Goal: Task Accomplishment & Management: Complete application form

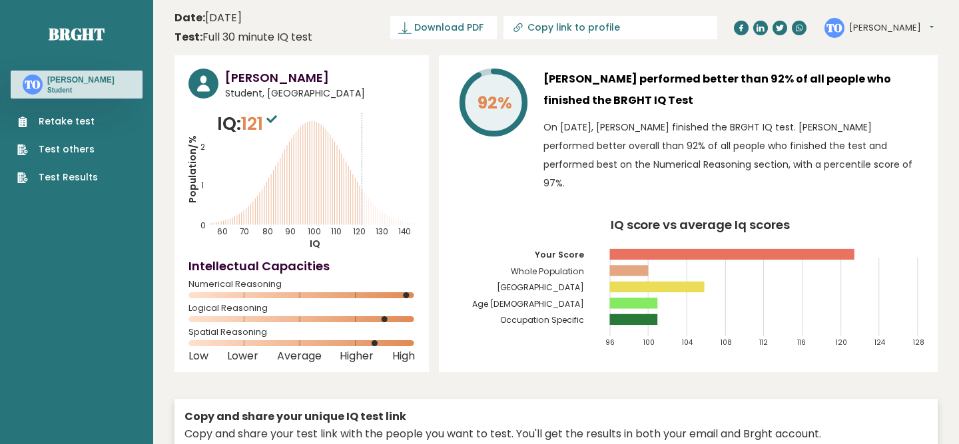
click at [94, 121] on ul "Retake test Test others Test Results" at bounding box center [58, 150] width 94 height 70
click at [91, 122] on link "Retake test" at bounding box center [57, 122] width 81 height 14
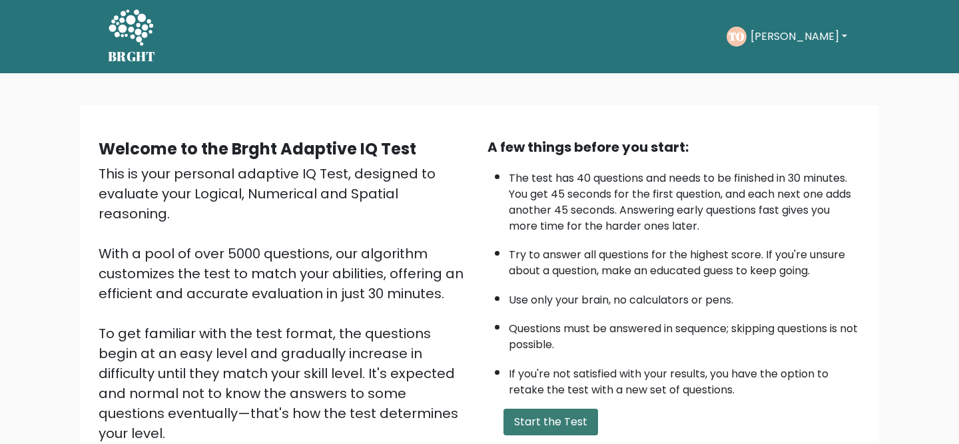
click at [526, 421] on button "Start the Test" at bounding box center [551, 422] width 95 height 27
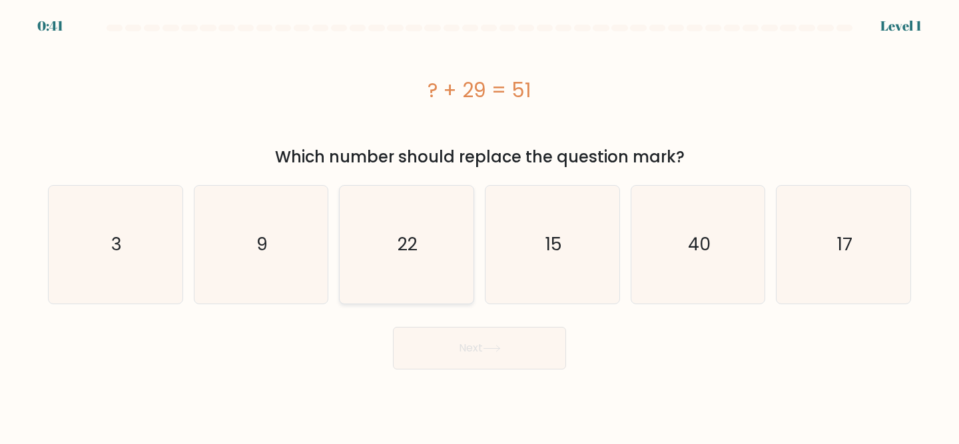
click at [439, 240] on icon "22" at bounding box center [407, 245] width 118 height 118
click at [480, 226] on input "c. 22" at bounding box center [480, 224] width 1 height 3
radio input "true"
click at [461, 349] on button "Next" at bounding box center [479, 348] width 173 height 43
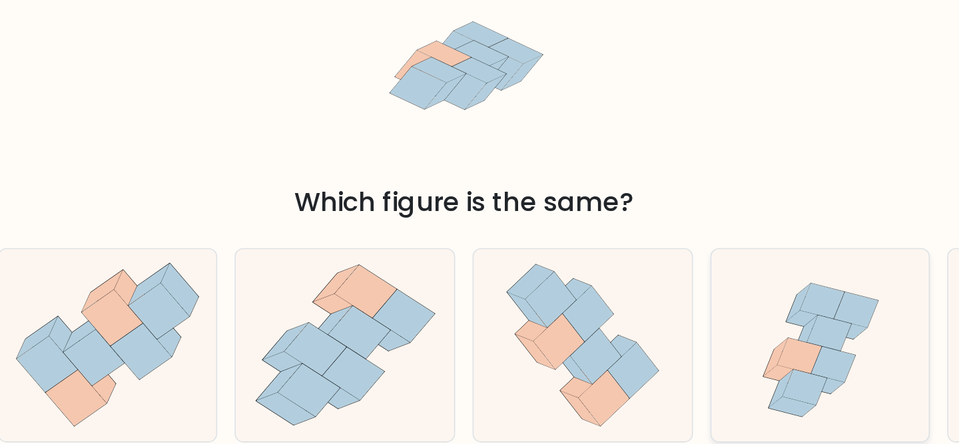
click at [662, 251] on icon at bounding box center [698, 272] width 123 height 118
click at [480, 226] on input "e." at bounding box center [480, 224] width 1 height 3
radio input "true"
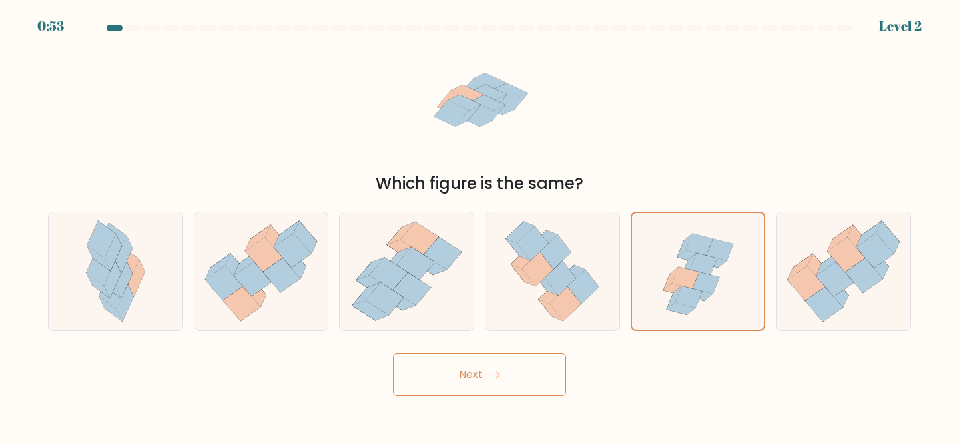
click at [491, 370] on button "Next" at bounding box center [479, 375] width 173 height 43
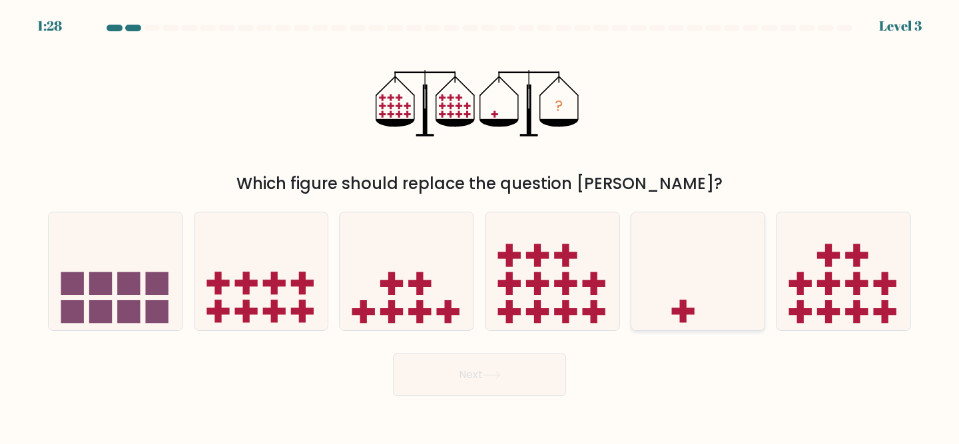
click at [691, 283] on icon at bounding box center [699, 271] width 134 height 111
click at [480, 226] on input "e." at bounding box center [480, 224] width 1 height 3
radio input "true"
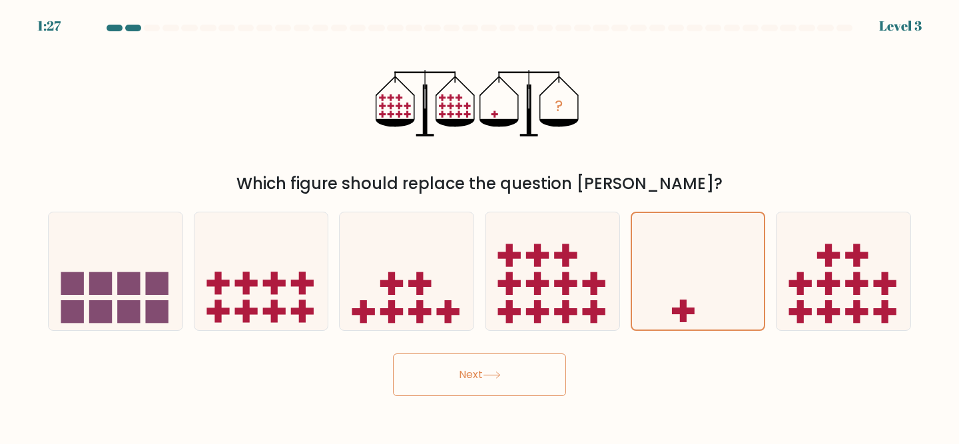
click at [513, 384] on button "Next" at bounding box center [479, 375] width 173 height 43
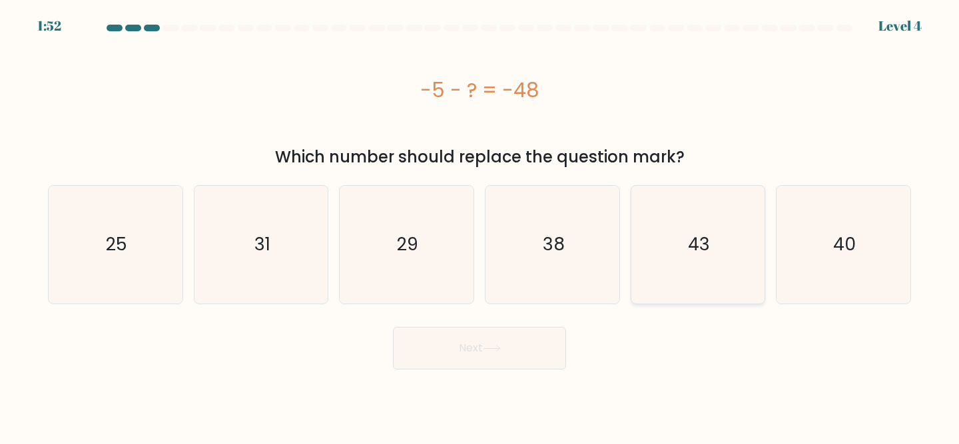
click at [680, 224] on icon "43" at bounding box center [699, 245] width 118 height 118
click at [480, 224] on input "e. 43" at bounding box center [480, 224] width 1 height 3
radio input "true"
click at [502, 352] on button "Next" at bounding box center [479, 348] width 173 height 43
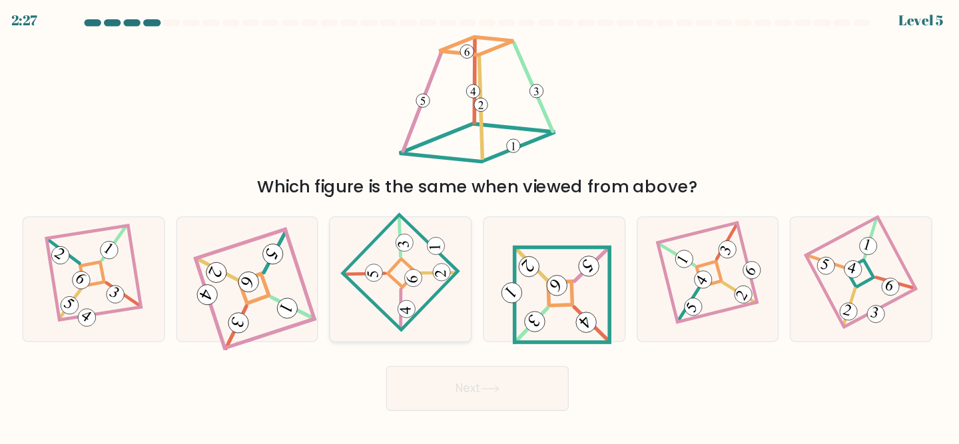
click at [414, 234] on 869 at bounding box center [410, 237] width 17 height 17
click at [480, 226] on input "c." at bounding box center [480, 224] width 1 height 3
radio input "true"
click at [451, 383] on button "Next" at bounding box center [479, 375] width 173 height 43
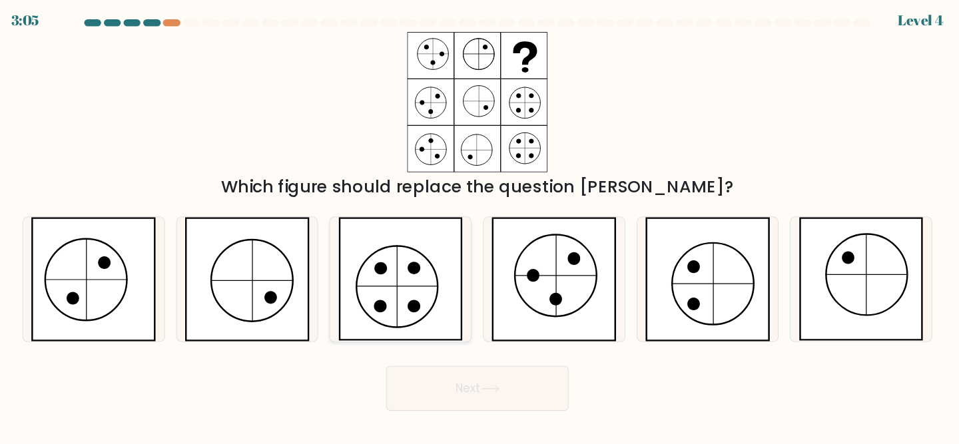
click at [395, 281] on icon at bounding box center [407, 272] width 119 height 118
click at [480, 226] on input "c." at bounding box center [480, 224] width 1 height 3
radio input "true"
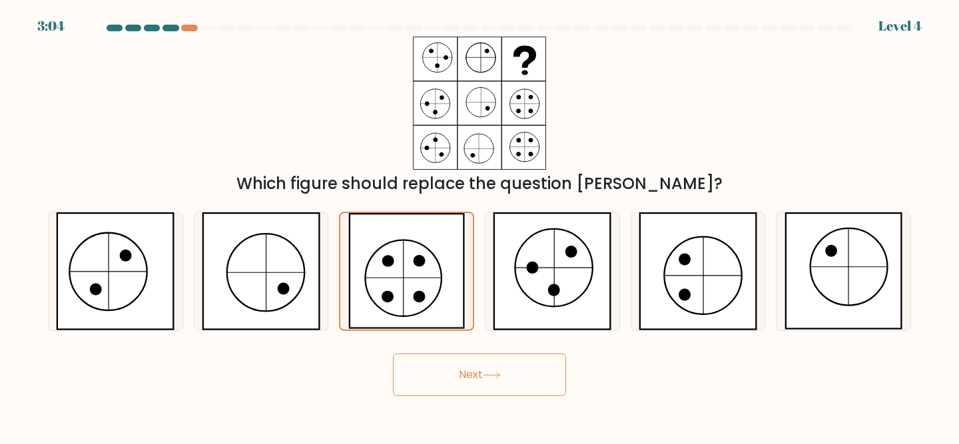
click at [462, 382] on button "Next" at bounding box center [479, 375] width 173 height 43
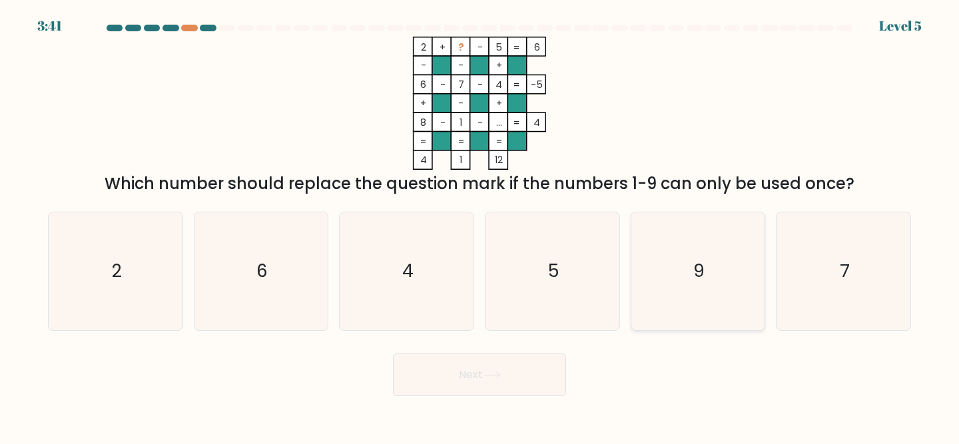
click at [686, 245] on icon "9" at bounding box center [699, 272] width 118 height 118
click at [480, 226] on input "e. 9" at bounding box center [480, 224] width 1 height 3
radio input "true"
click at [506, 371] on button "Next" at bounding box center [479, 375] width 173 height 43
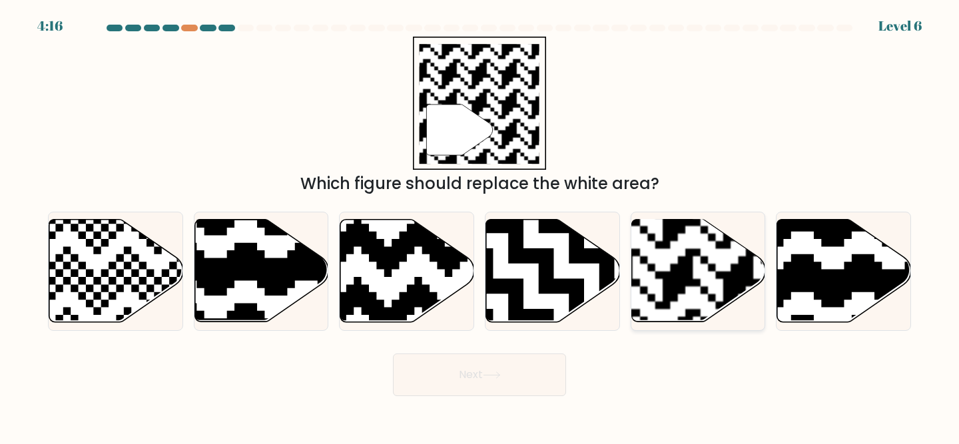
click at [689, 256] on rect at bounding box center [739, 218] width 243 height 243
click at [480, 226] on input "e." at bounding box center [480, 224] width 1 height 3
radio input "true"
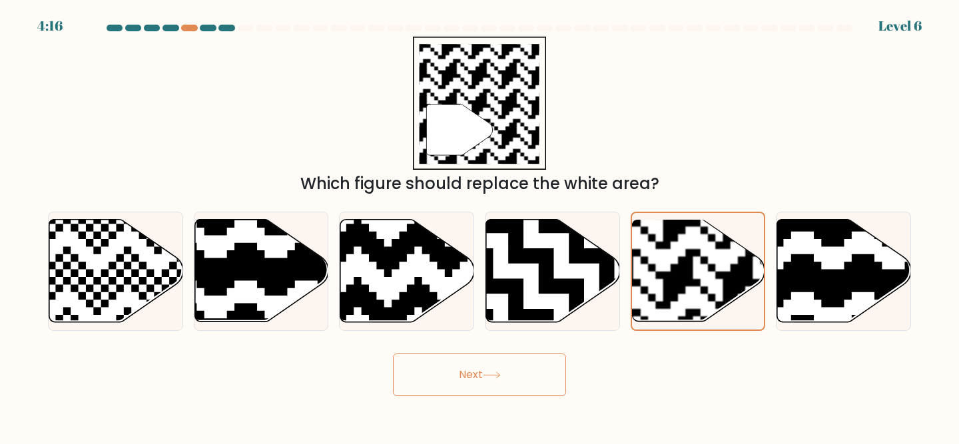
click at [501, 364] on button "Next" at bounding box center [479, 375] width 173 height 43
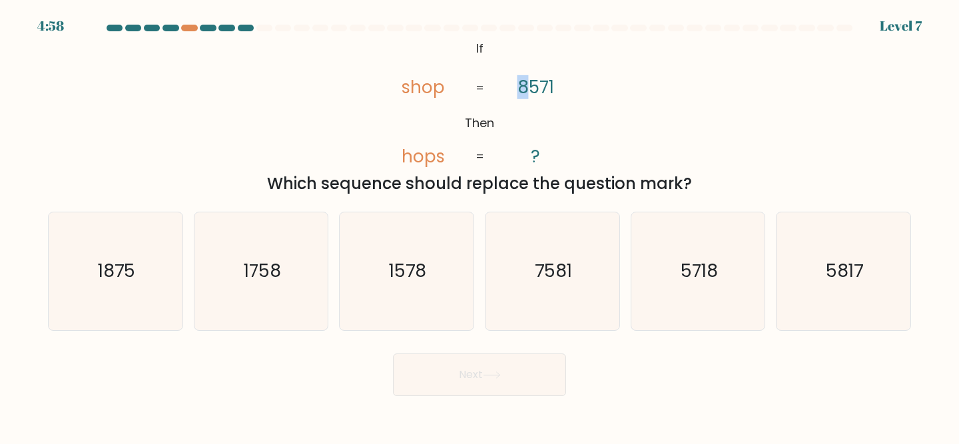
drag, startPoint x: 516, startPoint y: 85, endPoint x: 526, endPoint y: 86, distance: 10.0
click at [526, 86] on icon "@import url('https://fonts.googleapis.com/css?family=Abril+Fatface:400,100,100i…" at bounding box center [480, 103] width 217 height 133
click at [670, 250] on icon "5718" at bounding box center [699, 272] width 118 height 118
click at [480, 226] on input "e. 5718" at bounding box center [480, 224] width 1 height 3
radio input "true"
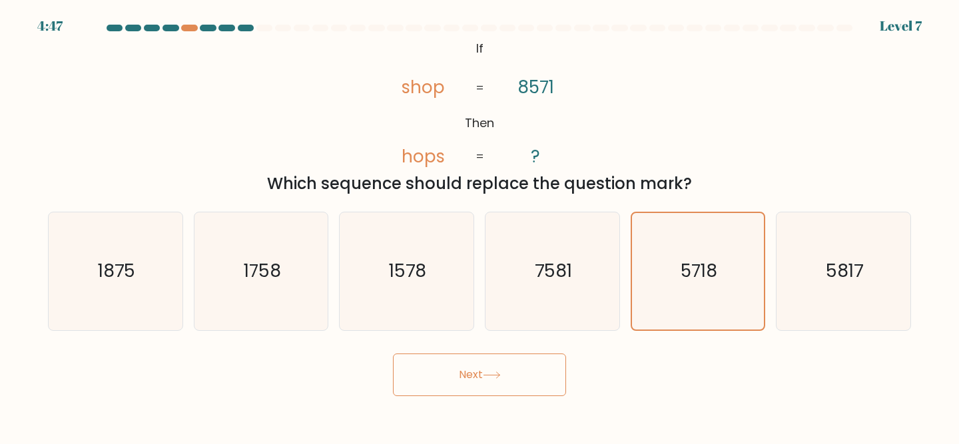
click at [493, 377] on icon at bounding box center [492, 375] width 18 height 7
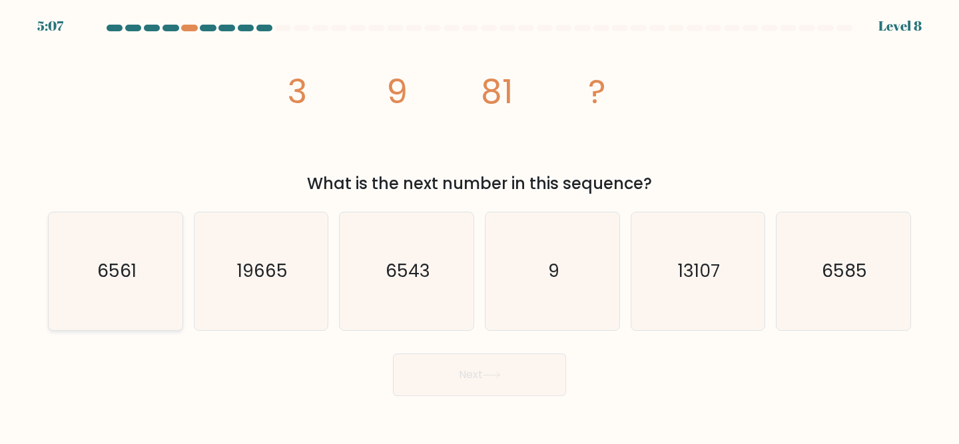
click at [113, 283] on text "6561" at bounding box center [116, 271] width 39 height 25
click at [480, 226] on input "a. 6561" at bounding box center [480, 224] width 1 height 3
radio input "true"
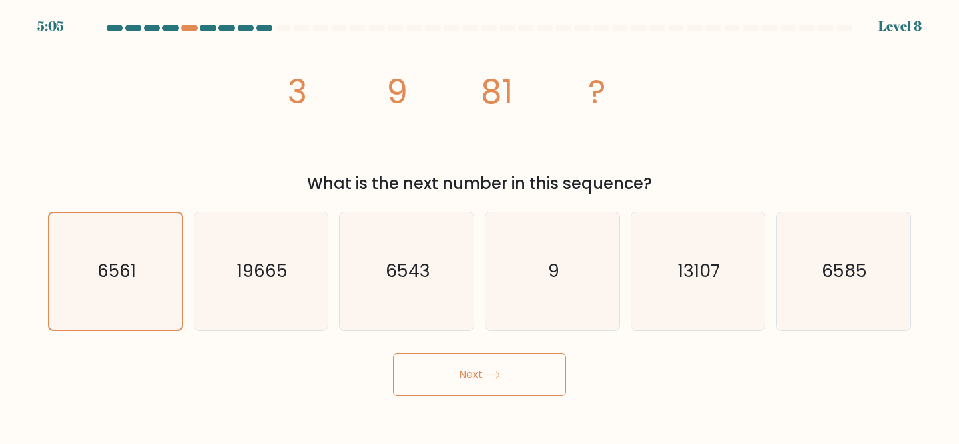
click at [496, 384] on button "Next" at bounding box center [479, 375] width 173 height 43
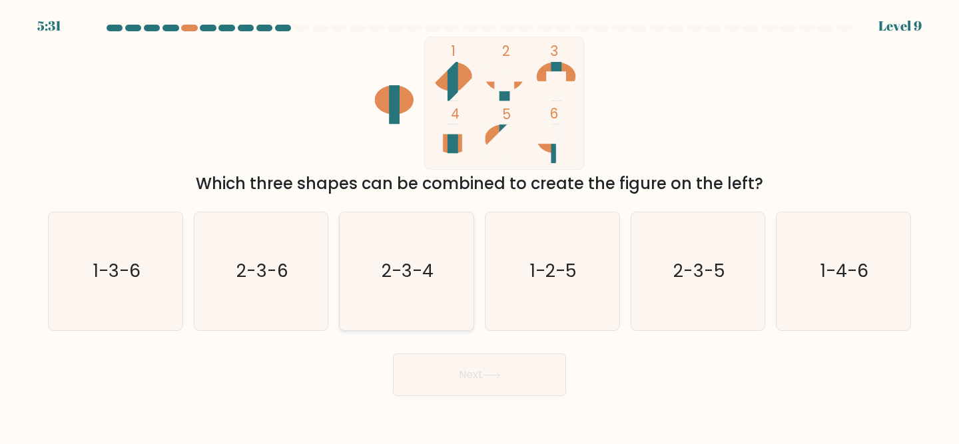
click at [386, 259] on icon "2-3-4" at bounding box center [407, 272] width 118 height 118
click at [480, 226] on input "c. 2-3-4" at bounding box center [480, 224] width 1 height 3
radio input "true"
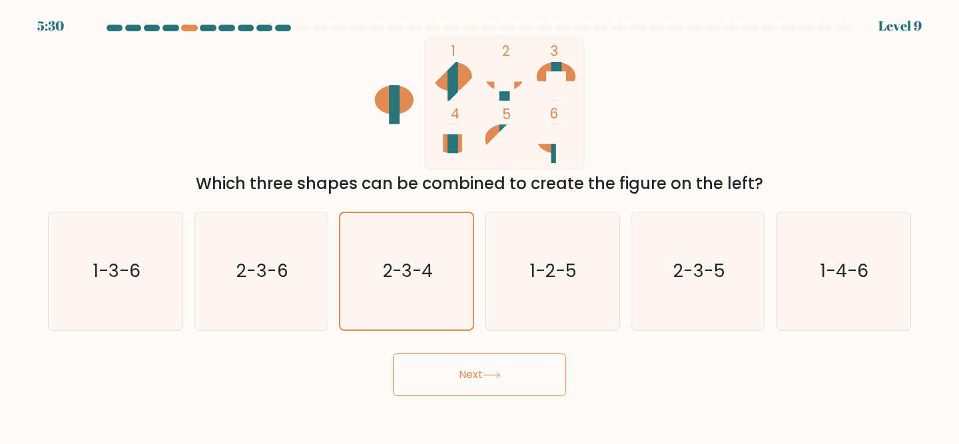
click at [461, 376] on button "Next" at bounding box center [479, 375] width 173 height 43
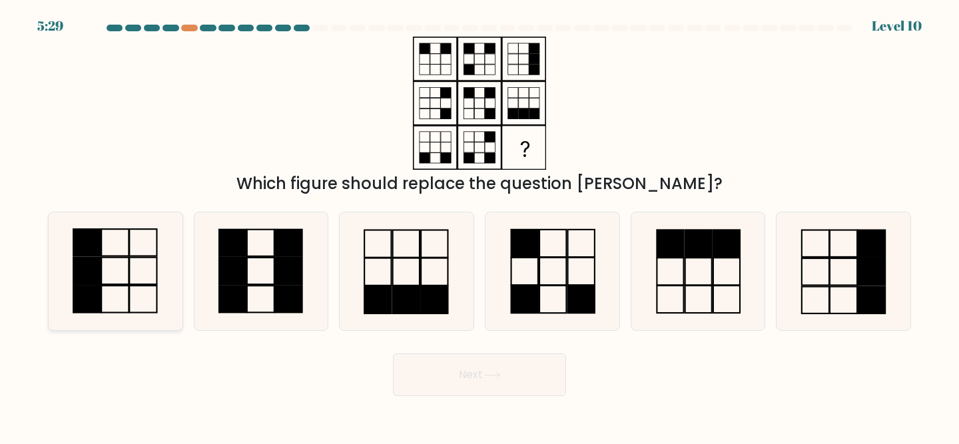
click at [115, 267] on icon at bounding box center [116, 272] width 118 height 118
click at [480, 226] on input "a." at bounding box center [480, 224] width 1 height 3
radio input "true"
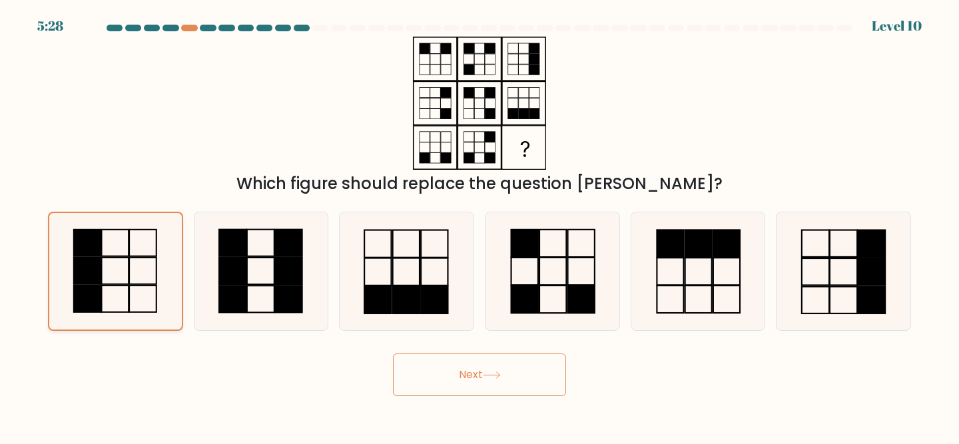
click at [130, 259] on rect at bounding box center [142, 271] width 27 height 27
click at [480, 226] on input "a." at bounding box center [480, 224] width 1 height 3
click at [491, 378] on icon at bounding box center [492, 375] width 18 height 7
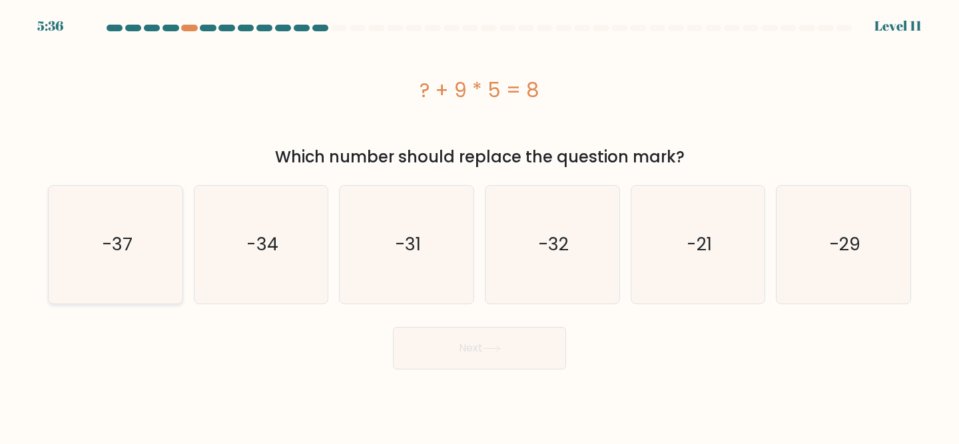
click at [140, 239] on icon "-37" at bounding box center [116, 245] width 118 height 118
click at [480, 226] on input "a. -37" at bounding box center [480, 224] width 1 height 3
radio input "true"
click at [410, 346] on button "Next" at bounding box center [479, 348] width 173 height 43
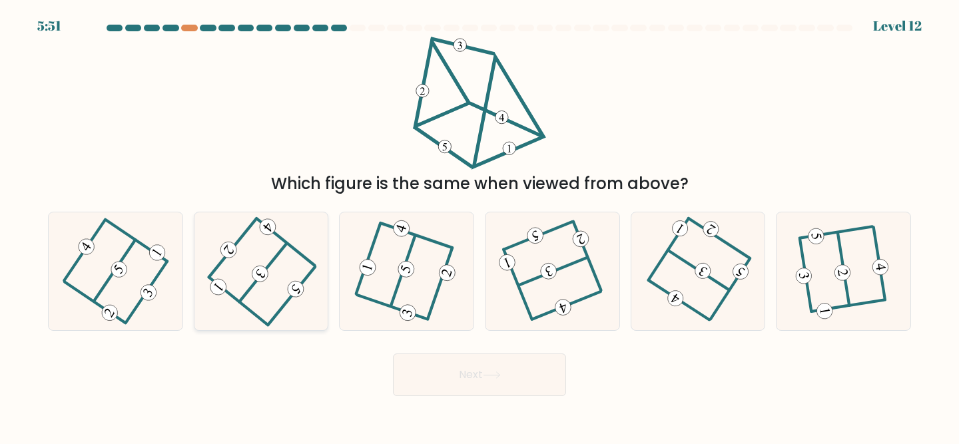
click at [295, 276] on icon at bounding box center [261, 272] width 95 height 94
click at [480, 226] on input "b." at bounding box center [480, 224] width 1 height 3
radio input "true"
click at [558, 250] on icon at bounding box center [552, 272] width 93 height 94
click at [480, 226] on input "d." at bounding box center [480, 224] width 1 height 3
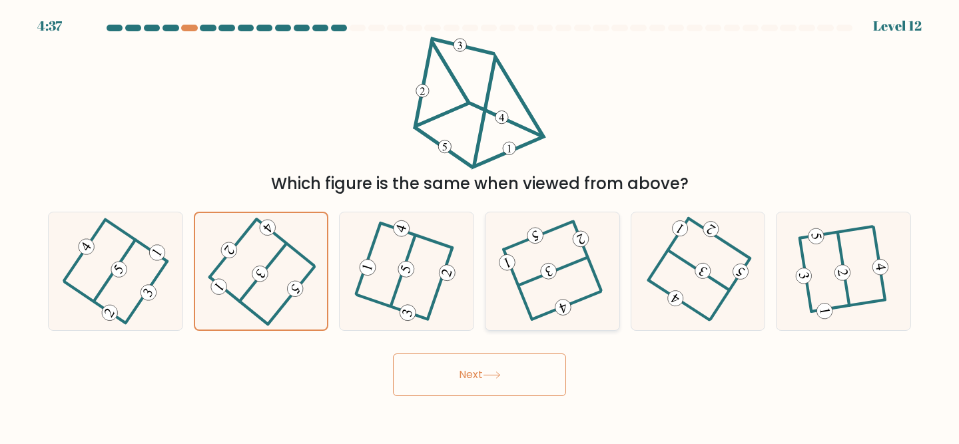
radio input "true"
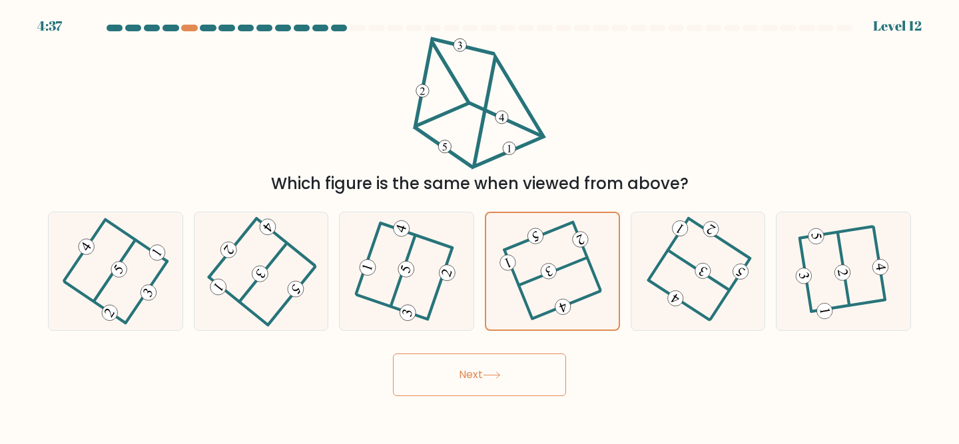
click at [510, 378] on button "Next" at bounding box center [479, 375] width 173 height 43
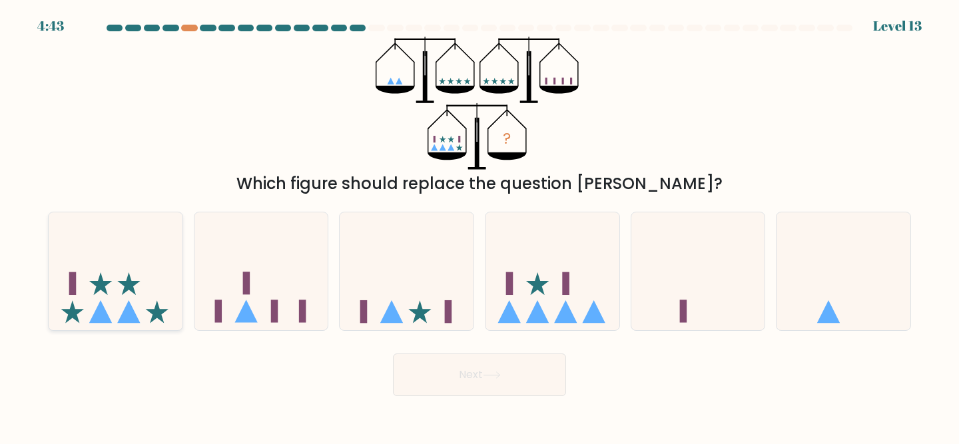
click at [116, 261] on icon at bounding box center [116, 271] width 134 height 111
click at [480, 226] on input "a." at bounding box center [480, 224] width 1 height 3
radio input "true"
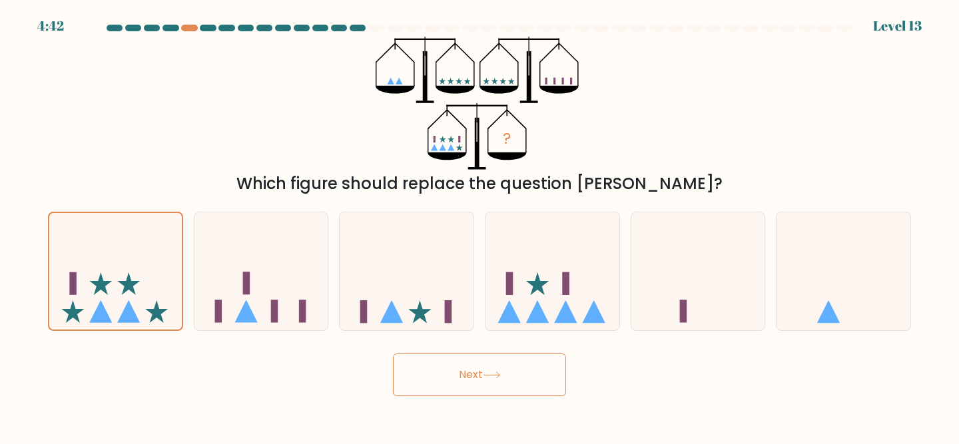
click at [438, 380] on button "Next" at bounding box center [479, 375] width 173 height 43
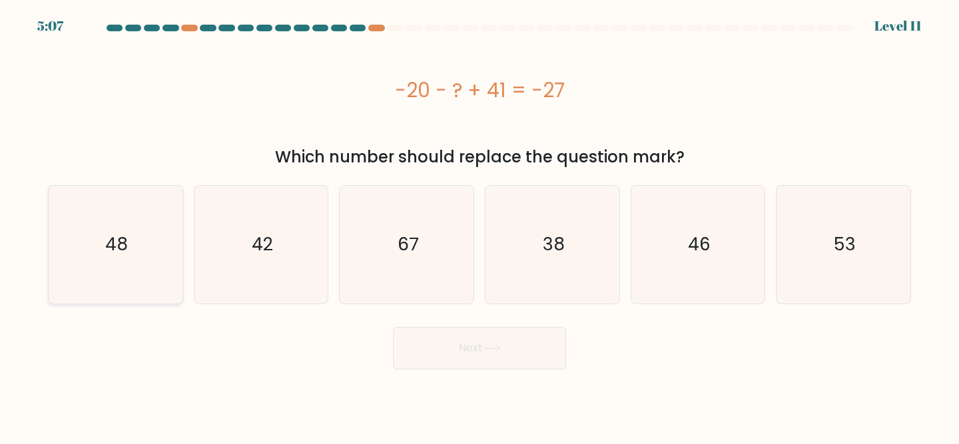
click at [146, 234] on icon "48" at bounding box center [116, 245] width 118 height 118
click at [480, 226] on input "a. 48" at bounding box center [480, 224] width 1 height 3
radio input "true"
click at [498, 361] on button "Next" at bounding box center [479, 348] width 173 height 43
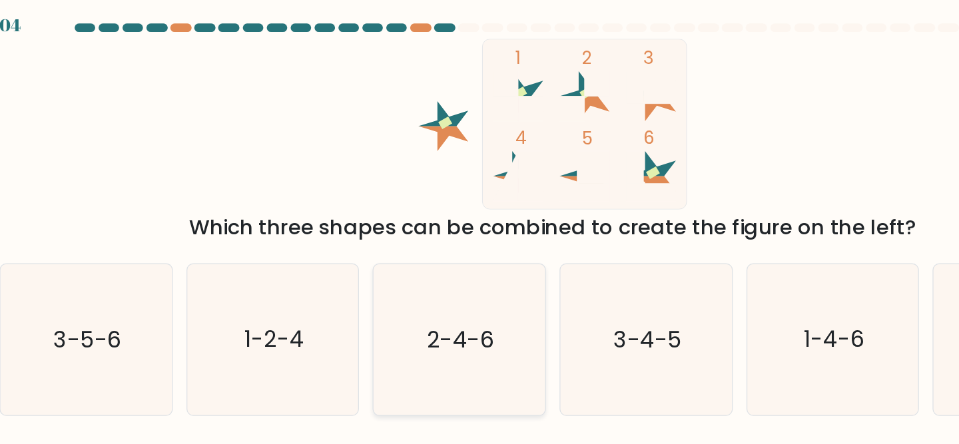
click at [409, 225] on icon "2-4-6" at bounding box center [407, 272] width 118 height 118
click at [480, 225] on input "c. 2-4-6" at bounding box center [480, 224] width 1 height 3
radio input "true"
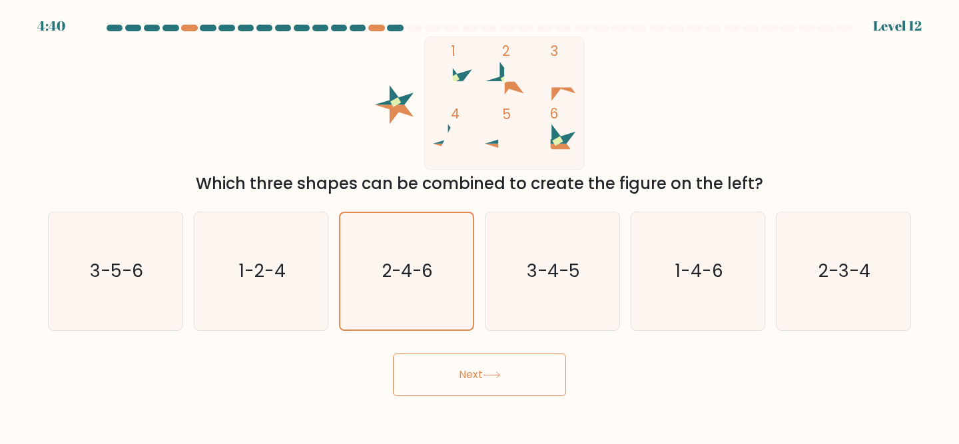
click at [551, 372] on button "Next" at bounding box center [479, 375] width 173 height 43
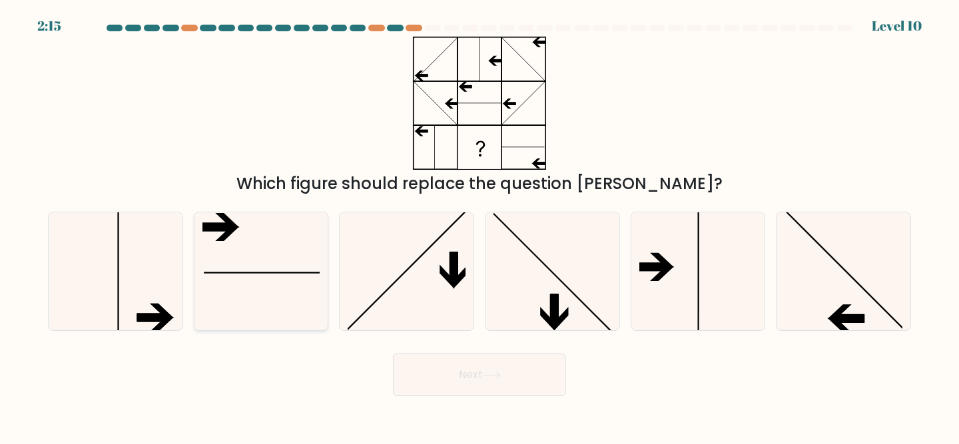
click at [237, 283] on icon at bounding box center [262, 272] width 118 height 118
click at [480, 226] on input "b." at bounding box center [480, 224] width 1 height 3
radio input "true"
click at [457, 382] on button "Next" at bounding box center [479, 375] width 173 height 43
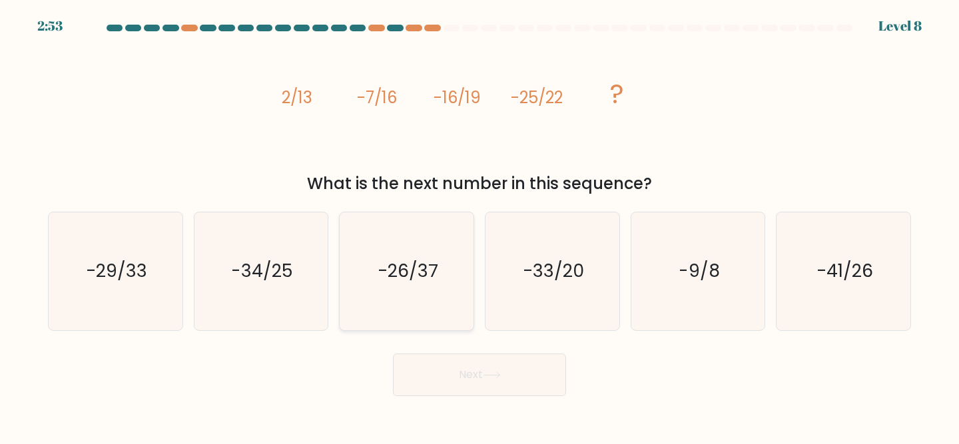
click at [438, 303] on icon "-26/37" at bounding box center [407, 272] width 118 height 118
click at [480, 226] on input "c. -26/37" at bounding box center [480, 224] width 1 height 3
radio input "true"
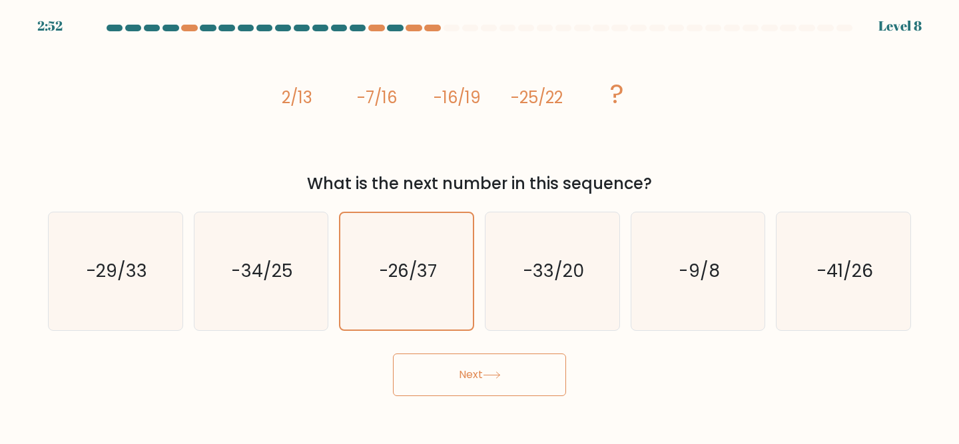
click at [460, 376] on button "Next" at bounding box center [479, 375] width 173 height 43
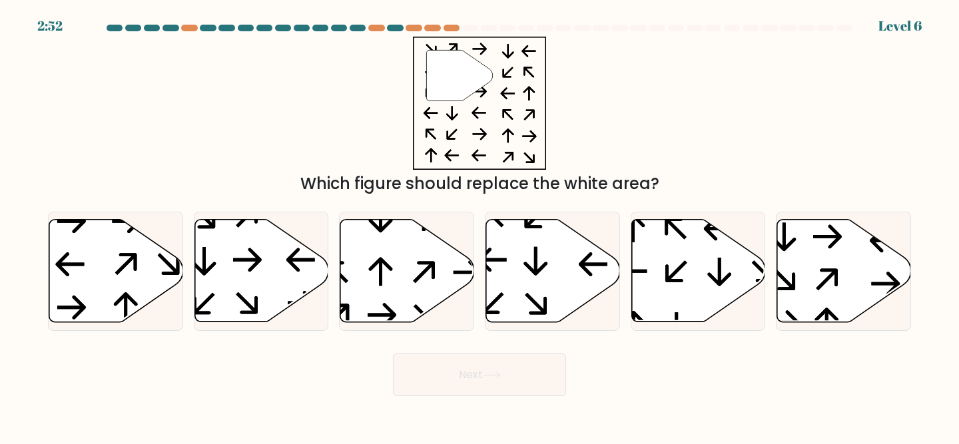
click at [436, 294] on icon at bounding box center [407, 271] width 134 height 103
click at [480, 226] on input "c." at bounding box center [480, 224] width 1 height 3
radio input "true"
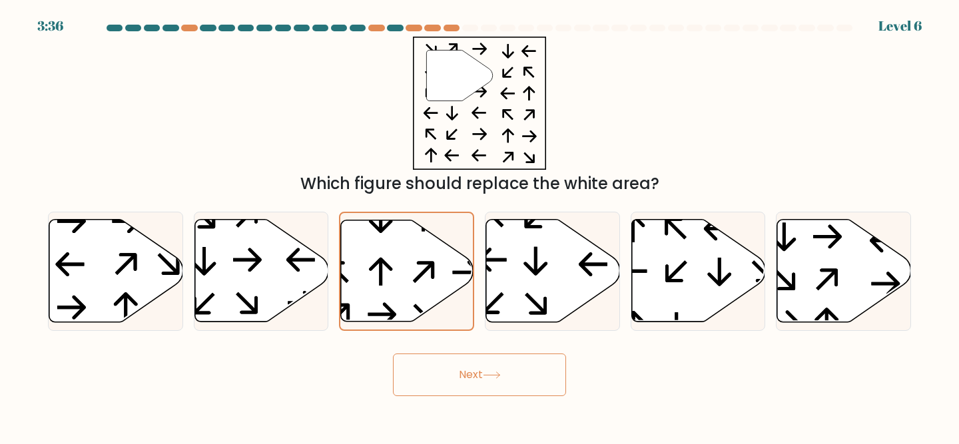
click at [458, 385] on button "Next" at bounding box center [479, 375] width 173 height 43
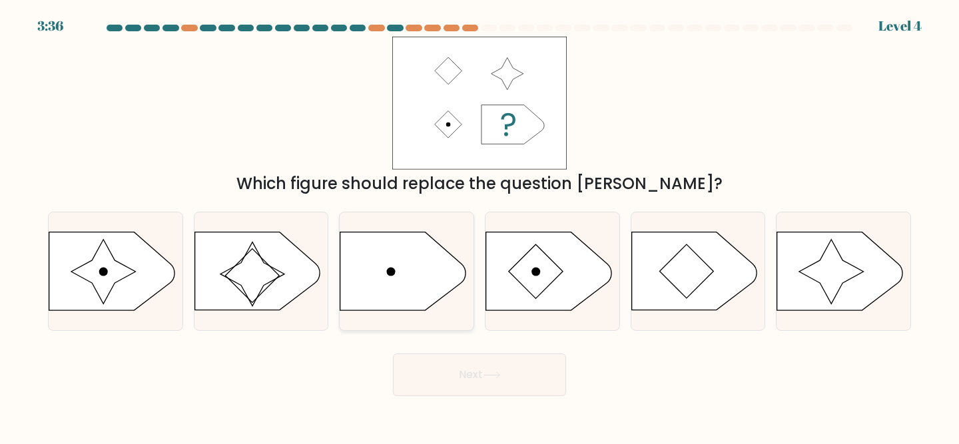
click at [414, 271] on icon at bounding box center [402, 272] width 125 height 78
click at [480, 226] on input "c." at bounding box center [480, 224] width 1 height 3
radio input "true"
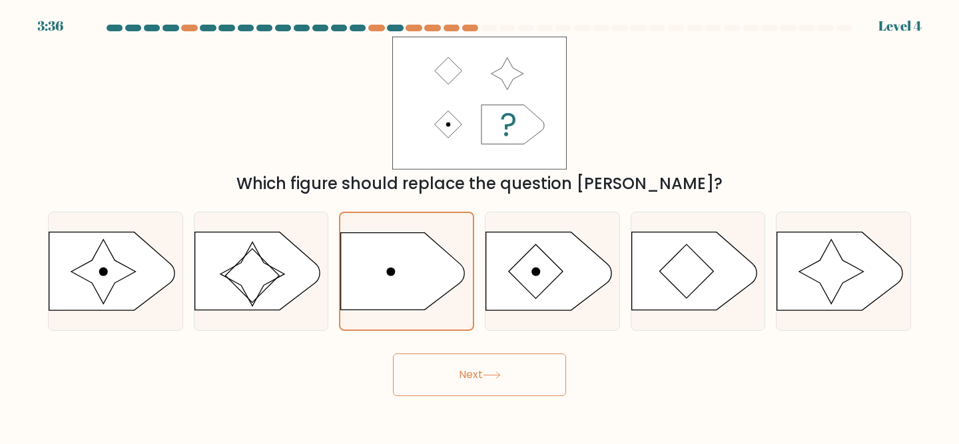
click at [434, 361] on button "Next" at bounding box center [479, 375] width 173 height 43
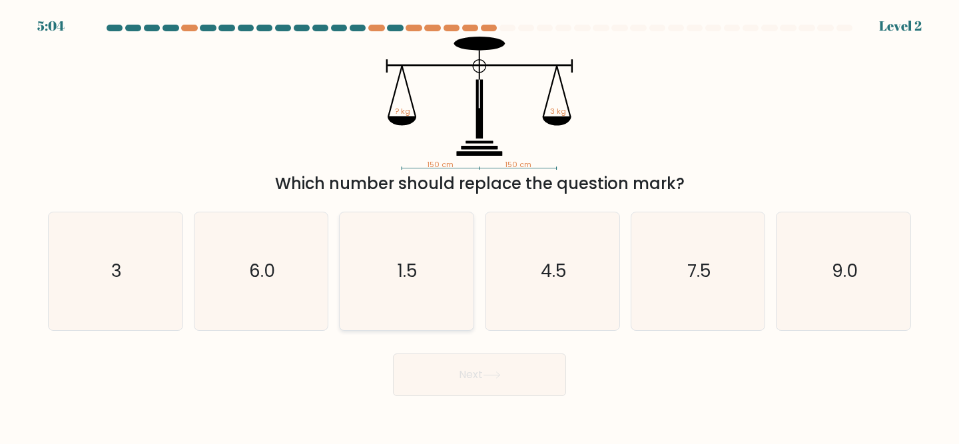
click at [415, 267] on text "1.5" at bounding box center [408, 271] width 20 height 25
click at [480, 226] on input "c. 1.5" at bounding box center [480, 224] width 1 height 3
radio input "true"
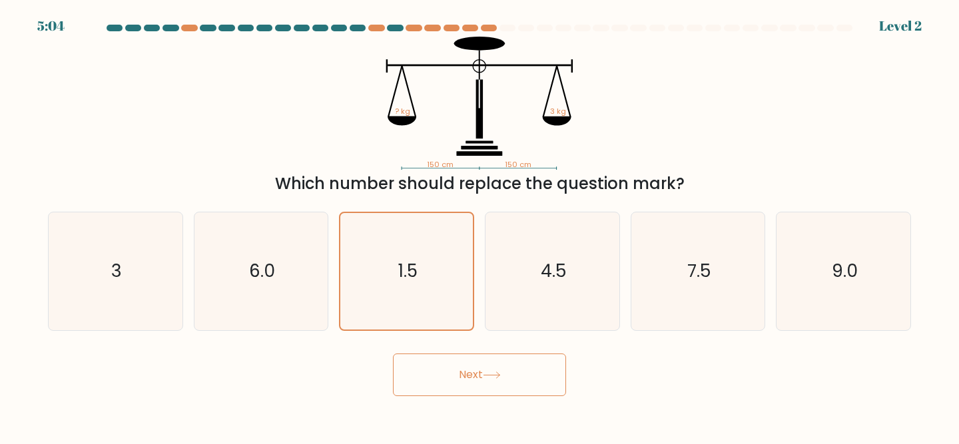
click at [440, 363] on button "Next" at bounding box center [479, 375] width 173 height 43
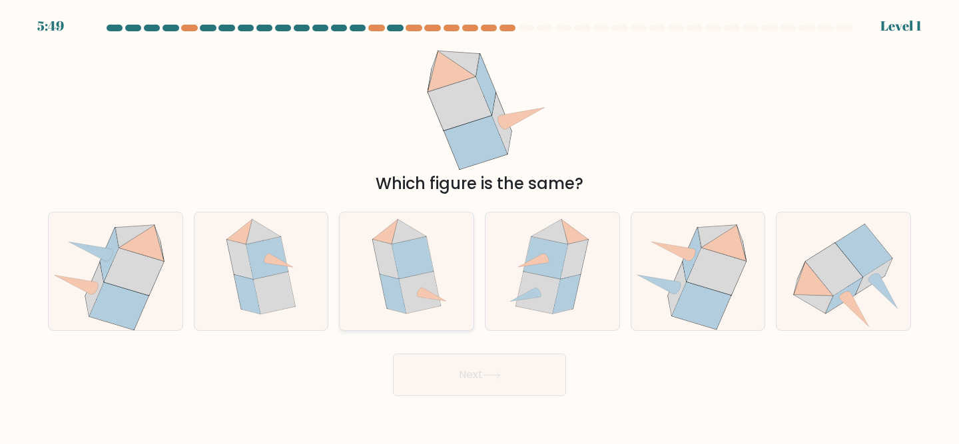
click at [429, 269] on icon at bounding box center [413, 258] width 42 height 42
click at [480, 226] on input "c." at bounding box center [480, 224] width 1 height 3
radio input "true"
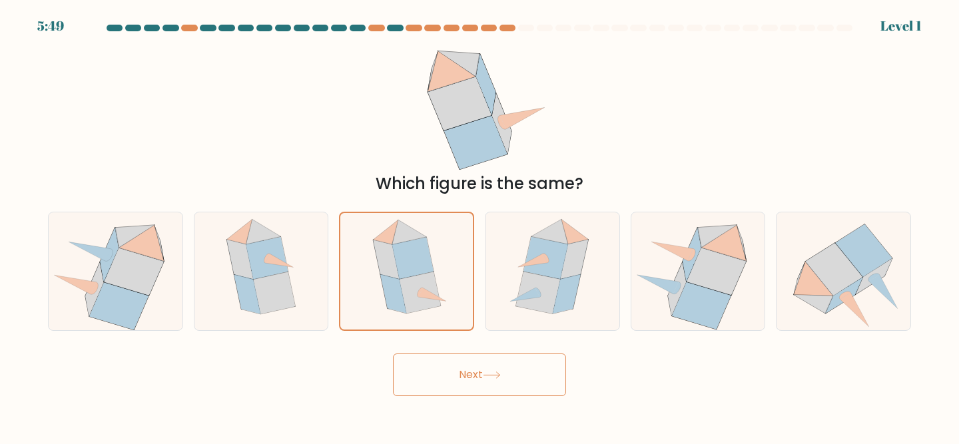
click at [442, 382] on button "Next" at bounding box center [479, 375] width 173 height 43
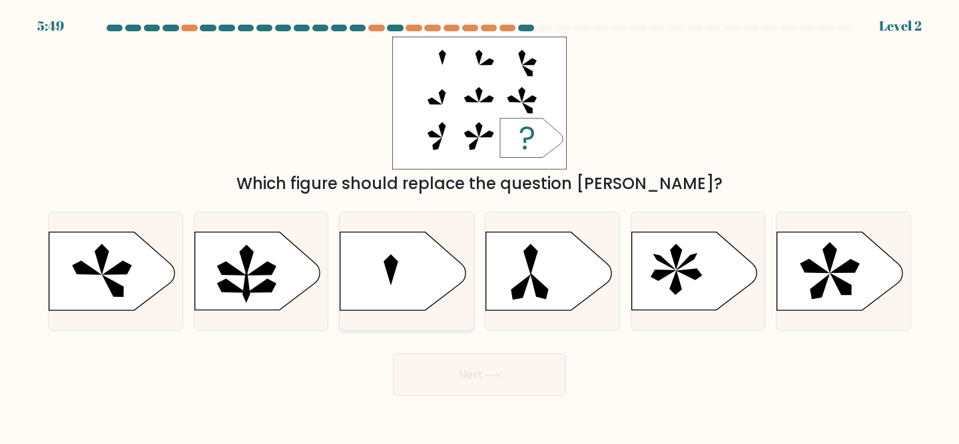
click at [424, 272] on icon at bounding box center [402, 272] width 125 height 78
click at [480, 226] on input "c." at bounding box center [480, 224] width 1 height 3
radio input "true"
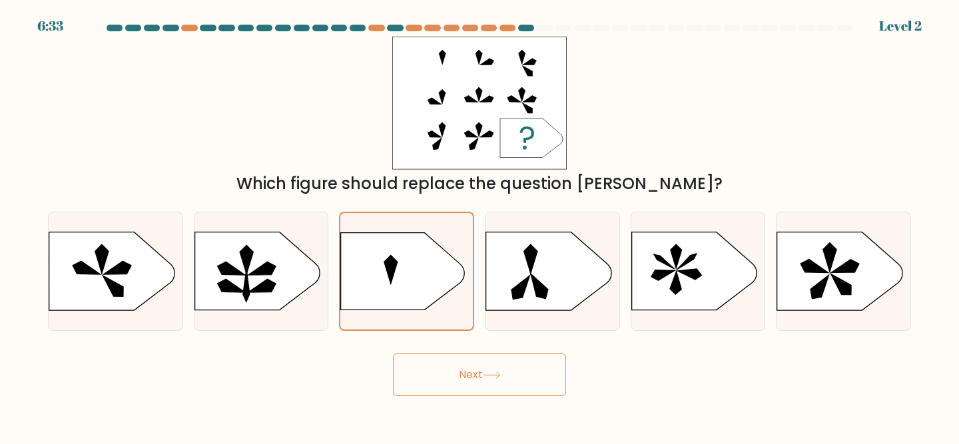
click at [438, 359] on button "Next" at bounding box center [479, 375] width 173 height 43
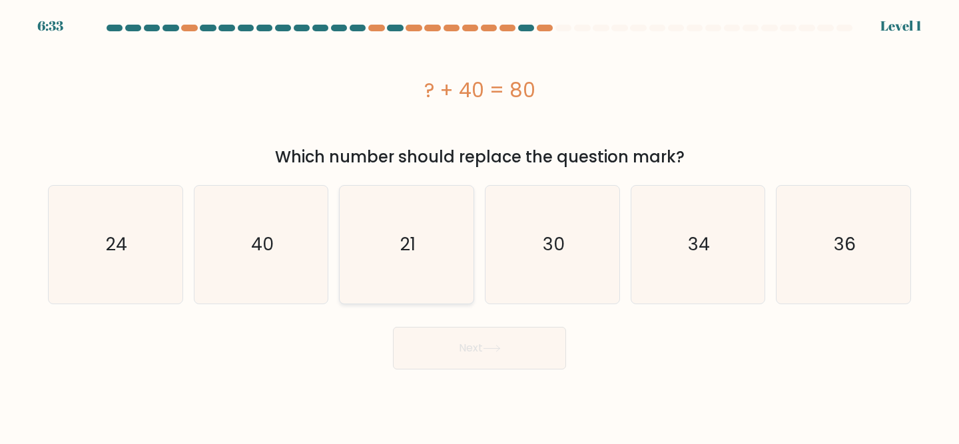
click at [411, 260] on icon "21" at bounding box center [407, 245] width 118 height 118
click at [480, 226] on input "c. 21" at bounding box center [480, 224] width 1 height 3
radio input "true"
click at [420, 368] on button "Next" at bounding box center [479, 348] width 173 height 43
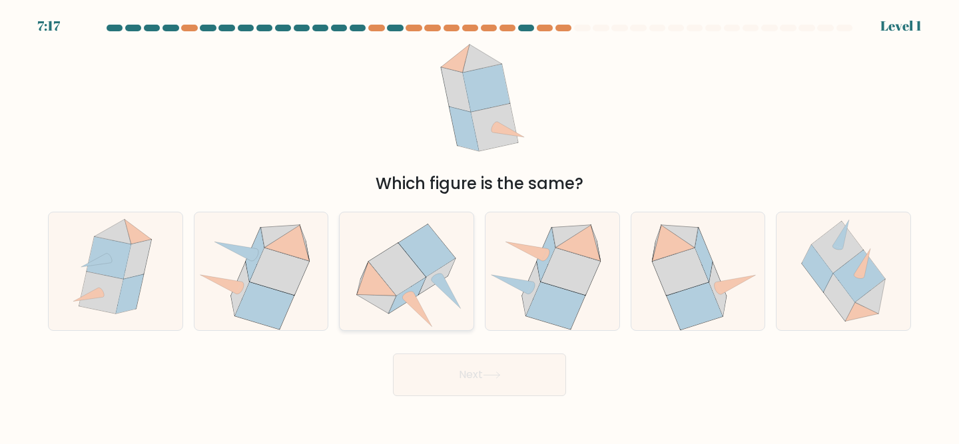
click at [400, 223] on icon at bounding box center [406, 272] width 129 height 118
click at [480, 223] on input "c." at bounding box center [480, 224] width 1 height 3
radio input "true"
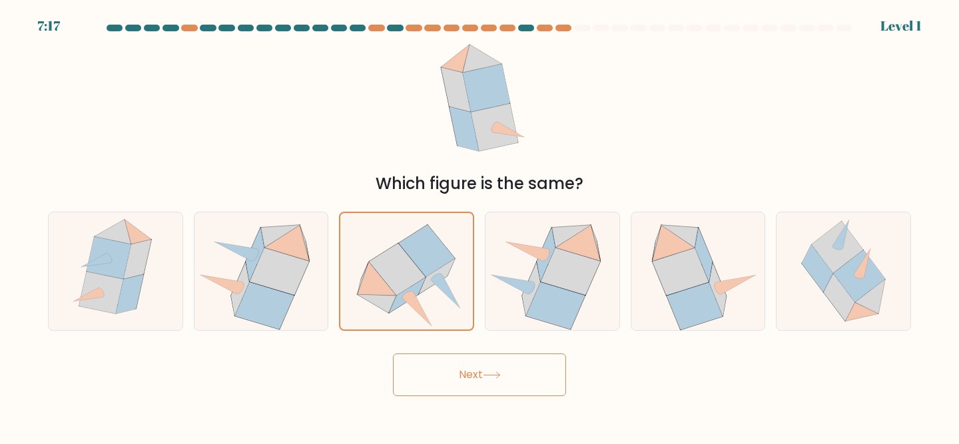
click at [423, 385] on button "Next" at bounding box center [479, 375] width 173 height 43
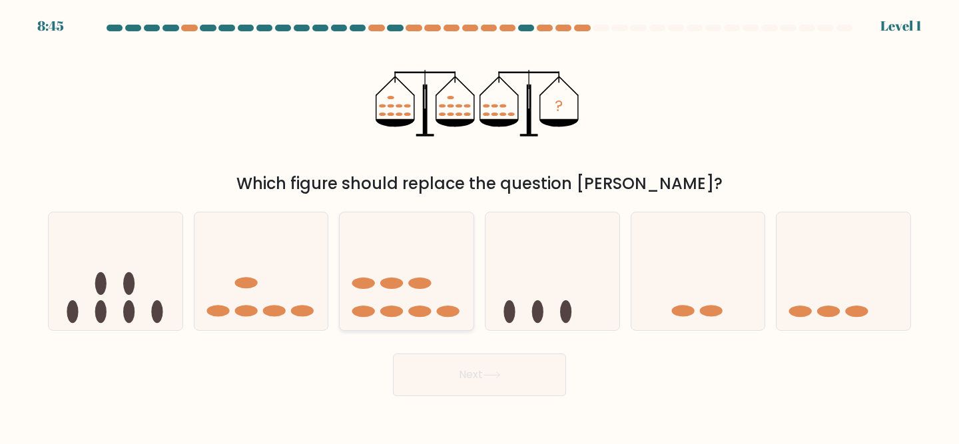
click at [419, 274] on icon at bounding box center [407, 271] width 134 height 111
click at [480, 226] on input "c." at bounding box center [480, 224] width 1 height 3
radio input "true"
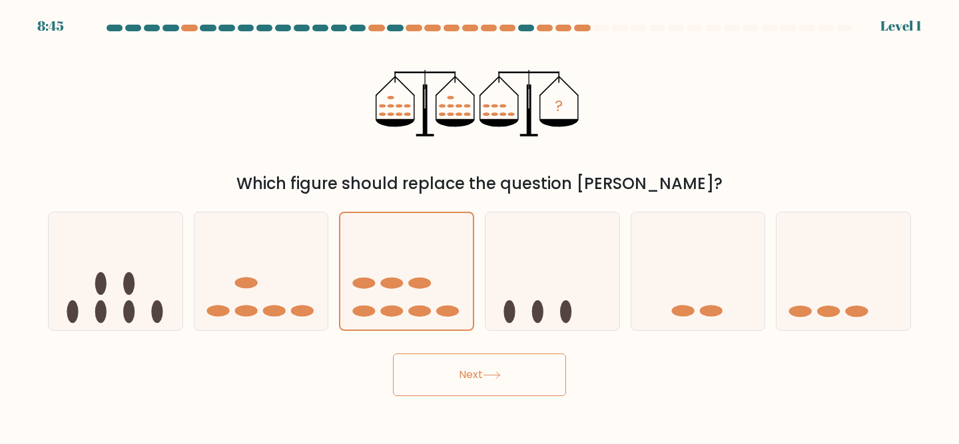
click at [454, 399] on body "8:45 Level 1" at bounding box center [479, 222] width 959 height 444
click at [454, 374] on button "Next" at bounding box center [479, 375] width 173 height 43
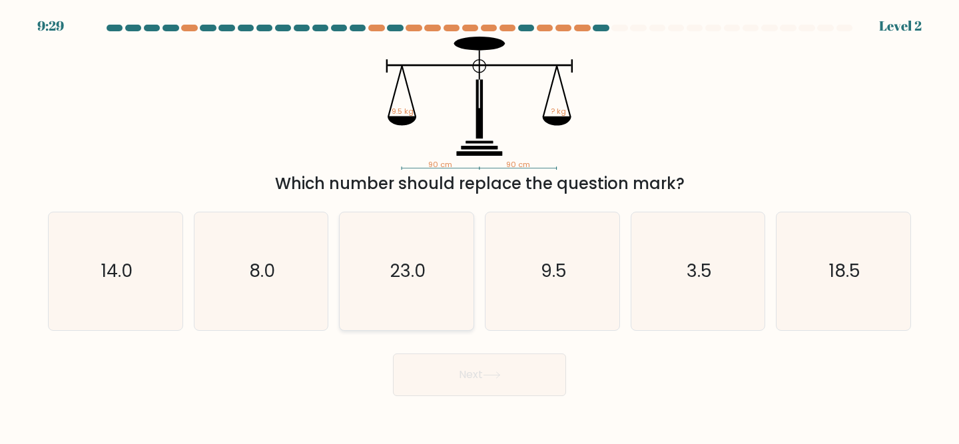
click at [422, 251] on icon "23.0" at bounding box center [407, 272] width 118 height 118
click at [480, 226] on input "c. 23.0" at bounding box center [480, 224] width 1 height 3
radio input "true"
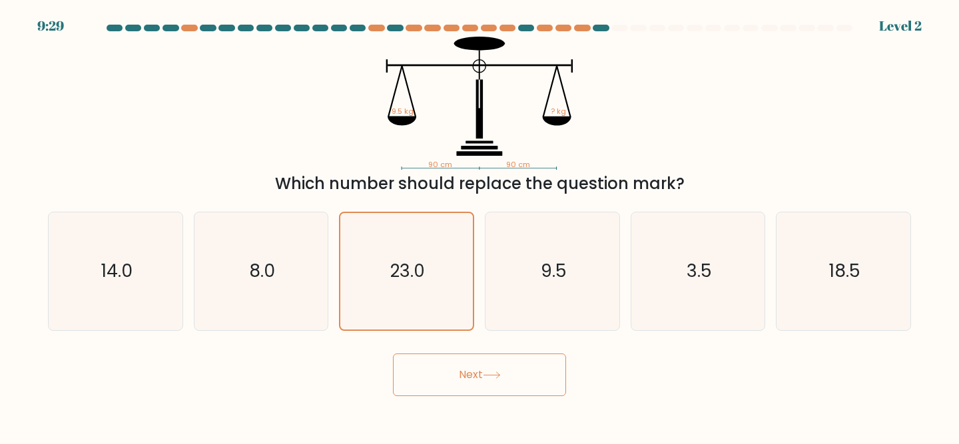
click at [442, 370] on button "Next" at bounding box center [479, 375] width 173 height 43
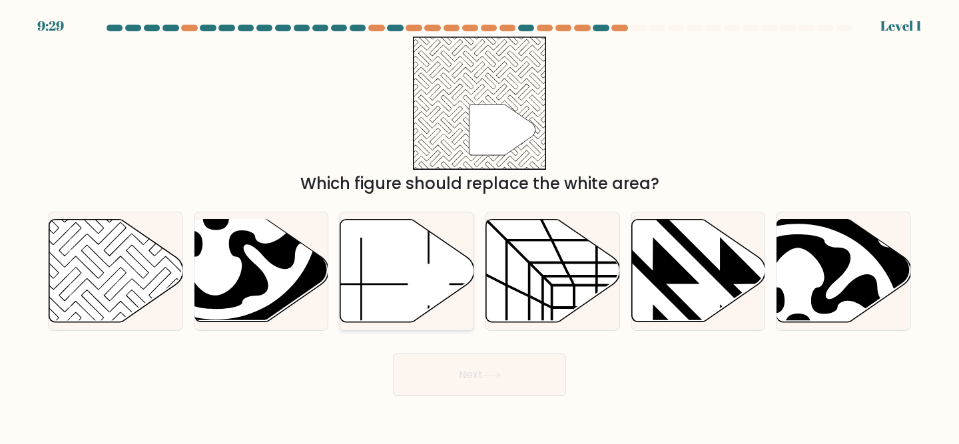
click at [420, 266] on icon at bounding box center [407, 271] width 134 height 103
click at [480, 226] on input "c." at bounding box center [480, 224] width 1 height 3
radio input "true"
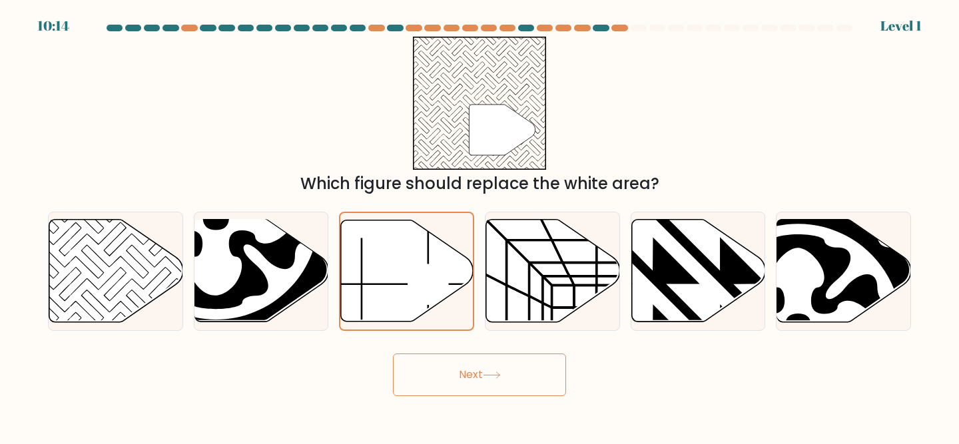
click at [434, 373] on button "Next" at bounding box center [479, 375] width 173 height 43
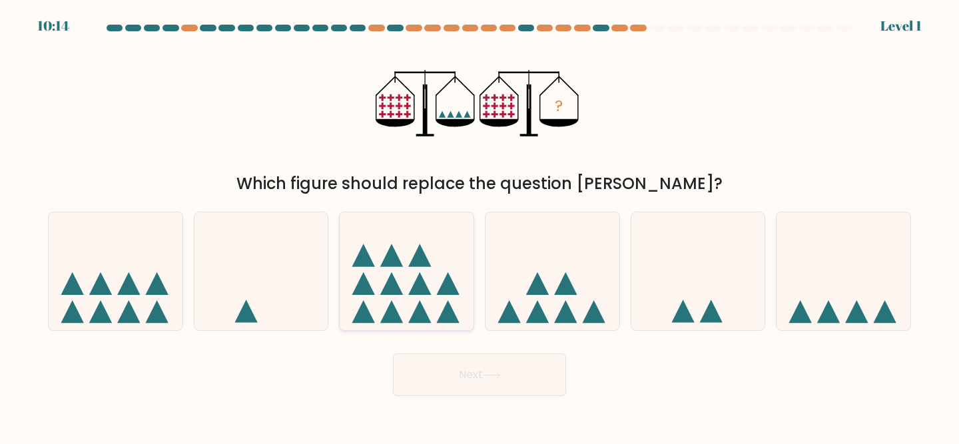
click at [410, 273] on icon at bounding box center [407, 271] width 134 height 111
click at [480, 226] on input "c." at bounding box center [480, 224] width 1 height 3
radio input "true"
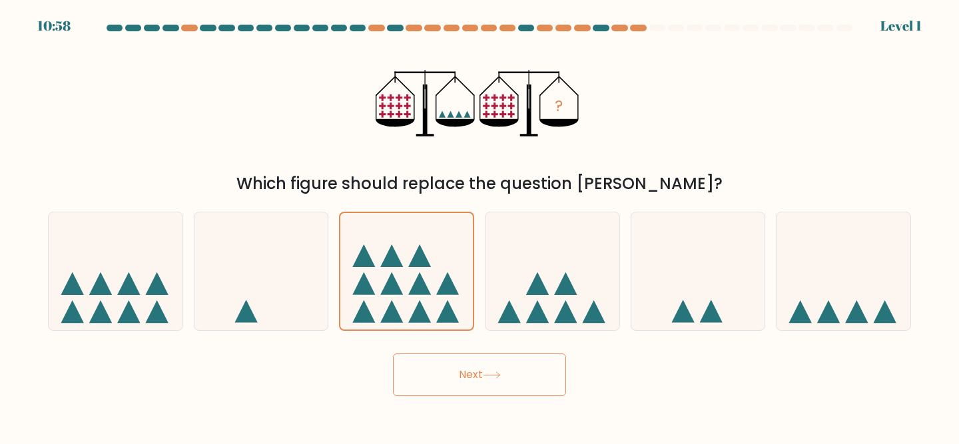
click at [436, 388] on button "Next" at bounding box center [479, 375] width 173 height 43
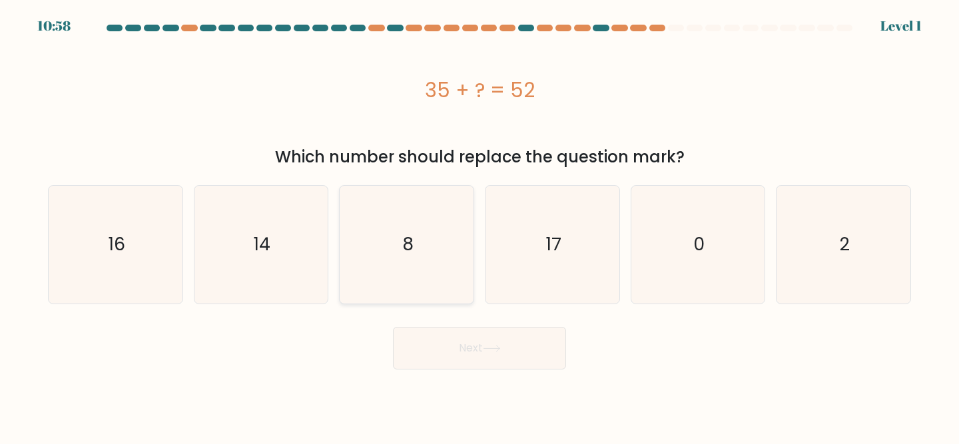
click at [402, 279] on icon "8" at bounding box center [407, 245] width 118 height 118
click at [480, 226] on input "c. 8" at bounding box center [480, 224] width 1 height 3
radio input "true"
click at [416, 360] on button "Next" at bounding box center [479, 348] width 173 height 43
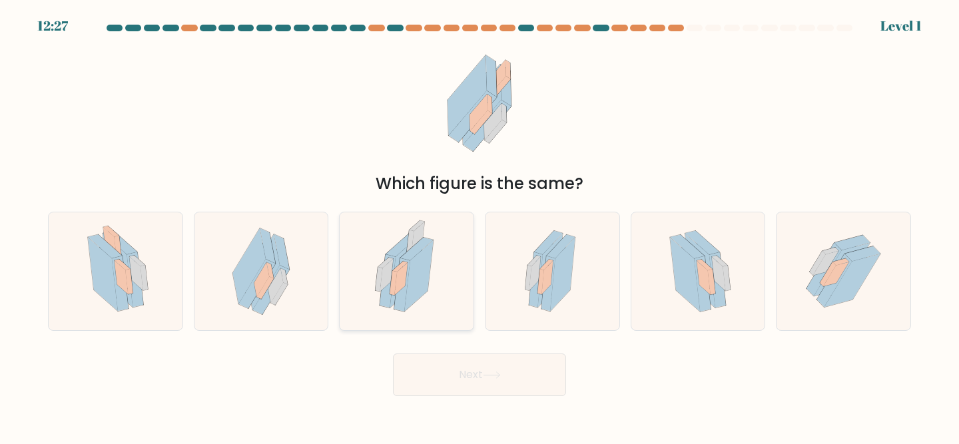
click at [404, 251] on icon at bounding box center [406, 272] width 81 height 118
click at [480, 226] on input "c." at bounding box center [480, 224] width 1 height 3
radio input "true"
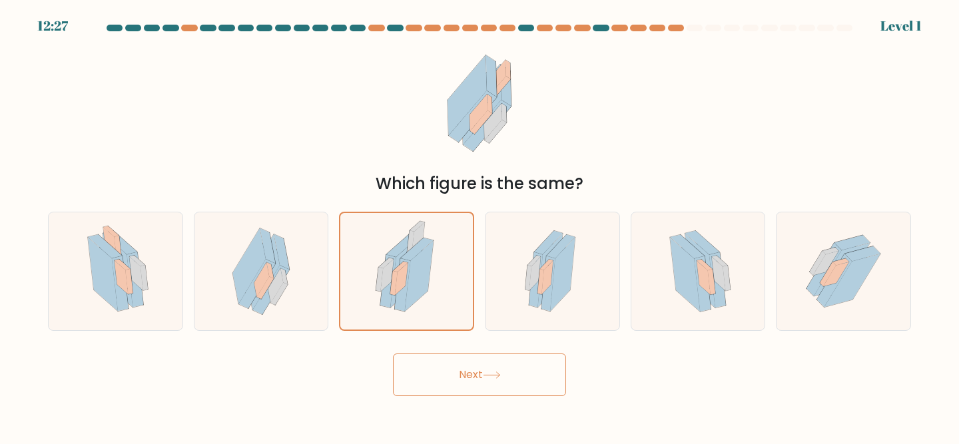
click at [429, 356] on button "Next" at bounding box center [479, 375] width 173 height 43
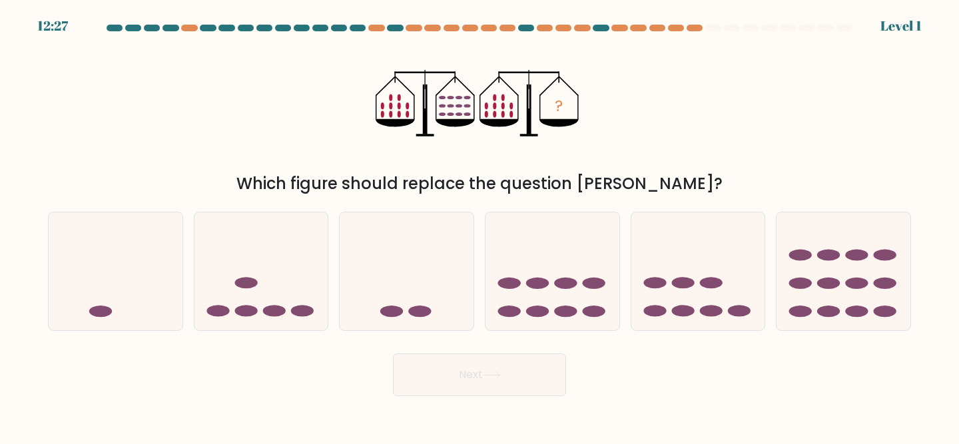
click at [404, 259] on icon at bounding box center [407, 271] width 134 height 111
click at [480, 226] on input "c." at bounding box center [480, 224] width 1 height 3
radio input "true"
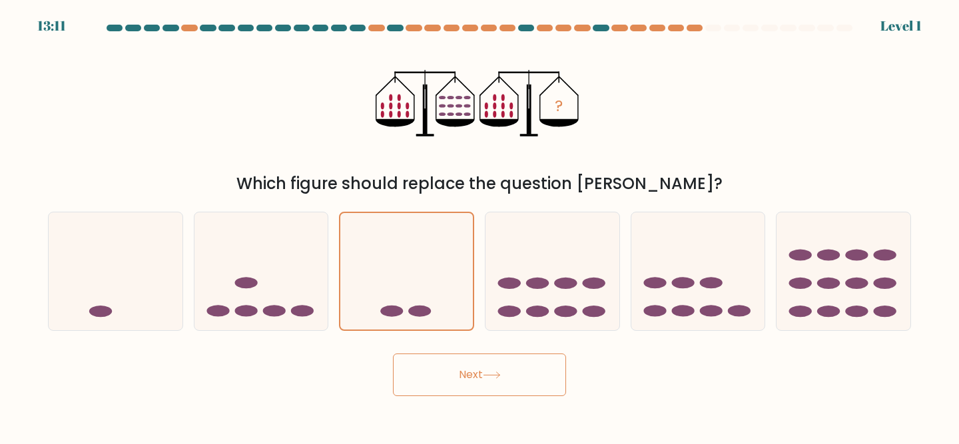
click at [428, 376] on button "Next" at bounding box center [479, 375] width 173 height 43
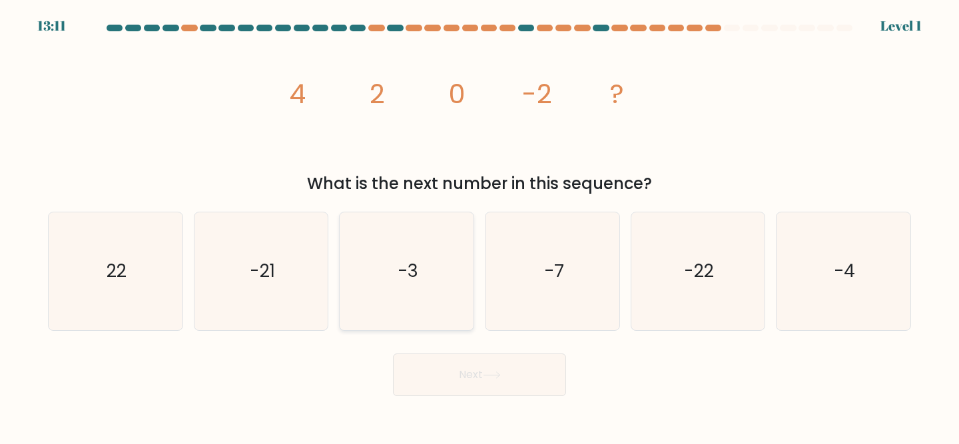
drag, startPoint x: 428, startPoint y: 374, endPoint x: 407, endPoint y: 276, distance: 100.9
click at [407, 275] on text "-3" at bounding box center [408, 271] width 21 height 25
click at [480, 226] on input "c. -3" at bounding box center [480, 224] width 1 height 3
radio input "true"
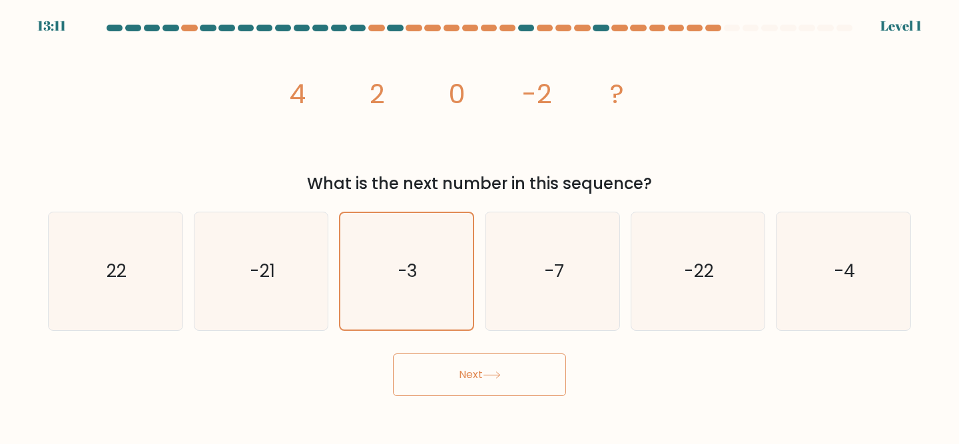
click at [496, 392] on button "Next" at bounding box center [479, 375] width 173 height 43
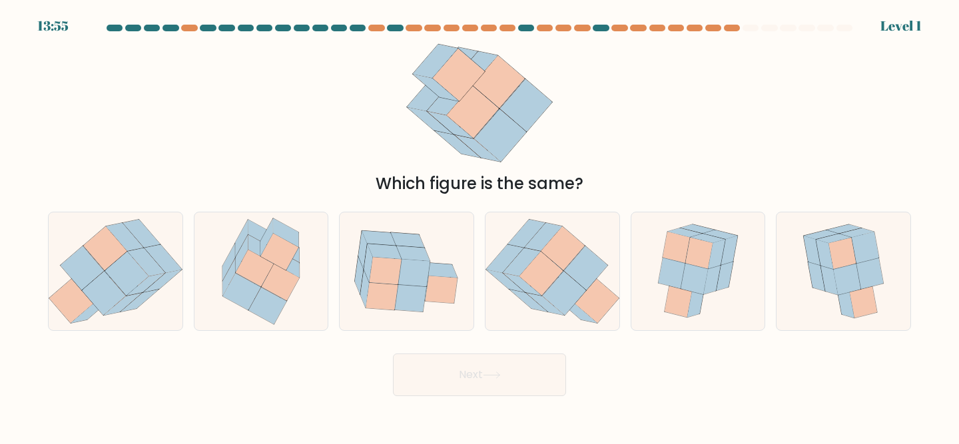
click at [496, 378] on icon at bounding box center [492, 375] width 18 height 7
click at [425, 316] on icon at bounding box center [407, 272] width 134 height 108
click at [480, 226] on input "c." at bounding box center [480, 224] width 1 height 3
radio input "true"
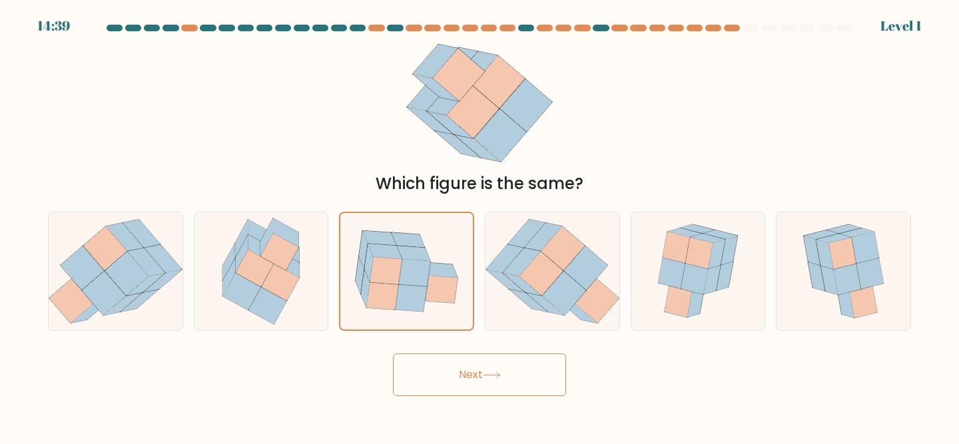
click at [428, 379] on button "Next" at bounding box center [479, 375] width 173 height 43
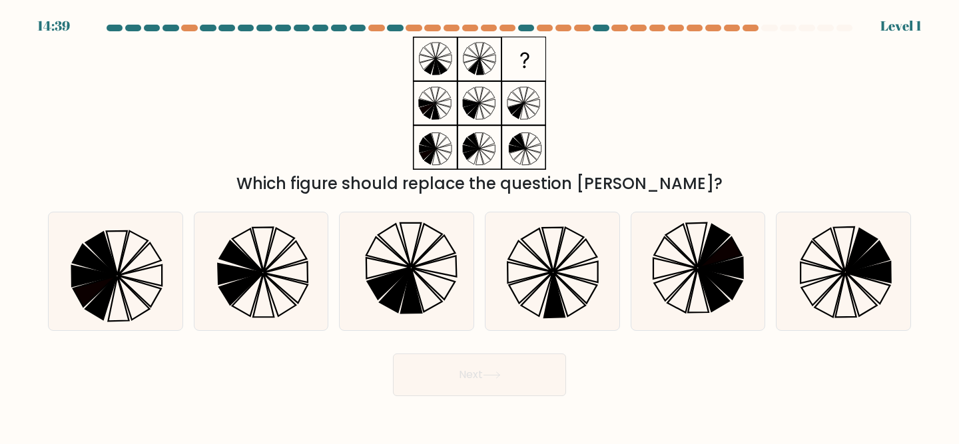
click at [424, 271] on icon at bounding box center [407, 272] width 118 height 118
click at [480, 226] on input "c." at bounding box center [480, 224] width 1 height 3
radio input "true"
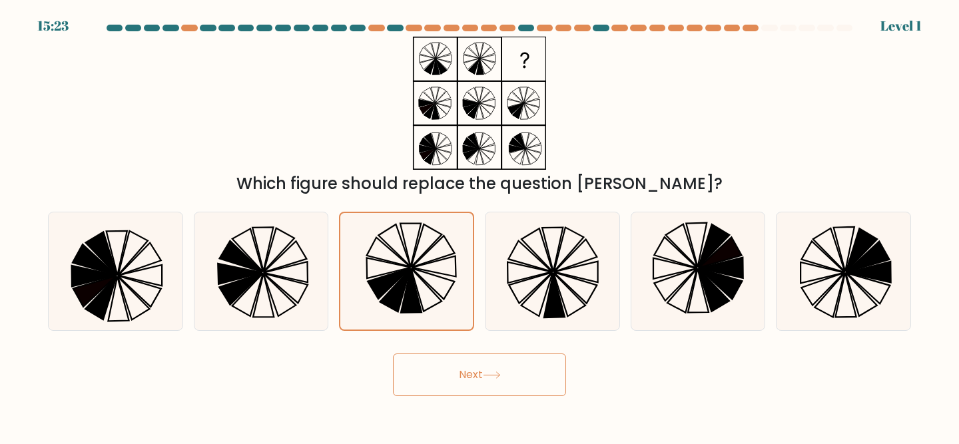
click at [425, 347] on div "Next" at bounding box center [480, 371] width 880 height 49
click at [425, 371] on button "Next" at bounding box center [479, 375] width 173 height 43
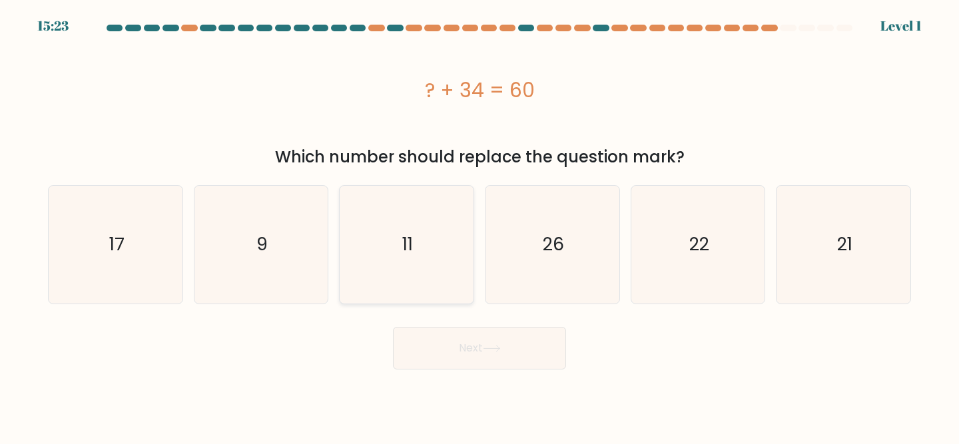
click at [425, 280] on icon "11" at bounding box center [407, 245] width 118 height 118
click at [480, 226] on input "c. 11" at bounding box center [480, 224] width 1 height 3
radio input "true"
click at [448, 360] on button "Next" at bounding box center [479, 348] width 173 height 43
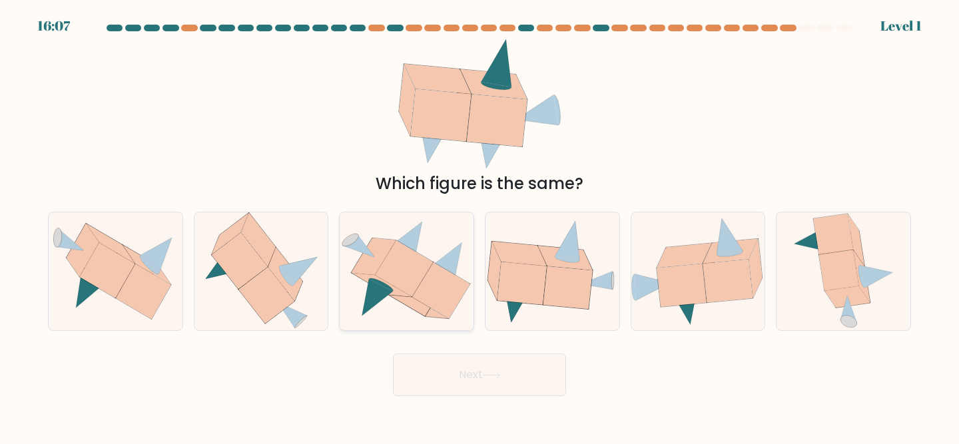
click at [436, 299] on icon at bounding box center [441, 291] width 58 height 56
click at [480, 226] on input "c." at bounding box center [480, 224] width 1 height 3
radio input "true"
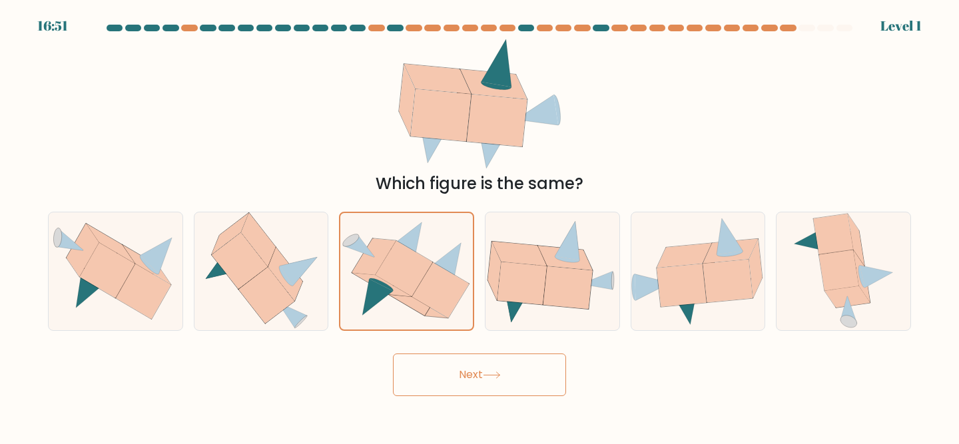
click at [468, 368] on button "Next" at bounding box center [479, 375] width 173 height 43
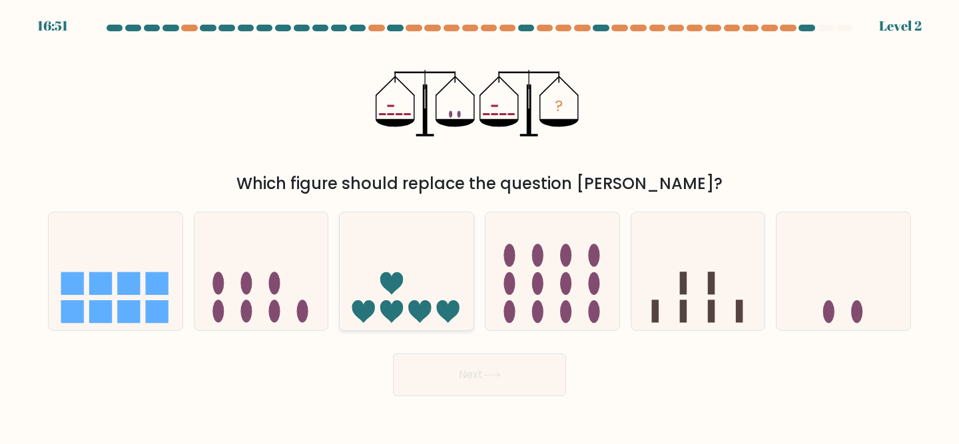
click at [419, 303] on icon at bounding box center [419, 311] width 23 height 23
click at [480, 226] on input "c." at bounding box center [480, 224] width 1 height 3
radio input "true"
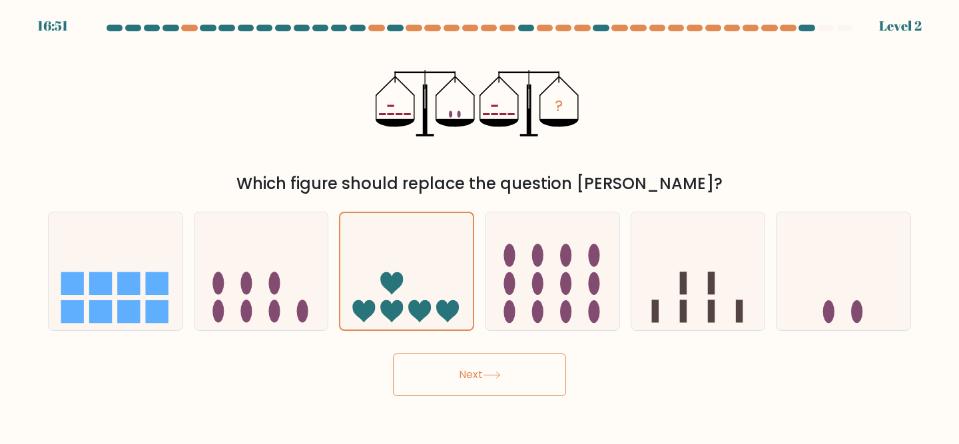
click at [462, 388] on button "Next" at bounding box center [479, 375] width 173 height 43
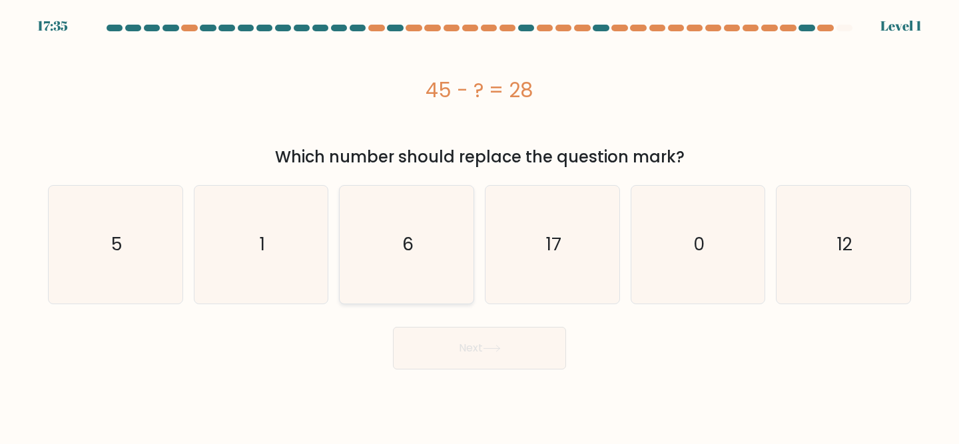
click at [433, 294] on icon "6" at bounding box center [407, 245] width 118 height 118
click at [480, 226] on input "c. 6" at bounding box center [480, 224] width 1 height 3
radio input "true"
click at [454, 364] on button "Next" at bounding box center [479, 348] width 173 height 43
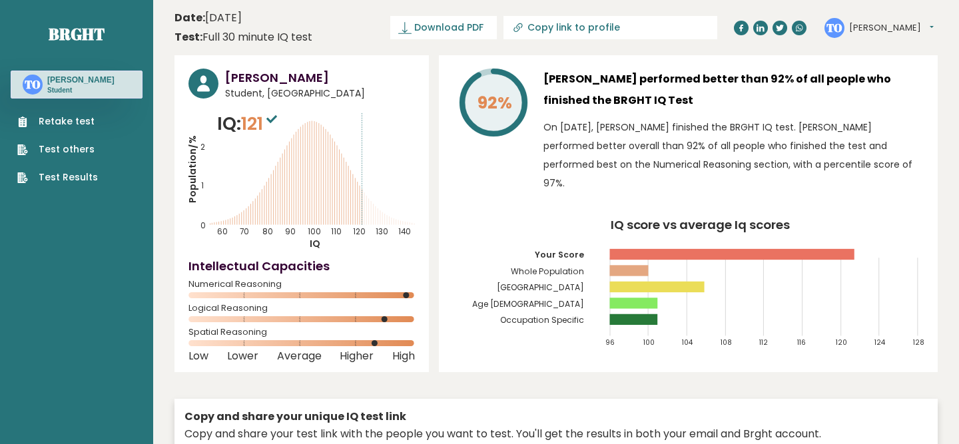
click at [900, 23] on div "TO Tomasz Dashboard Profile Settings Logout" at bounding box center [881, 28] width 113 height 27
click at [899, 27] on div "TO Tomasz Dashboard Profile Settings Logout" at bounding box center [881, 28] width 113 height 27
click at [894, 27] on button "Tomasz" at bounding box center [892, 27] width 85 height 13
click at [876, 106] on link "Logout" at bounding box center [884, 104] width 68 height 19
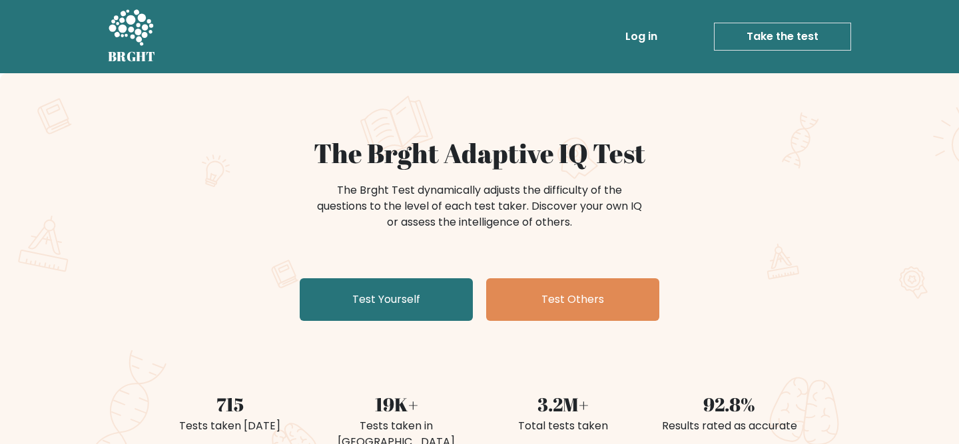
click at [637, 49] on link "Log in" at bounding box center [641, 36] width 43 height 27
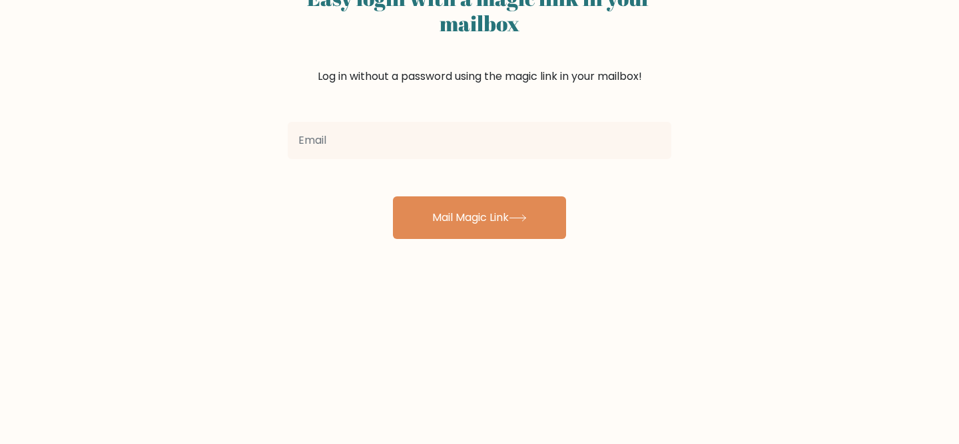
scroll to position [214, 0]
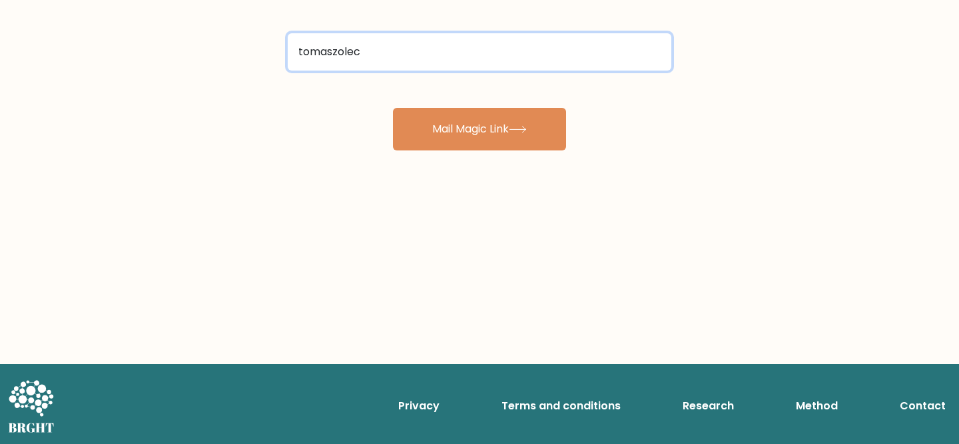
type input "[EMAIL_ADDRESS][DOMAIN_NAME]"
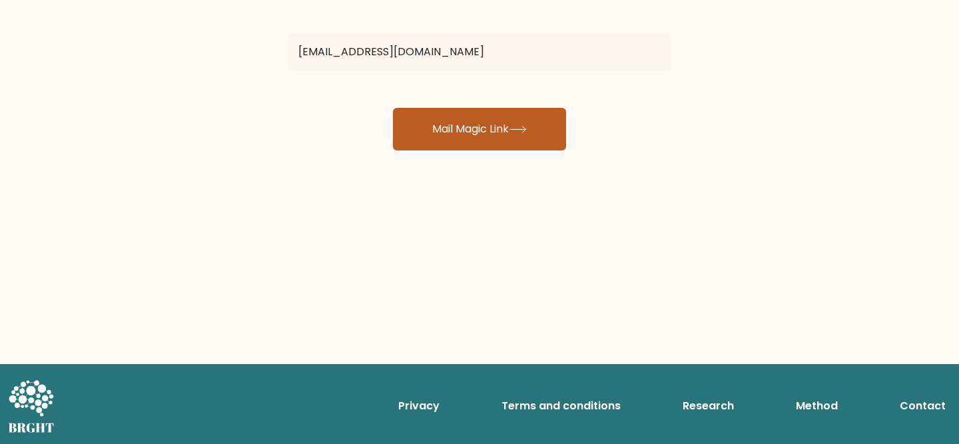
click at [448, 146] on button "Mail Magic Link" at bounding box center [479, 129] width 173 height 43
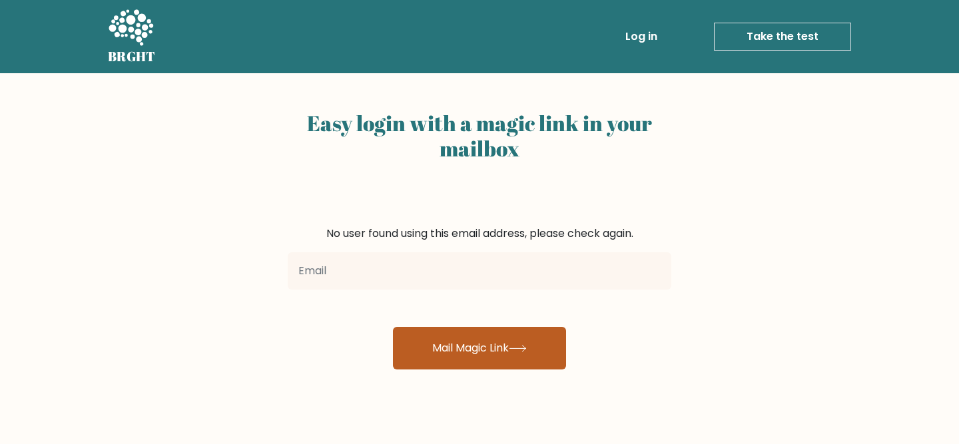
click at [461, 350] on button "Mail Magic Link" at bounding box center [479, 348] width 173 height 43
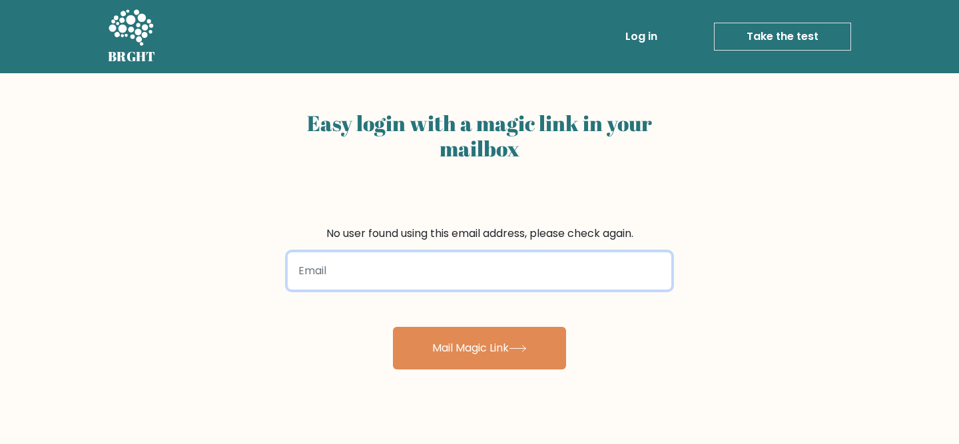
click at [452, 276] on input "email" at bounding box center [480, 271] width 384 height 37
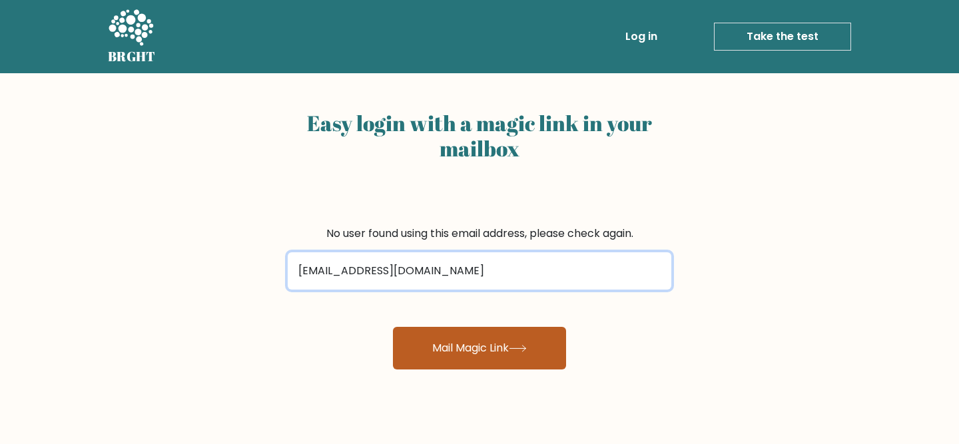
type input "tomaszolech96@gmail.com"
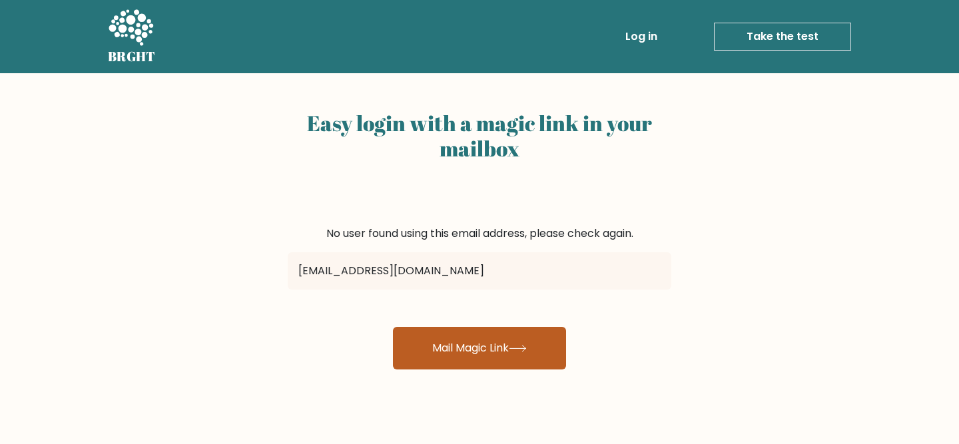
click at [521, 345] on icon at bounding box center [518, 348] width 18 height 7
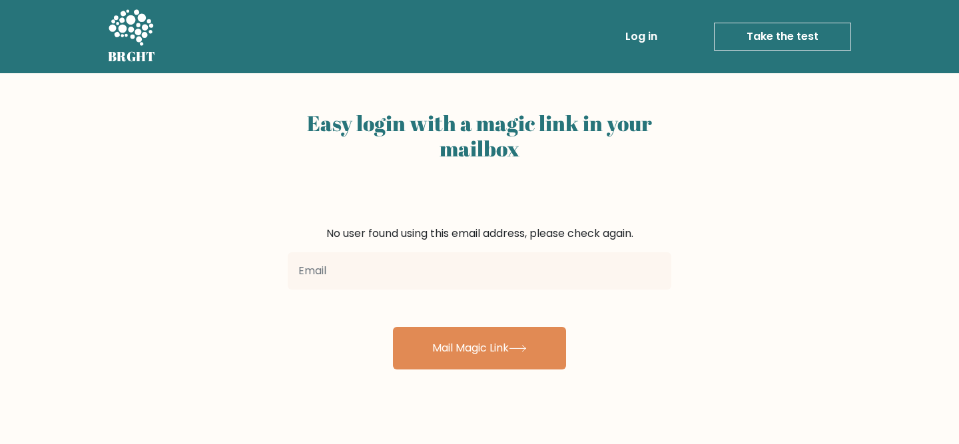
click at [651, 58] on div "BRGHT BRGHT Log in Take the test Take the test" at bounding box center [480, 36] width 760 height 63
click at [654, 35] on link "Log in" at bounding box center [641, 36] width 43 height 27
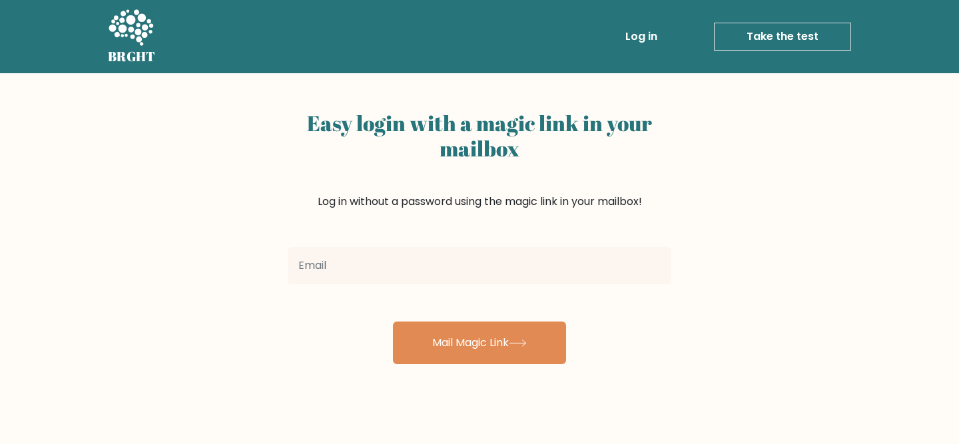
click at [740, 37] on link "Take the test" at bounding box center [782, 37] width 137 height 28
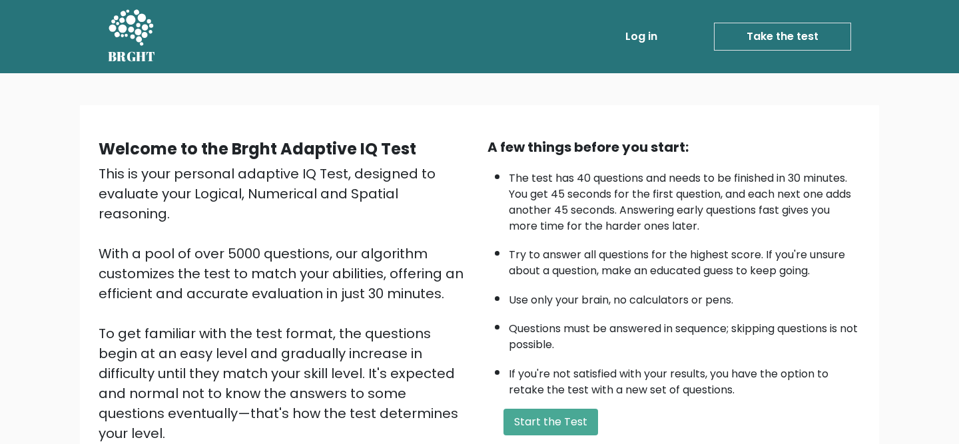
scroll to position [166, 0]
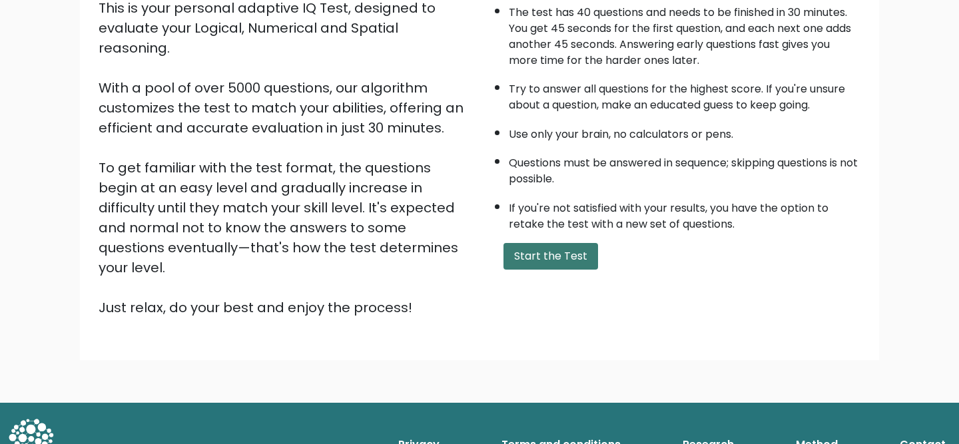
click at [550, 263] on button "Start the Test" at bounding box center [551, 256] width 95 height 27
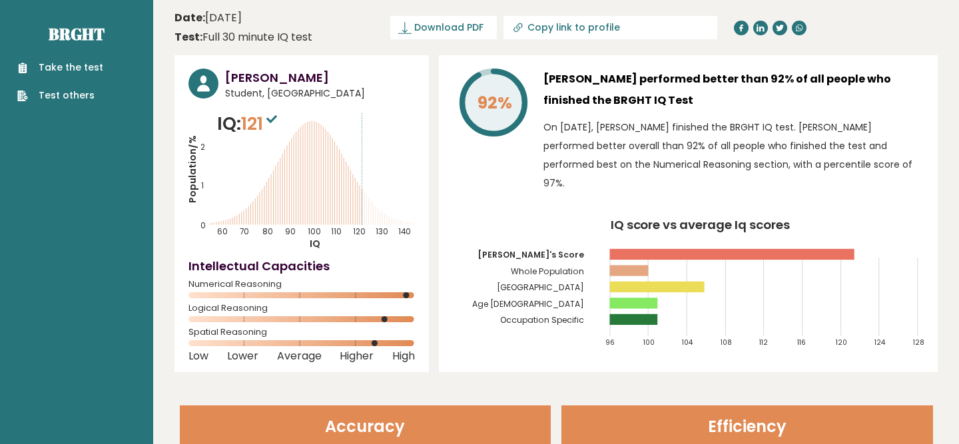
click at [52, 70] on link "Take the test" at bounding box center [60, 68] width 86 height 14
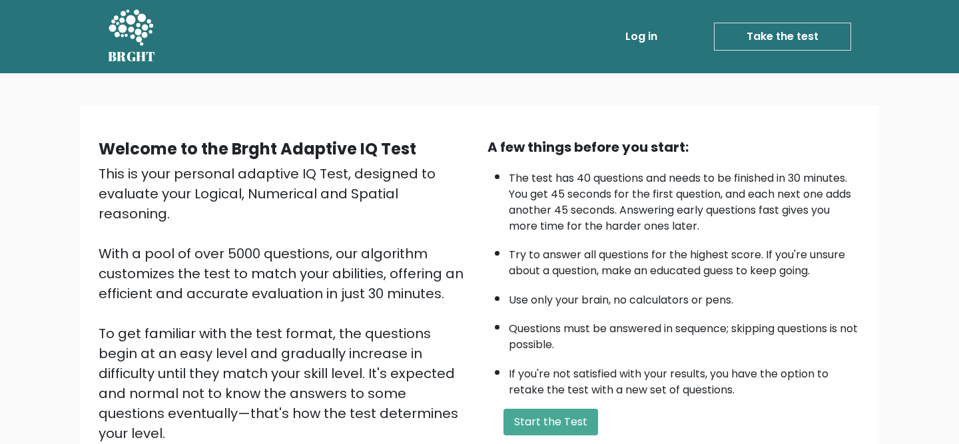
click at [644, 41] on link "Log in" at bounding box center [641, 36] width 43 height 27
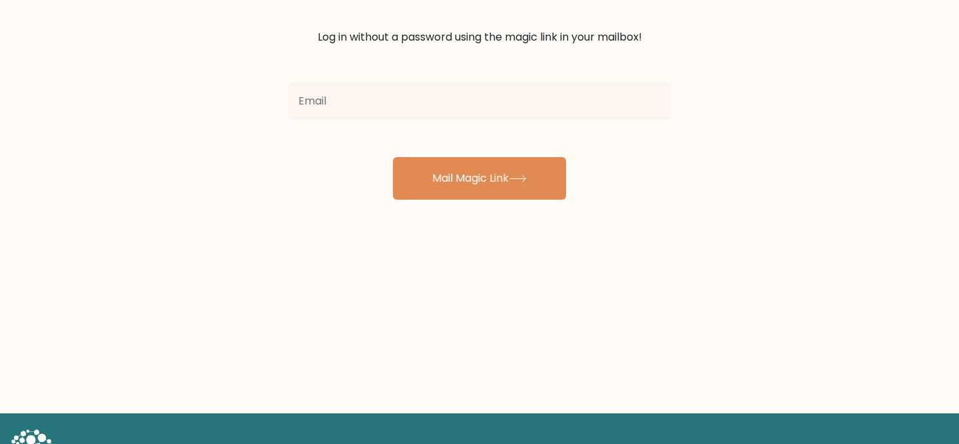
scroll to position [155, 0]
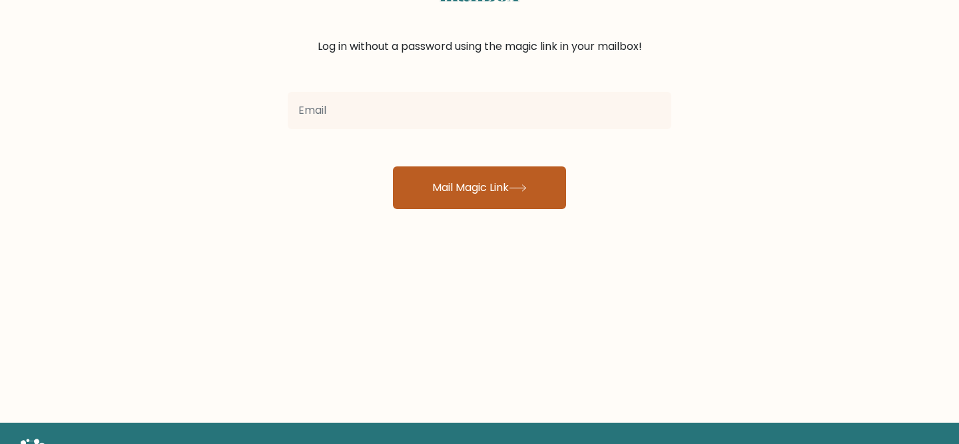
click at [534, 188] on button "Mail Magic Link" at bounding box center [479, 188] width 173 height 43
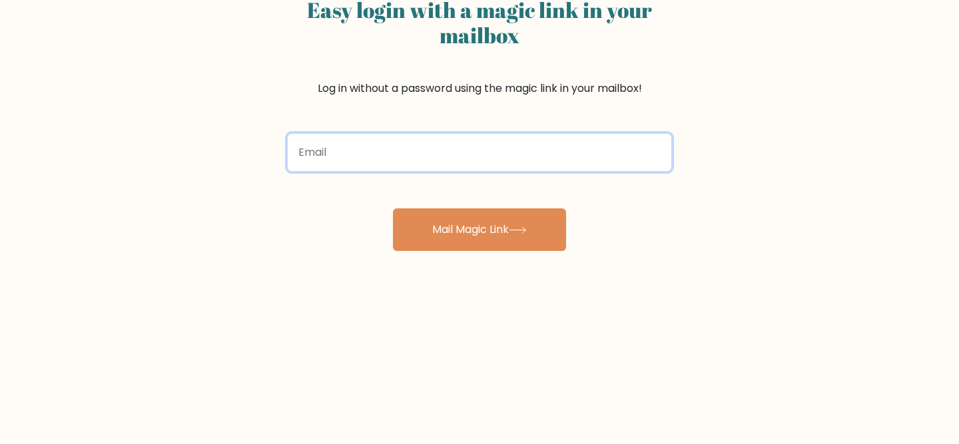
scroll to position [69, 0]
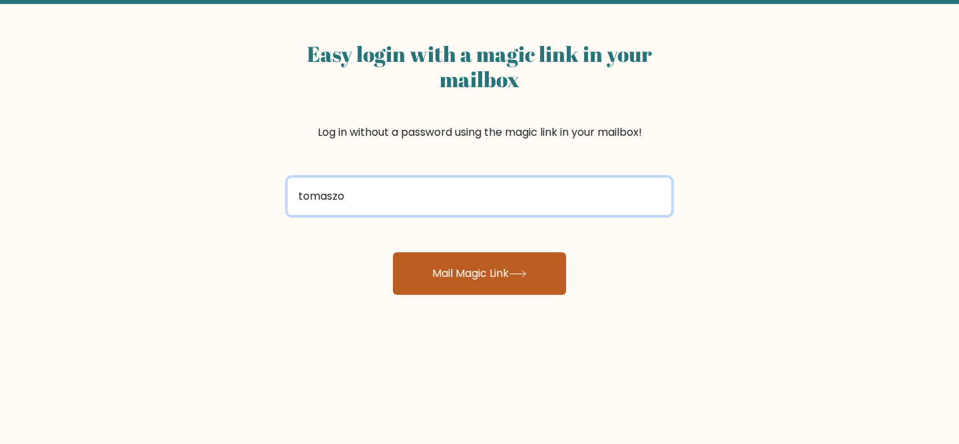
type input "tomaszolech96@gmail.com"
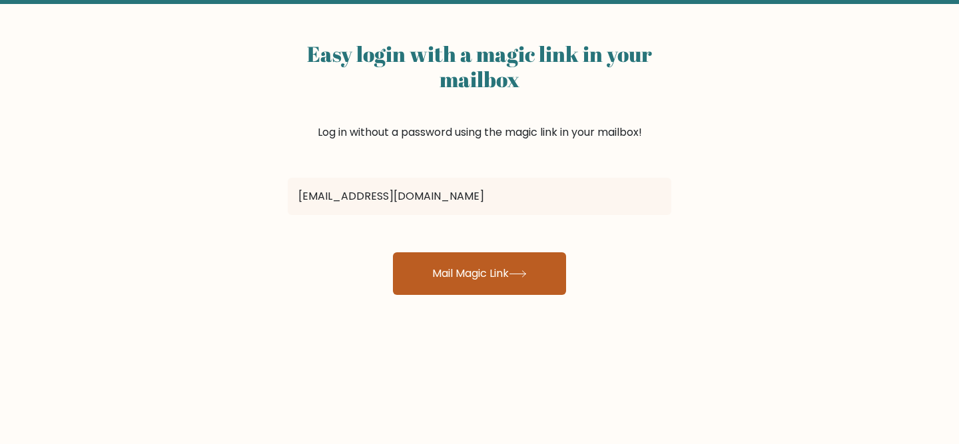
click at [448, 275] on button "Mail Magic Link" at bounding box center [479, 274] width 173 height 43
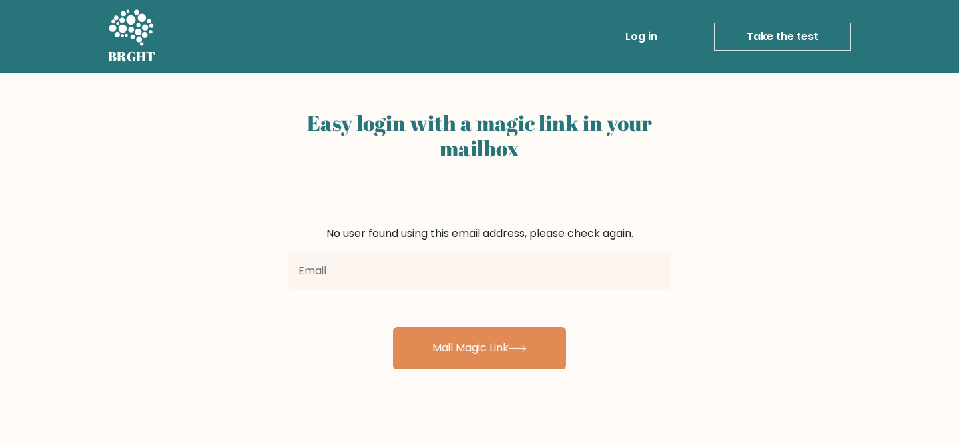
click at [111, 25] on icon at bounding box center [131, 27] width 45 height 36
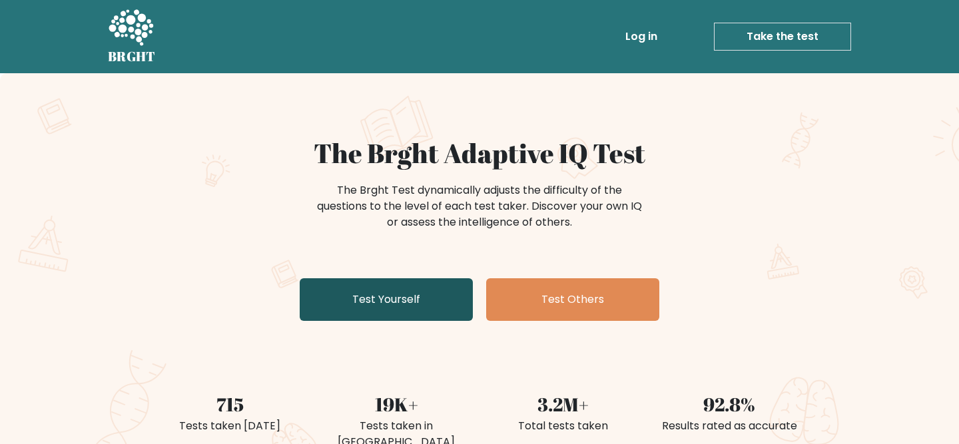
click at [433, 302] on link "Test Yourself" at bounding box center [386, 300] width 173 height 43
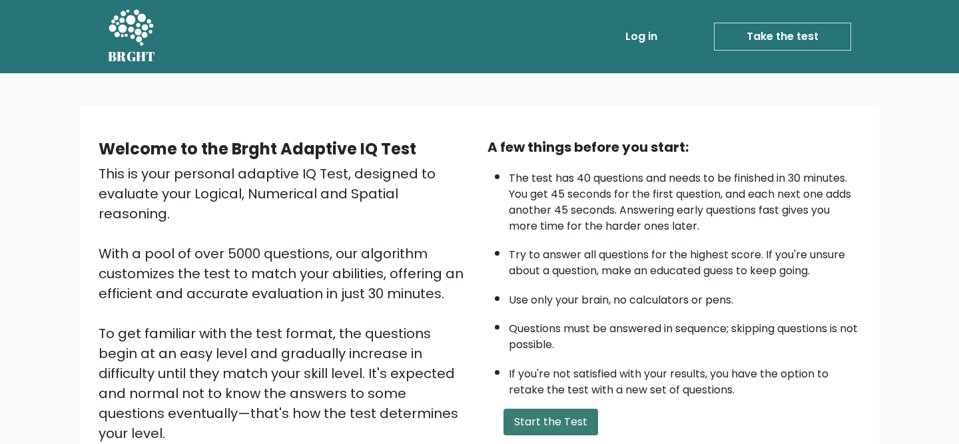
click at [542, 423] on button "Start the Test" at bounding box center [551, 422] width 95 height 27
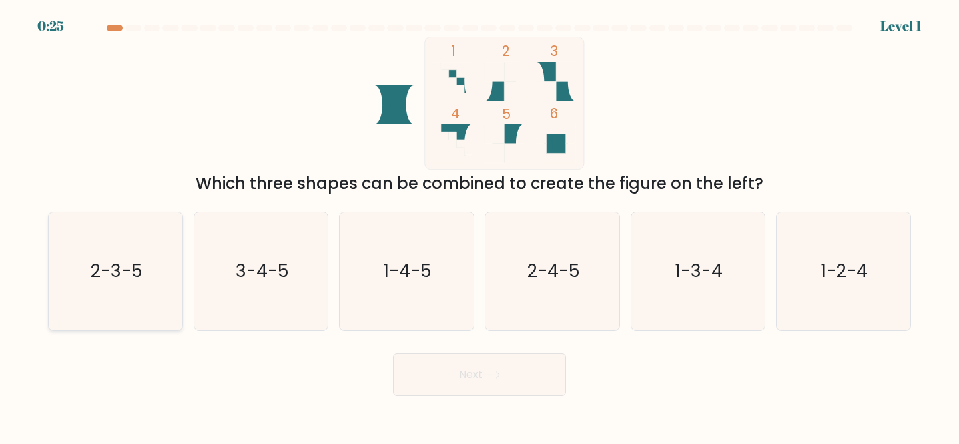
click at [149, 258] on icon "2-3-5" at bounding box center [116, 272] width 118 height 118
click at [480, 226] on input "a. 2-3-5" at bounding box center [480, 224] width 1 height 3
radio input "true"
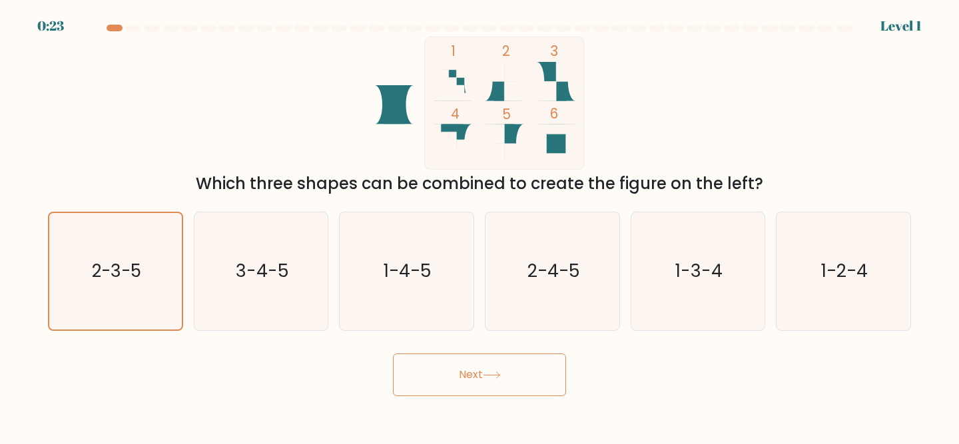
click at [445, 373] on button "Next" at bounding box center [479, 375] width 173 height 43
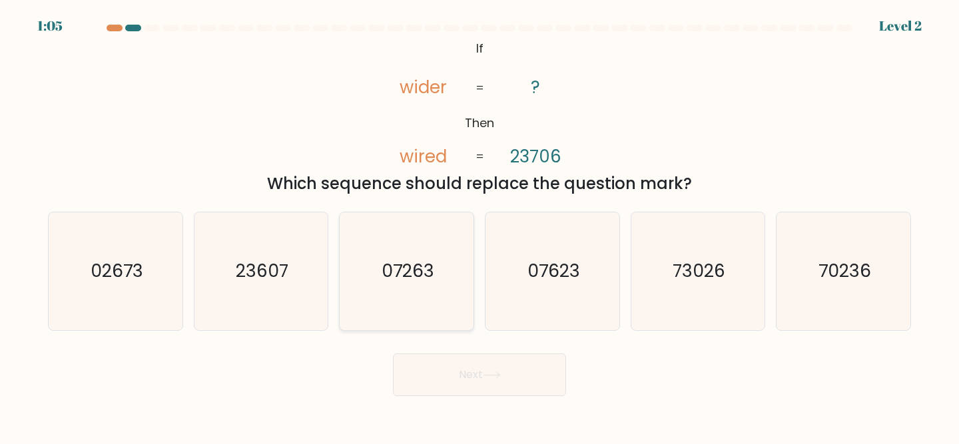
click at [395, 269] on text "07263" at bounding box center [408, 271] width 53 height 25
click at [480, 226] on input "c. 07263" at bounding box center [480, 224] width 1 height 3
radio input "true"
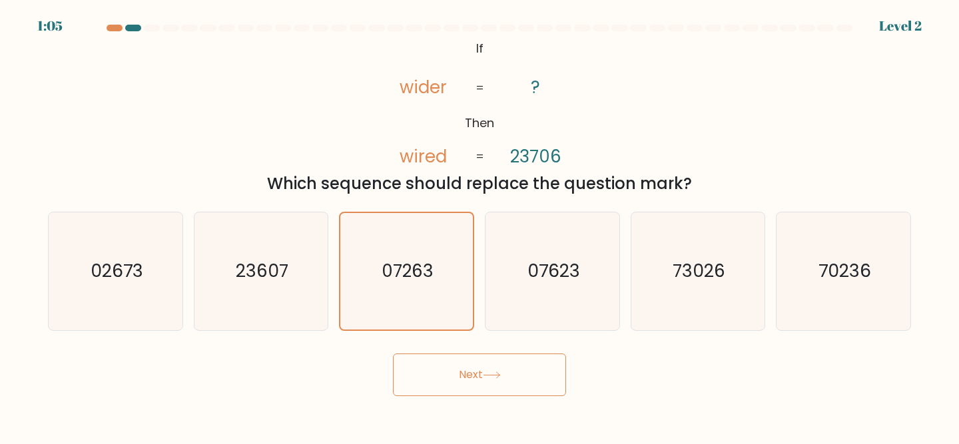
click at [428, 343] on form "If ?" at bounding box center [479, 211] width 959 height 372
click at [428, 368] on button "Next" at bounding box center [479, 375] width 173 height 43
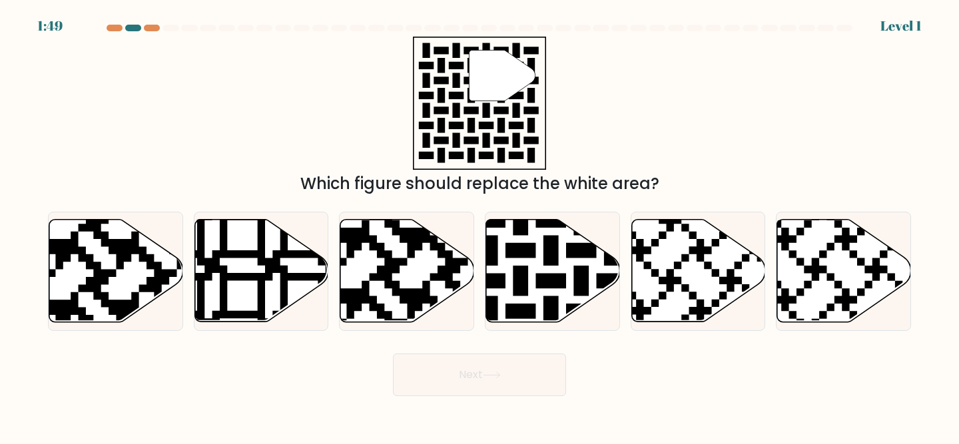
click at [418, 272] on icon at bounding box center [407, 271] width 134 height 103
click at [480, 226] on input "c." at bounding box center [480, 224] width 1 height 3
radio input "true"
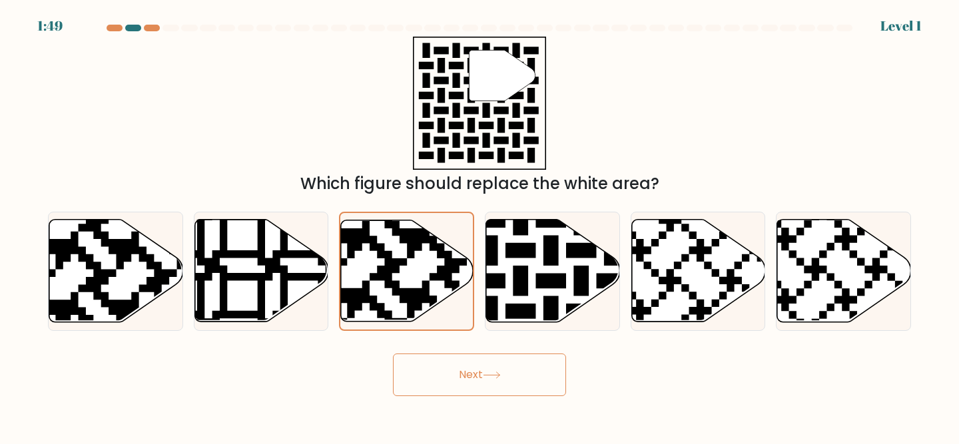
click at [450, 362] on button "Next" at bounding box center [479, 375] width 173 height 43
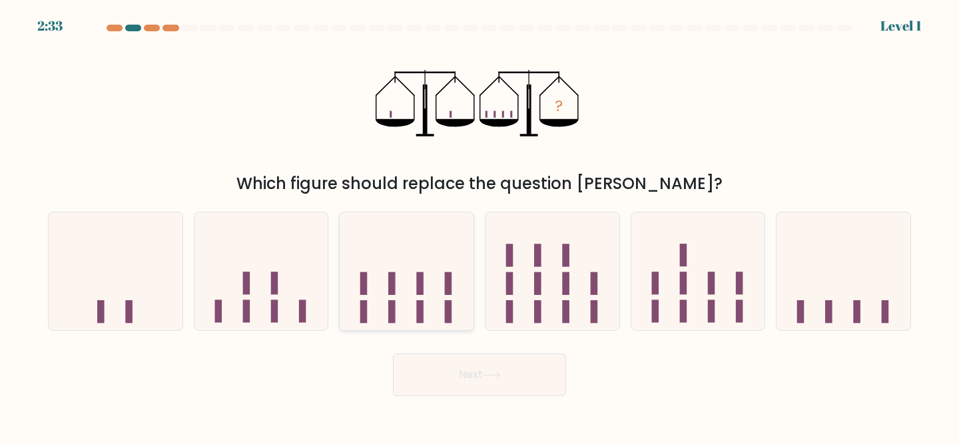
click at [441, 277] on icon at bounding box center [407, 271] width 134 height 111
click at [480, 226] on input "c." at bounding box center [480, 224] width 1 height 3
radio input "true"
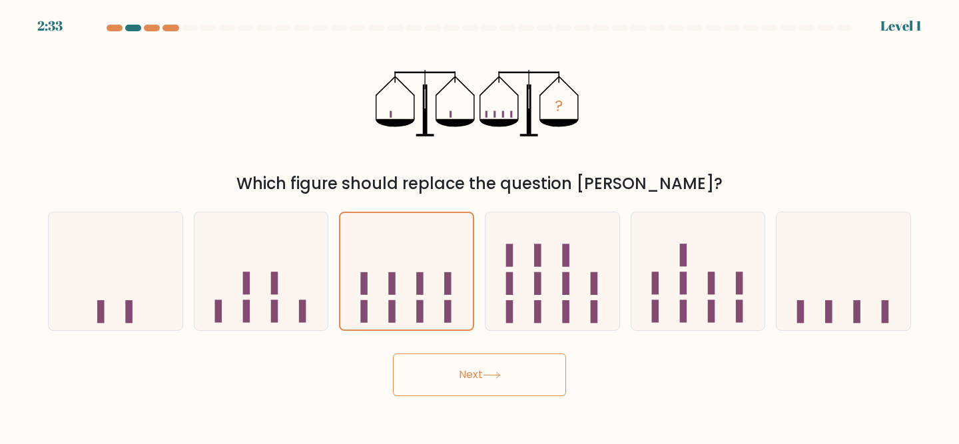
click at [464, 406] on body "2:33 Level 1" at bounding box center [479, 222] width 959 height 444
click at [465, 373] on button "Next" at bounding box center [479, 375] width 173 height 43
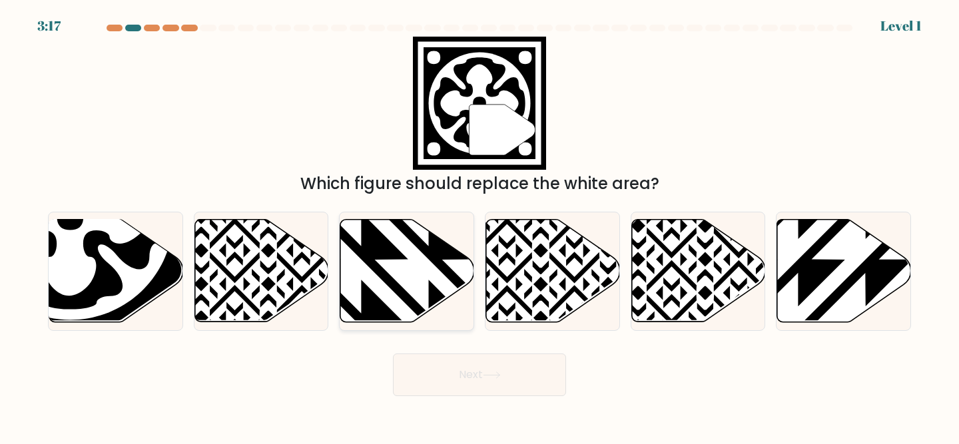
click at [434, 308] on icon at bounding box center [362, 328] width 270 height 270
click at [480, 226] on input "c." at bounding box center [480, 224] width 1 height 3
radio input "true"
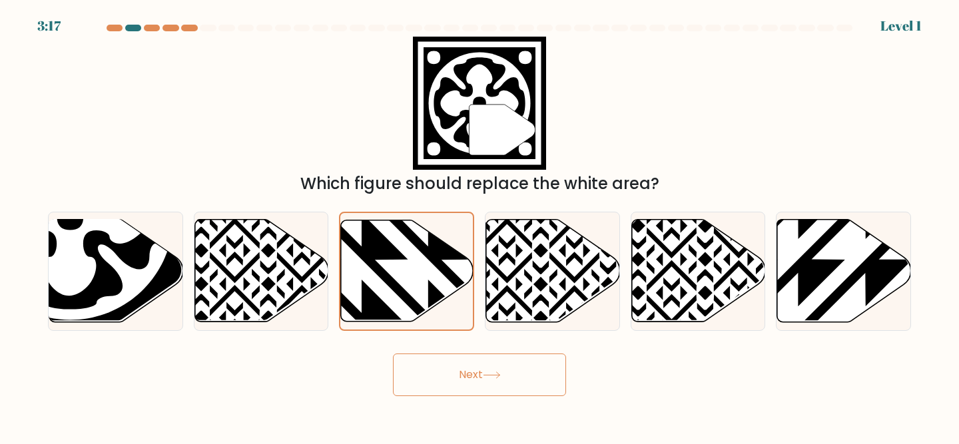
click at [442, 392] on button "Next" at bounding box center [479, 375] width 173 height 43
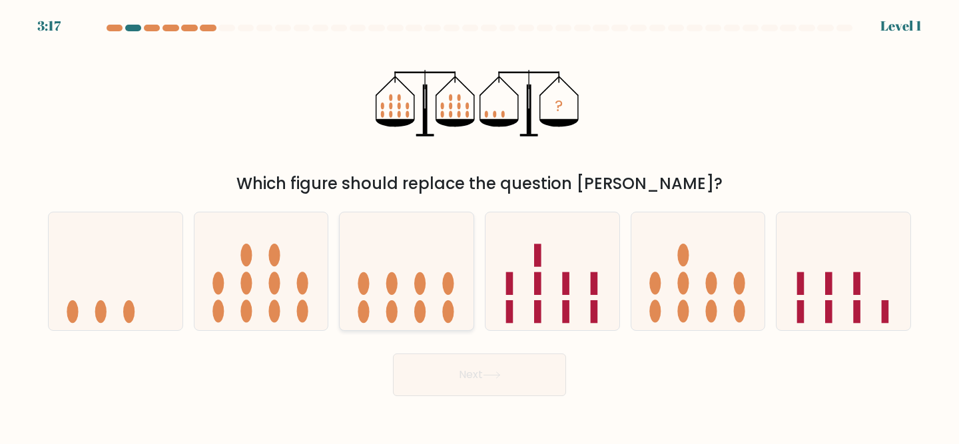
click at [440, 275] on icon at bounding box center [407, 271] width 134 height 111
click at [480, 226] on input "c." at bounding box center [480, 224] width 1 height 3
radio input "true"
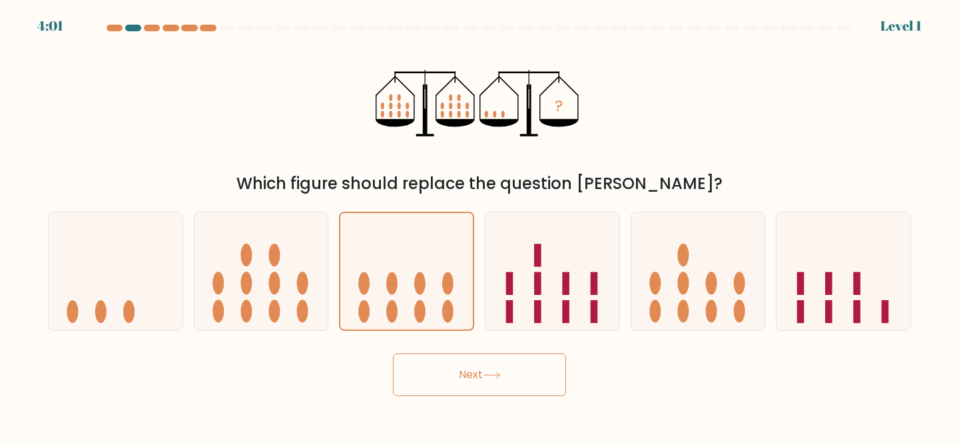
click at [442, 368] on button "Next" at bounding box center [479, 375] width 173 height 43
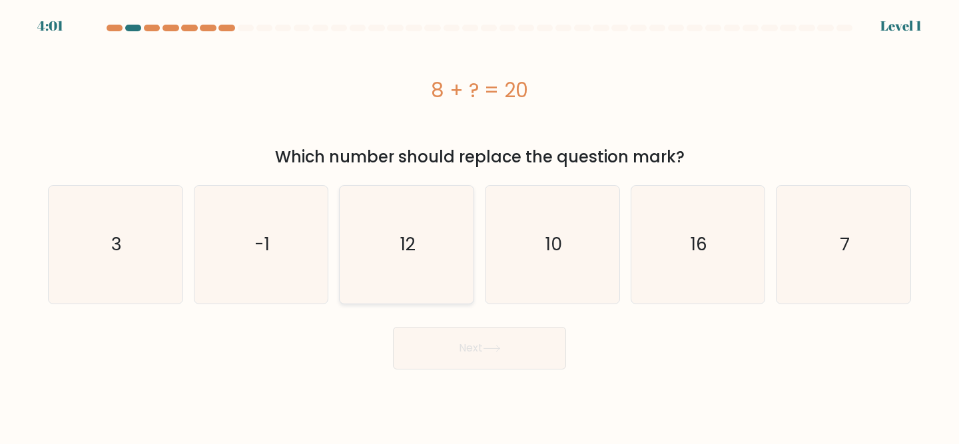
click at [420, 292] on icon "12" at bounding box center [407, 245] width 118 height 118
click at [480, 226] on input "c. 12" at bounding box center [480, 224] width 1 height 3
radio input "true"
click at [436, 370] on body "4:01 Level 1 a." at bounding box center [479, 222] width 959 height 444
click at [436, 337] on button "Next" at bounding box center [479, 348] width 173 height 43
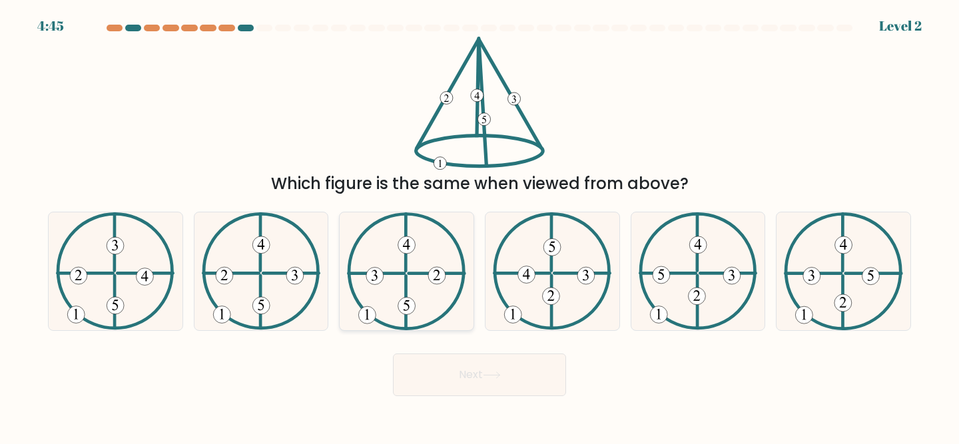
click at [426, 279] on icon at bounding box center [406, 272] width 119 height 118
click at [480, 226] on input "c." at bounding box center [480, 224] width 1 height 3
radio input "true"
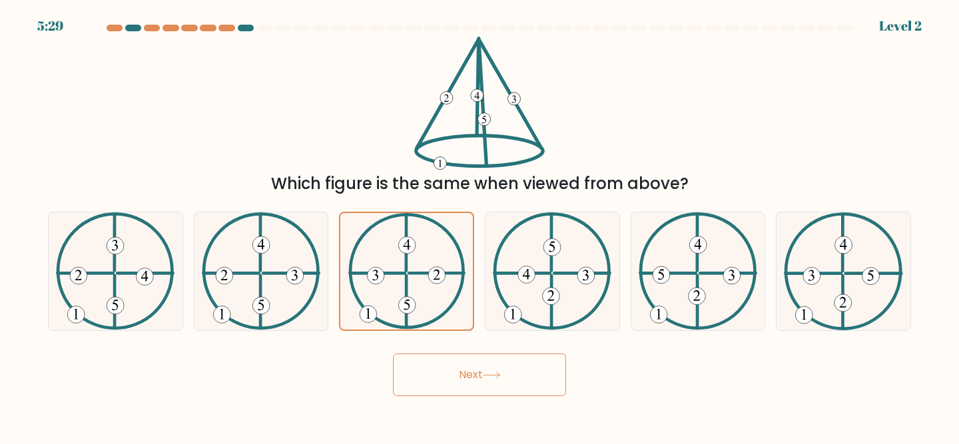
click at [434, 356] on button "Next" at bounding box center [479, 375] width 173 height 43
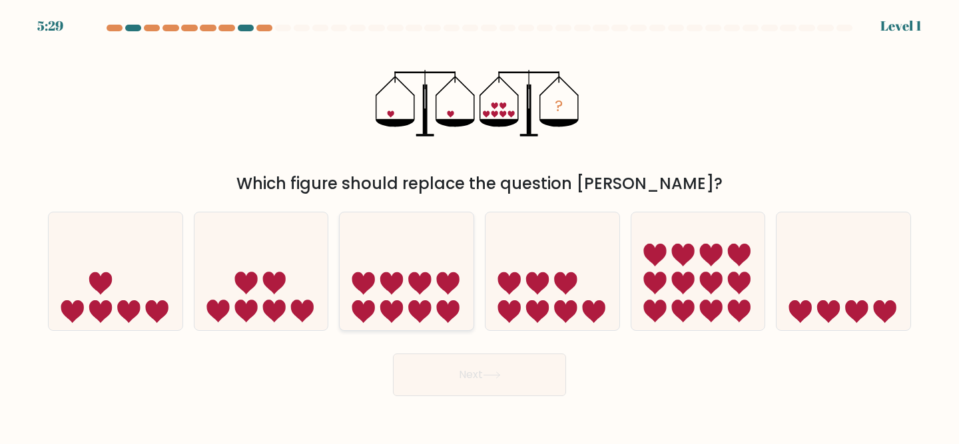
click at [423, 300] on icon at bounding box center [419, 311] width 23 height 23
click at [480, 226] on input "c." at bounding box center [480, 224] width 1 height 3
radio input "true"
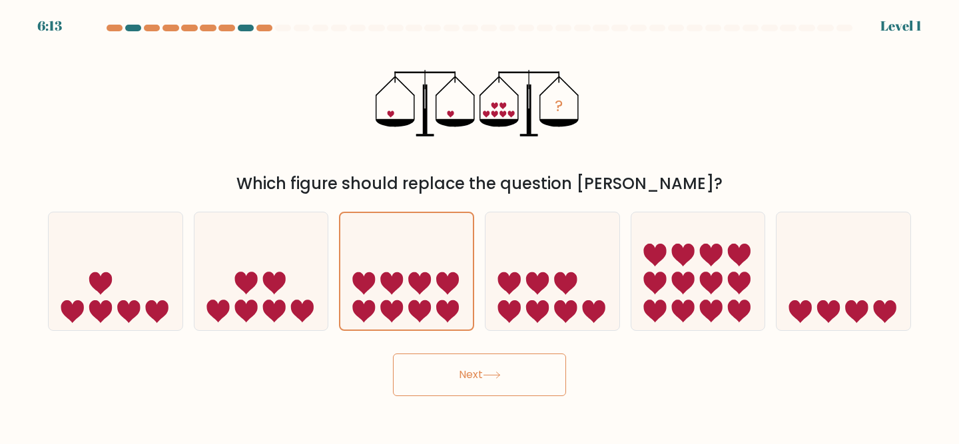
click at [441, 352] on div "Next" at bounding box center [480, 371] width 880 height 49
click at [441, 371] on button "Next" at bounding box center [479, 375] width 173 height 43
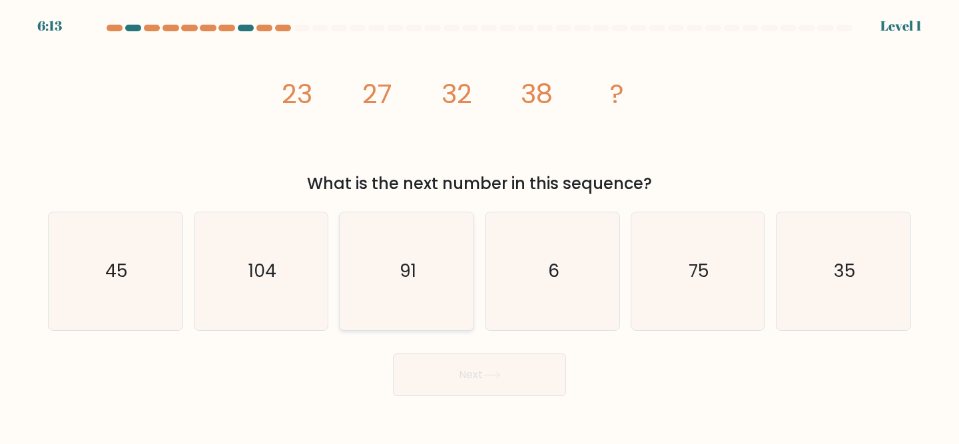
click at [428, 300] on icon "91" at bounding box center [407, 272] width 118 height 118
click at [480, 226] on input "c. 91" at bounding box center [480, 224] width 1 height 3
radio input "true"
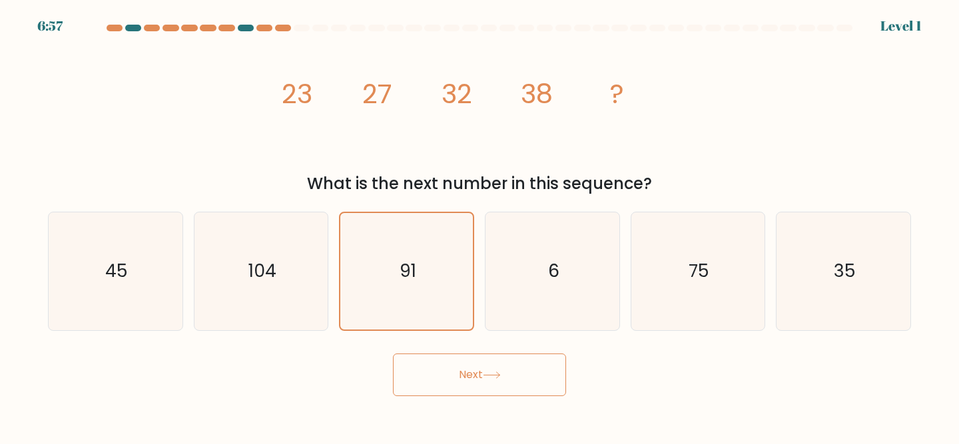
click at [444, 352] on div "Next" at bounding box center [480, 371] width 880 height 49
click at [446, 382] on button "Next" at bounding box center [479, 375] width 173 height 43
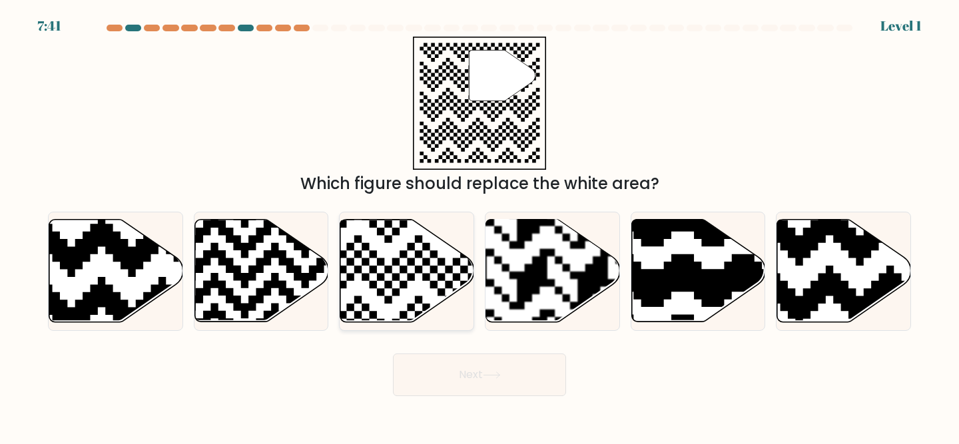
click at [438, 294] on icon at bounding box center [362, 326] width 243 height 243
click at [480, 226] on input "c." at bounding box center [480, 224] width 1 height 3
radio input "true"
click at [448, 380] on button "Next" at bounding box center [479, 375] width 173 height 43
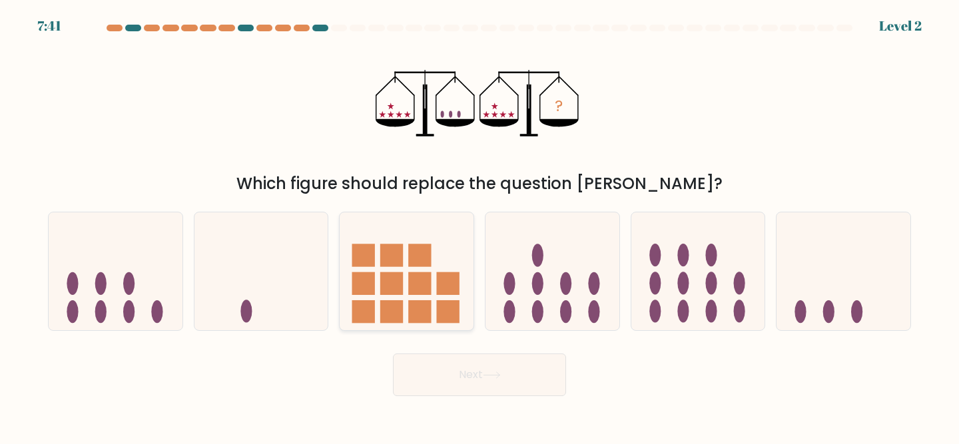
click at [439, 281] on rect at bounding box center [448, 284] width 23 height 23
click at [480, 226] on input "c." at bounding box center [480, 224] width 1 height 3
radio input "true"
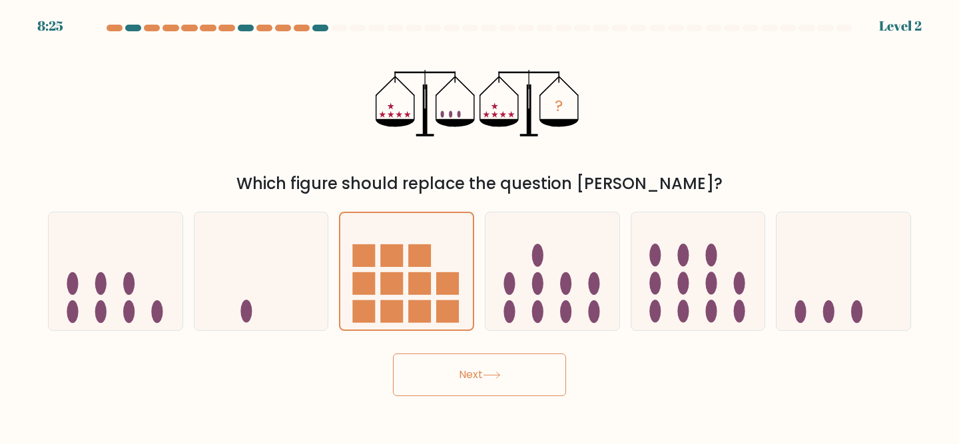
click at [466, 385] on button "Next" at bounding box center [479, 375] width 173 height 43
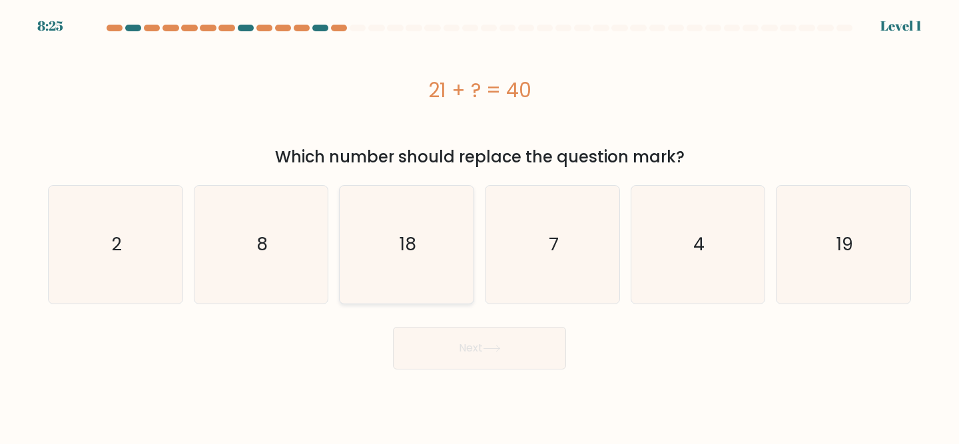
click at [446, 289] on icon "18" at bounding box center [407, 245] width 118 height 118
click at [480, 226] on input "c. 18" at bounding box center [480, 224] width 1 height 3
radio input "true"
click at [464, 366] on button "Next" at bounding box center [479, 348] width 173 height 43
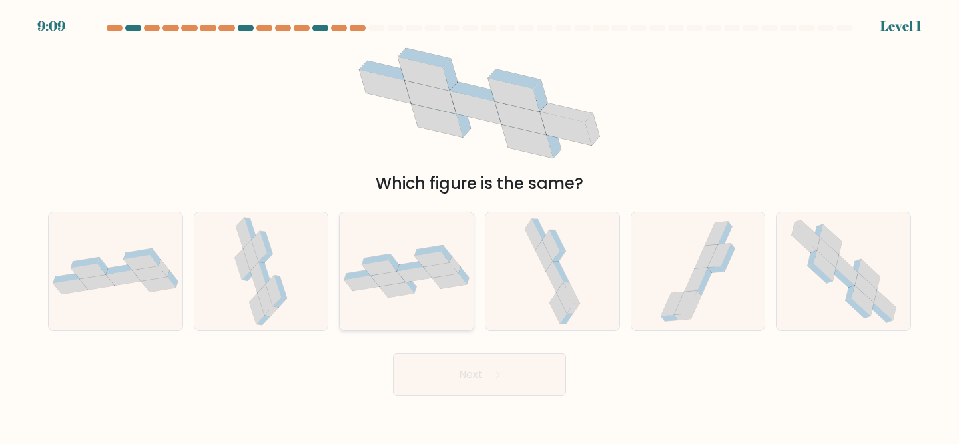
click at [453, 261] on icon at bounding box center [455, 265] width 11 height 17
click at [480, 226] on input "c." at bounding box center [480, 224] width 1 height 3
radio input "true"
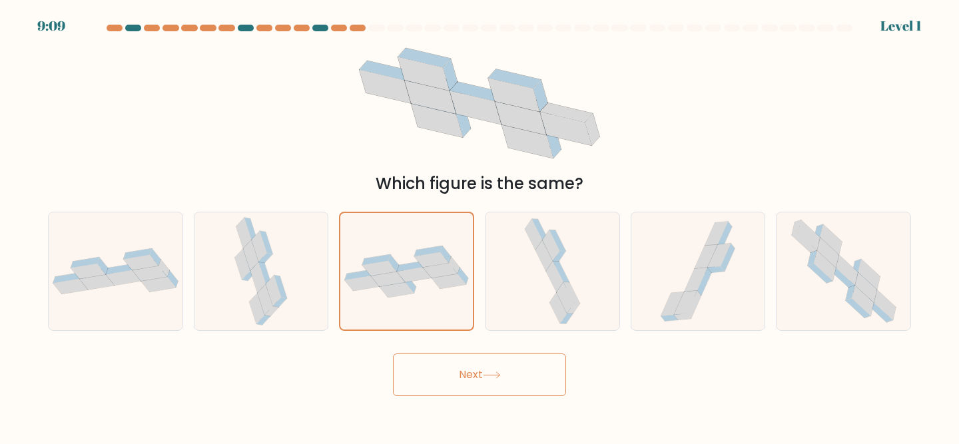
click at [456, 364] on button "Next" at bounding box center [479, 375] width 173 height 43
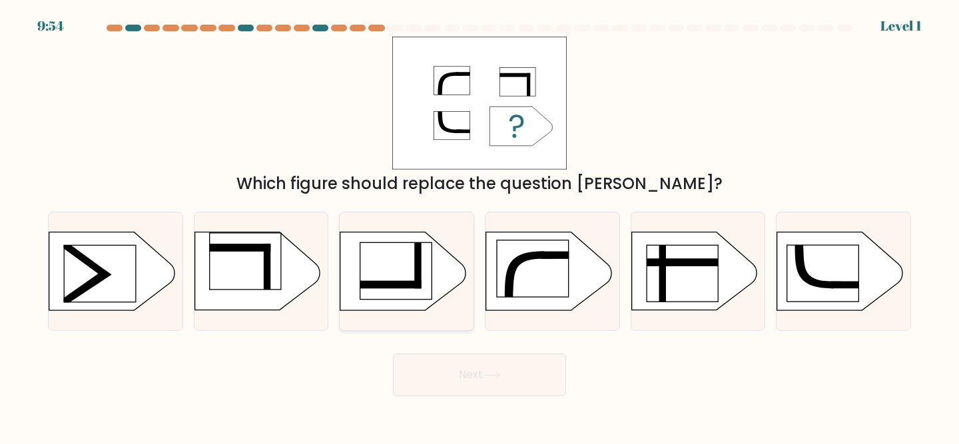
click at [428, 273] on rect at bounding box center [395, 271] width 71 height 57
click at [480, 226] on input "c." at bounding box center [480, 224] width 1 height 3
radio input "true"
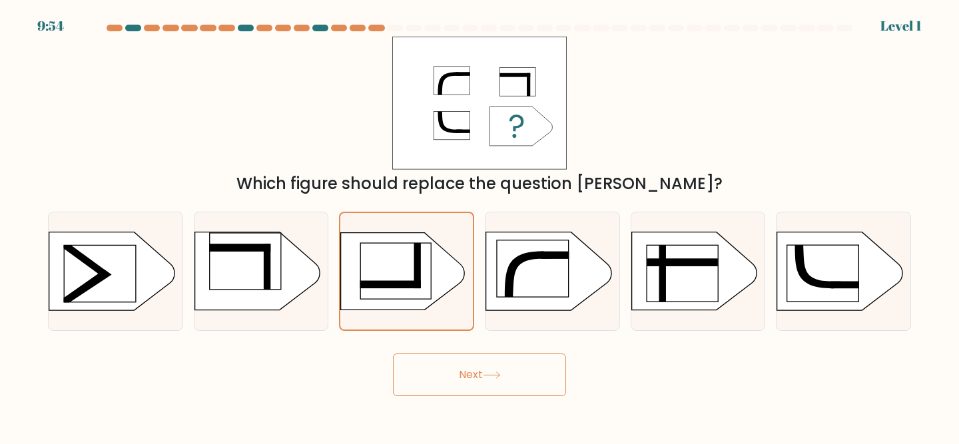
click at [457, 366] on button "Next" at bounding box center [479, 375] width 173 height 43
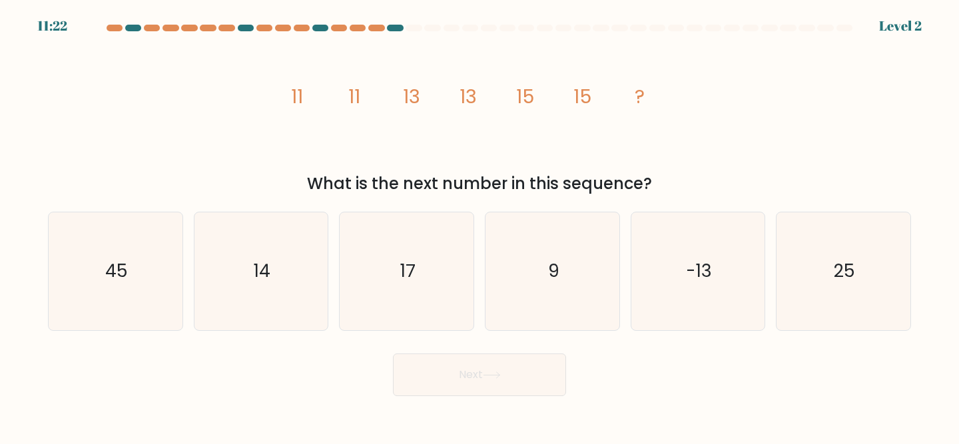
click at [429, 289] on icon "17" at bounding box center [407, 272] width 118 height 118
click at [480, 226] on input "c. 17" at bounding box center [480, 224] width 1 height 3
radio input "true"
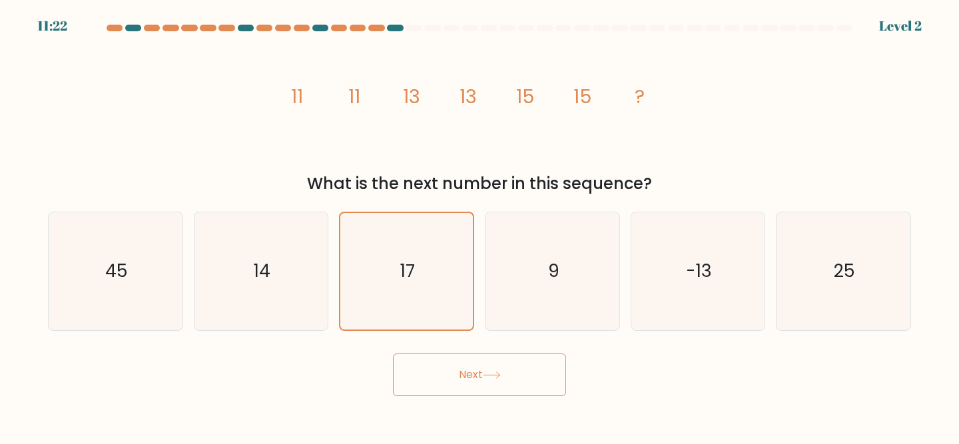
click at [452, 359] on button "Next" at bounding box center [479, 375] width 173 height 43
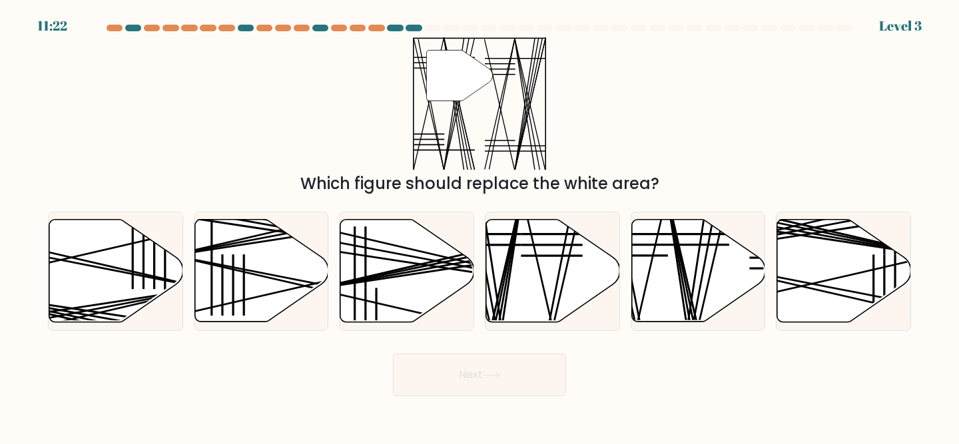
click at [456, 376] on button "Next" at bounding box center [479, 375] width 173 height 43
click at [470, 343] on form at bounding box center [479, 211] width 959 height 372
click at [438, 308] on icon at bounding box center [407, 271] width 134 height 105
click at [480, 226] on input "c." at bounding box center [480, 224] width 1 height 3
radio input "true"
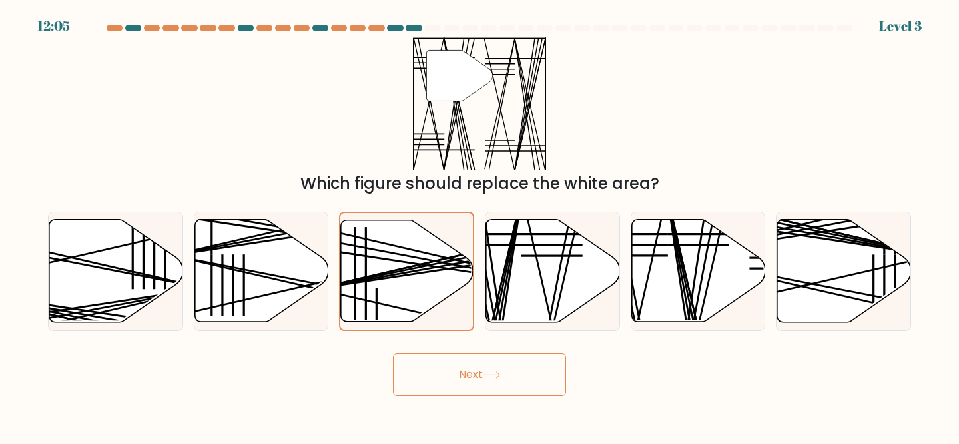
click at [448, 364] on button "Next" at bounding box center [479, 375] width 173 height 43
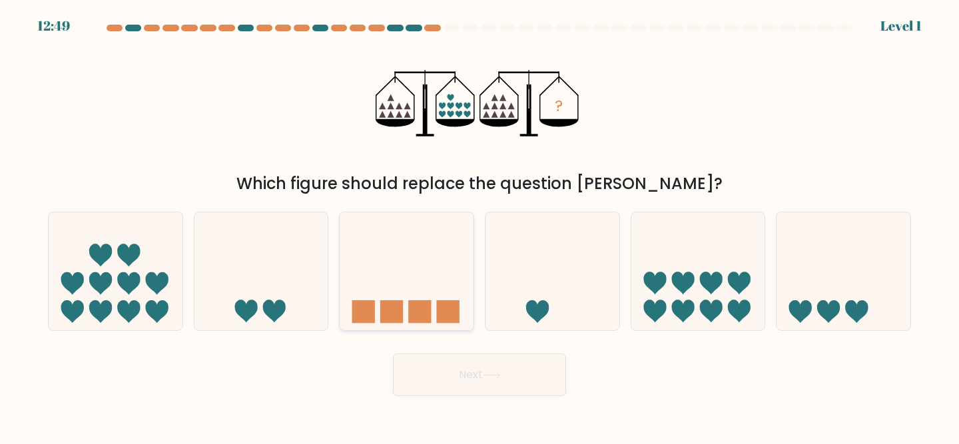
click at [413, 277] on icon at bounding box center [407, 271] width 134 height 111
click at [480, 226] on input "c." at bounding box center [480, 224] width 1 height 3
radio input "true"
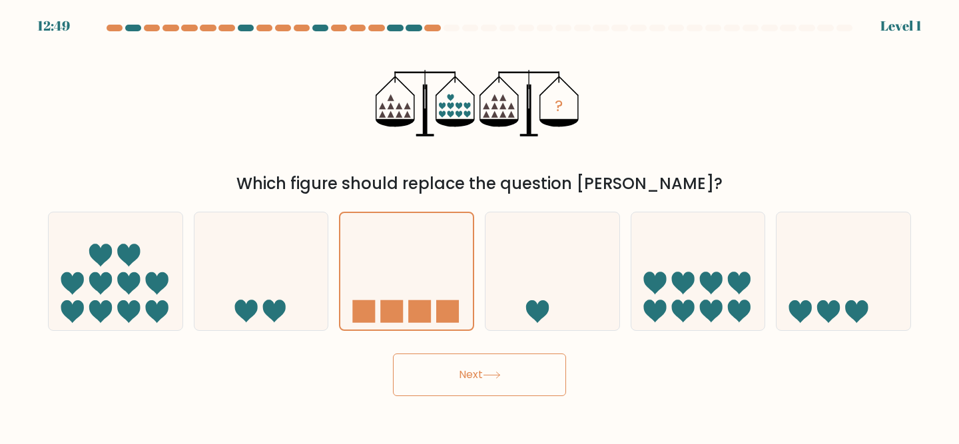
click at [434, 384] on button "Next" at bounding box center [479, 375] width 173 height 43
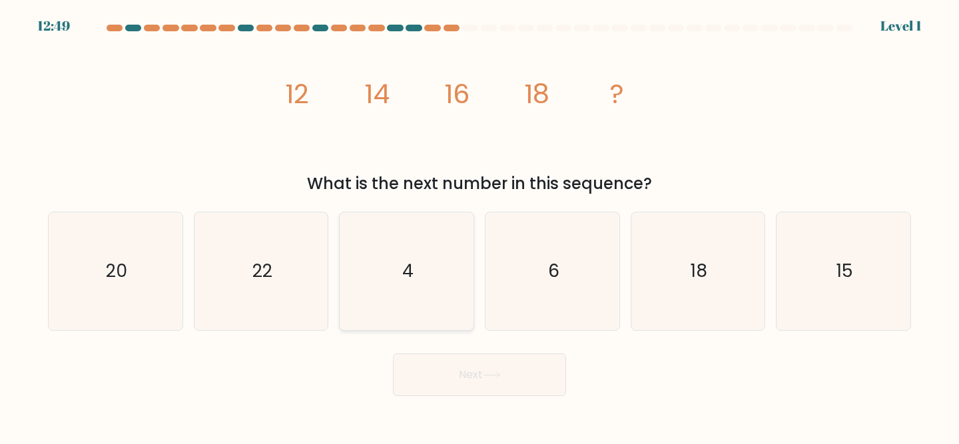
click at [418, 279] on icon "4" at bounding box center [407, 272] width 118 height 118
click at [480, 226] on input "c. 4" at bounding box center [480, 224] width 1 height 3
radio input "true"
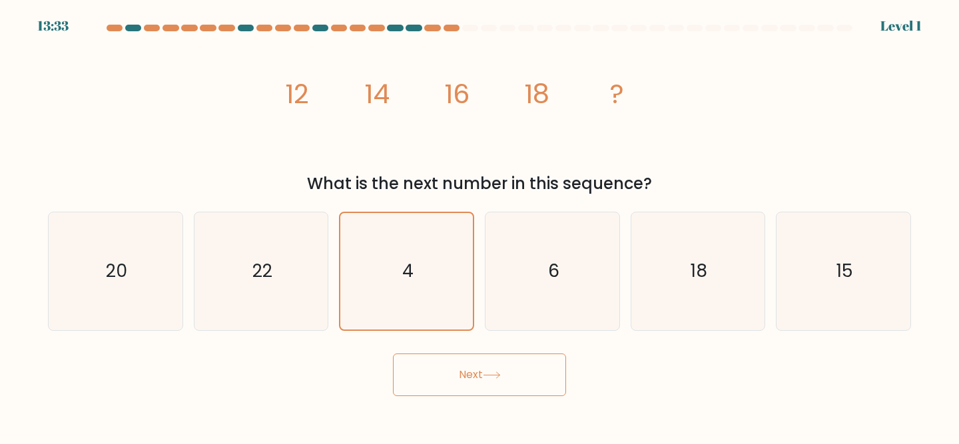
click at [432, 370] on button "Next" at bounding box center [479, 375] width 173 height 43
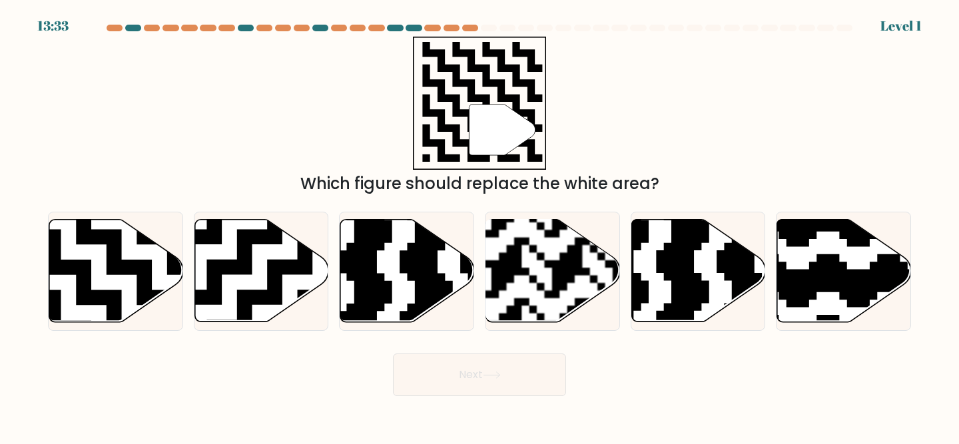
click at [413, 293] on icon at bounding box center [407, 271] width 134 height 103
click at [480, 226] on input "c." at bounding box center [480, 224] width 1 height 3
radio input "true"
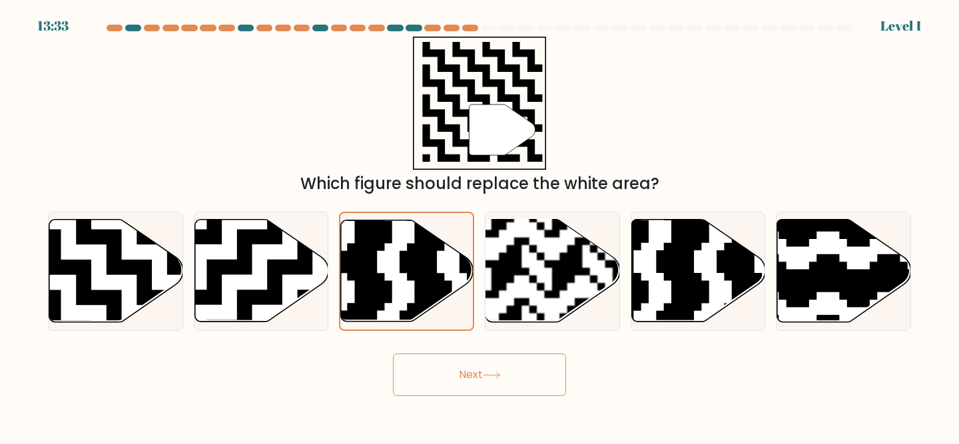
click at [422, 346] on form "a." at bounding box center [479, 211] width 959 height 372
click at [422, 356] on button "Next" at bounding box center [479, 375] width 173 height 43
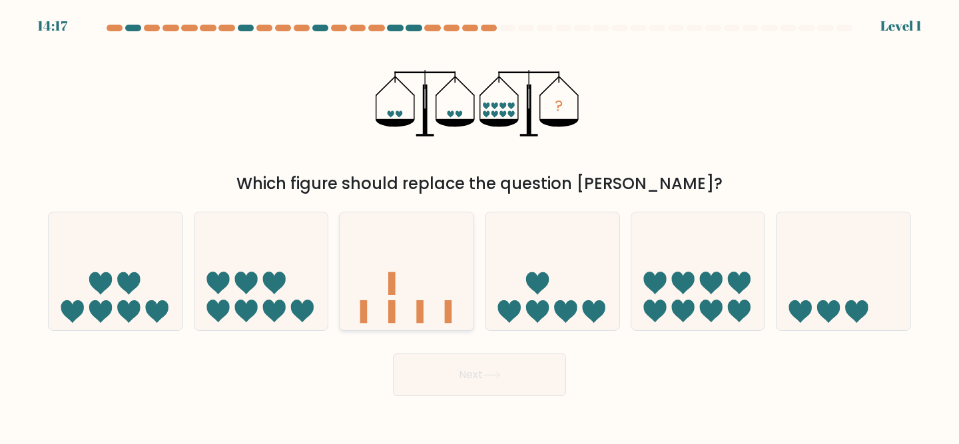
click at [416, 295] on icon at bounding box center [407, 271] width 134 height 111
click at [480, 226] on input "c." at bounding box center [480, 224] width 1 height 3
radio input "true"
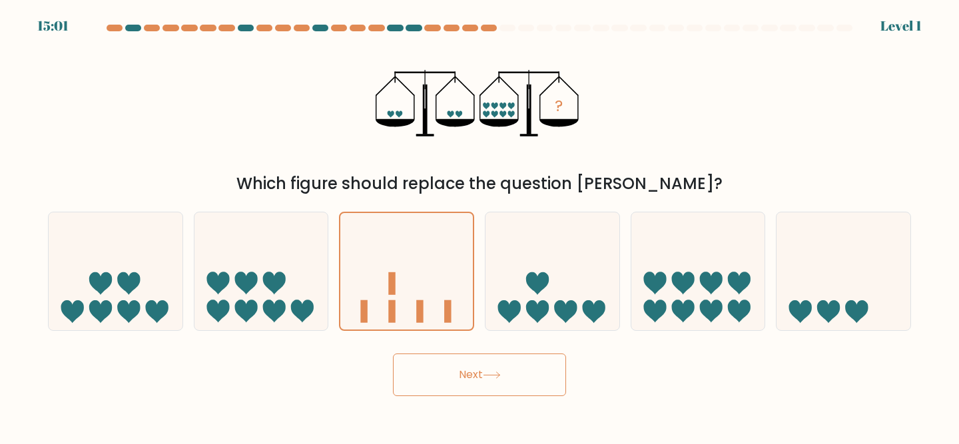
click at [434, 351] on div "Next" at bounding box center [480, 371] width 880 height 49
click at [434, 378] on button "Next" at bounding box center [479, 375] width 173 height 43
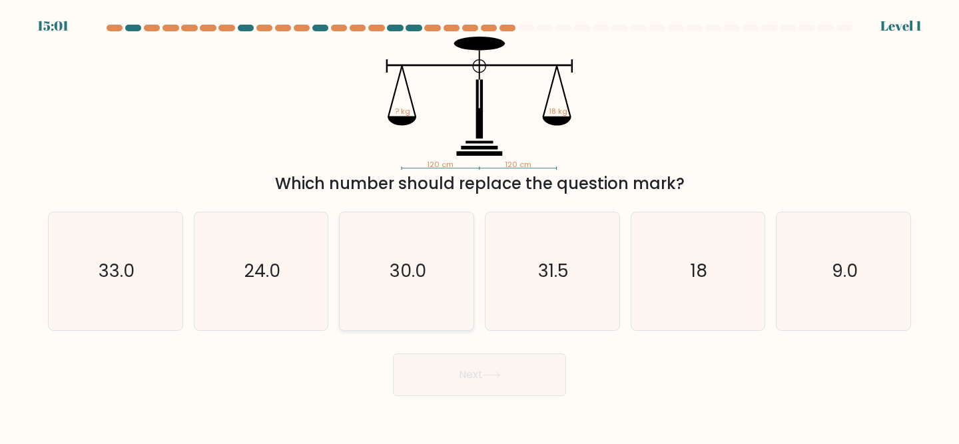
click at [430, 297] on icon "30.0" at bounding box center [407, 272] width 118 height 118
click at [480, 226] on input "c. 30.0" at bounding box center [480, 224] width 1 height 3
radio input "true"
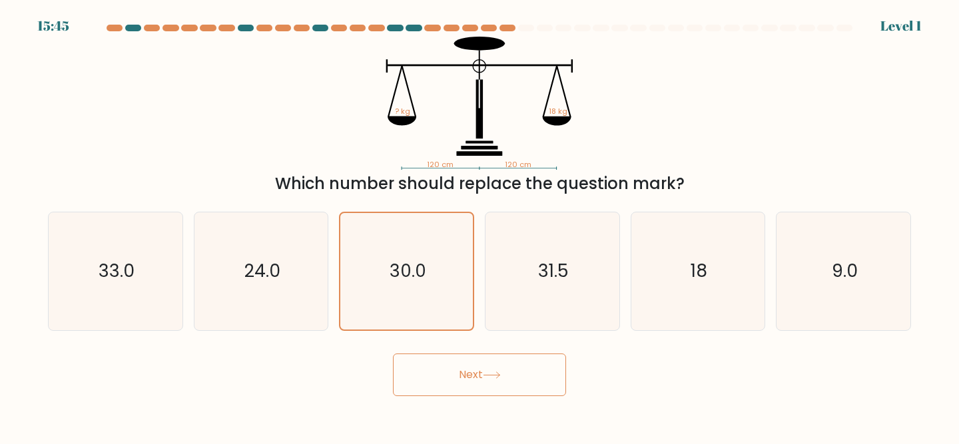
click at [448, 386] on button "Next" at bounding box center [479, 375] width 173 height 43
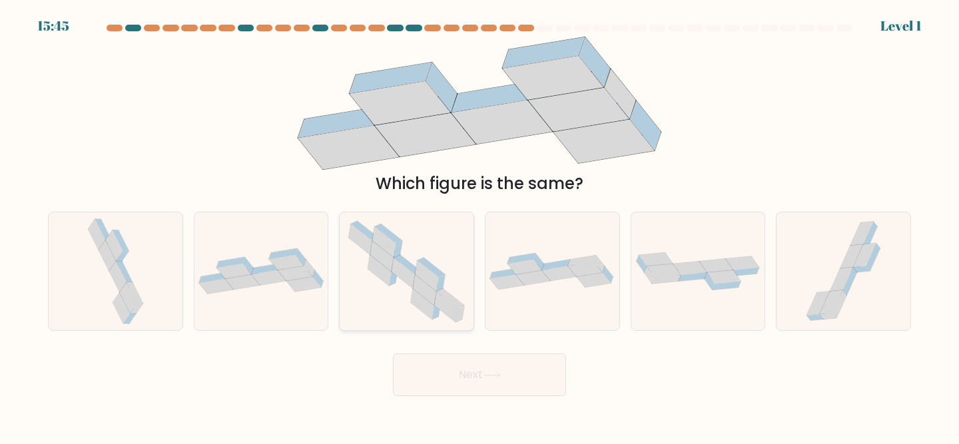
click at [426, 261] on icon at bounding box center [431, 267] width 27 height 19
click at [480, 226] on input "c." at bounding box center [480, 224] width 1 height 3
radio input "true"
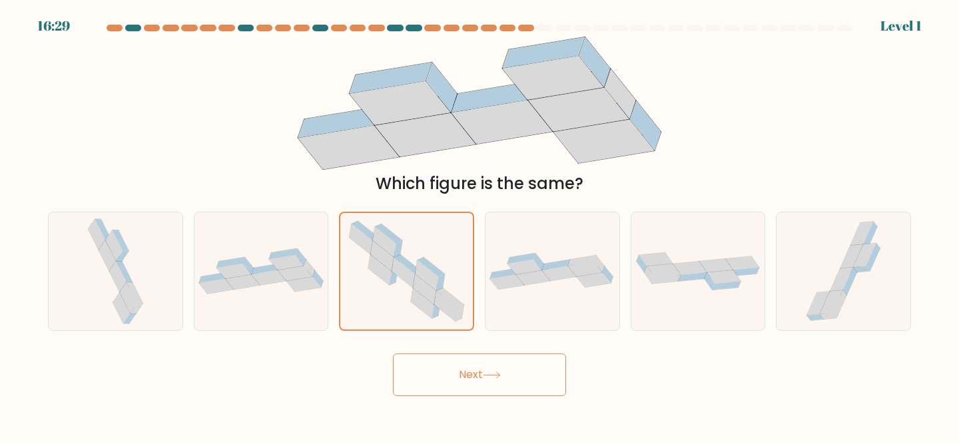
click at [450, 354] on button "Next" at bounding box center [479, 375] width 173 height 43
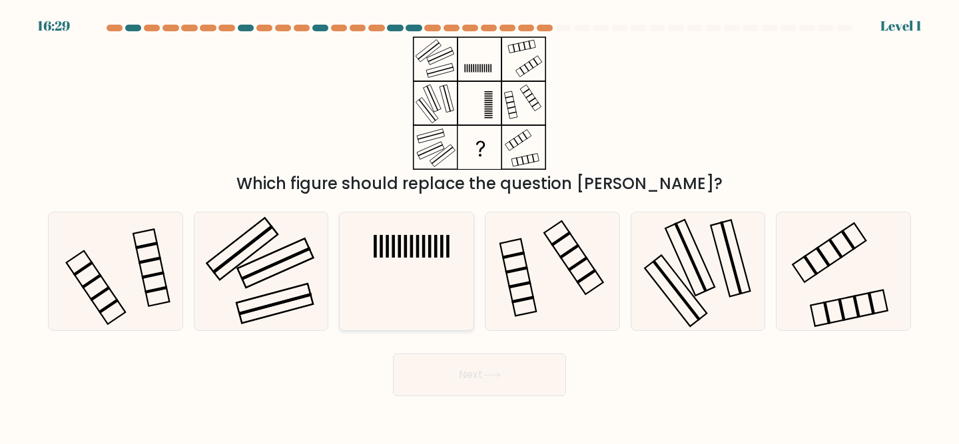
click at [441, 279] on icon at bounding box center [407, 272] width 118 height 118
click at [480, 226] on input "c." at bounding box center [480, 224] width 1 height 3
radio input "true"
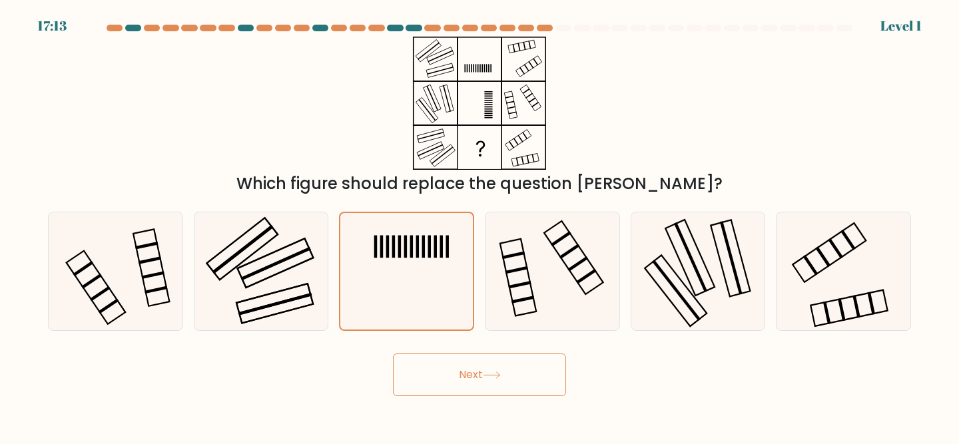
click at [464, 389] on button "Next" at bounding box center [479, 375] width 173 height 43
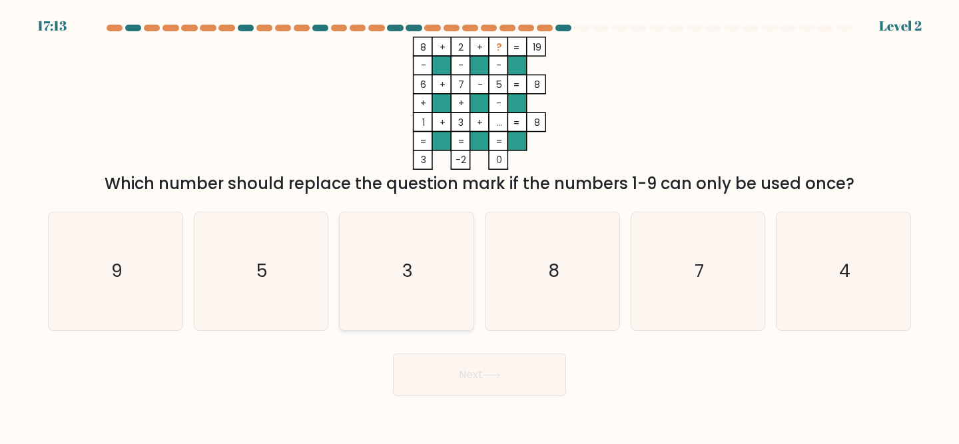
click at [431, 291] on icon "3" at bounding box center [407, 272] width 118 height 118
click at [480, 226] on input "c. 3" at bounding box center [480, 224] width 1 height 3
radio input "true"
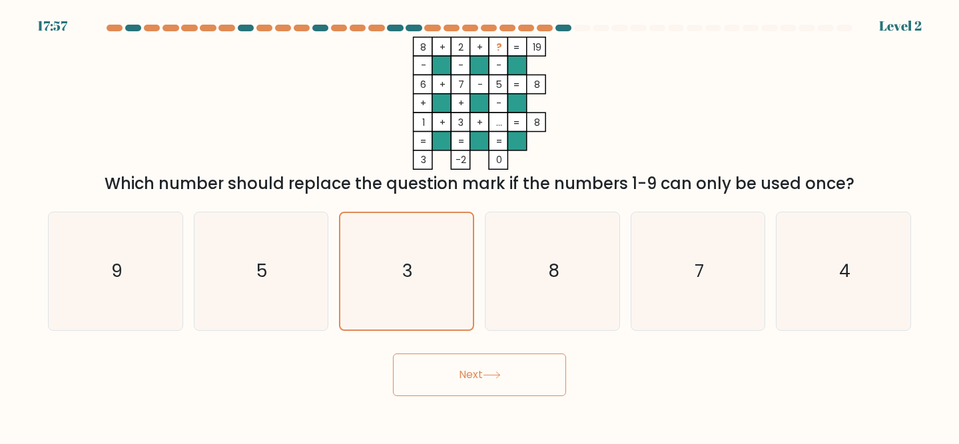
click at [448, 379] on button "Next" at bounding box center [479, 375] width 173 height 43
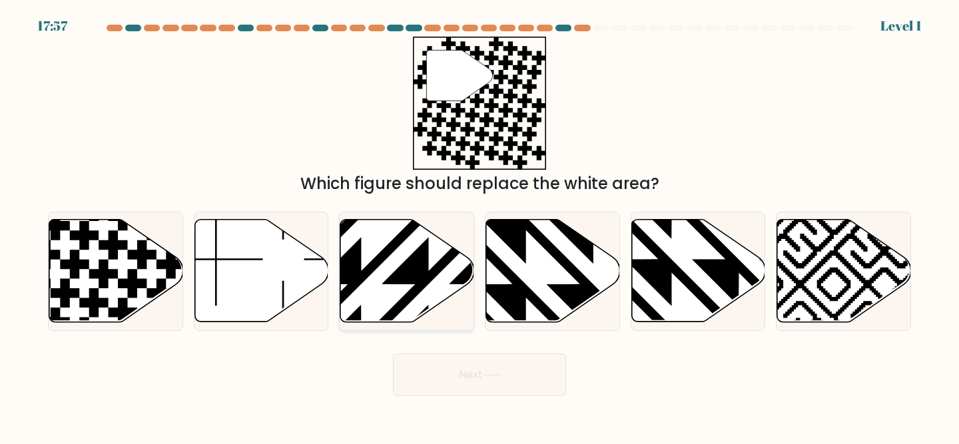
click at [432, 275] on icon at bounding box center [362, 218] width 270 height 270
click at [480, 226] on input "c." at bounding box center [480, 224] width 1 height 3
radio input "true"
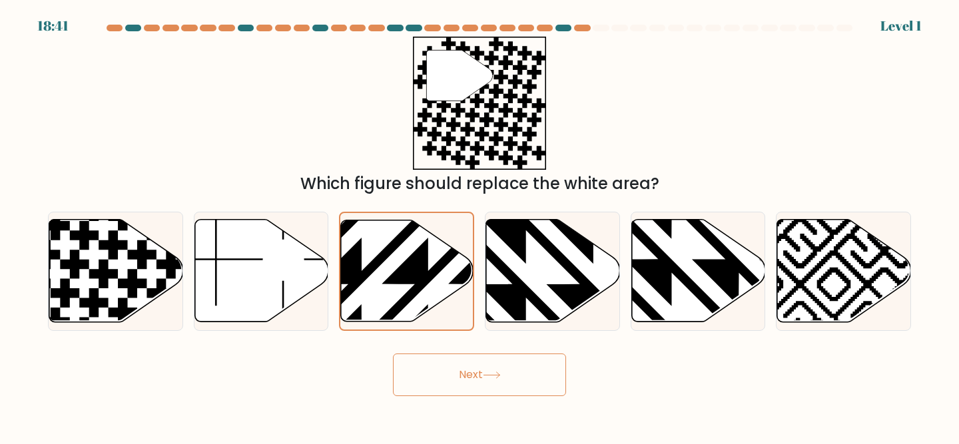
click at [432, 378] on button "Next" at bounding box center [479, 375] width 173 height 43
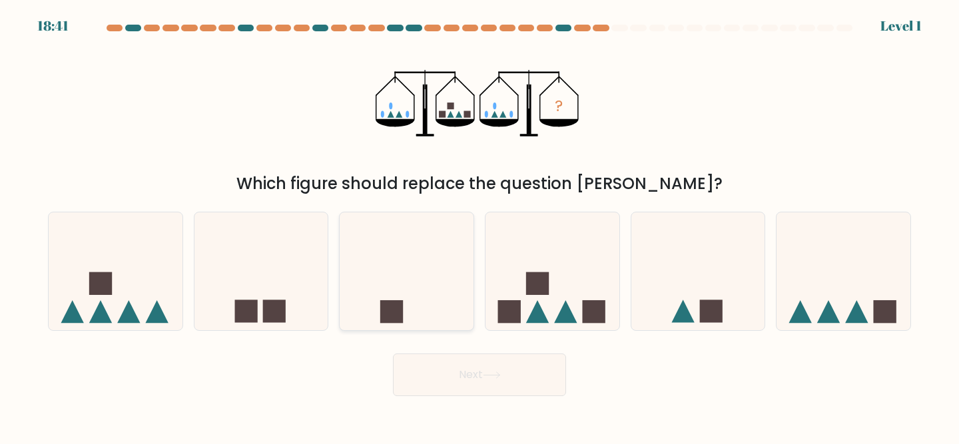
click at [430, 290] on icon at bounding box center [407, 271] width 134 height 111
click at [480, 226] on input "c." at bounding box center [480, 224] width 1 height 3
radio input "true"
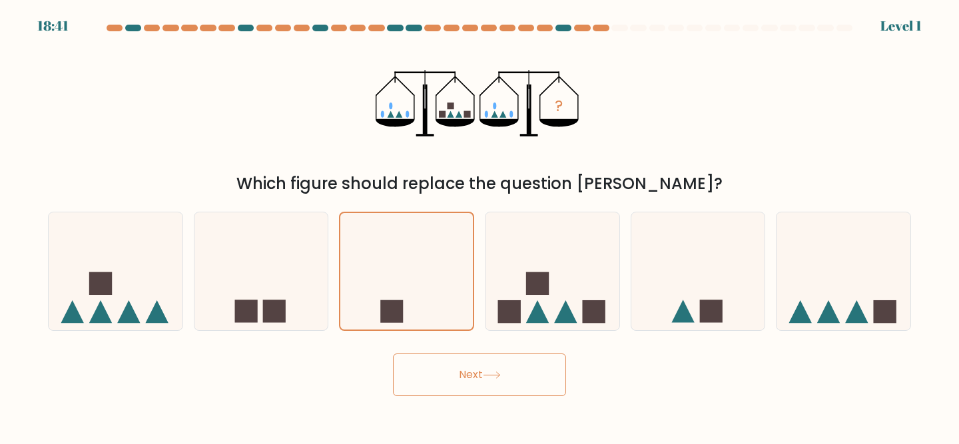
click at [451, 392] on button "Next" at bounding box center [479, 375] width 173 height 43
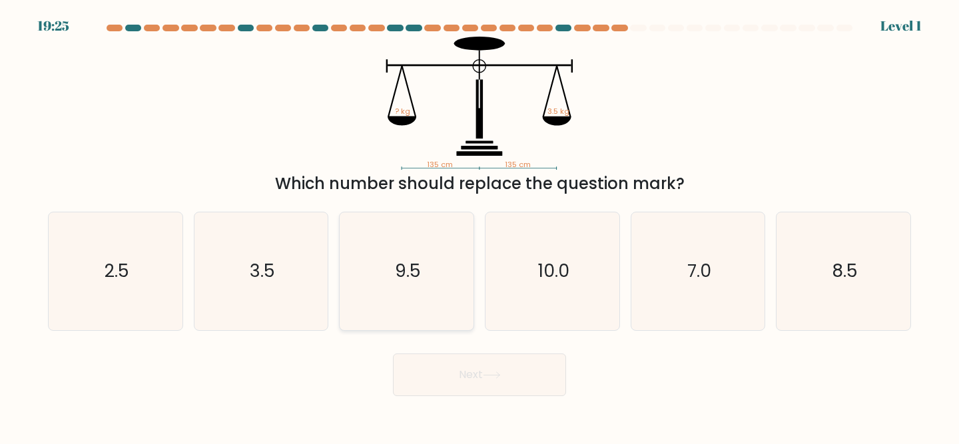
click at [439, 304] on icon "9.5" at bounding box center [407, 272] width 118 height 118
click at [480, 226] on input "c. 9.5" at bounding box center [480, 224] width 1 height 3
radio input "true"
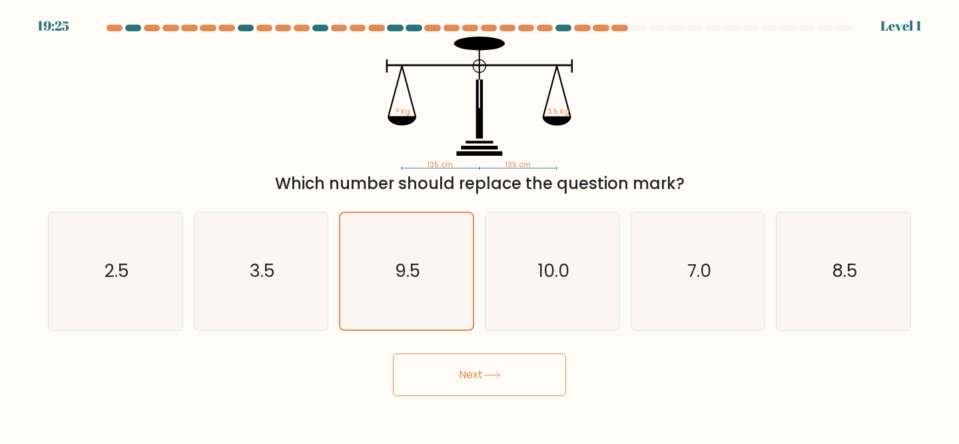
click at [442, 382] on button "Next" at bounding box center [479, 375] width 173 height 43
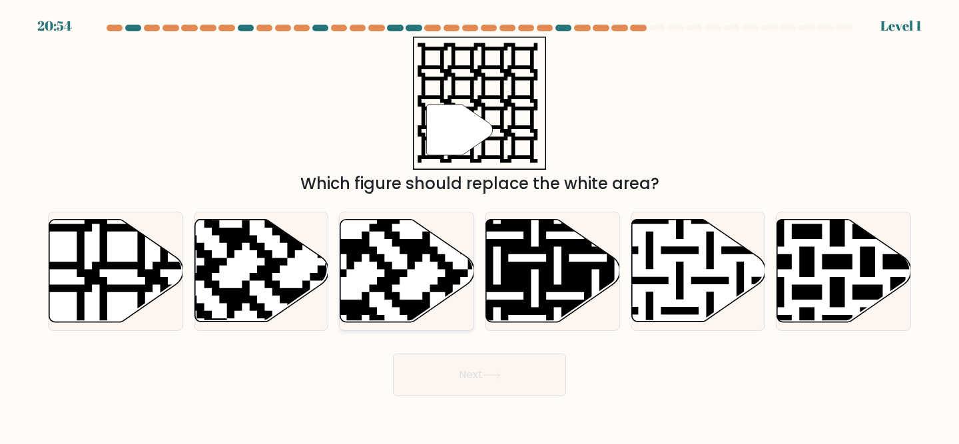
click at [413, 283] on icon at bounding box center [407, 271] width 134 height 103
click at [480, 226] on input "c." at bounding box center [480, 224] width 1 height 3
radio input "true"
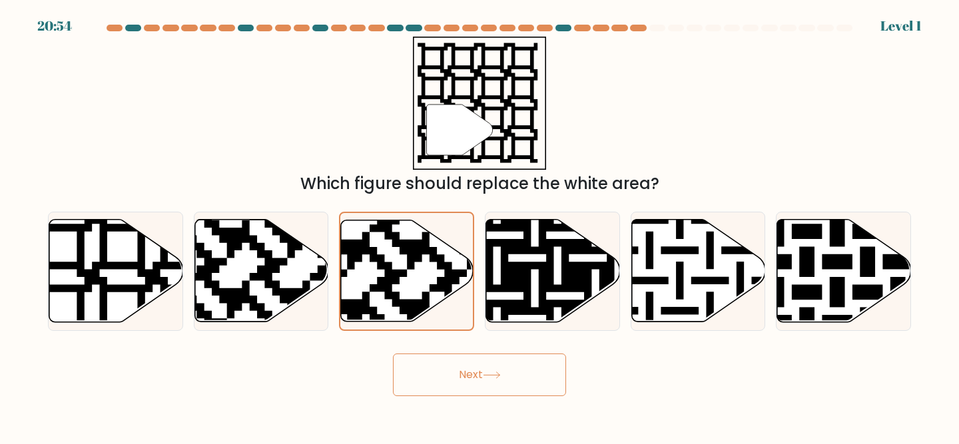
click at [436, 368] on button "Next" at bounding box center [479, 375] width 173 height 43
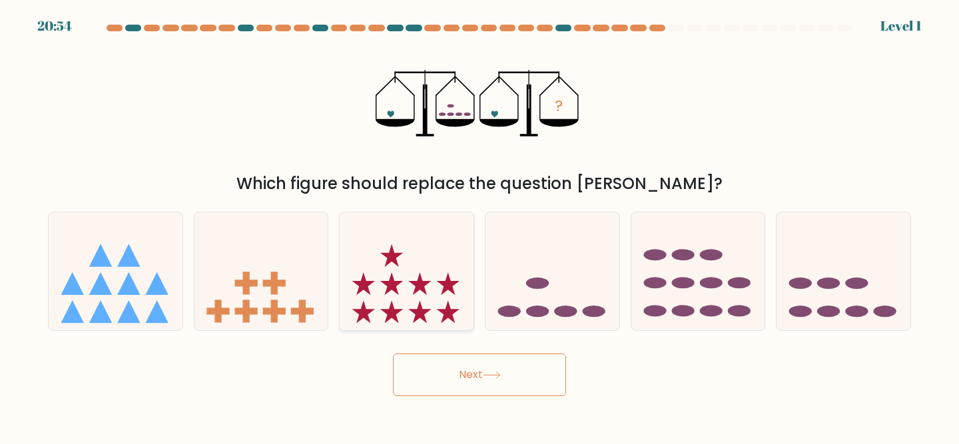
click at [415, 279] on icon at bounding box center [407, 271] width 134 height 111
click at [480, 226] on input "c." at bounding box center [480, 224] width 1 height 3
radio input "true"
click at [444, 376] on button "Next" at bounding box center [479, 375] width 173 height 43
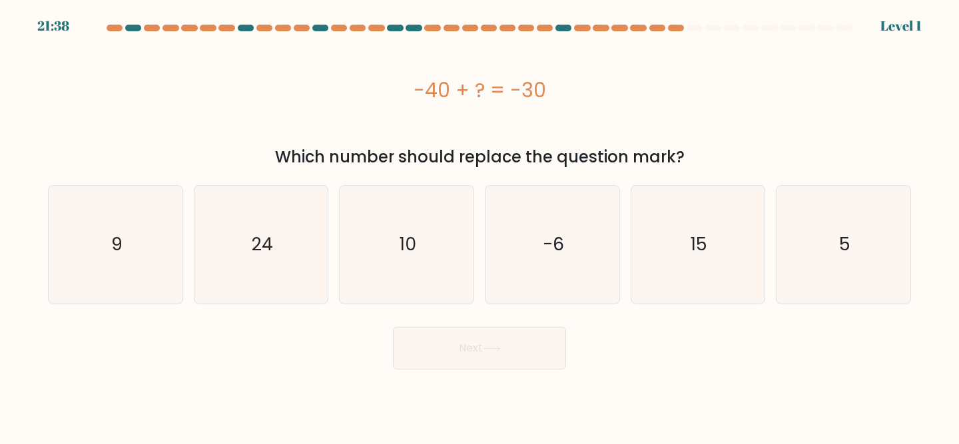
click at [430, 289] on icon "10" at bounding box center [407, 245] width 118 height 118
click at [480, 226] on input "c. 10" at bounding box center [480, 224] width 1 height 3
radio input "true"
click at [466, 370] on body "22:22 Level 1 9" at bounding box center [479, 222] width 959 height 444
click at [466, 368] on button "Next" at bounding box center [479, 348] width 173 height 43
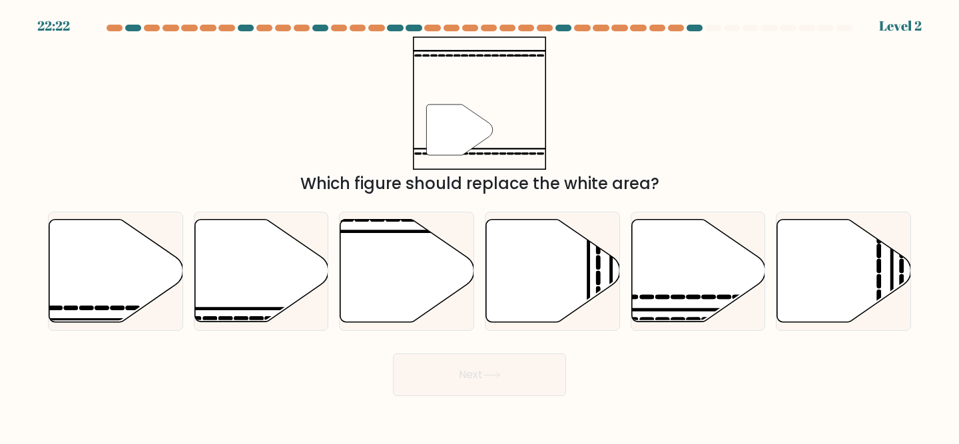
click at [466, 350] on div "Next" at bounding box center [480, 371] width 880 height 49
click at [428, 273] on icon at bounding box center [407, 271] width 134 height 103
click at [480, 226] on input "c." at bounding box center [480, 224] width 1 height 3
radio input "true"
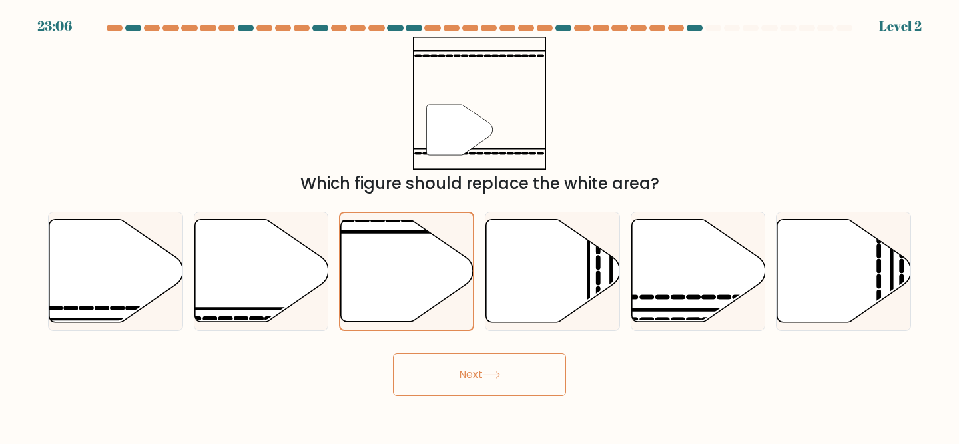
click at [453, 356] on button "Next" at bounding box center [479, 375] width 173 height 43
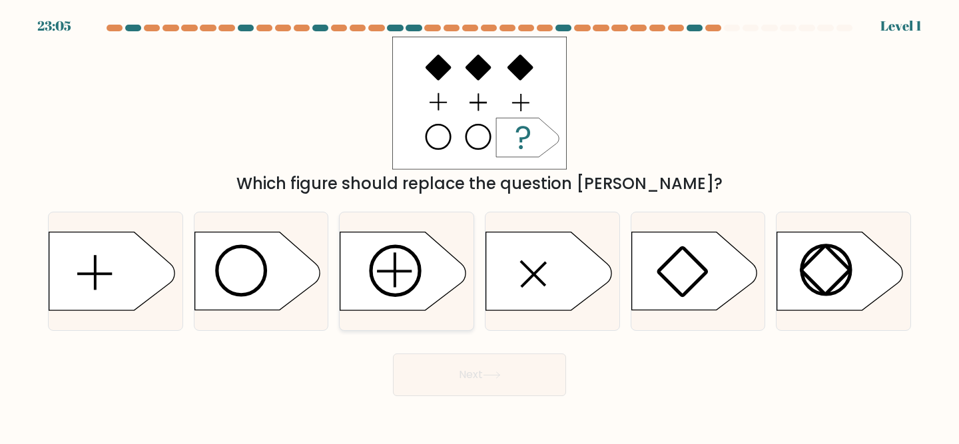
click at [433, 305] on icon at bounding box center [407, 271] width 134 height 79
click at [480, 226] on input "c." at bounding box center [480, 224] width 1 height 3
radio input "true"
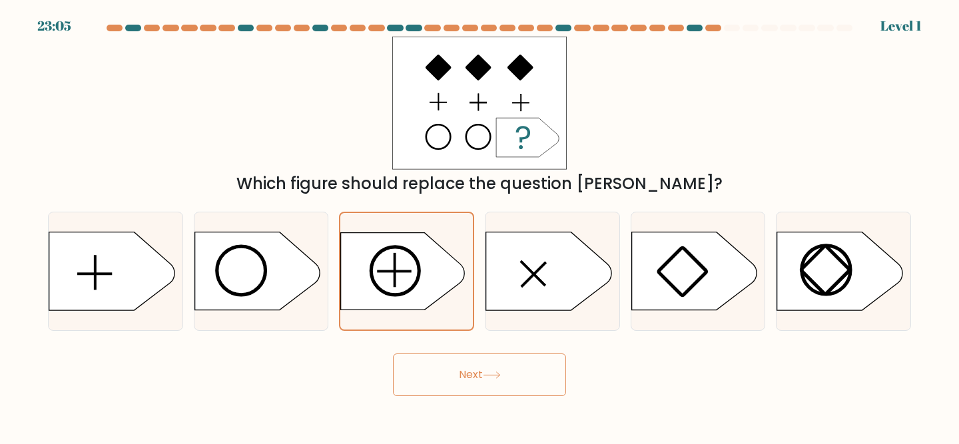
click at [453, 375] on button "Next" at bounding box center [479, 375] width 173 height 43
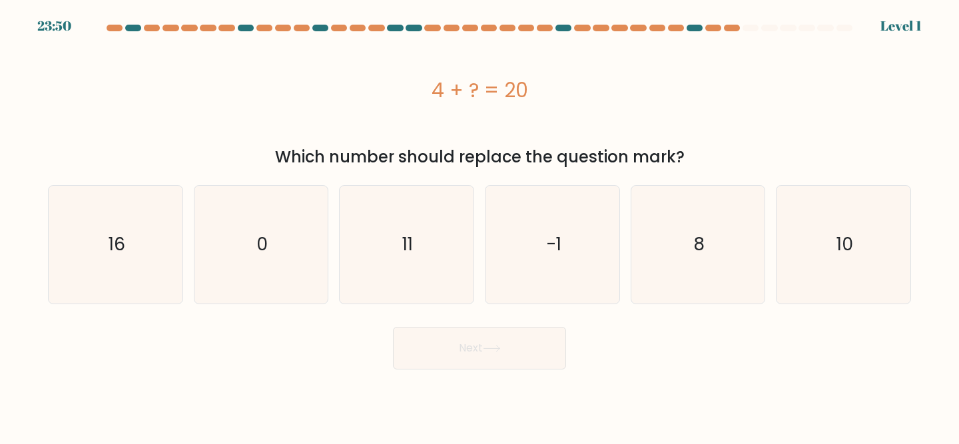
click at [430, 327] on button "Next" at bounding box center [479, 348] width 173 height 43
click at [412, 245] on text "11" at bounding box center [407, 244] width 11 height 25
click at [480, 226] on input "c. 11" at bounding box center [480, 224] width 1 height 3
radio input "true"
click at [449, 359] on button "Next" at bounding box center [479, 348] width 173 height 43
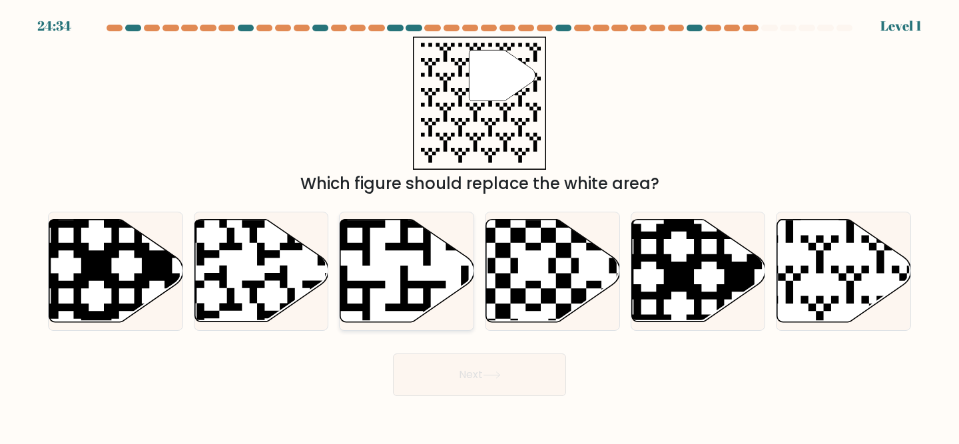
click at [430, 275] on icon at bounding box center [407, 271] width 134 height 103
click at [480, 226] on input "c." at bounding box center [480, 224] width 1 height 3
radio input "true"
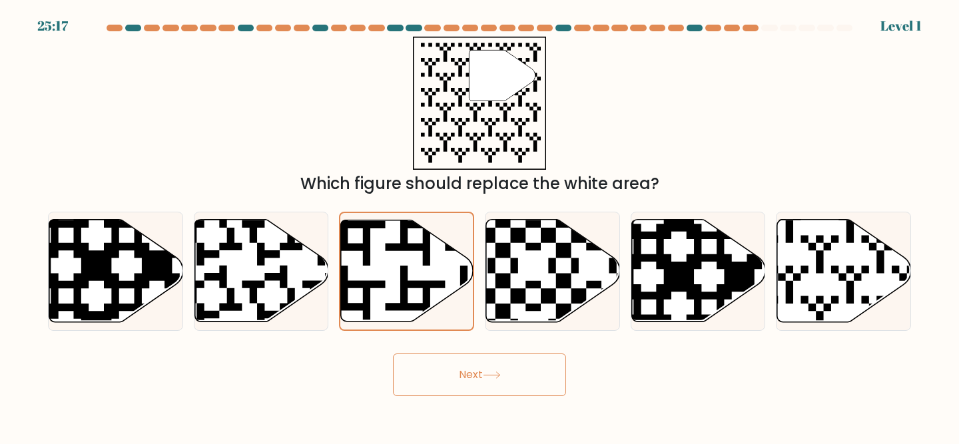
click at [448, 384] on button "Next" at bounding box center [479, 375] width 173 height 43
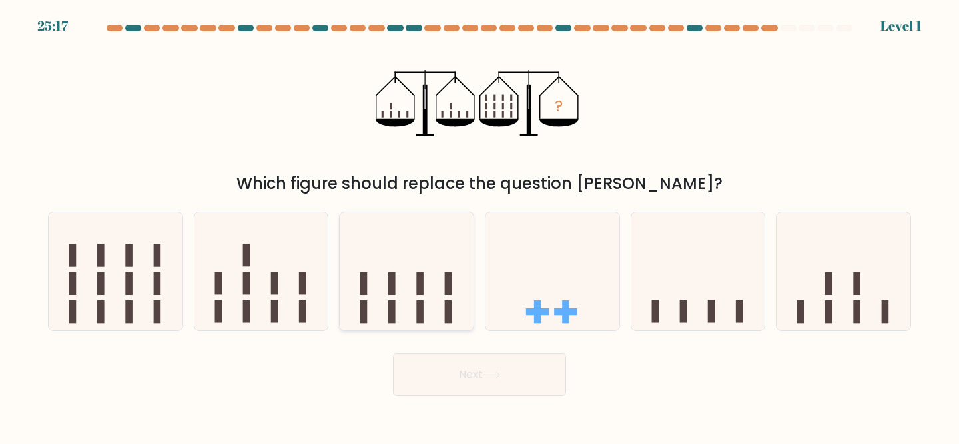
click at [421, 297] on icon at bounding box center [407, 271] width 134 height 111
click at [480, 226] on input "c." at bounding box center [480, 224] width 1 height 3
radio input "true"
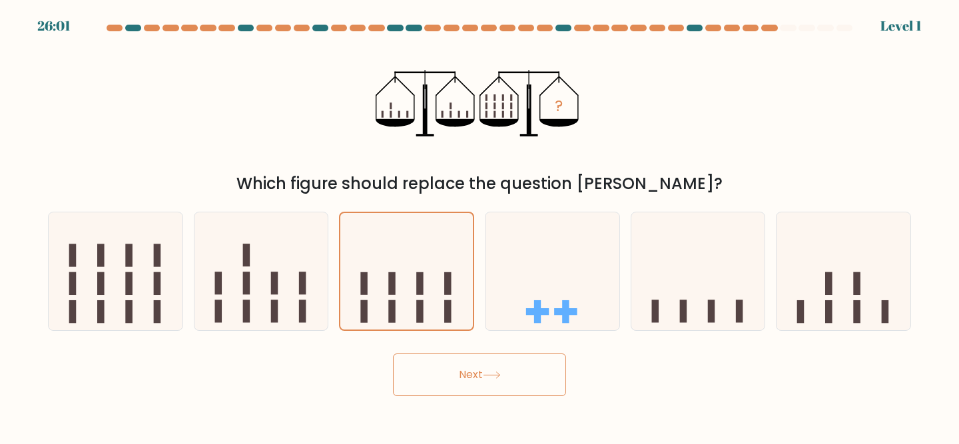
click at [438, 381] on button "Next" at bounding box center [479, 375] width 173 height 43
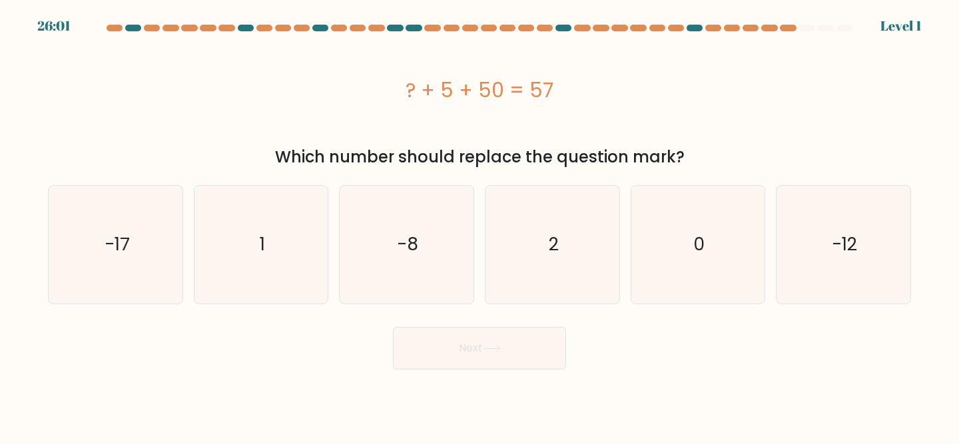
click at [424, 309] on form "a. 1" at bounding box center [479, 197] width 959 height 345
click at [424, 293] on icon "-8" at bounding box center [407, 245] width 118 height 118
click at [480, 226] on input "c. -8" at bounding box center [480, 224] width 1 height 3
radio input "true"
click at [439, 364] on button "Next" at bounding box center [479, 348] width 173 height 43
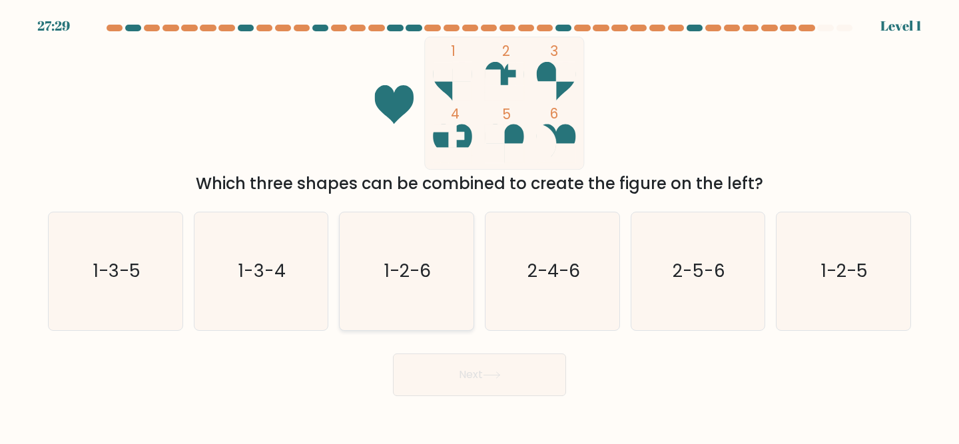
click at [416, 281] on text "1-2-6" at bounding box center [407, 271] width 47 height 25
click at [480, 226] on input "c. 1-2-6" at bounding box center [480, 224] width 1 height 3
radio input "true"
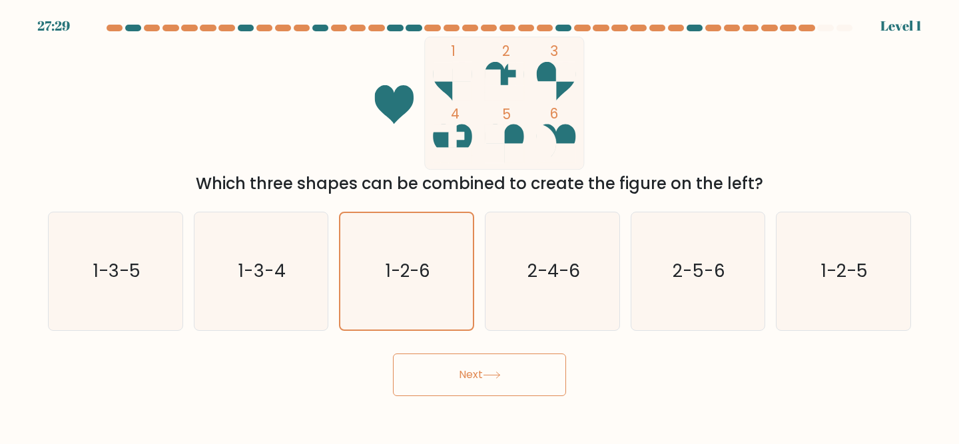
click at [431, 384] on button "Next" at bounding box center [479, 375] width 173 height 43
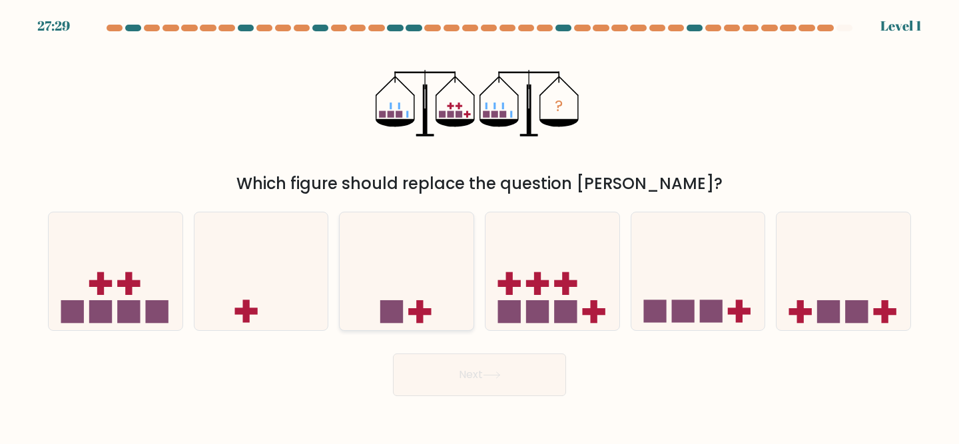
click at [410, 289] on icon at bounding box center [407, 271] width 134 height 111
click at [480, 226] on input "c." at bounding box center [480, 224] width 1 height 3
radio input "true"
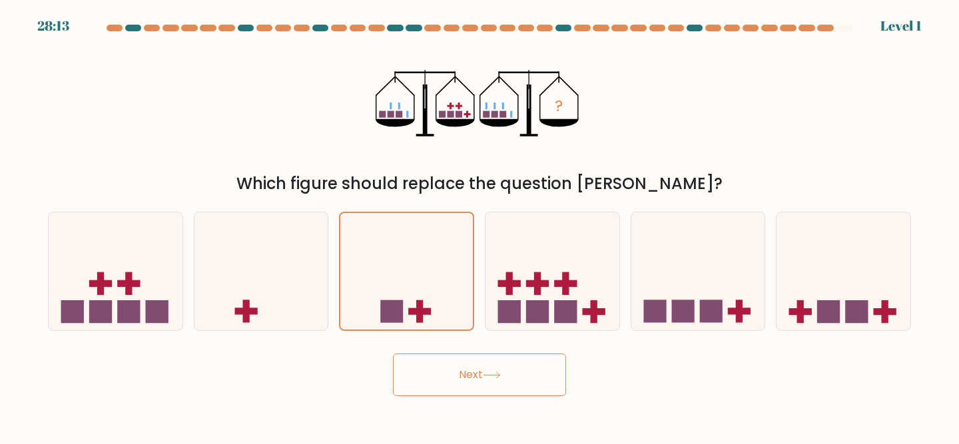
click at [433, 413] on body "28:13 Level 1" at bounding box center [479, 222] width 959 height 444
click at [433, 370] on button "Next" at bounding box center [479, 375] width 173 height 43
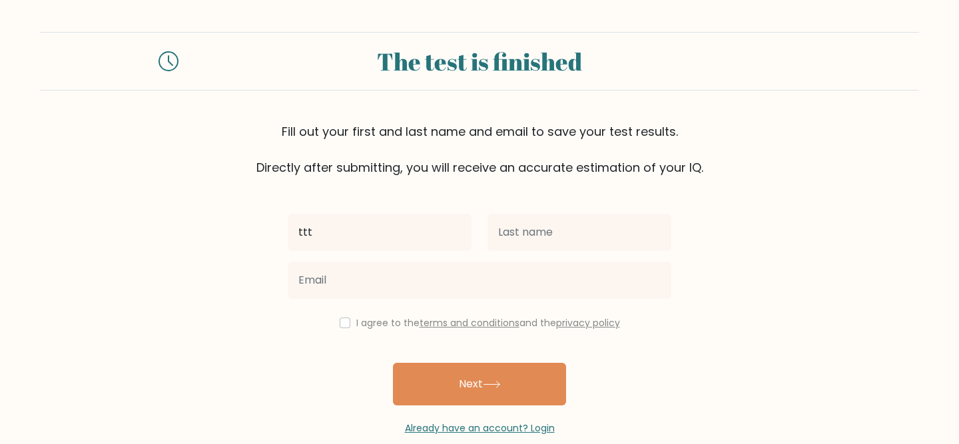
type input "ttt"
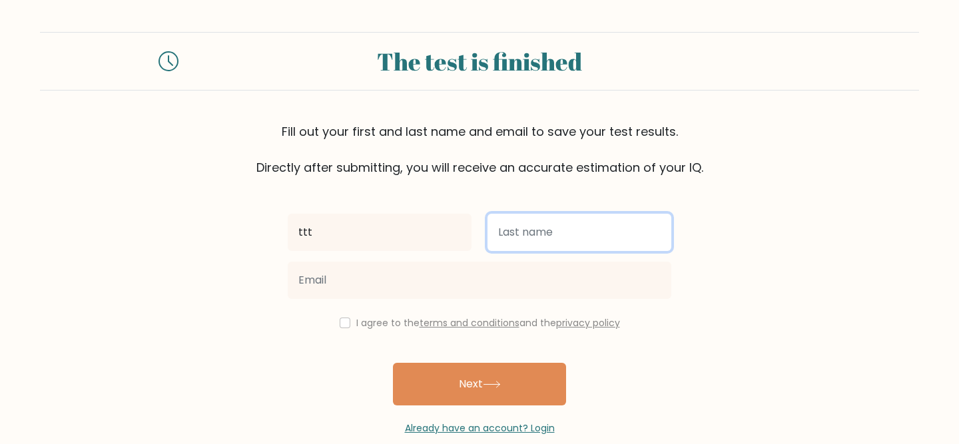
click at [519, 240] on input "text" at bounding box center [580, 232] width 184 height 37
type input "tt"
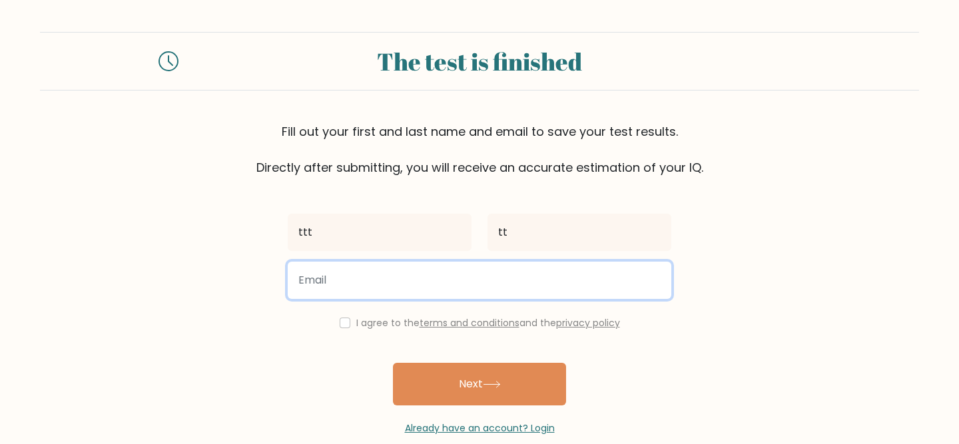
click at [446, 272] on input "email" at bounding box center [480, 280] width 384 height 37
type input "tomaszolech96@gmail.com"
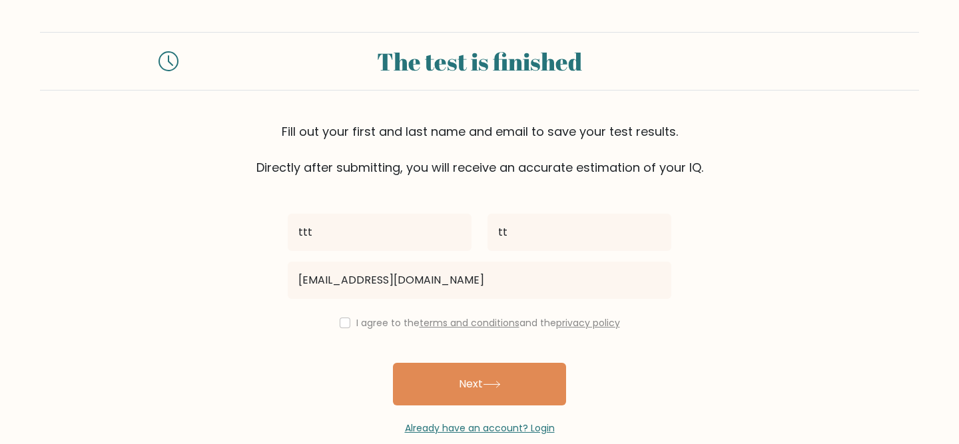
click at [402, 323] on label "I agree to the terms and conditions and the privacy policy" at bounding box center [488, 322] width 264 height 13
click at [360, 326] on label "I agree to the terms and conditions and the privacy policy" at bounding box center [488, 322] width 264 height 13
click at [343, 322] on input "checkbox" at bounding box center [345, 323] width 11 height 11
checkbox input "true"
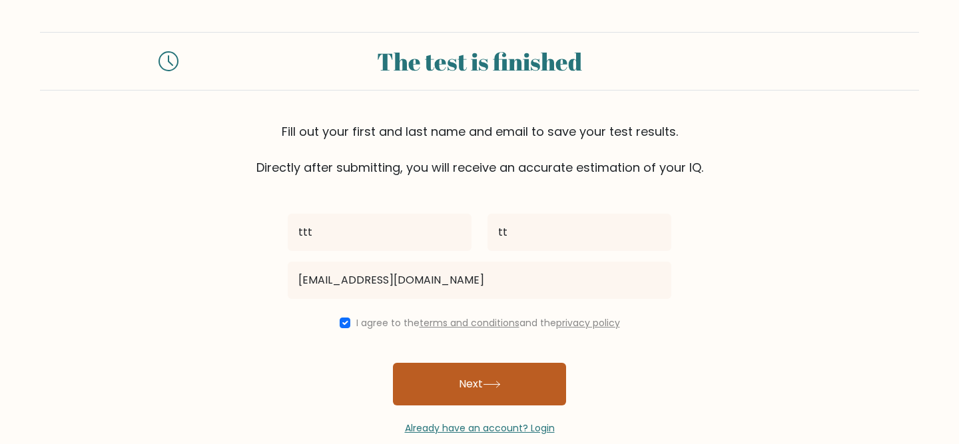
click at [415, 380] on button "Next" at bounding box center [479, 384] width 173 height 43
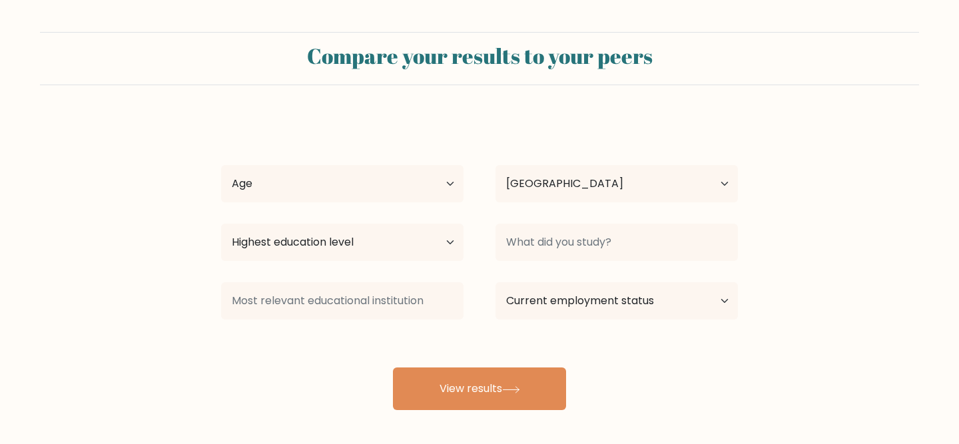
select select "PL"
click at [406, 193] on select "Age Under [DEMOGRAPHIC_DATA] [DEMOGRAPHIC_DATA] [DEMOGRAPHIC_DATA] [DEMOGRAPHIC…" at bounding box center [342, 183] width 243 height 37
select select "25_34"
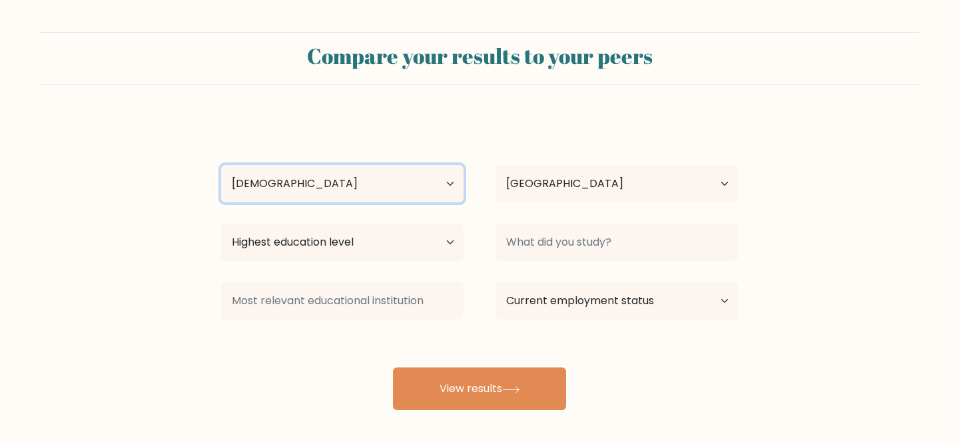
click at [221, 165] on select "Age Under [DEMOGRAPHIC_DATA] [DEMOGRAPHIC_DATA] [DEMOGRAPHIC_DATA] [DEMOGRAPHIC…" at bounding box center [342, 183] width 243 height 37
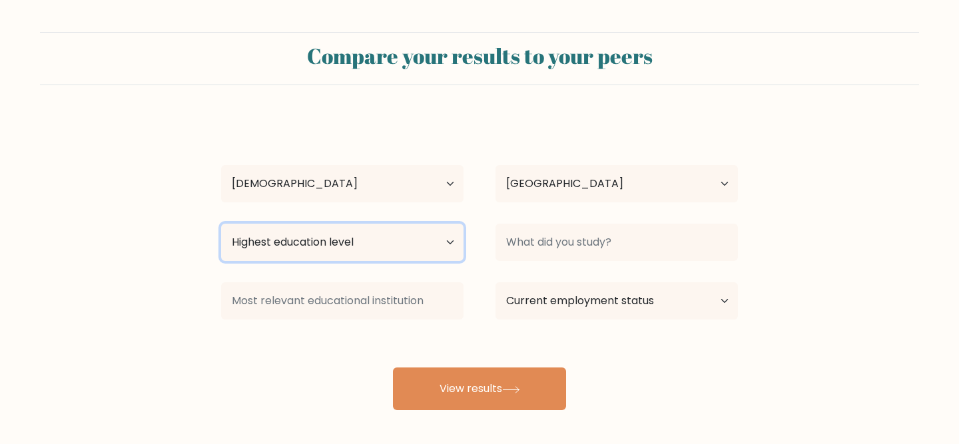
click at [442, 241] on select "Highest education level No schooling Primary Lower Secondary Upper Secondary Oc…" at bounding box center [342, 242] width 243 height 37
select select "masters_degree"
click at [221, 224] on select "Highest education level No schooling Primary Lower Secondary Upper Secondary Oc…" at bounding box center [342, 242] width 243 height 37
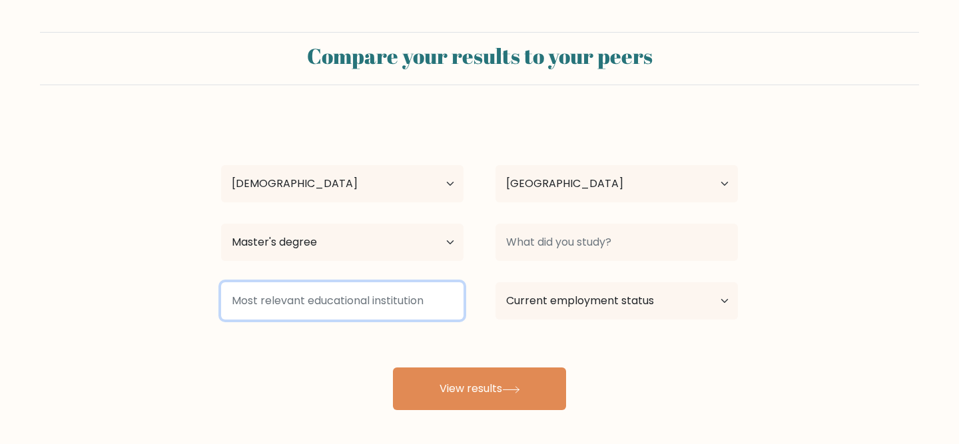
click at [425, 304] on input at bounding box center [342, 301] width 243 height 37
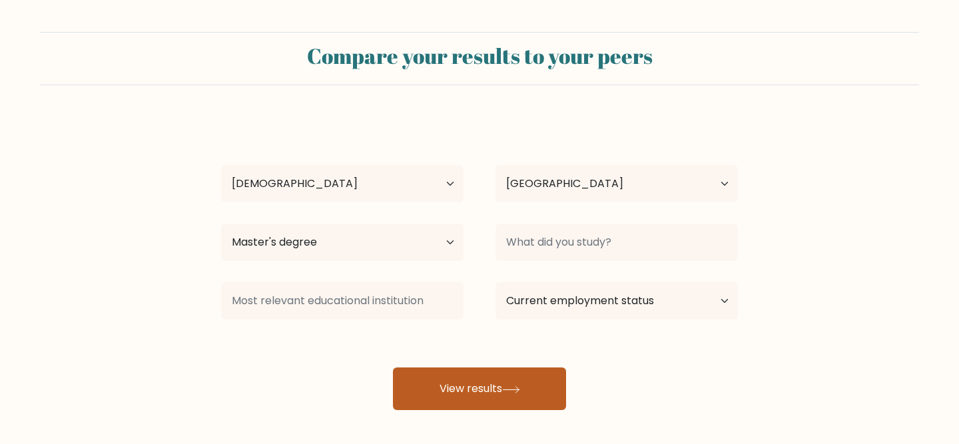
click at [466, 388] on button "View results" at bounding box center [479, 389] width 173 height 43
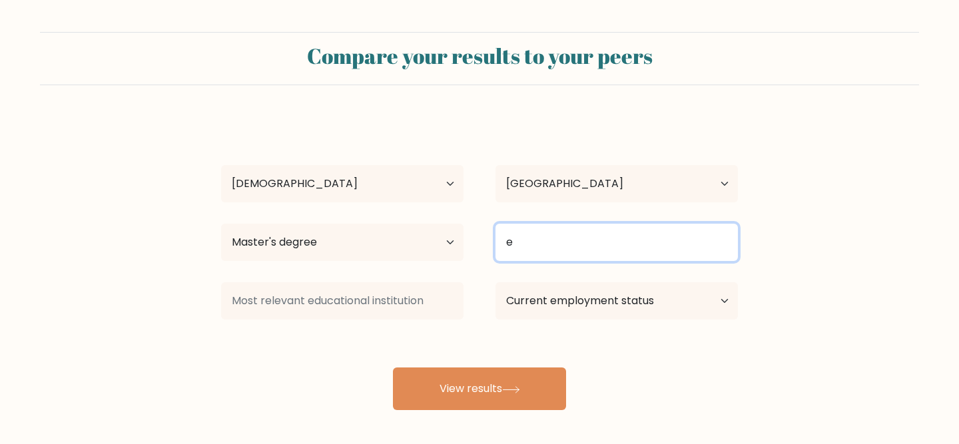
type input "e"
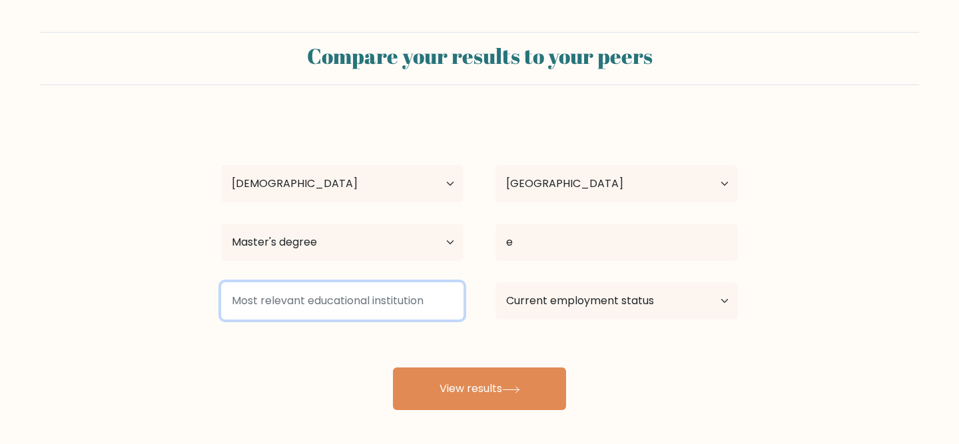
click at [392, 314] on input at bounding box center [342, 301] width 243 height 37
type input "e"
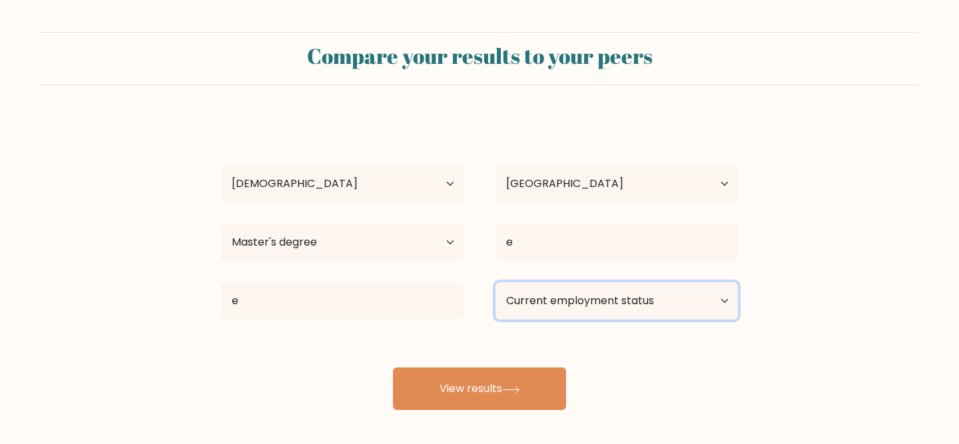
click at [522, 297] on select "Current employment status Employed Student Retired Other / prefer not to answer" at bounding box center [617, 301] width 243 height 37
select select "student"
click at [496, 283] on select "Current employment status Employed Student Retired Other / prefer not to answer" at bounding box center [617, 301] width 243 height 37
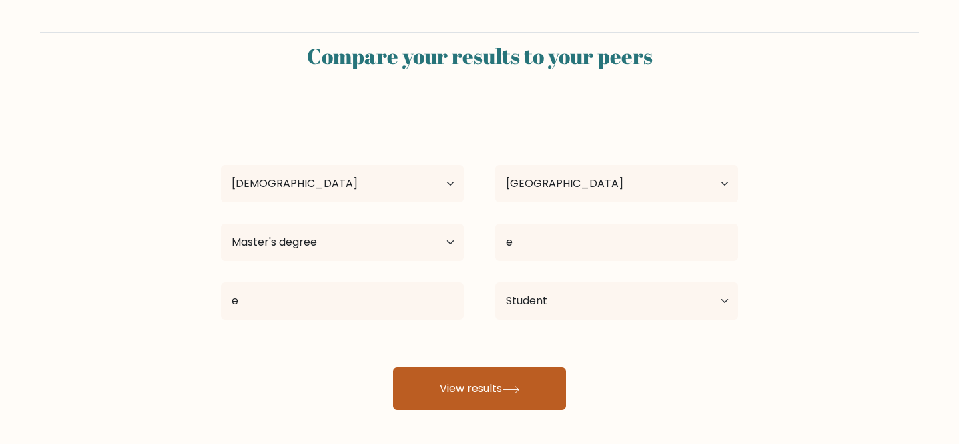
click at [500, 408] on button "View results" at bounding box center [479, 389] width 173 height 43
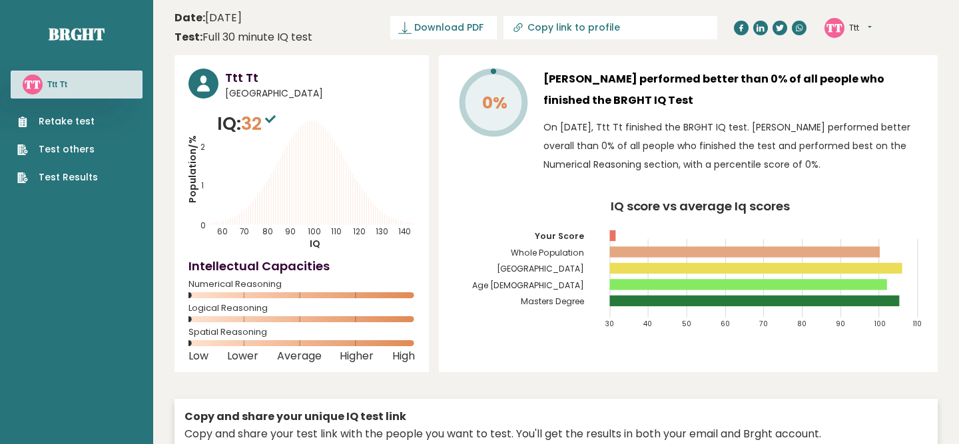
click at [77, 118] on link "Retake test" at bounding box center [57, 122] width 81 height 14
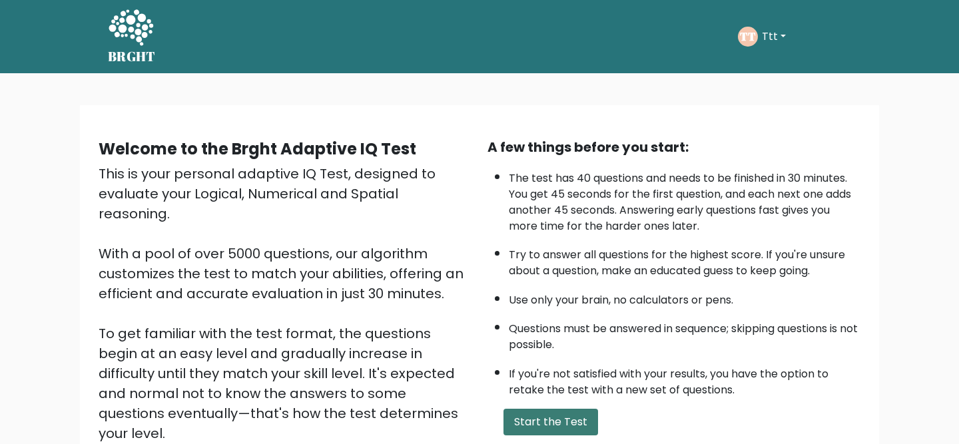
click at [544, 426] on button "Start the Test" at bounding box center [551, 422] width 95 height 27
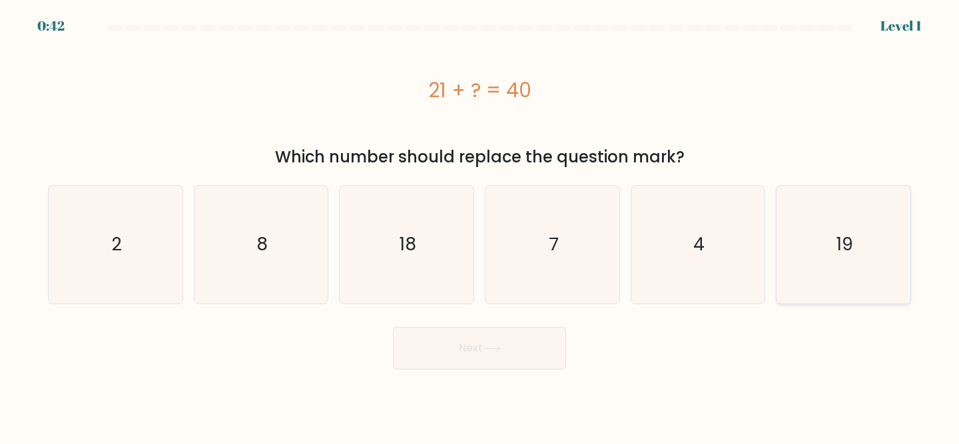
click at [833, 221] on icon "19" at bounding box center [844, 245] width 118 height 118
click at [480, 223] on input "f. 19" at bounding box center [480, 224] width 1 height 3
radio input "true"
click at [538, 350] on button "Next" at bounding box center [479, 348] width 173 height 43
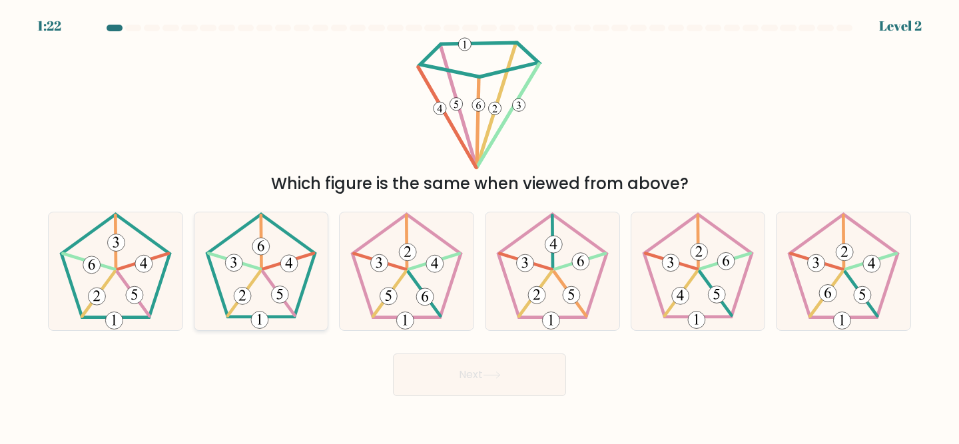
click at [253, 255] on icon at bounding box center [262, 272] width 118 height 118
click at [480, 226] on input "b." at bounding box center [480, 224] width 1 height 3
radio input "true"
click at [265, 257] on icon at bounding box center [261, 271] width 117 height 117
click at [480, 226] on input "b." at bounding box center [480, 224] width 1 height 3
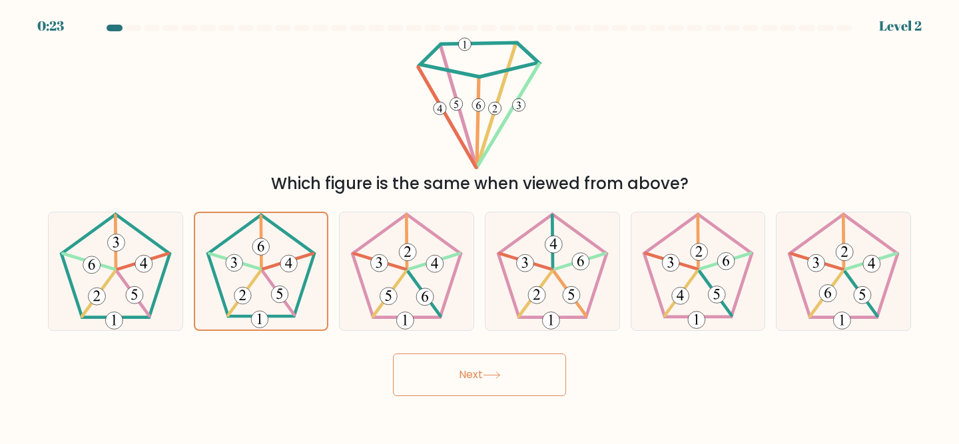
click at [440, 376] on button "Next" at bounding box center [479, 375] width 173 height 43
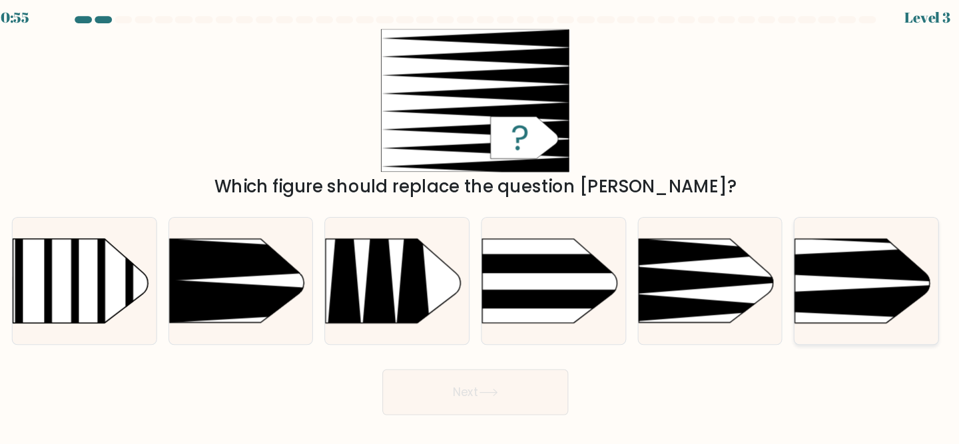
click at [819, 267] on icon at bounding box center [749, 256] width 349 height 33
click at [480, 226] on input "f." at bounding box center [480, 224] width 1 height 3
radio input "true"
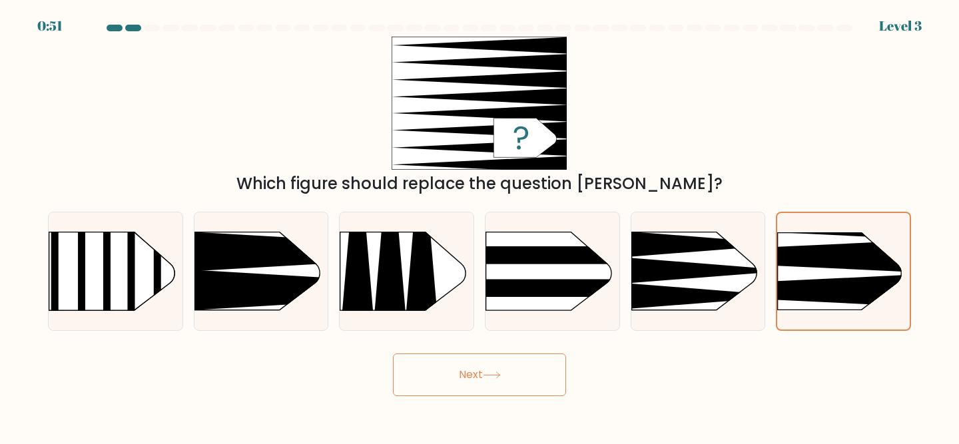
click at [480, 384] on button "Next" at bounding box center [479, 375] width 173 height 43
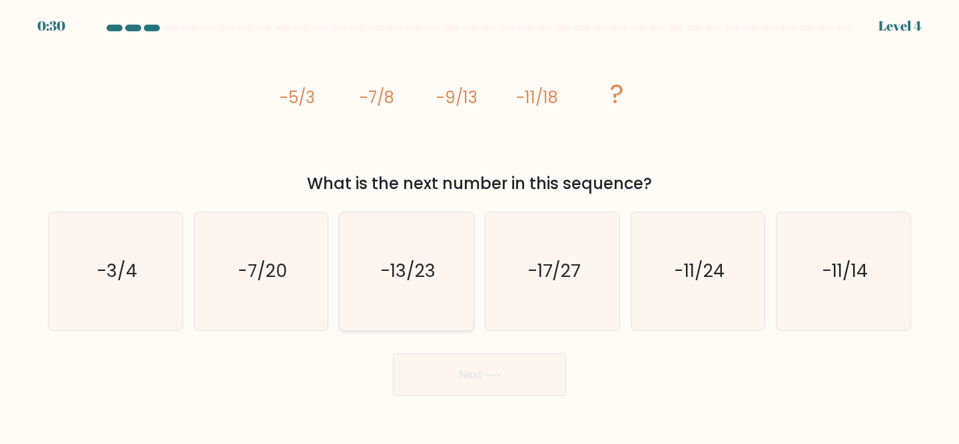
click at [406, 253] on icon "-13/23" at bounding box center [407, 272] width 118 height 118
click at [480, 226] on input "c. -13/23" at bounding box center [480, 224] width 1 height 3
radio input "true"
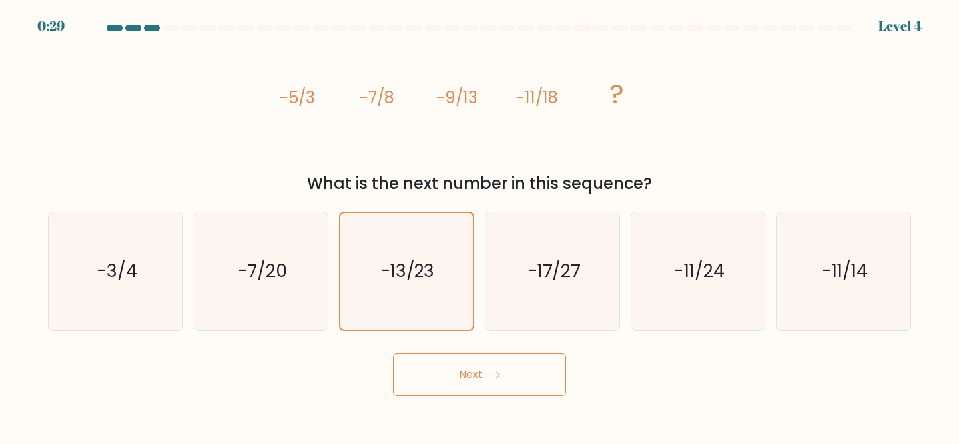
click at [450, 394] on button "Next" at bounding box center [479, 375] width 173 height 43
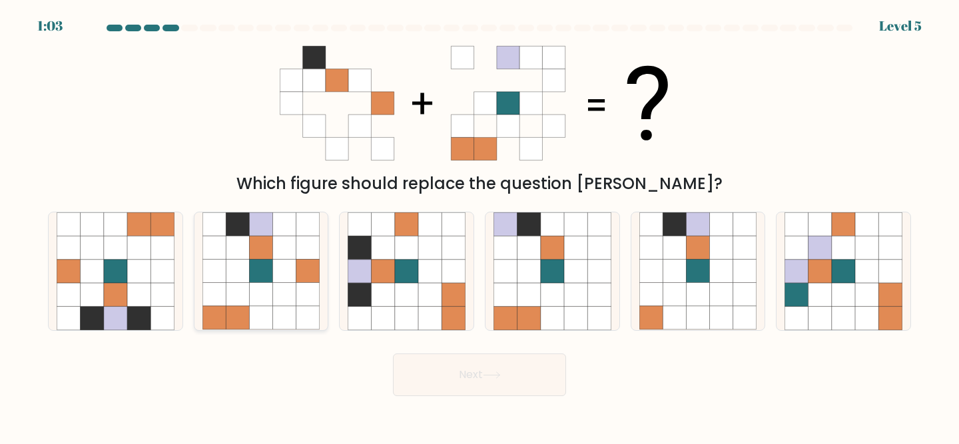
click at [267, 263] on icon at bounding box center [260, 271] width 23 height 23
click at [480, 226] on input "b." at bounding box center [480, 224] width 1 height 3
radio input "true"
click at [479, 371] on button "Next" at bounding box center [479, 375] width 173 height 43
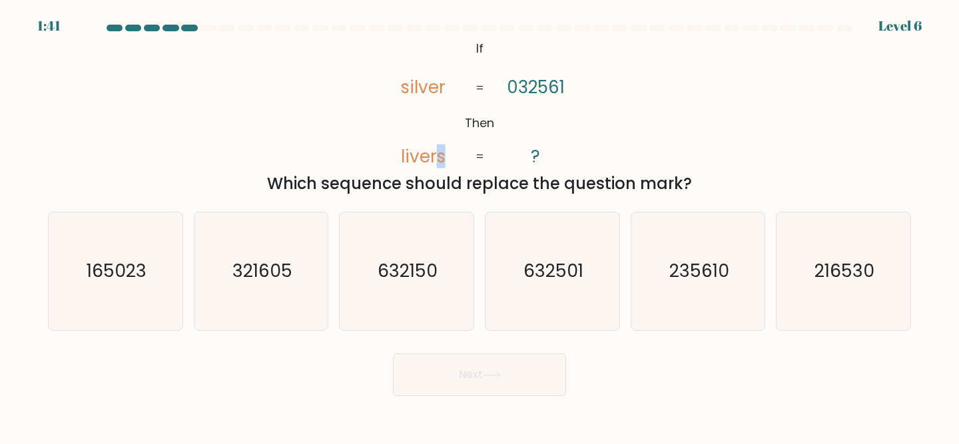
drag, startPoint x: 453, startPoint y: 160, endPoint x: 440, endPoint y: 160, distance: 13.3
click at [439, 160] on icon "@import url('[URL][DOMAIN_NAME]); If Then silver livers 032561 ? = =" at bounding box center [480, 103] width 217 height 133
click at [530, 89] on tspan "032561" at bounding box center [536, 87] width 58 height 24
click at [692, 271] on text "235610" at bounding box center [700, 271] width 60 height 25
click at [480, 226] on input "e. 235610" at bounding box center [480, 224] width 1 height 3
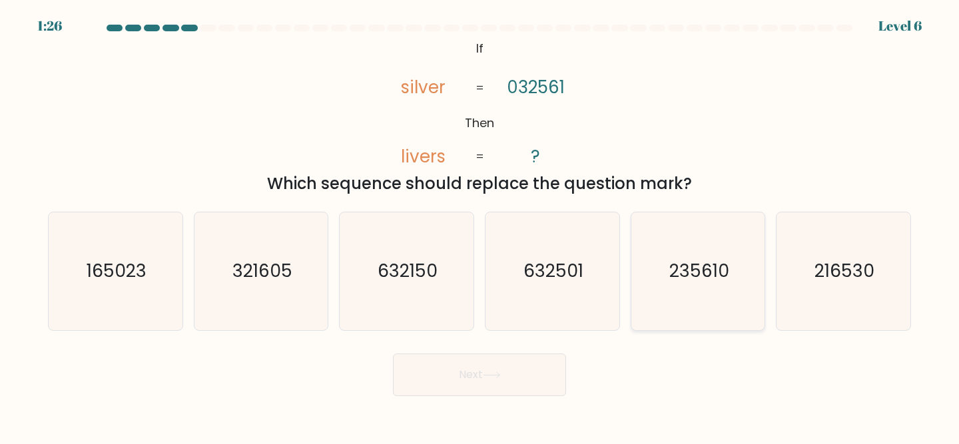
radio input "true"
click at [436, 372] on button "Next" at bounding box center [479, 375] width 173 height 43
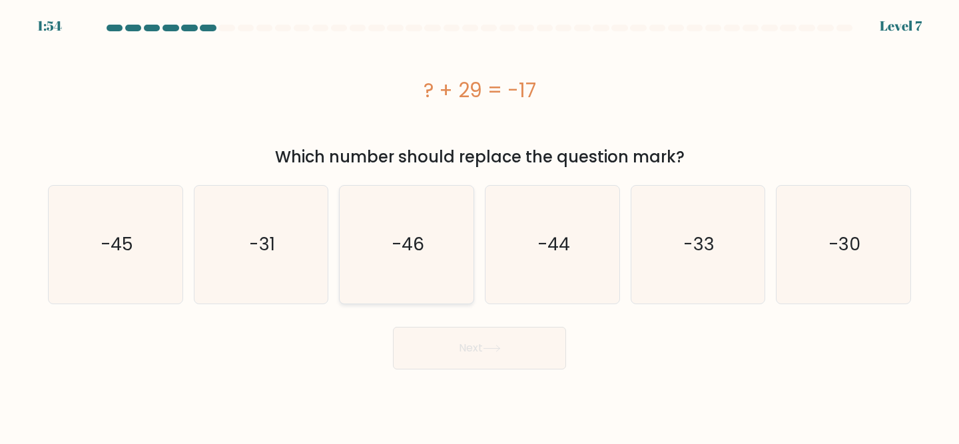
click at [410, 215] on icon "-46" at bounding box center [407, 245] width 118 height 118
click at [480, 223] on input "c. -46" at bounding box center [480, 224] width 1 height 3
radio input "true"
click at [468, 361] on button "Next" at bounding box center [479, 348] width 173 height 43
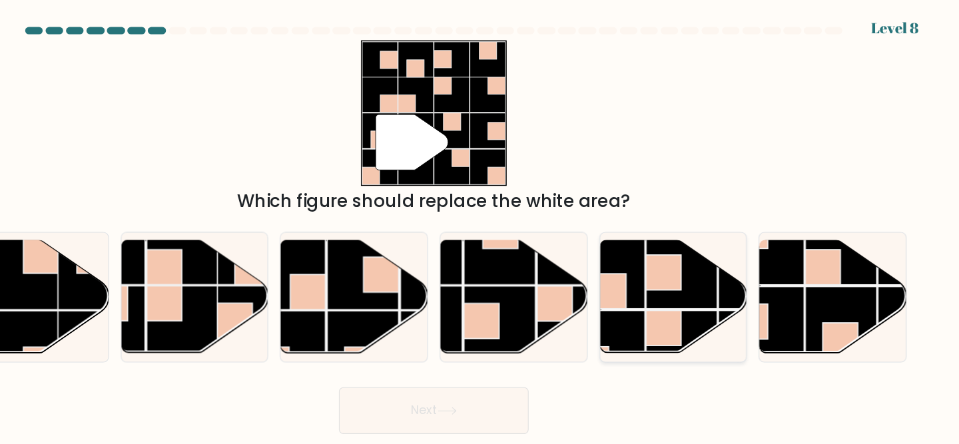
click at [666, 265] on rect at bounding box center [639, 249] width 65 height 65
click at [480, 226] on input "e." at bounding box center [480, 224] width 1 height 3
radio input "true"
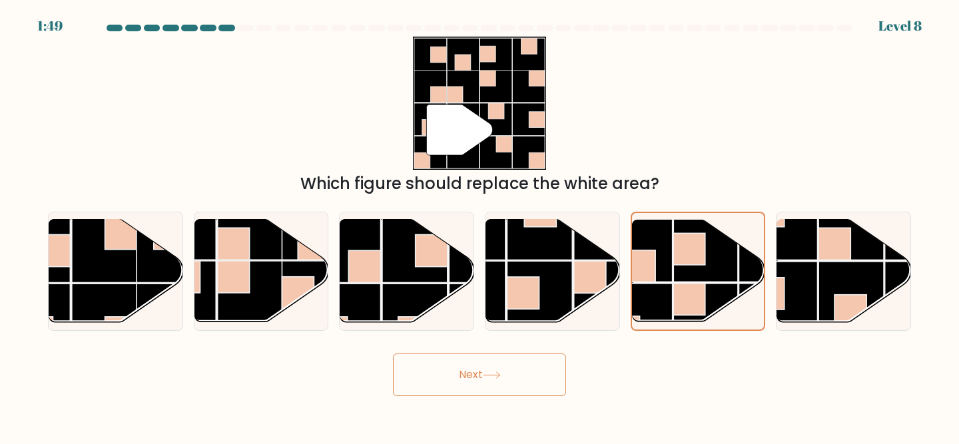
click at [452, 371] on button "Next" at bounding box center [479, 375] width 173 height 43
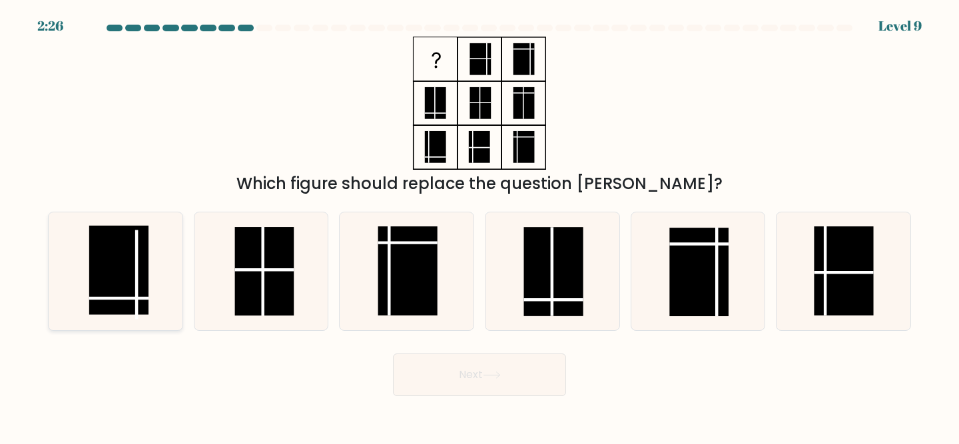
click at [145, 267] on rect at bounding box center [118, 270] width 59 height 89
click at [480, 226] on input "a." at bounding box center [480, 224] width 1 height 3
radio input "true"
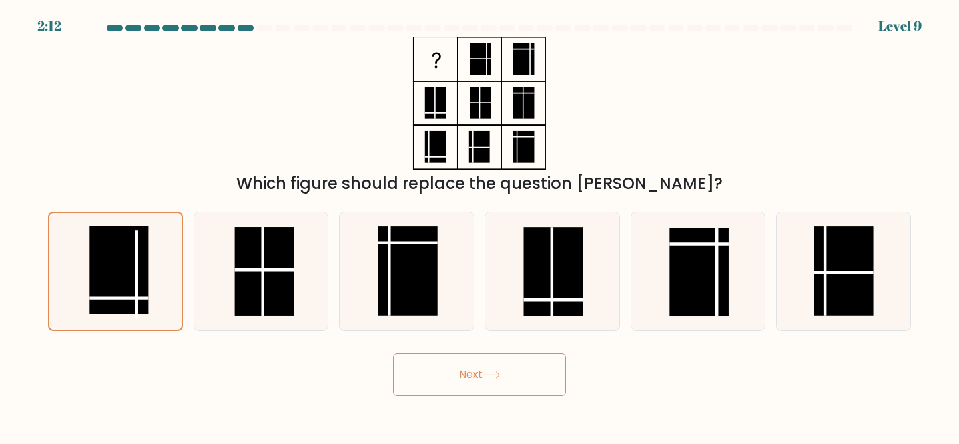
click at [464, 374] on button "Next" at bounding box center [479, 375] width 173 height 43
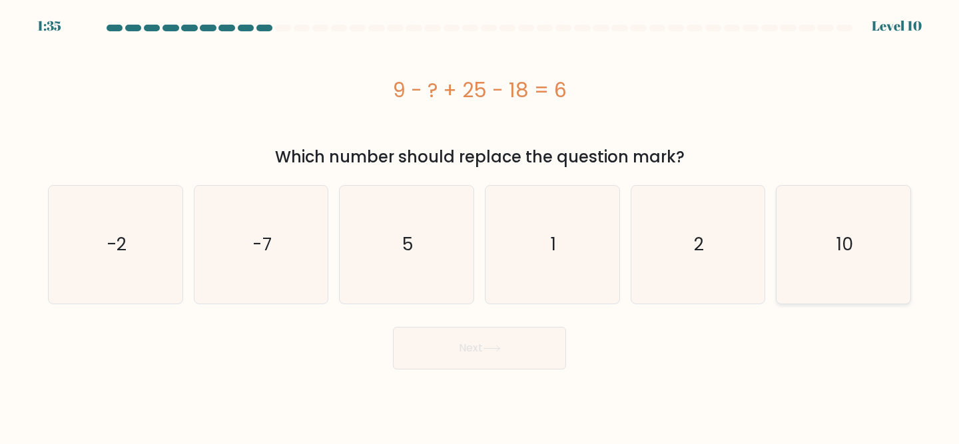
click at [847, 214] on icon "10" at bounding box center [844, 245] width 118 height 118
click at [480, 223] on input "f. 10" at bounding box center [480, 224] width 1 height 3
radio input "true"
click at [548, 352] on button "Next" at bounding box center [479, 348] width 173 height 43
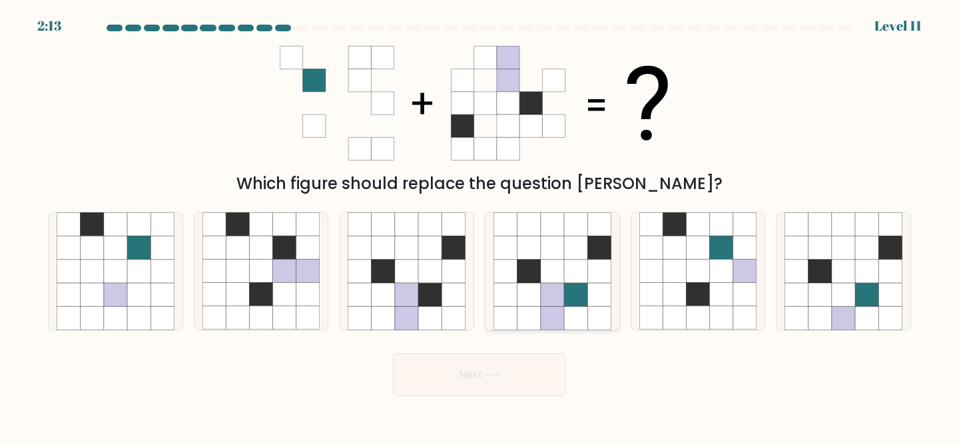
click at [560, 287] on icon at bounding box center [552, 294] width 23 height 23
click at [480, 226] on input "d." at bounding box center [480, 224] width 1 height 3
radio input "true"
click at [527, 381] on button "Next" at bounding box center [479, 375] width 173 height 43
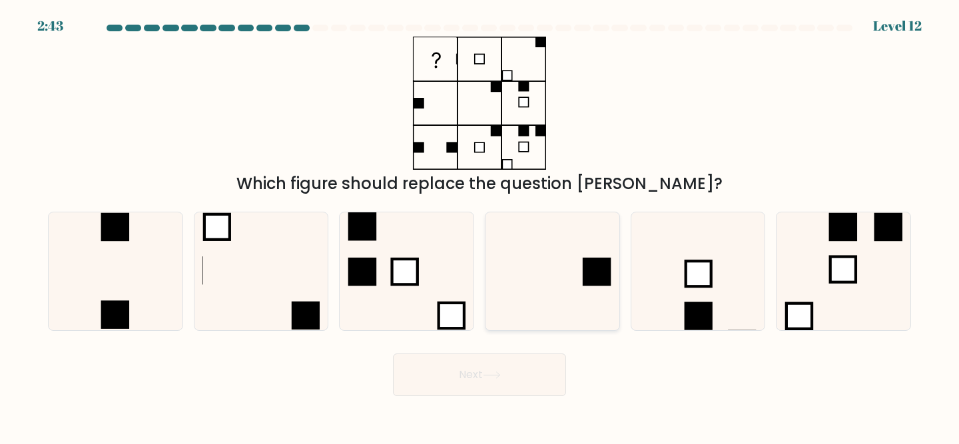
click at [590, 260] on rect at bounding box center [596, 272] width 28 height 28
click at [480, 226] on input "d." at bounding box center [480, 224] width 1 height 3
radio input "true"
click at [501, 373] on icon at bounding box center [492, 375] width 18 height 7
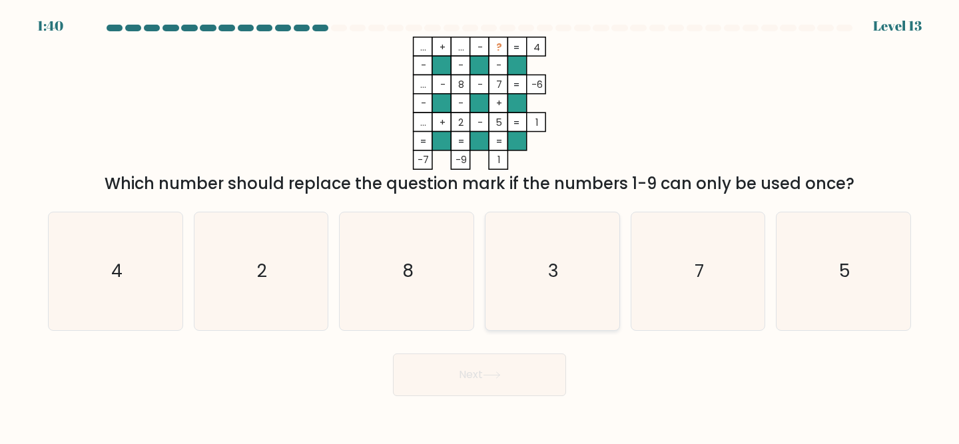
click at [555, 263] on text "3" at bounding box center [553, 271] width 11 height 25
click at [480, 226] on input "d. 3" at bounding box center [480, 224] width 1 height 3
radio input "true"
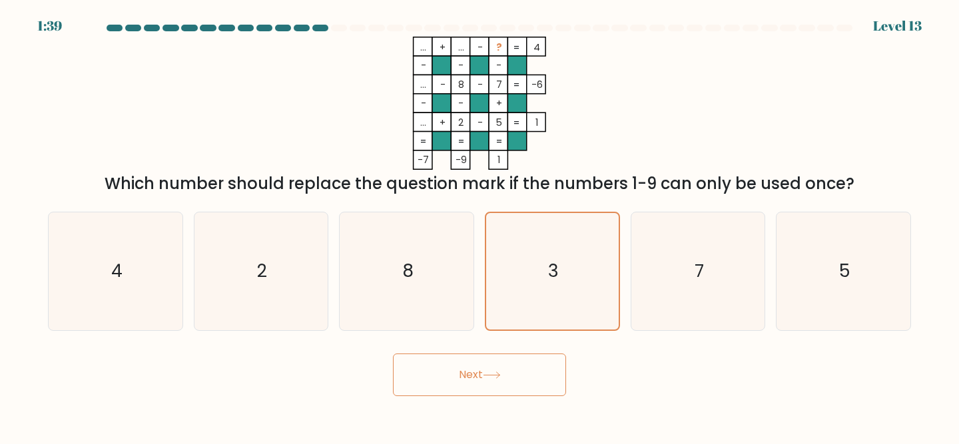
click at [474, 373] on button "Next" at bounding box center [479, 375] width 173 height 43
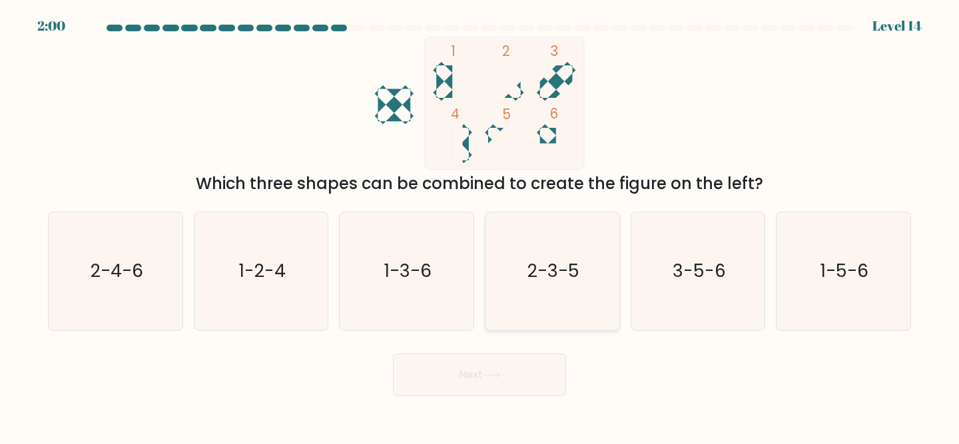
click at [564, 238] on icon "2-3-5" at bounding box center [553, 272] width 118 height 118
click at [480, 226] on input "d. 2-3-5" at bounding box center [480, 224] width 1 height 3
radio input "true"
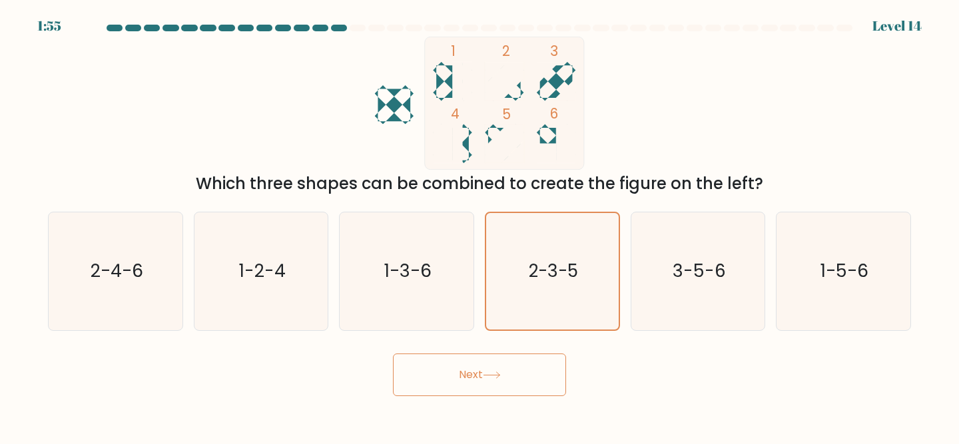
click at [461, 369] on button "Next" at bounding box center [479, 375] width 173 height 43
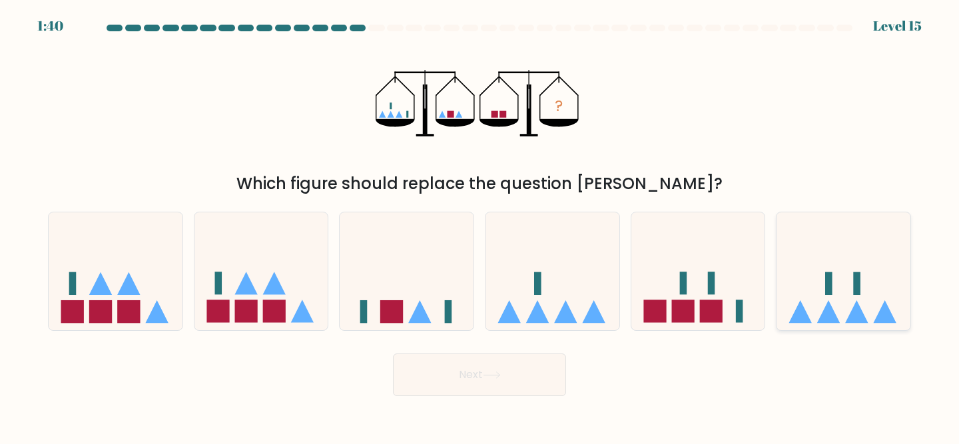
click at [802, 265] on icon at bounding box center [844, 271] width 134 height 111
click at [480, 226] on input "f." at bounding box center [480, 224] width 1 height 3
radio input "true"
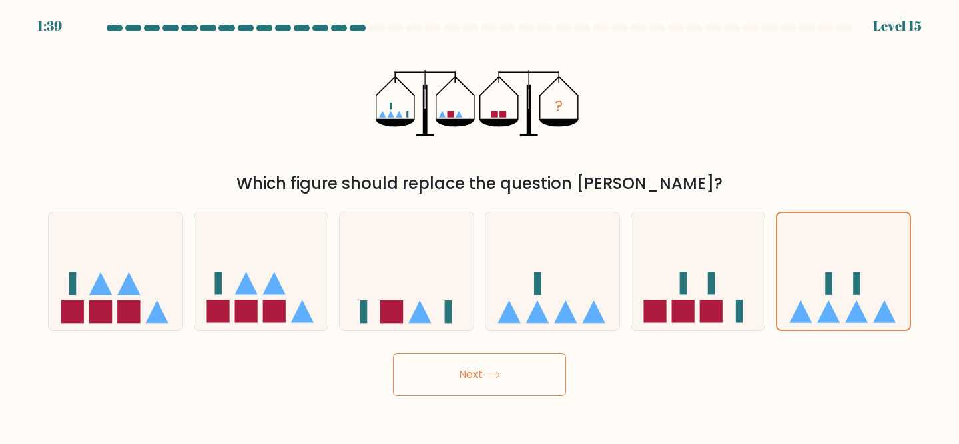
click at [492, 374] on icon at bounding box center [492, 375] width 18 height 7
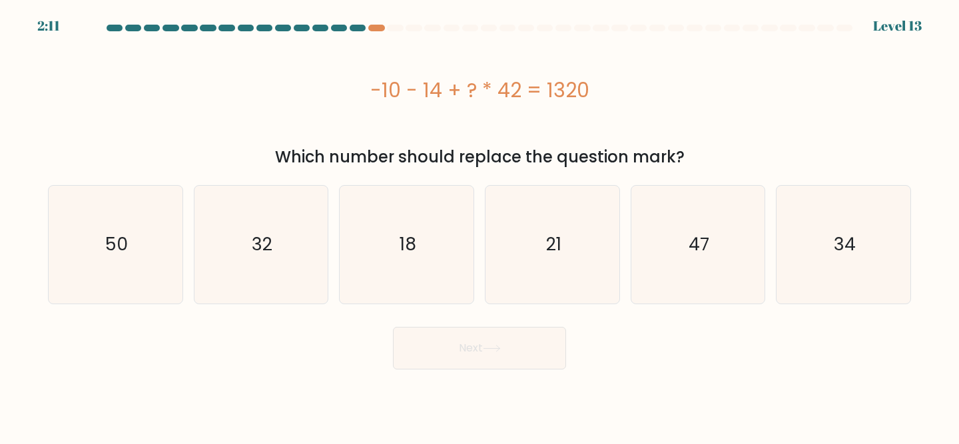
click at [509, 84] on div "-10 - 14 + ? * 42 = 1320" at bounding box center [480, 90] width 864 height 30
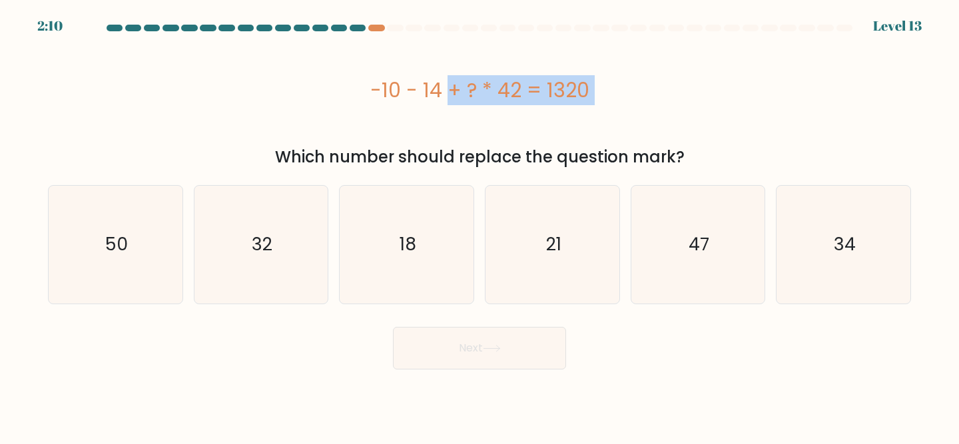
copy div "-10 - 14 + ? * 42 = 1320"
click at [272, 244] on text "32" at bounding box center [262, 244] width 21 height 25
click at [480, 226] on input "b. 32" at bounding box center [480, 224] width 1 height 3
radio input "true"
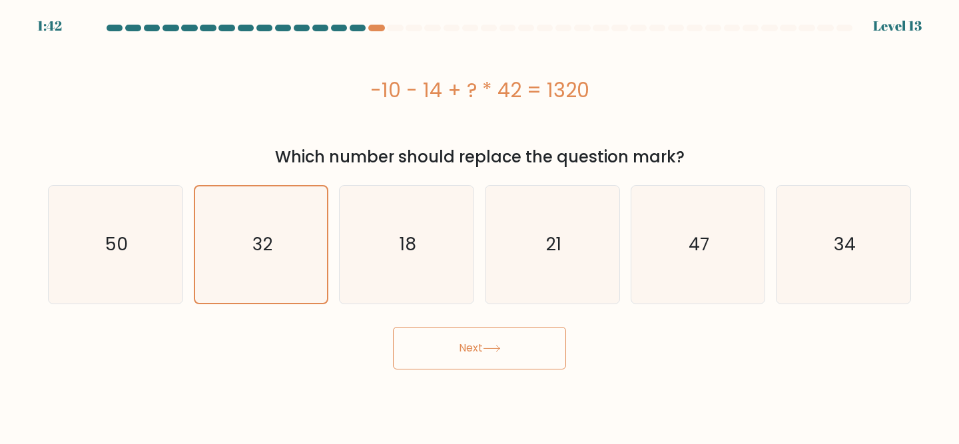
click at [450, 348] on button "Next" at bounding box center [479, 348] width 173 height 43
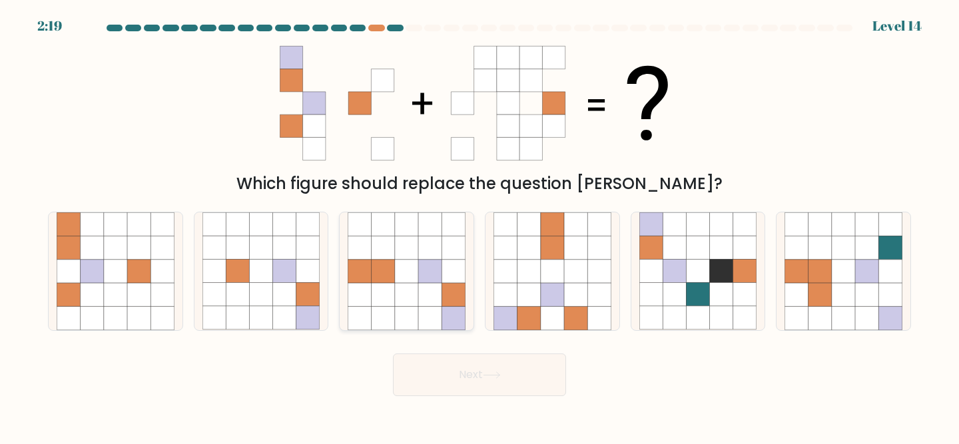
click at [400, 294] on icon at bounding box center [406, 294] width 23 height 23
click at [480, 226] on input "c." at bounding box center [480, 224] width 1 height 3
radio input "true"
click at [418, 370] on button "Next" at bounding box center [479, 375] width 173 height 43
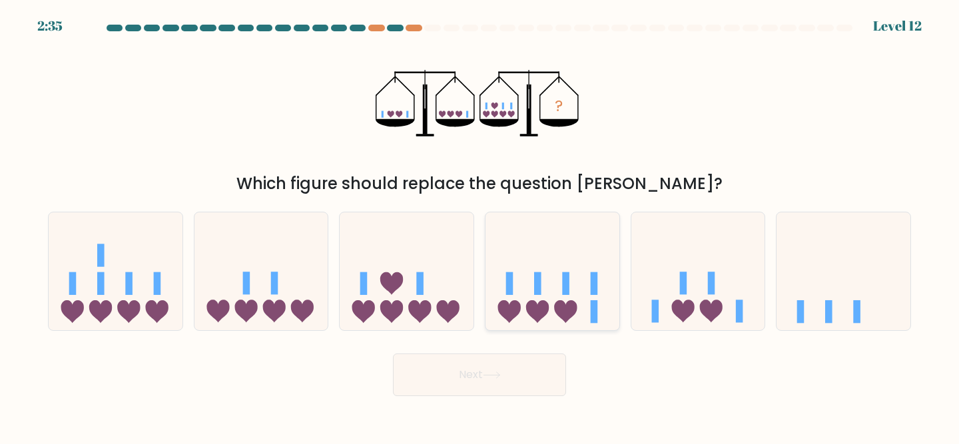
click at [533, 293] on icon at bounding box center [553, 271] width 134 height 111
click at [480, 226] on input "d." at bounding box center [480, 224] width 1 height 3
radio input "true"
click at [486, 382] on button "Next" at bounding box center [479, 375] width 173 height 43
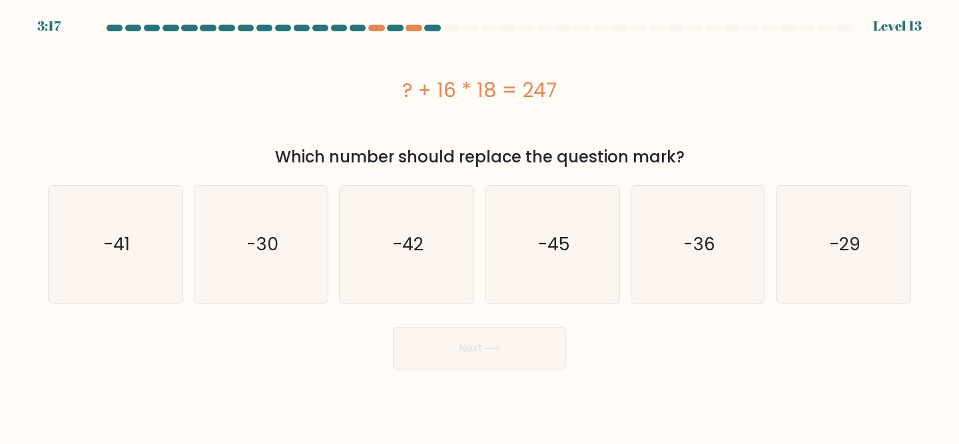
click at [530, 77] on div "? + 16 * 18 = 247" at bounding box center [480, 90] width 864 height 30
copy div "? + 16 * 18 = 247"
click at [155, 263] on icon "-41" at bounding box center [116, 245] width 118 height 118
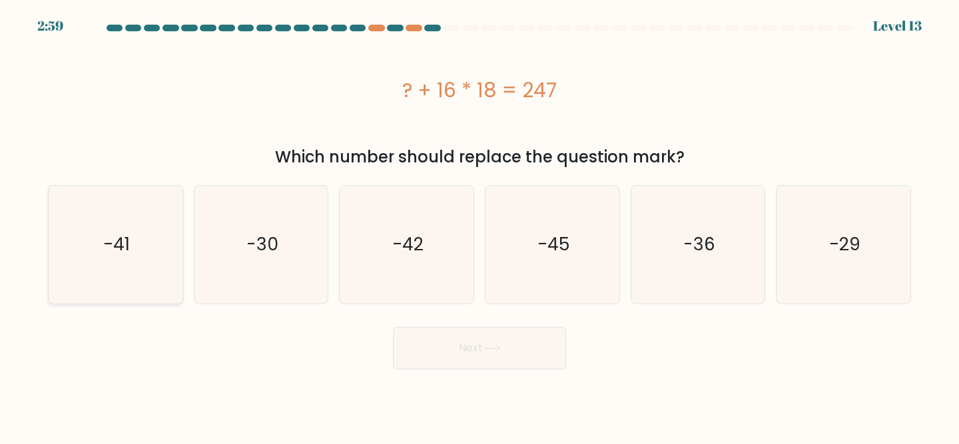
click at [480, 226] on input "a. -41" at bounding box center [480, 224] width 1 height 3
radio input "true"
click at [416, 358] on button "Next" at bounding box center [479, 348] width 173 height 43
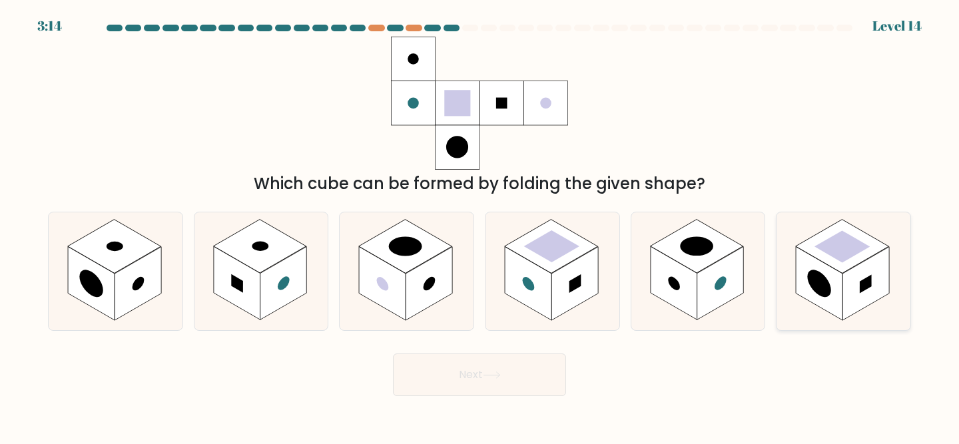
click at [840, 246] on rect at bounding box center [842, 247] width 55 height 32
click at [480, 226] on input "f." at bounding box center [480, 224] width 1 height 3
radio input "true"
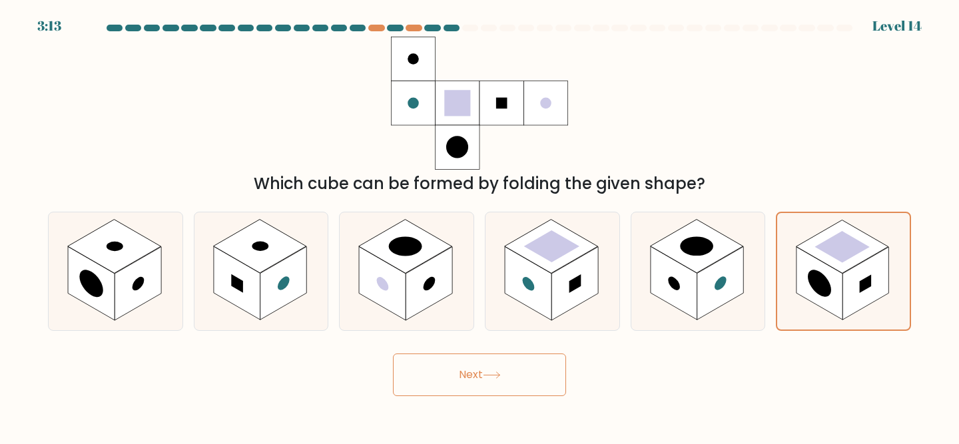
click at [453, 378] on button "Next" at bounding box center [479, 375] width 173 height 43
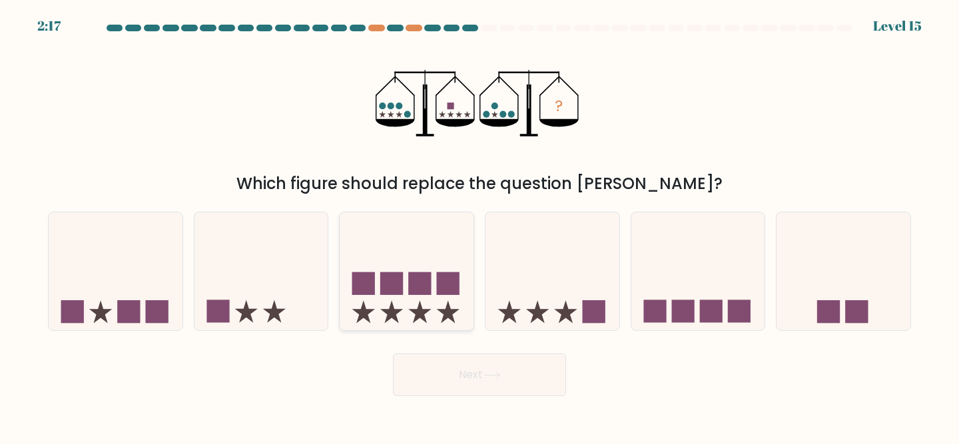
click at [438, 302] on icon at bounding box center [407, 271] width 134 height 111
click at [480, 226] on input "c." at bounding box center [480, 224] width 1 height 3
radio input "true"
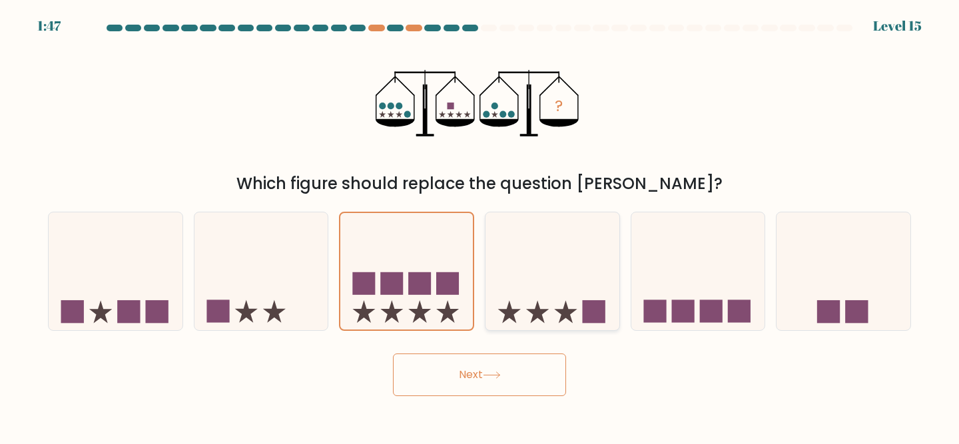
click at [547, 300] on icon at bounding box center [553, 271] width 134 height 111
click at [480, 226] on input "d." at bounding box center [480, 224] width 1 height 3
radio input "true"
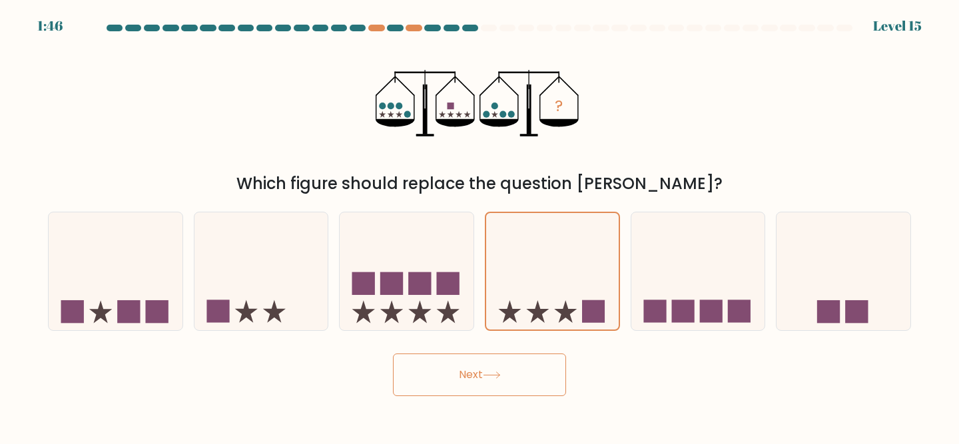
click at [497, 378] on icon at bounding box center [492, 375] width 18 height 7
click at [468, 384] on button "Next" at bounding box center [479, 375] width 173 height 43
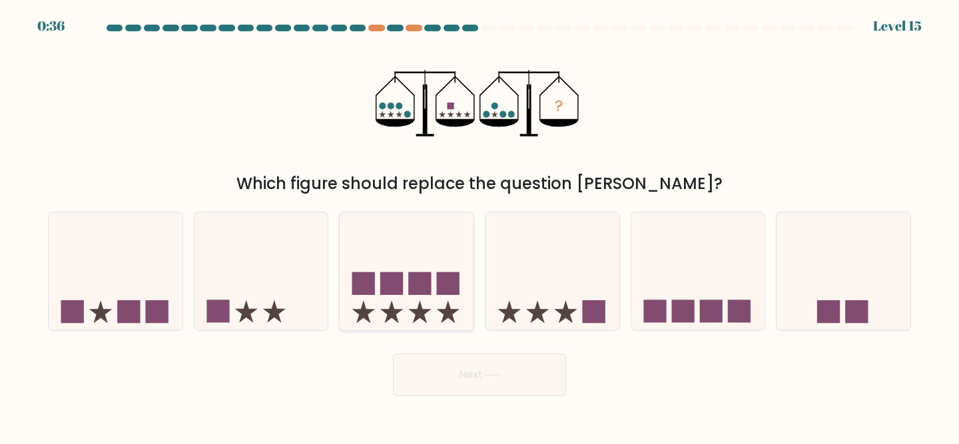
click at [432, 299] on icon at bounding box center [407, 271] width 134 height 111
click at [480, 226] on input "c." at bounding box center [480, 224] width 1 height 3
radio input "true"
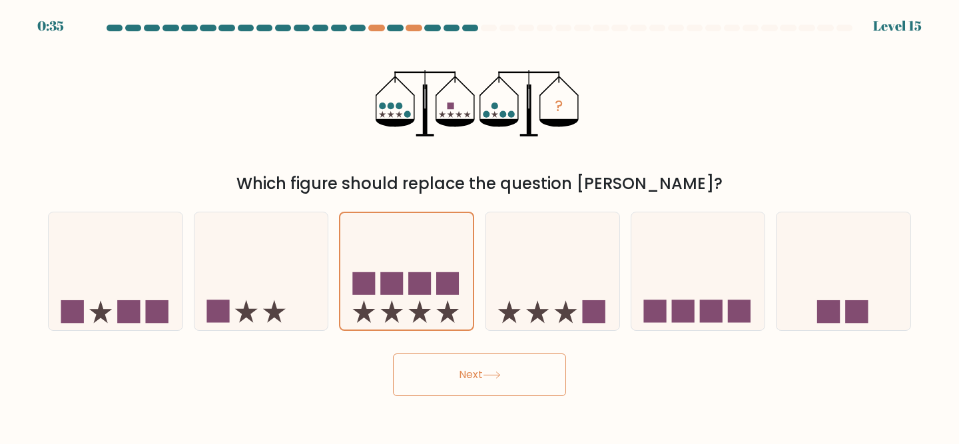
click at [438, 374] on button "Next" at bounding box center [479, 375] width 173 height 43
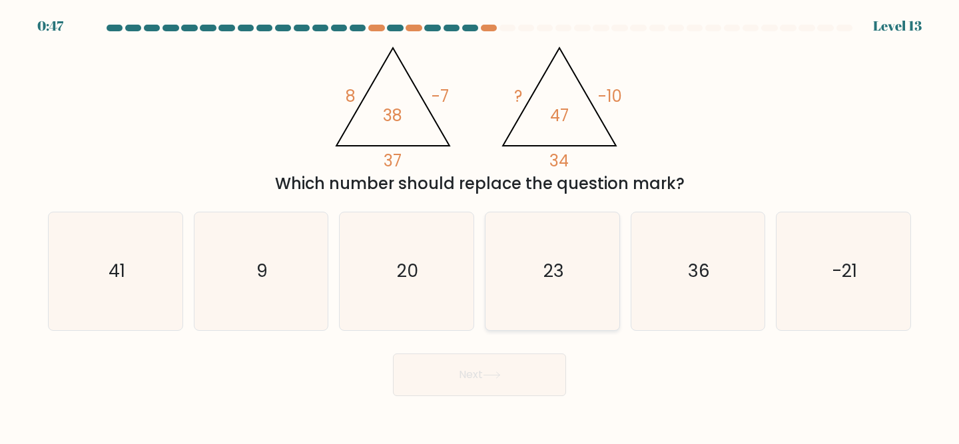
click at [526, 283] on icon "23" at bounding box center [553, 272] width 118 height 118
click at [480, 226] on input "d. 23" at bounding box center [480, 224] width 1 height 3
radio input "true"
click at [501, 373] on icon at bounding box center [492, 375] width 18 height 7
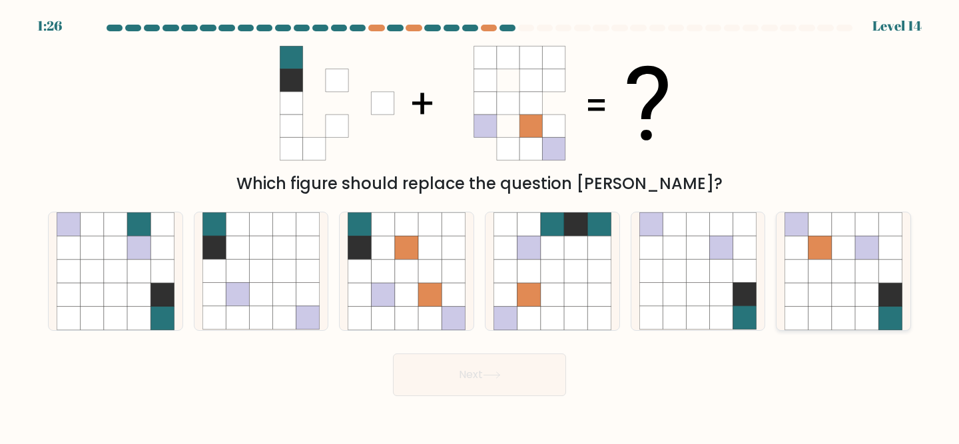
click at [836, 239] on icon at bounding box center [843, 248] width 23 height 23
click at [480, 226] on input "f." at bounding box center [480, 224] width 1 height 3
radio input "true"
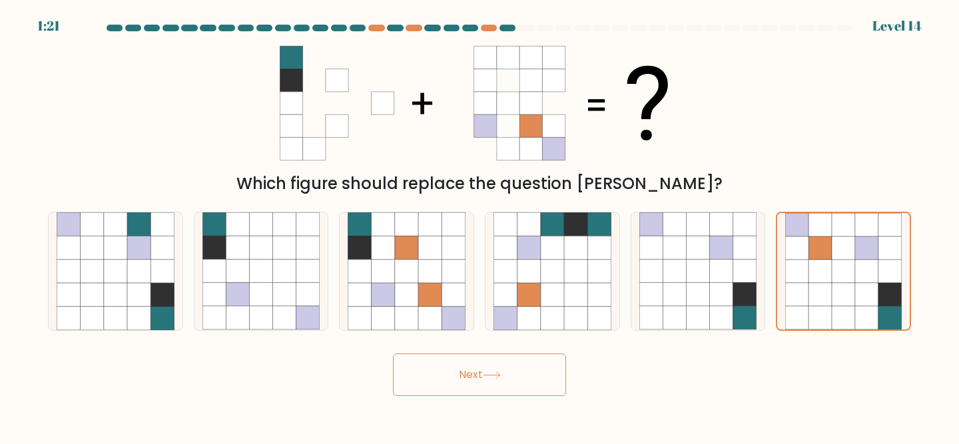
click at [416, 376] on button "Next" at bounding box center [479, 375] width 173 height 43
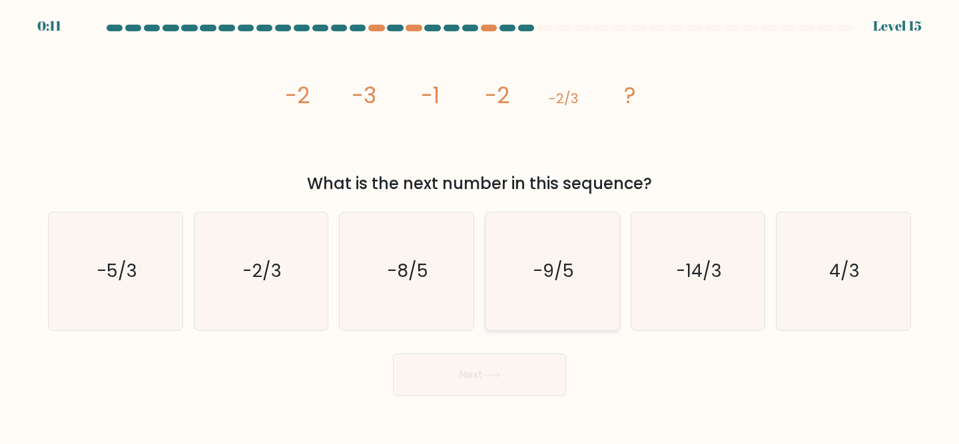
click at [530, 267] on icon "-9/5" at bounding box center [553, 272] width 118 height 118
click at [480, 226] on input "d. -9/5" at bounding box center [480, 224] width 1 height 3
radio input "true"
click at [474, 379] on button "Next" at bounding box center [479, 375] width 173 height 43
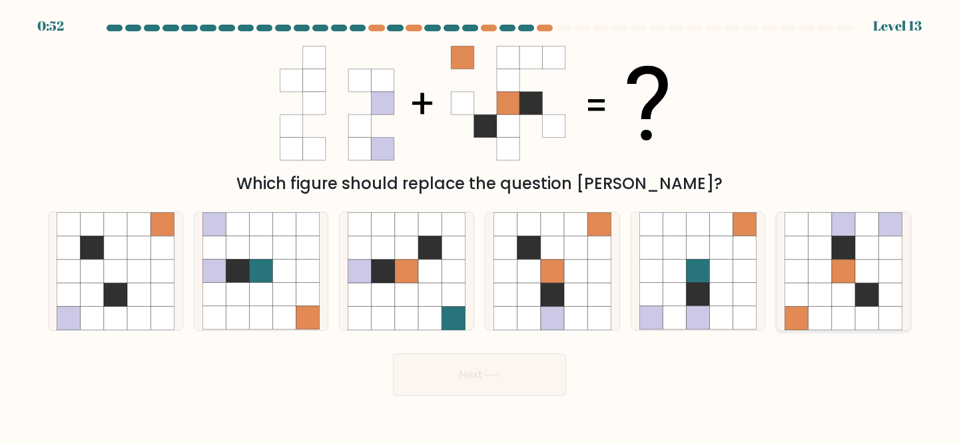
click at [876, 277] on icon at bounding box center [867, 271] width 23 height 23
click at [480, 226] on input "f." at bounding box center [480, 224] width 1 height 3
radio input "true"
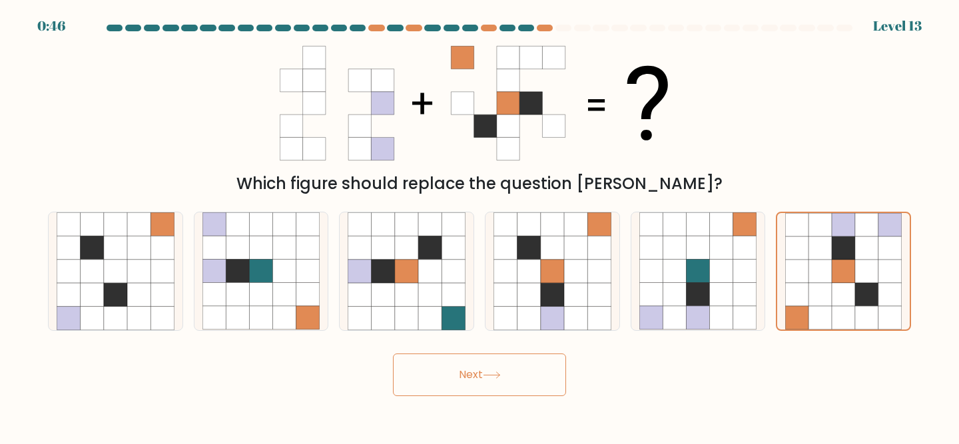
click at [524, 392] on button "Next" at bounding box center [479, 375] width 173 height 43
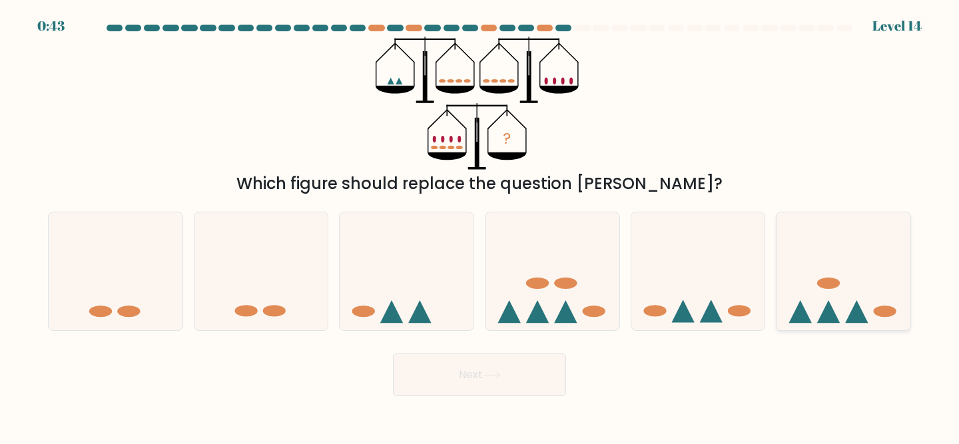
click at [835, 290] on icon at bounding box center [844, 271] width 134 height 111
click at [480, 226] on input "f." at bounding box center [480, 224] width 1 height 3
radio input "true"
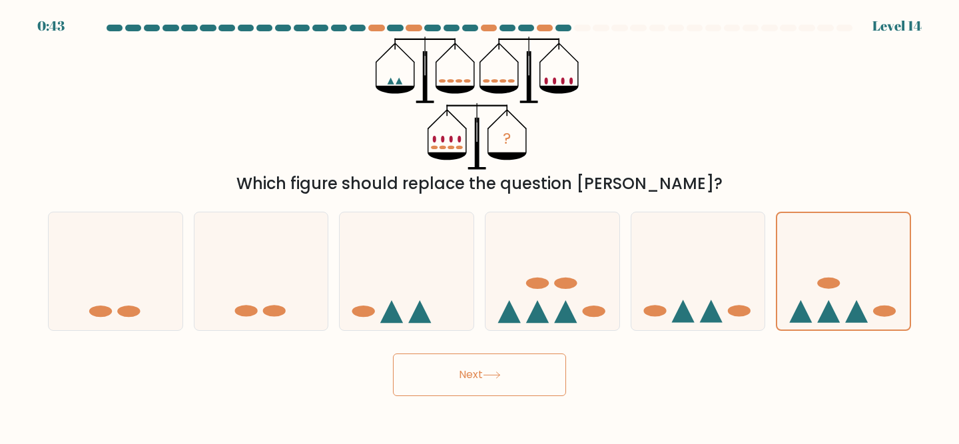
click at [498, 374] on icon at bounding box center [492, 375] width 18 height 7
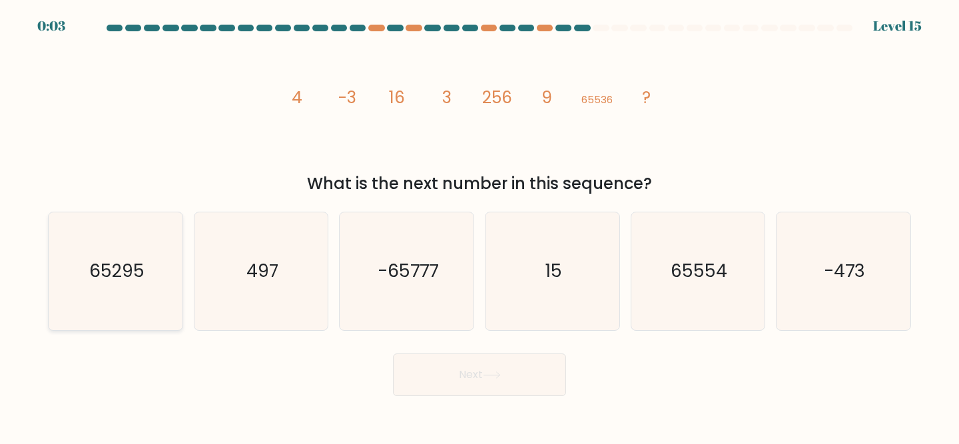
click at [152, 283] on icon "65295" at bounding box center [116, 272] width 118 height 118
click at [480, 226] on input "a. 65295" at bounding box center [480, 224] width 1 height 3
radio input "true"
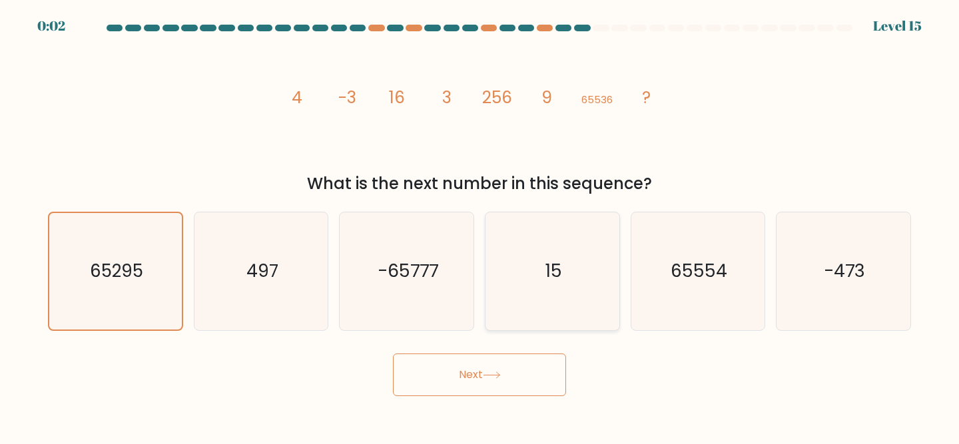
click at [552, 265] on text "15" at bounding box center [554, 271] width 17 height 25
click at [480, 226] on input "d. 15" at bounding box center [480, 224] width 1 height 3
radio input "true"
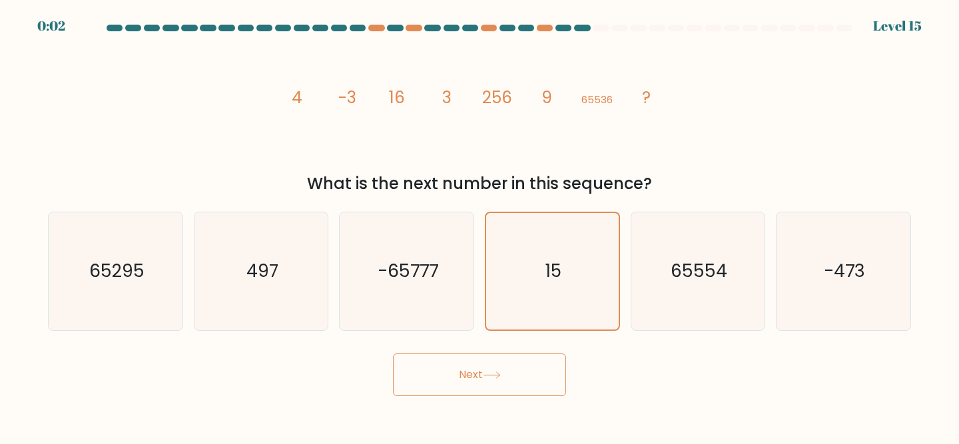
click at [478, 385] on button "Next" at bounding box center [479, 375] width 173 height 43
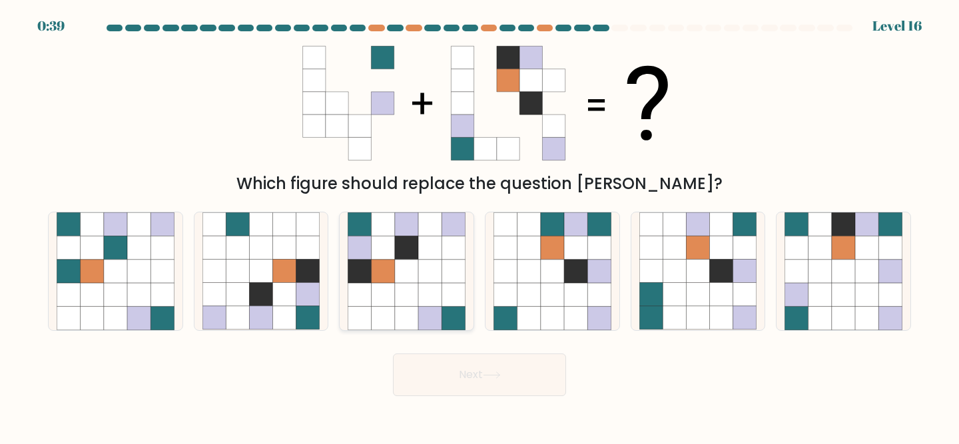
click at [395, 266] on icon at bounding box center [406, 271] width 23 height 23
click at [480, 226] on input "c." at bounding box center [480, 224] width 1 height 3
radio input "true"
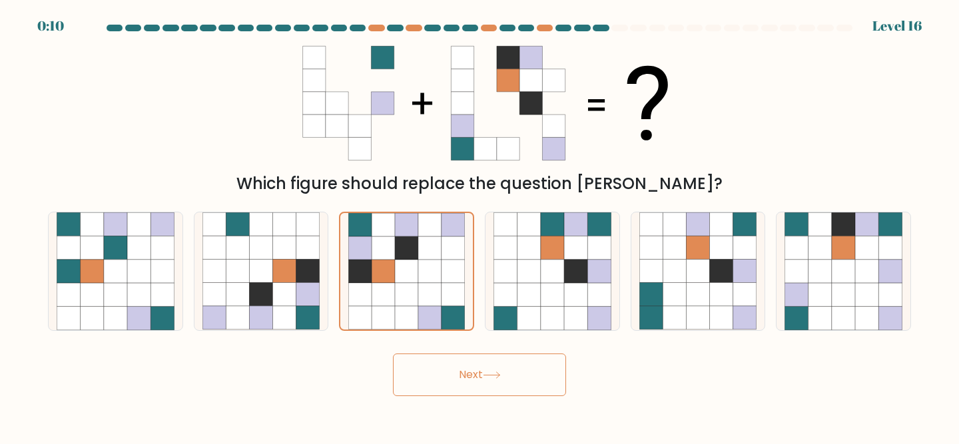
click at [478, 375] on button "Next" at bounding box center [479, 375] width 173 height 43
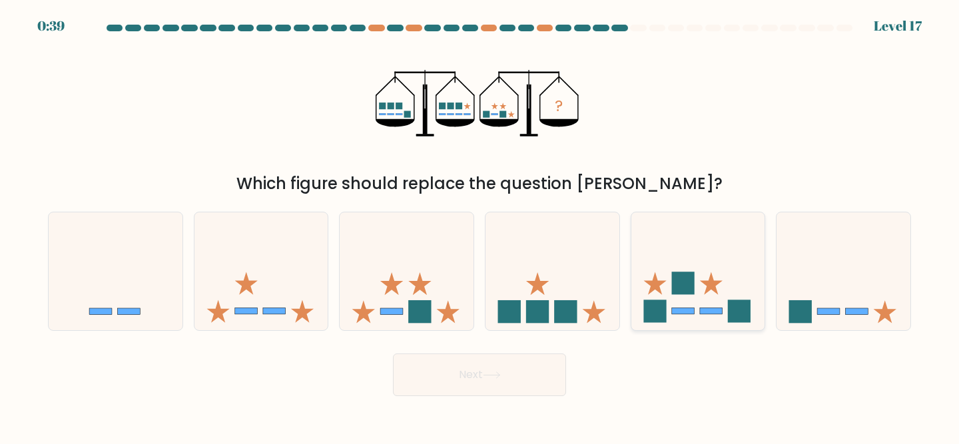
click at [658, 287] on icon at bounding box center [655, 284] width 23 height 23
click at [480, 226] on input "e." at bounding box center [480, 224] width 1 height 3
radio input "true"
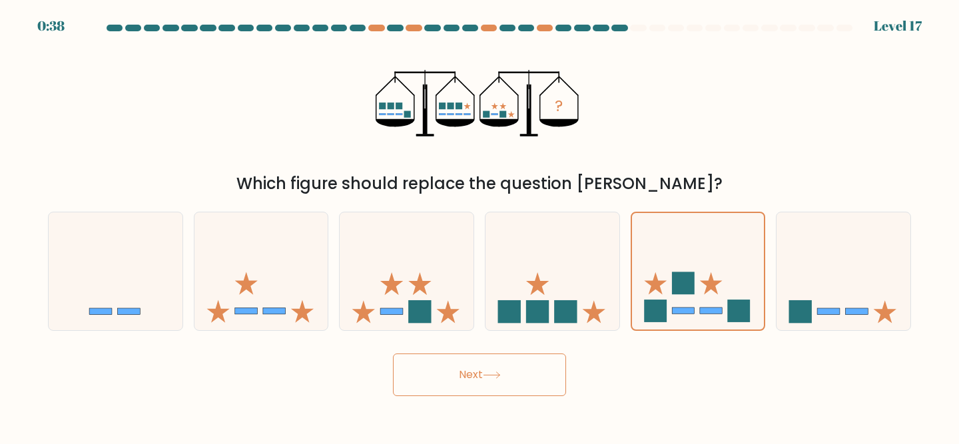
click at [489, 377] on icon at bounding box center [492, 375] width 18 height 7
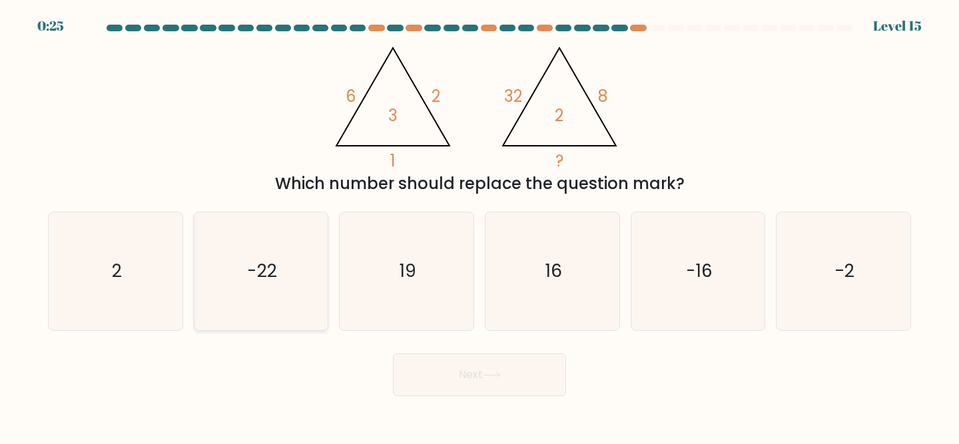
click at [316, 263] on icon "-22" at bounding box center [262, 272] width 118 height 118
click at [480, 226] on input "b. -22" at bounding box center [480, 224] width 1 height 3
radio input "true"
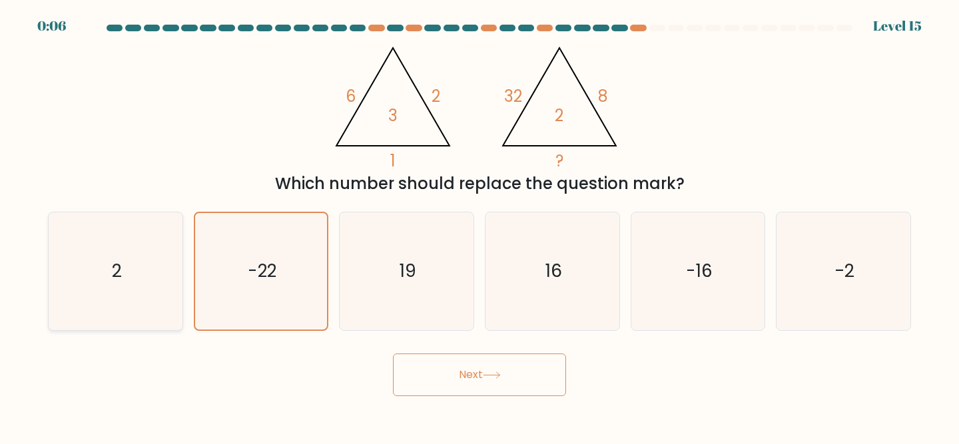
click at [109, 285] on icon "2" at bounding box center [116, 272] width 118 height 118
click at [480, 226] on input "a. 2" at bounding box center [480, 224] width 1 height 3
radio input "true"
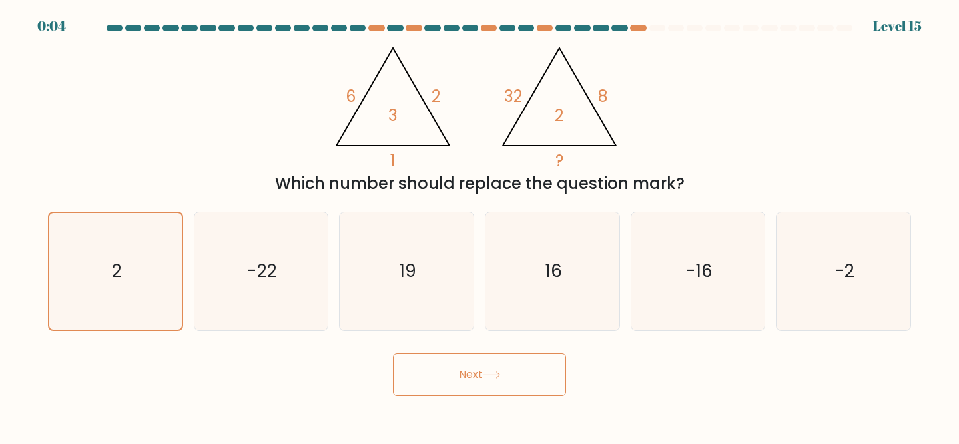
click at [469, 366] on button "Next" at bounding box center [479, 375] width 173 height 43
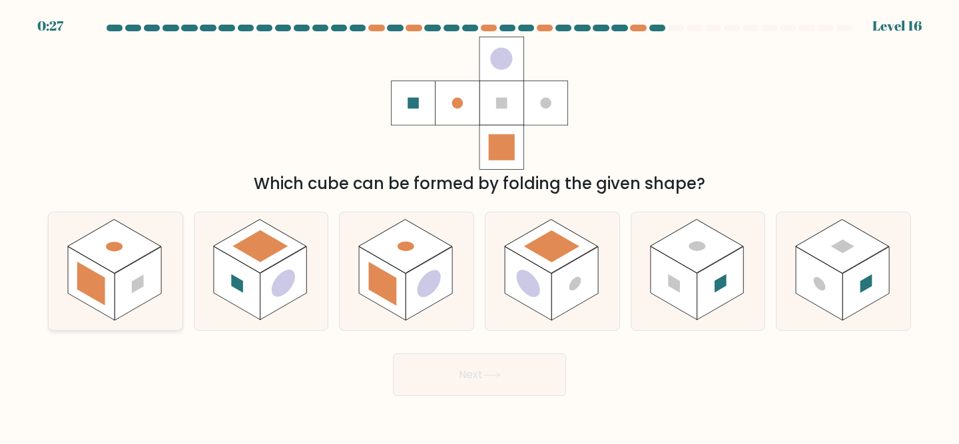
click at [108, 293] on rect at bounding box center [91, 283] width 47 height 73
click at [480, 226] on input "a." at bounding box center [480, 224] width 1 height 3
radio input "true"
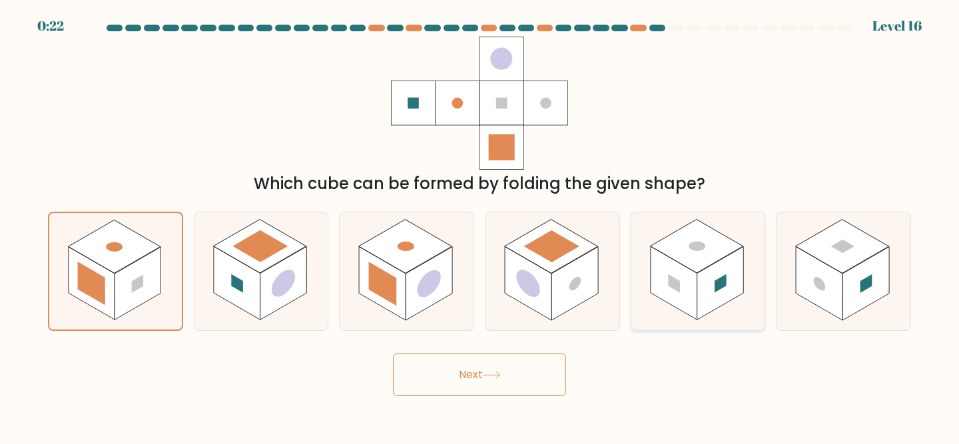
click at [732, 274] on rect at bounding box center [721, 283] width 47 height 73
click at [480, 226] on input "e." at bounding box center [480, 224] width 1 height 3
radio input "true"
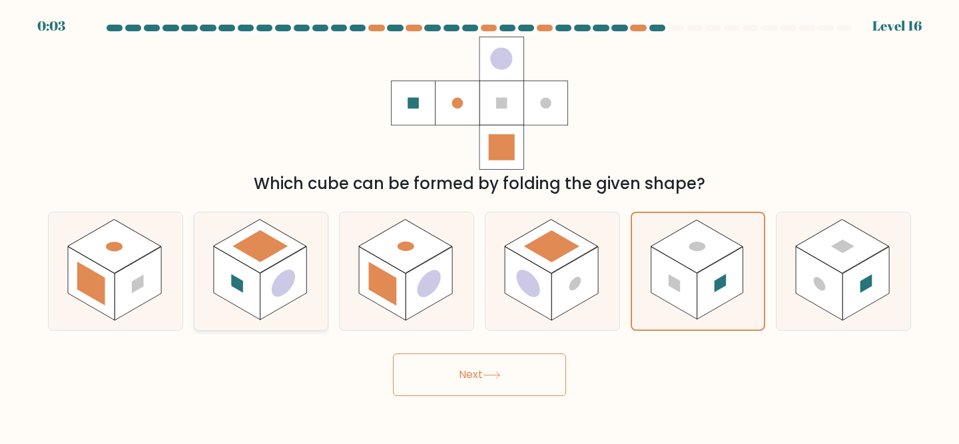
click at [266, 278] on rect at bounding box center [284, 283] width 47 height 73
click at [480, 226] on input "b." at bounding box center [480, 224] width 1 height 3
radio input "true"
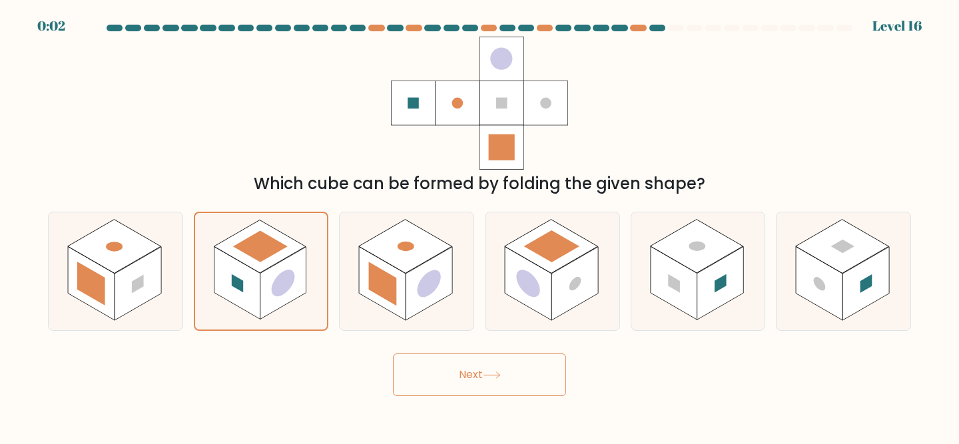
click at [464, 364] on button "Next" at bounding box center [479, 375] width 173 height 43
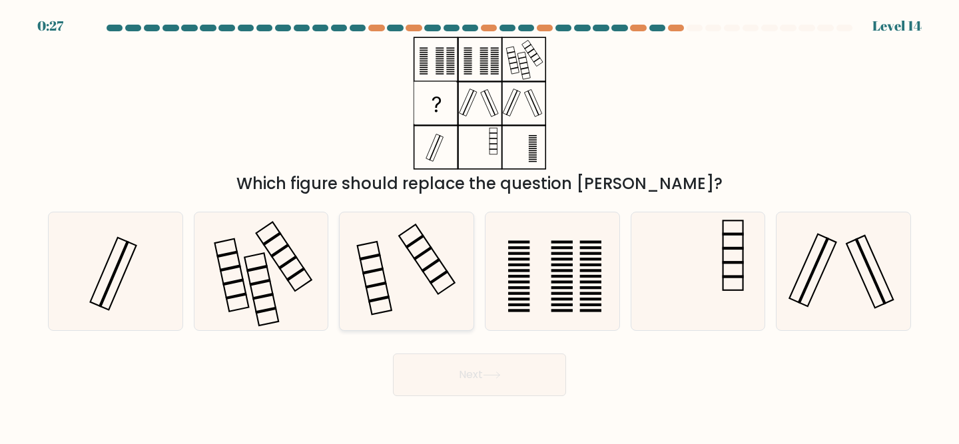
click at [426, 278] on icon at bounding box center [407, 272] width 118 height 118
click at [480, 226] on input "c." at bounding box center [480, 224] width 1 height 3
radio input "true"
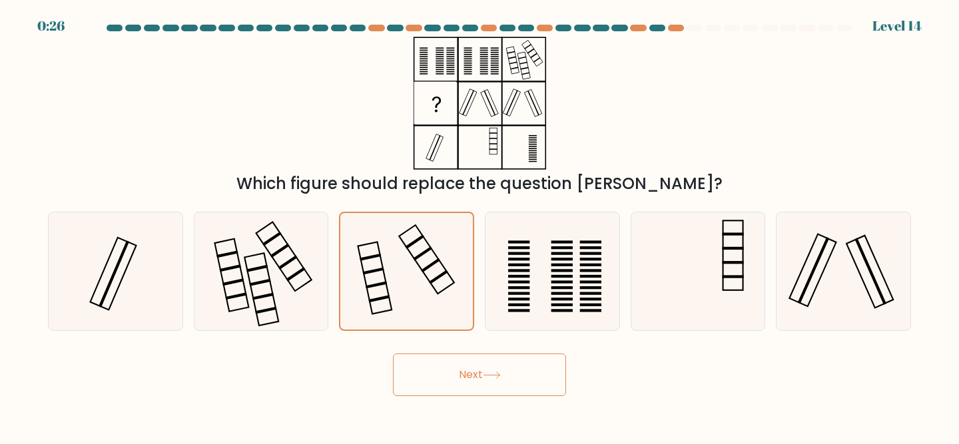
click at [448, 378] on button "Next" at bounding box center [479, 375] width 173 height 43
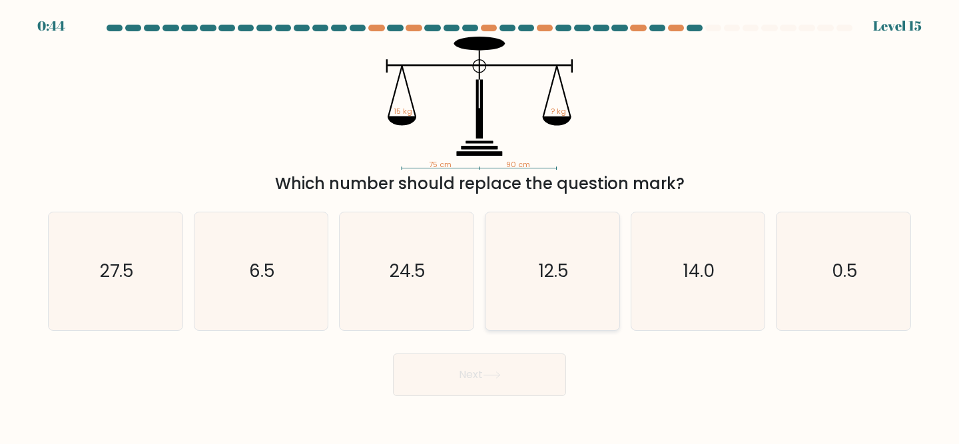
click at [550, 253] on icon "12.5" at bounding box center [553, 272] width 118 height 118
click at [480, 226] on input "d. 12.5" at bounding box center [480, 224] width 1 height 3
radio input "true"
click at [498, 378] on icon at bounding box center [492, 375] width 18 height 7
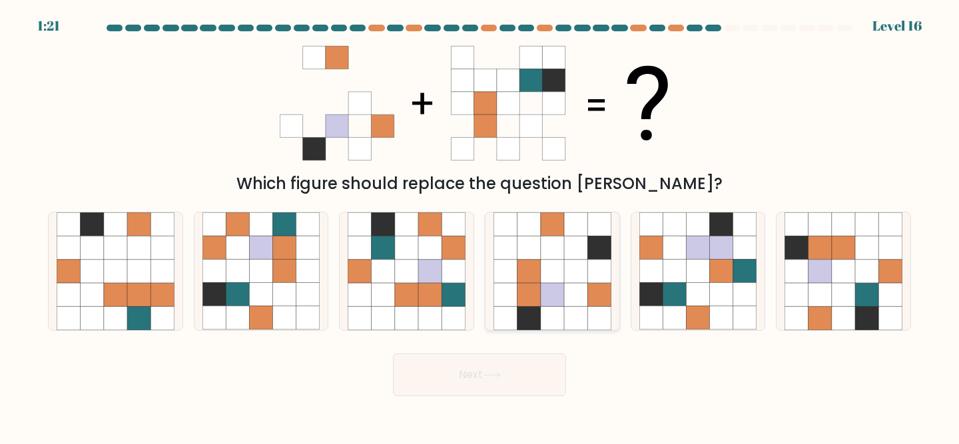
click at [585, 295] on icon at bounding box center [575, 294] width 23 height 23
click at [480, 226] on input "d." at bounding box center [480, 224] width 1 height 3
radio input "true"
click at [830, 287] on icon at bounding box center [820, 294] width 23 height 23
click at [480, 226] on input "f." at bounding box center [480, 224] width 1 height 3
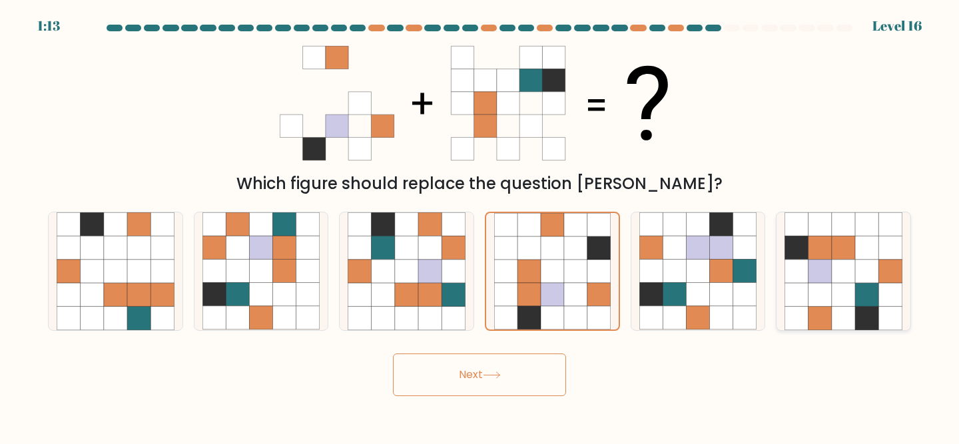
radio input "true"
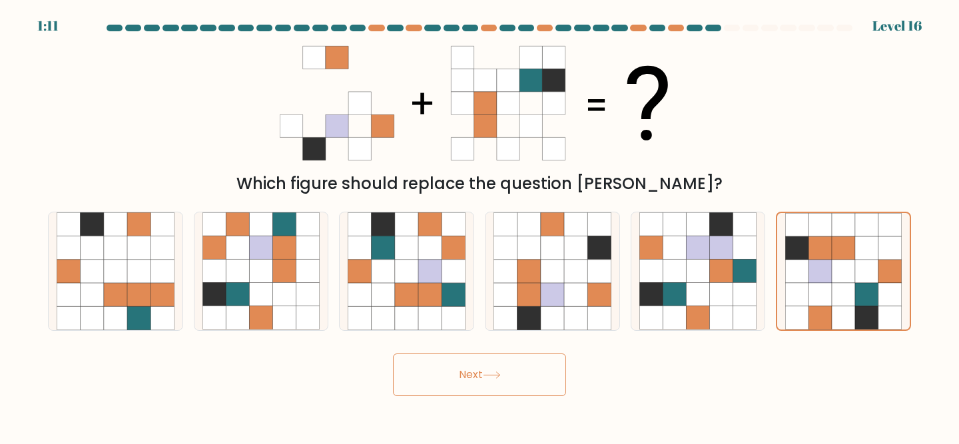
click at [440, 382] on button "Next" at bounding box center [479, 375] width 173 height 43
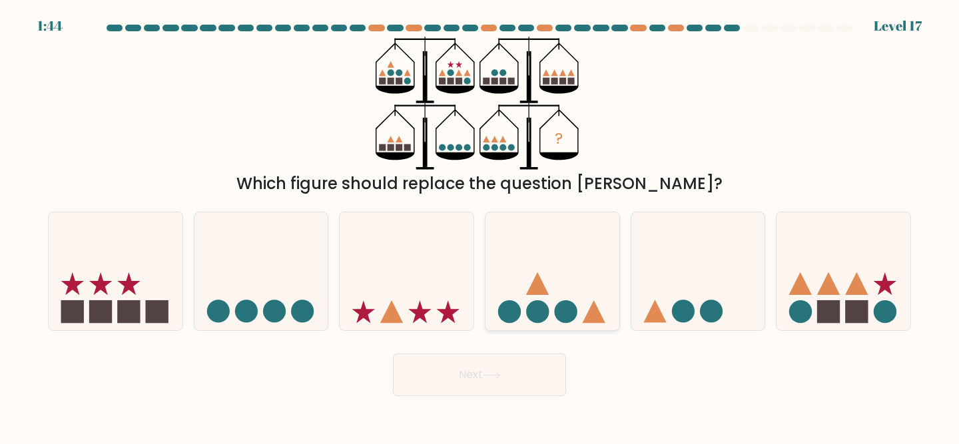
click at [532, 273] on icon at bounding box center [553, 271] width 134 height 111
click at [480, 226] on input "d." at bounding box center [480, 224] width 1 height 3
radio input "true"
click at [496, 379] on button "Next" at bounding box center [479, 375] width 173 height 43
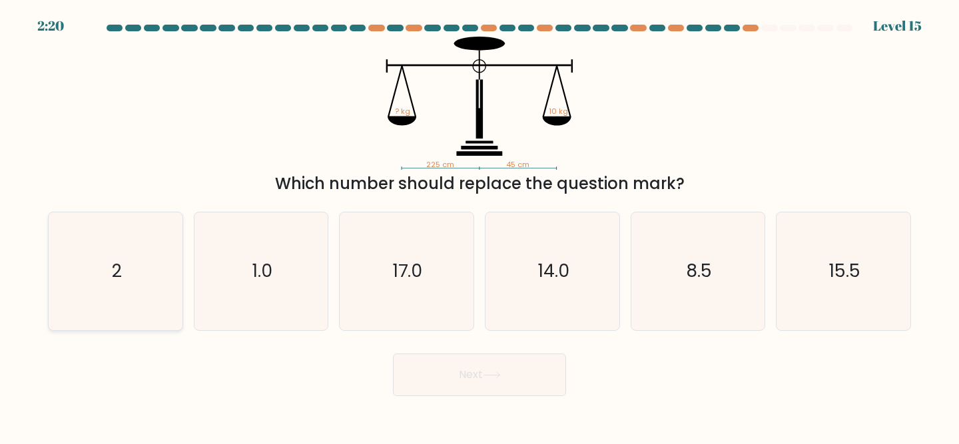
click at [119, 270] on text "2" at bounding box center [117, 271] width 10 height 25
click at [480, 226] on input "a. 2" at bounding box center [480, 224] width 1 height 3
radio input "true"
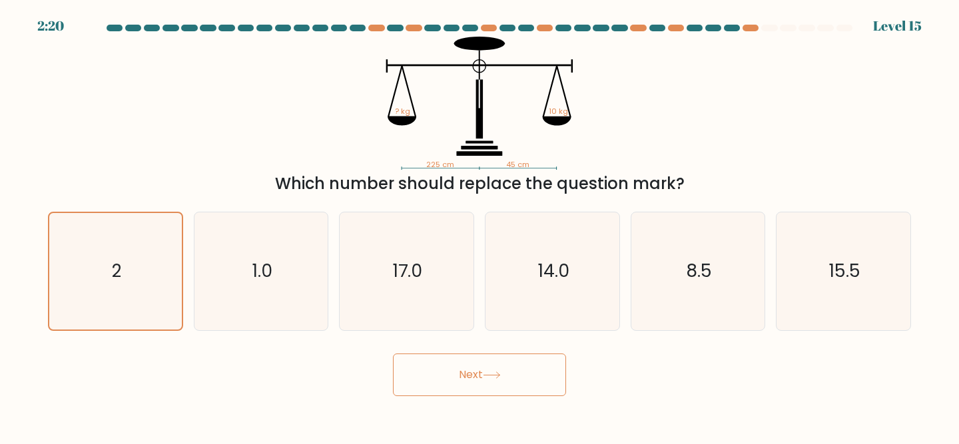
click at [493, 375] on icon at bounding box center [492, 375] width 16 height 6
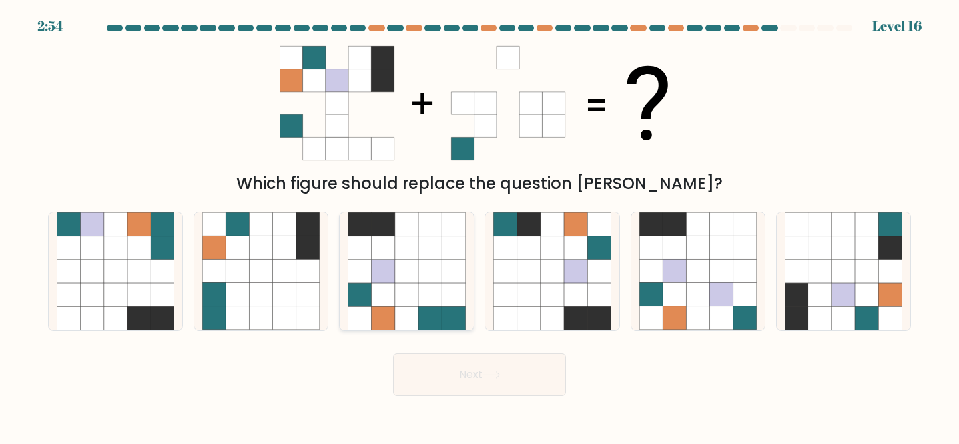
click at [404, 277] on icon at bounding box center [406, 271] width 23 height 23
click at [480, 226] on input "c." at bounding box center [480, 224] width 1 height 3
radio input "true"
click at [448, 381] on button "Next" at bounding box center [479, 375] width 173 height 43
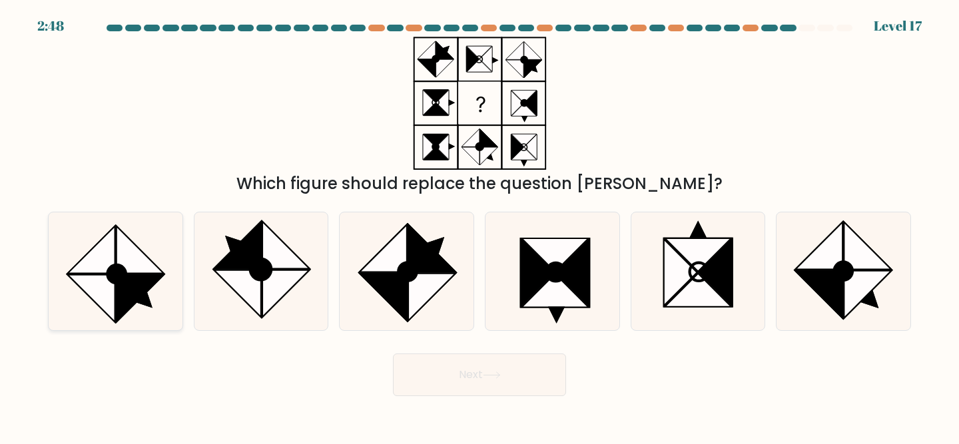
click at [126, 300] on icon at bounding box center [140, 298] width 47 height 47
click at [480, 226] on input "a." at bounding box center [480, 224] width 1 height 3
radio input "true"
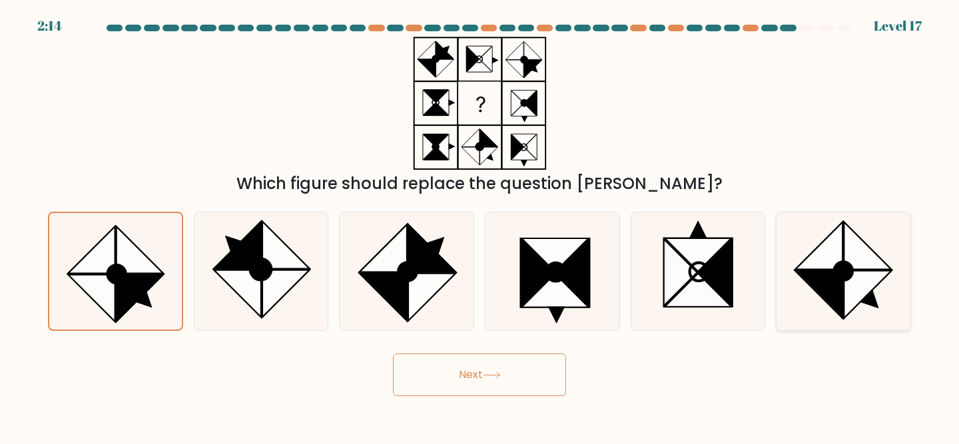
click at [846, 270] on icon at bounding box center [844, 272] width 18 height 18
click at [480, 226] on input "f." at bounding box center [480, 224] width 1 height 3
radio input "true"
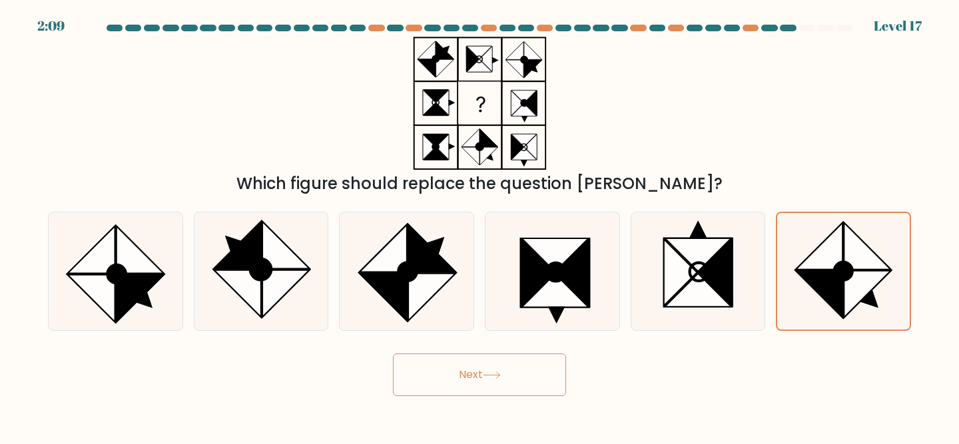
click at [463, 372] on button "Next" at bounding box center [479, 375] width 173 height 43
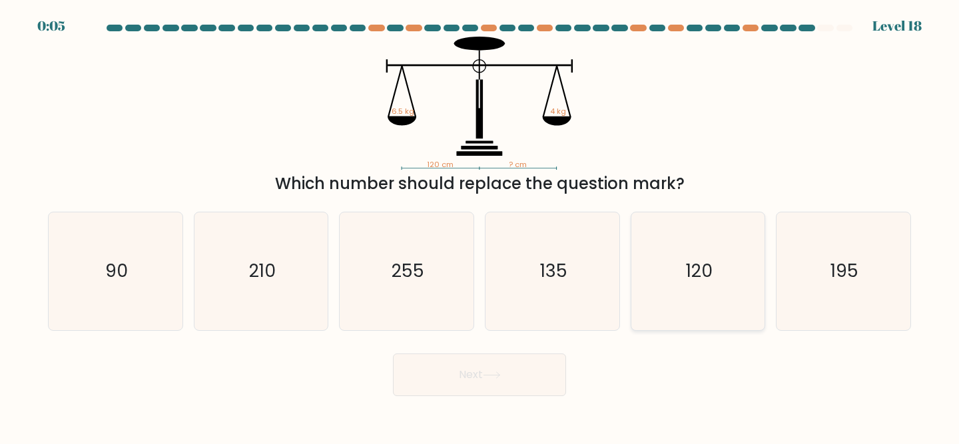
click at [680, 251] on icon "120" at bounding box center [699, 272] width 118 height 118
click at [480, 226] on input "e. 120" at bounding box center [480, 224] width 1 height 3
radio input "true"
click at [564, 253] on icon "135" at bounding box center [553, 272] width 118 height 118
click at [480, 226] on input "d. 135" at bounding box center [480, 224] width 1 height 3
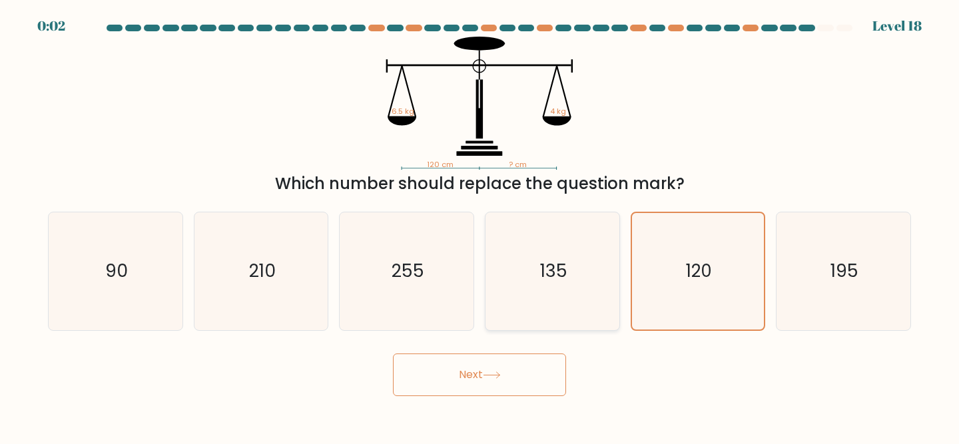
radio input "true"
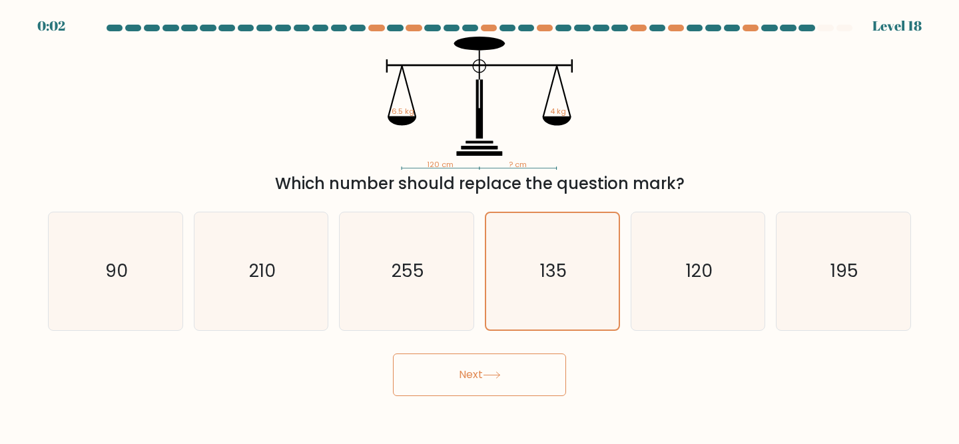
click at [476, 380] on button "Next" at bounding box center [479, 375] width 173 height 43
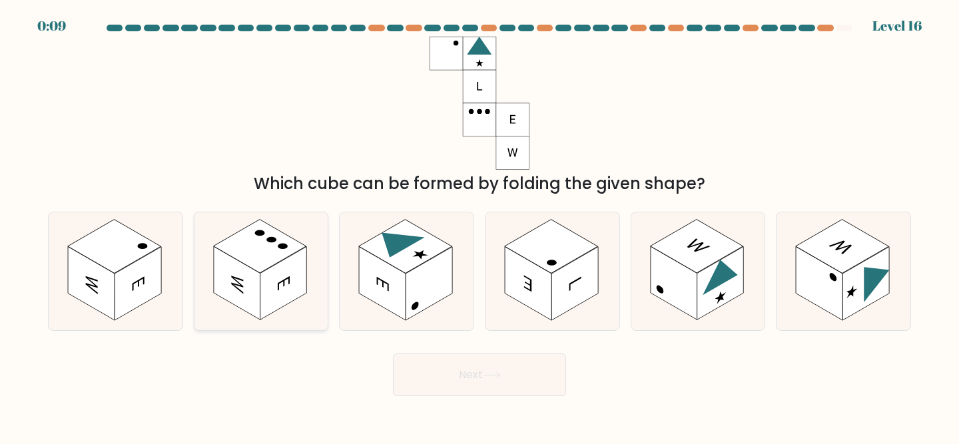
click at [284, 283] on icon at bounding box center [284, 284] width 12 height 15
click at [480, 226] on input "b." at bounding box center [480, 224] width 1 height 3
radio input "true"
click at [454, 367] on button "Next" at bounding box center [479, 375] width 173 height 43
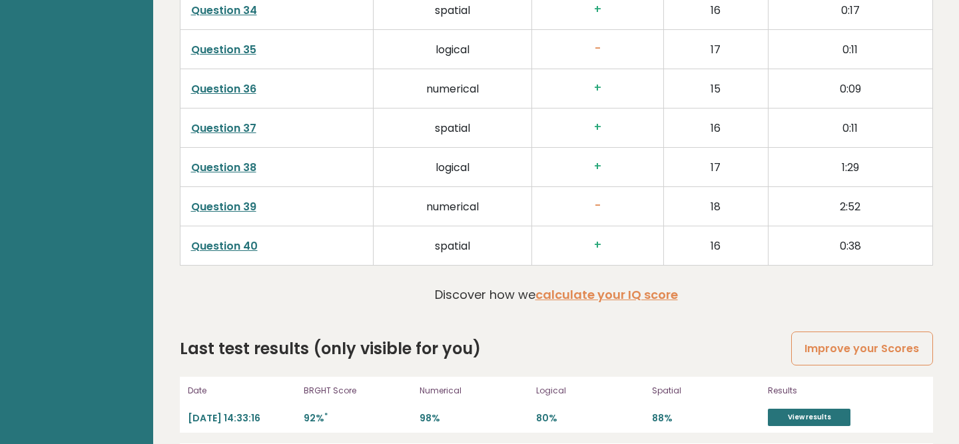
scroll to position [3478, 0]
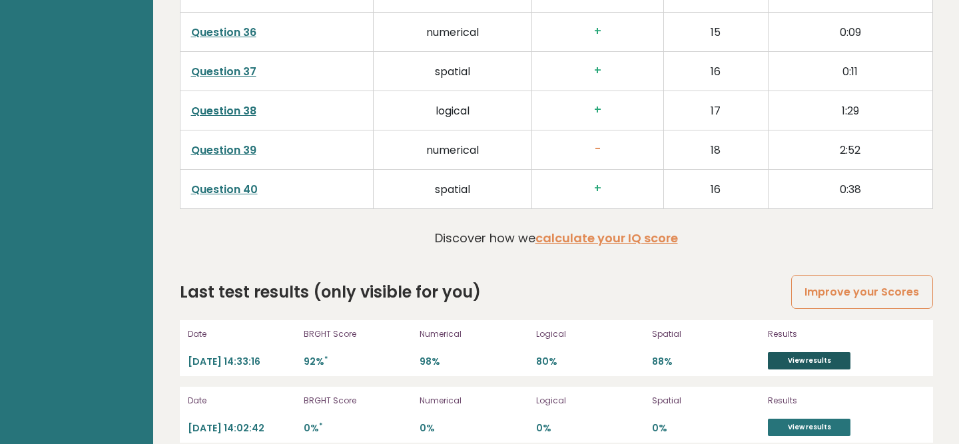
click at [806, 352] on link "View results" at bounding box center [809, 360] width 83 height 17
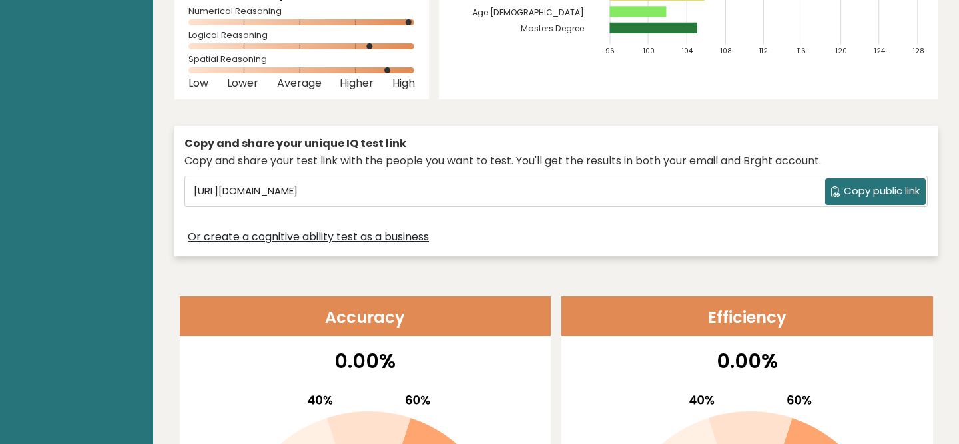
scroll to position [0, 0]
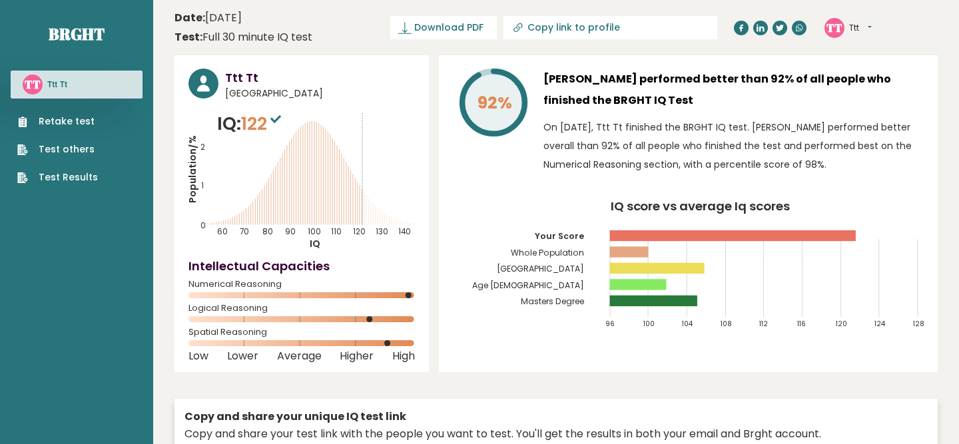
click at [71, 119] on link "Retake test" at bounding box center [57, 122] width 81 height 14
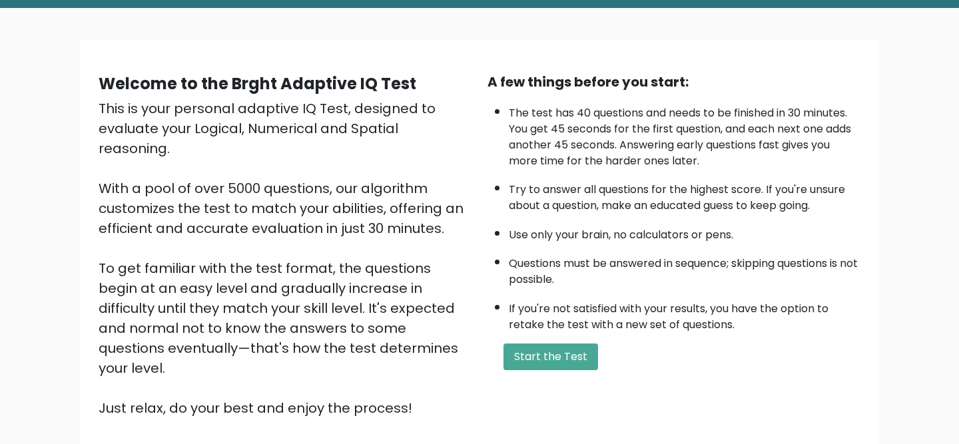
scroll to position [166, 0]
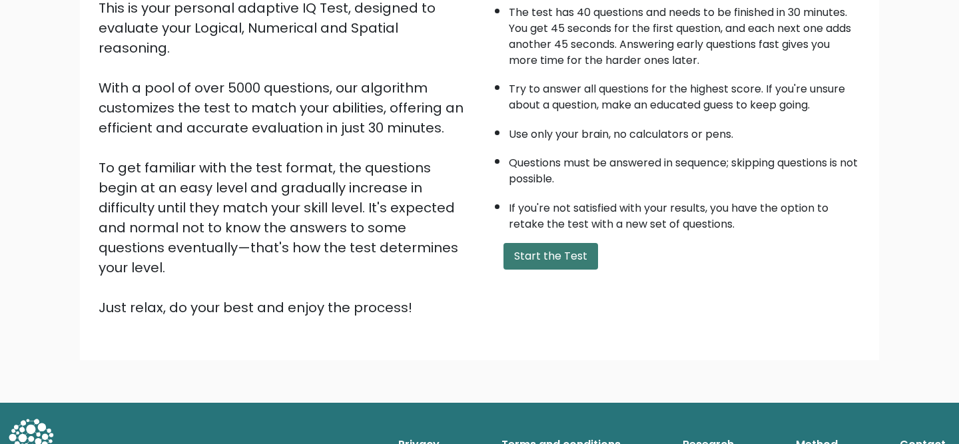
click at [578, 259] on button "Start the Test" at bounding box center [551, 256] width 95 height 27
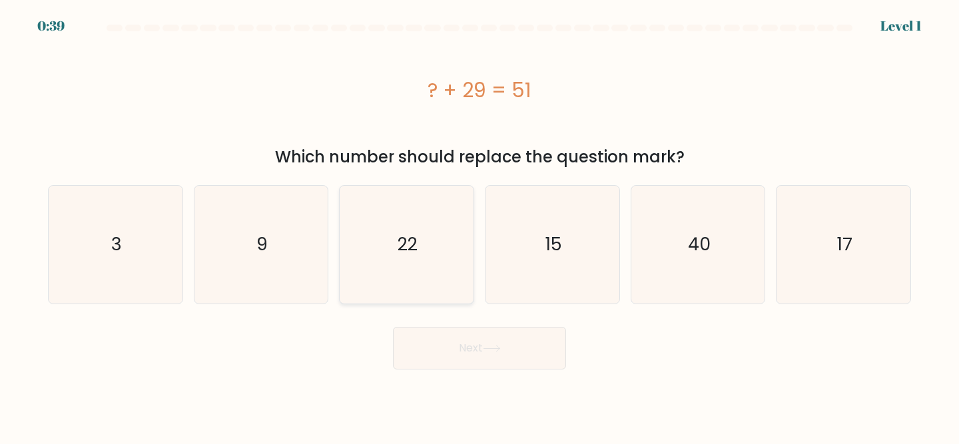
click at [436, 253] on icon "22" at bounding box center [407, 245] width 118 height 118
click at [480, 226] on input "c. 22" at bounding box center [480, 224] width 1 height 3
radio input "true"
click at [462, 347] on button "Next" at bounding box center [479, 348] width 173 height 43
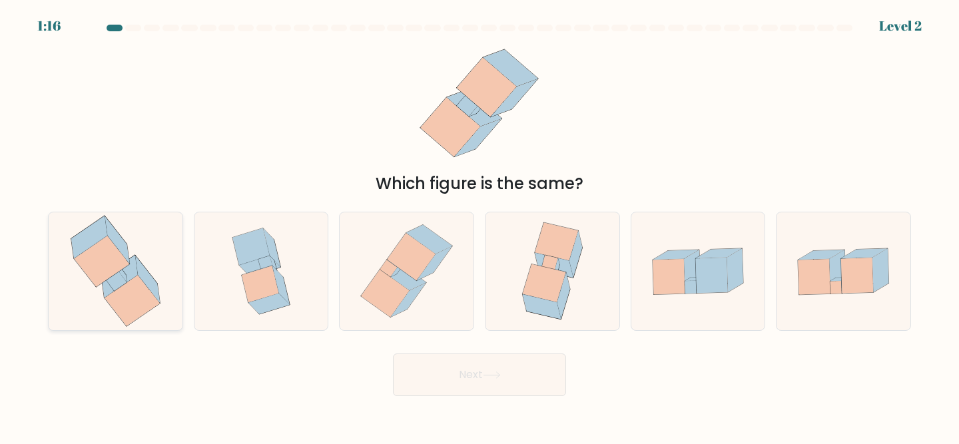
click at [118, 271] on icon at bounding box center [101, 262] width 55 height 51
click at [480, 226] on input "a." at bounding box center [480, 224] width 1 height 3
radio input "true"
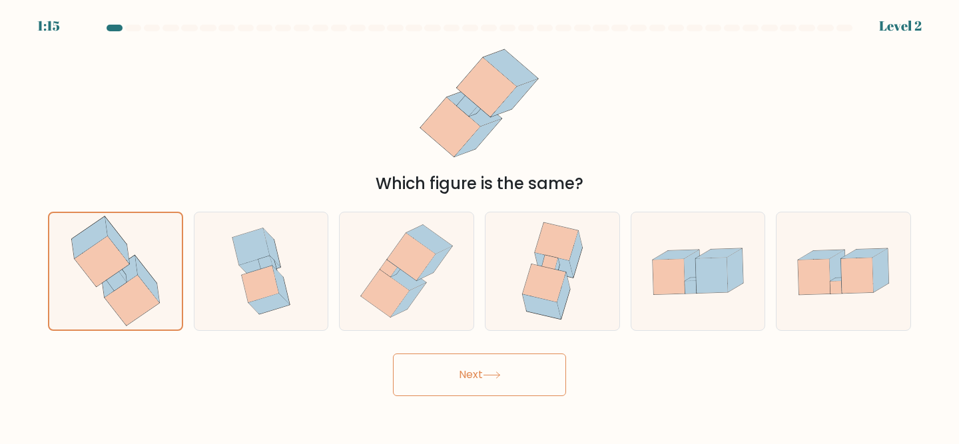
click at [476, 384] on button "Next" at bounding box center [479, 375] width 173 height 43
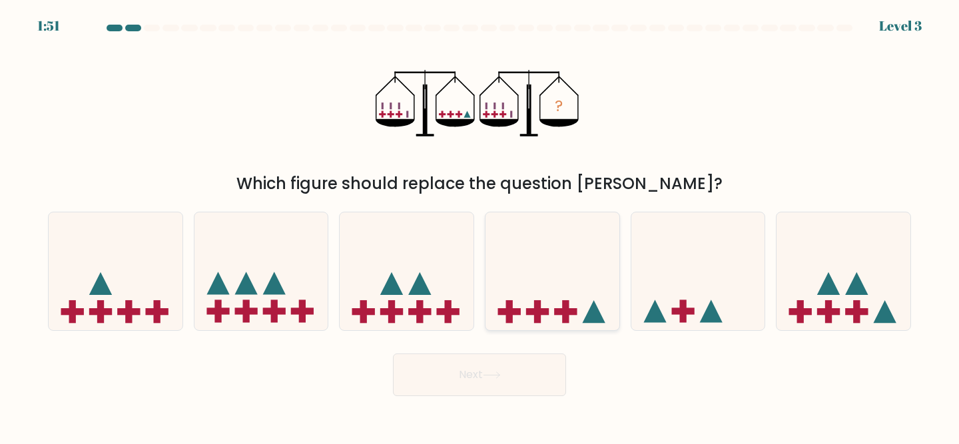
click at [593, 285] on icon at bounding box center [553, 271] width 134 height 111
click at [480, 226] on input "d." at bounding box center [480, 224] width 1 height 3
radio input "true"
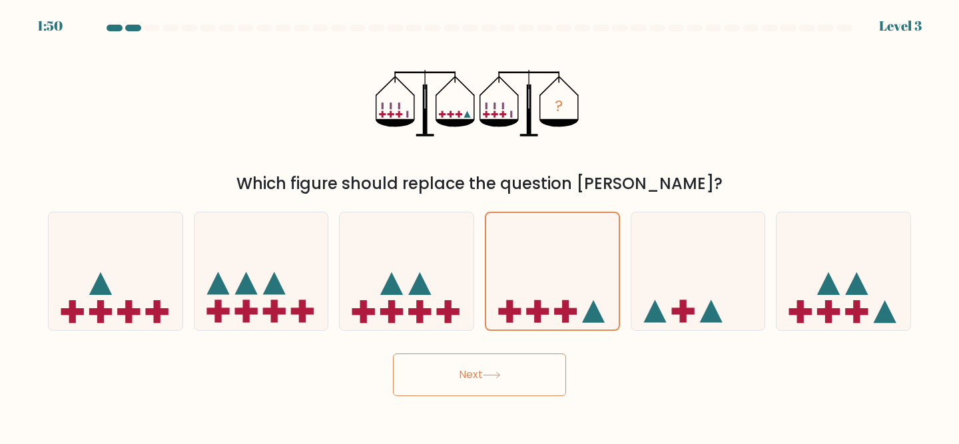
click at [508, 371] on button "Next" at bounding box center [479, 375] width 173 height 43
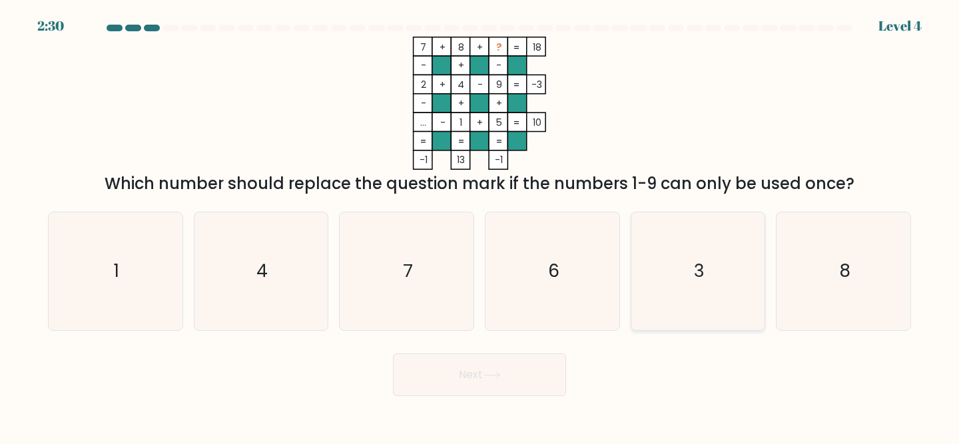
click at [658, 260] on icon "3" at bounding box center [699, 272] width 118 height 118
click at [480, 226] on input "e. 3" at bounding box center [480, 224] width 1 height 3
radio input "true"
click at [528, 366] on button "Next" at bounding box center [479, 375] width 173 height 43
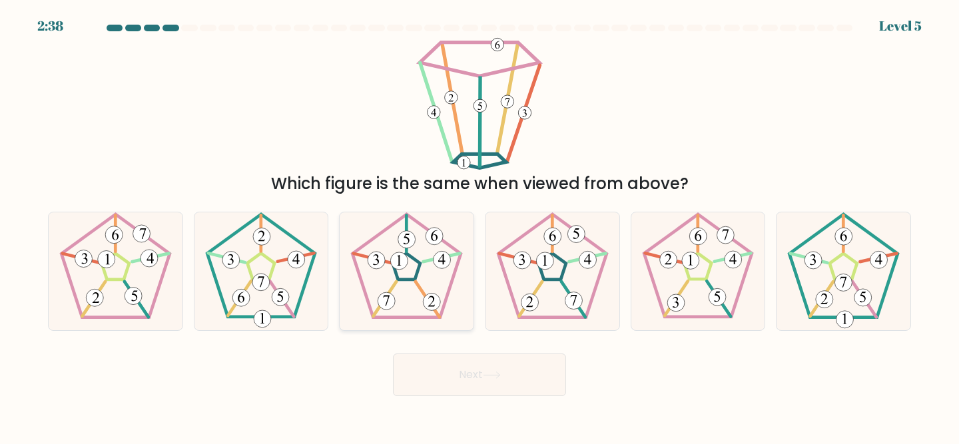
click at [450, 255] on 26 at bounding box center [441, 258] width 37 height 8
click at [480, 226] on input "c." at bounding box center [480, 224] width 1 height 3
radio input "true"
click at [485, 382] on button "Next" at bounding box center [479, 375] width 173 height 43
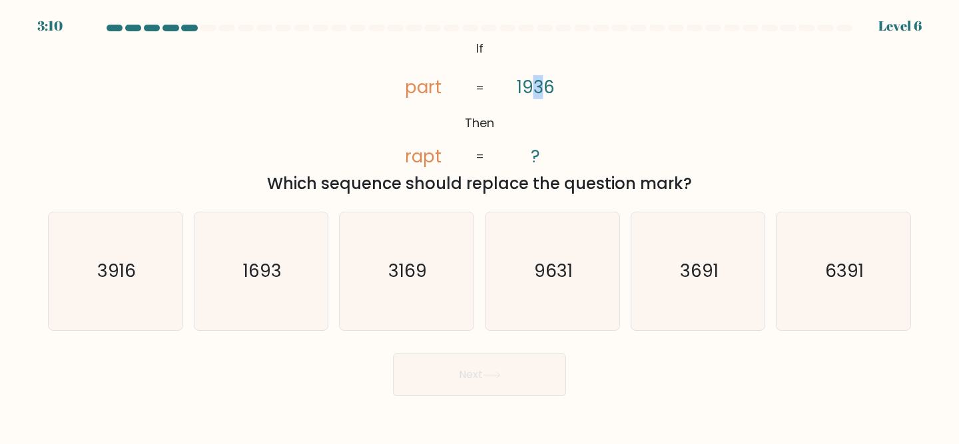
drag, startPoint x: 542, startPoint y: 90, endPoint x: 535, endPoint y: 91, distance: 7.4
click at [535, 91] on tspan "1936" at bounding box center [536, 87] width 38 height 24
click at [109, 263] on text "3916" at bounding box center [116, 271] width 39 height 25
click at [480, 226] on input "a. 3916" at bounding box center [480, 224] width 1 height 3
radio input "true"
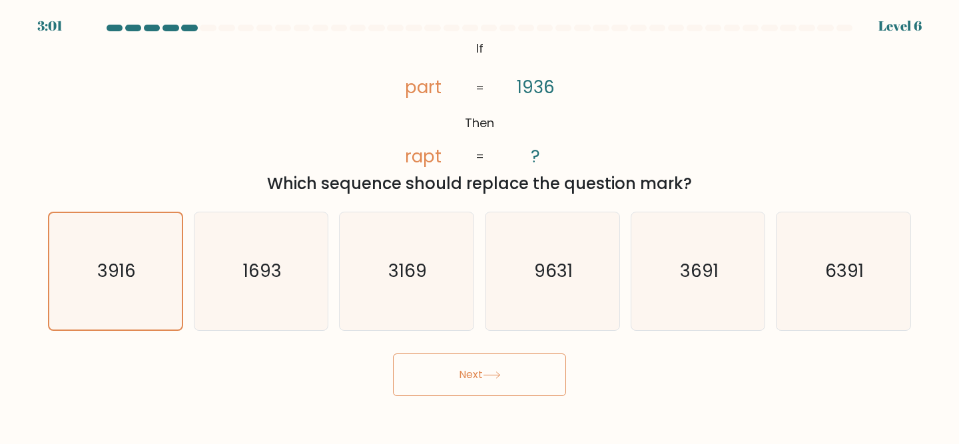
click at [442, 394] on button "Next" at bounding box center [479, 375] width 173 height 43
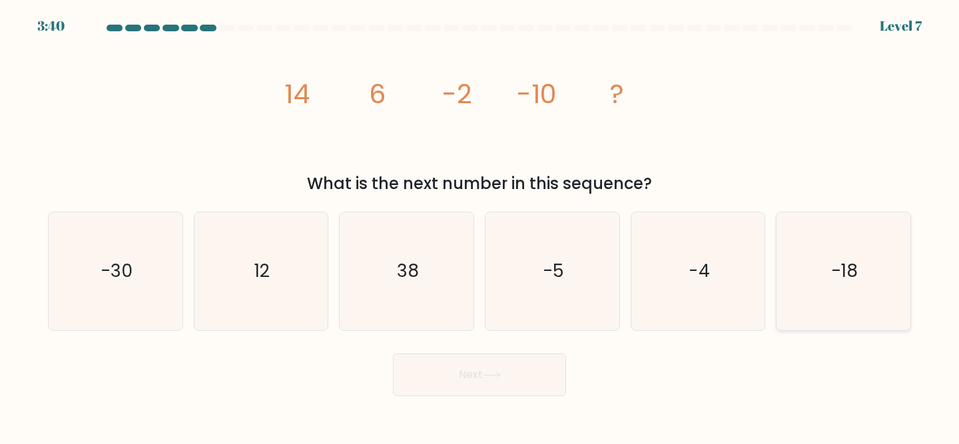
click at [837, 250] on icon "-18" at bounding box center [844, 272] width 118 height 118
click at [480, 226] on input "f. -18" at bounding box center [480, 224] width 1 height 3
radio input "true"
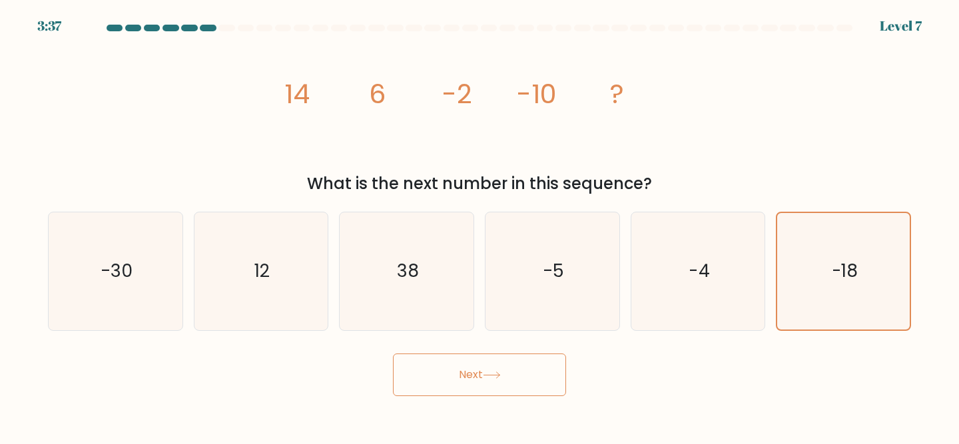
click at [503, 371] on button "Next" at bounding box center [479, 375] width 173 height 43
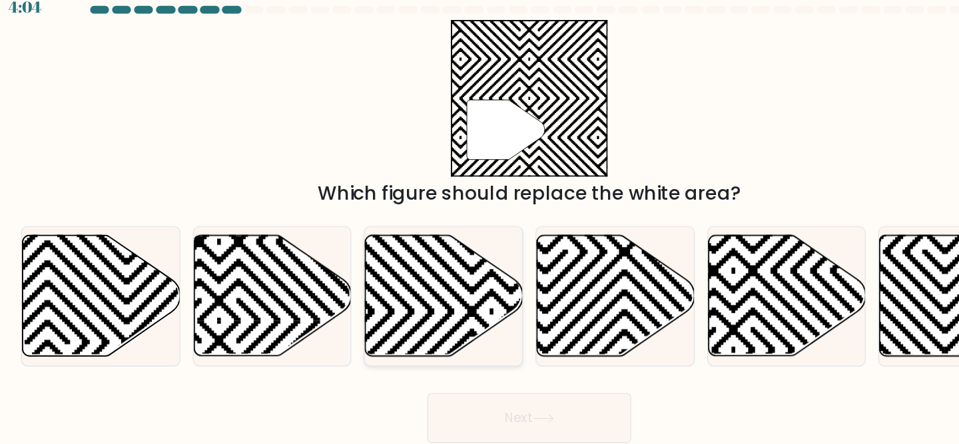
click at [387, 257] on icon at bounding box center [448, 218] width 270 height 270
click at [480, 226] on input "c." at bounding box center [480, 224] width 1 height 3
radio input "true"
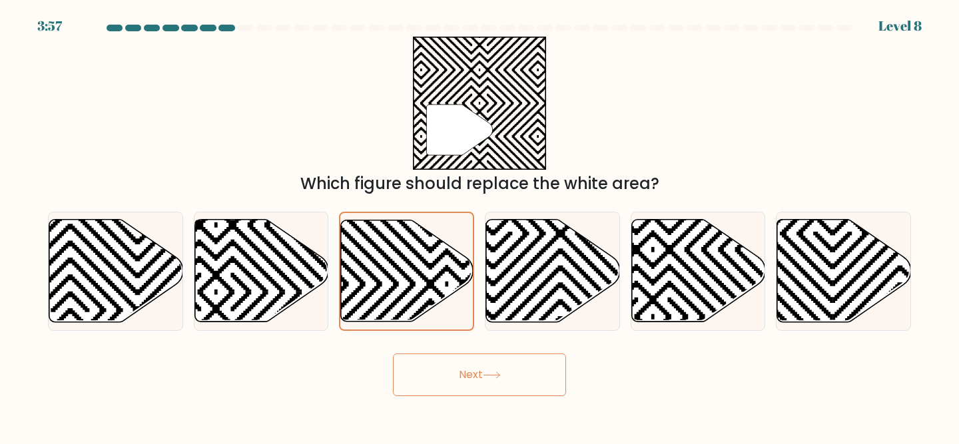
click at [462, 380] on button "Next" at bounding box center [479, 375] width 173 height 43
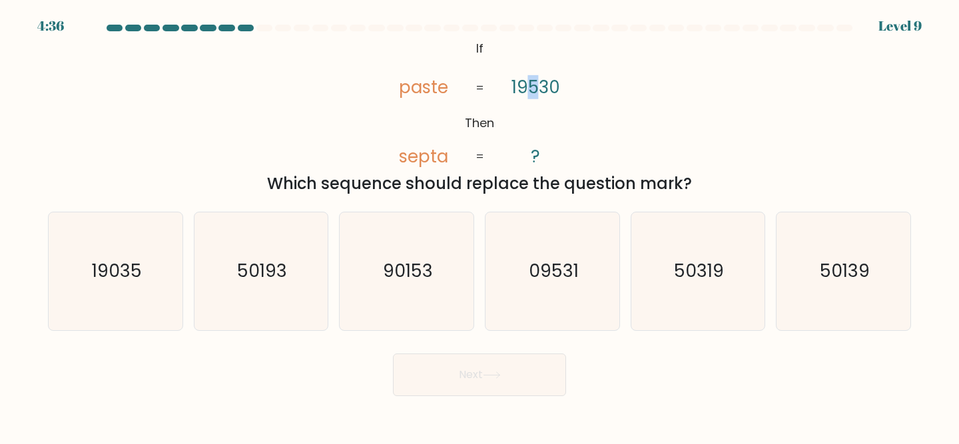
click at [539, 85] on tspan "19530" at bounding box center [536, 87] width 49 height 24
click at [842, 256] on icon "50139" at bounding box center [844, 272] width 118 height 118
click at [480, 226] on input "f. 50139" at bounding box center [480, 224] width 1 height 3
radio input "true"
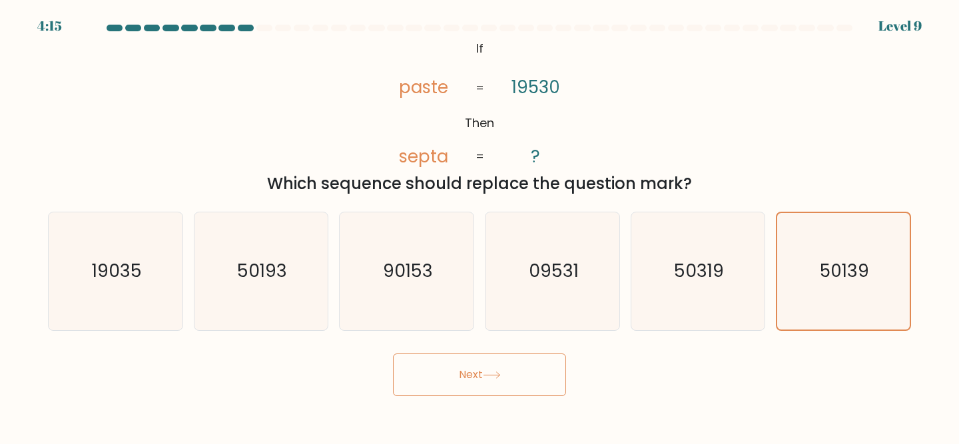
click at [740, 135] on div "@import url('https://fonts.googleapis.com/css?family=Abril+Fatface:400,100,100i…" at bounding box center [480, 116] width 880 height 159
drag, startPoint x: 532, startPoint y: 90, endPoint x: 541, endPoint y: 87, distance: 9.1
click at [541, 87] on tspan "19530" at bounding box center [536, 87] width 49 height 24
click at [474, 378] on button "Next" at bounding box center [479, 375] width 173 height 43
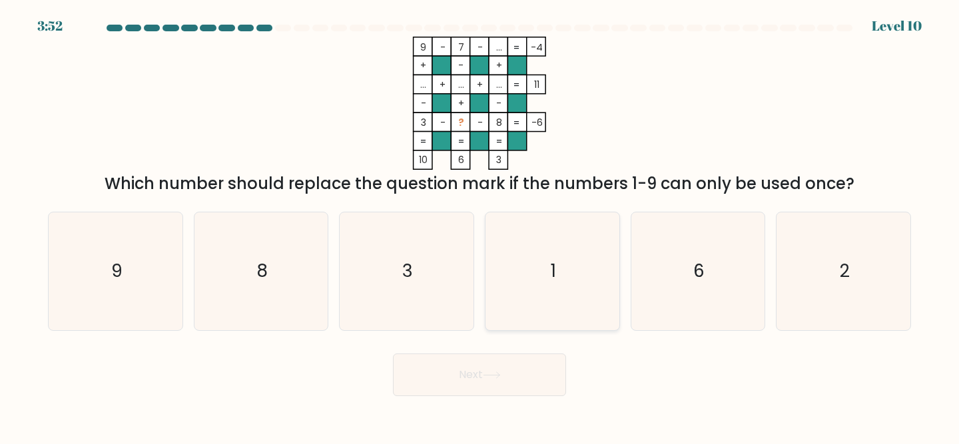
click at [557, 288] on icon "1" at bounding box center [553, 272] width 118 height 118
click at [480, 226] on input "d. 1" at bounding box center [480, 224] width 1 height 3
radio input "true"
click at [504, 366] on button "Next" at bounding box center [479, 375] width 173 height 43
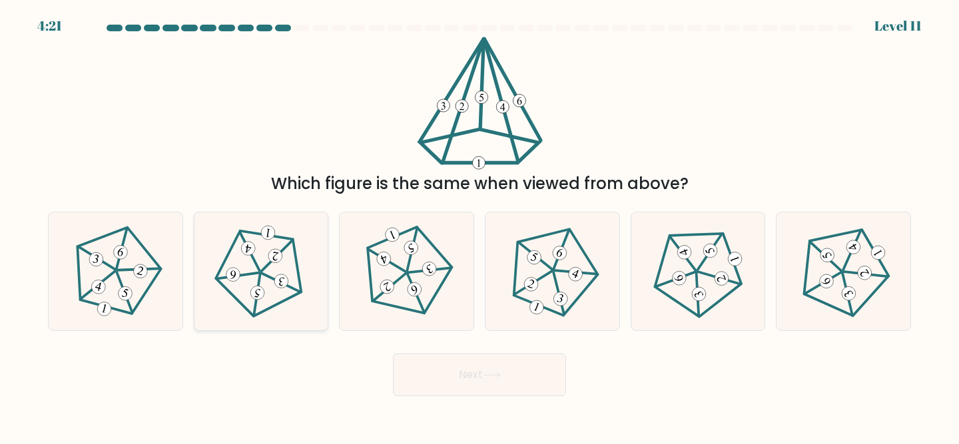
click at [279, 251] on 752 at bounding box center [276, 257] width 16 height 16
click at [480, 226] on input "b." at bounding box center [480, 224] width 1 height 3
radio input "true"
click at [476, 382] on button "Next" at bounding box center [479, 375] width 173 height 43
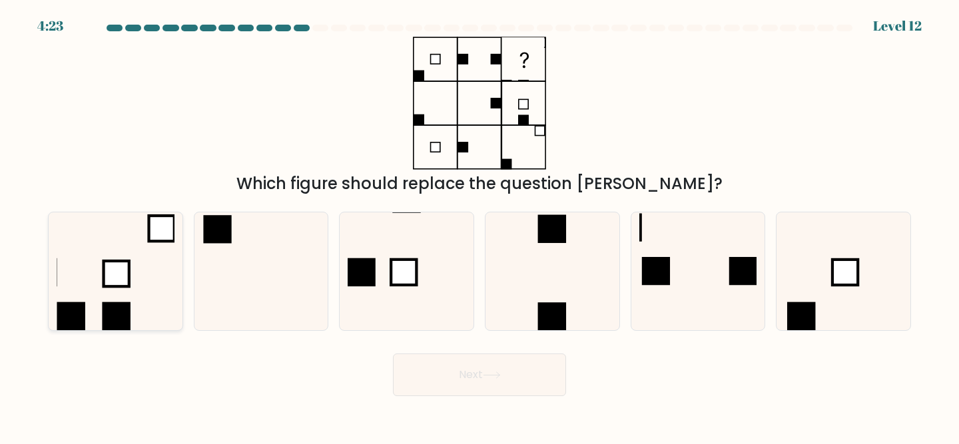
click at [94, 284] on icon at bounding box center [116, 272] width 118 height 118
click at [480, 226] on input "a." at bounding box center [480, 224] width 1 height 3
radio input "true"
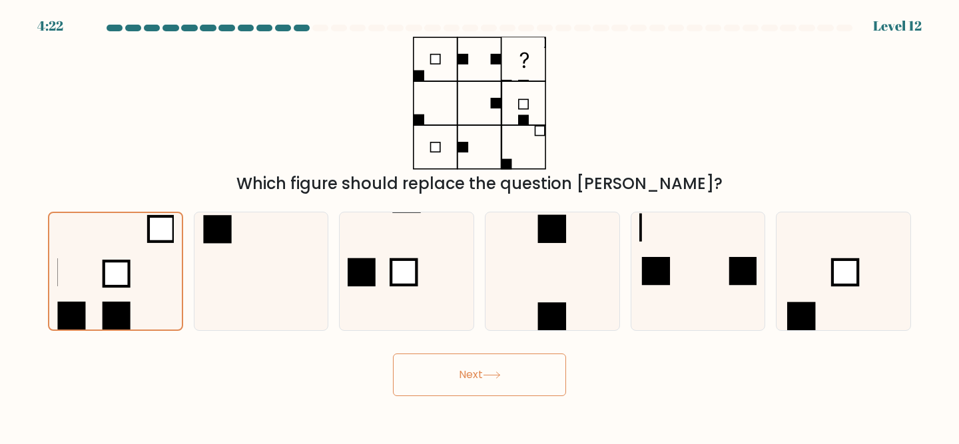
click at [501, 374] on icon at bounding box center [492, 375] width 18 height 7
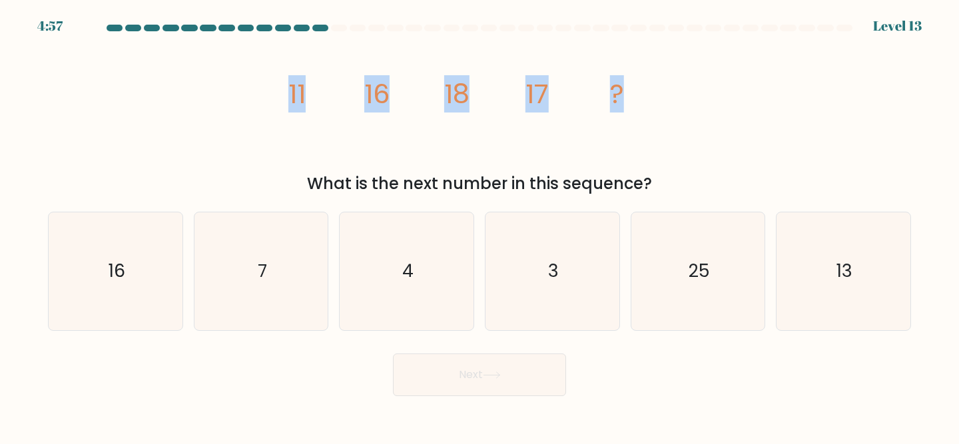
drag, startPoint x: 632, startPoint y: 89, endPoint x: 272, endPoint y: 107, distance: 360.3
click at [272, 107] on div "image/svg+xml 11 16 18 17 ? What is the next number in this sequence?" at bounding box center [480, 116] width 880 height 159
copy g "11 16 18 17 ?"
click at [505, 112] on icon "image/svg+xml 11 16 18 17 ?" at bounding box center [480, 103] width 400 height 133
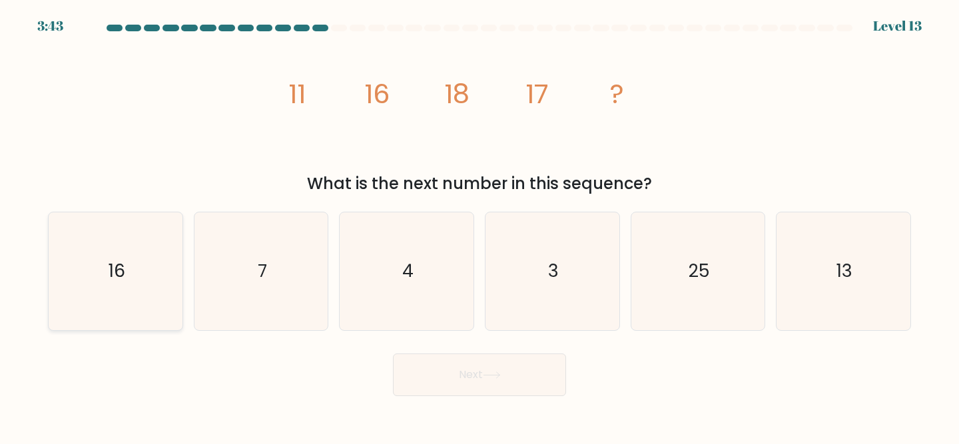
click at [141, 282] on icon "16" at bounding box center [116, 272] width 118 height 118
click at [480, 226] on input "a. 16" at bounding box center [480, 224] width 1 height 3
radio input "true"
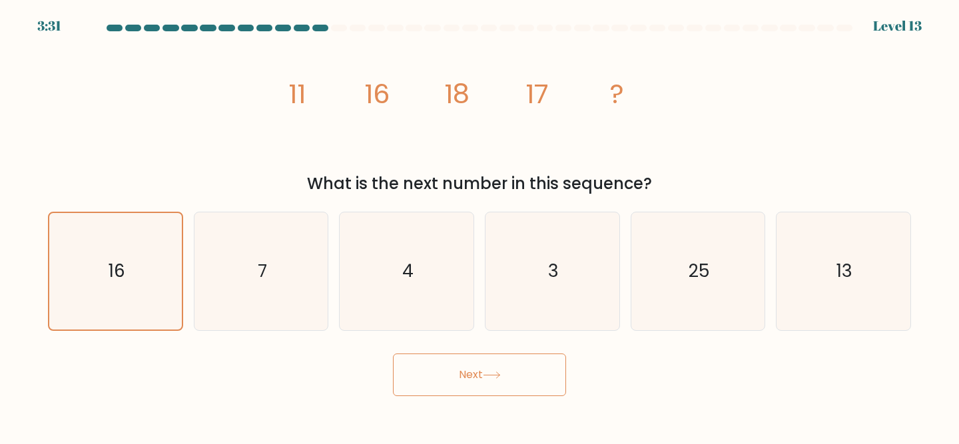
click at [424, 386] on button "Next" at bounding box center [479, 375] width 173 height 43
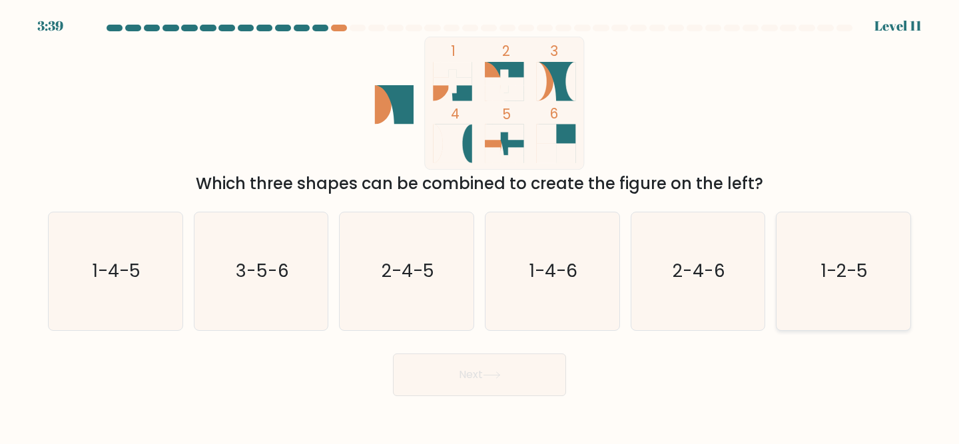
click at [845, 261] on text "1-2-5" at bounding box center [845, 271] width 47 height 25
click at [480, 226] on input "f. 1-2-5" at bounding box center [480, 224] width 1 height 3
radio input "true"
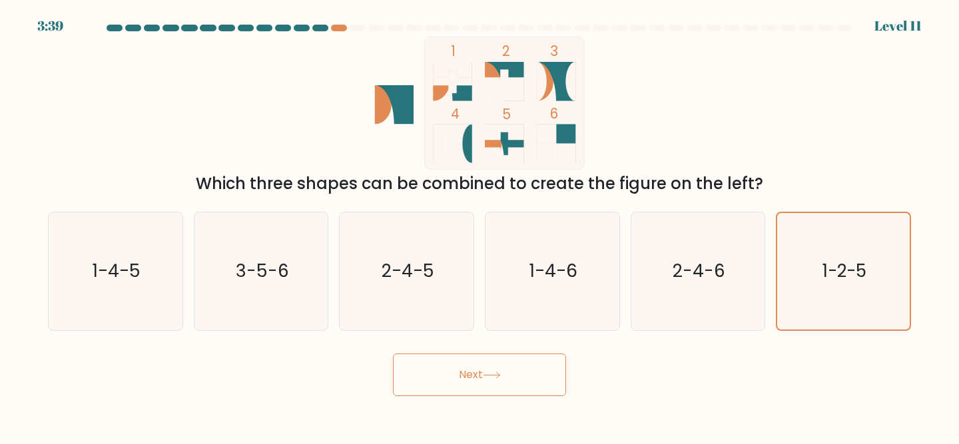
click at [471, 378] on button "Next" at bounding box center [479, 375] width 173 height 43
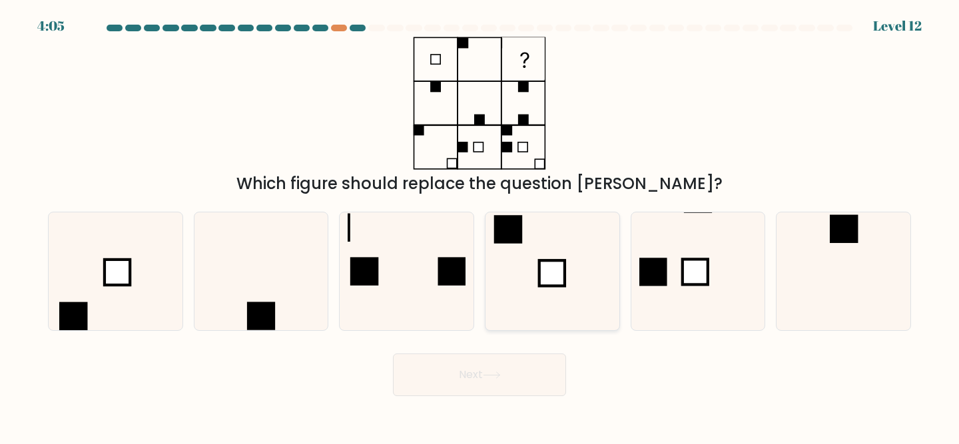
click at [541, 243] on icon at bounding box center [553, 272] width 118 height 118
click at [480, 226] on input "d." at bounding box center [480, 224] width 1 height 3
radio input "true"
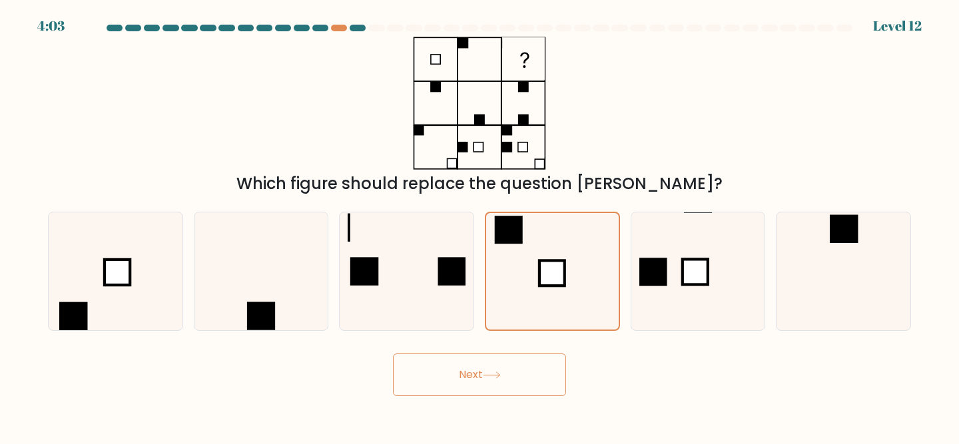
click at [514, 370] on button "Next" at bounding box center [479, 375] width 173 height 43
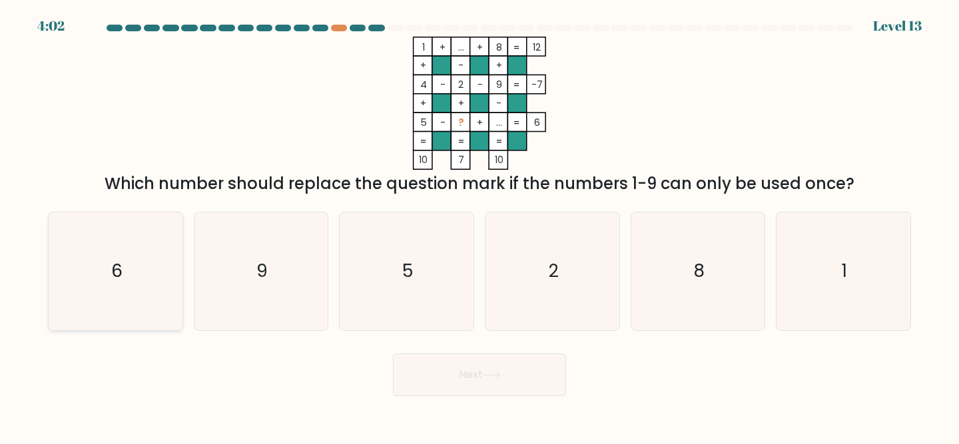
click at [124, 261] on icon "6" at bounding box center [116, 272] width 118 height 118
click at [480, 226] on input "a. 6" at bounding box center [480, 224] width 1 height 3
radio input "true"
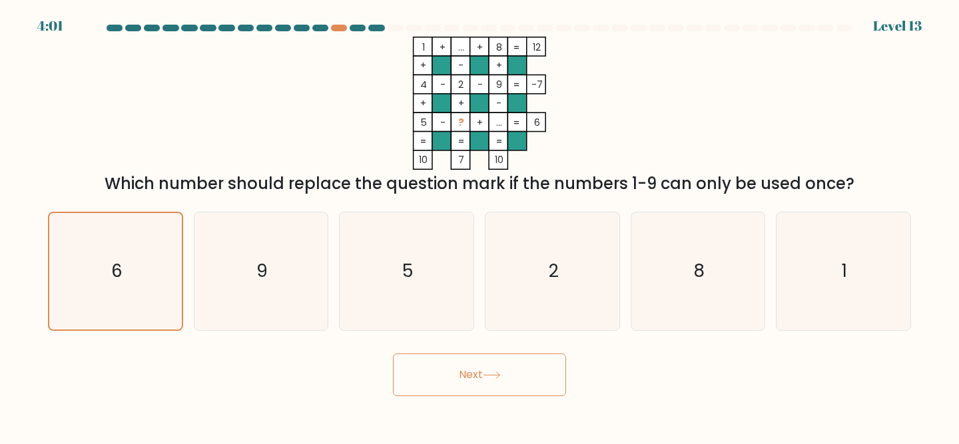
click at [516, 382] on button "Next" at bounding box center [479, 375] width 173 height 43
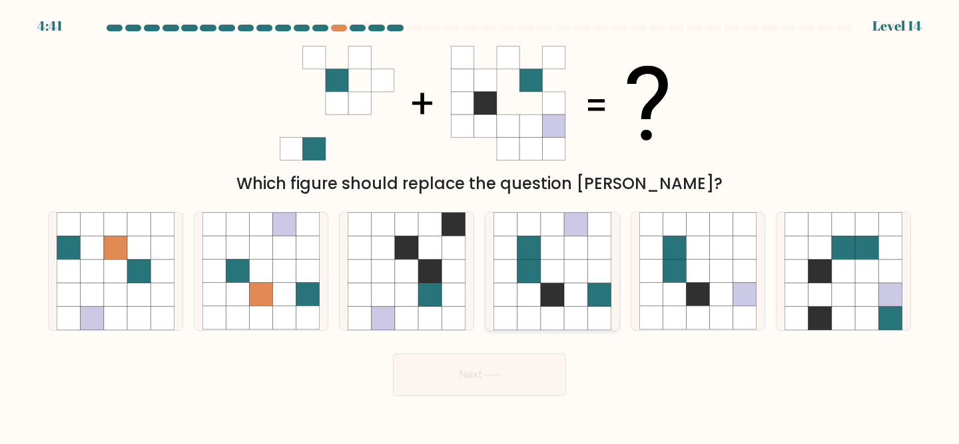
click at [581, 267] on icon at bounding box center [575, 271] width 23 height 23
click at [480, 226] on input "d." at bounding box center [480, 224] width 1 height 3
radio input "true"
click at [536, 376] on button "Next" at bounding box center [479, 375] width 173 height 43
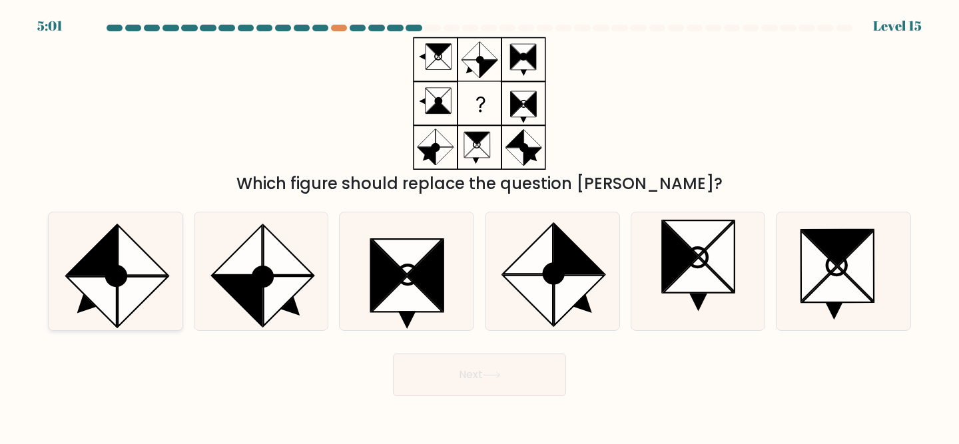
click at [146, 282] on icon at bounding box center [143, 302] width 50 height 50
click at [480, 226] on input "a." at bounding box center [480, 224] width 1 height 3
radio input "true"
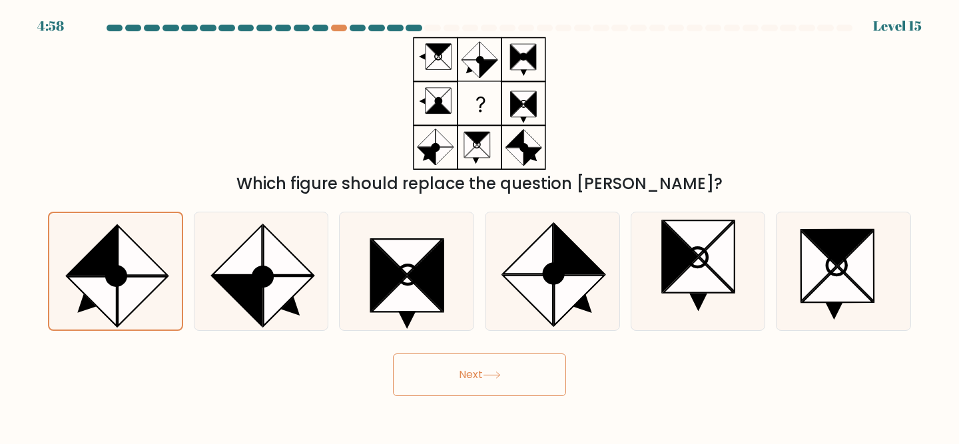
click at [470, 376] on button "Next" at bounding box center [479, 375] width 173 height 43
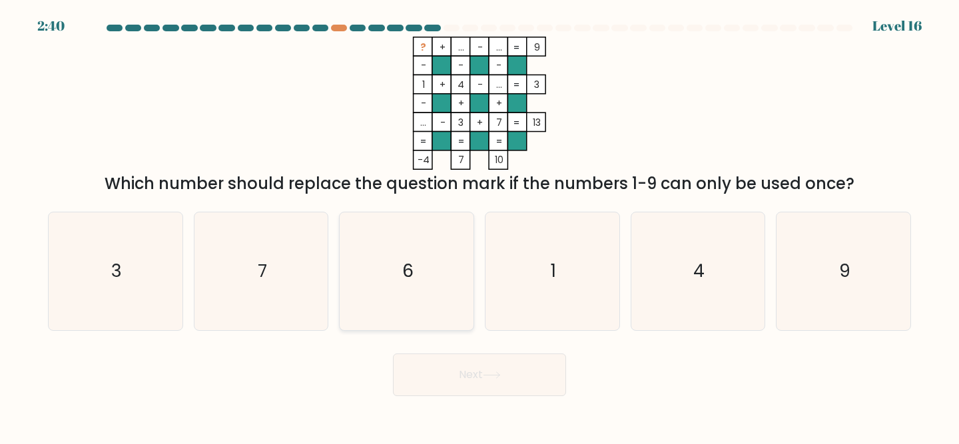
click at [424, 255] on icon "6" at bounding box center [407, 272] width 118 height 118
click at [480, 226] on input "c. 6" at bounding box center [480, 224] width 1 height 3
radio input "true"
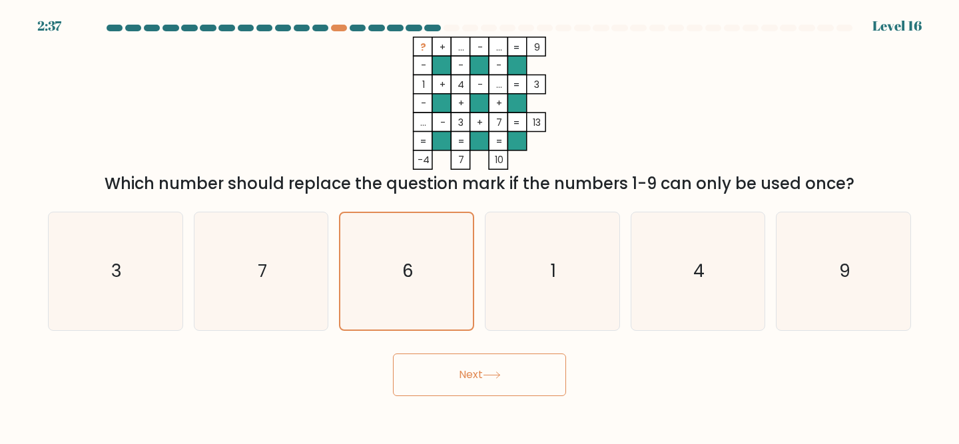
click at [461, 376] on button "Next" at bounding box center [479, 375] width 173 height 43
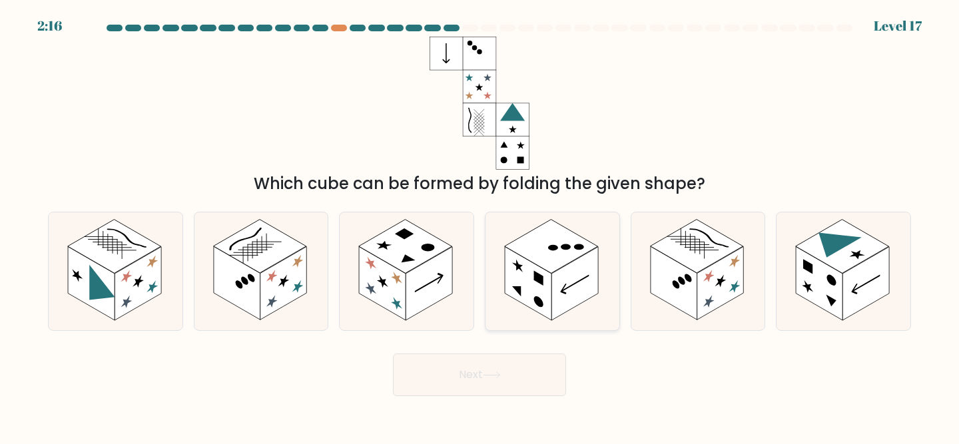
click at [564, 254] on rect at bounding box center [551, 247] width 93 height 54
click at [480, 226] on input "d." at bounding box center [480, 224] width 1 height 3
radio input "true"
click at [453, 374] on button "Next" at bounding box center [479, 375] width 173 height 43
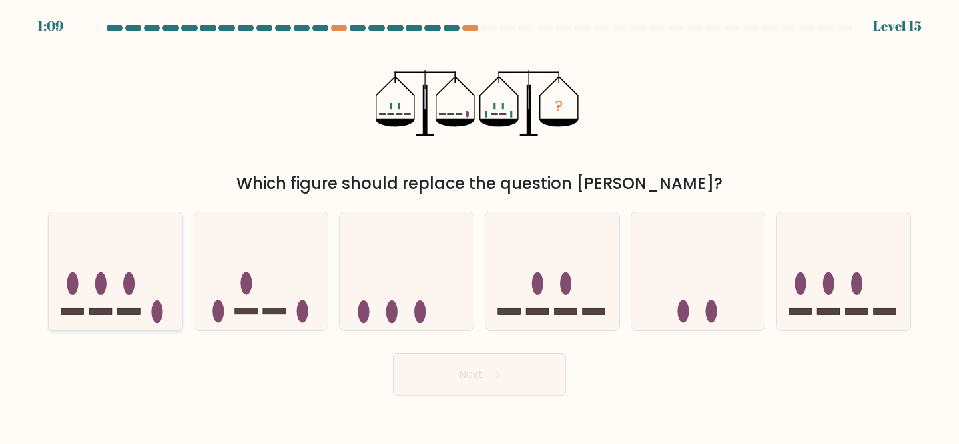
click at [115, 310] on icon at bounding box center [116, 271] width 134 height 111
click at [480, 226] on input "a." at bounding box center [480, 224] width 1 height 3
radio input "true"
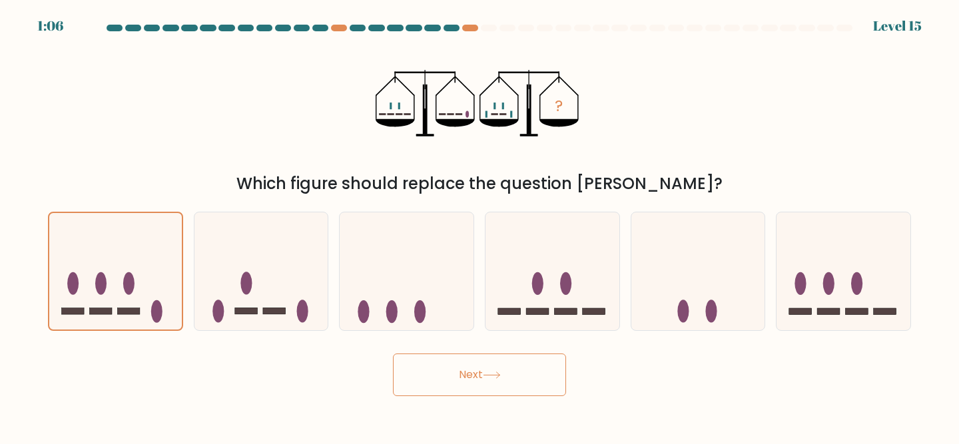
click at [461, 382] on button "Next" at bounding box center [479, 375] width 173 height 43
click at [488, 374] on icon at bounding box center [492, 375] width 18 height 7
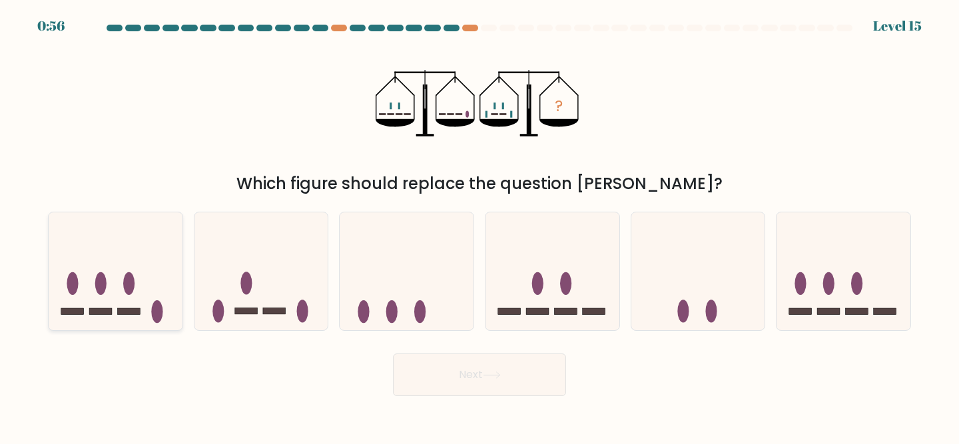
click at [109, 287] on icon at bounding box center [116, 271] width 134 height 111
click at [480, 226] on input "a." at bounding box center [480, 224] width 1 height 3
radio input "true"
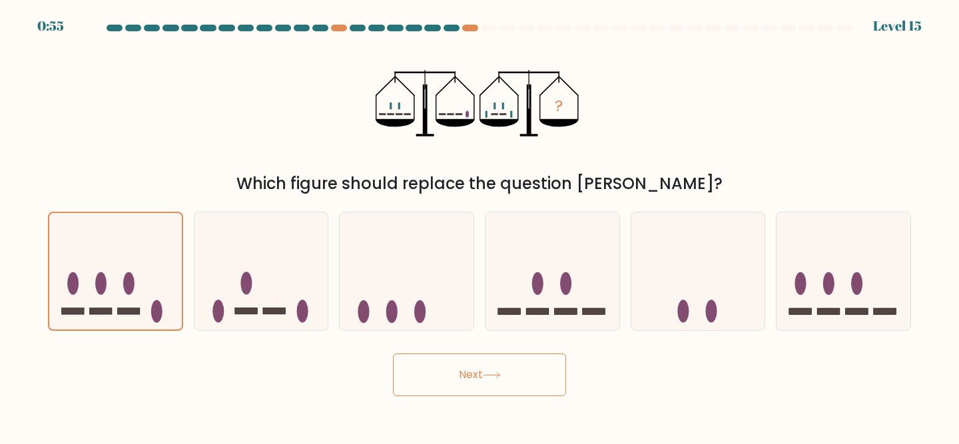
click at [426, 378] on button "Next" at bounding box center [479, 375] width 173 height 43
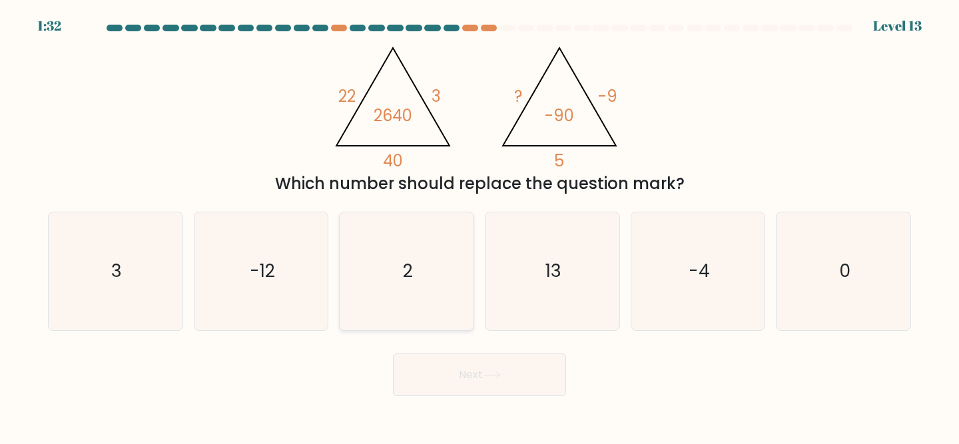
click at [435, 249] on icon "2" at bounding box center [407, 272] width 118 height 118
click at [480, 226] on input "c. 2" at bounding box center [480, 224] width 1 height 3
radio input "true"
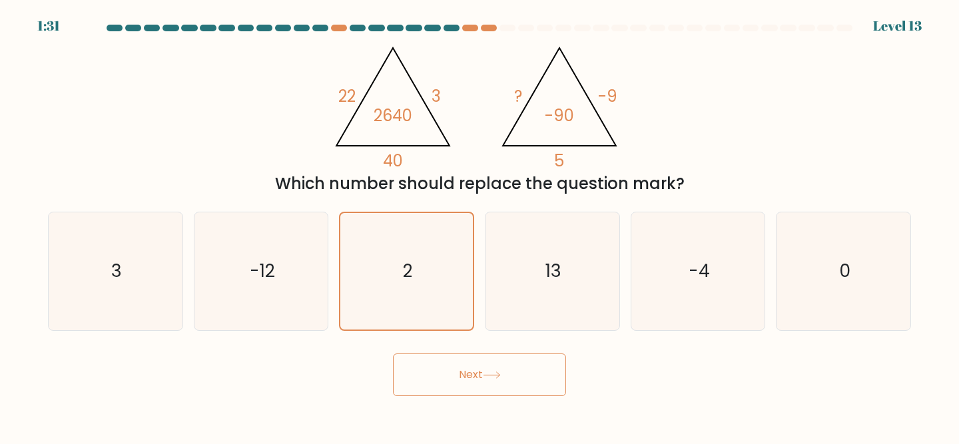
click at [473, 408] on body "1:31 Level 13" at bounding box center [479, 222] width 959 height 444
click at [478, 387] on button "Next" at bounding box center [479, 375] width 173 height 43
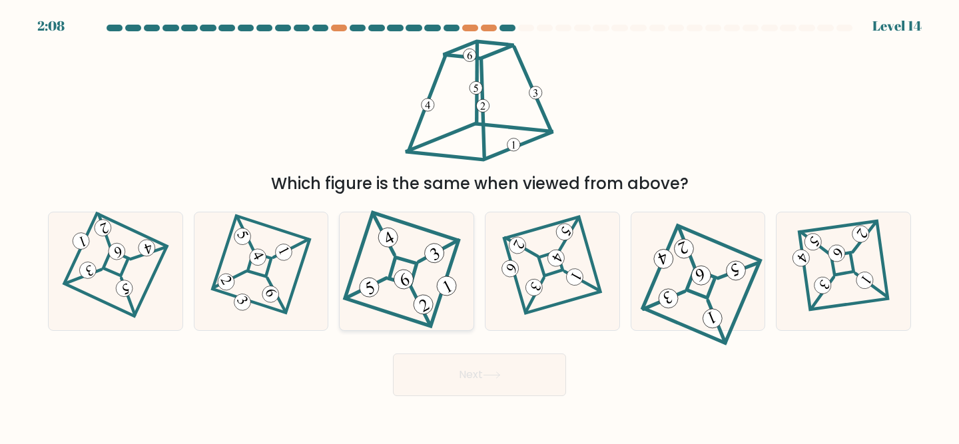
click at [428, 292] on icon at bounding box center [406, 272] width 109 height 94
click at [480, 226] on input "c." at bounding box center [480, 224] width 1 height 3
radio input "true"
click at [498, 382] on button "Next" at bounding box center [479, 375] width 173 height 43
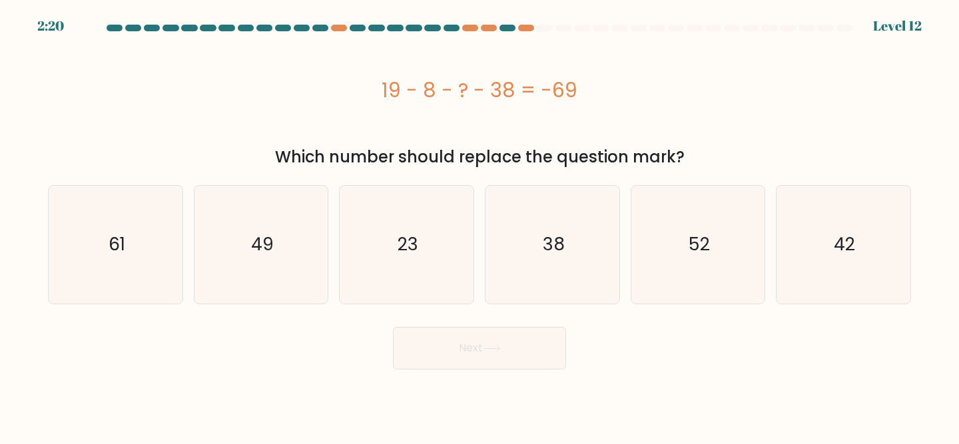
drag, startPoint x: 577, startPoint y: 85, endPoint x: 380, endPoint y: 87, distance: 197.2
click at [380, 87] on div "19 - 8 - ? - 38 = -69" at bounding box center [480, 90] width 864 height 30
copy div "19 - 8 - ? - 38 = -69"
click at [858, 233] on icon "42" at bounding box center [844, 245] width 118 height 118
click at [480, 226] on input "f. 42" at bounding box center [480, 224] width 1 height 3
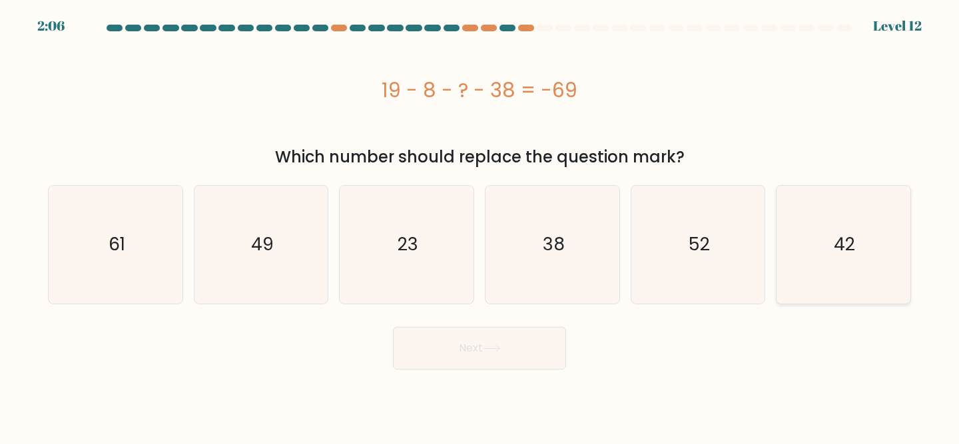
radio input "true"
click at [544, 341] on button "Next" at bounding box center [479, 348] width 173 height 43
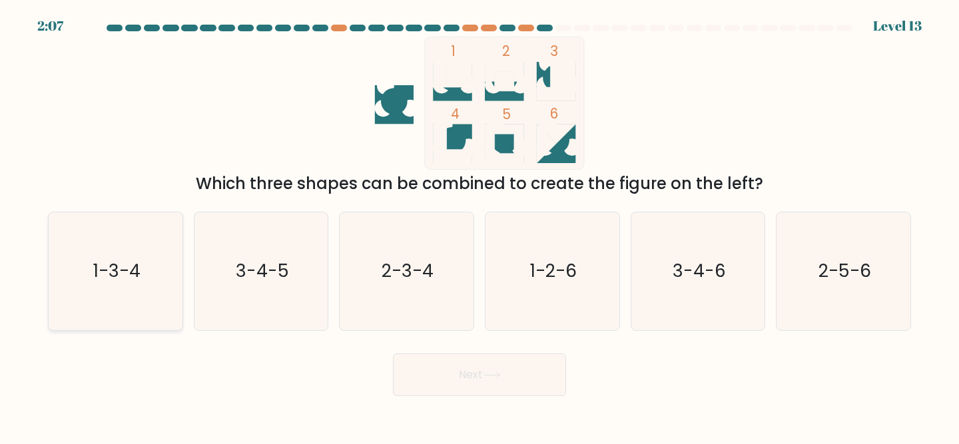
click at [86, 261] on icon "1-3-4" at bounding box center [116, 272] width 118 height 118
click at [480, 226] on input "a. 1-3-4" at bounding box center [480, 224] width 1 height 3
radio input "true"
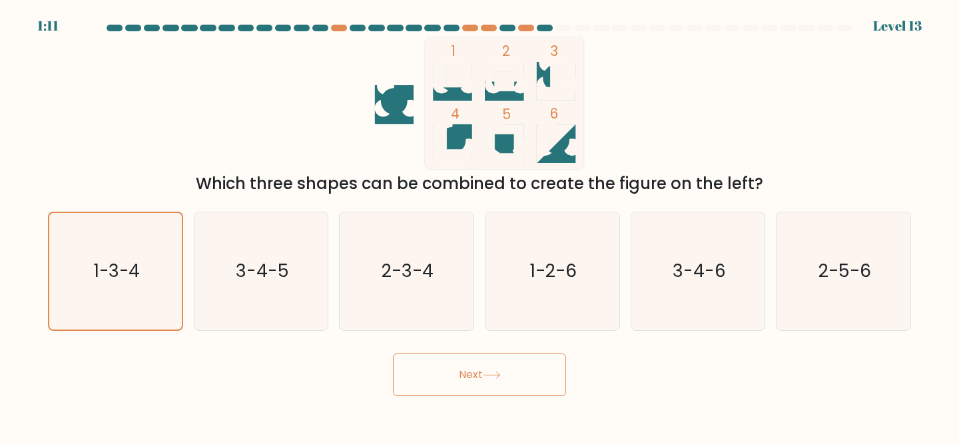
click at [518, 388] on button "Next" at bounding box center [479, 375] width 173 height 43
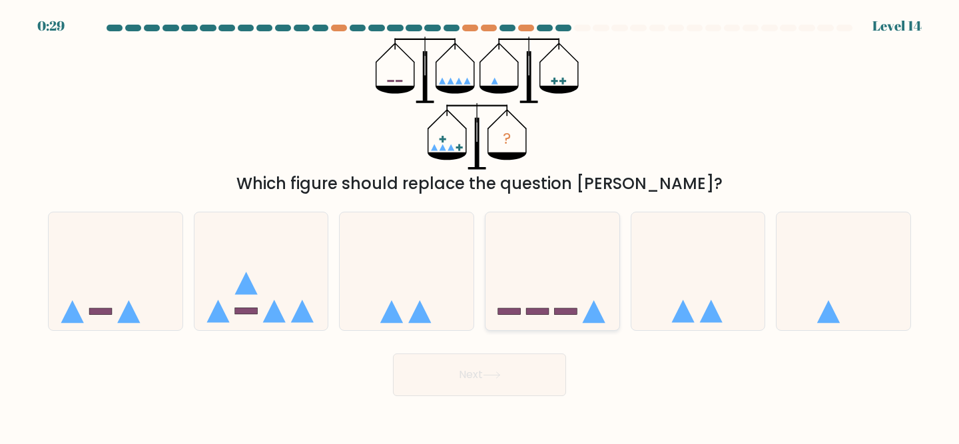
click at [549, 293] on icon at bounding box center [553, 271] width 134 height 111
click at [480, 226] on input "d." at bounding box center [480, 224] width 1 height 3
radio input "true"
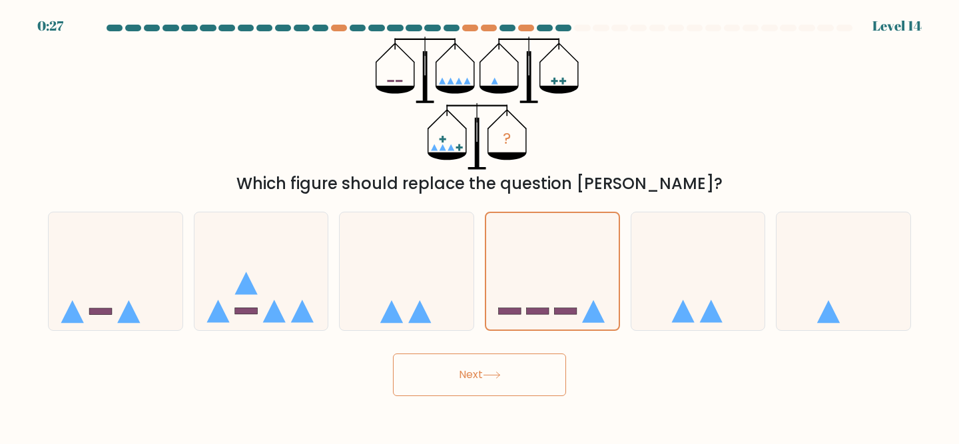
click at [473, 367] on button "Next" at bounding box center [479, 375] width 173 height 43
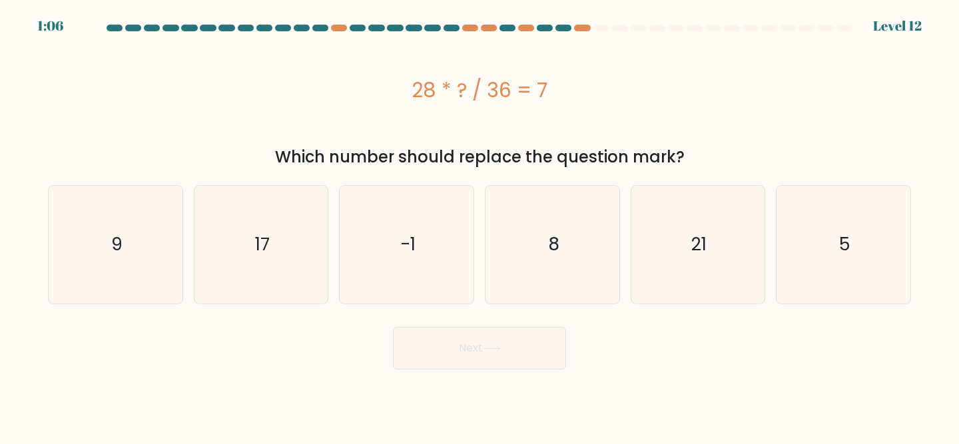
drag, startPoint x: 565, startPoint y: 87, endPoint x: 362, endPoint y: 87, distance: 202.6
click at [362, 87] on div "28 * ? / 36 = 7" at bounding box center [480, 90] width 864 height 30
copy div "28 * ? / 36 = 7"
click at [93, 267] on icon "9" at bounding box center [116, 245] width 118 height 118
click at [480, 226] on input "a. 9" at bounding box center [480, 224] width 1 height 3
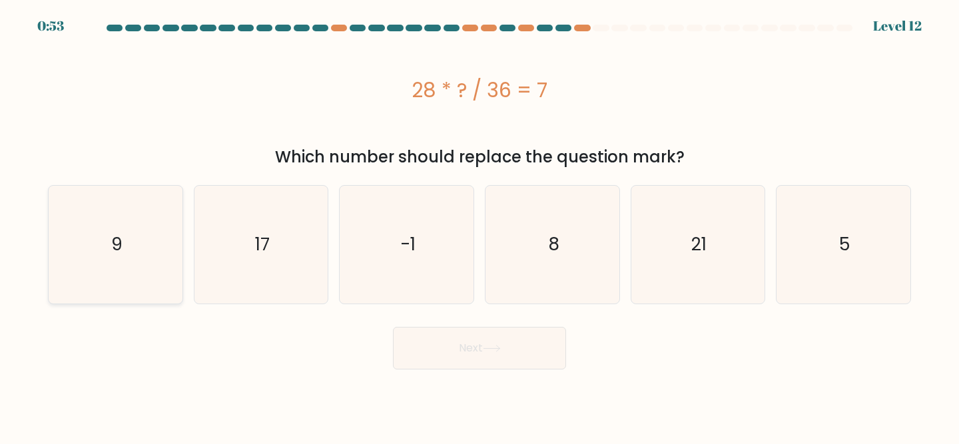
radio input "true"
click at [438, 345] on button "Next" at bounding box center [479, 348] width 173 height 43
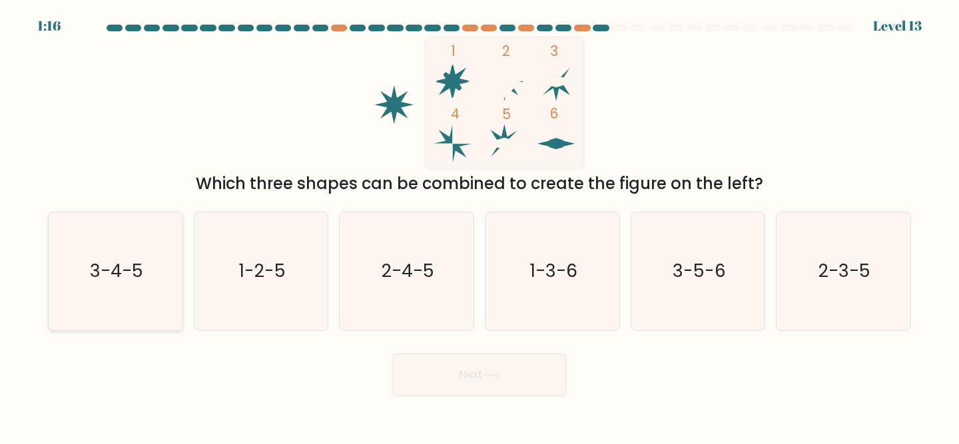
click at [141, 279] on text "3-4-5" at bounding box center [116, 271] width 53 height 25
click at [480, 226] on input "a. 3-4-5" at bounding box center [480, 224] width 1 height 3
radio input "true"
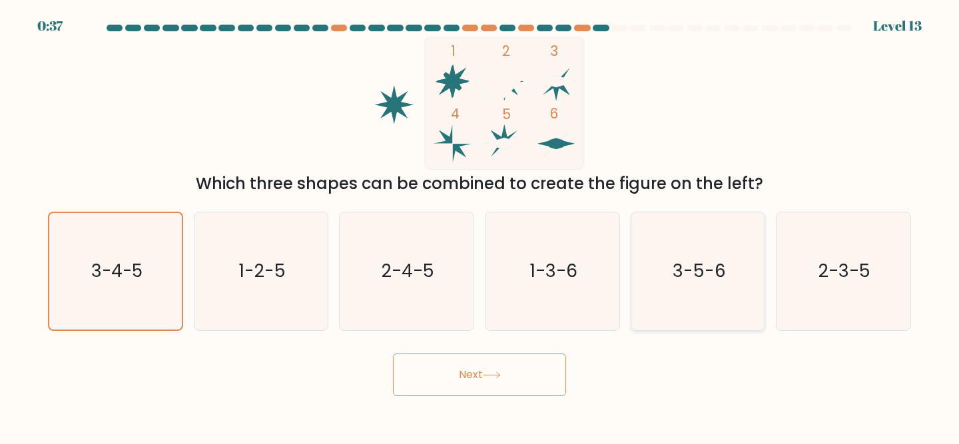
click at [732, 285] on icon "3-5-6" at bounding box center [699, 272] width 118 height 118
click at [480, 226] on input "e. 3-5-6" at bounding box center [480, 224] width 1 height 3
radio input "true"
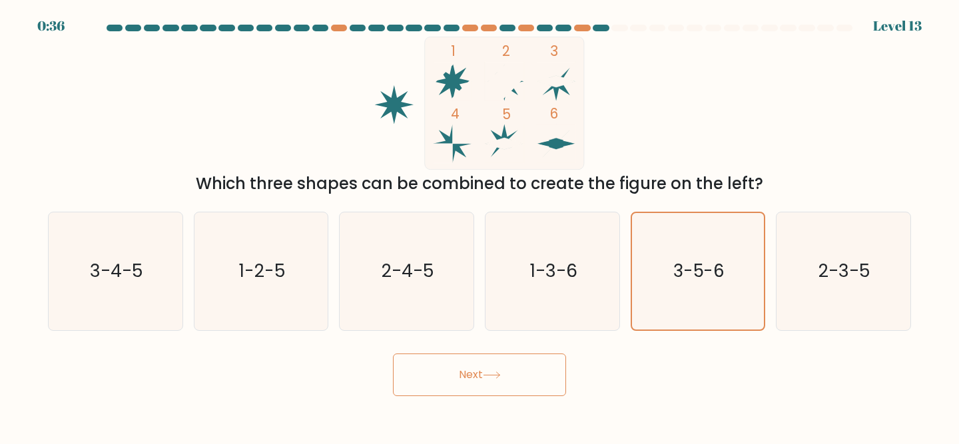
click at [508, 371] on button "Next" at bounding box center [479, 375] width 173 height 43
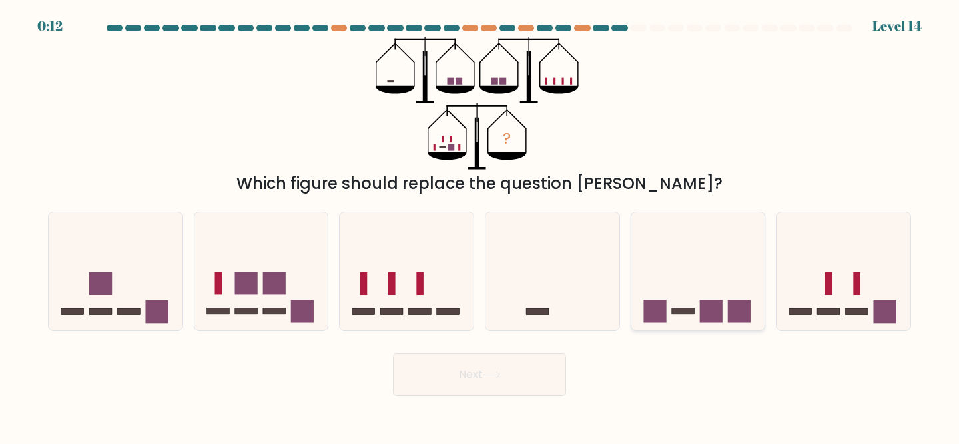
click at [728, 260] on icon at bounding box center [699, 271] width 134 height 111
click at [480, 226] on input "e." at bounding box center [480, 224] width 1 height 3
radio input "true"
click at [529, 373] on button "Next" at bounding box center [479, 375] width 173 height 43
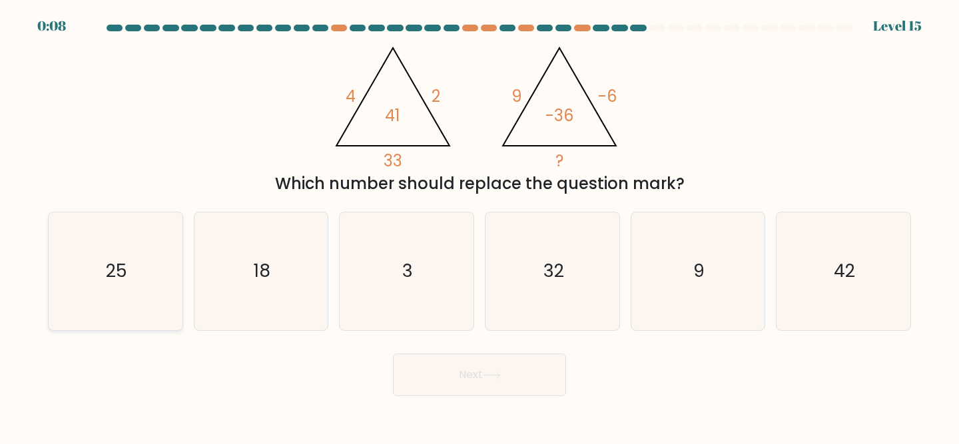
click at [102, 281] on icon "25" at bounding box center [116, 272] width 118 height 118
click at [480, 226] on input "a. 25" at bounding box center [480, 224] width 1 height 3
radio input "true"
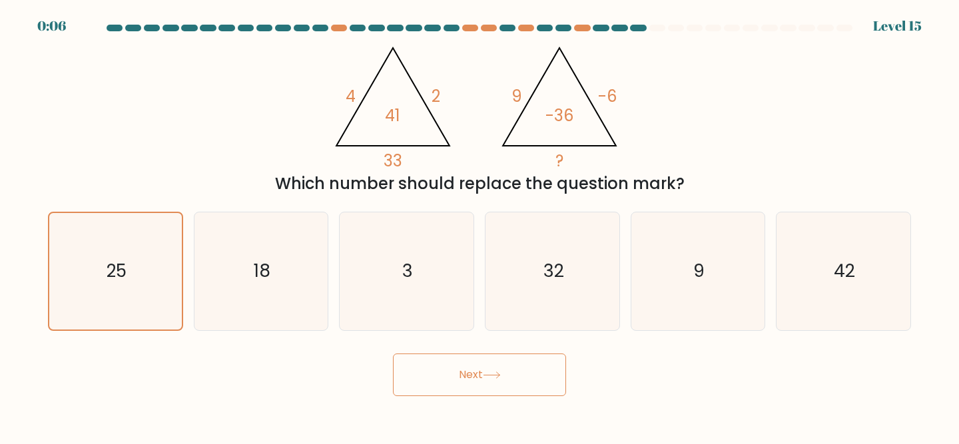
click at [483, 378] on button "Next" at bounding box center [479, 375] width 173 height 43
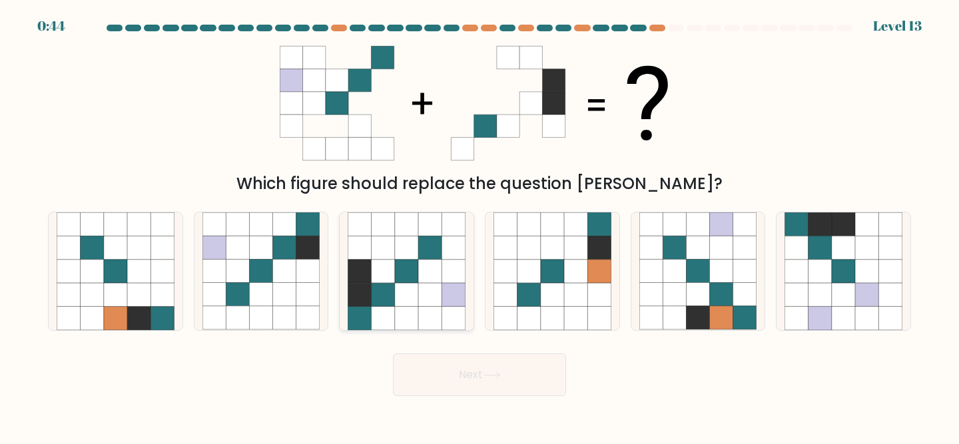
click at [392, 289] on icon at bounding box center [383, 294] width 23 height 23
click at [480, 226] on input "c." at bounding box center [480, 224] width 1 height 3
radio input "true"
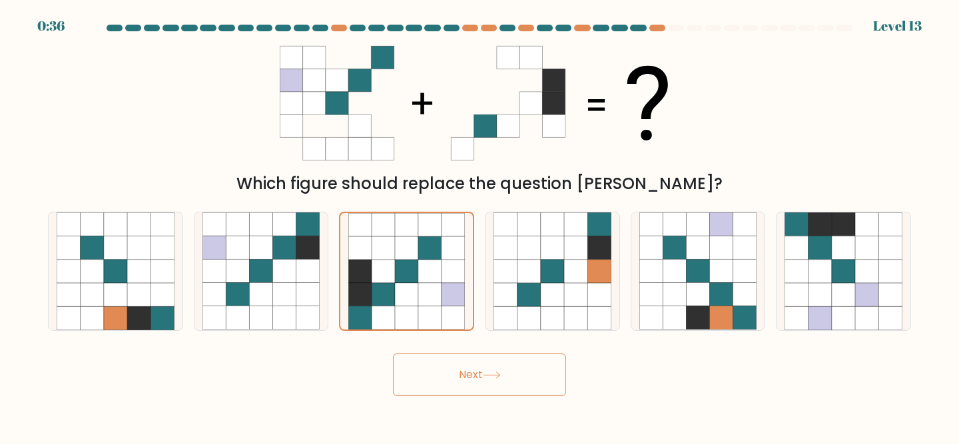
click at [443, 370] on button "Next" at bounding box center [479, 375] width 173 height 43
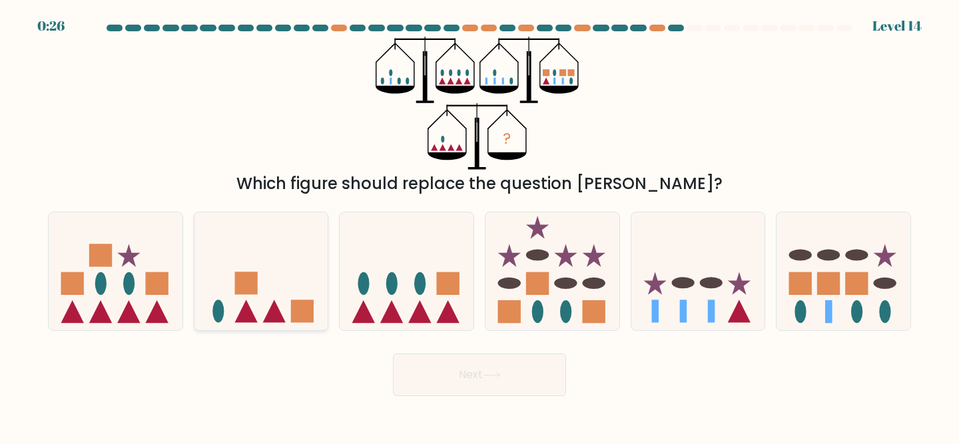
click at [256, 288] on rect at bounding box center [246, 284] width 23 height 23
click at [480, 226] on input "b." at bounding box center [480, 224] width 1 height 3
radio input "true"
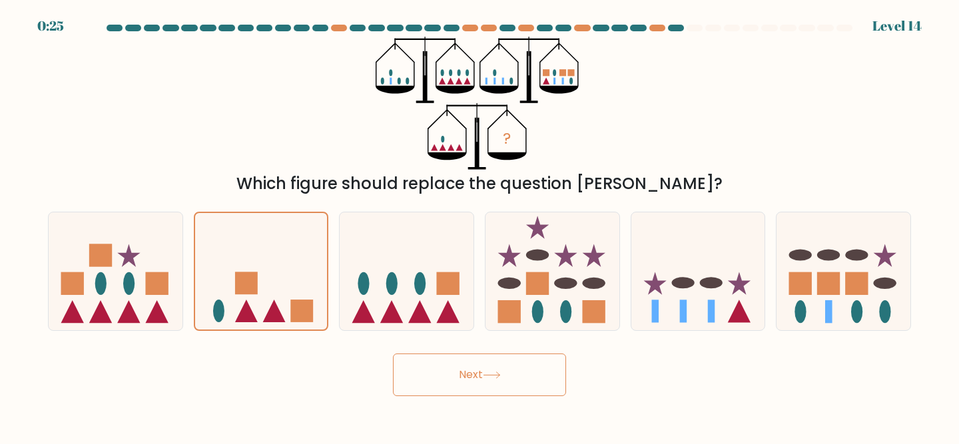
click at [444, 370] on button "Next" at bounding box center [479, 375] width 173 height 43
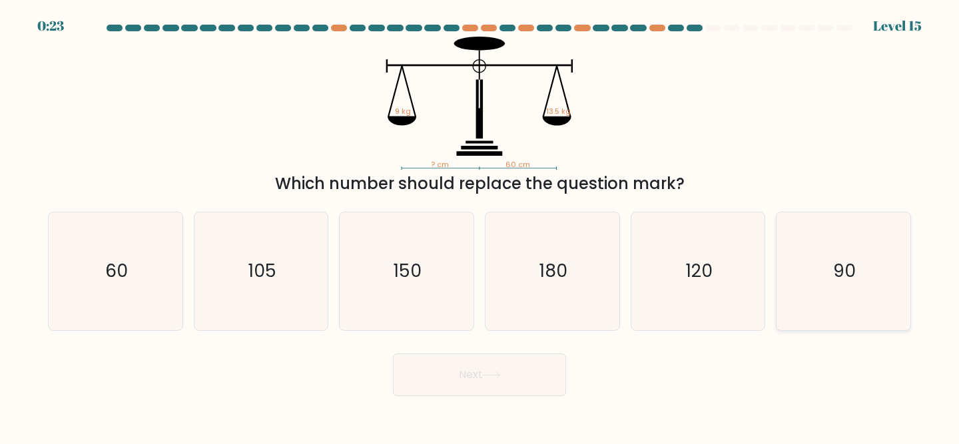
click at [856, 249] on icon "90" at bounding box center [844, 272] width 118 height 118
click at [480, 226] on input "f. 90" at bounding box center [480, 224] width 1 height 3
radio input "true"
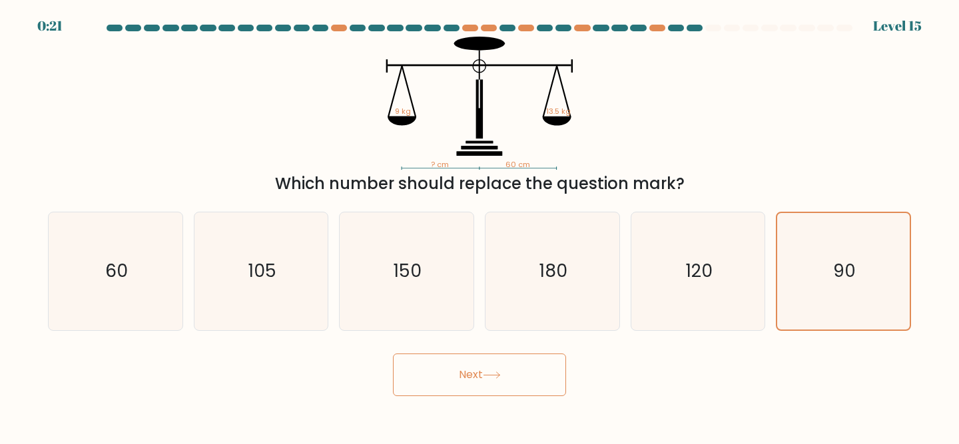
click at [446, 390] on button "Next" at bounding box center [479, 375] width 173 height 43
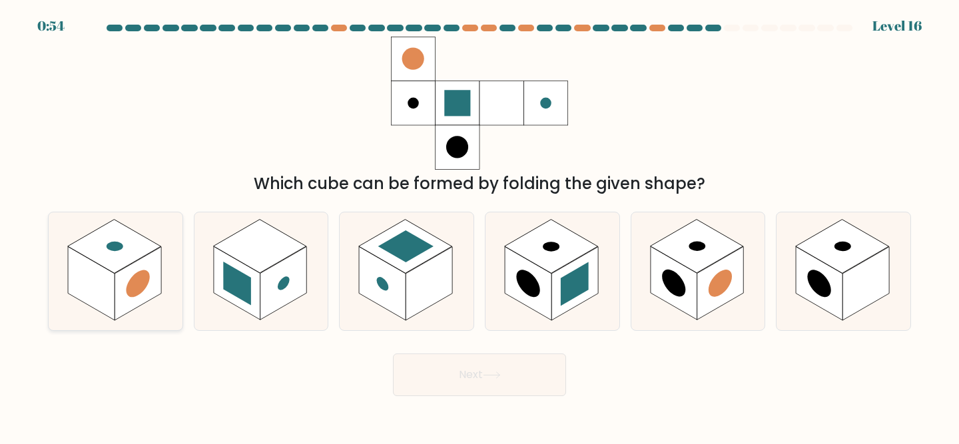
click at [136, 246] on rect at bounding box center [114, 247] width 93 height 54
click at [480, 226] on input "a." at bounding box center [480, 224] width 1 height 3
radio input "true"
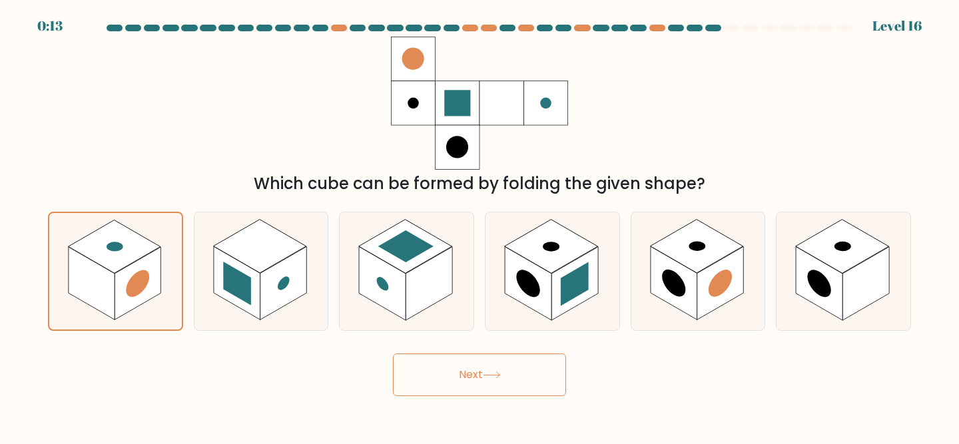
click at [445, 378] on button "Next" at bounding box center [479, 375] width 173 height 43
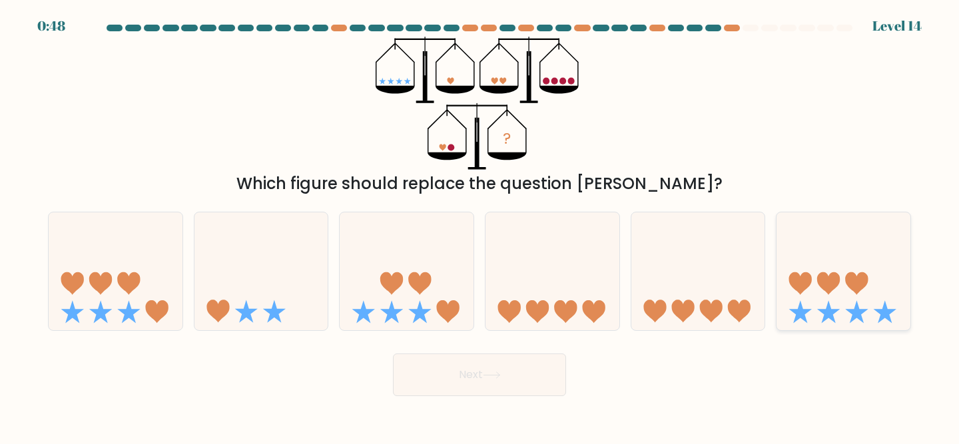
click at [850, 300] on icon at bounding box center [844, 271] width 134 height 111
click at [480, 226] on input "f." at bounding box center [480, 224] width 1 height 3
radio input "true"
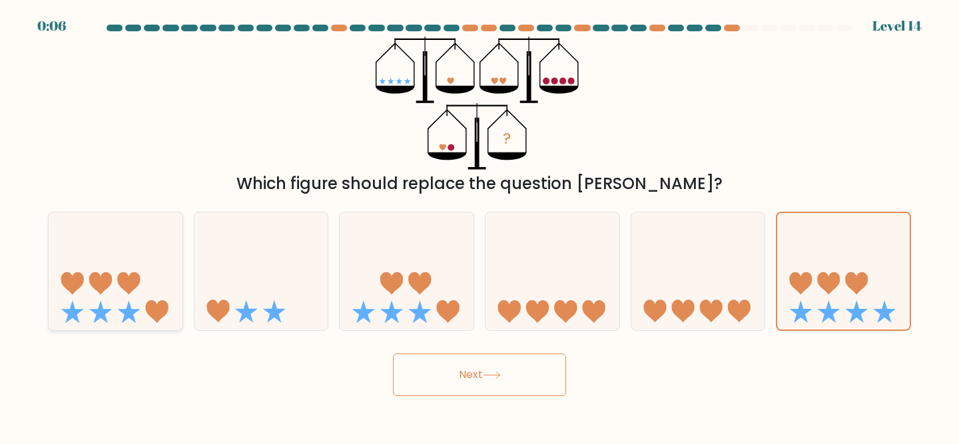
click at [149, 271] on icon at bounding box center [116, 271] width 134 height 111
click at [480, 226] on input "a." at bounding box center [480, 224] width 1 height 3
radio input "true"
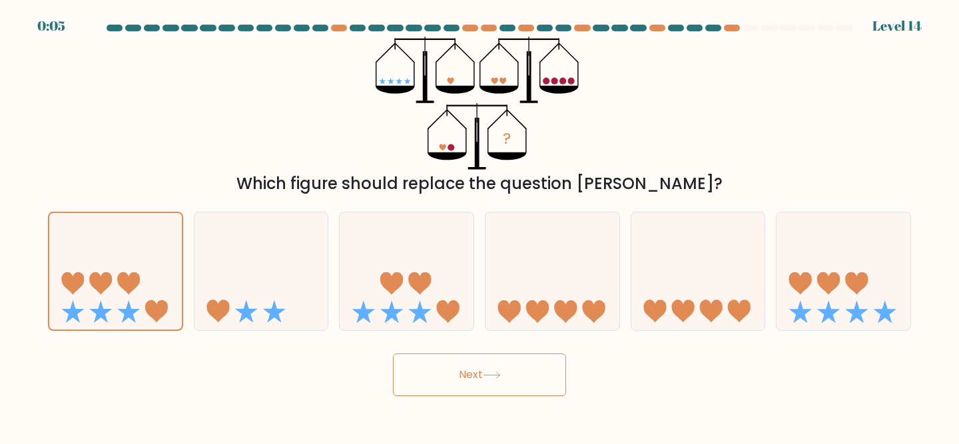
click at [453, 360] on button "Next" at bounding box center [479, 375] width 173 height 43
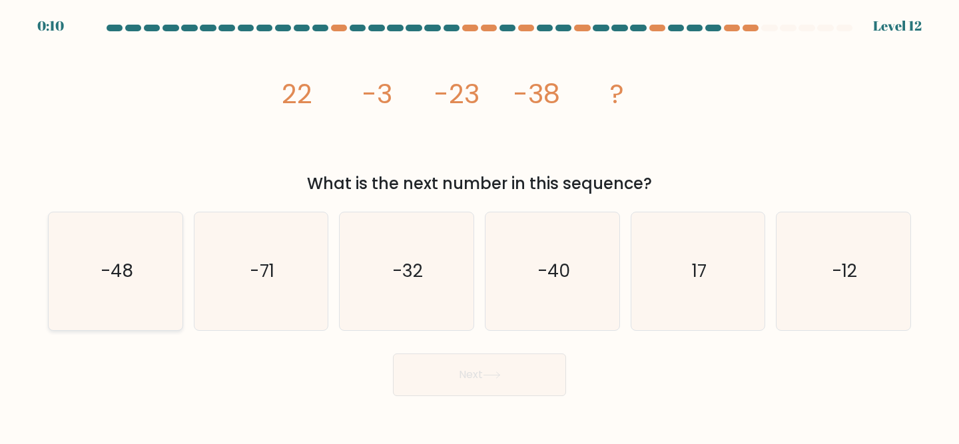
click at [154, 302] on icon "-48" at bounding box center [116, 272] width 118 height 118
click at [480, 226] on input "a. -48" at bounding box center [480, 224] width 1 height 3
radio input "true"
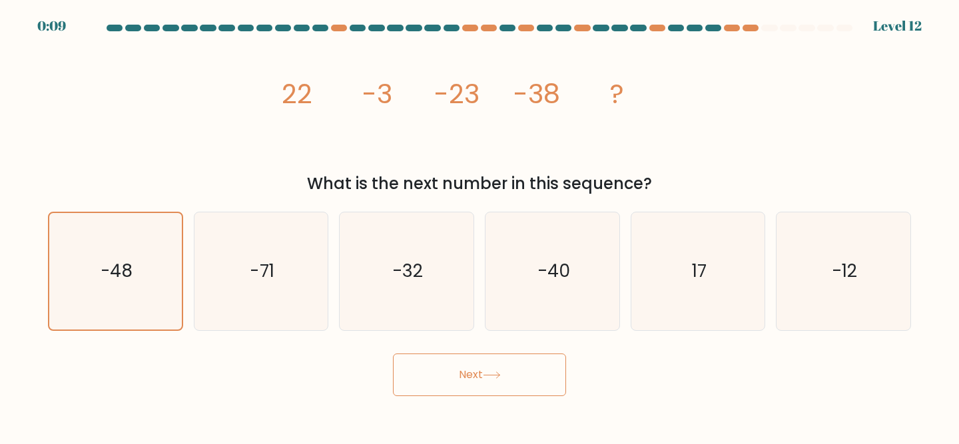
click at [432, 380] on button "Next" at bounding box center [479, 375] width 173 height 43
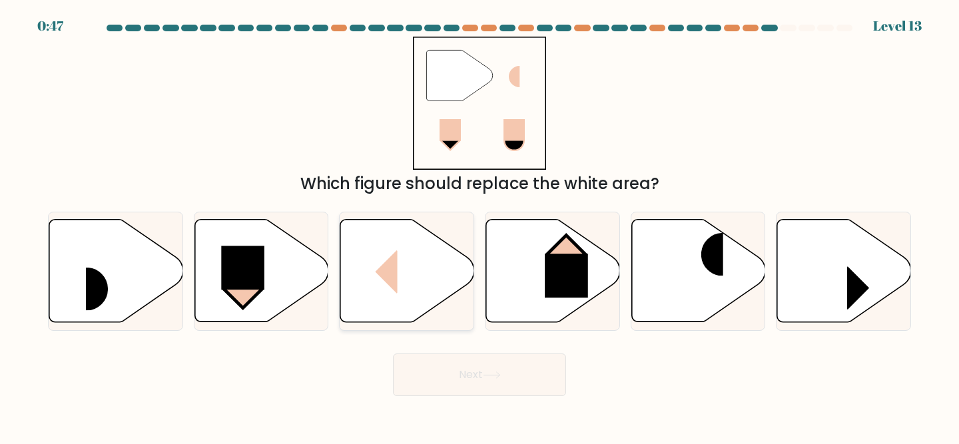
click at [380, 268] on rect at bounding box center [375, 272] width 45 height 43
click at [480, 226] on input "c." at bounding box center [480, 224] width 1 height 3
radio input "true"
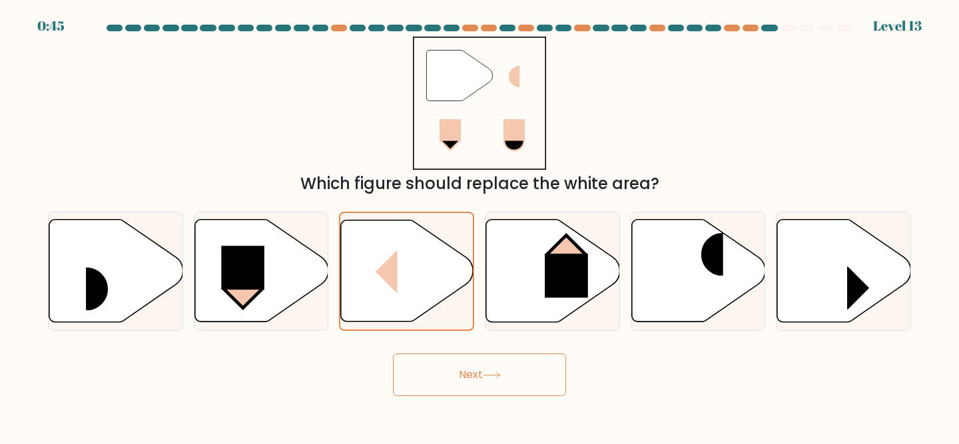
click at [480, 377] on button "Next" at bounding box center [479, 375] width 173 height 43
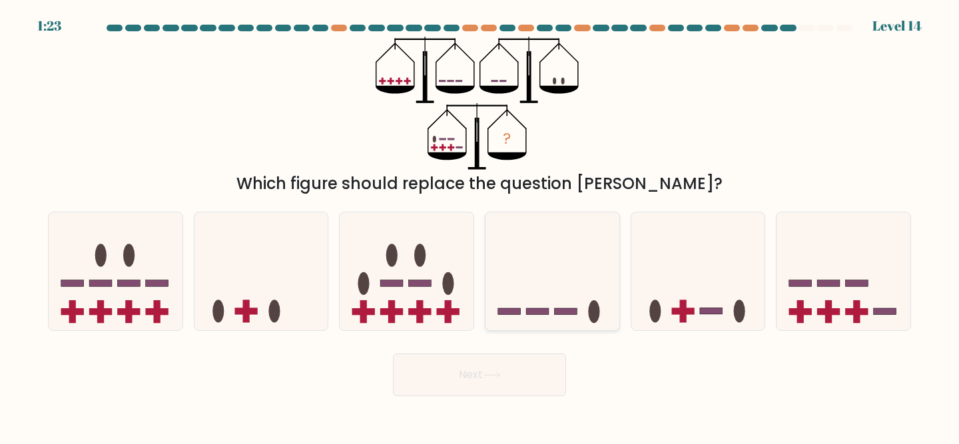
click at [531, 279] on icon at bounding box center [553, 271] width 134 height 111
click at [480, 226] on input "d." at bounding box center [480, 224] width 1 height 3
radio input "true"
click at [492, 376] on icon at bounding box center [492, 375] width 18 height 7
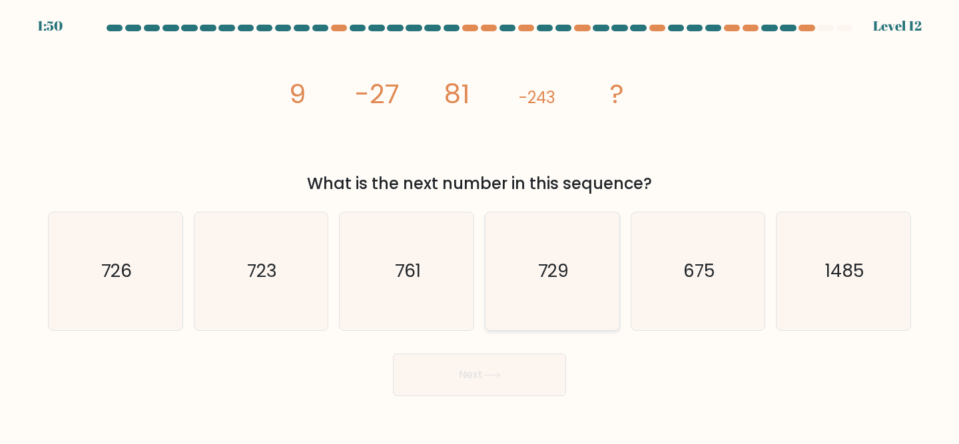
click at [572, 319] on icon "729" at bounding box center [553, 272] width 118 height 118
click at [480, 226] on input "d. 729" at bounding box center [480, 224] width 1 height 3
radio input "true"
click at [502, 390] on button "Next" at bounding box center [479, 375] width 173 height 43
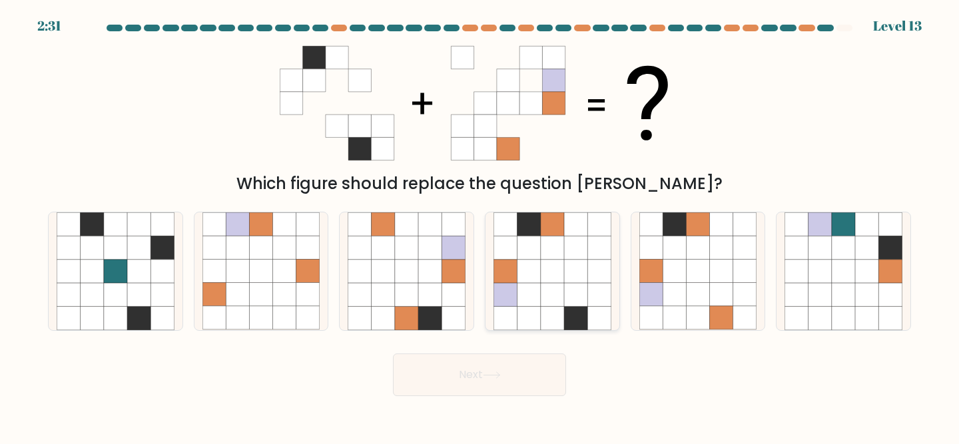
click at [527, 249] on icon at bounding box center [529, 248] width 23 height 23
click at [480, 226] on input "d." at bounding box center [480, 224] width 1 height 3
radio input "true"
click at [427, 381] on button "Next" at bounding box center [479, 375] width 173 height 43
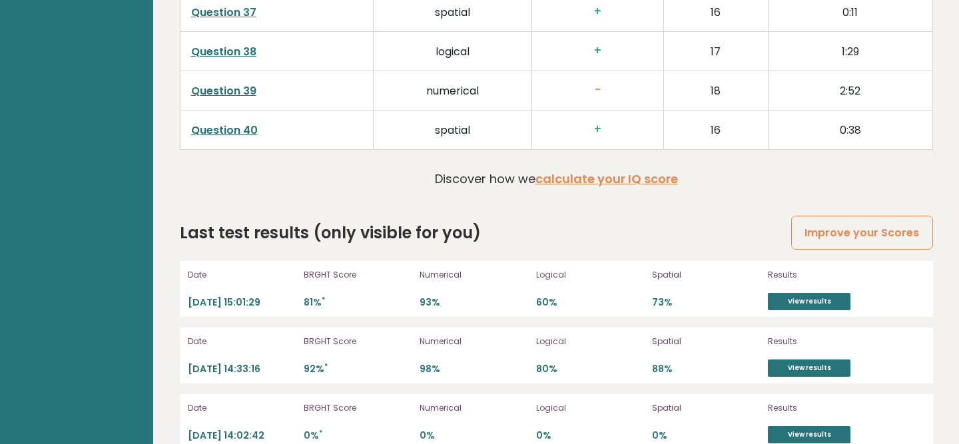
scroll to position [3538, 0]
click at [804, 293] on link "View results" at bounding box center [809, 301] width 83 height 17
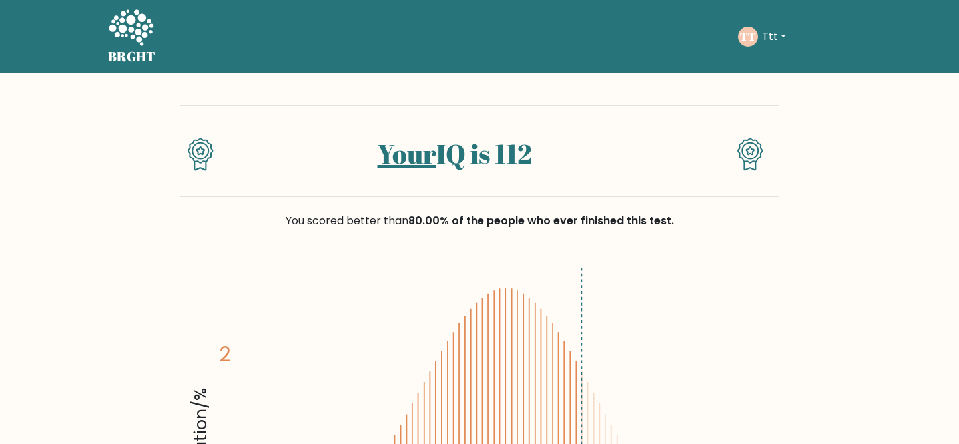
click at [139, 25] on icon at bounding box center [131, 27] width 45 height 36
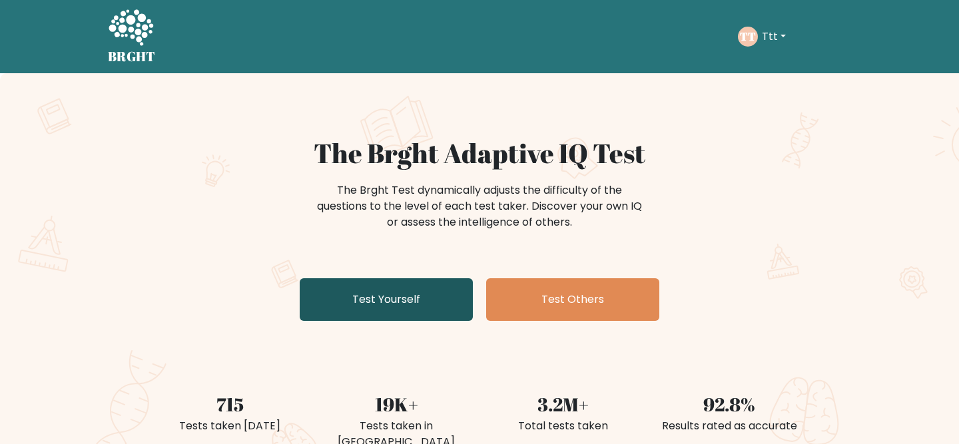
click at [422, 309] on link "Test Yourself" at bounding box center [386, 300] width 173 height 43
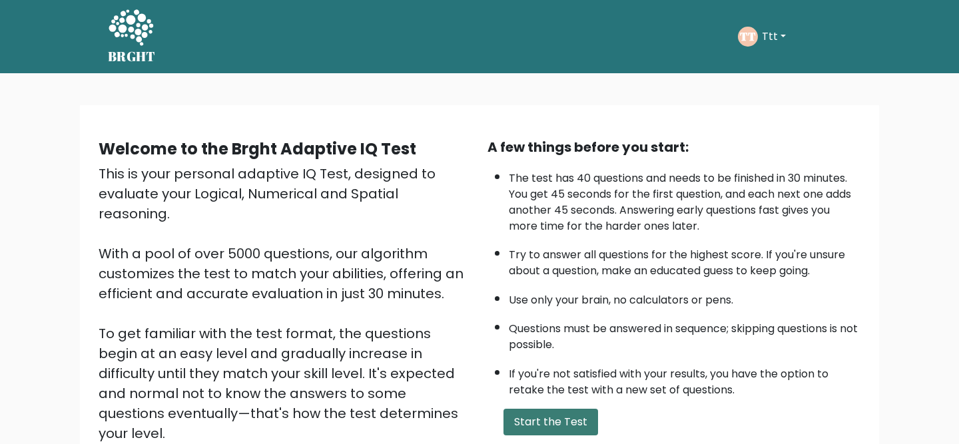
click at [526, 414] on button "Start the Test" at bounding box center [551, 422] width 95 height 27
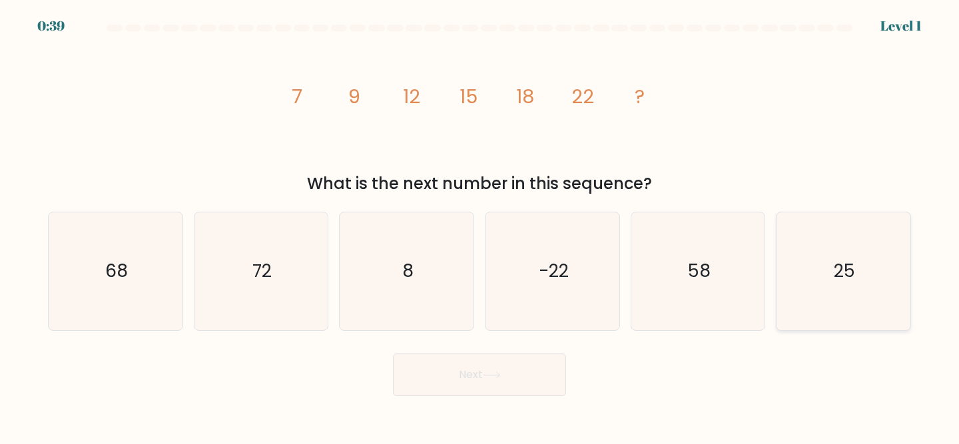
click at [868, 241] on icon "25" at bounding box center [844, 272] width 118 height 118
click at [480, 226] on input "f. 25" at bounding box center [480, 224] width 1 height 3
radio input "true"
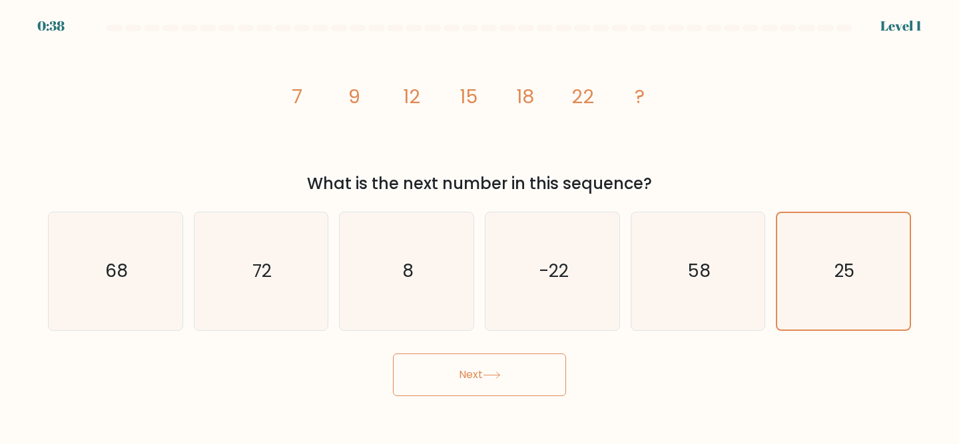
click at [452, 378] on button "Next" at bounding box center [479, 375] width 173 height 43
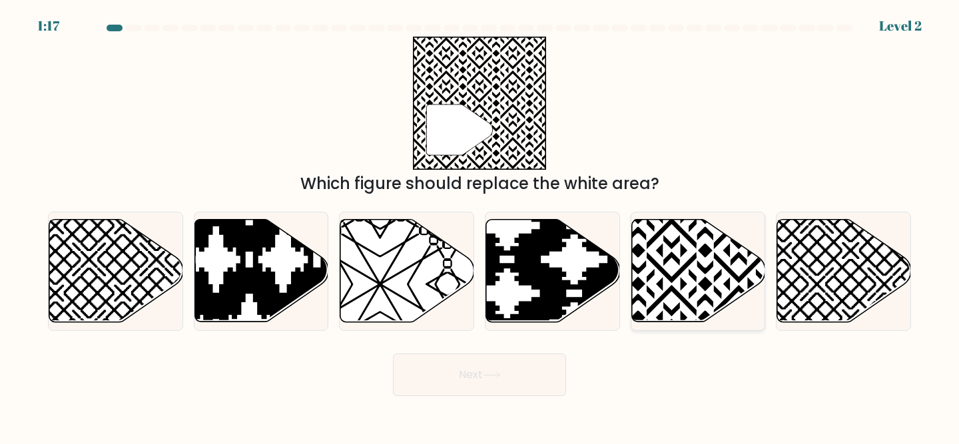
click at [685, 260] on icon at bounding box center [699, 271] width 134 height 103
click at [480, 226] on input "e." at bounding box center [480, 224] width 1 height 3
radio input "true"
click at [416, 372] on button "Next" at bounding box center [479, 375] width 173 height 43
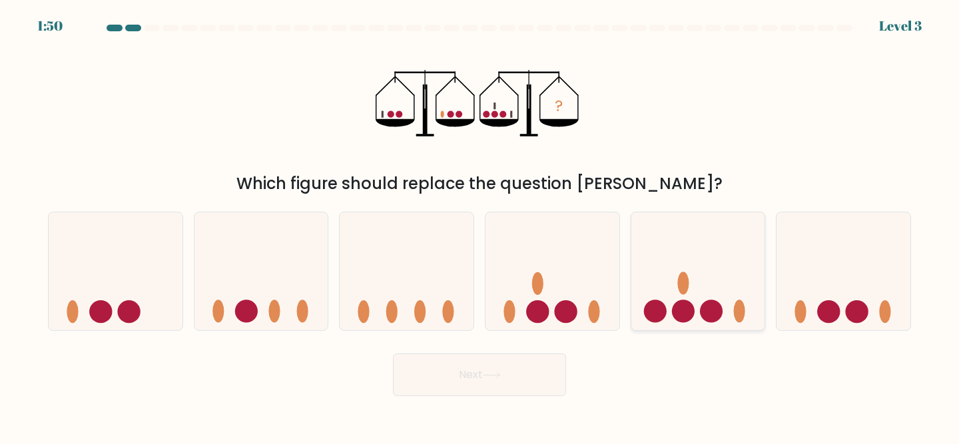
click at [682, 301] on circle at bounding box center [683, 311] width 23 height 23
click at [480, 226] on input "e." at bounding box center [480, 224] width 1 height 3
radio input "true"
click at [477, 383] on button "Next" at bounding box center [479, 375] width 173 height 43
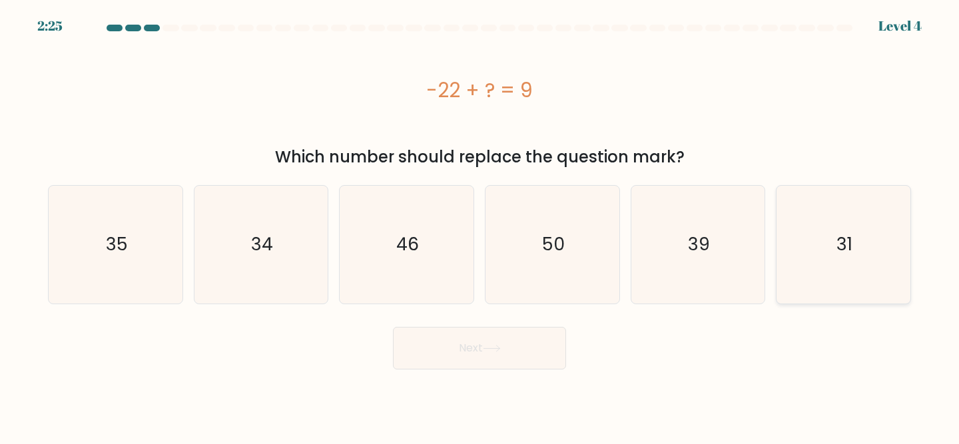
click at [829, 239] on icon "31" at bounding box center [844, 245] width 118 height 118
click at [480, 226] on input "f. 31" at bounding box center [480, 224] width 1 height 3
radio input "true"
click at [488, 357] on button "Next" at bounding box center [479, 348] width 173 height 43
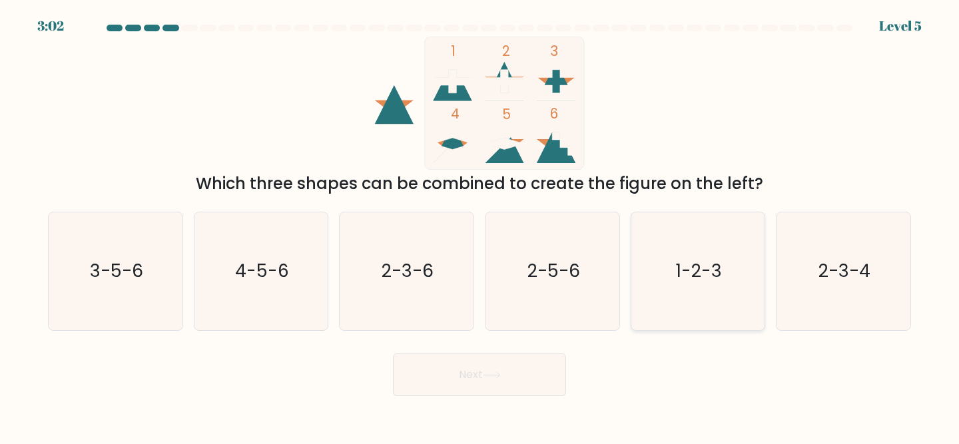
click at [679, 286] on icon "1-2-3" at bounding box center [699, 272] width 118 height 118
click at [480, 226] on input "e. 1-2-3" at bounding box center [480, 224] width 1 height 3
radio input "true"
click at [506, 366] on button "Next" at bounding box center [479, 375] width 173 height 43
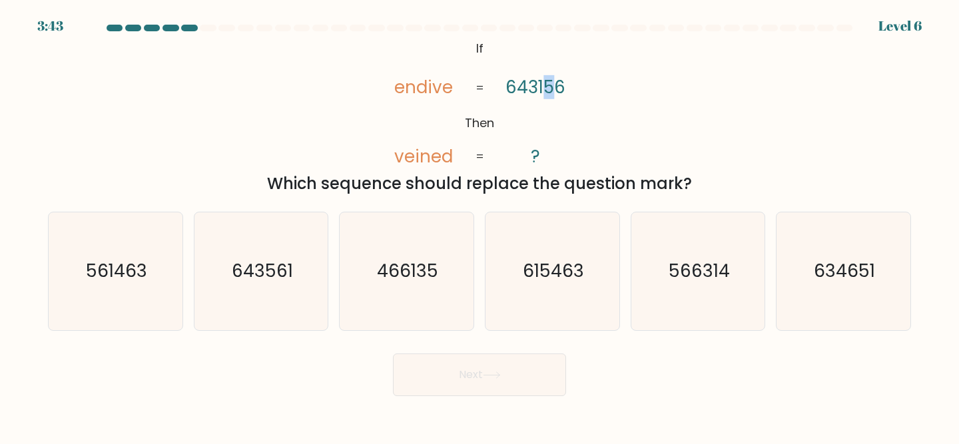
drag, startPoint x: 554, startPoint y: 83, endPoint x: 542, endPoint y: 83, distance: 11.3
click at [542, 83] on tspan "643156" at bounding box center [536, 87] width 60 height 24
click at [137, 248] on icon "561463" at bounding box center [116, 272] width 118 height 118
click at [480, 226] on input "a. 561463" at bounding box center [480, 224] width 1 height 3
radio input "true"
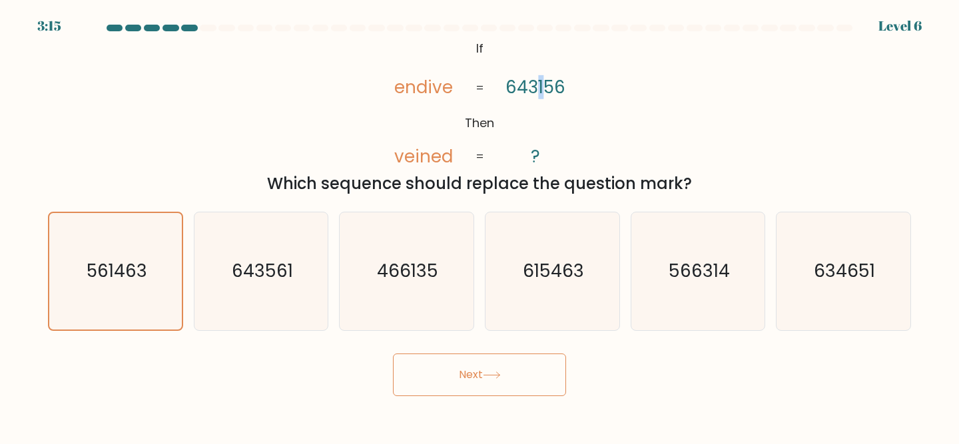
click at [544, 92] on tspan "643156" at bounding box center [536, 87] width 60 height 24
click at [459, 372] on button "Next" at bounding box center [479, 375] width 173 height 43
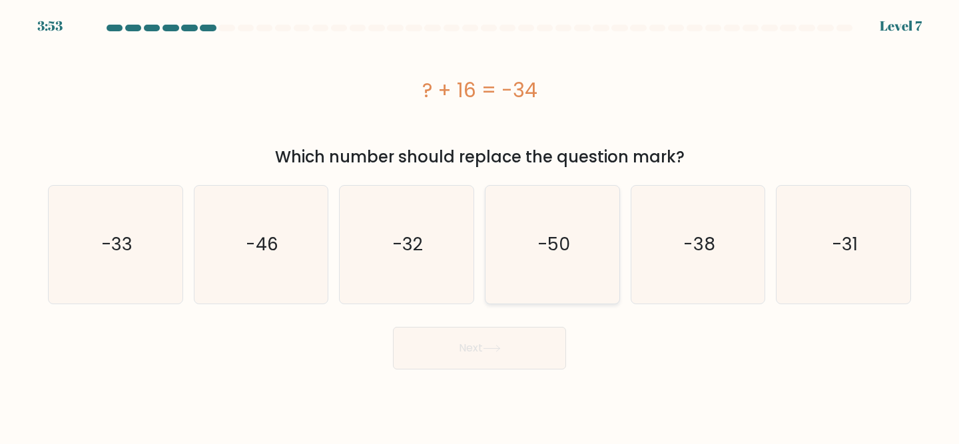
click at [535, 247] on icon "-50" at bounding box center [553, 245] width 118 height 118
click at [480, 226] on input "d. -50" at bounding box center [480, 224] width 1 height 3
radio input "true"
click at [519, 348] on button "Next" at bounding box center [479, 348] width 173 height 43
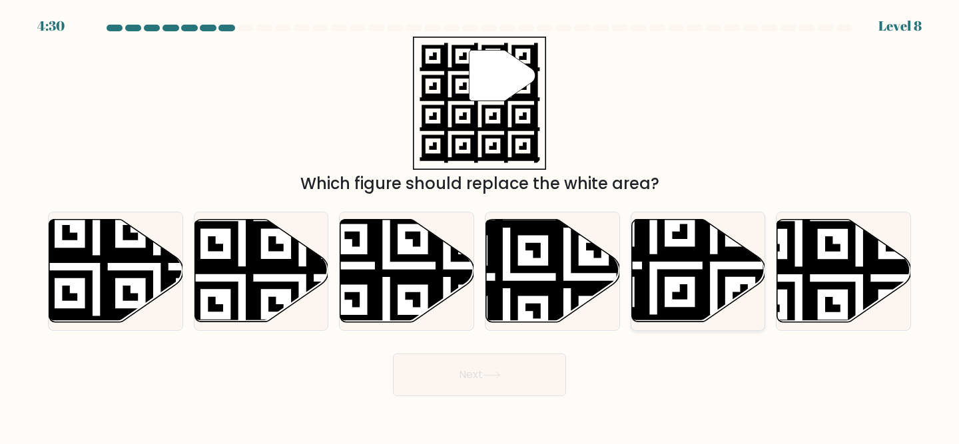
click at [686, 263] on icon at bounding box center [699, 271] width 134 height 103
click at [480, 226] on input "e." at bounding box center [480, 224] width 1 height 3
radio input "true"
click at [497, 380] on button "Next" at bounding box center [479, 375] width 173 height 43
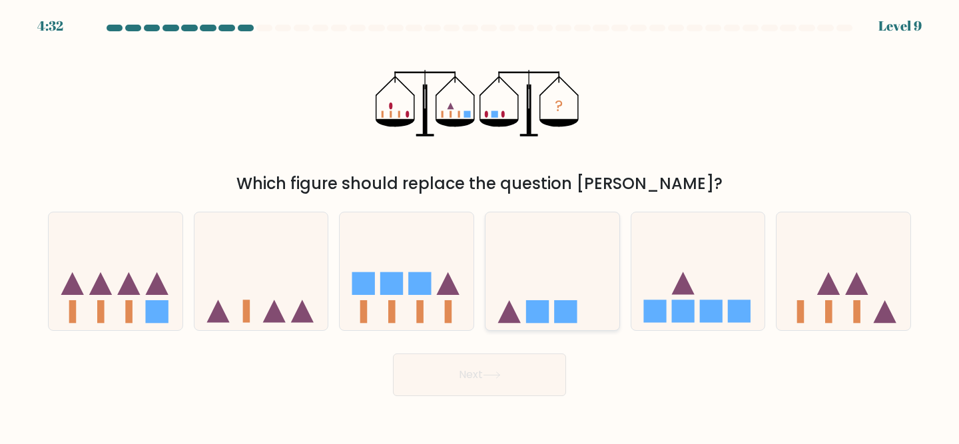
click at [560, 291] on icon at bounding box center [553, 271] width 134 height 111
click at [480, 226] on input "d." at bounding box center [480, 224] width 1 height 3
radio input "true"
click at [499, 379] on icon at bounding box center [492, 375] width 18 height 7
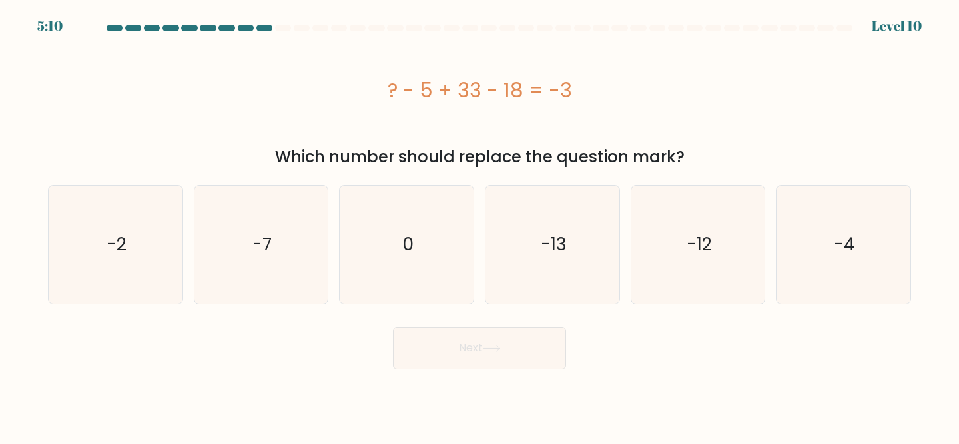
click at [548, 99] on div "? - 5 + 33 - 18 = -3" at bounding box center [480, 90] width 864 height 30
copy div "? - 5 + 33 - 18 = -3"
click at [552, 234] on text "-13" at bounding box center [554, 244] width 26 height 25
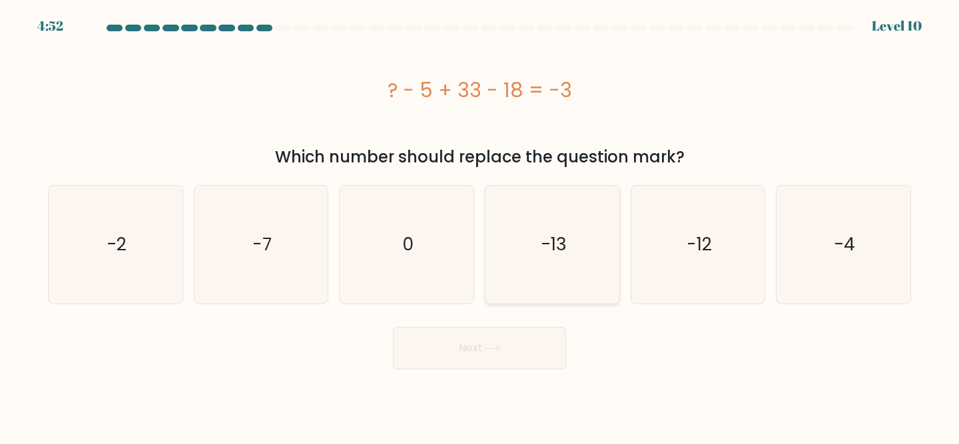
click at [480, 226] on input "d. -13" at bounding box center [480, 224] width 1 height 3
radio input "true"
click at [512, 354] on button "Next" at bounding box center [479, 348] width 173 height 43
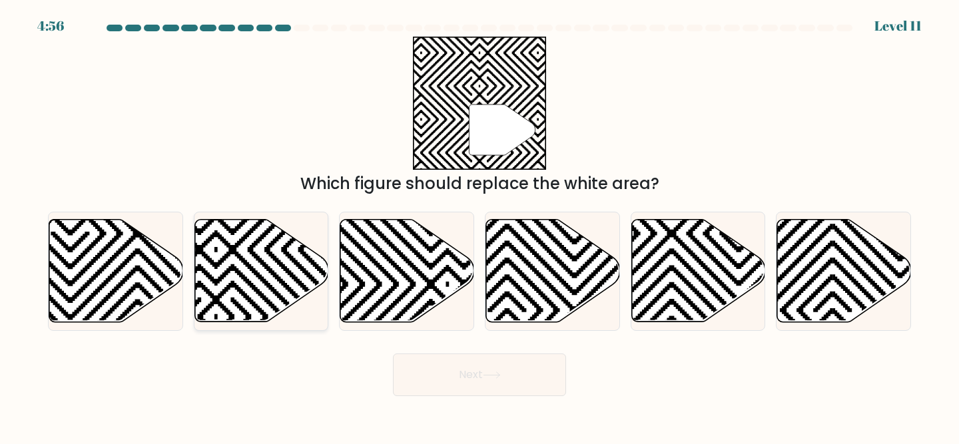
click at [266, 265] on icon at bounding box center [216, 318] width 270 height 270
click at [480, 226] on input "b." at bounding box center [480, 224] width 1 height 3
radio input "true"
click at [448, 373] on button "Next" at bounding box center [479, 375] width 173 height 43
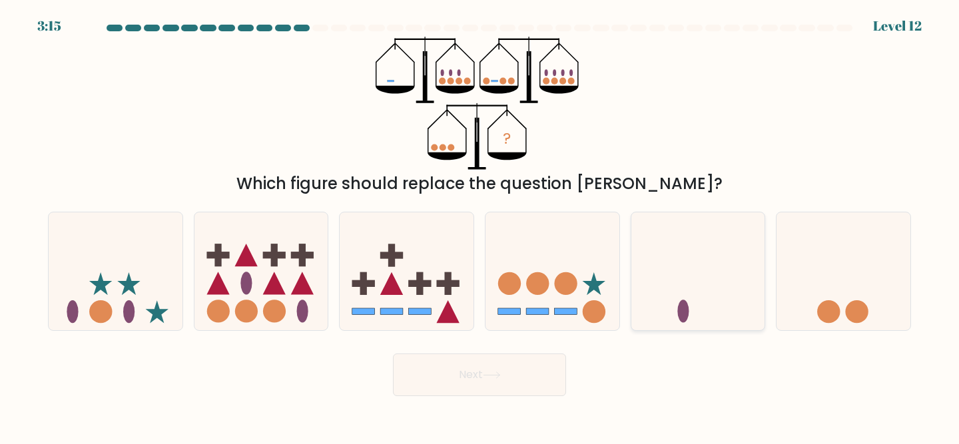
click at [708, 299] on icon at bounding box center [699, 271] width 134 height 111
click at [480, 226] on input "e." at bounding box center [480, 224] width 1 height 3
radio input "true"
click at [530, 368] on button "Next" at bounding box center [479, 375] width 173 height 43
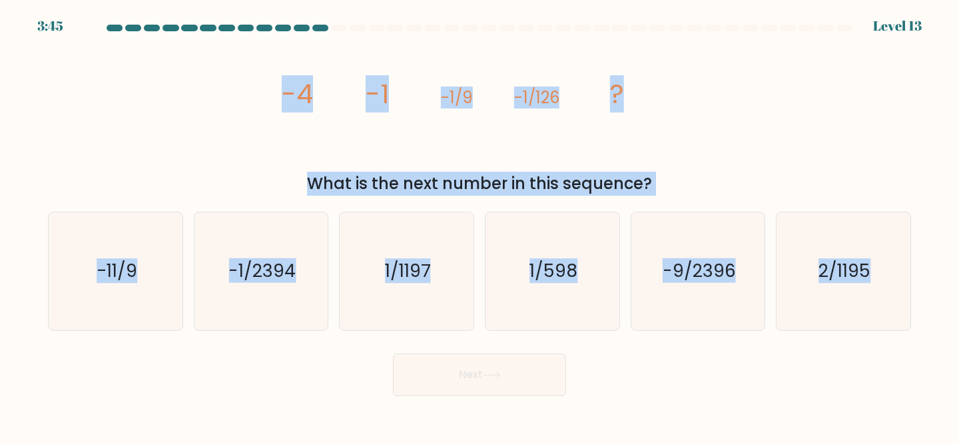
drag, startPoint x: 929, startPoint y: 334, endPoint x: 258, endPoint y: 117, distance: 705.4
click at [258, 117] on form at bounding box center [479, 211] width 959 height 372
copy form "-4 -1 -1/9 -1/126 ? What is the next number in this sequence? a. -11/9 b. -1/23…"
click at [405, 149] on icon "image/svg+xml -4 -1 -1/9 -1/126 ?" at bounding box center [480, 103] width 400 height 133
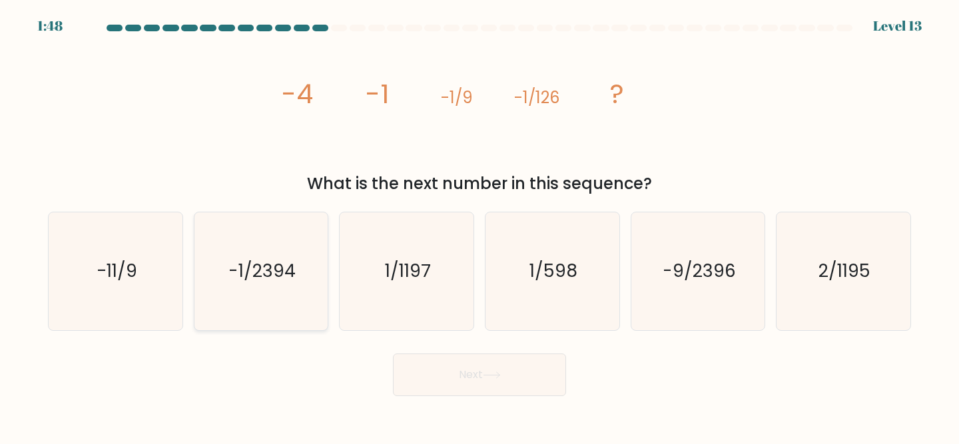
click at [274, 266] on text "-1/2394" at bounding box center [262, 271] width 67 height 25
click at [480, 226] on input "b. -1/2394" at bounding box center [480, 224] width 1 height 3
radio input "true"
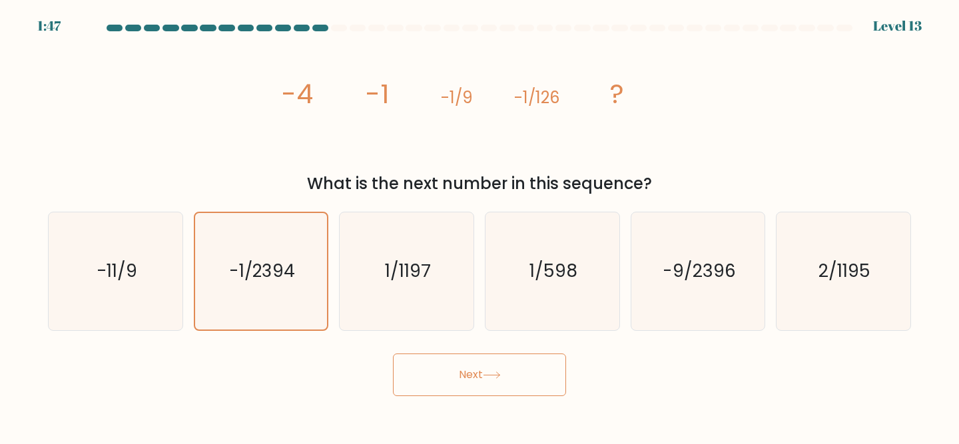
click at [482, 380] on button "Next" at bounding box center [479, 375] width 173 height 43
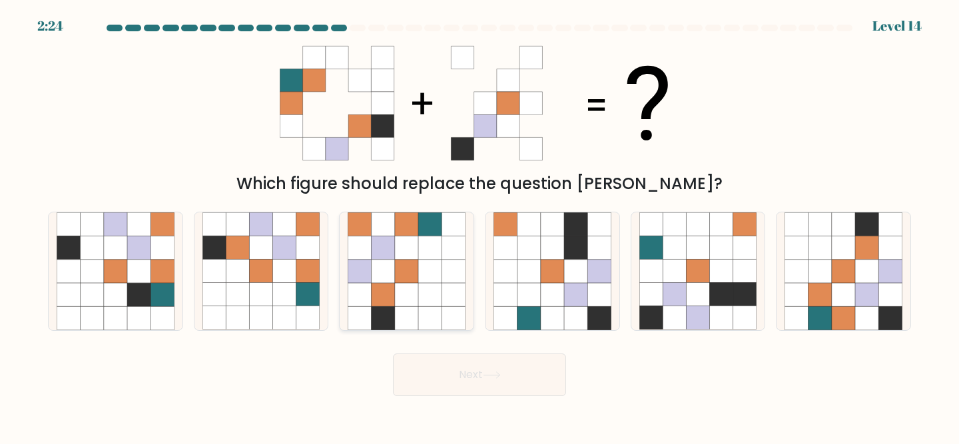
click at [432, 277] on icon at bounding box center [429, 271] width 23 height 23
click at [480, 226] on input "c." at bounding box center [480, 224] width 1 height 3
radio input "true"
click at [851, 253] on icon at bounding box center [843, 248] width 23 height 23
click at [480, 226] on input "f." at bounding box center [480, 224] width 1 height 3
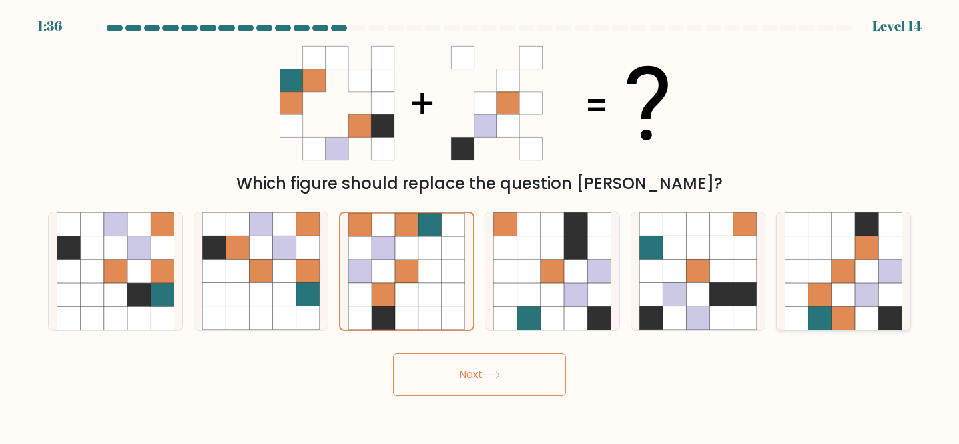
radio input "true"
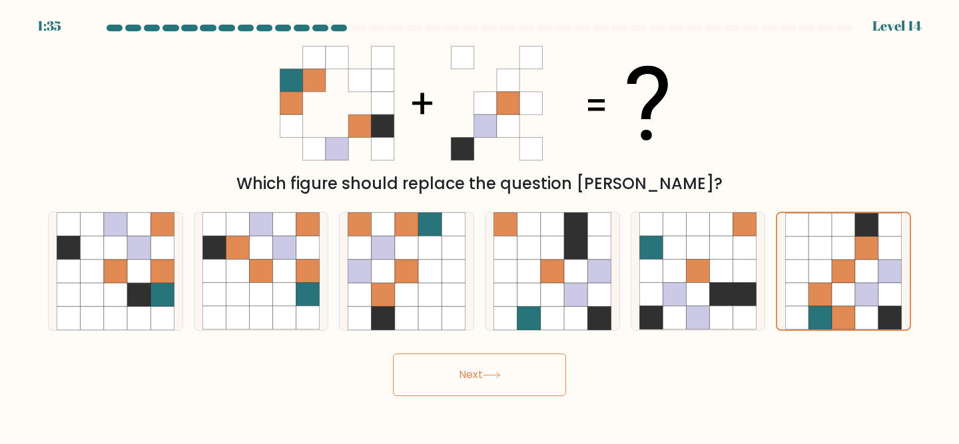
click at [517, 374] on button "Next" at bounding box center [479, 375] width 173 height 43
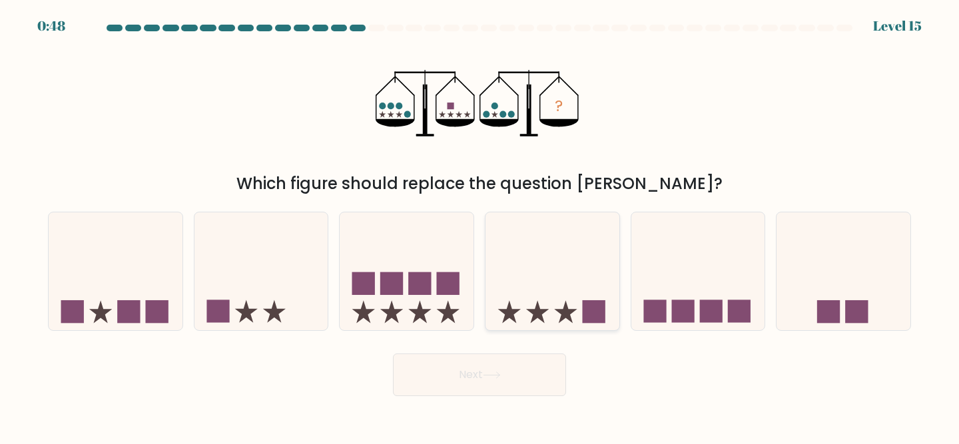
click at [534, 291] on icon at bounding box center [553, 271] width 134 height 111
click at [480, 226] on input "d." at bounding box center [480, 224] width 1 height 3
radio input "true"
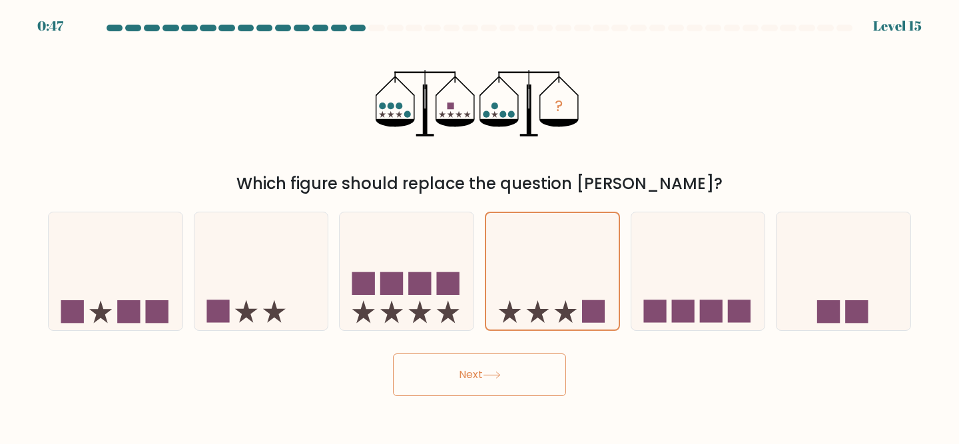
click at [478, 368] on button "Next" at bounding box center [479, 375] width 173 height 43
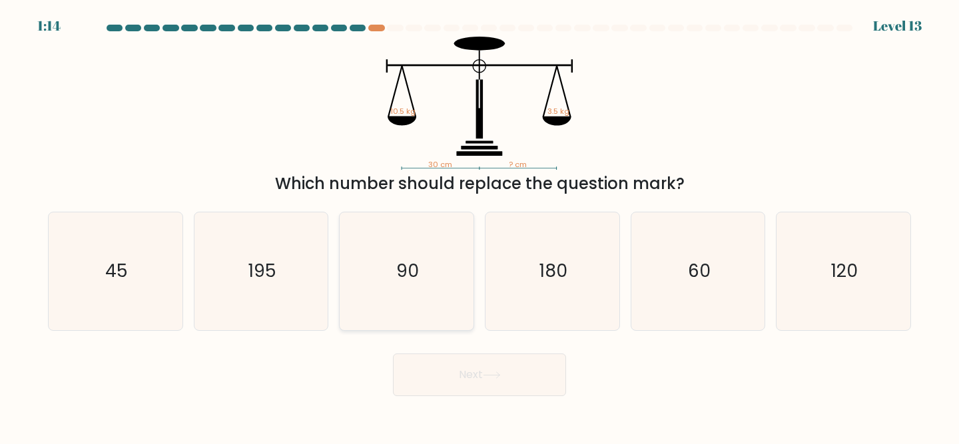
click at [408, 249] on icon "90" at bounding box center [407, 272] width 118 height 118
click at [480, 226] on input "c. 90" at bounding box center [480, 224] width 1 height 3
radio input "true"
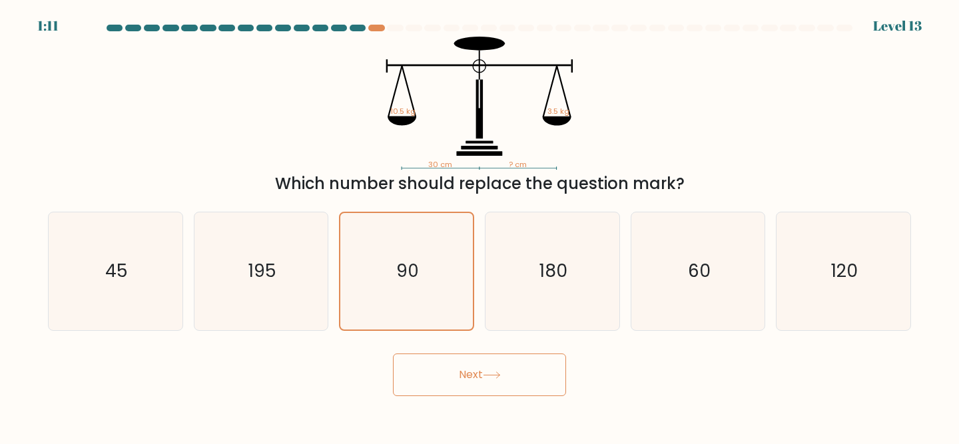
click at [521, 374] on button "Next" at bounding box center [479, 375] width 173 height 43
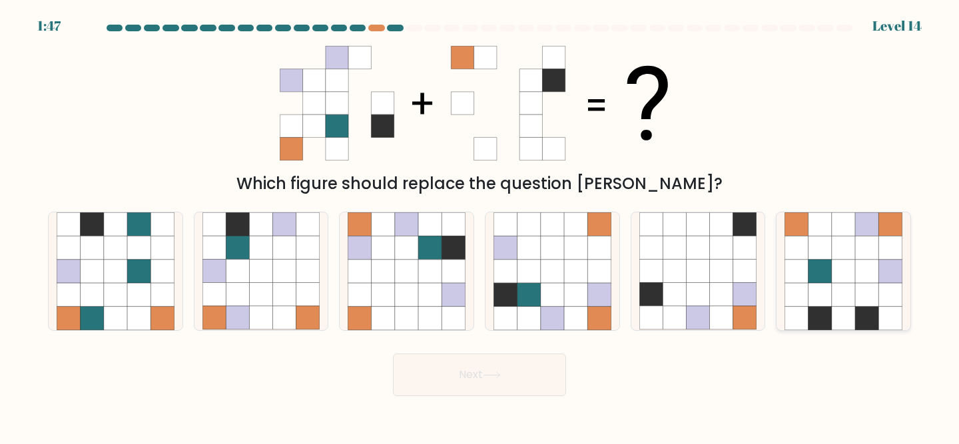
click at [855, 264] on icon at bounding box center [843, 271] width 23 height 23
click at [480, 226] on input "f." at bounding box center [480, 224] width 1 height 3
radio input "true"
click at [499, 371] on button "Next" at bounding box center [479, 375] width 173 height 43
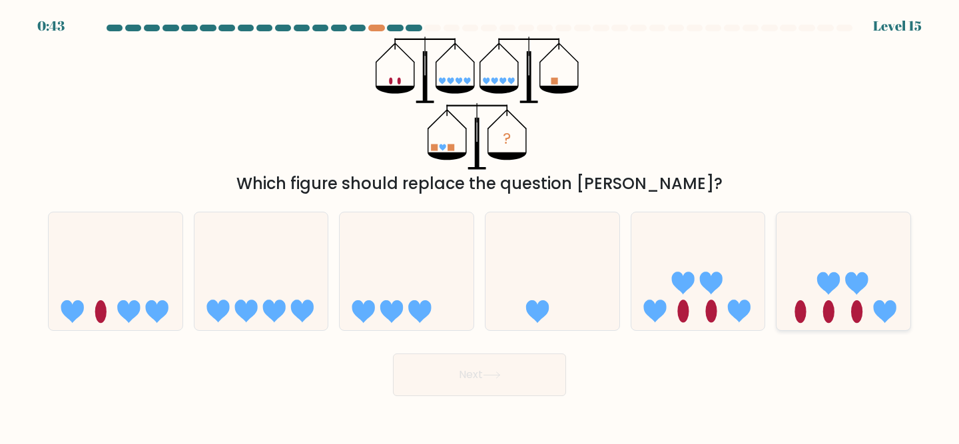
click at [821, 279] on icon at bounding box center [829, 284] width 23 height 23
click at [480, 226] on input "f." at bounding box center [480, 224] width 1 height 3
radio input "true"
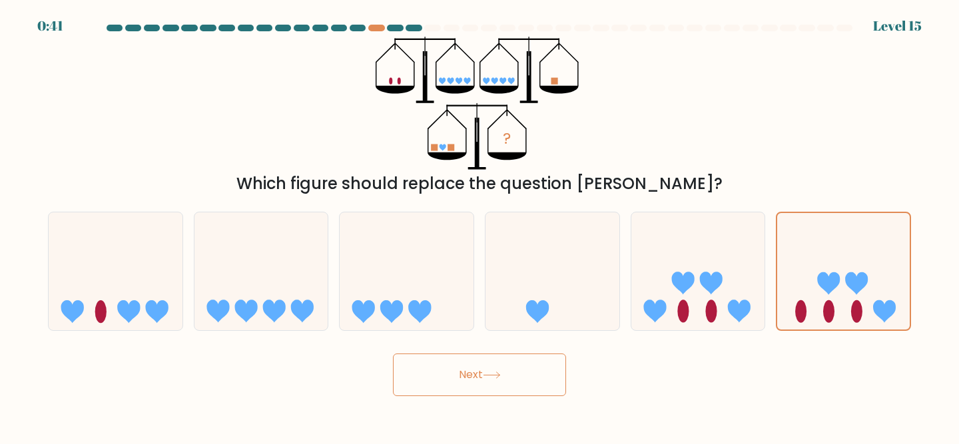
click at [515, 384] on button "Next" at bounding box center [479, 375] width 173 height 43
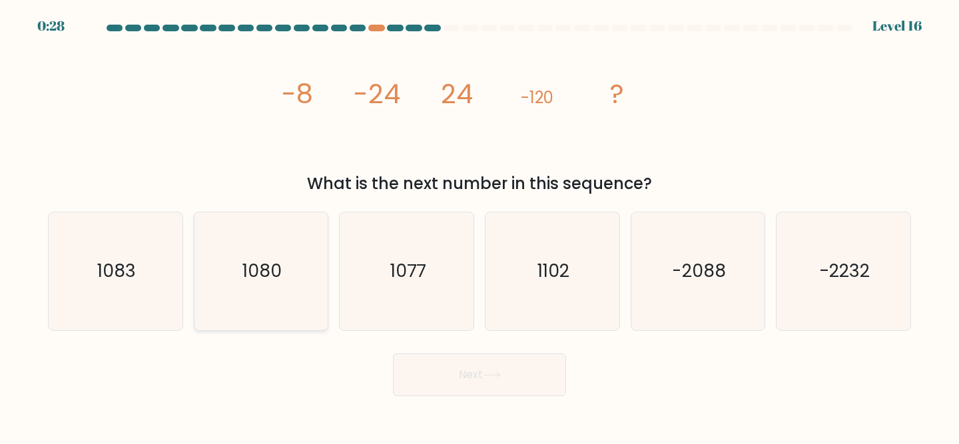
click at [289, 267] on icon "1080" at bounding box center [262, 272] width 118 height 118
click at [480, 226] on input "b. 1080" at bounding box center [480, 224] width 1 height 3
radio input "true"
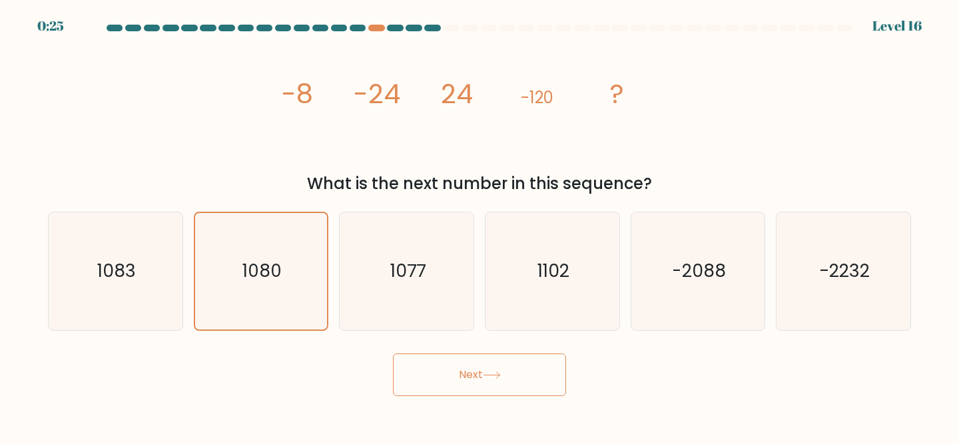
click at [476, 366] on button "Next" at bounding box center [479, 375] width 173 height 43
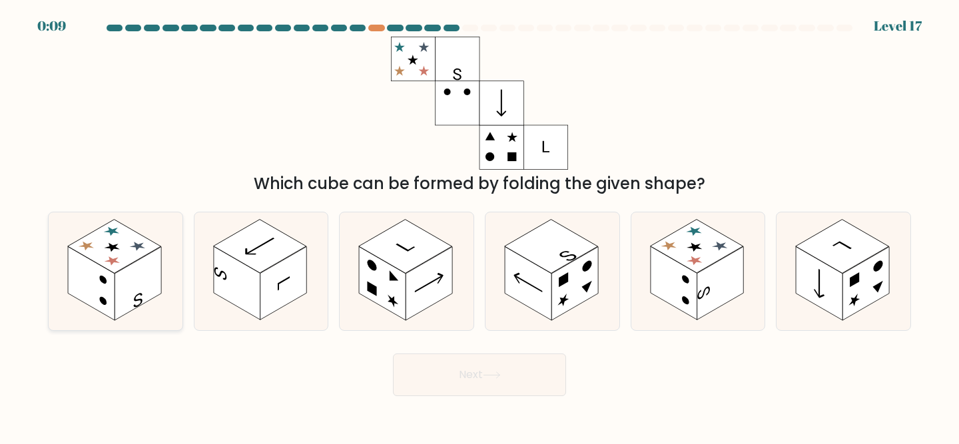
click at [108, 287] on rect at bounding box center [91, 283] width 47 height 73
click at [480, 226] on input "a." at bounding box center [480, 224] width 1 height 3
radio input "true"
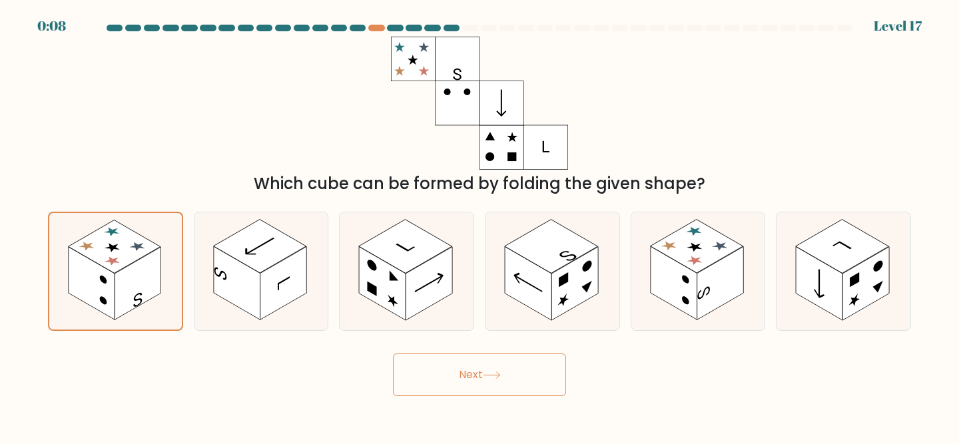
click at [495, 359] on button "Next" at bounding box center [479, 375] width 173 height 43
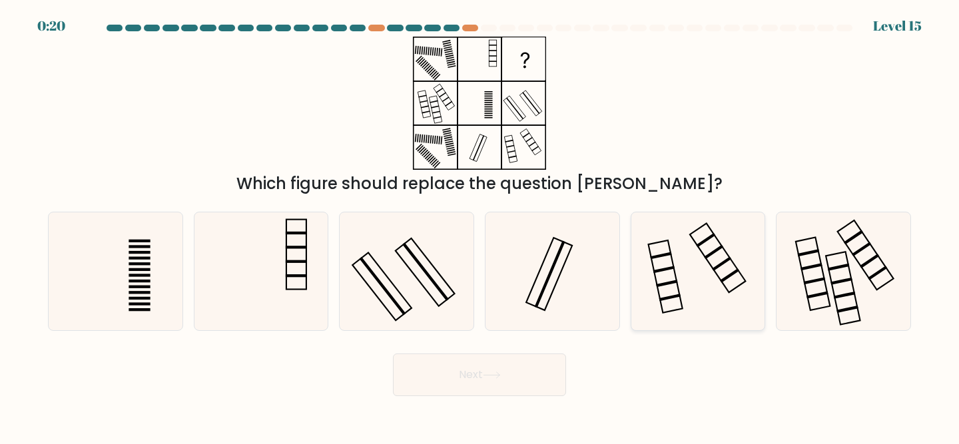
click at [702, 259] on icon at bounding box center [699, 272] width 118 height 118
click at [480, 226] on input "e." at bounding box center [480, 224] width 1 height 3
radio input "true"
click at [398, 243] on icon at bounding box center [407, 272] width 118 height 118
click at [480, 226] on input "c." at bounding box center [480, 224] width 1 height 3
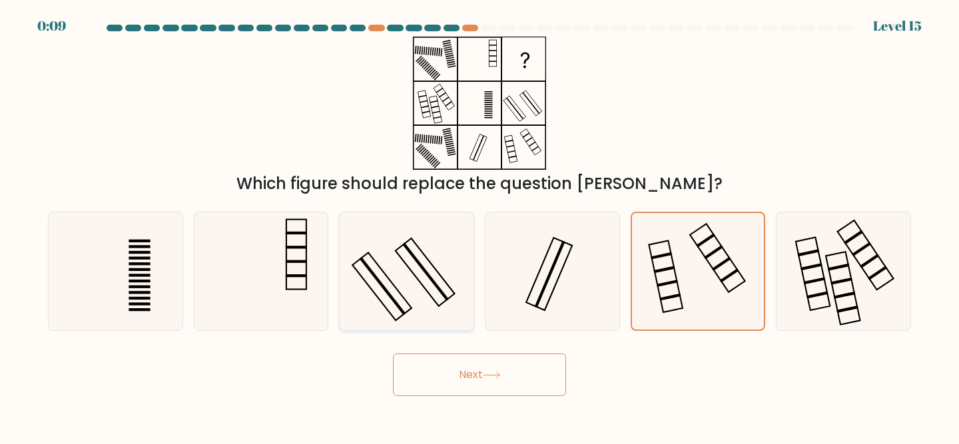
radio input "true"
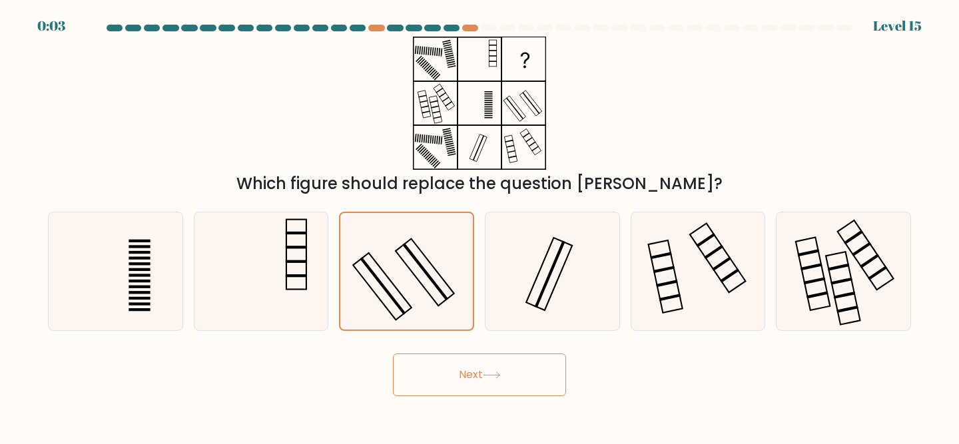
click at [534, 381] on button "Next" at bounding box center [479, 375] width 173 height 43
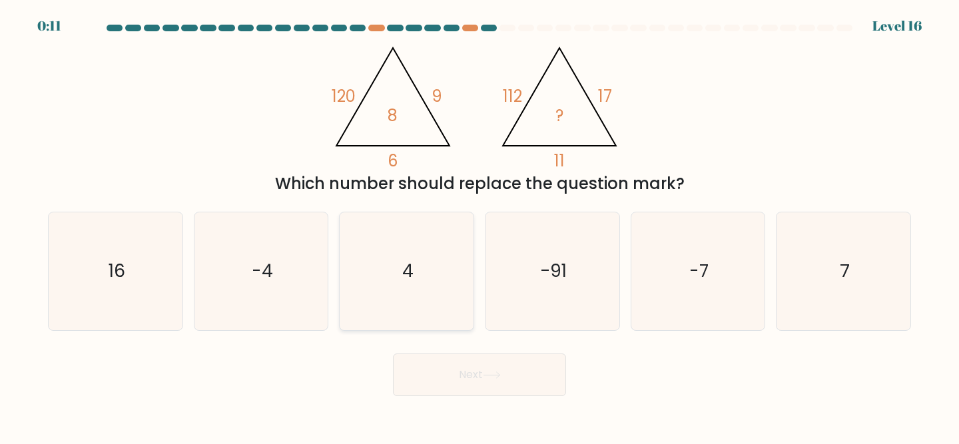
click at [428, 264] on icon "4" at bounding box center [407, 272] width 118 height 118
click at [480, 226] on input "c. 4" at bounding box center [480, 224] width 1 height 3
radio input "true"
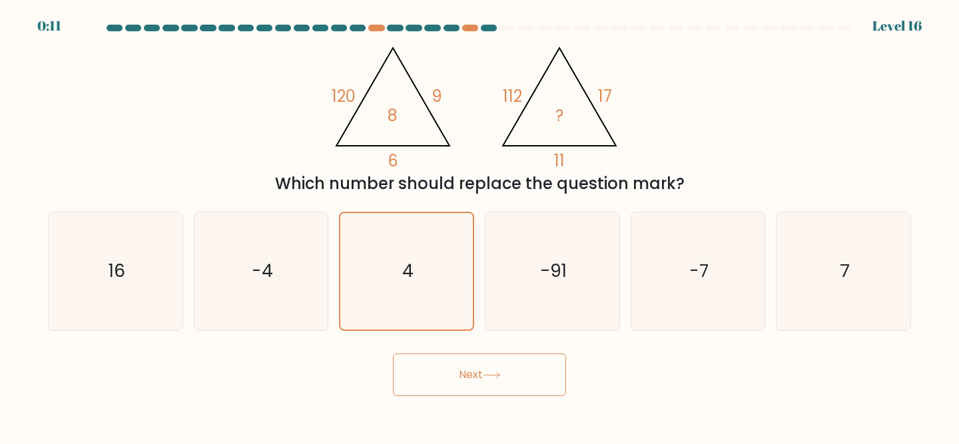
click at [435, 379] on button "Next" at bounding box center [479, 375] width 173 height 43
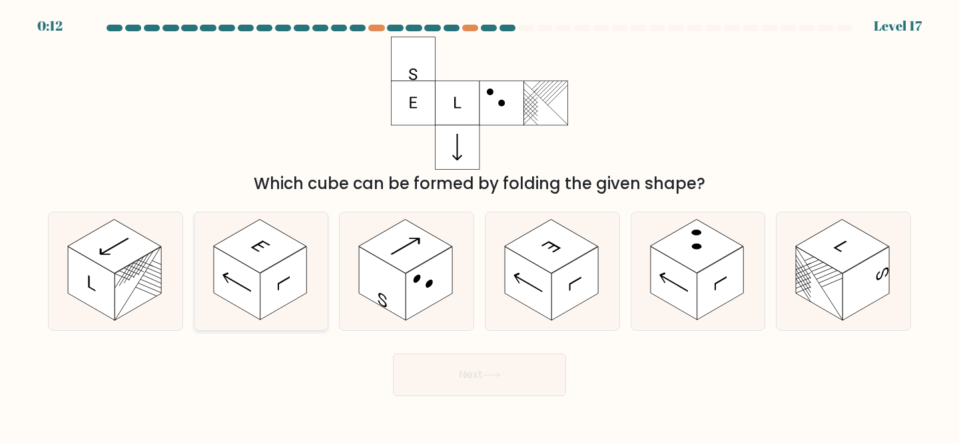
click at [263, 284] on rect at bounding box center [284, 283] width 47 height 73
click at [480, 226] on input "b." at bounding box center [480, 224] width 1 height 3
radio input "true"
click at [442, 380] on button "Next" at bounding box center [479, 375] width 173 height 43
click at [279, 270] on rect at bounding box center [284, 283] width 47 height 73
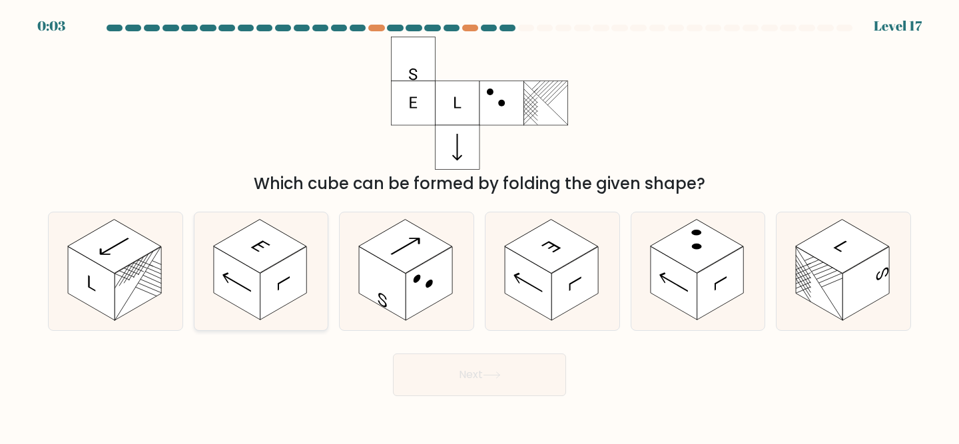
click at [480, 226] on input "b." at bounding box center [480, 224] width 1 height 3
radio input "true"
click at [470, 382] on button "Next" at bounding box center [479, 375] width 173 height 43
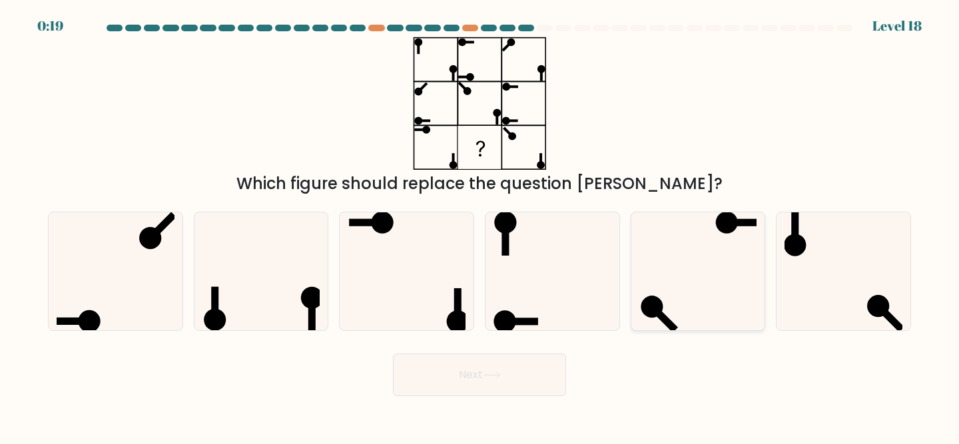
click at [697, 280] on icon at bounding box center [699, 272] width 118 height 118
click at [480, 226] on input "e." at bounding box center [480, 224] width 1 height 3
radio input "true"
click at [483, 368] on button "Next" at bounding box center [479, 375] width 173 height 43
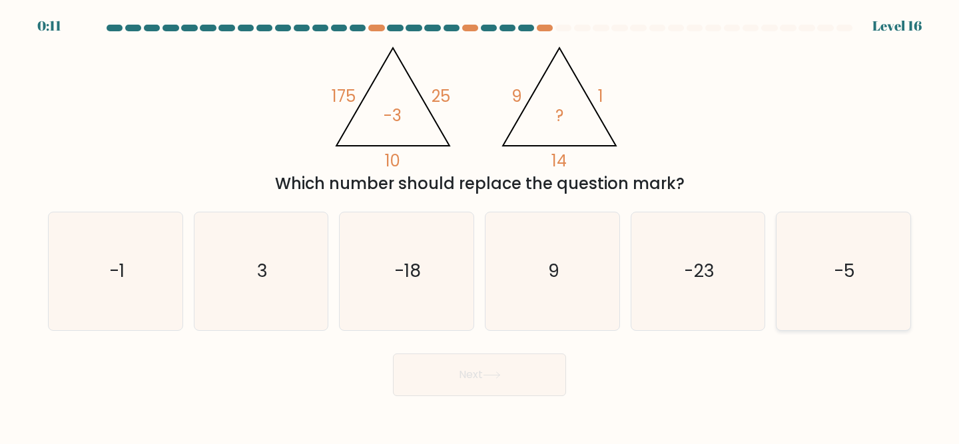
click at [868, 276] on icon "-5" at bounding box center [844, 272] width 118 height 118
click at [480, 226] on input "f. -5" at bounding box center [480, 224] width 1 height 3
radio input "true"
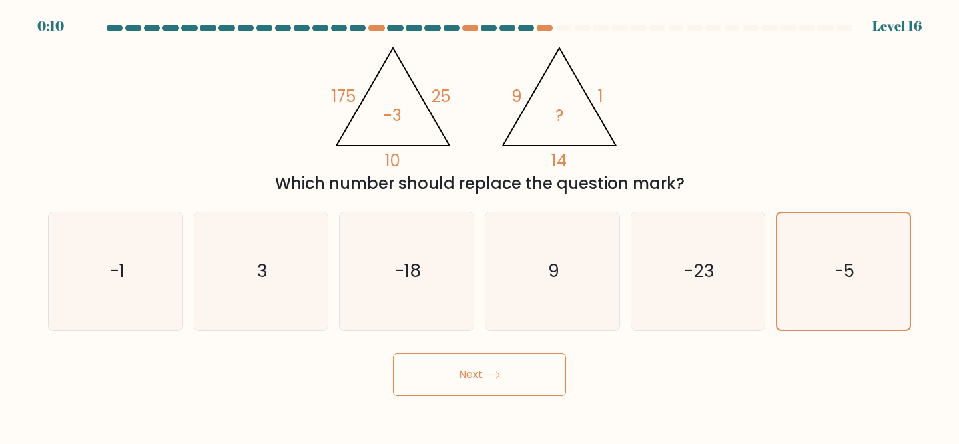
click at [473, 368] on button "Next" at bounding box center [479, 375] width 173 height 43
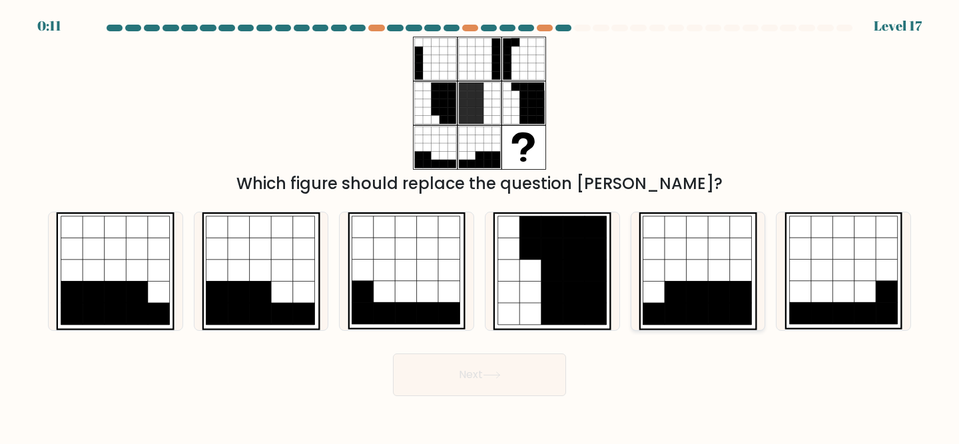
click at [698, 292] on icon at bounding box center [698, 293] width 22 height 22
click at [480, 226] on input "e." at bounding box center [480, 224] width 1 height 3
radio input "true"
click at [516, 376] on button "Next" at bounding box center [479, 375] width 173 height 43
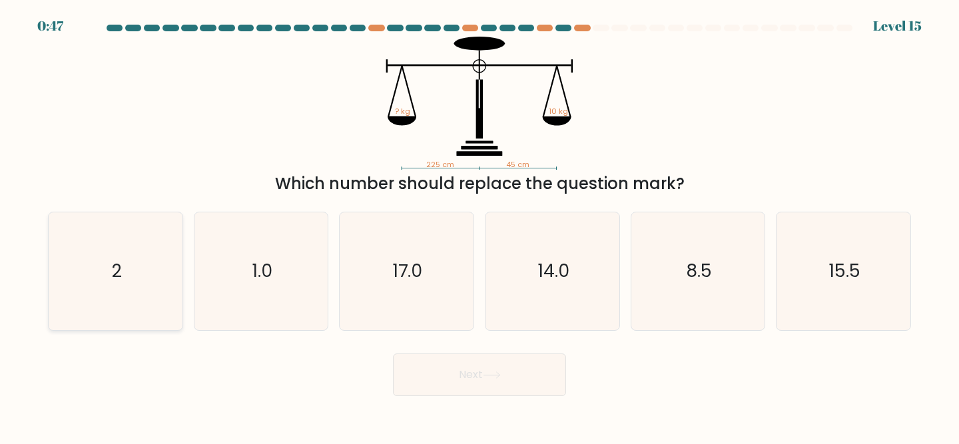
click at [102, 294] on icon "2" at bounding box center [116, 272] width 118 height 118
click at [480, 226] on input "a. 2" at bounding box center [480, 224] width 1 height 3
radio input "true"
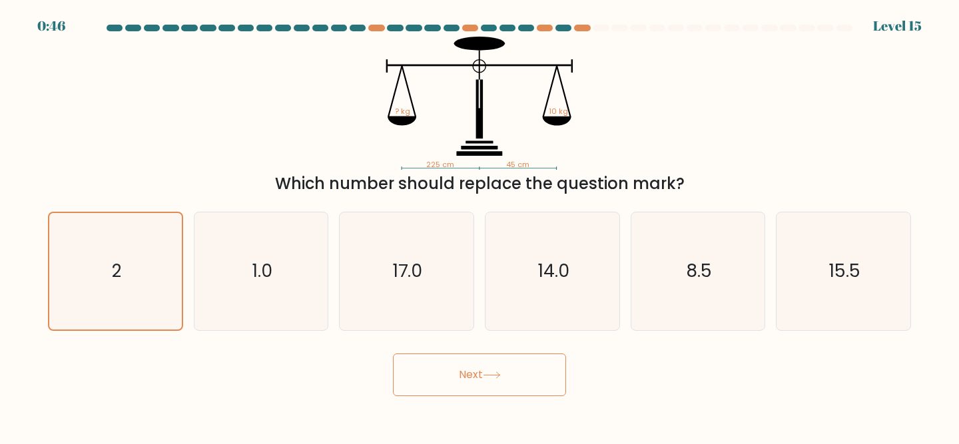
click at [491, 381] on button "Next" at bounding box center [479, 375] width 173 height 43
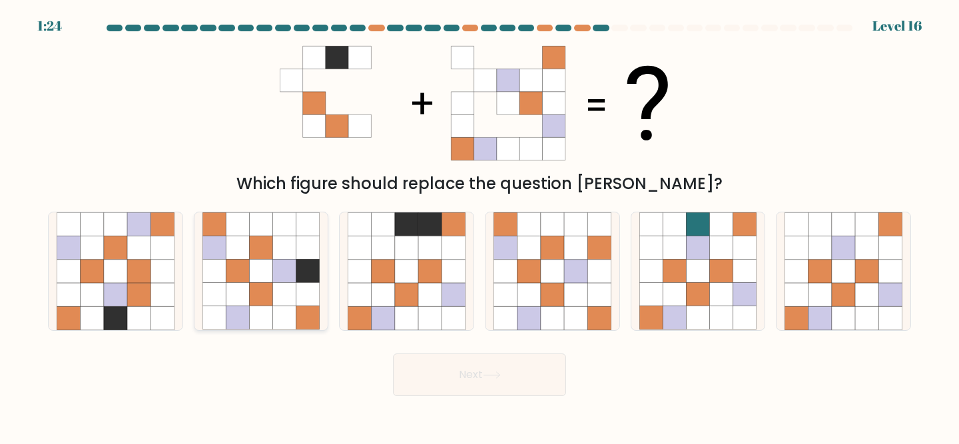
click at [263, 307] on icon at bounding box center [260, 317] width 23 height 23
click at [480, 226] on input "b." at bounding box center [480, 224] width 1 height 3
radio input "true"
click at [518, 393] on button "Next" at bounding box center [479, 375] width 173 height 43
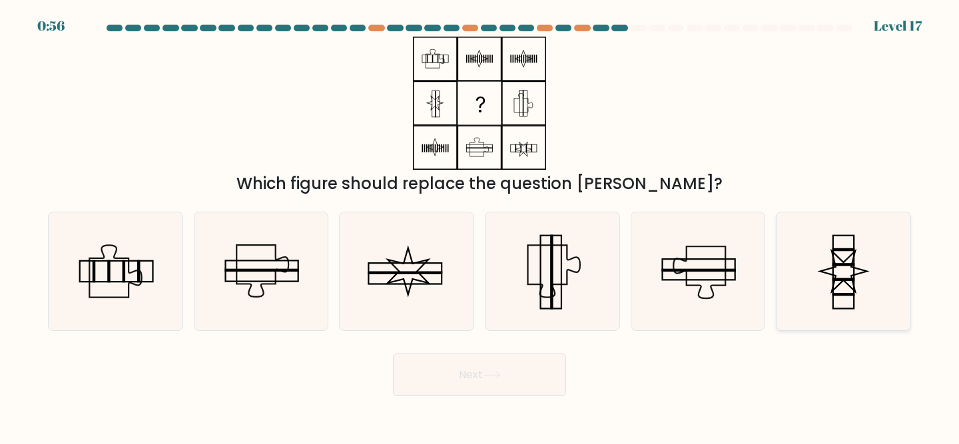
click at [834, 254] on icon at bounding box center [844, 271] width 47 height 41
click at [480, 226] on input "f." at bounding box center [480, 224] width 1 height 3
radio input "true"
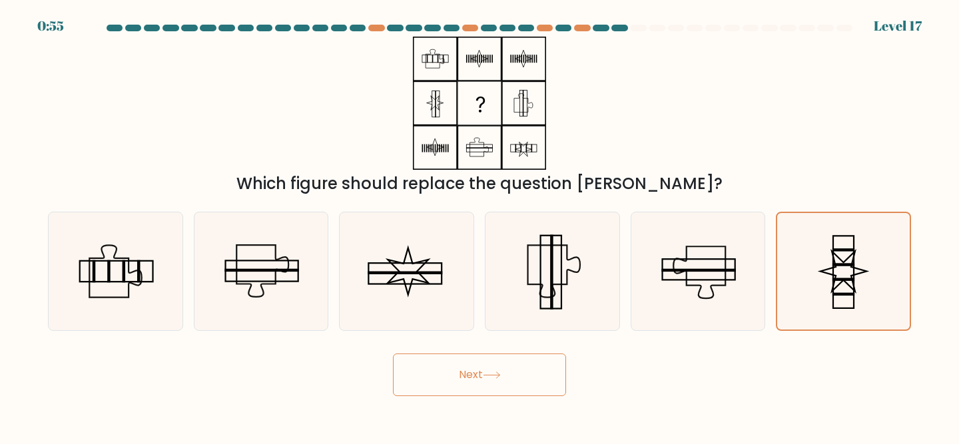
click at [512, 377] on button "Next" at bounding box center [479, 375] width 173 height 43
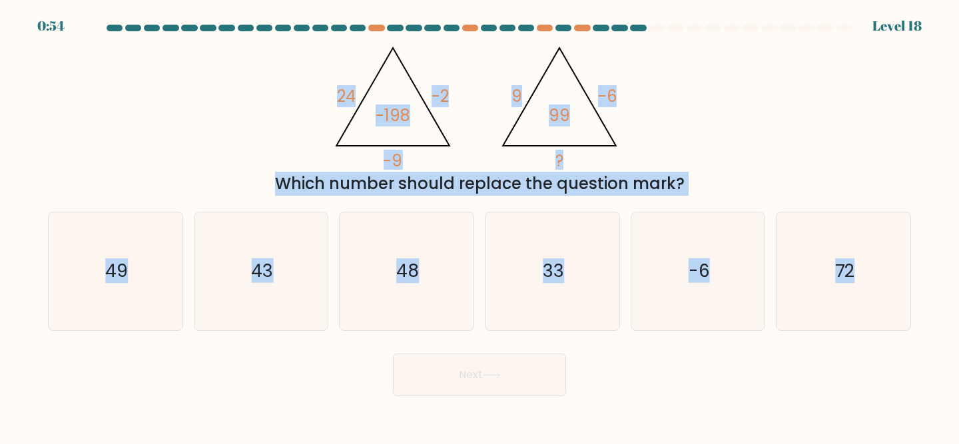
drag, startPoint x: 937, startPoint y: 295, endPoint x: 320, endPoint y: 102, distance: 646.5
click at [320, 102] on form at bounding box center [479, 211] width 959 height 372
copy form "24 -2 -9 -198 @import url('https://fonts.googleapis.com/css?family=Abril+Fatfac…"
click at [255, 130] on div "@import url('https://fonts.googleapis.com/css?family=Abril+Fatface:400,100,100i…" at bounding box center [480, 116] width 880 height 159
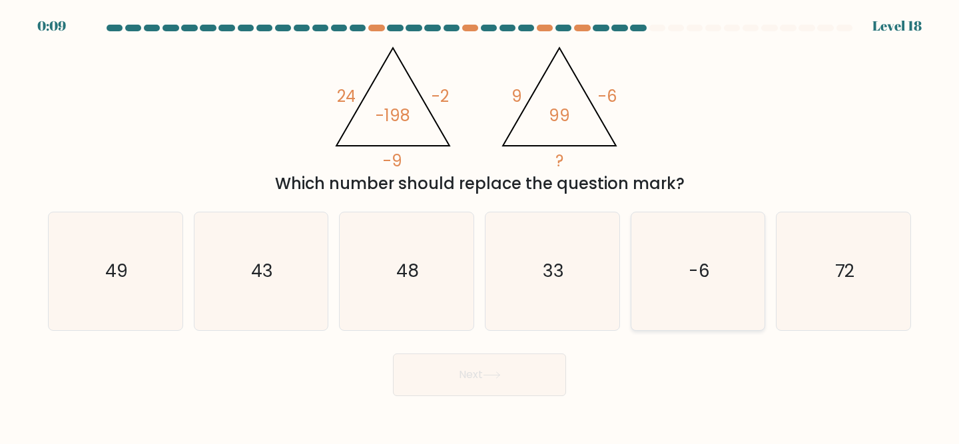
click at [710, 271] on text "-6" at bounding box center [699, 271] width 21 height 25
click at [480, 226] on input "e. -6" at bounding box center [480, 224] width 1 height 3
radio input "true"
click at [435, 376] on button "Next" at bounding box center [479, 375] width 173 height 43
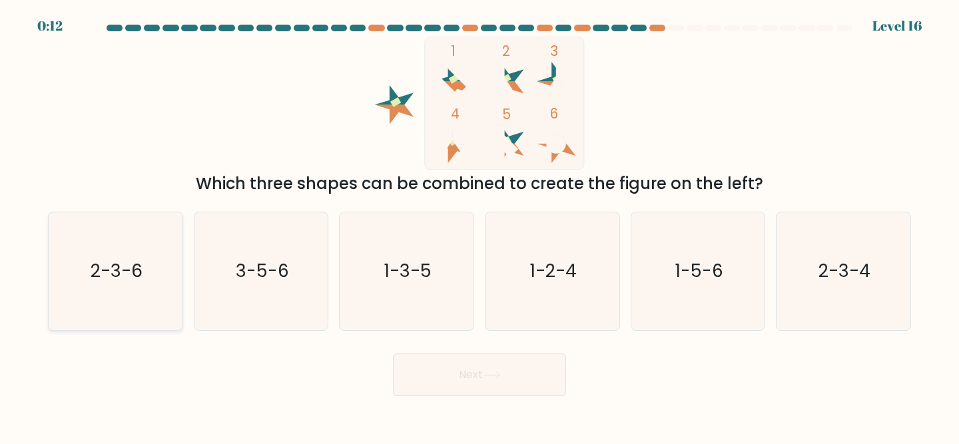
click at [109, 288] on icon "2-3-6" at bounding box center [116, 272] width 118 height 118
click at [480, 226] on input "a. 2-3-6" at bounding box center [480, 224] width 1 height 3
radio input "true"
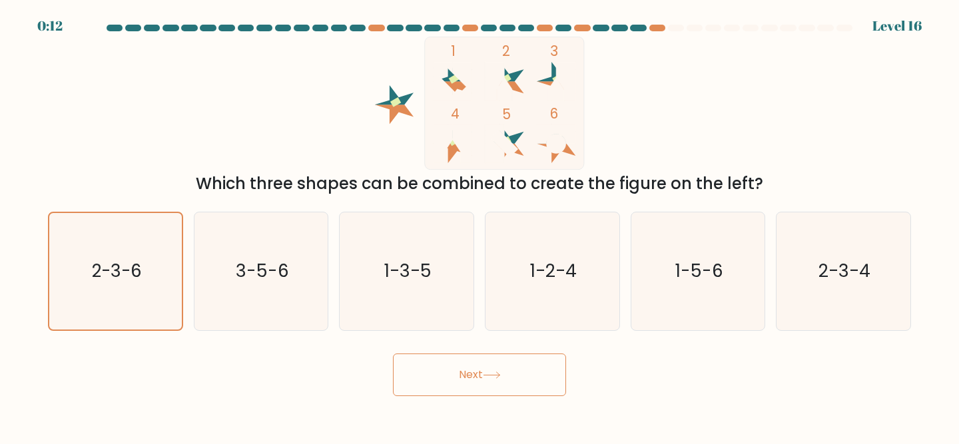
click at [488, 372] on icon at bounding box center [492, 375] width 18 height 7
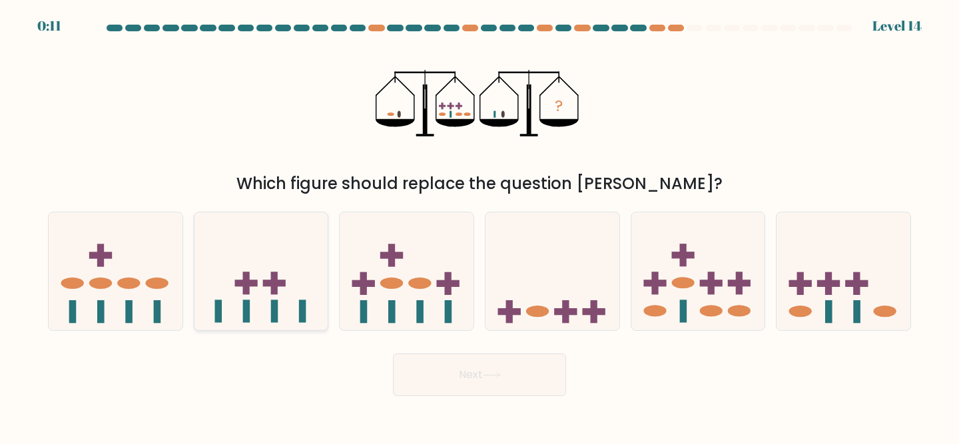
click at [254, 304] on icon at bounding box center [262, 271] width 134 height 111
click at [480, 226] on input "b." at bounding box center [480, 224] width 1 height 3
radio input "true"
click at [466, 359] on button "Next" at bounding box center [479, 375] width 173 height 43
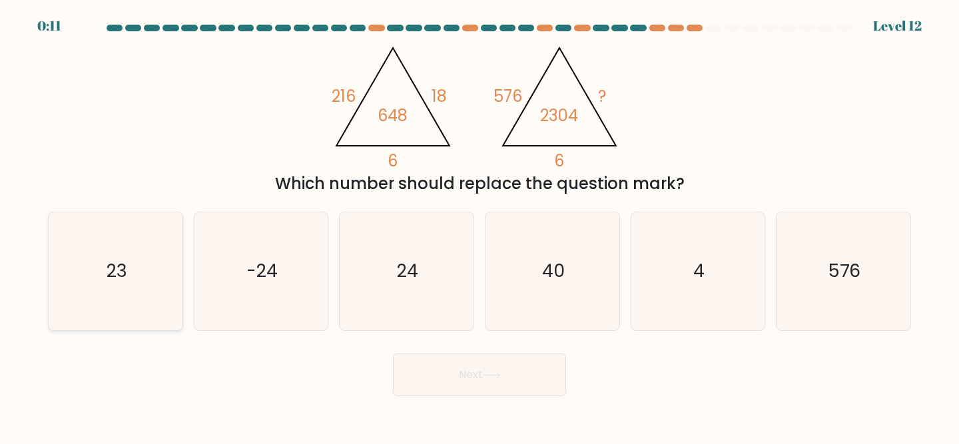
click at [109, 280] on text "23" at bounding box center [117, 271] width 21 height 25
click at [480, 226] on input "a. 23" at bounding box center [480, 224] width 1 height 3
radio input "true"
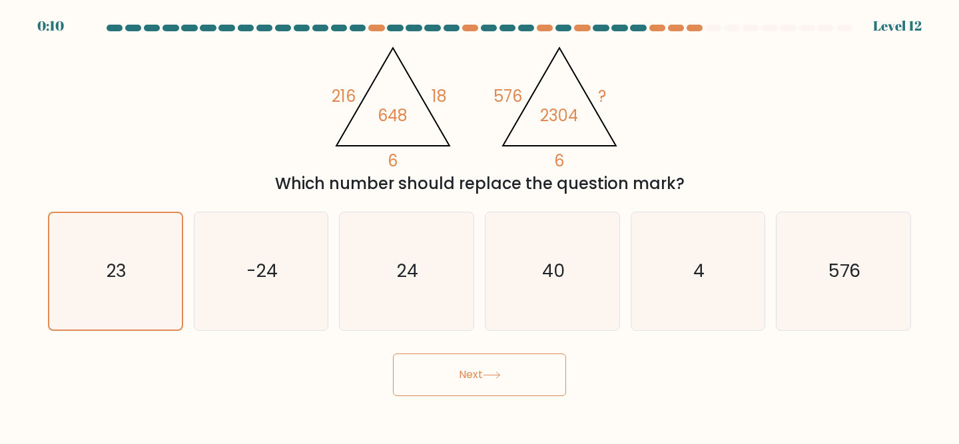
click at [416, 368] on button "Next" at bounding box center [479, 375] width 173 height 43
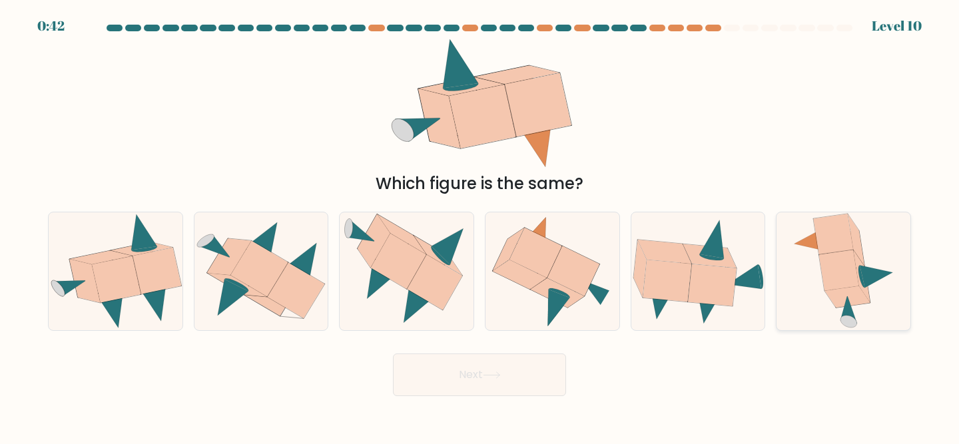
click at [856, 291] on icon at bounding box center [847, 297] width 45 height 21
click at [480, 226] on input "f." at bounding box center [480, 224] width 1 height 3
radio input "true"
click at [530, 370] on button "Next" at bounding box center [479, 375] width 173 height 43
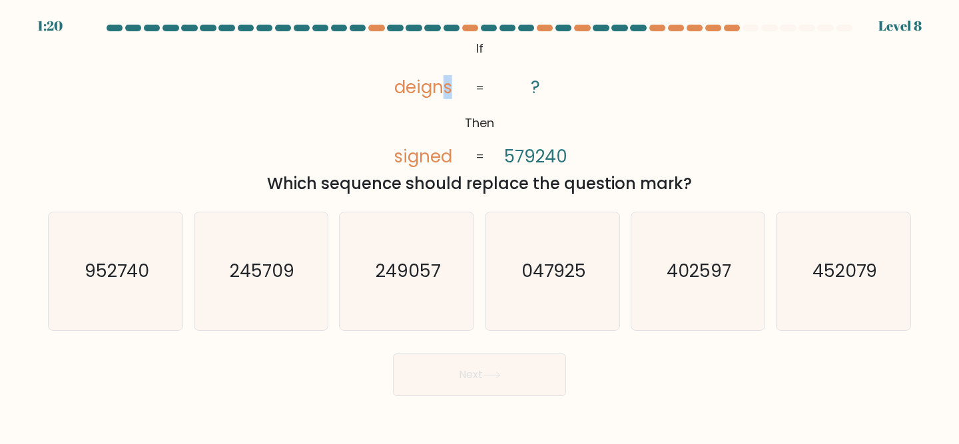
click at [446, 91] on tspan "deigns" at bounding box center [423, 87] width 58 height 24
drag, startPoint x: 510, startPoint y: 152, endPoint x: 503, endPoint y: 153, distance: 6.8
click at [503, 153] on icon "@import url('https://fonts.googleapis.com/css?family=Abril+Fatface:400,100,100i…" at bounding box center [480, 103] width 217 height 133
drag, startPoint x: 582, startPoint y: 155, endPoint x: 566, endPoint y: 158, distance: 15.6
click at [566, 158] on icon "@import url('https://fonts.googleapis.com/css?family=Abril+Fatface:400,100,100i…" at bounding box center [480, 103] width 217 height 133
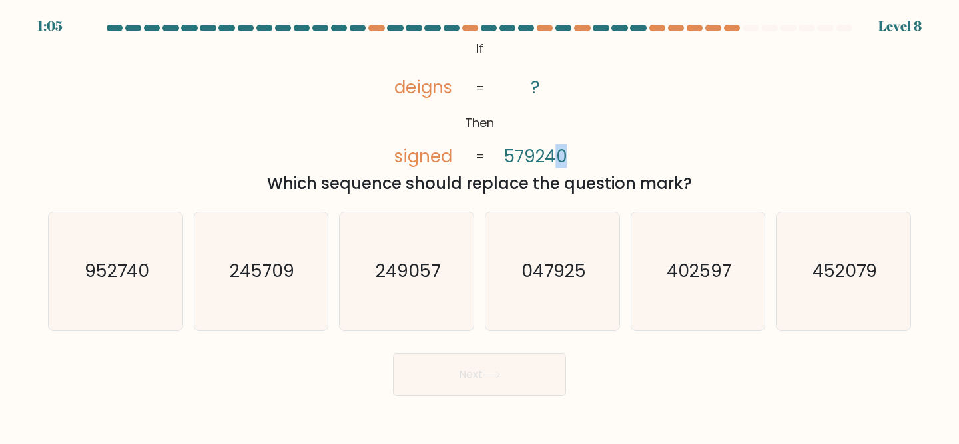
click at [560, 159] on tspan "579240" at bounding box center [535, 157] width 63 height 24
click at [560, 248] on icon "047925" at bounding box center [553, 272] width 118 height 118
click at [480, 226] on input "d. 047925" at bounding box center [480, 224] width 1 height 3
radio input "true"
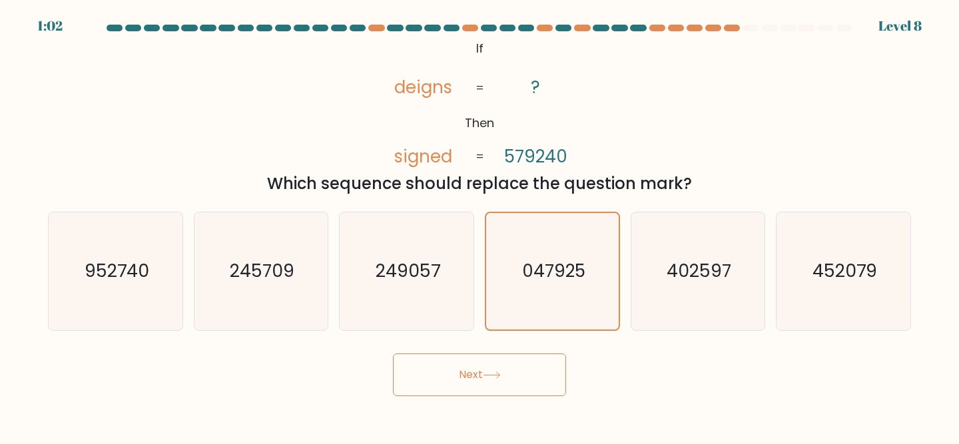
click at [451, 384] on button "Next" at bounding box center [479, 375] width 173 height 43
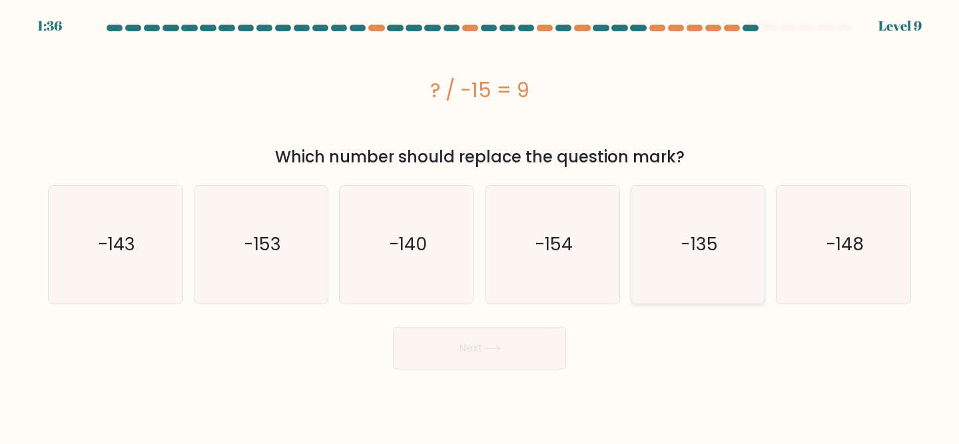
click at [727, 236] on icon "-135" at bounding box center [699, 245] width 118 height 118
click at [480, 226] on input "e. -135" at bounding box center [480, 224] width 1 height 3
radio input "true"
click at [494, 339] on button "Next" at bounding box center [479, 348] width 173 height 43
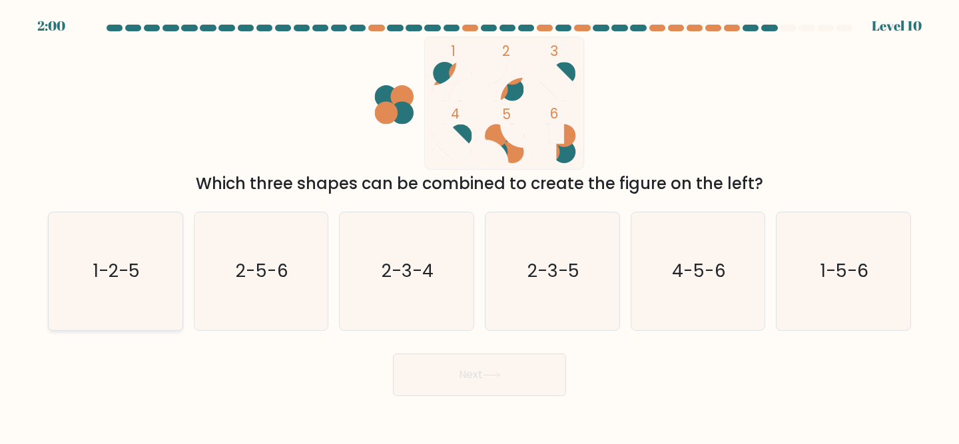
click at [157, 290] on icon "1-2-5" at bounding box center [116, 272] width 118 height 118
click at [480, 226] on input "a. 1-2-5" at bounding box center [480, 224] width 1 height 3
radio input "true"
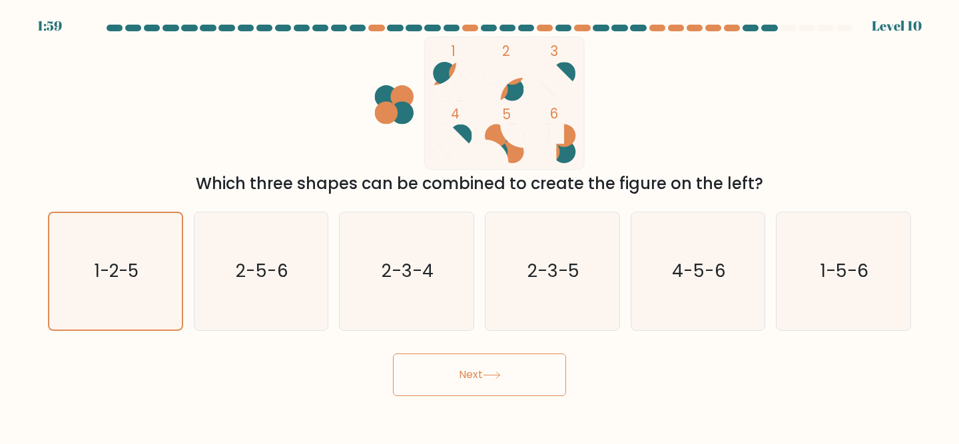
click at [478, 368] on button "Next" at bounding box center [479, 375] width 173 height 43
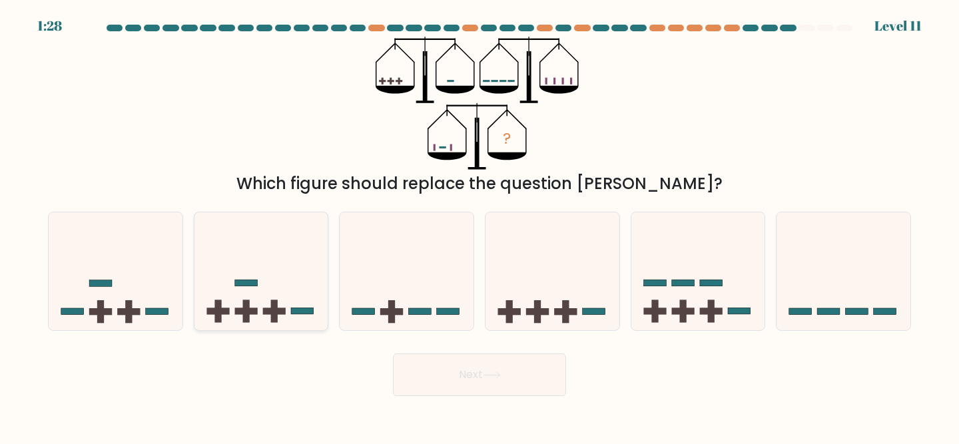
click at [255, 285] on rect at bounding box center [246, 284] width 23 height 7
click at [480, 226] on input "b." at bounding box center [480, 224] width 1 height 3
radio input "true"
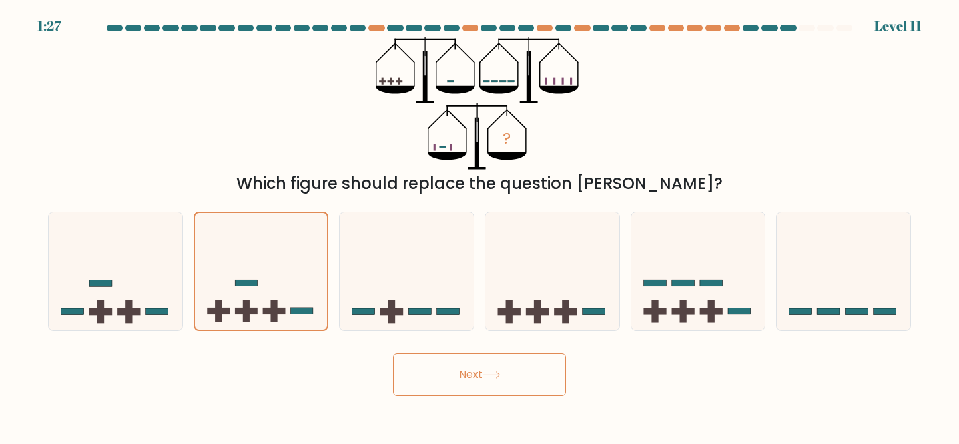
click at [491, 379] on icon at bounding box center [492, 375] width 18 height 7
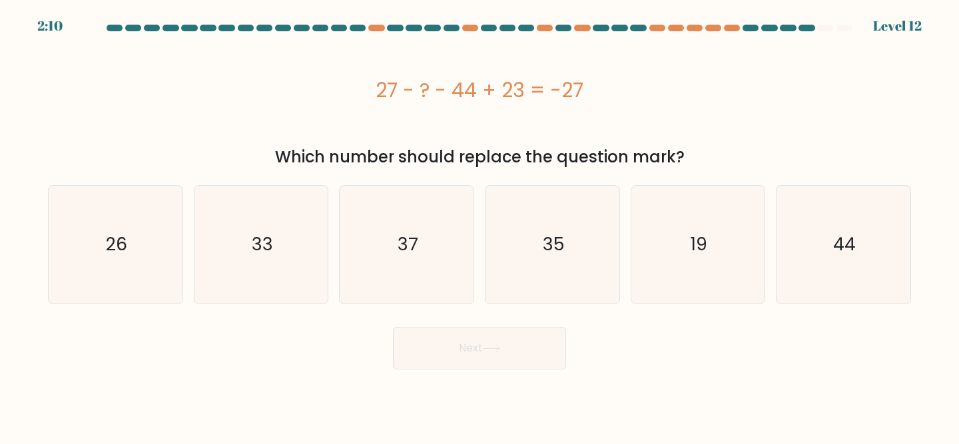
click at [526, 84] on div "27 - ? - 44 + 23 = -27" at bounding box center [480, 90] width 864 height 30
copy div "27 - ? - 44 + 23 = -27"
click at [261, 238] on text "33" at bounding box center [262, 244] width 21 height 25
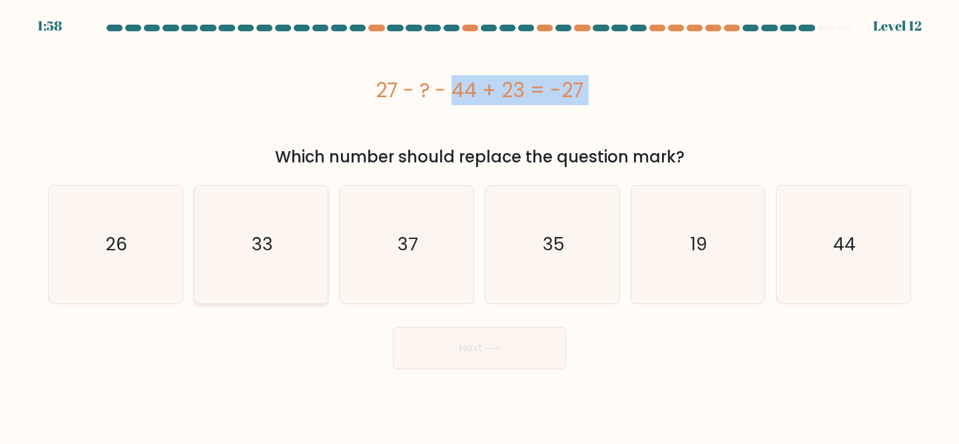
click at [480, 226] on input "b. 33" at bounding box center [480, 224] width 1 height 3
radio input "true"
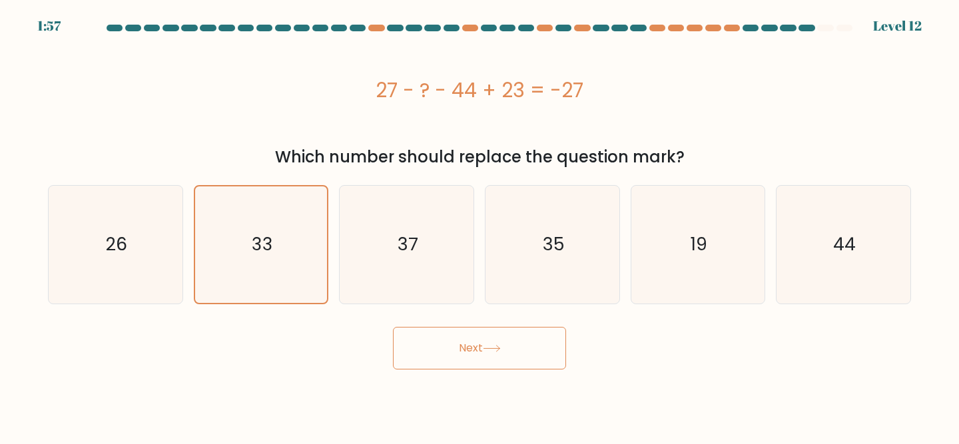
click at [490, 369] on button "Next" at bounding box center [479, 348] width 173 height 43
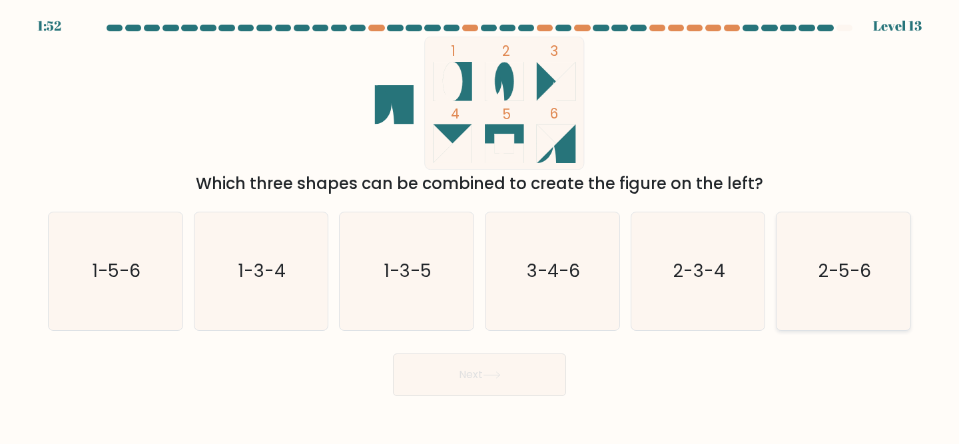
click at [816, 256] on icon "2-5-6" at bounding box center [844, 272] width 118 height 118
click at [480, 226] on input "f. 2-5-6" at bounding box center [480, 224] width 1 height 3
radio input "true"
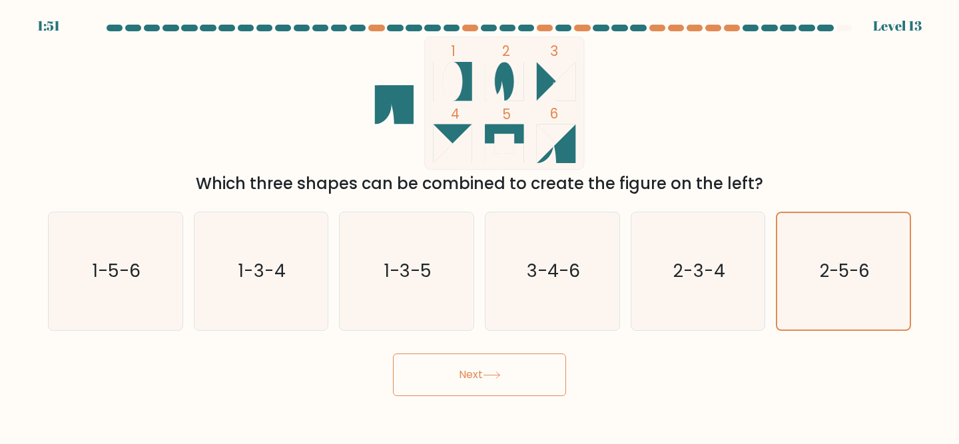
click at [538, 358] on button "Next" at bounding box center [479, 375] width 173 height 43
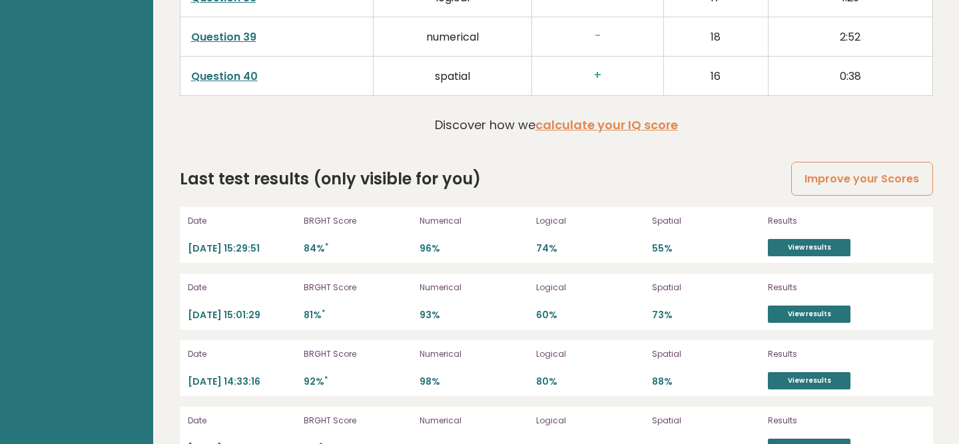
scroll to position [3593, 0]
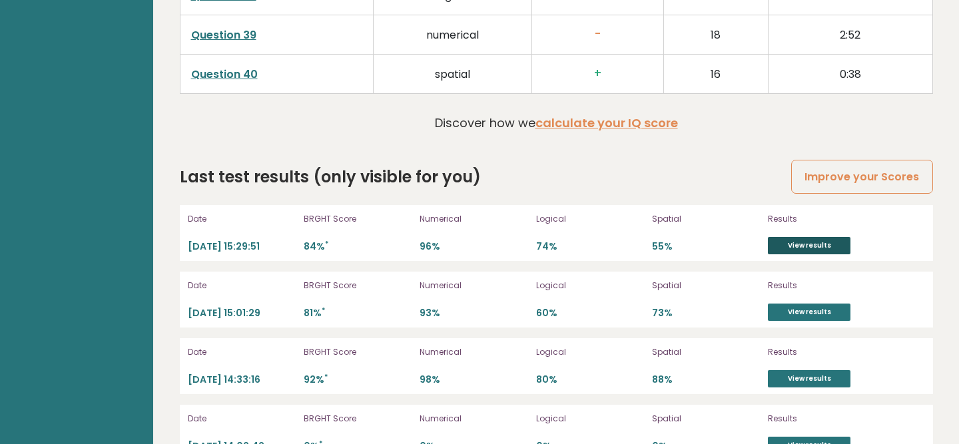
click at [795, 237] on link "View results" at bounding box center [809, 245] width 83 height 17
click at [816, 370] on link "View results" at bounding box center [809, 378] width 83 height 17
click at [808, 304] on link "View results" at bounding box center [809, 312] width 83 height 17
click at [814, 237] on link "View results" at bounding box center [809, 245] width 83 height 17
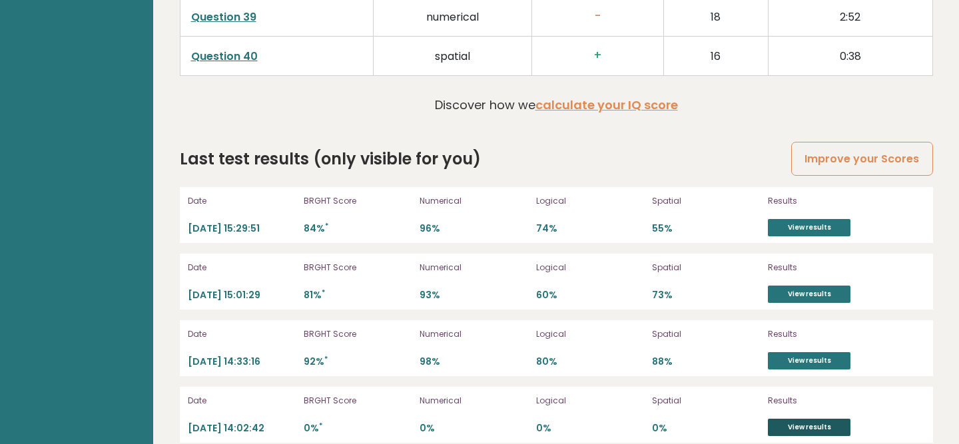
click at [812, 419] on link "View results" at bounding box center [809, 427] width 83 height 17
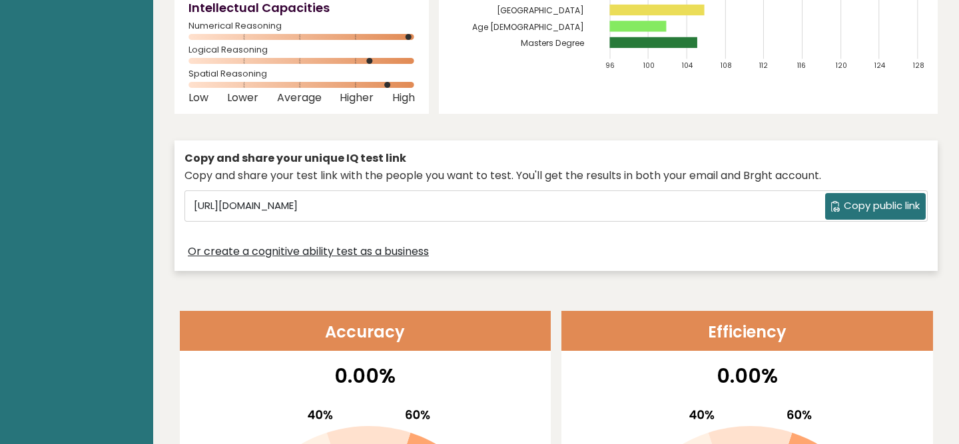
scroll to position [0, 0]
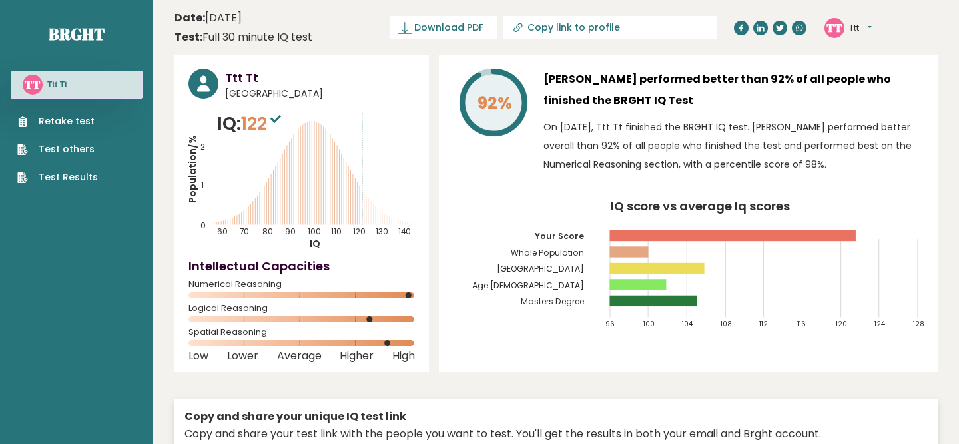
click at [82, 125] on link "Retake test" at bounding box center [57, 122] width 81 height 14
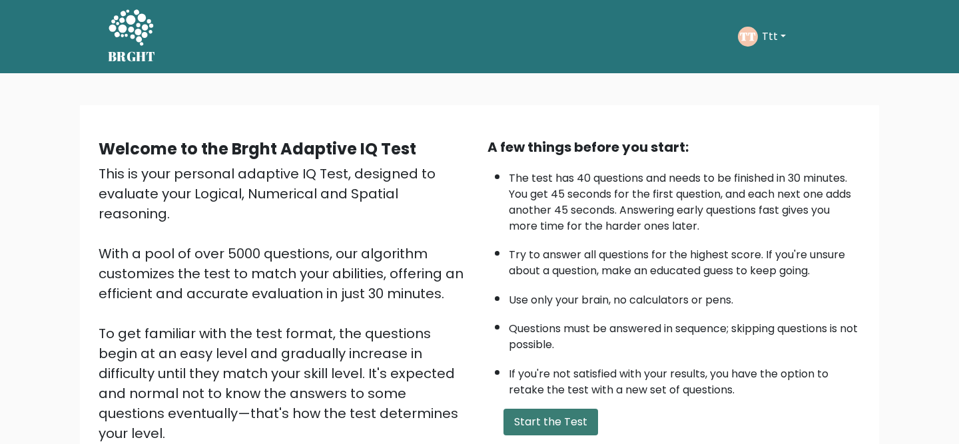
click at [539, 423] on button "Start the Test" at bounding box center [551, 422] width 95 height 27
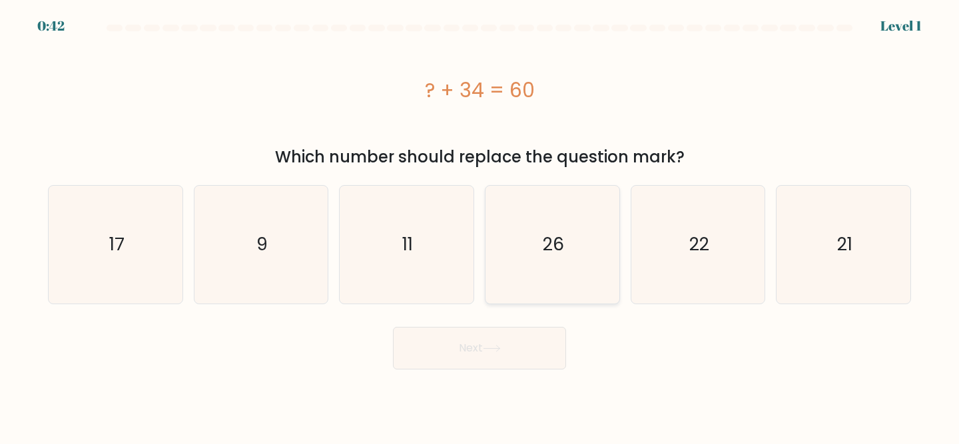
click at [511, 227] on icon "26" at bounding box center [553, 245] width 118 height 118
click at [480, 226] on input "d. 26" at bounding box center [480, 224] width 1 height 3
radio input "true"
click at [487, 414] on body "0:42 Level 1 a." at bounding box center [479, 222] width 959 height 444
click at [501, 355] on button "Next" at bounding box center [479, 348] width 173 height 43
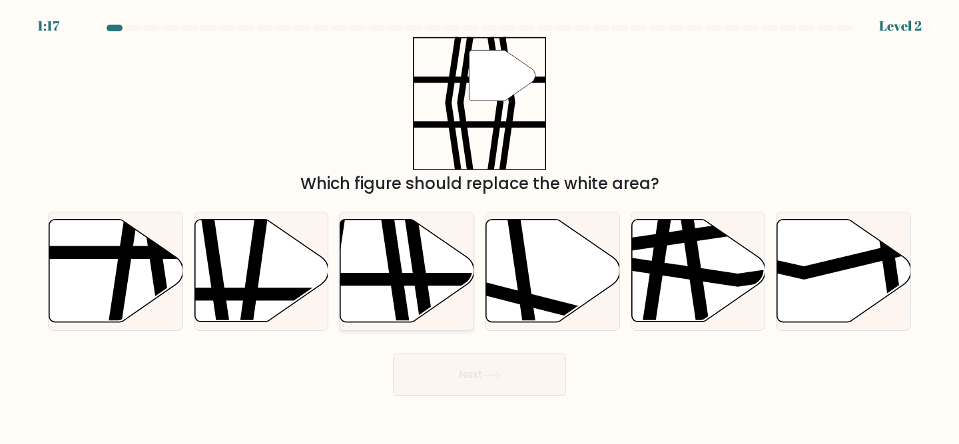
click at [398, 257] on icon at bounding box center [393, 328] width 19 height 270
click at [480, 226] on input "c." at bounding box center [480, 224] width 1 height 3
radio input "true"
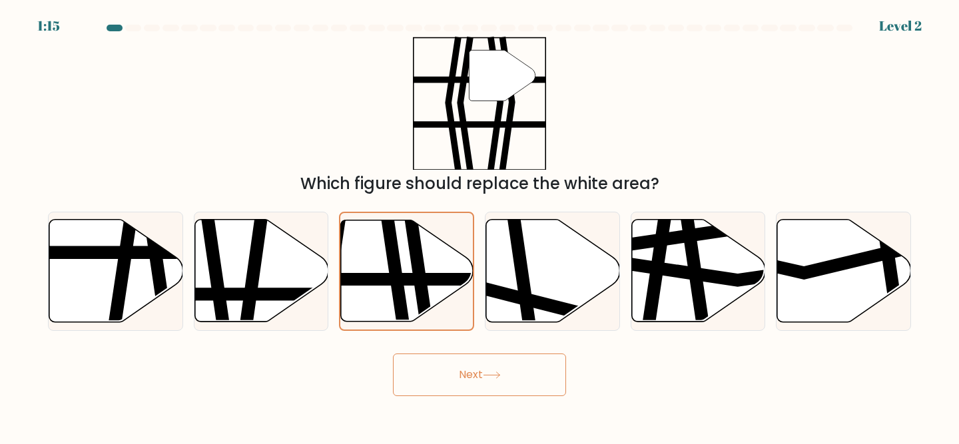
click at [421, 376] on button "Next" at bounding box center [479, 375] width 173 height 43
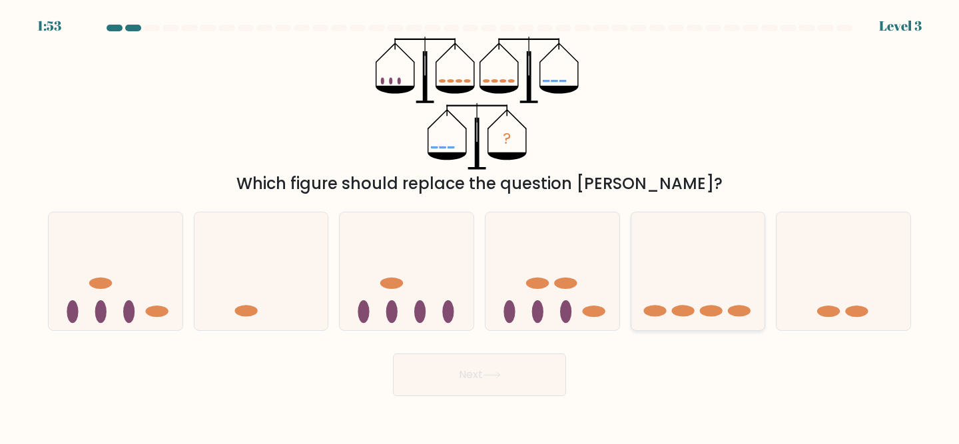
click at [668, 285] on icon at bounding box center [699, 271] width 134 height 111
click at [480, 226] on input "e." at bounding box center [480, 224] width 1 height 3
radio input "true"
click at [480, 370] on button "Next" at bounding box center [479, 375] width 173 height 43
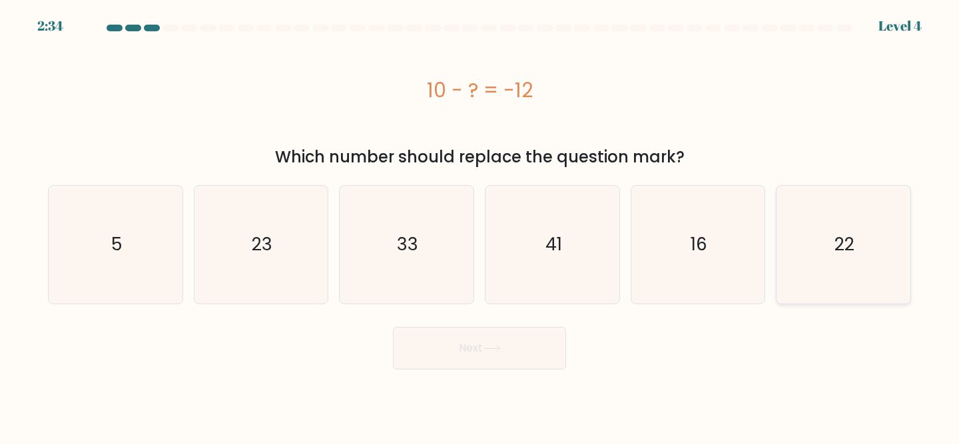
click at [839, 223] on icon "22" at bounding box center [844, 245] width 118 height 118
click at [480, 223] on input "f. 22" at bounding box center [480, 224] width 1 height 3
radio input "true"
click at [506, 351] on button "Next" at bounding box center [479, 348] width 173 height 43
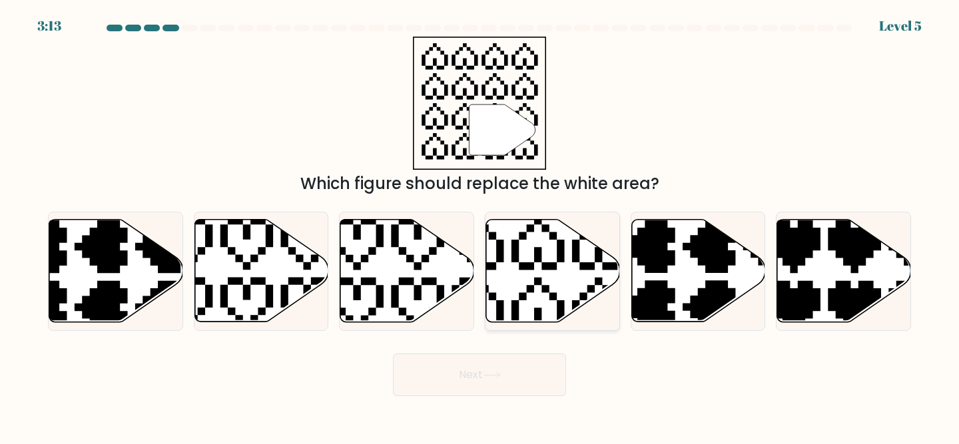
click at [545, 265] on icon at bounding box center [507, 213] width 235 height 235
click at [480, 226] on input "d." at bounding box center [480, 224] width 1 height 3
radio input "true"
click at [500, 377] on icon at bounding box center [492, 375] width 18 height 7
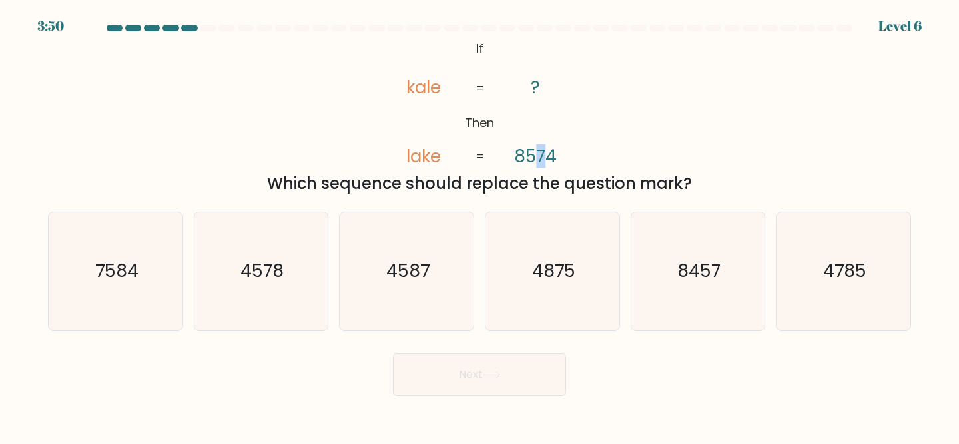
click at [545, 156] on tspan "8574" at bounding box center [535, 157] width 43 height 24
click at [125, 279] on text "7584" at bounding box center [116, 271] width 43 height 25
click at [480, 226] on input "a. 7584" at bounding box center [480, 224] width 1 height 3
radio input "true"
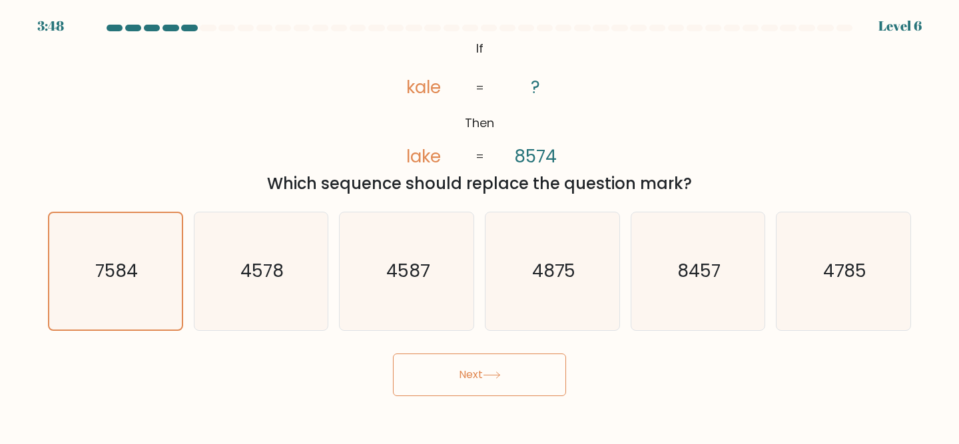
click at [469, 382] on button "Next" at bounding box center [479, 375] width 173 height 43
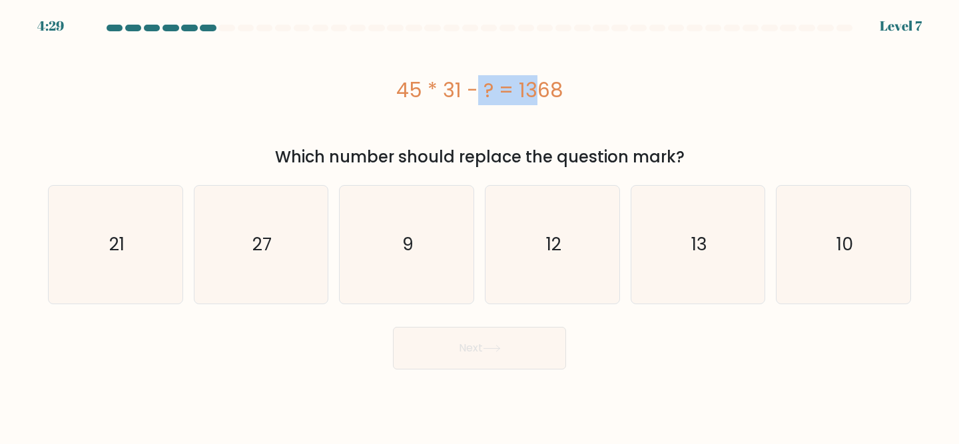
drag, startPoint x: 462, startPoint y: 93, endPoint x: 389, endPoint y: 93, distance: 72.6
click at [389, 93] on div "45 * 31 - ? = 1368" at bounding box center [480, 90] width 864 height 30
copy div "45 * 31"
click at [204, 297] on icon "27" at bounding box center [262, 245] width 118 height 118
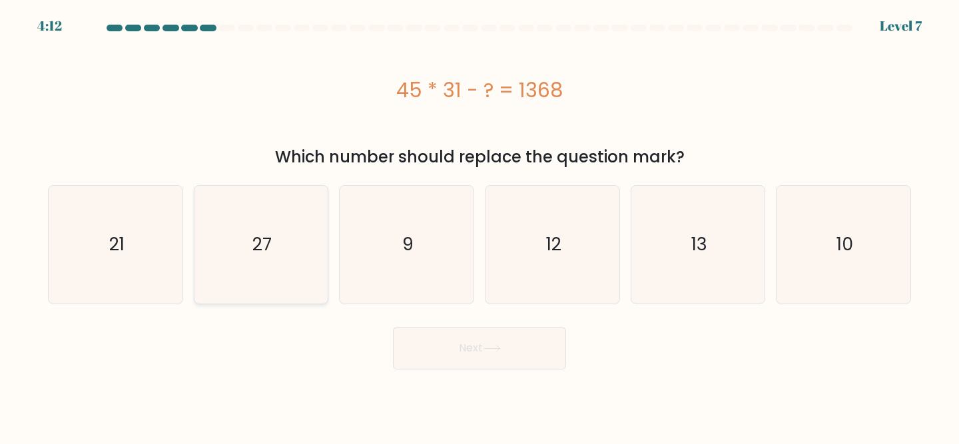
click at [480, 226] on input "b. 27" at bounding box center [480, 224] width 1 height 3
radio input "true"
click at [451, 355] on button "Next" at bounding box center [479, 348] width 173 height 43
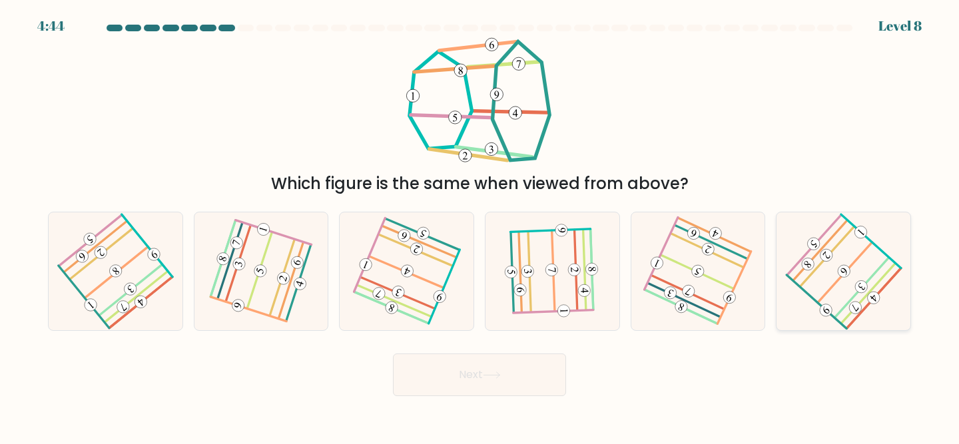
click at [867, 256] on icon at bounding box center [844, 272] width 94 height 94
click at [480, 226] on input "f." at bounding box center [480, 224] width 1 height 3
radio input "true"
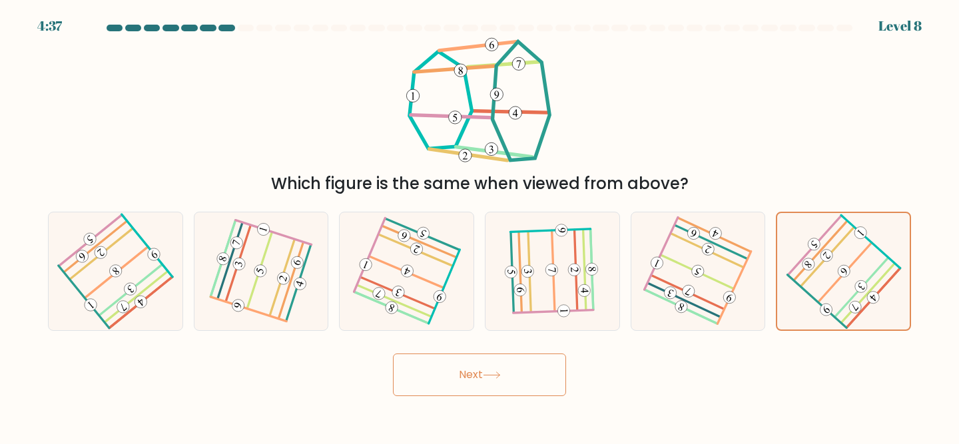
click at [452, 376] on button "Next" at bounding box center [479, 375] width 173 height 43
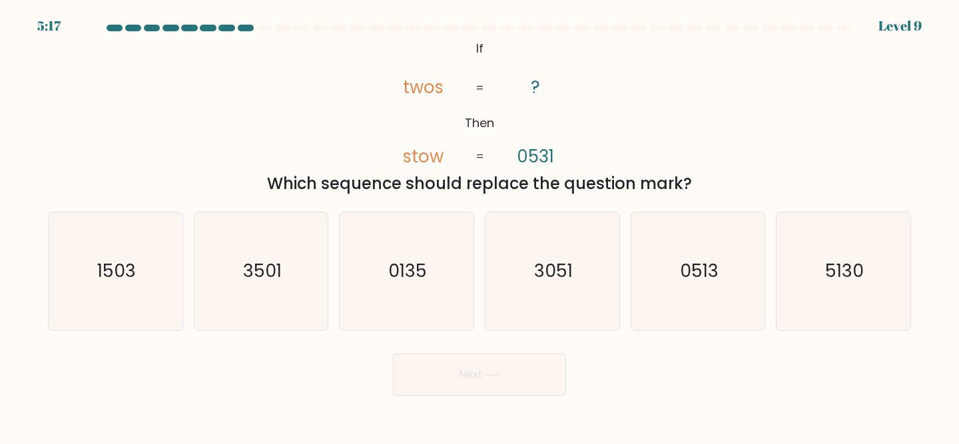
click at [440, 89] on icon "@import url('https://fonts.googleapis.com/css?family=Abril+Fatface:400,100,100i…" at bounding box center [480, 103] width 217 height 133
click at [407, 93] on tspan "twos" at bounding box center [423, 87] width 41 height 24
click at [840, 258] on icon "5130" at bounding box center [844, 272] width 118 height 118
click at [480, 226] on input "f. 5130" at bounding box center [480, 224] width 1 height 3
radio input "true"
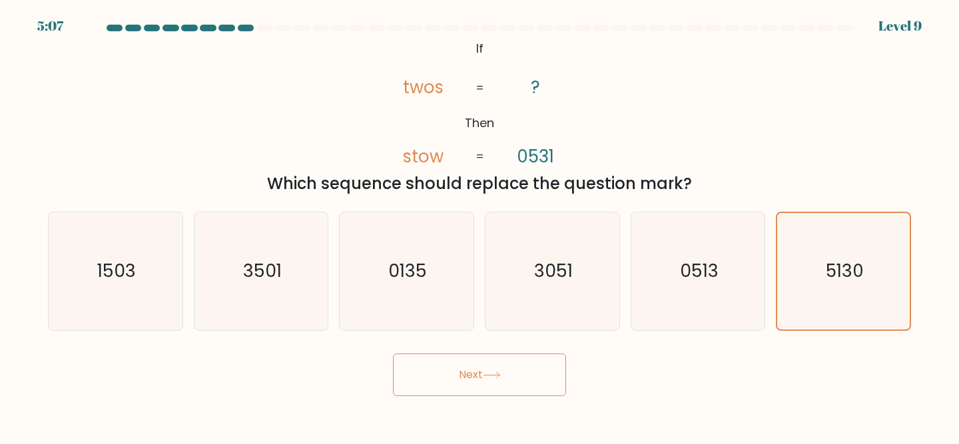
click at [522, 368] on button "Next" at bounding box center [479, 375] width 173 height 43
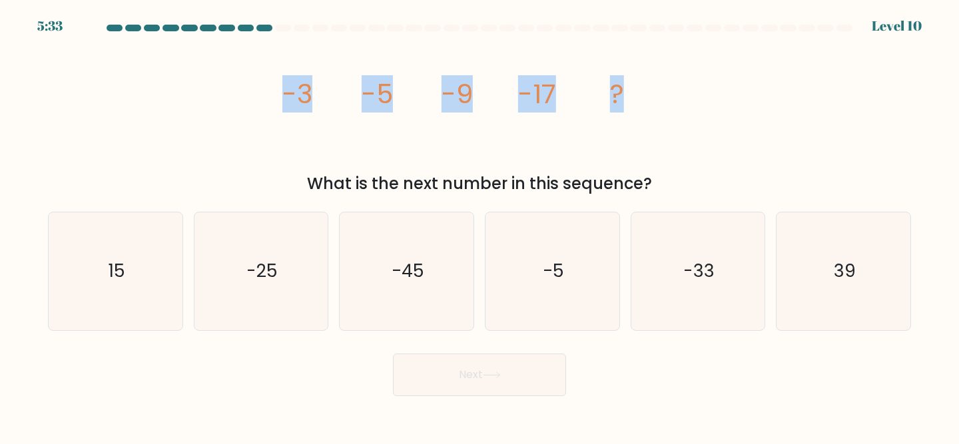
drag, startPoint x: 641, startPoint y: 98, endPoint x: 253, endPoint y: 116, distance: 388.2
click at [253, 116] on div "image/svg+xml -3 -5 -9 -17 ? What is the next number in this sequence?" at bounding box center [480, 116] width 880 height 159
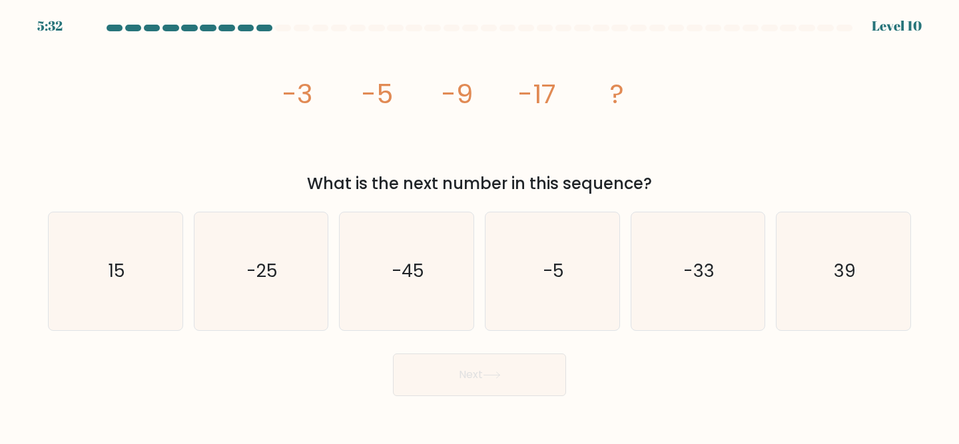
click at [253, 120] on div "image/svg+xml -3 -5 -9 -17 ? What is the next number in this sequence?" at bounding box center [480, 116] width 880 height 159
click at [687, 229] on icon "-33" at bounding box center [699, 272] width 118 height 118
click at [480, 226] on input "e. -33" at bounding box center [480, 224] width 1 height 3
radio input "true"
click at [469, 374] on button "Next" at bounding box center [479, 375] width 173 height 43
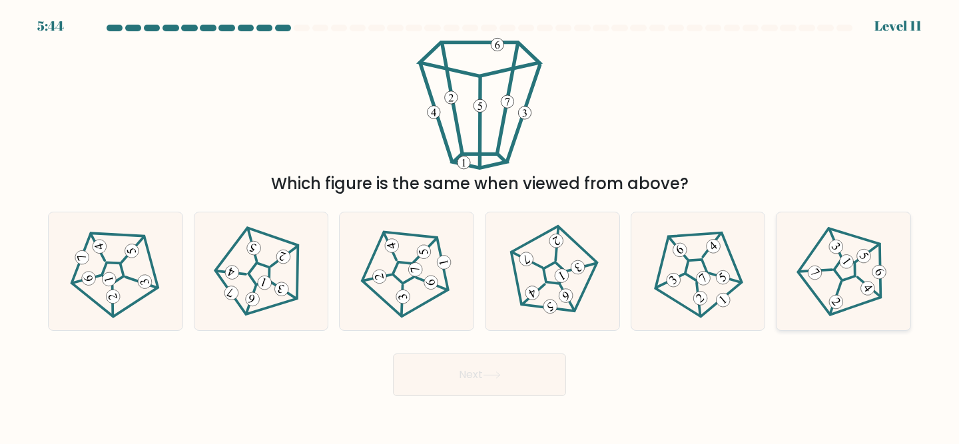
click at [852, 273] on icon at bounding box center [844, 272] width 94 height 94
click at [480, 226] on input "f." at bounding box center [480, 224] width 1 height 3
radio input "true"
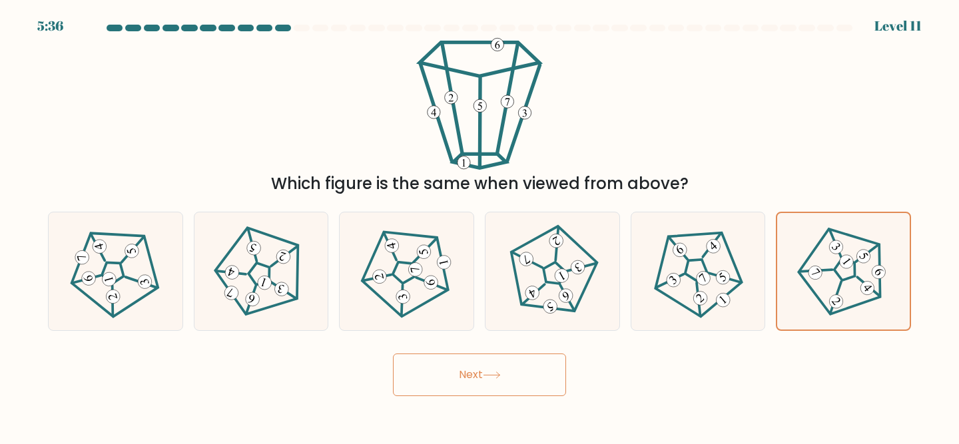
click at [460, 382] on button "Next" at bounding box center [479, 375] width 173 height 43
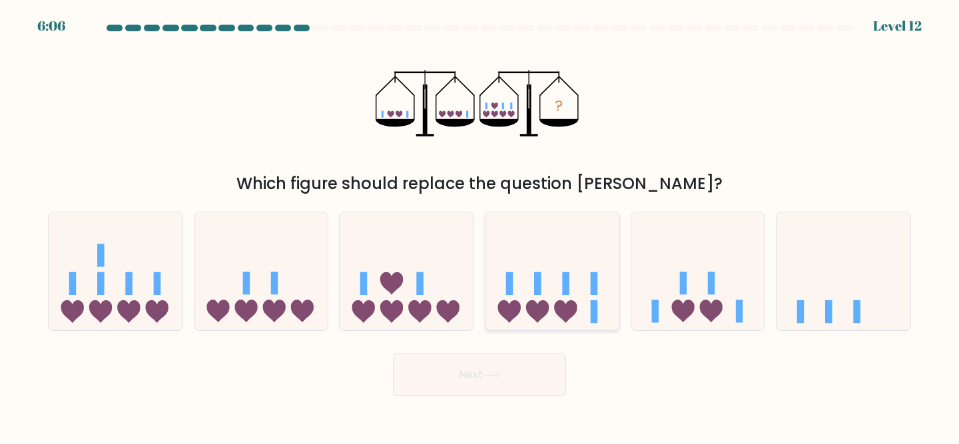
click at [547, 305] on icon at bounding box center [537, 311] width 23 height 23
click at [480, 226] on input "d." at bounding box center [480, 224] width 1 height 3
radio input "true"
click at [505, 370] on button "Next" at bounding box center [479, 375] width 173 height 43
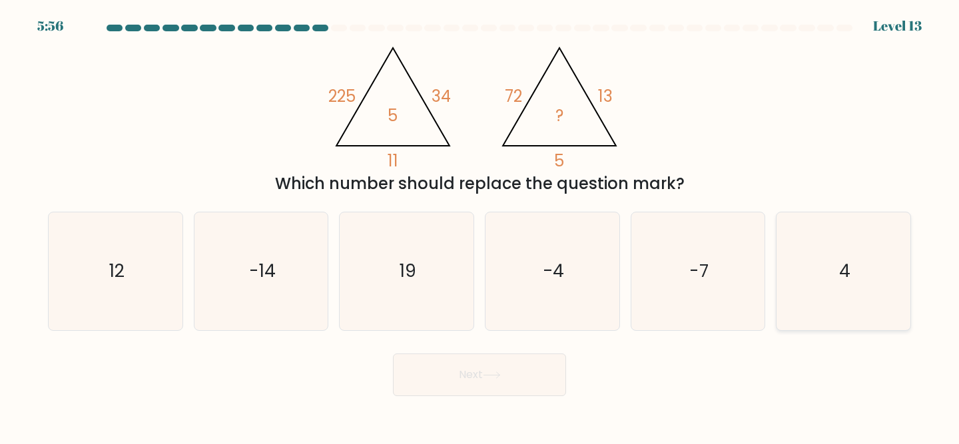
click at [826, 275] on icon "4" at bounding box center [844, 272] width 118 height 118
click at [480, 226] on input "f. 4" at bounding box center [480, 224] width 1 height 3
radio input "true"
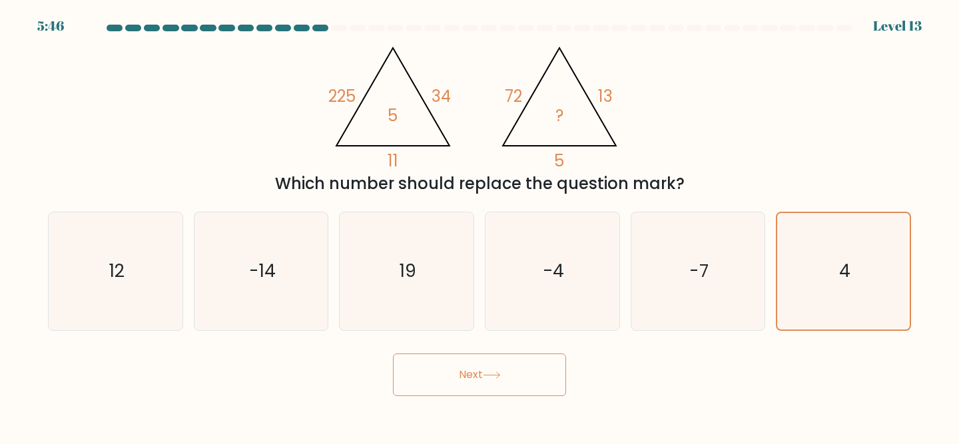
click at [504, 370] on button "Next" at bounding box center [479, 375] width 173 height 43
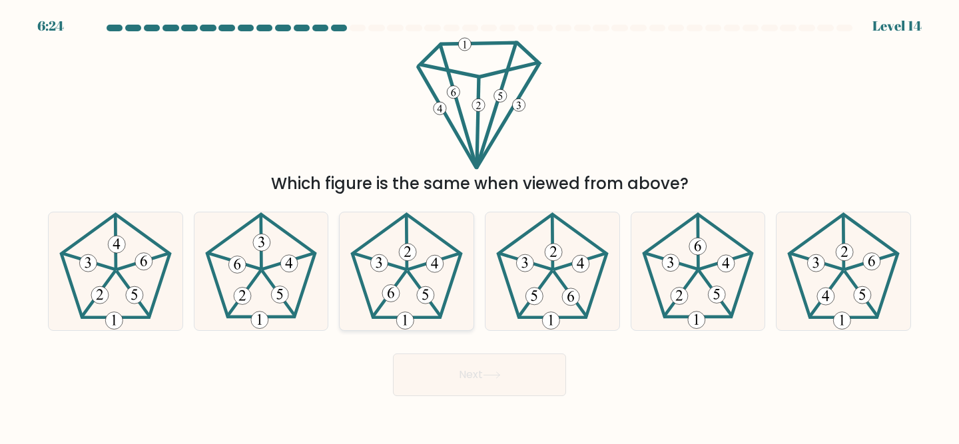
click at [427, 309] on icon at bounding box center [407, 272] width 118 height 118
click at [480, 226] on input "c." at bounding box center [480, 224] width 1 height 3
radio input "true"
click at [572, 288] on icon at bounding box center [553, 272] width 118 height 118
click at [480, 226] on input "d." at bounding box center [480, 224] width 1 height 3
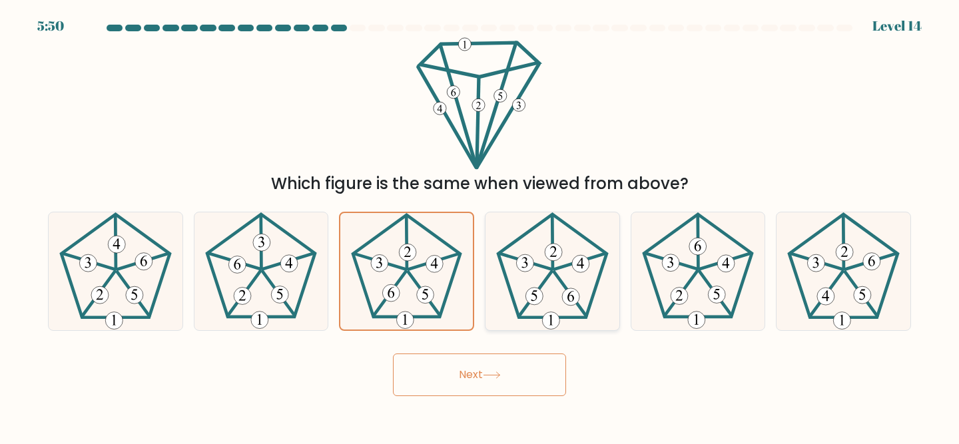
radio input "true"
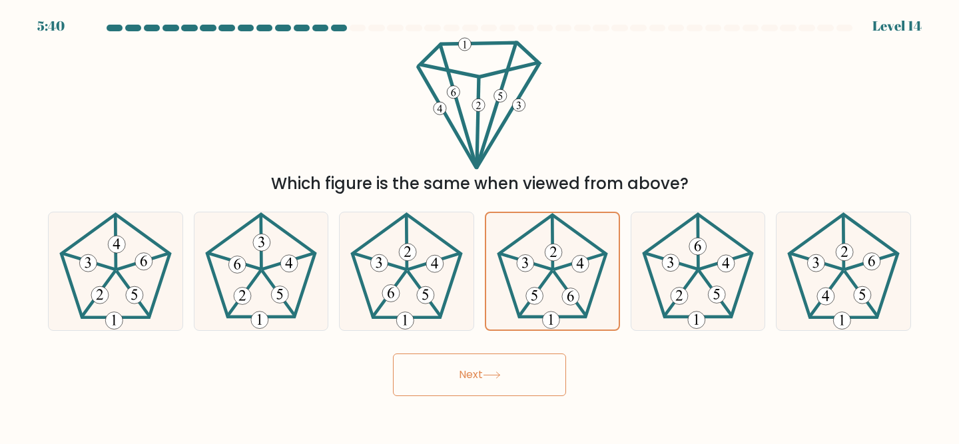
click at [508, 382] on button "Next" at bounding box center [479, 375] width 173 height 43
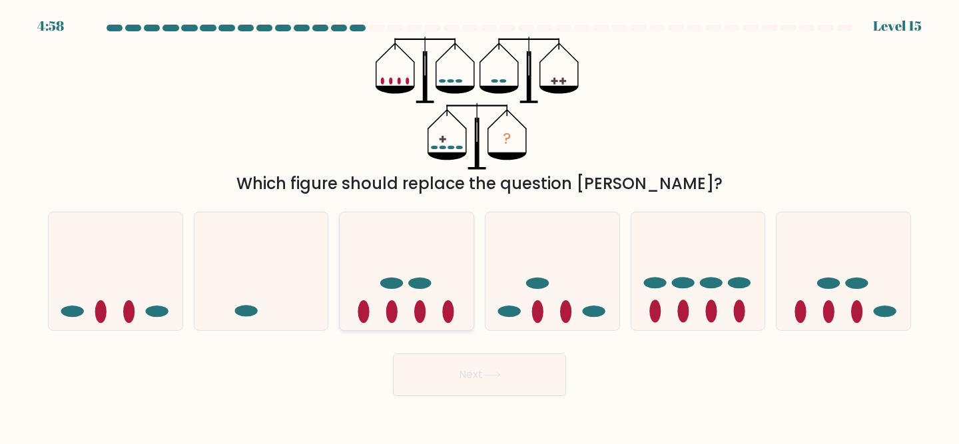
click at [434, 304] on icon at bounding box center [407, 271] width 134 height 111
click at [480, 226] on input "c." at bounding box center [480, 224] width 1 height 3
radio input "true"
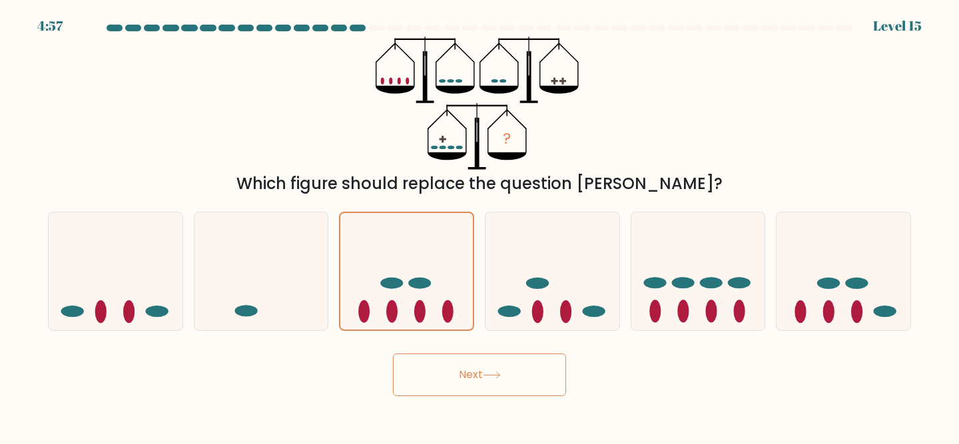
click at [461, 371] on button "Next" at bounding box center [479, 375] width 173 height 43
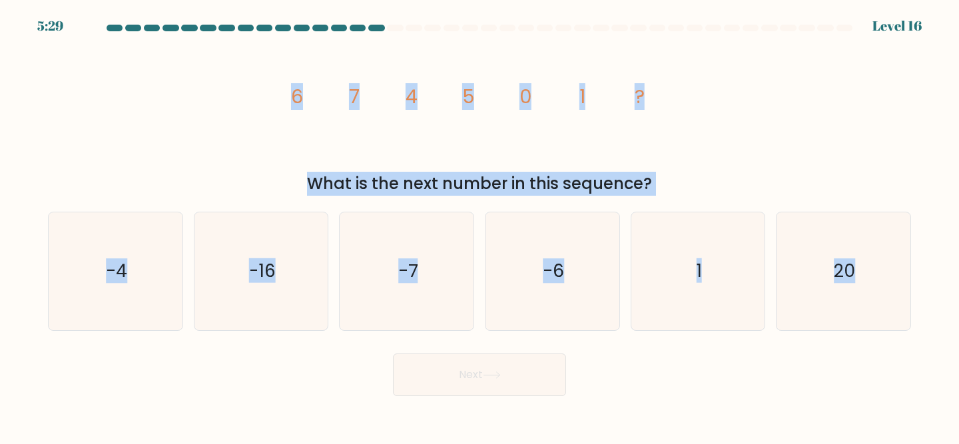
drag, startPoint x: 925, startPoint y: 348, endPoint x: 266, endPoint y: 101, distance: 704.4
click at [266, 101] on form at bounding box center [479, 211] width 959 height 372
copy form "6 7 4 5 0 1 ? What is the next number in this sequence? a. -4 b. -16 c. -7 d. -…"
click at [532, 147] on icon "image/svg+xml 6 7 4 5 0 1 ?" at bounding box center [480, 103] width 400 height 133
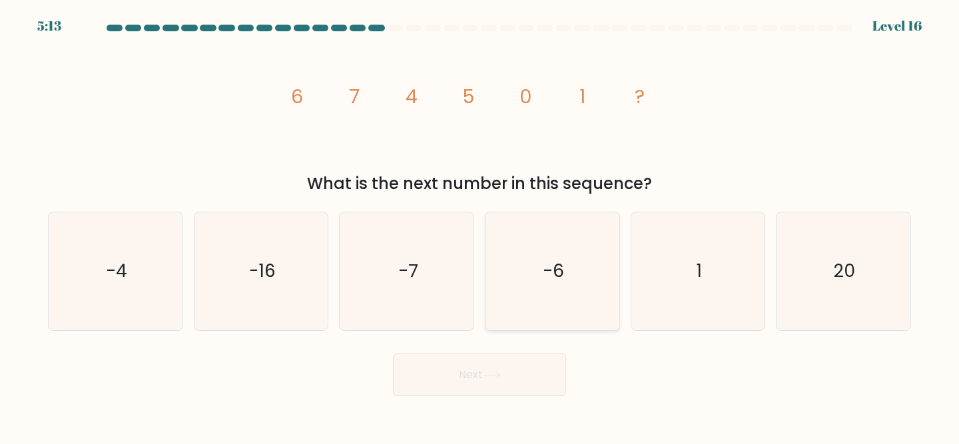
click at [542, 252] on icon "-6" at bounding box center [553, 272] width 118 height 118
click at [480, 226] on input "d. -6" at bounding box center [480, 224] width 1 height 3
radio input "true"
click at [378, 314] on icon "-7" at bounding box center [407, 272] width 118 height 118
click at [480, 226] on input "c. -7" at bounding box center [480, 224] width 1 height 3
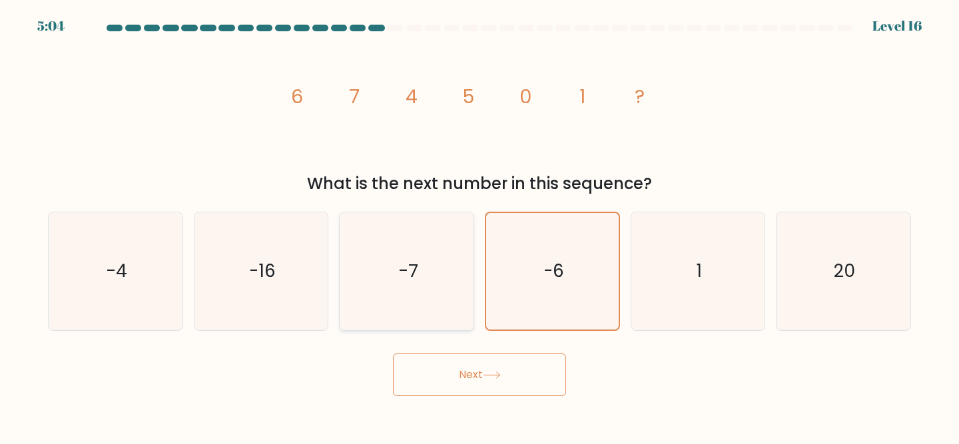
radio input "true"
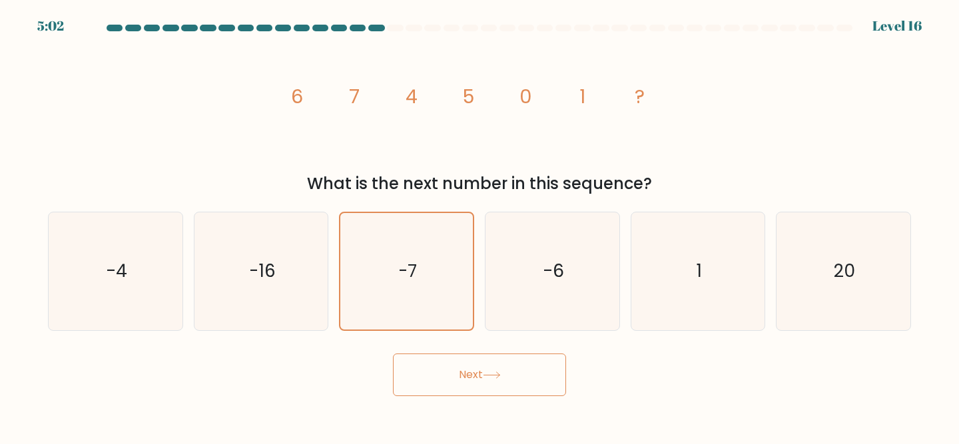
click at [363, 111] on icon "image/svg+xml 6 7 4 5 0 1 ?" at bounding box center [480, 103] width 400 height 133
click at [478, 384] on button "Next" at bounding box center [479, 375] width 173 height 43
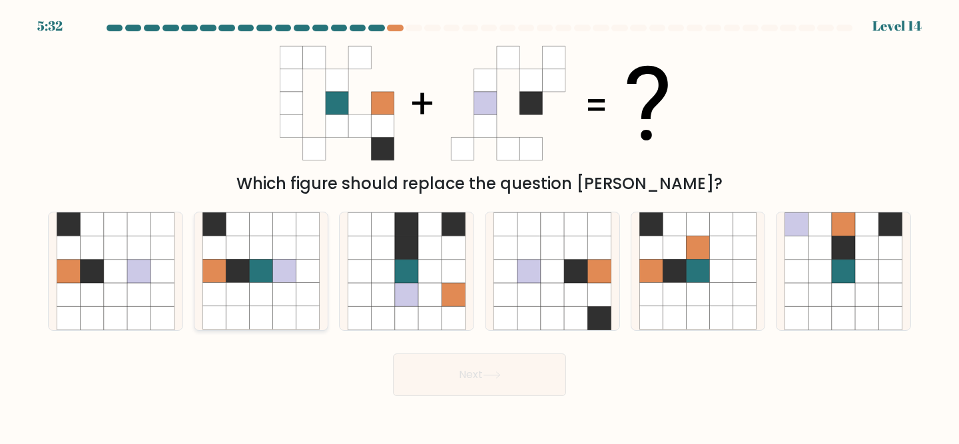
click at [291, 265] on icon at bounding box center [284, 271] width 23 height 23
click at [480, 226] on input "b." at bounding box center [480, 224] width 1 height 3
radio input "true"
click at [504, 383] on button "Next" at bounding box center [479, 375] width 173 height 43
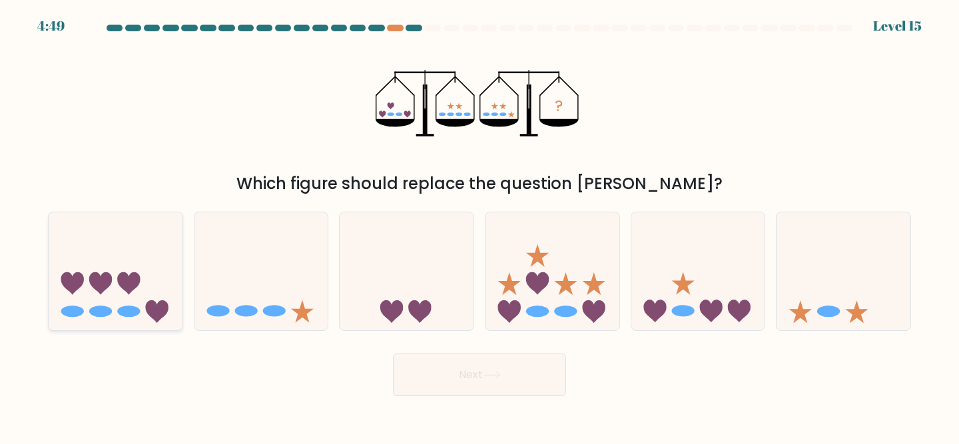
click at [115, 306] on icon at bounding box center [116, 271] width 134 height 111
click at [480, 226] on input "a." at bounding box center [480, 224] width 1 height 3
radio input "true"
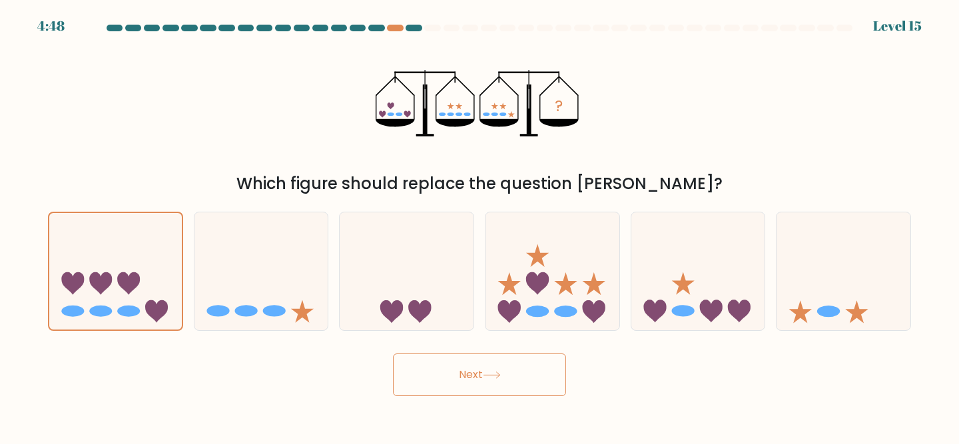
click at [511, 363] on button "Next" at bounding box center [479, 375] width 173 height 43
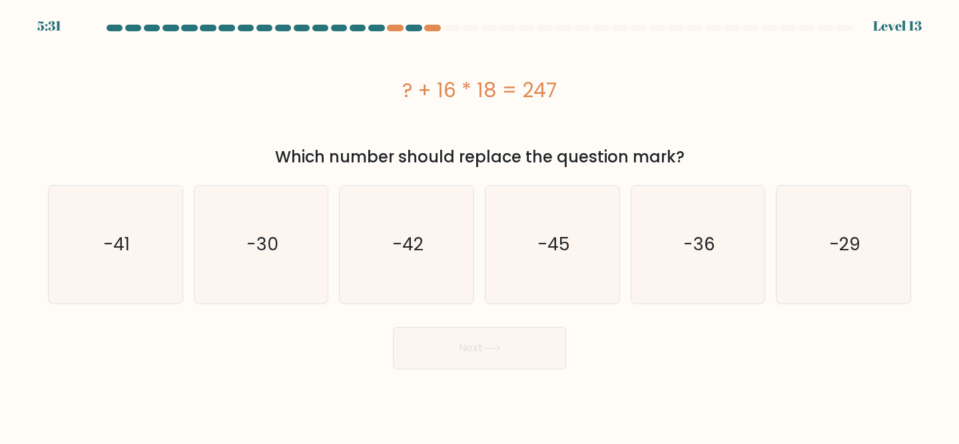
click at [524, 90] on div "? + 16 * 18 = 247" at bounding box center [480, 90] width 864 height 30
copy div "? + 16 * 18 = 247"
click at [155, 231] on icon "-41" at bounding box center [116, 245] width 118 height 118
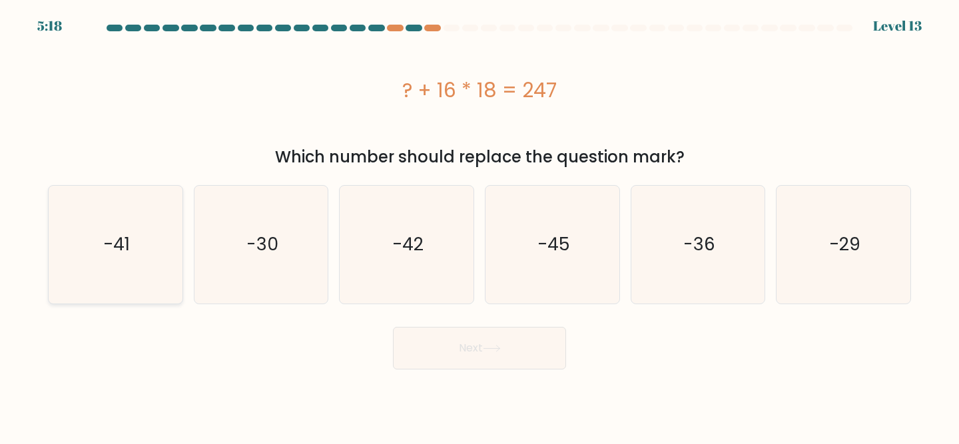
click at [480, 226] on input "a. -41" at bounding box center [480, 224] width 1 height 3
radio input "true"
click at [434, 358] on button "Next" at bounding box center [479, 348] width 173 height 43
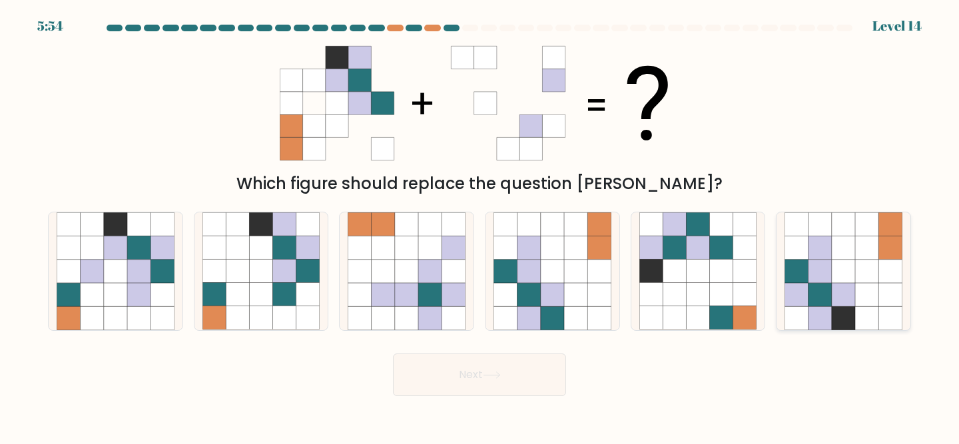
click at [855, 266] on icon at bounding box center [843, 271] width 23 height 23
click at [480, 226] on input "f." at bounding box center [480, 224] width 1 height 3
radio input "true"
click at [512, 380] on button "Next" at bounding box center [479, 375] width 173 height 43
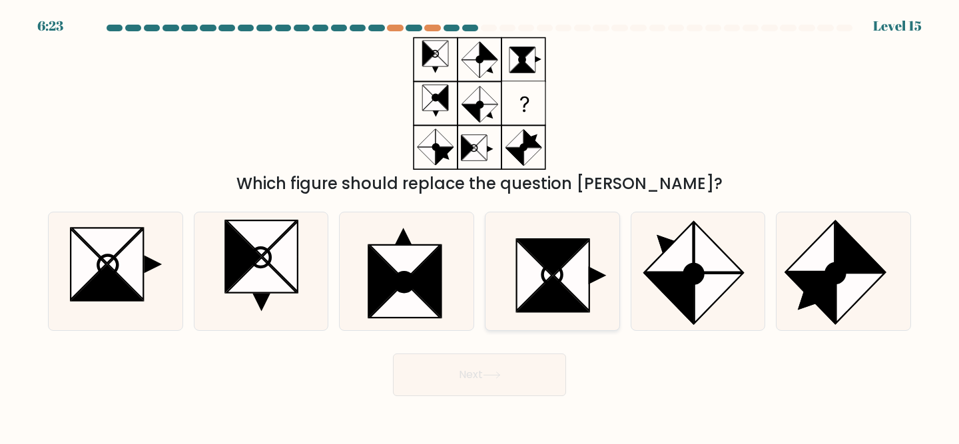
click at [573, 259] on icon at bounding box center [571, 276] width 35 height 71
click at [480, 226] on input "d." at bounding box center [480, 224] width 1 height 3
radio input "true"
click at [453, 379] on button "Next" at bounding box center [479, 375] width 173 height 43
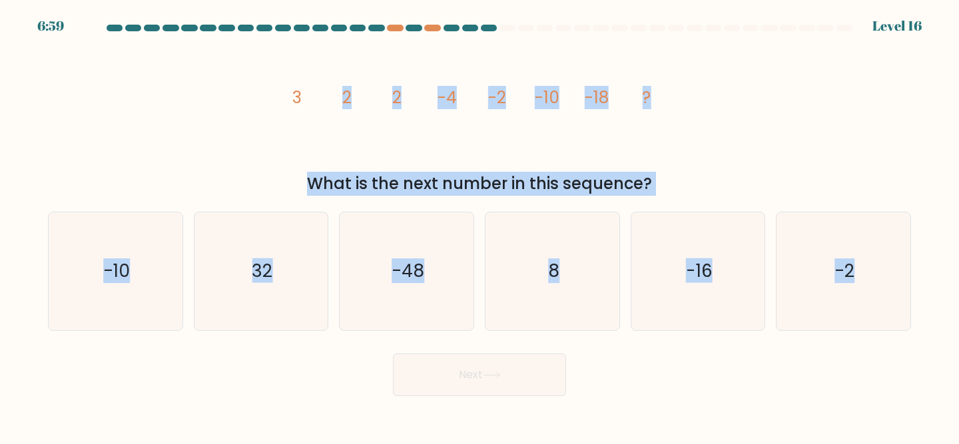
drag, startPoint x: 772, startPoint y: 353, endPoint x: 248, endPoint y: 83, distance: 589.1
click at [248, 83] on form at bounding box center [479, 211] width 959 height 372
drag, startPoint x: 282, startPoint y: 79, endPoint x: 908, endPoint y: 376, distance: 693.5
click at [908, 376] on form at bounding box center [479, 211] width 959 height 372
copy form "3 2 2 -4 -2 -10 -18 ? What is the next number in this sequence? a. -10 b. 32 c.…"
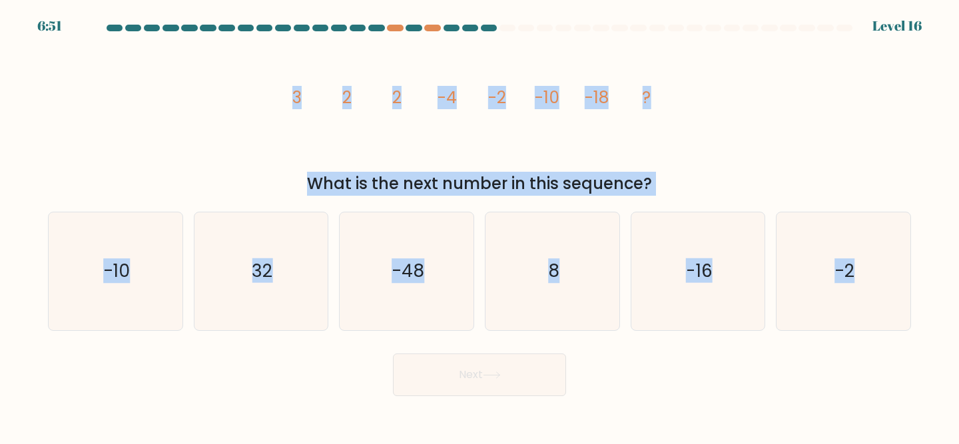
click at [269, 97] on div "image/svg+xml 3 2 2 -4 -2 -10 -18 ? What is the next number in this sequence?" at bounding box center [480, 116] width 880 height 159
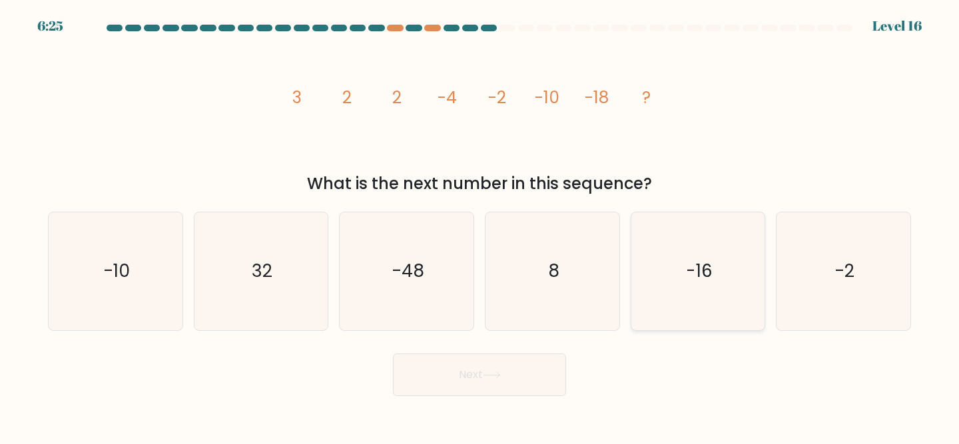
click at [704, 253] on icon "-16" at bounding box center [699, 272] width 118 height 118
click at [480, 226] on input "e. -16" at bounding box center [480, 224] width 1 height 3
radio input "true"
click at [448, 388] on button "Next" at bounding box center [479, 375] width 173 height 43
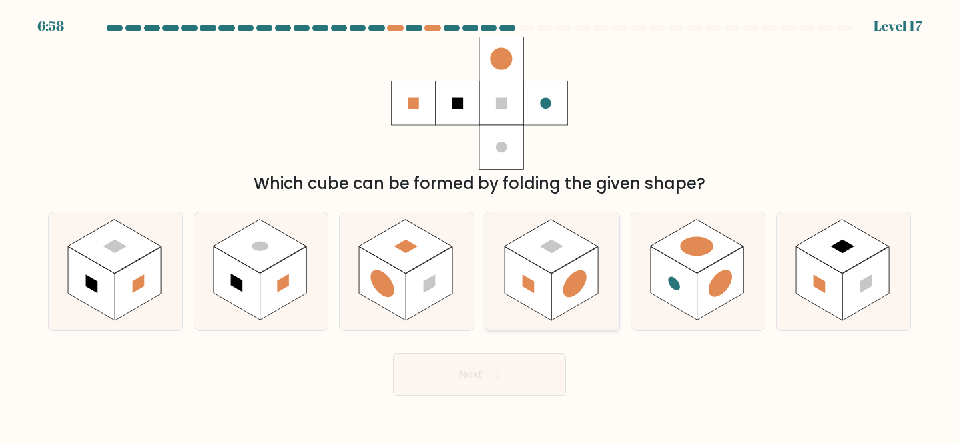
click at [564, 265] on rect at bounding box center [551, 247] width 93 height 54
click at [480, 226] on input "d." at bounding box center [480, 224] width 1 height 3
radio input "true"
click at [402, 264] on rect at bounding box center [405, 247] width 93 height 54
click at [480, 226] on input "c." at bounding box center [480, 224] width 1 height 3
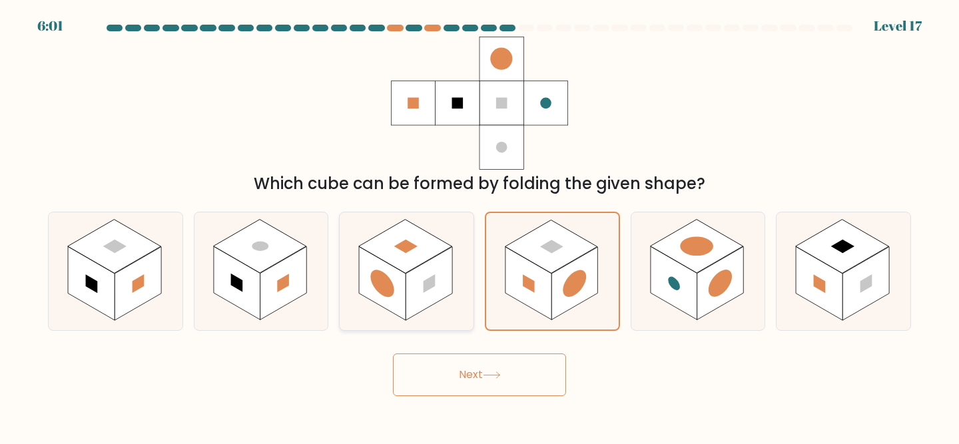
radio input "true"
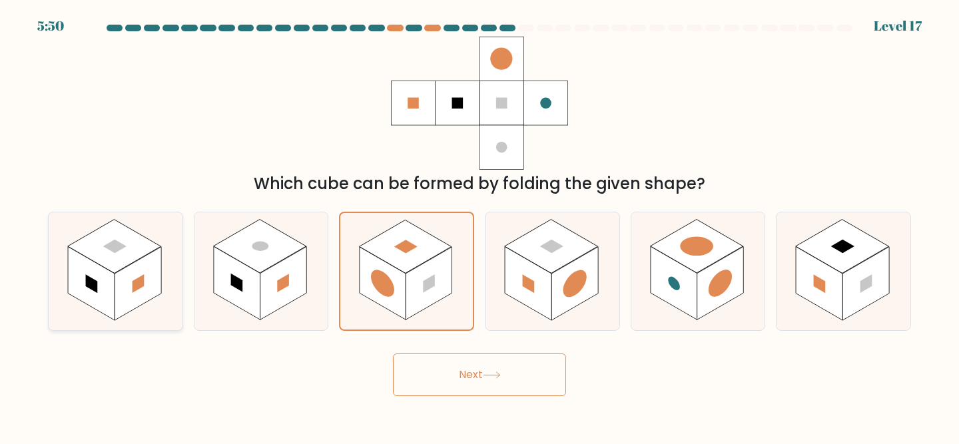
click at [120, 277] on rect at bounding box center [138, 283] width 47 height 73
click at [480, 226] on input "a." at bounding box center [480, 224] width 1 height 3
radio input "true"
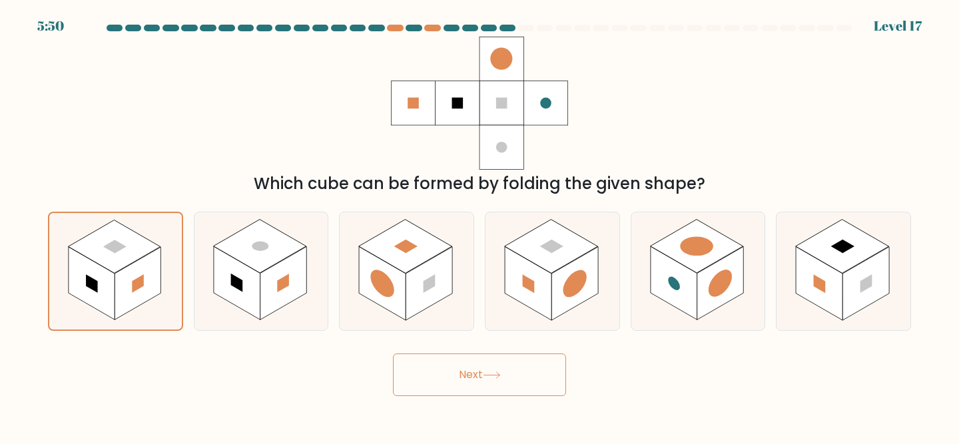
click at [480, 376] on button "Next" at bounding box center [479, 375] width 173 height 43
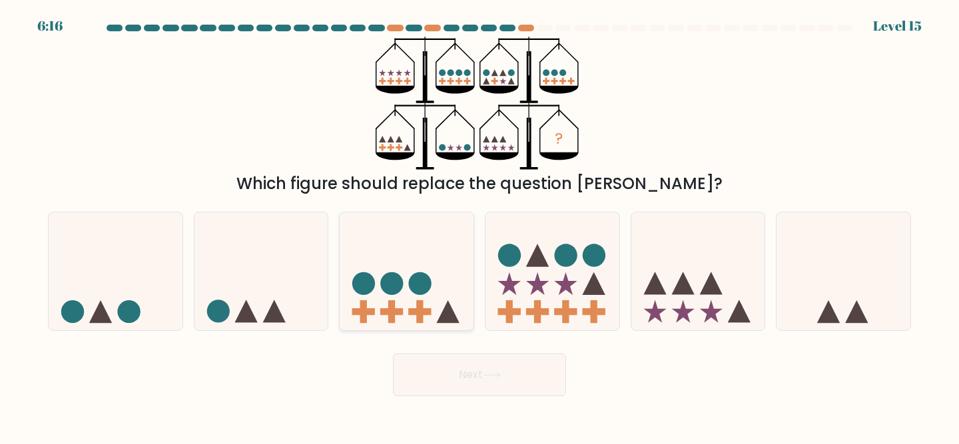
click at [385, 294] on icon at bounding box center [407, 271] width 134 height 111
click at [480, 226] on input "c." at bounding box center [480, 224] width 1 height 3
radio input "true"
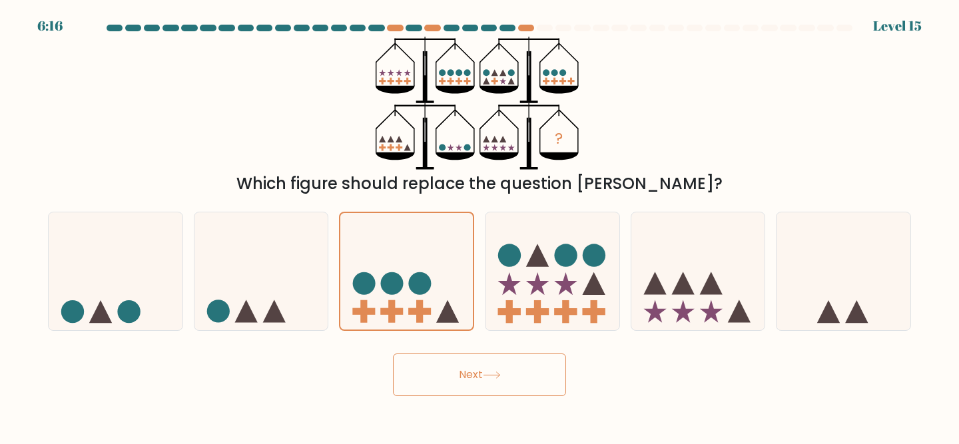
click at [434, 375] on button "Next" at bounding box center [479, 375] width 173 height 43
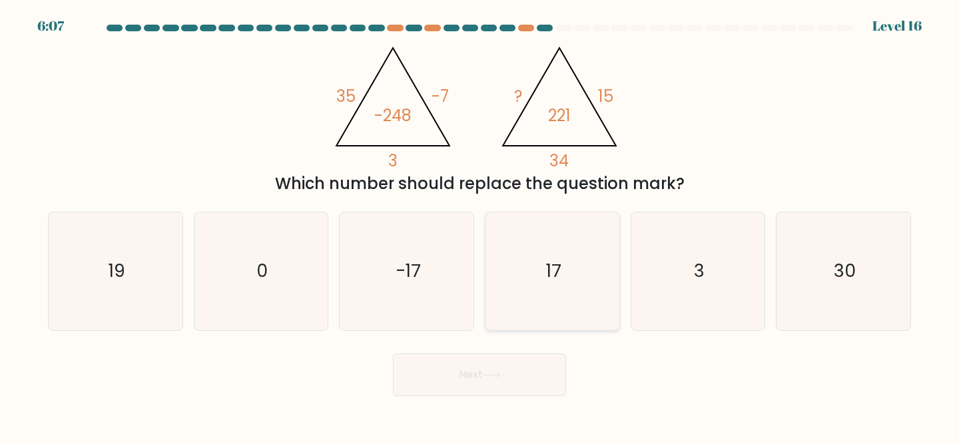
click at [538, 275] on icon "17" at bounding box center [553, 272] width 118 height 118
click at [480, 226] on input "d. 17" at bounding box center [480, 224] width 1 height 3
radio input "true"
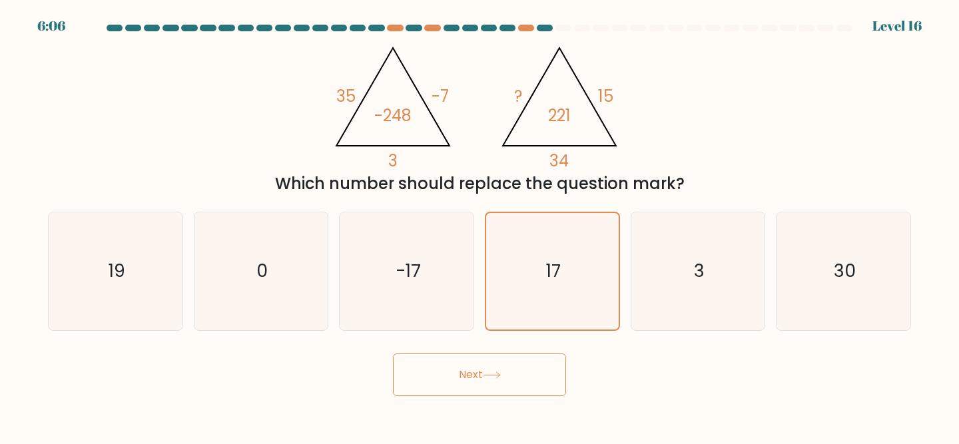
click at [481, 381] on button "Next" at bounding box center [479, 375] width 173 height 43
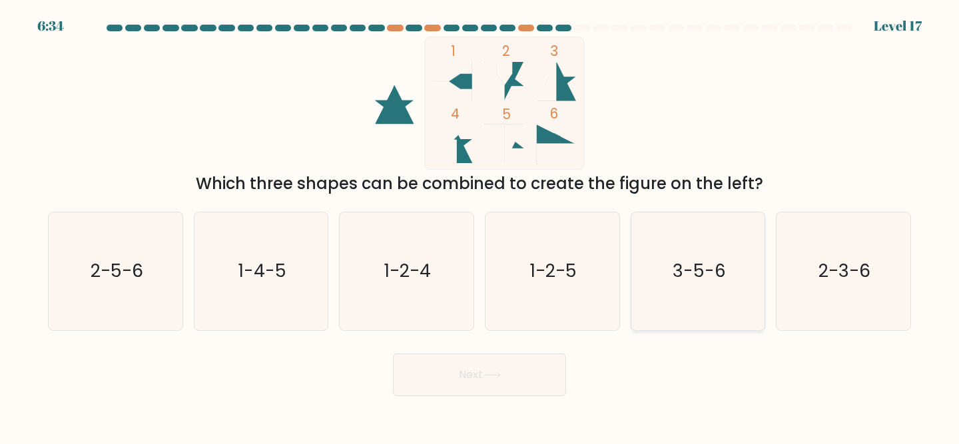
click at [689, 271] on text "3-5-6" at bounding box center [699, 271] width 53 height 25
click at [480, 226] on input "e. 3-5-6" at bounding box center [480, 224] width 1 height 3
radio input "true"
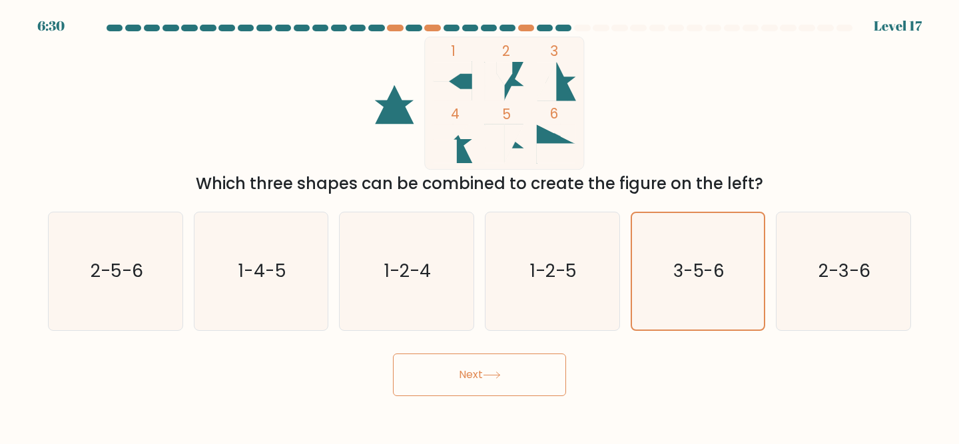
click at [496, 392] on button "Next" at bounding box center [479, 375] width 173 height 43
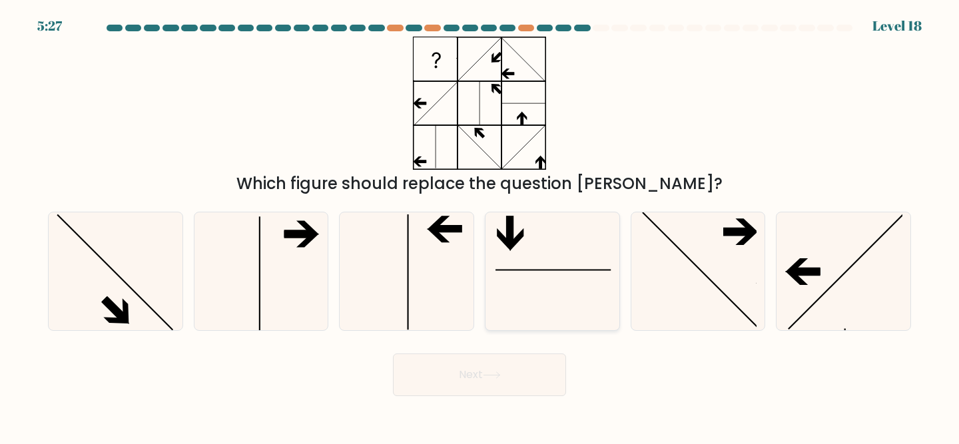
click at [514, 303] on icon at bounding box center [553, 272] width 118 height 118
click at [480, 226] on input "d." at bounding box center [480, 224] width 1 height 3
radio input "true"
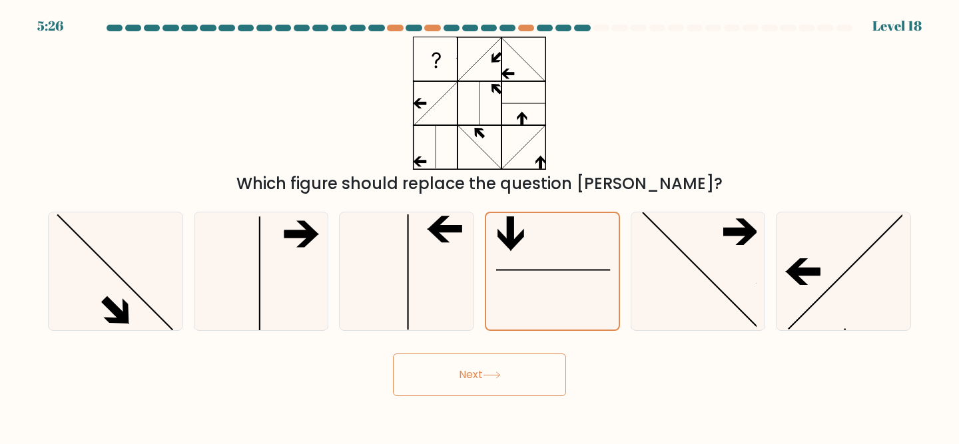
click at [482, 390] on button "Next" at bounding box center [479, 375] width 173 height 43
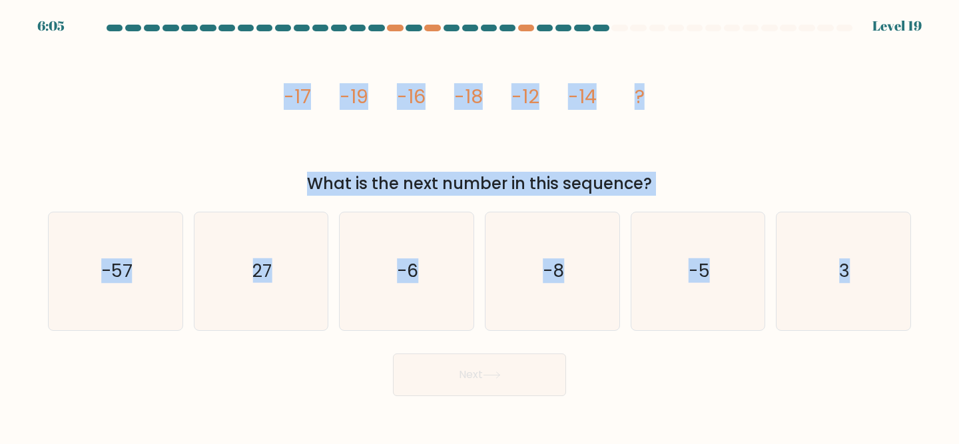
drag, startPoint x: 832, startPoint y: 355, endPoint x: 688, endPoint y: 27, distance: 358.0
click at [687, 27] on form at bounding box center [479, 211] width 959 height 372
copy form "image/svg+xml -17 -19 -16 -18 -12 -14 ? What is the next number in this sequenc…"
click at [232, 107] on div "image/svg+xml -17 -19 -16 -18 -12 -14 ? What is the next number in this sequenc…" at bounding box center [480, 116] width 880 height 159
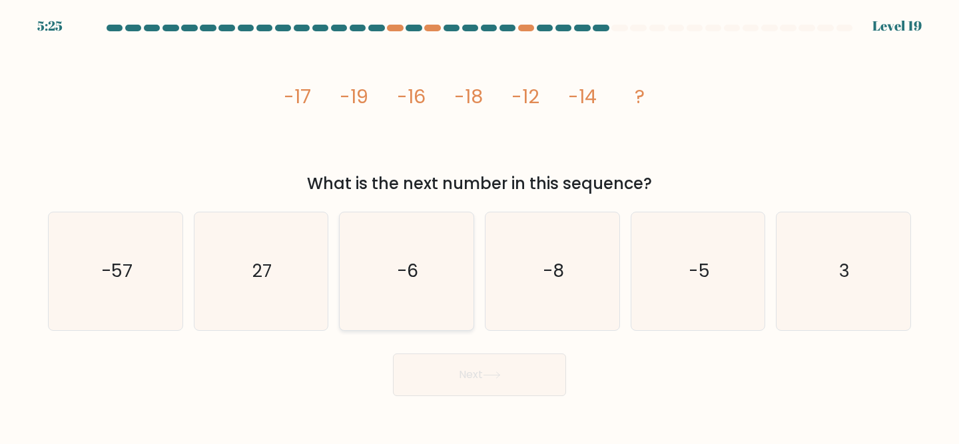
click at [402, 287] on icon "-6" at bounding box center [407, 272] width 118 height 118
click at [480, 226] on input "c. -6" at bounding box center [480, 224] width 1 height 3
radio input "true"
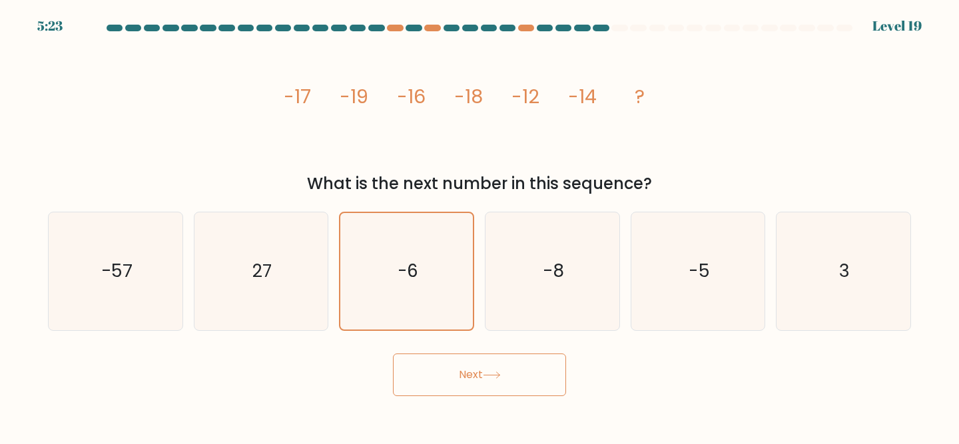
click at [446, 370] on button "Next" at bounding box center [479, 375] width 173 height 43
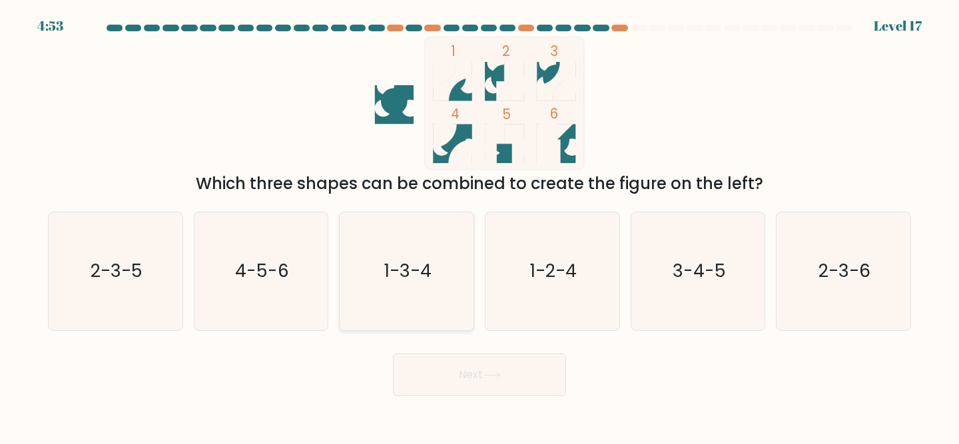
click at [437, 270] on icon "1-3-4" at bounding box center [407, 272] width 118 height 118
click at [480, 226] on input "c. 1-3-4" at bounding box center [480, 224] width 1 height 3
radio input "true"
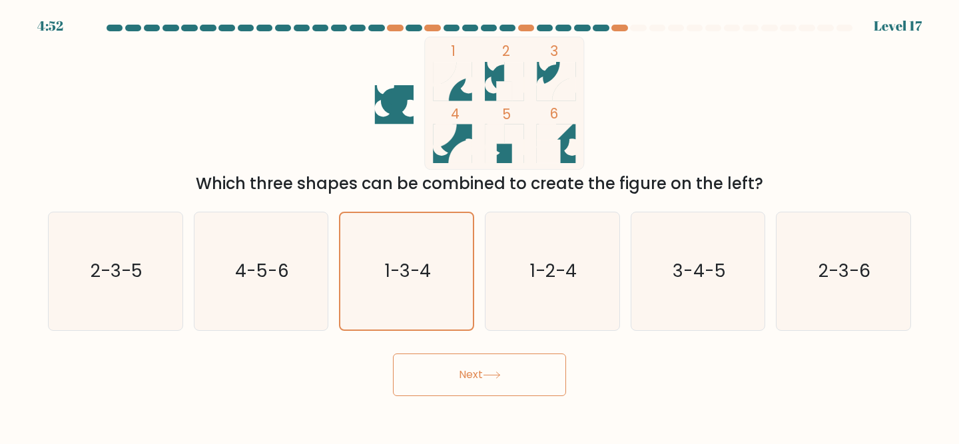
click at [455, 378] on button "Next" at bounding box center [479, 375] width 173 height 43
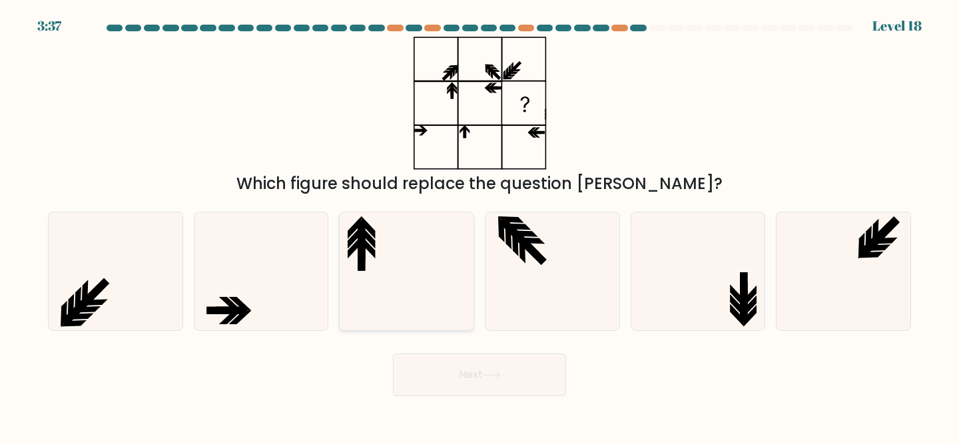
click at [403, 237] on icon at bounding box center [407, 272] width 118 height 118
click at [480, 226] on input "c." at bounding box center [480, 224] width 1 height 3
radio input "true"
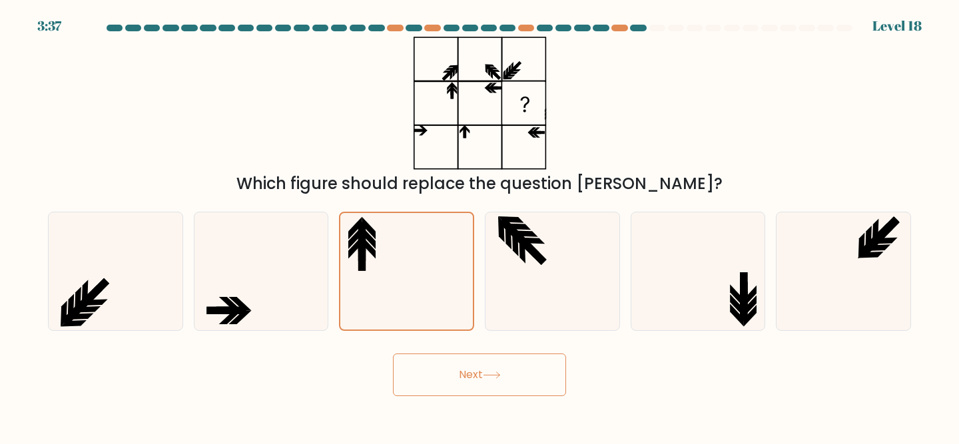
click at [446, 376] on button "Next" at bounding box center [479, 375] width 173 height 43
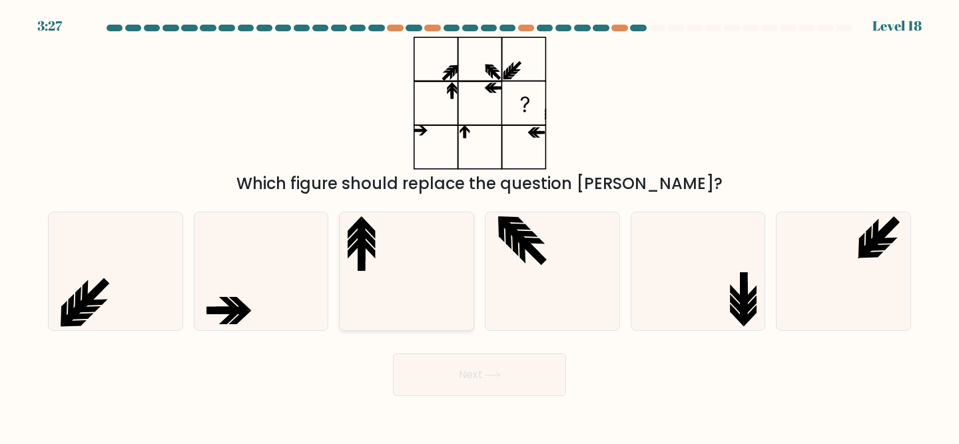
click at [431, 278] on icon at bounding box center [407, 272] width 118 height 118
click at [480, 226] on input "c." at bounding box center [480, 224] width 1 height 3
radio input "true"
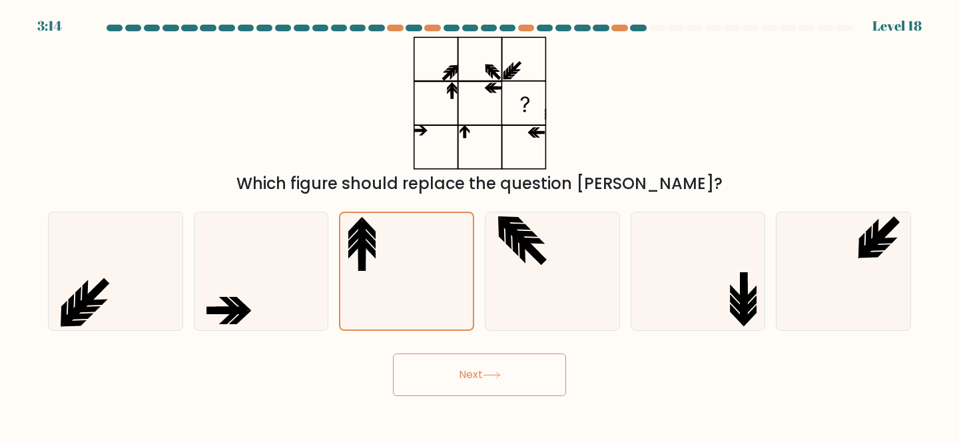
click at [497, 381] on button "Next" at bounding box center [479, 375] width 173 height 43
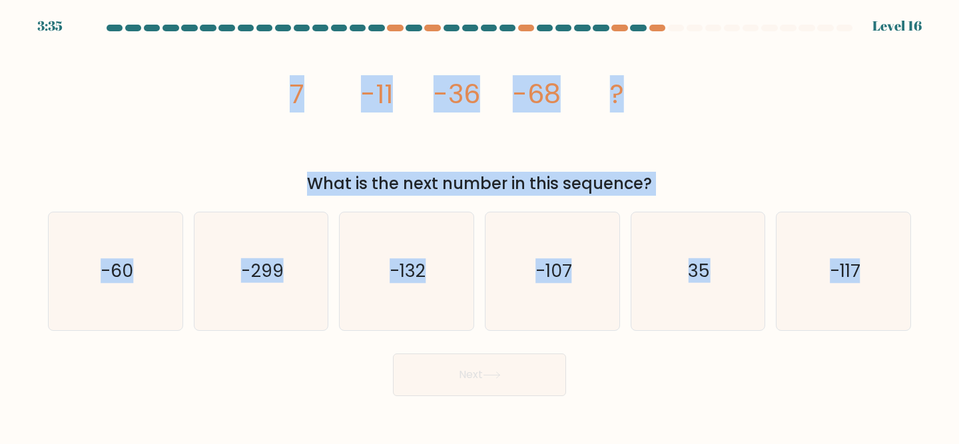
drag, startPoint x: 920, startPoint y: 330, endPoint x: 273, endPoint y: 113, distance: 682.7
click at [273, 113] on form at bounding box center [479, 211] width 959 height 372
copy form "7 -11 -36 -68 ? What is the next number in this sequence? a. -60 b. -299 c. -13…"
click at [382, 142] on icon "image/svg+xml 7 -11 -36 -68 ?" at bounding box center [480, 103] width 400 height 133
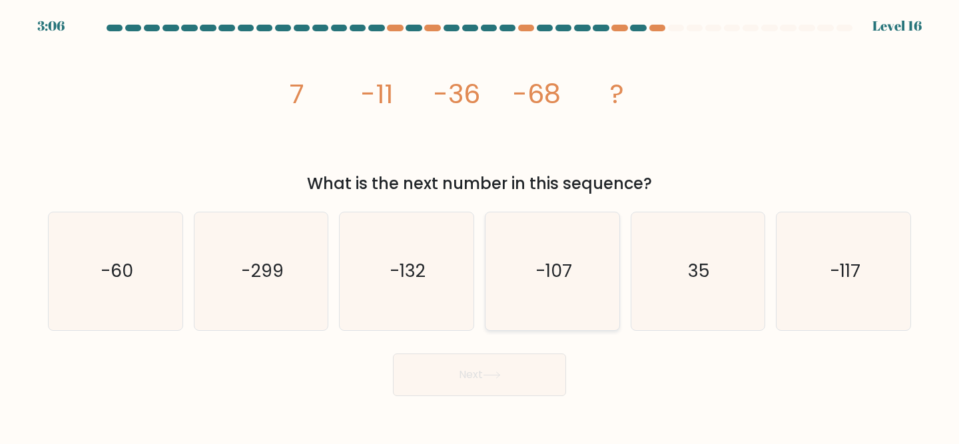
click at [560, 304] on icon "-107" at bounding box center [553, 272] width 118 height 118
click at [480, 226] on input "d. -107" at bounding box center [480, 224] width 1 height 3
radio input "true"
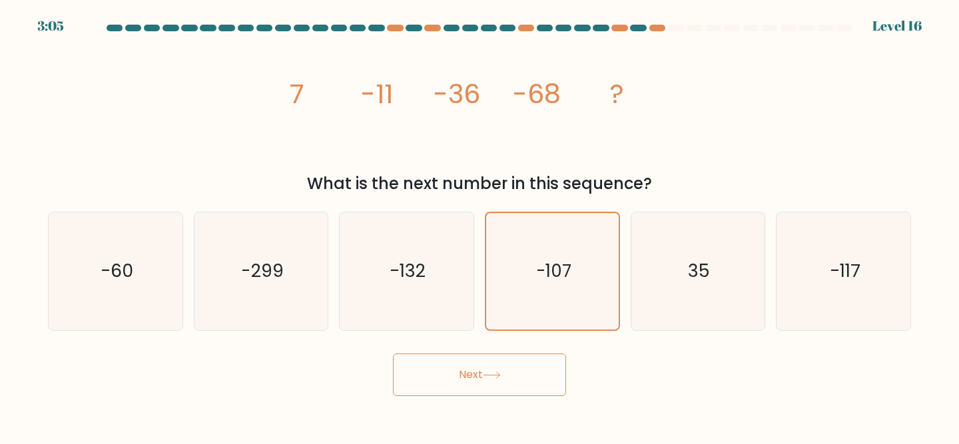
click at [537, 382] on button "Next" at bounding box center [479, 375] width 173 height 43
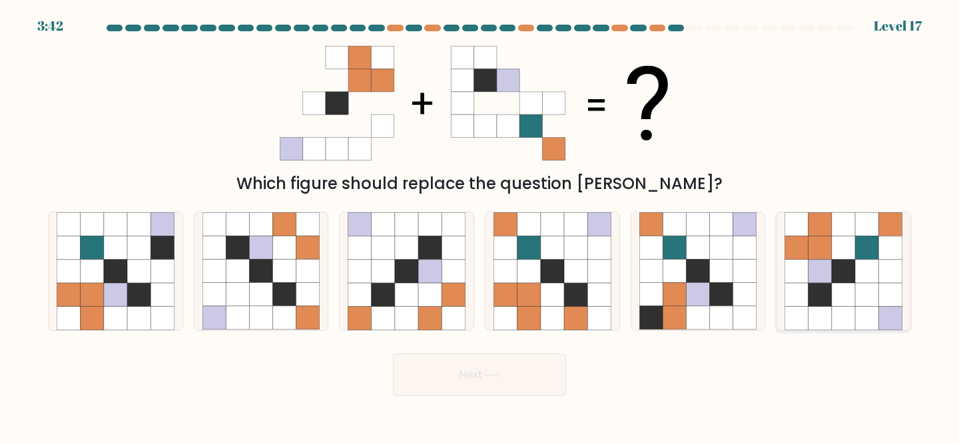
click at [872, 235] on icon at bounding box center [867, 224] width 23 height 23
click at [480, 226] on input "f." at bounding box center [480, 224] width 1 height 3
radio input "true"
click at [454, 377] on button "Next" at bounding box center [479, 375] width 173 height 43
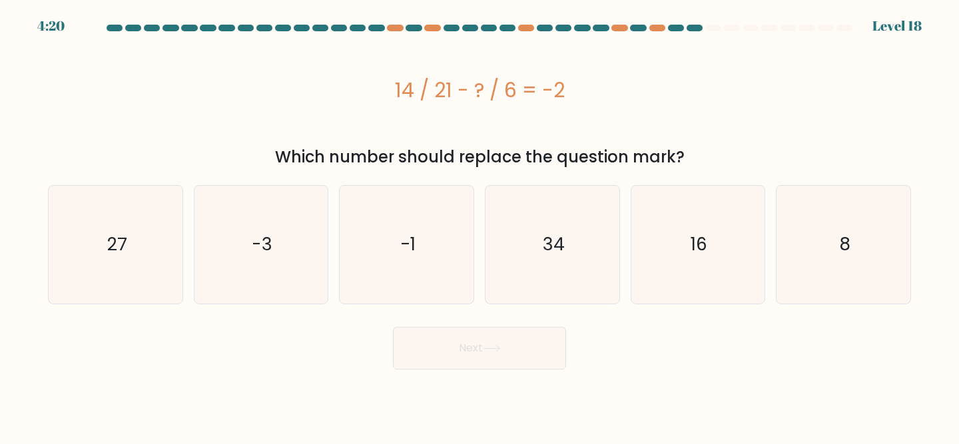
drag, startPoint x: 577, startPoint y: 95, endPoint x: 384, endPoint y: 91, distance: 193.3
click at [384, 91] on div "14 / 21 - ? / 6 = -2" at bounding box center [480, 90] width 864 height 30
copy div "14 / 21 - ? / 6 = -2"
click at [395, 124] on div "14 / 21 - ? / 6 = -2" at bounding box center [480, 90] width 864 height 107
click at [657, 200] on icon "16" at bounding box center [699, 245] width 118 height 118
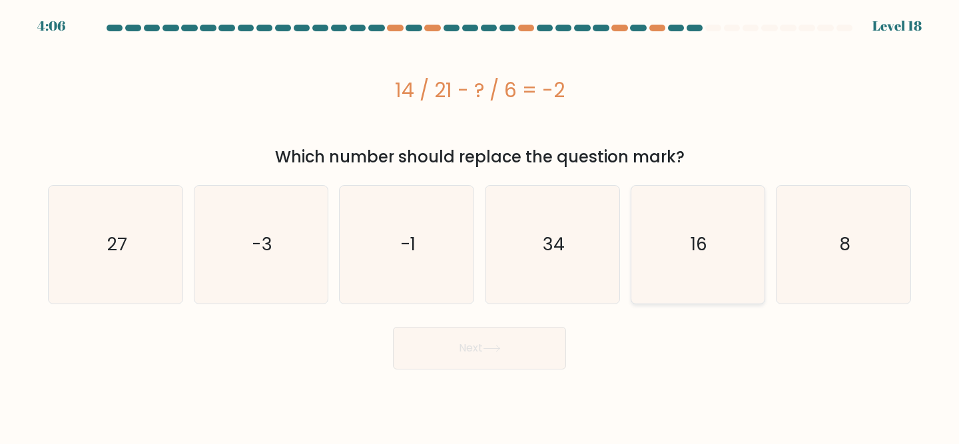
click at [480, 223] on input "e. 16" at bounding box center [480, 224] width 1 height 3
radio input "true"
click at [482, 347] on button "Next" at bounding box center [479, 348] width 173 height 43
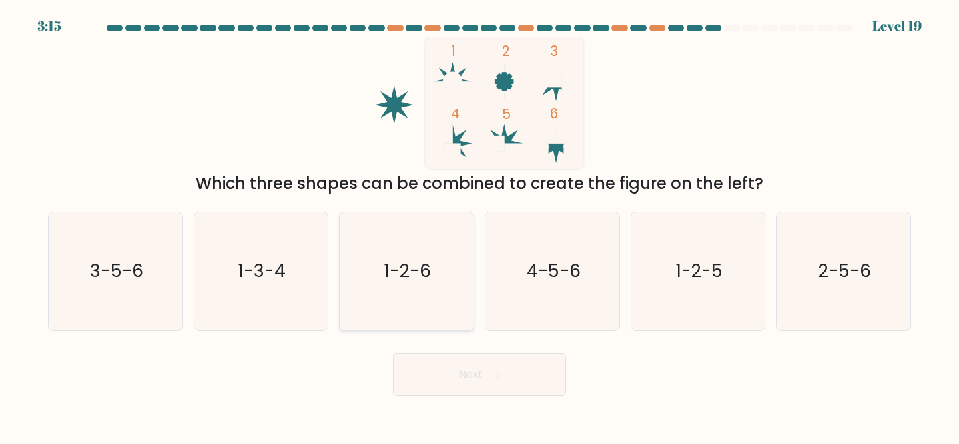
click at [414, 239] on icon "1-2-6" at bounding box center [407, 272] width 118 height 118
click at [480, 226] on input "c. 1-2-6" at bounding box center [480, 224] width 1 height 3
radio input "true"
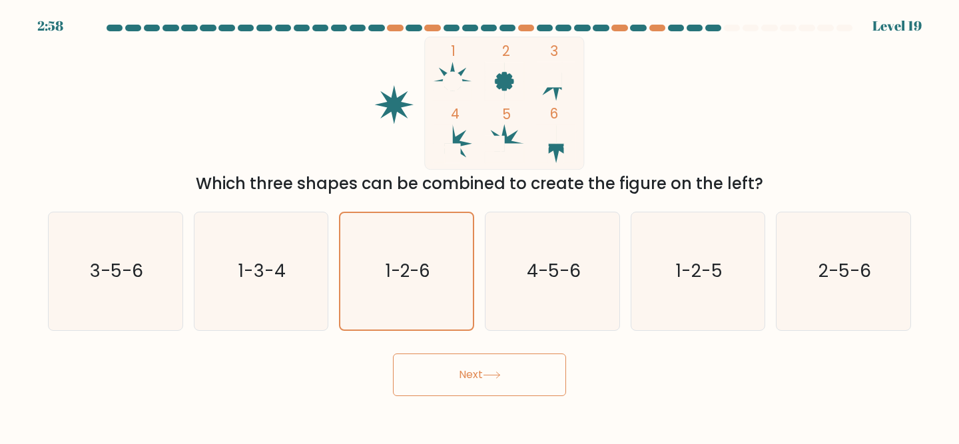
click at [480, 367] on button "Next" at bounding box center [479, 375] width 173 height 43
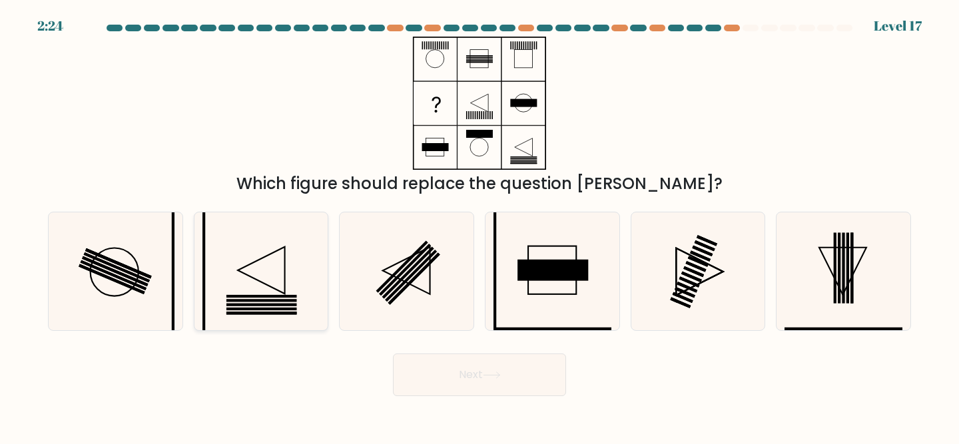
click at [293, 297] on rect at bounding box center [262, 297] width 71 height 3
click at [480, 226] on input "b." at bounding box center [480, 224] width 1 height 3
radio input "true"
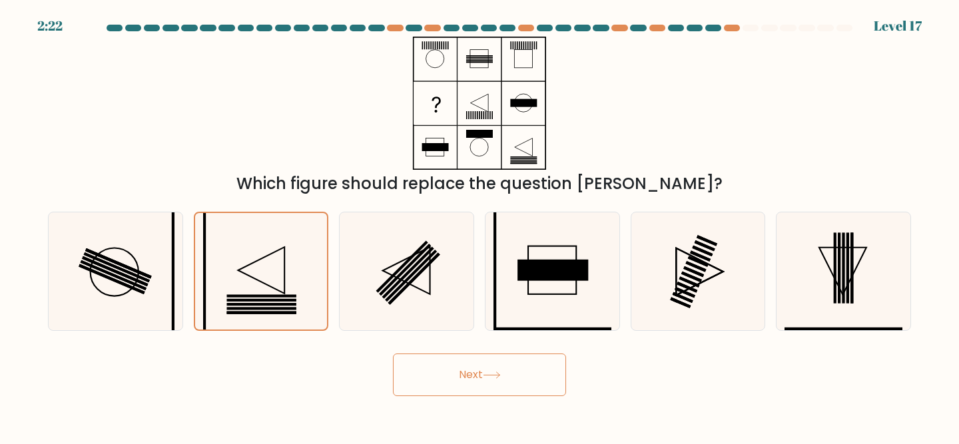
click at [514, 364] on button "Next" at bounding box center [479, 375] width 173 height 43
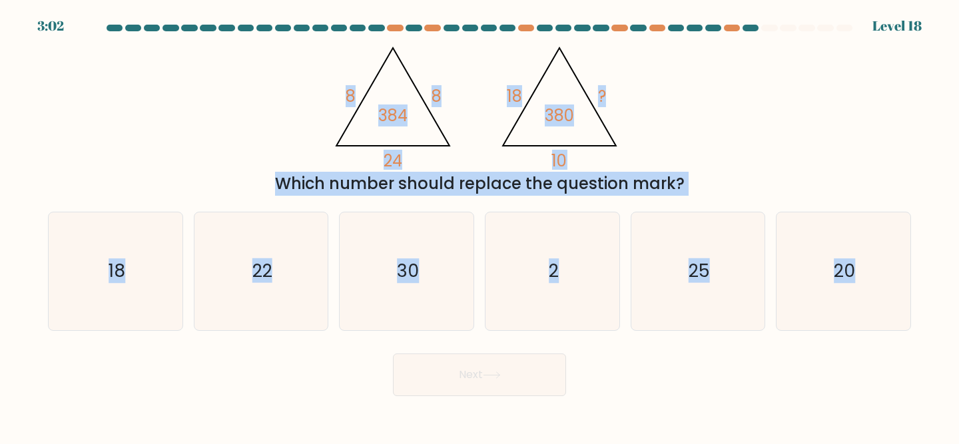
drag, startPoint x: 941, startPoint y: 360, endPoint x: 336, endPoint y: 80, distance: 666.9
click at [336, 80] on form at bounding box center [479, 211] width 959 height 372
copy form "8 8 24 384 @import url('https://fonts.googleapis.com/css?family=Abril+Fatface:4…"
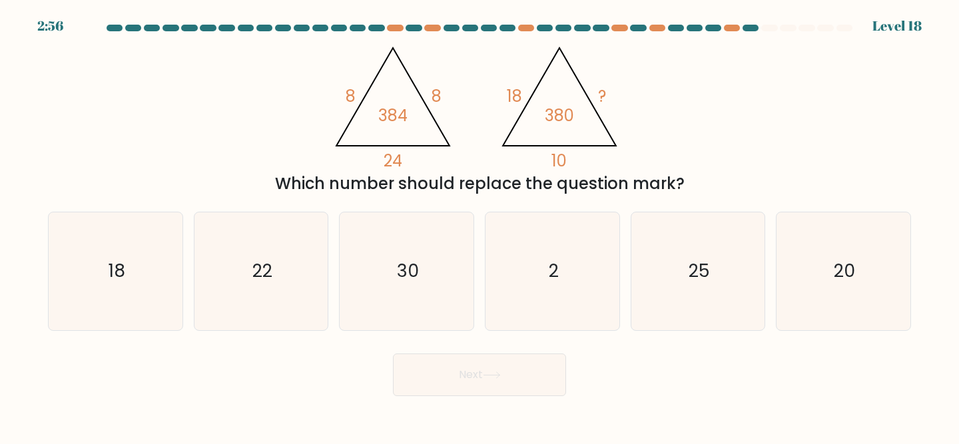
click at [295, 67] on div "@import url('https://fonts.googleapis.com/css?family=Abril+Fatface:400,100,100i…" at bounding box center [480, 116] width 880 height 159
click at [275, 287] on icon "22" at bounding box center [262, 272] width 118 height 118
click at [480, 226] on input "b. 22" at bounding box center [480, 224] width 1 height 3
radio input "true"
click at [468, 377] on button "Next" at bounding box center [479, 375] width 173 height 43
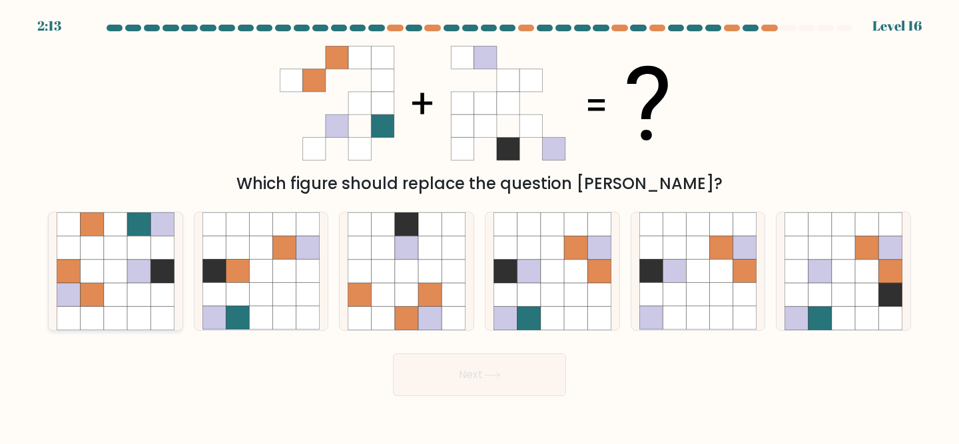
click at [106, 258] on icon at bounding box center [115, 248] width 23 height 23
click at [480, 226] on input "a." at bounding box center [480, 224] width 1 height 3
radio input "true"
click at [451, 374] on button "Next" at bounding box center [479, 375] width 173 height 43
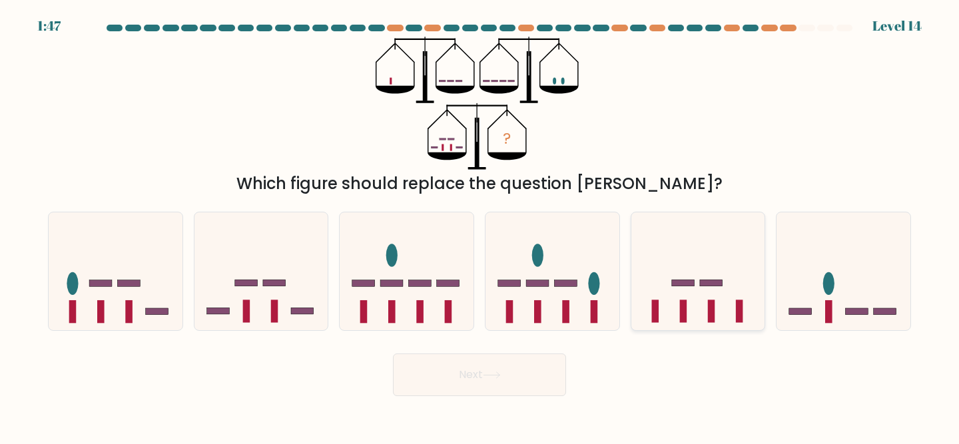
click at [679, 239] on icon at bounding box center [699, 271] width 134 height 111
click at [480, 226] on input "e." at bounding box center [480, 224] width 1 height 3
radio input "true"
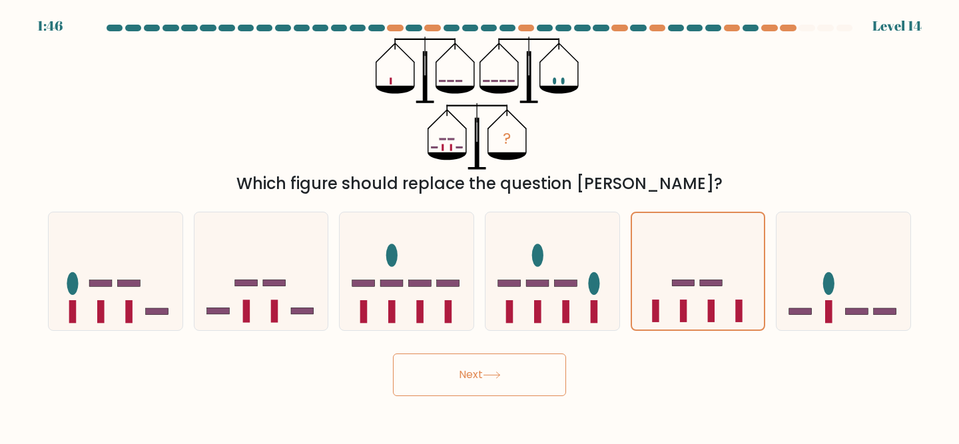
click at [467, 372] on button "Next" at bounding box center [479, 375] width 173 height 43
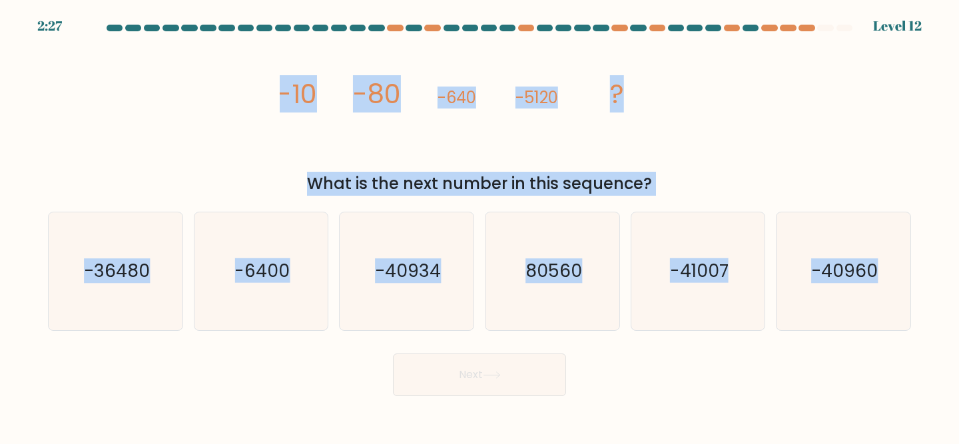
drag, startPoint x: 943, startPoint y: 350, endPoint x: 251, endPoint y: 106, distance: 733.6
click at [251, 106] on form at bounding box center [479, 211] width 959 height 372
copy form "-10 -80 -640 -5120 ? What is the next number in this sequence? a. -36480 b. -64…"
click at [246, 127] on div "image/svg+xml -10 -80 -640 -5120 ? What is the next number in this sequence?" at bounding box center [480, 116] width 880 height 159
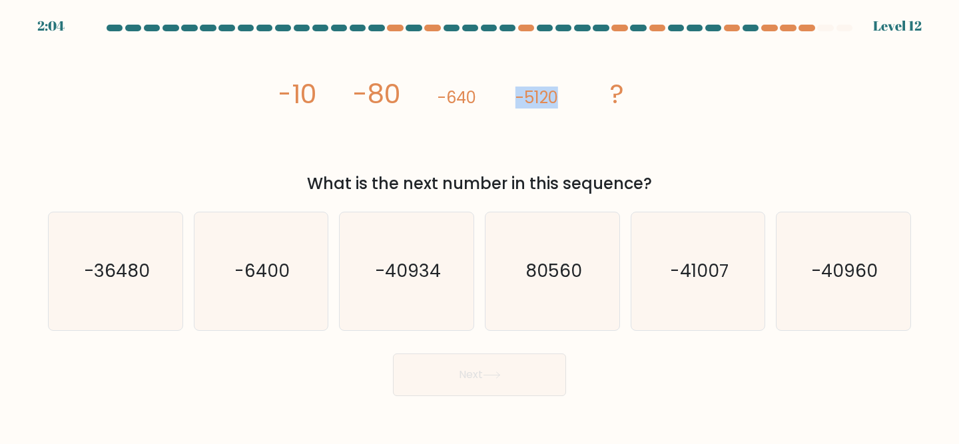
drag, startPoint x: 560, startPoint y: 96, endPoint x: 514, endPoint y: 98, distance: 46.7
click at [514, 98] on icon "image/svg+xml -10 -80 -640 -5120 ?" at bounding box center [480, 103] width 400 height 133
copy tspan "-5120"
click at [826, 308] on icon "-40960" at bounding box center [844, 272] width 118 height 118
click at [480, 226] on input "f. -40960" at bounding box center [480, 224] width 1 height 3
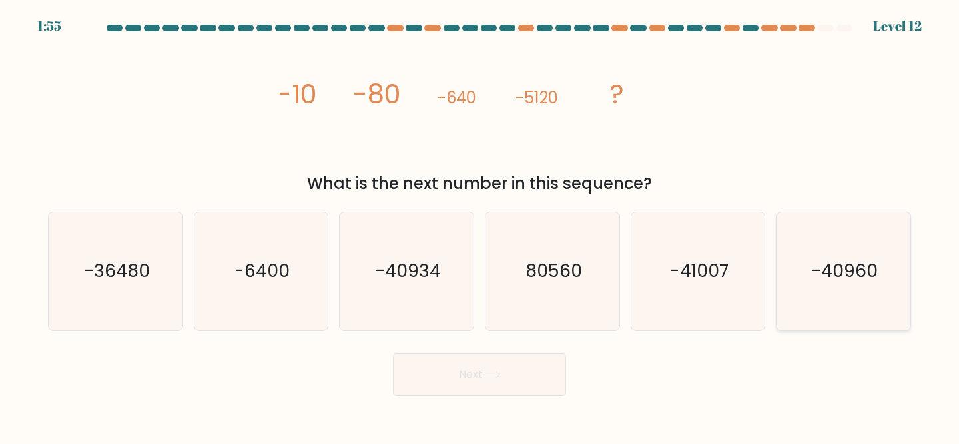
radio input "true"
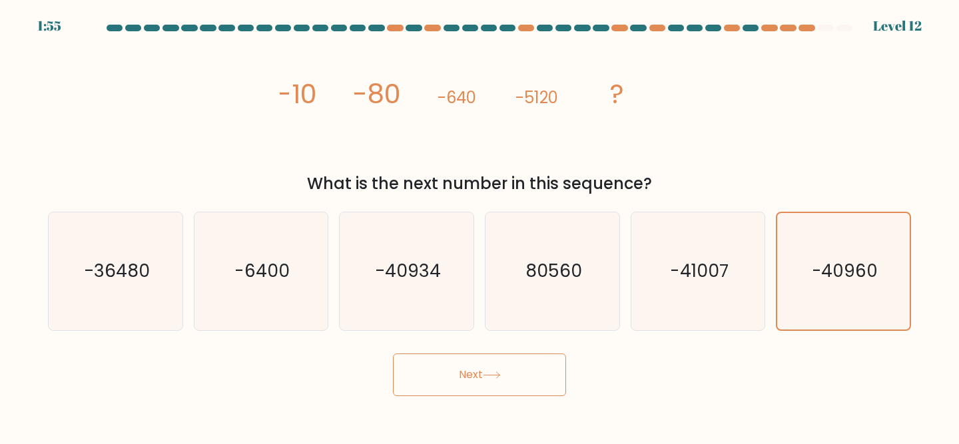
click at [526, 370] on button "Next" at bounding box center [479, 375] width 173 height 43
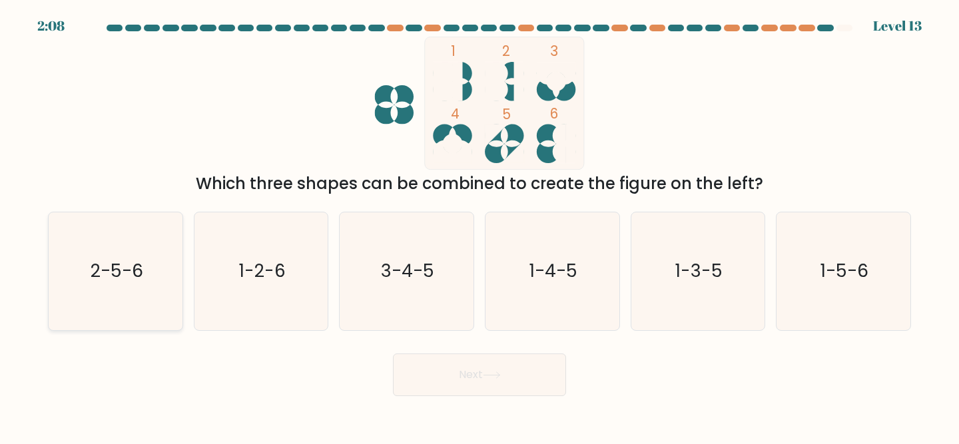
click at [127, 300] on icon "2-5-6" at bounding box center [116, 272] width 118 height 118
click at [480, 226] on input "a. 2-5-6" at bounding box center [480, 224] width 1 height 3
radio input "true"
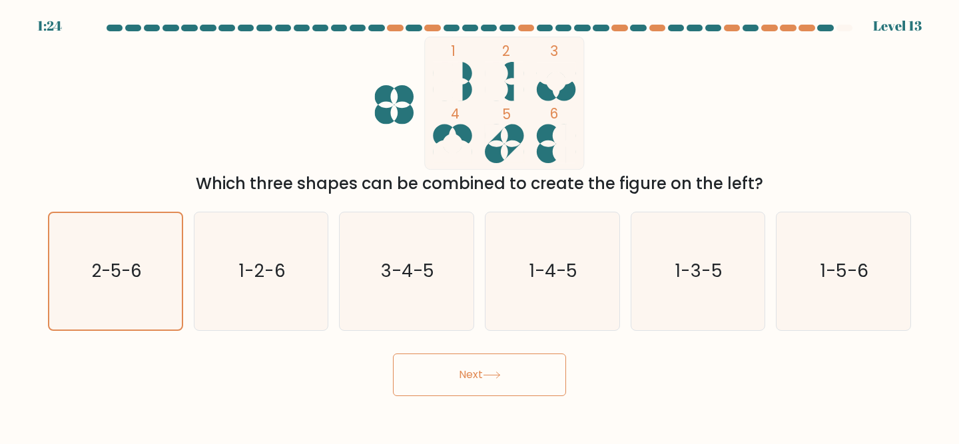
click at [472, 367] on button "Next" at bounding box center [479, 375] width 173 height 43
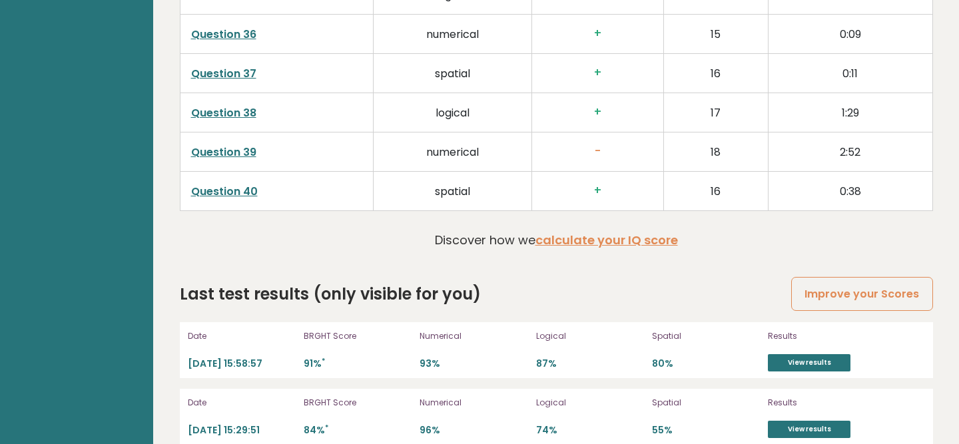
scroll to position [3481, 0]
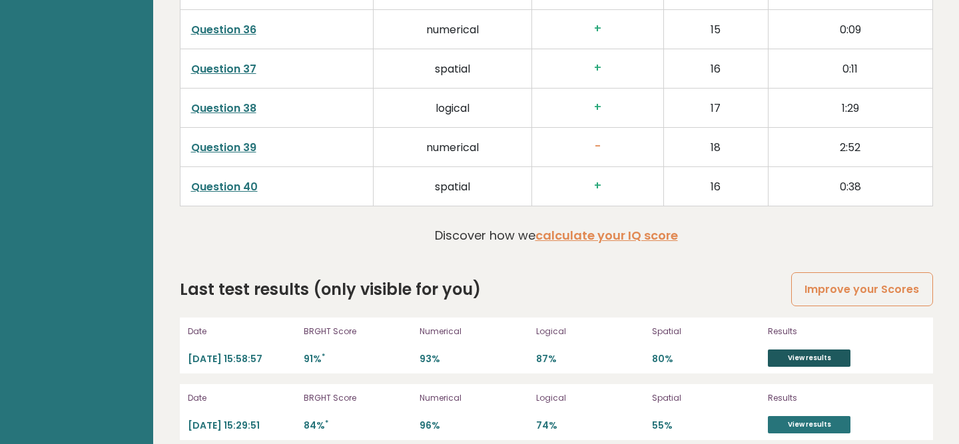
click at [801, 350] on link "View results" at bounding box center [809, 358] width 83 height 17
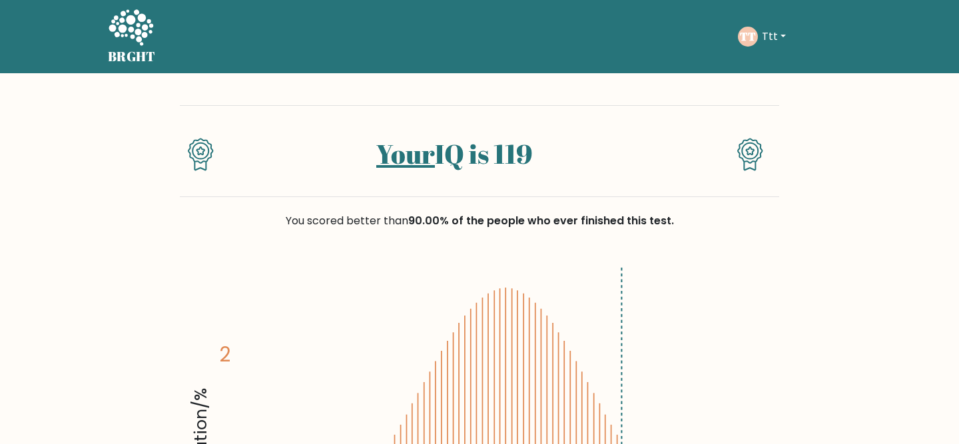
click at [112, 22] on icon at bounding box center [131, 27] width 45 height 36
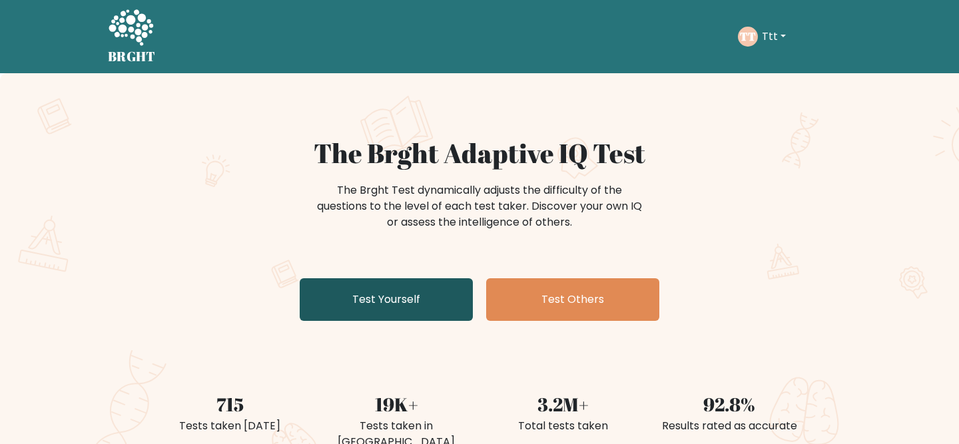
click at [419, 306] on link "Test Yourself" at bounding box center [386, 300] width 173 height 43
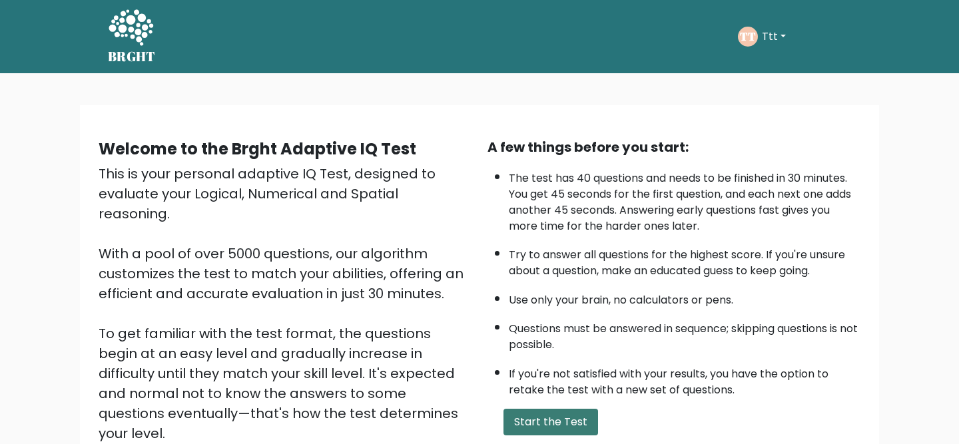
click at [514, 420] on button "Start the Test" at bounding box center [551, 422] width 95 height 27
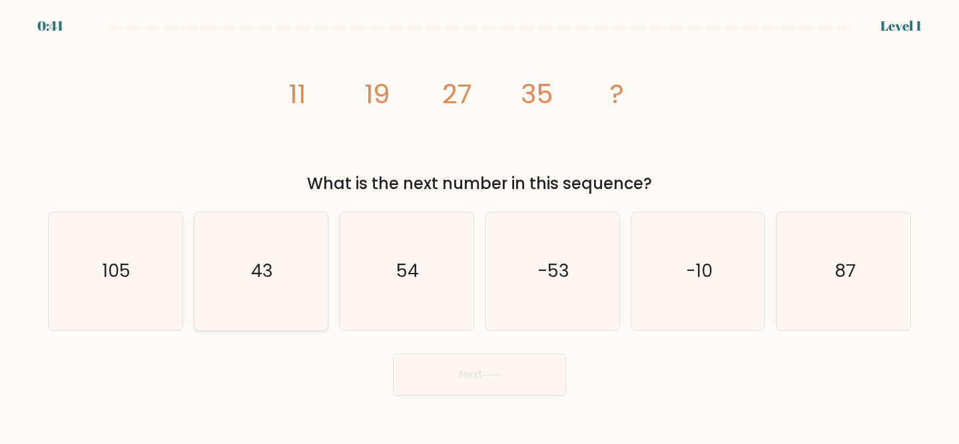
click at [283, 301] on icon "43" at bounding box center [262, 272] width 118 height 118
click at [480, 226] on input "b. 43" at bounding box center [480, 224] width 1 height 3
radio input "true"
click at [424, 374] on button "Next" at bounding box center [479, 375] width 173 height 43
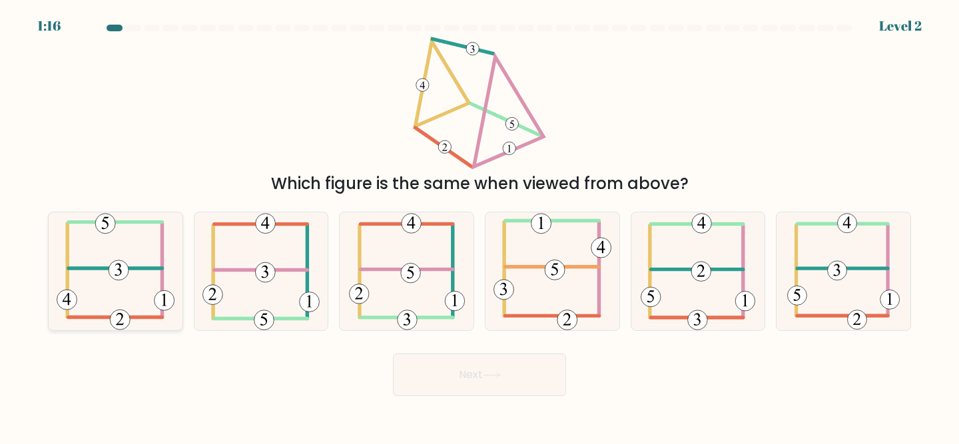
click at [121, 240] on icon at bounding box center [116, 272] width 118 height 118
click at [480, 226] on input "a." at bounding box center [480, 224] width 1 height 3
radio input "true"
click at [486, 371] on button "Next" at bounding box center [479, 375] width 173 height 43
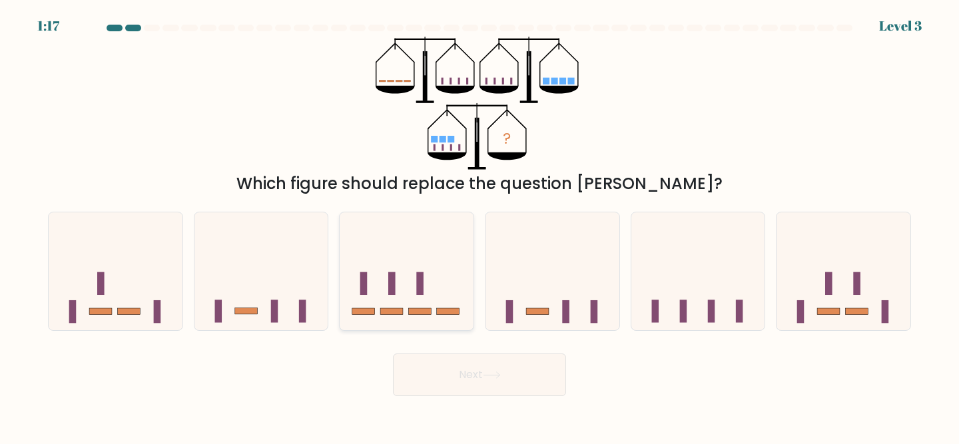
click at [421, 274] on rect at bounding box center [419, 284] width 7 height 23
click at [480, 226] on input "c." at bounding box center [480, 224] width 1 height 3
radio input "true"
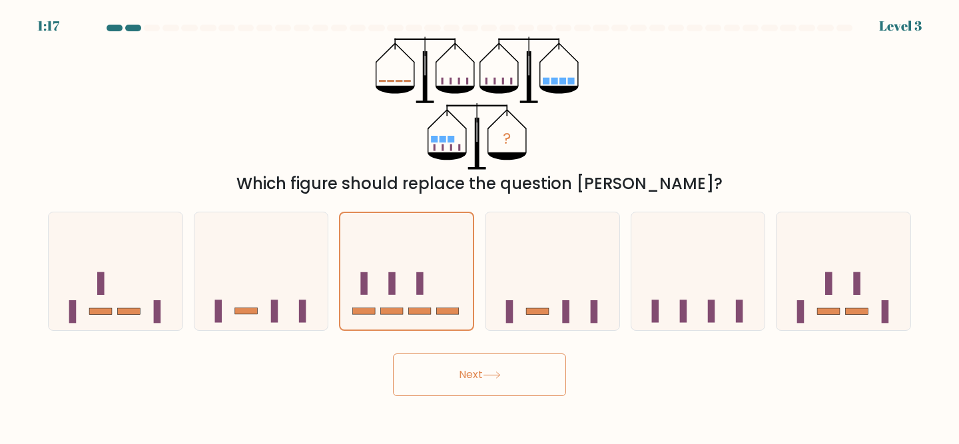
click at [460, 370] on button "Next" at bounding box center [479, 375] width 173 height 43
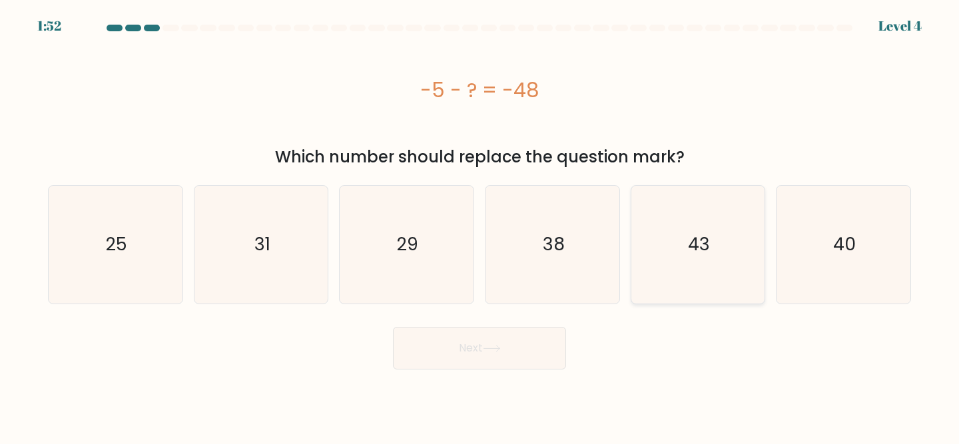
click at [718, 255] on icon "43" at bounding box center [699, 245] width 118 height 118
click at [480, 226] on input "e. 43" at bounding box center [480, 224] width 1 height 3
radio input "true"
click at [486, 348] on icon at bounding box center [492, 348] width 18 height 7
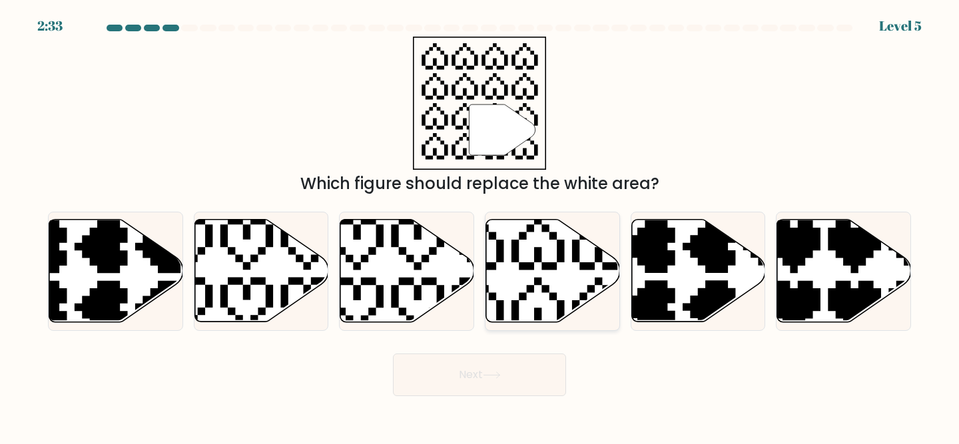
click at [516, 274] on icon at bounding box center [553, 271] width 134 height 103
click at [480, 226] on input "d." at bounding box center [480, 224] width 1 height 3
radio input "true"
click at [466, 380] on button "Next" at bounding box center [479, 375] width 173 height 43
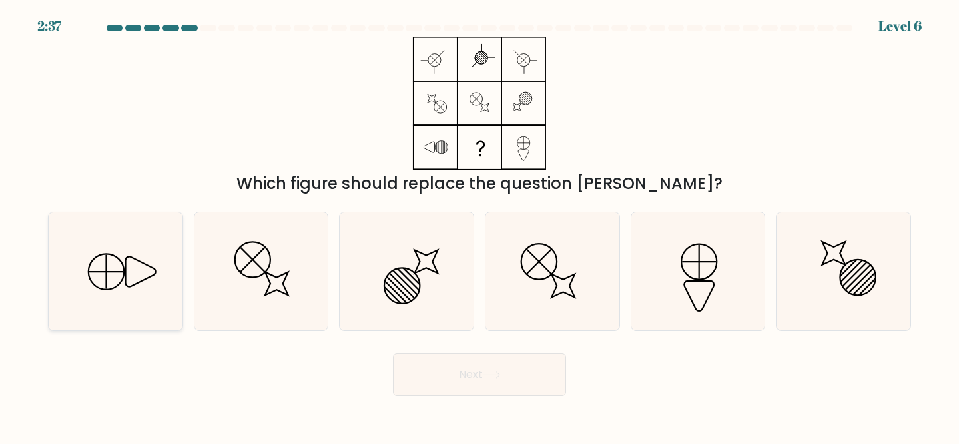
click at [139, 275] on icon at bounding box center [116, 272] width 118 height 118
click at [480, 226] on input "a." at bounding box center [480, 224] width 1 height 3
radio input "true"
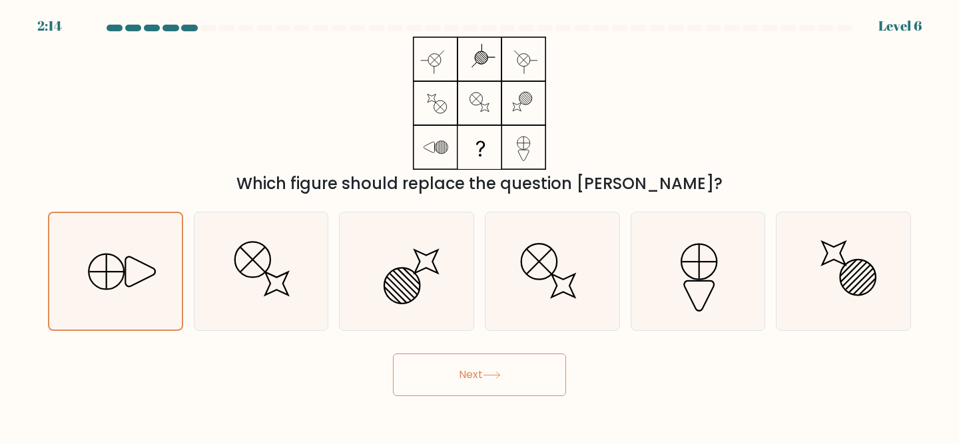
click at [422, 368] on button "Next" at bounding box center [479, 375] width 173 height 43
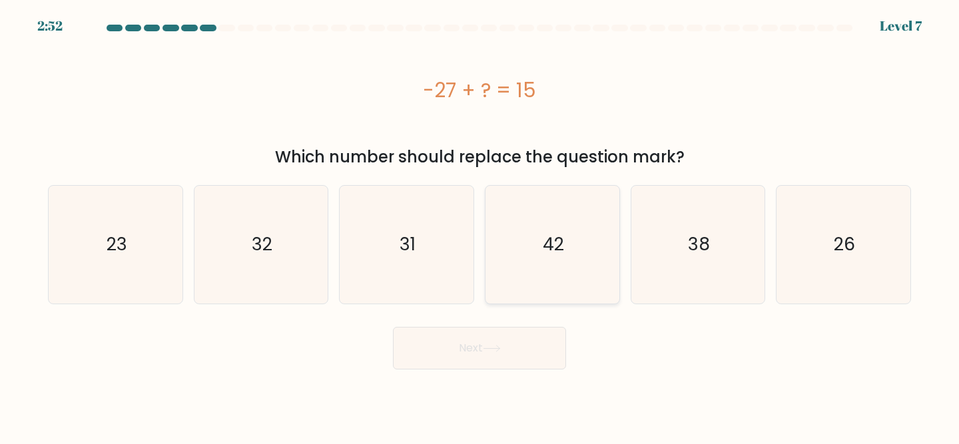
click at [534, 247] on icon "42" at bounding box center [553, 245] width 118 height 118
click at [480, 226] on input "d. 42" at bounding box center [480, 224] width 1 height 3
radio input "true"
click at [484, 347] on button "Next" at bounding box center [479, 348] width 173 height 43
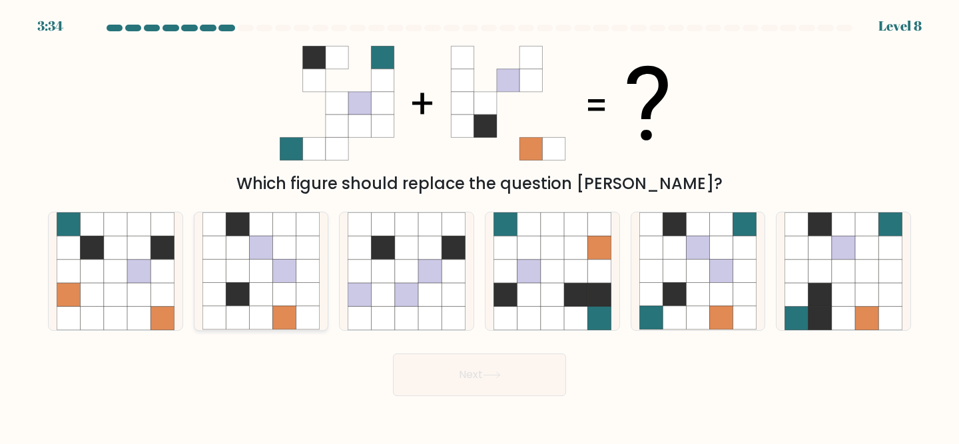
click at [299, 240] on icon at bounding box center [308, 248] width 23 height 23
click at [480, 226] on input "b." at bounding box center [480, 224] width 1 height 3
radio input "true"
click at [744, 287] on icon at bounding box center [745, 294] width 23 height 23
click at [480, 226] on input "e." at bounding box center [480, 224] width 1 height 3
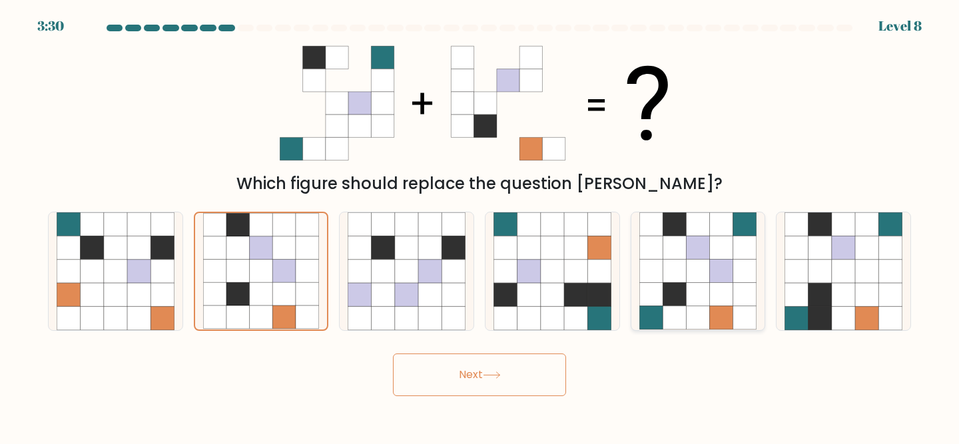
radio input "true"
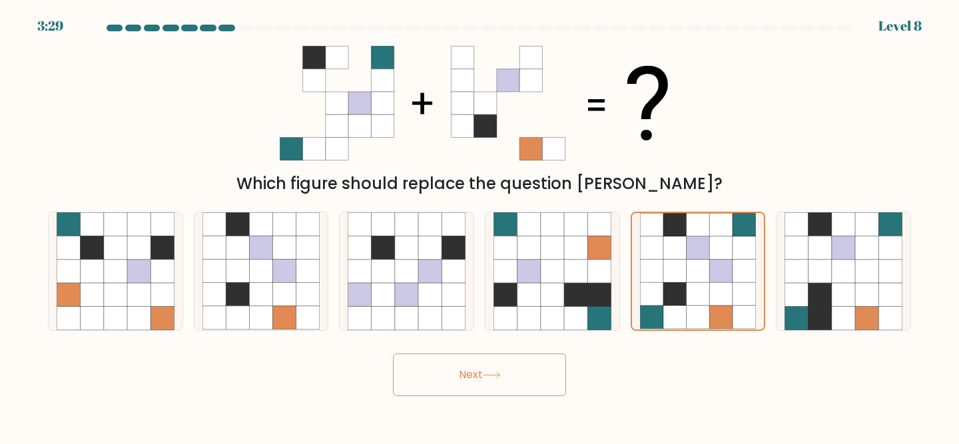
click at [492, 393] on button "Next" at bounding box center [479, 375] width 173 height 43
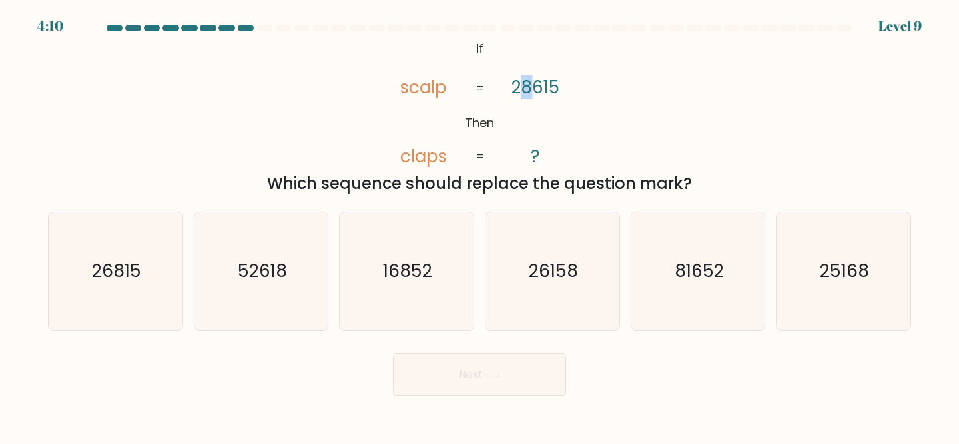
click at [526, 89] on tspan "28615" at bounding box center [536, 87] width 48 height 24
click at [697, 273] on text "81652" at bounding box center [699, 271] width 49 height 25
click at [480, 226] on input "e. 81652" at bounding box center [480, 224] width 1 height 3
radio input "true"
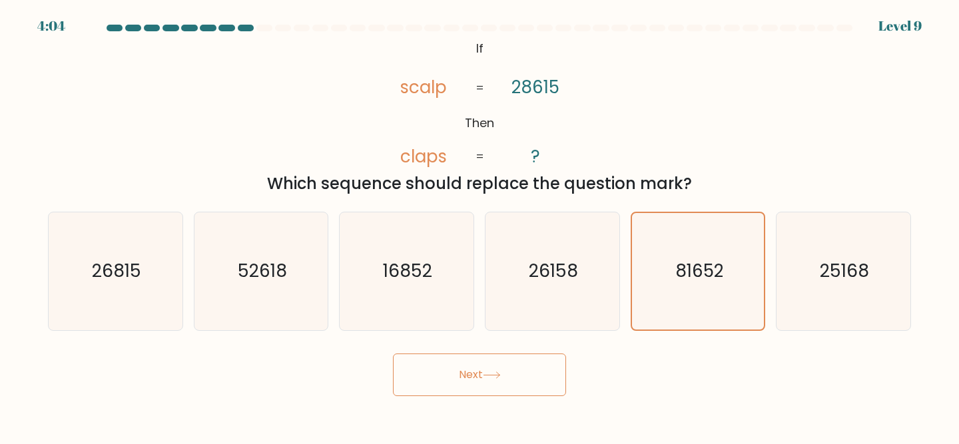
click at [514, 381] on button "Next" at bounding box center [479, 375] width 173 height 43
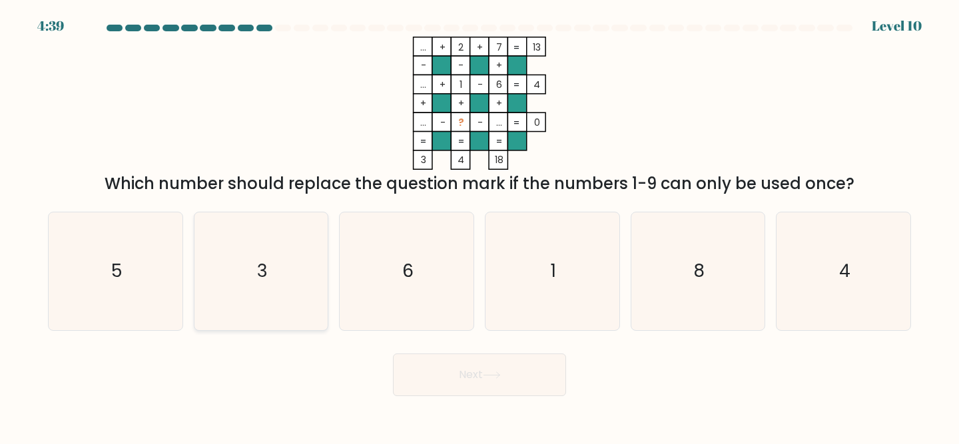
click at [295, 293] on icon "3" at bounding box center [262, 272] width 118 height 118
click at [480, 226] on input "b. 3" at bounding box center [480, 224] width 1 height 3
radio input "true"
click at [437, 376] on button "Next" at bounding box center [479, 375] width 173 height 43
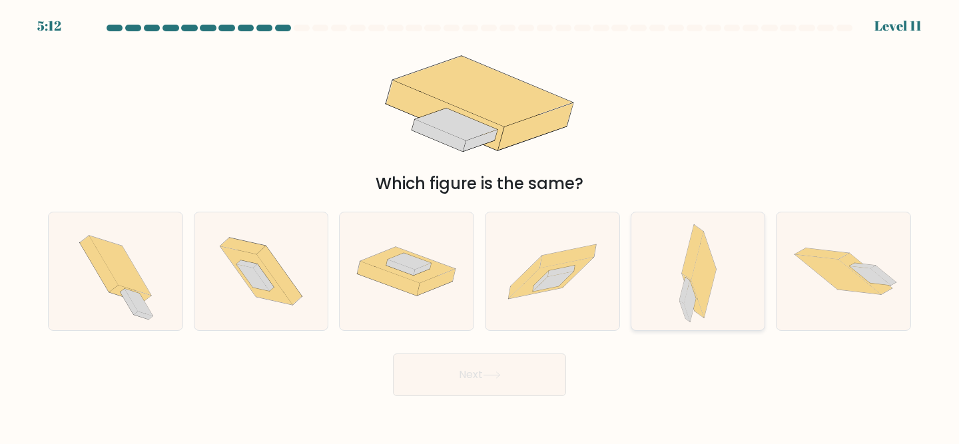
click at [682, 304] on icon at bounding box center [685, 311] width 11 height 21
click at [480, 226] on input "e." at bounding box center [480, 224] width 1 height 3
radio input "true"
click at [478, 374] on button "Next" at bounding box center [479, 375] width 173 height 43
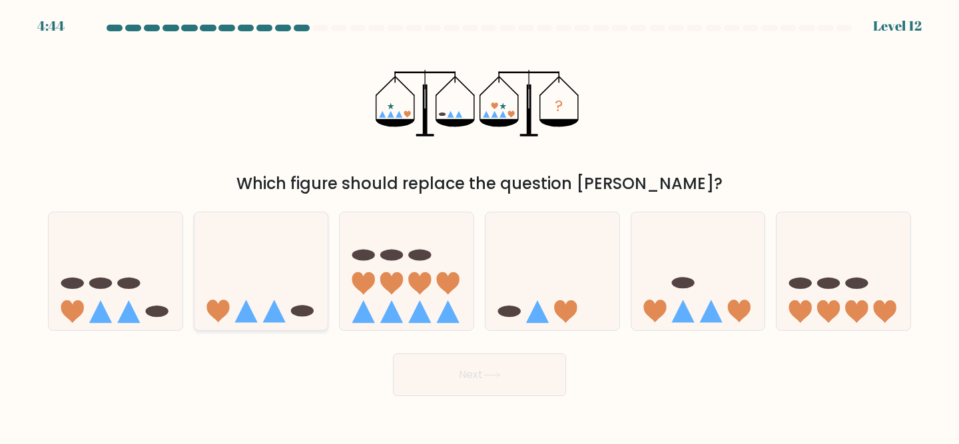
click at [287, 304] on icon at bounding box center [262, 271] width 134 height 111
click at [480, 226] on input "b." at bounding box center [480, 224] width 1 height 3
radio input "true"
click at [445, 376] on button "Next" at bounding box center [479, 375] width 173 height 43
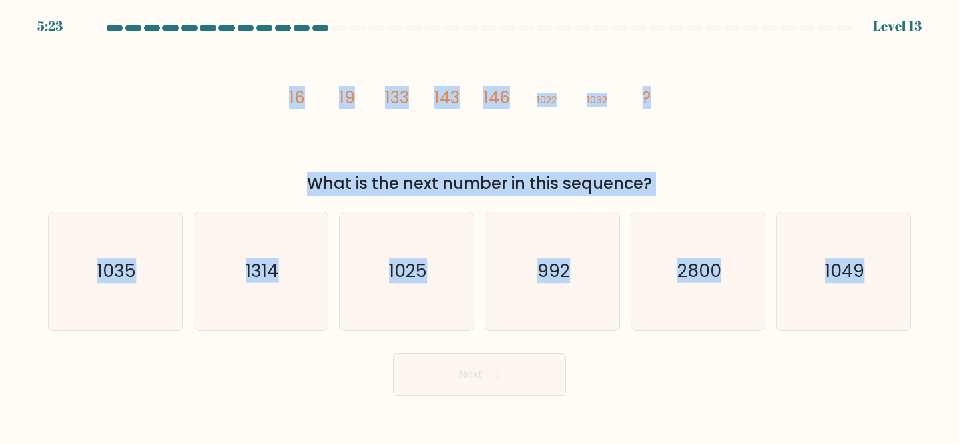
drag, startPoint x: 942, startPoint y: 342, endPoint x: 275, endPoint y: 111, distance: 706.5
click at [275, 111] on form at bounding box center [479, 211] width 959 height 372
copy form "16 19 133 143 146 1022 1032 ? What is the next number in this sequence? a. 1035…"
click at [278, 162] on div "image/svg+xml 16 19 133 143 146 1022 1032 ? What is the next number in this seq…" at bounding box center [480, 116] width 880 height 159
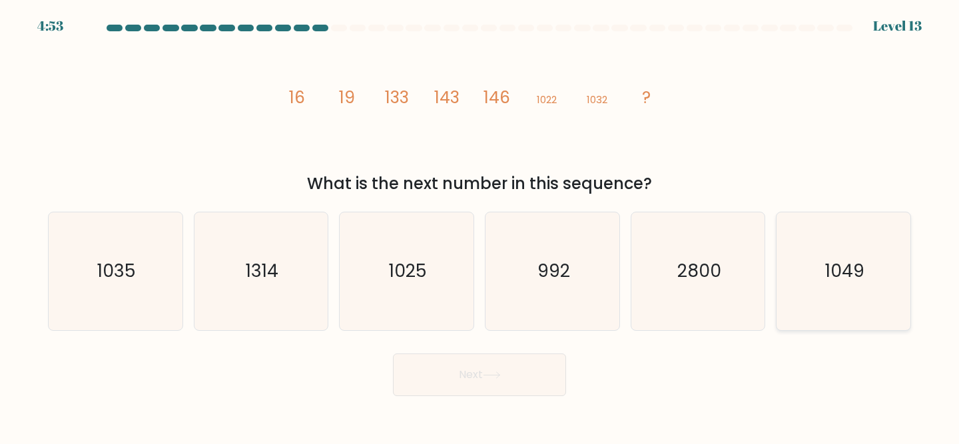
click at [802, 246] on icon "1049" at bounding box center [844, 272] width 118 height 118
click at [480, 226] on input "f. 1049" at bounding box center [480, 224] width 1 height 3
radio input "true"
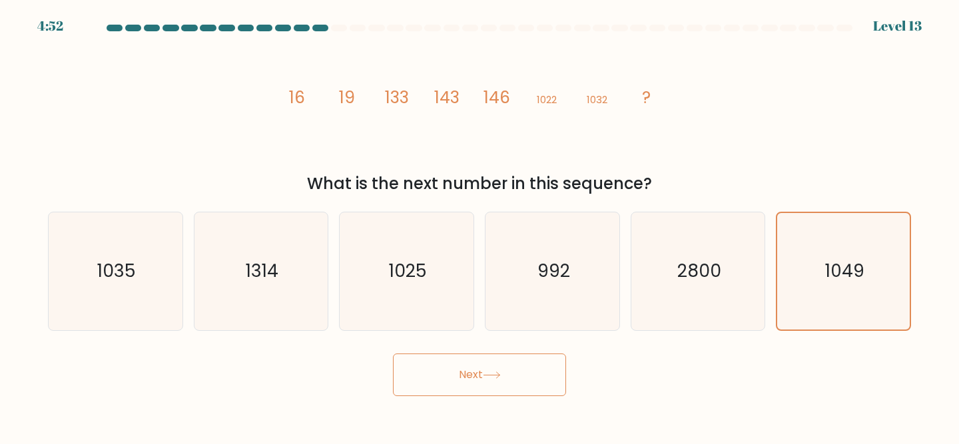
click at [500, 391] on button "Next" at bounding box center [479, 375] width 173 height 43
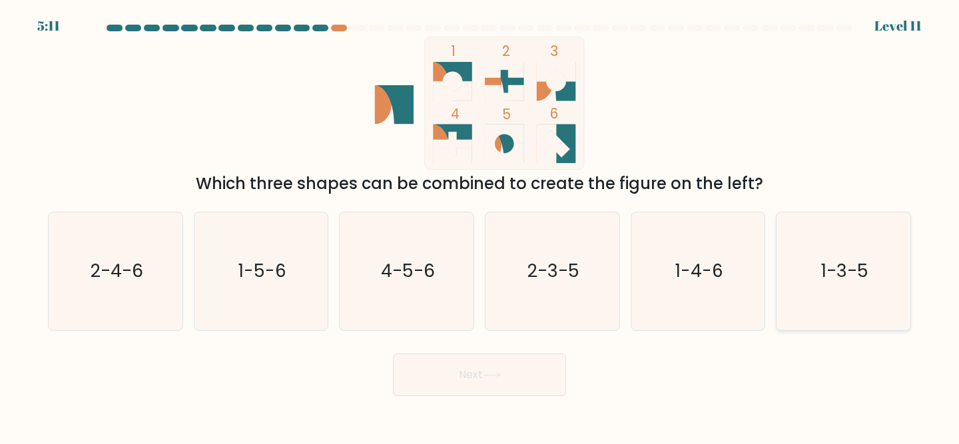
click at [868, 263] on icon "1-3-5" at bounding box center [844, 272] width 118 height 118
click at [480, 226] on input "f. 1-3-5" at bounding box center [480, 224] width 1 height 3
radio input "true"
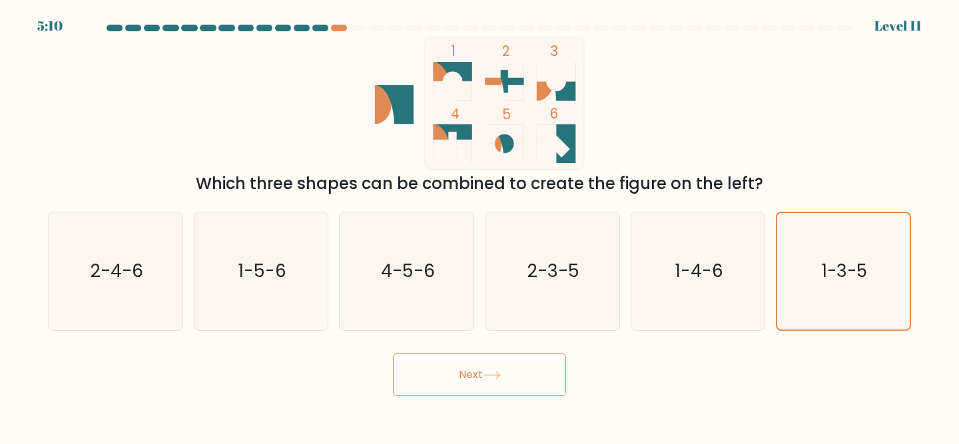
click at [454, 376] on button "Next" at bounding box center [479, 375] width 173 height 43
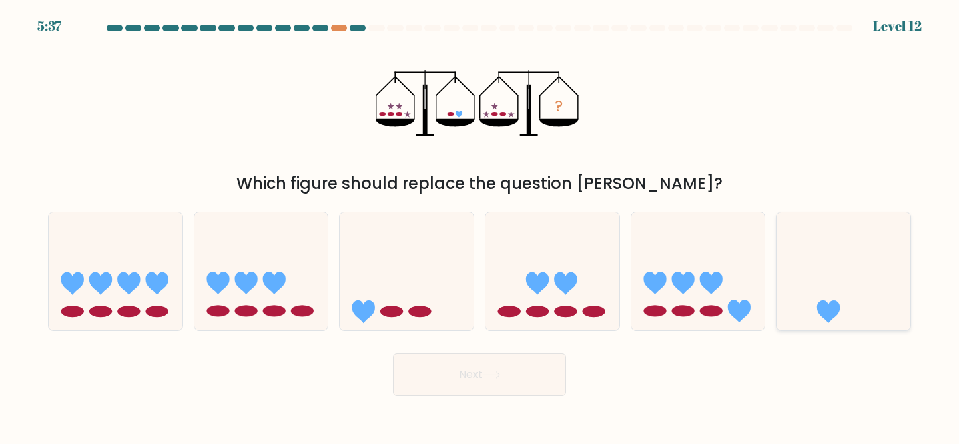
click at [835, 249] on icon at bounding box center [844, 271] width 134 height 111
click at [480, 226] on input "f." at bounding box center [480, 224] width 1 height 3
radio input "true"
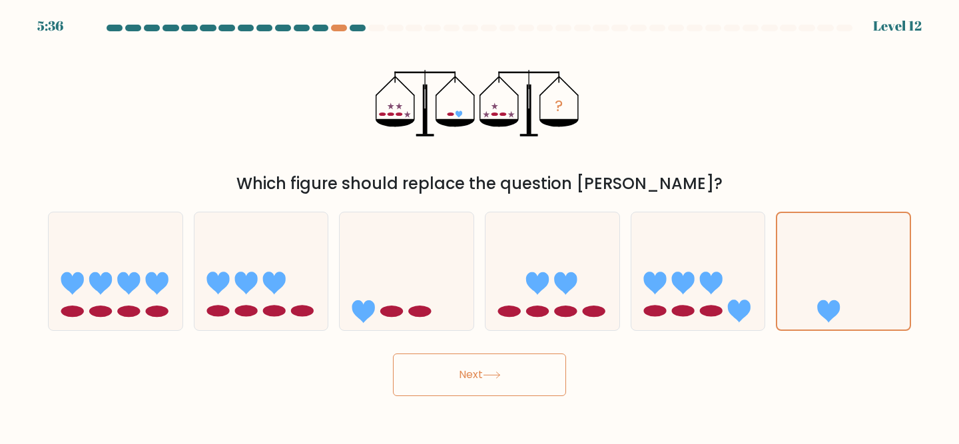
click at [495, 386] on button "Next" at bounding box center [479, 375] width 173 height 43
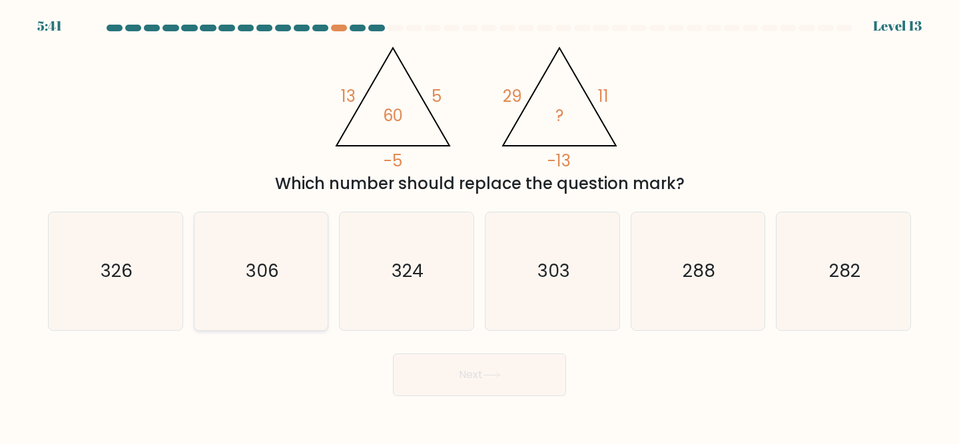
click at [304, 261] on icon "306" at bounding box center [262, 272] width 118 height 118
click at [480, 226] on input "b. 306" at bounding box center [480, 224] width 1 height 3
radio input "true"
click at [431, 367] on button "Next" at bounding box center [479, 375] width 173 height 43
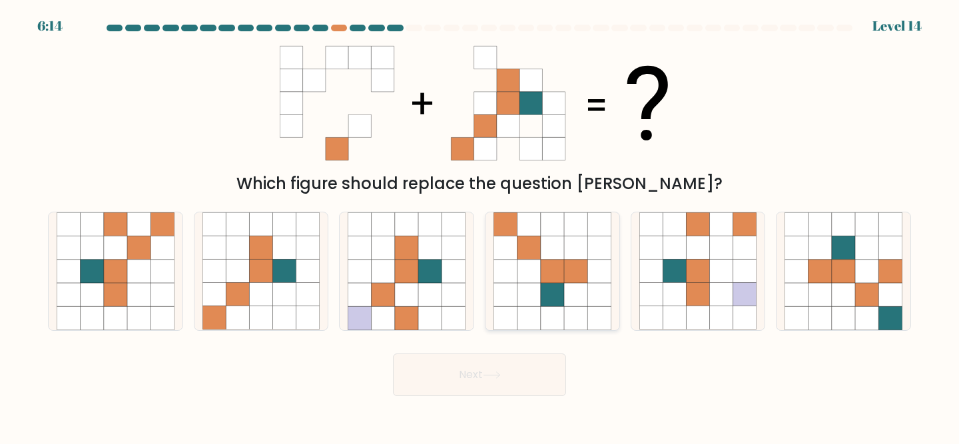
click at [584, 278] on icon at bounding box center [575, 271] width 23 height 23
click at [480, 226] on input "d." at bounding box center [480, 224] width 1 height 3
radio input "true"
click at [155, 245] on icon at bounding box center [162, 248] width 23 height 23
click at [480, 226] on input "a." at bounding box center [480, 224] width 1 height 3
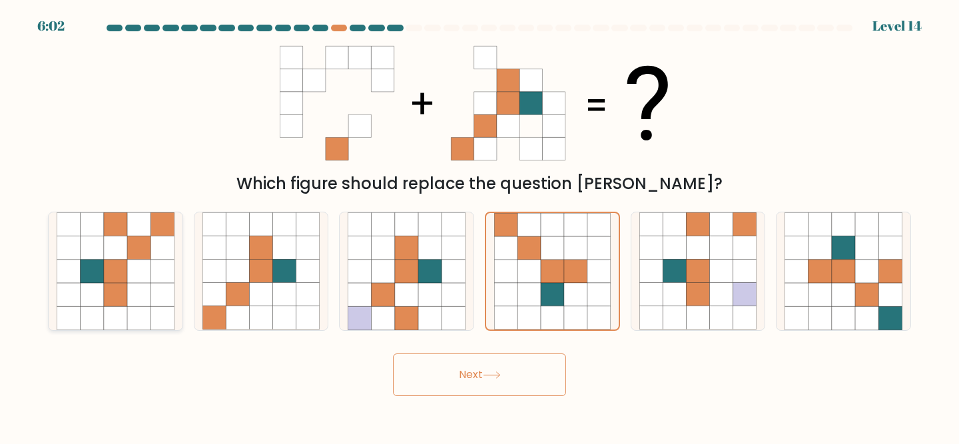
radio input "true"
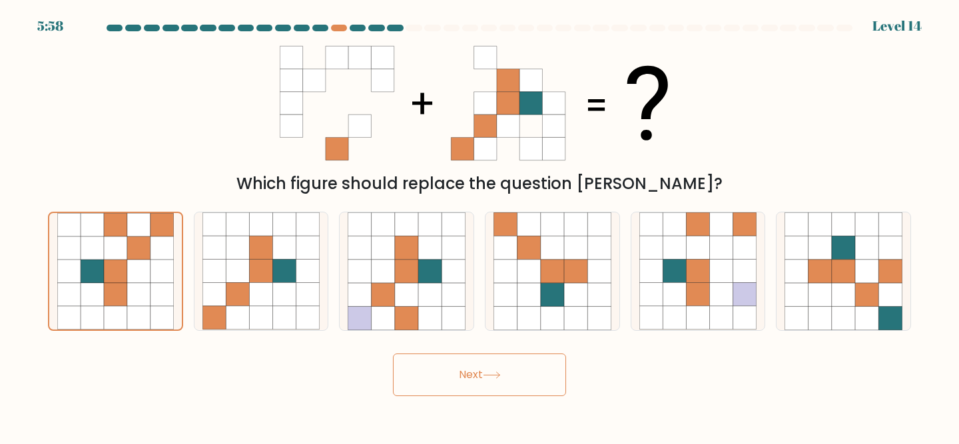
click at [514, 385] on button "Next" at bounding box center [479, 375] width 173 height 43
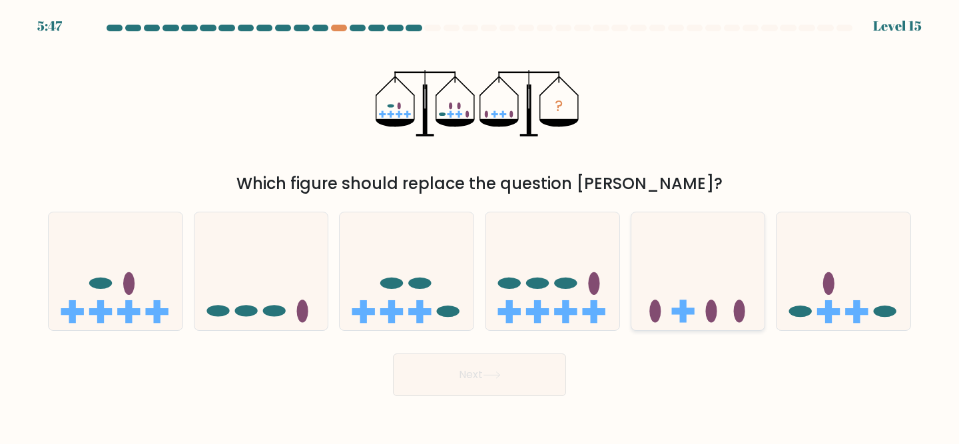
click at [679, 261] on icon at bounding box center [699, 271] width 134 height 111
click at [480, 226] on input "e." at bounding box center [480, 224] width 1 height 3
radio input "true"
click at [488, 370] on button "Next" at bounding box center [479, 375] width 173 height 43
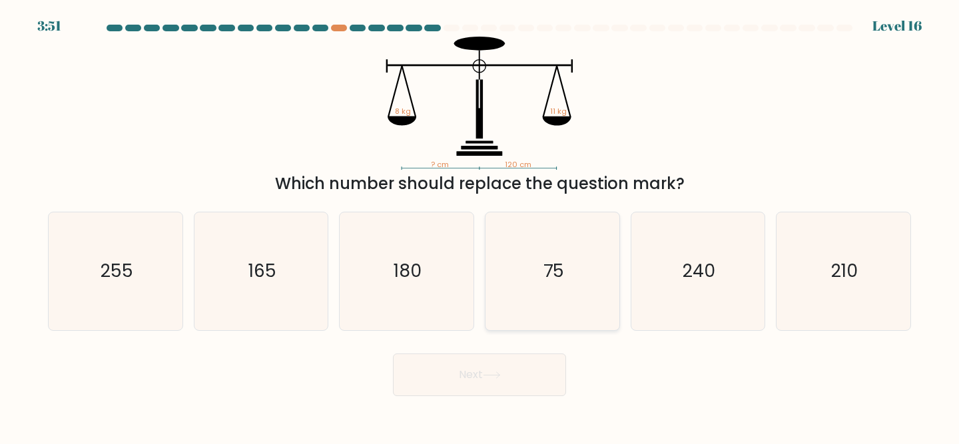
click at [529, 279] on icon "75" at bounding box center [553, 272] width 118 height 118
click at [480, 226] on input "d. 75" at bounding box center [480, 224] width 1 height 3
radio input "true"
click at [272, 320] on icon "165" at bounding box center [262, 272] width 118 height 118
click at [480, 226] on input "b. 165" at bounding box center [480, 224] width 1 height 3
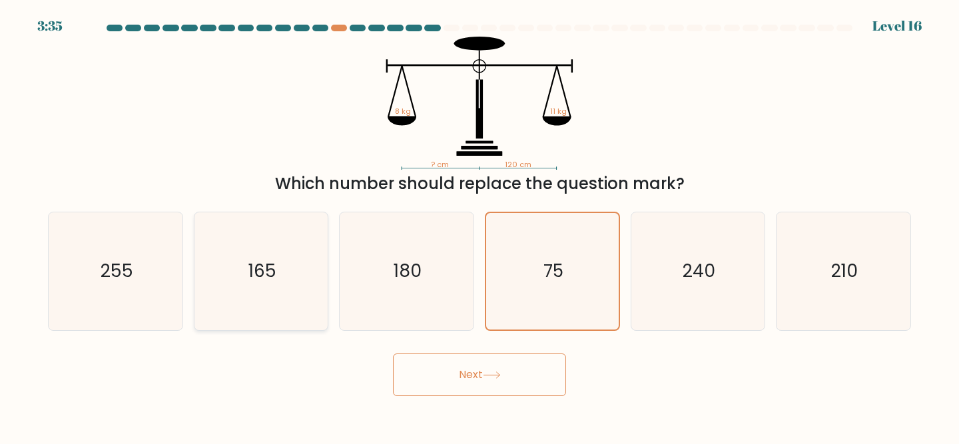
radio input "true"
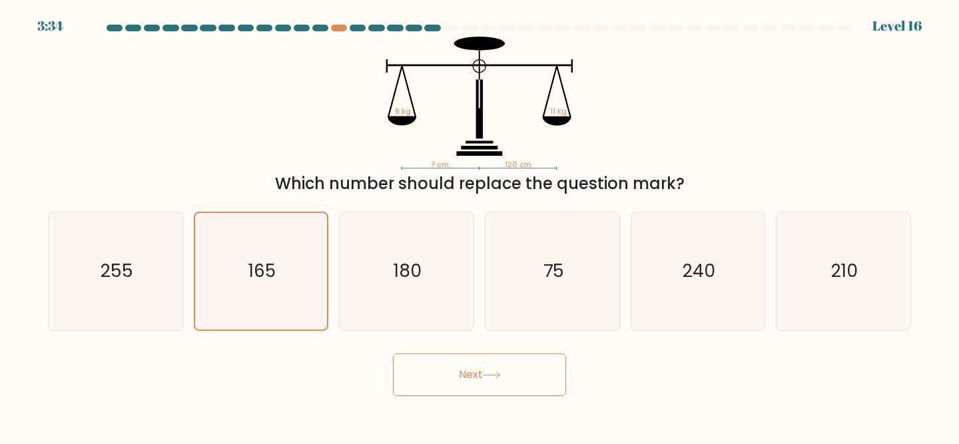
click at [466, 386] on button "Next" at bounding box center [479, 375] width 173 height 43
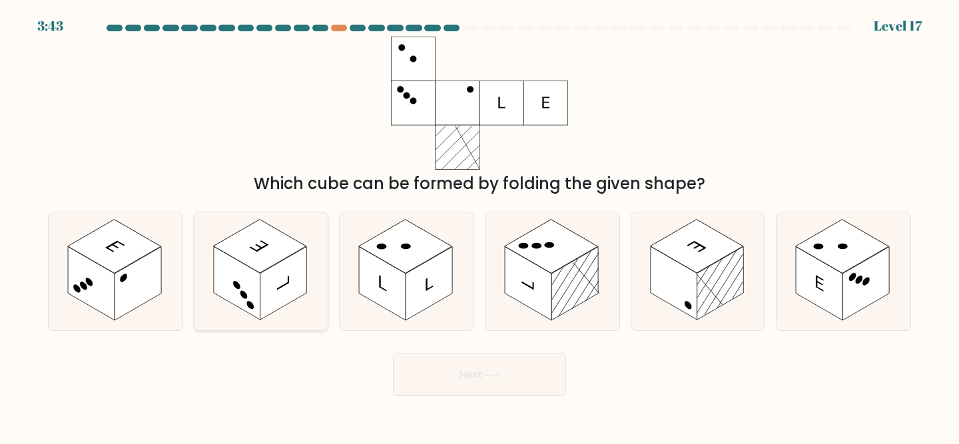
click at [275, 263] on rect at bounding box center [259, 247] width 93 height 54
click at [480, 226] on input "b." at bounding box center [480, 224] width 1 height 3
radio input "true"
click at [508, 388] on button "Next" at bounding box center [479, 375] width 173 height 43
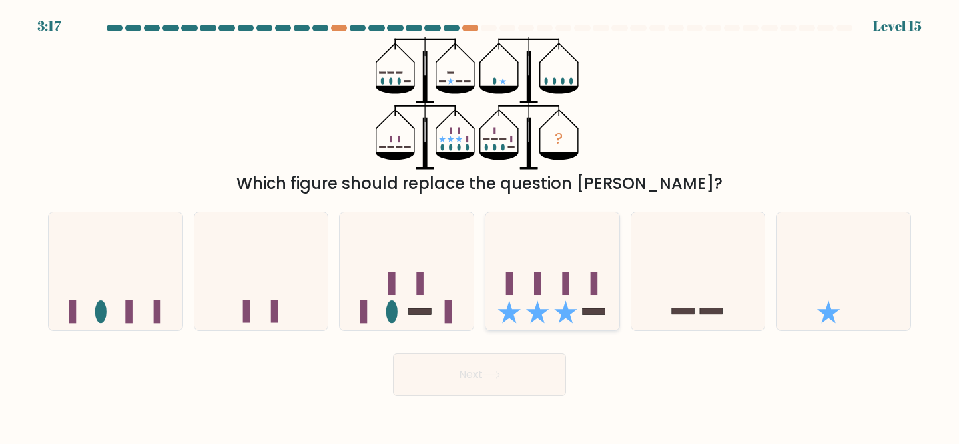
click at [514, 277] on icon at bounding box center [553, 271] width 134 height 111
click at [480, 226] on input "d." at bounding box center [480, 224] width 1 height 3
radio input "true"
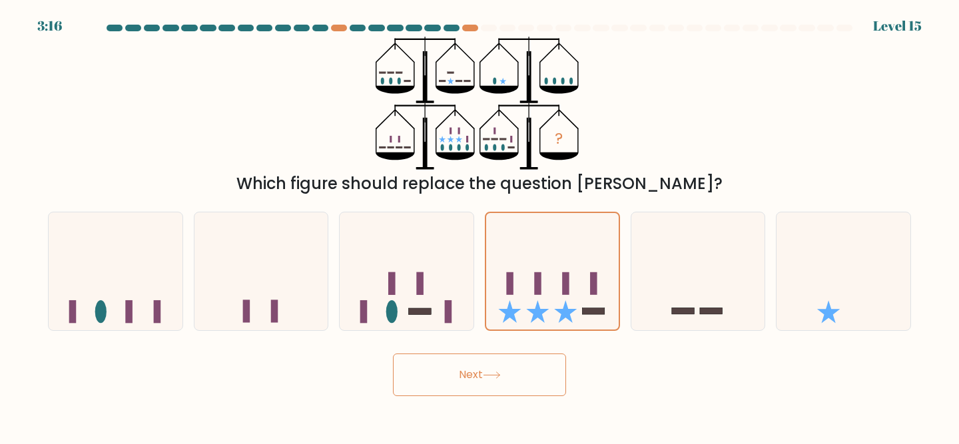
click at [476, 368] on button "Next" at bounding box center [479, 375] width 173 height 43
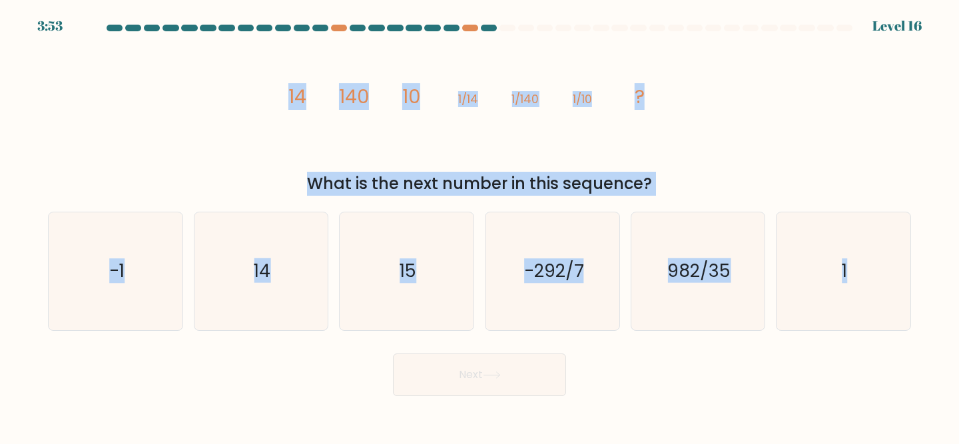
drag, startPoint x: 934, startPoint y: 349, endPoint x: 247, endPoint y: 117, distance: 725.0
click at [247, 117] on form at bounding box center [479, 211] width 959 height 372
copy form "14 140 10 1/14 1/140 1/10 ? What is the next number in this sequence? a. -1 b. …"
click at [383, 103] on icon "image/svg+xml 14 140 10 1/14 1/140 1/10 ?" at bounding box center [480, 103] width 400 height 133
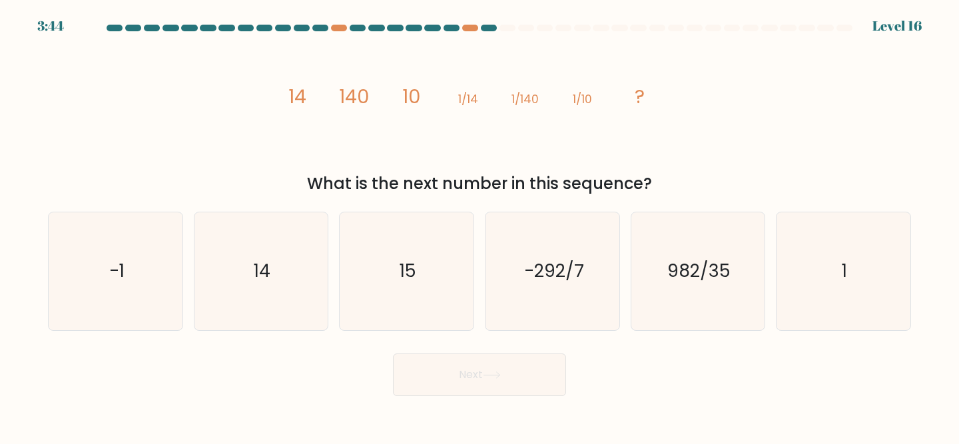
click at [364, 101] on tspan "140" at bounding box center [354, 96] width 30 height 27
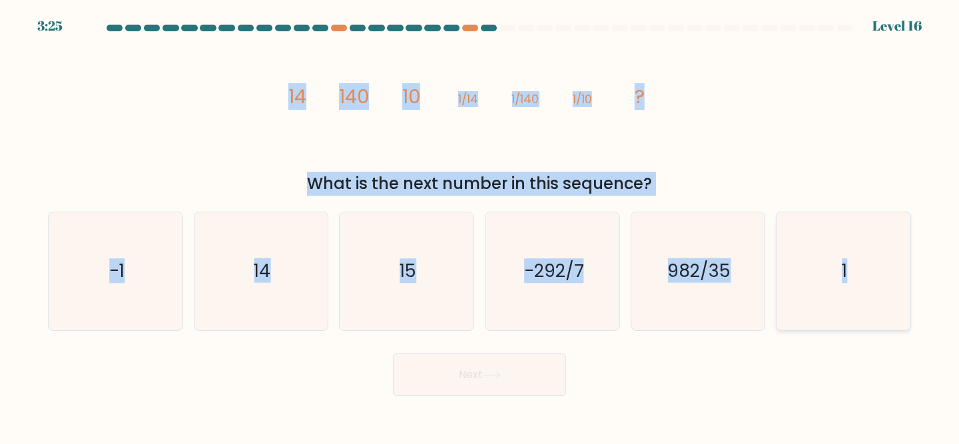
drag, startPoint x: 275, startPoint y: 89, endPoint x: 878, endPoint y: 328, distance: 649.1
click at [879, 328] on form at bounding box center [479, 211] width 959 height 372
copy form "14 140 10 1/14 1/140 1/10 ? What is the next number in this sequence? a. -1 b. …"
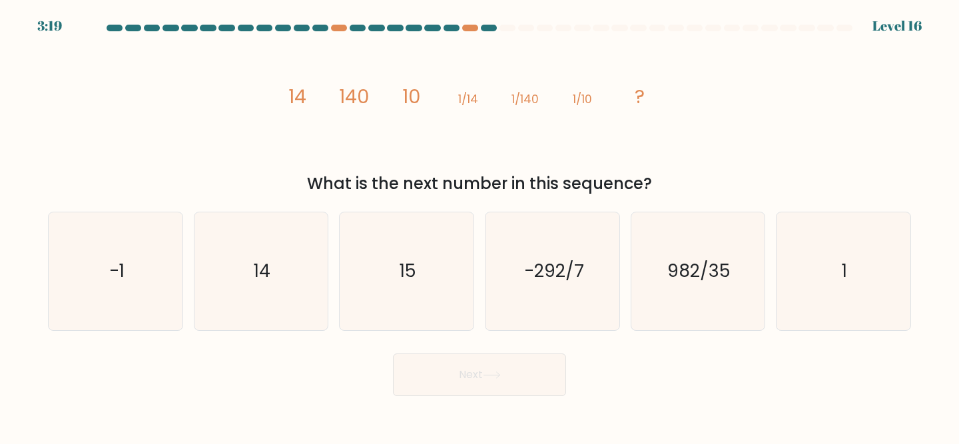
click at [414, 123] on icon "image/svg+xml 14 140 10 1/14 1/140 1/10 ?" at bounding box center [480, 103] width 400 height 133
click at [275, 313] on icon "14" at bounding box center [262, 272] width 118 height 118
click at [480, 226] on input "b. 14" at bounding box center [480, 224] width 1 height 3
radio input "true"
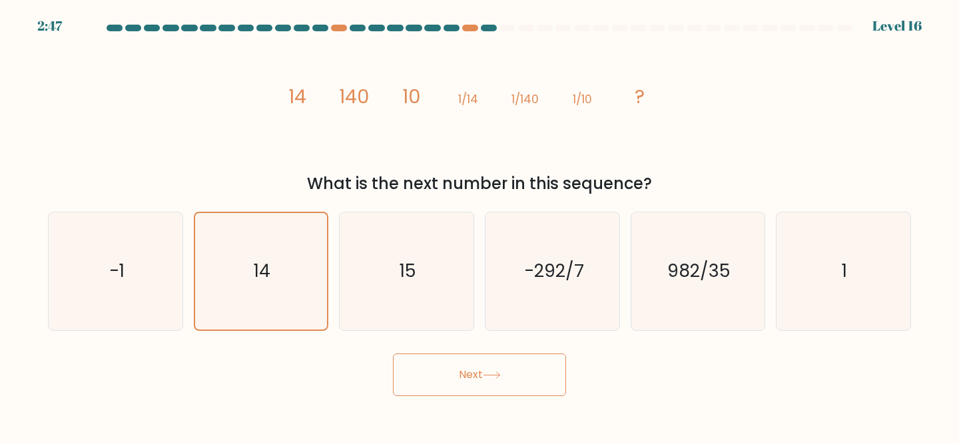
click at [487, 382] on button "Next" at bounding box center [479, 375] width 173 height 43
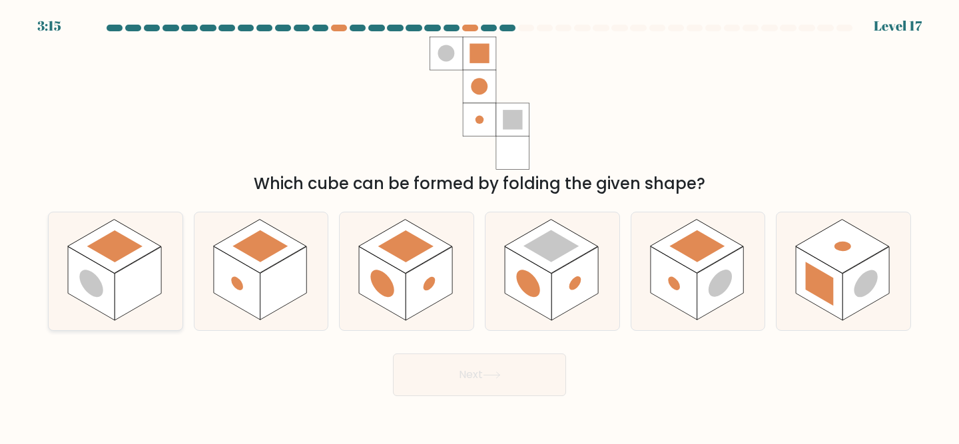
click at [140, 285] on rect at bounding box center [138, 283] width 47 height 73
click at [480, 226] on input "a." at bounding box center [480, 224] width 1 height 3
radio input "true"
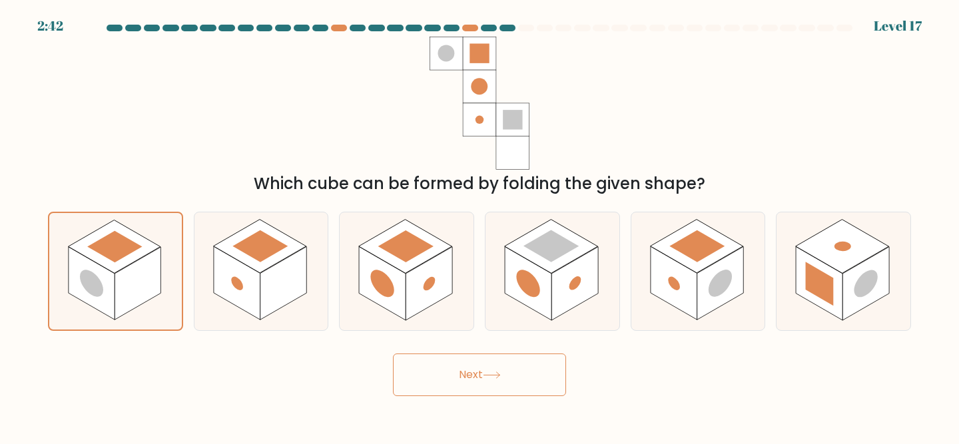
click at [530, 384] on button "Next" at bounding box center [479, 375] width 173 height 43
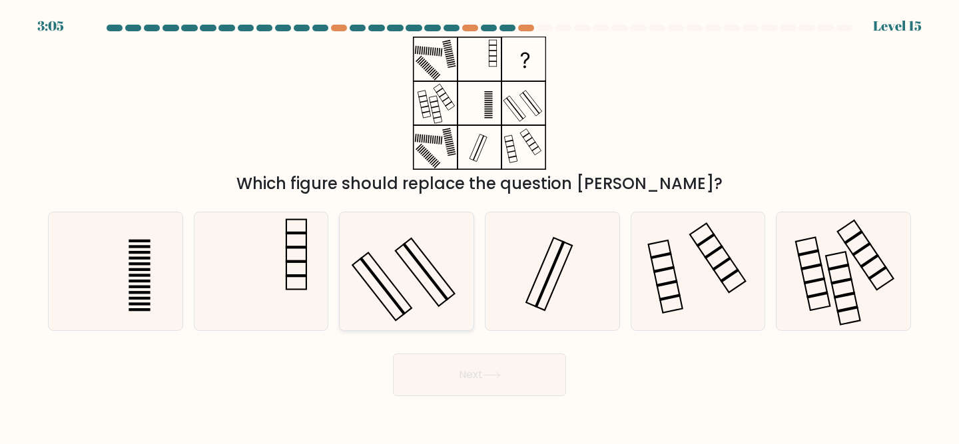
click at [431, 324] on icon at bounding box center [407, 272] width 118 height 118
click at [480, 226] on input "c." at bounding box center [480, 224] width 1 height 3
radio input "true"
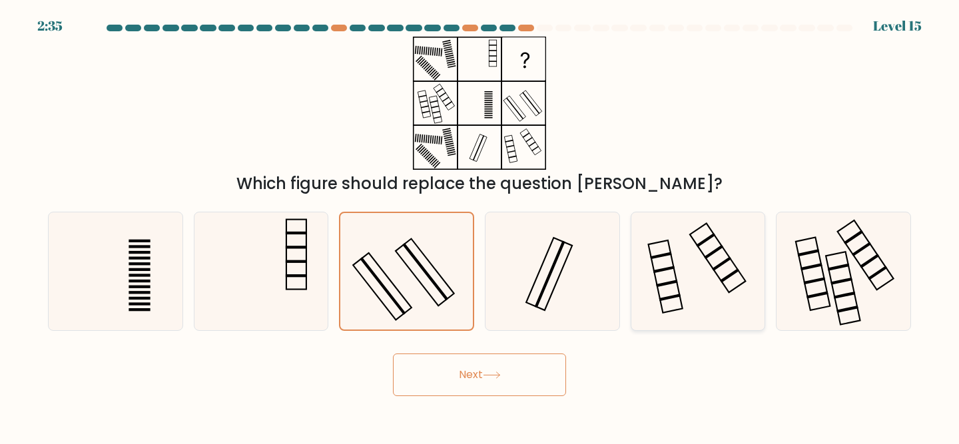
click at [688, 249] on icon at bounding box center [699, 272] width 118 height 118
click at [480, 226] on input "e." at bounding box center [480, 224] width 1 height 3
radio input "true"
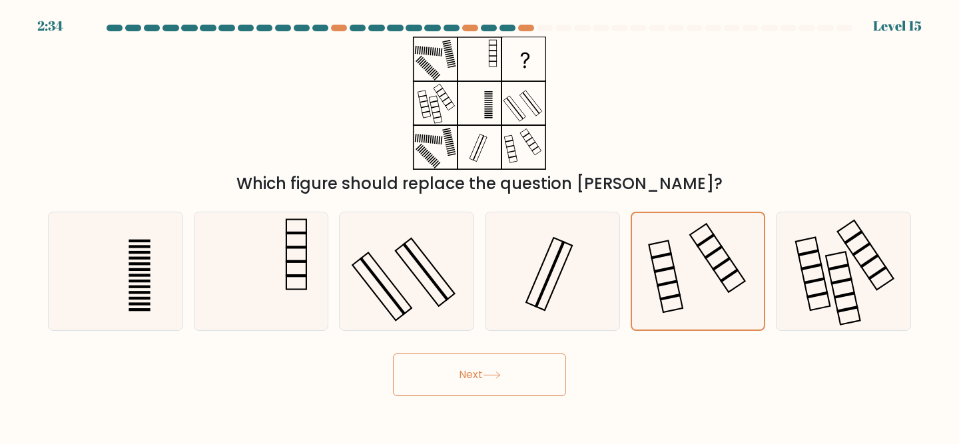
click at [447, 376] on button "Next" at bounding box center [479, 375] width 173 height 43
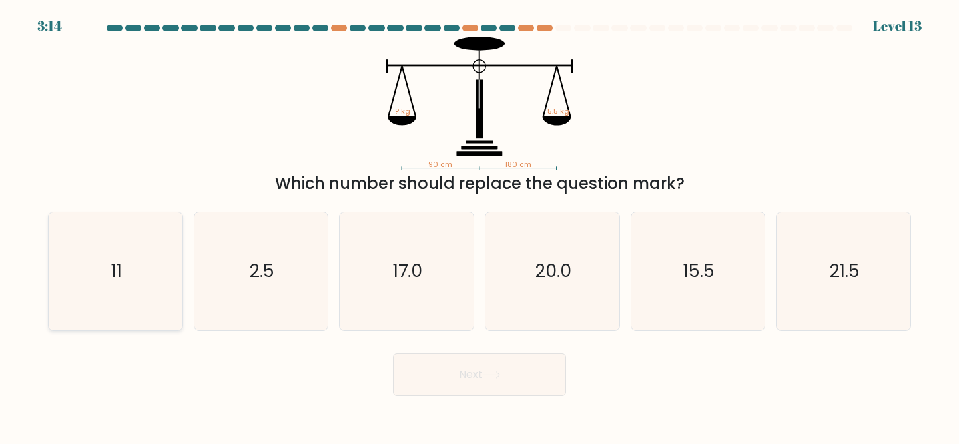
click at [139, 298] on icon "11" at bounding box center [116, 272] width 118 height 118
click at [480, 226] on input "a. 11" at bounding box center [480, 224] width 1 height 3
radio input "true"
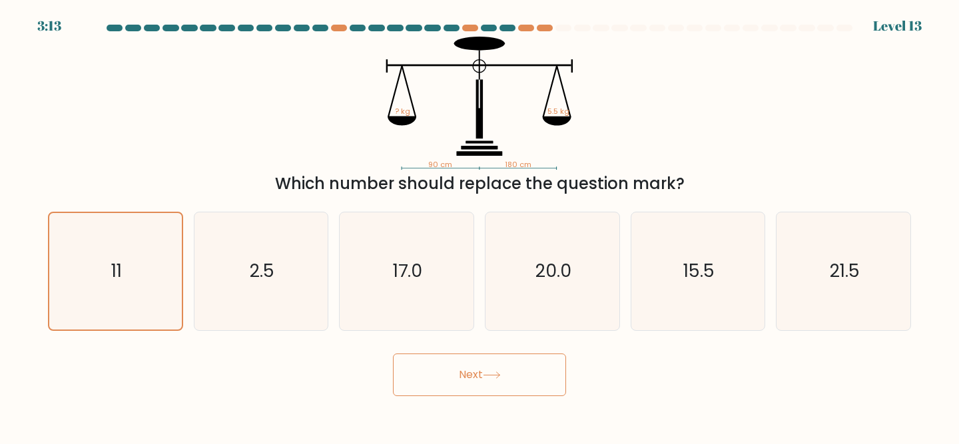
click at [408, 373] on button "Next" at bounding box center [479, 375] width 173 height 43
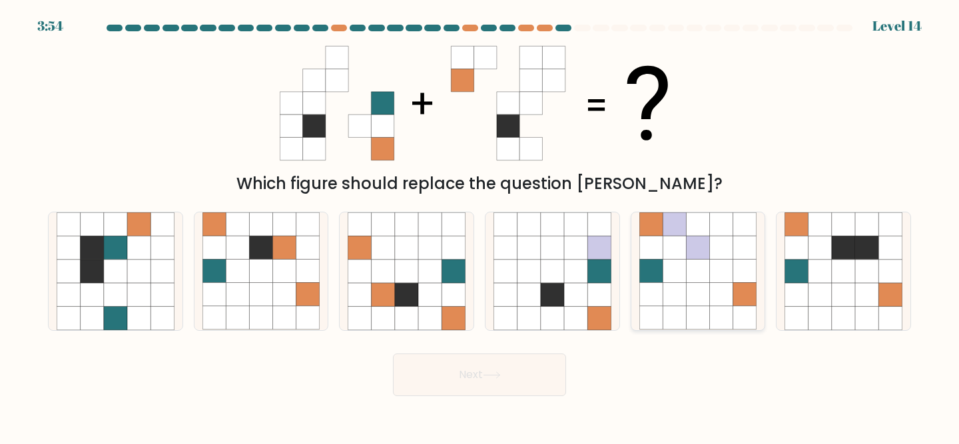
click at [707, 256] on icon at bounding box center [697, 248] width 23 height 23
click at [480, 226] on input "e." at bounding box center [480, 224] width 1 height 3
radio input "true"
click at [844, 253] on icon at bounding box center [843, 248] width 23 height 23
click at [480, 226] on input "f." at bounding box center [480, 224] width 1 height 3
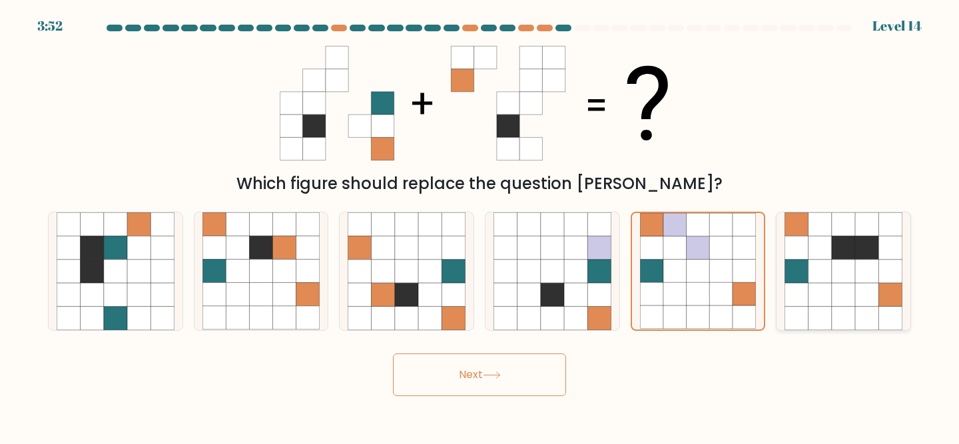
radio input "true"
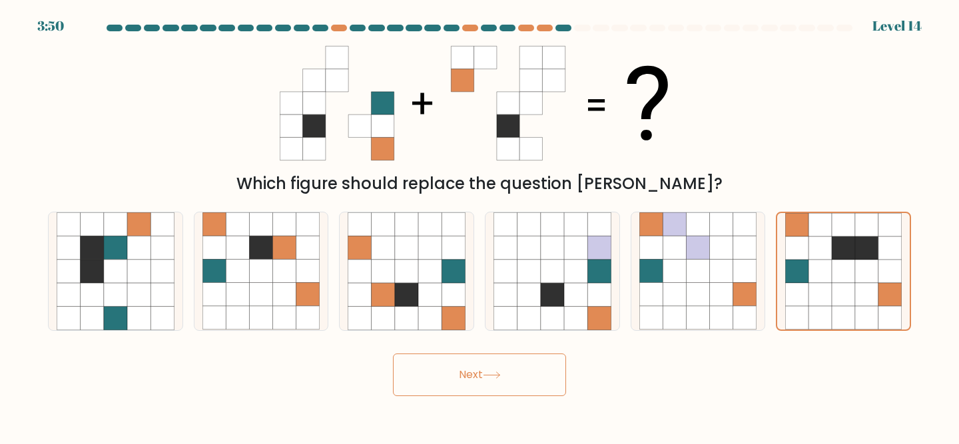
click at [494, 390] on button "Next" at bounding box center [479, 375] width 173 height 43
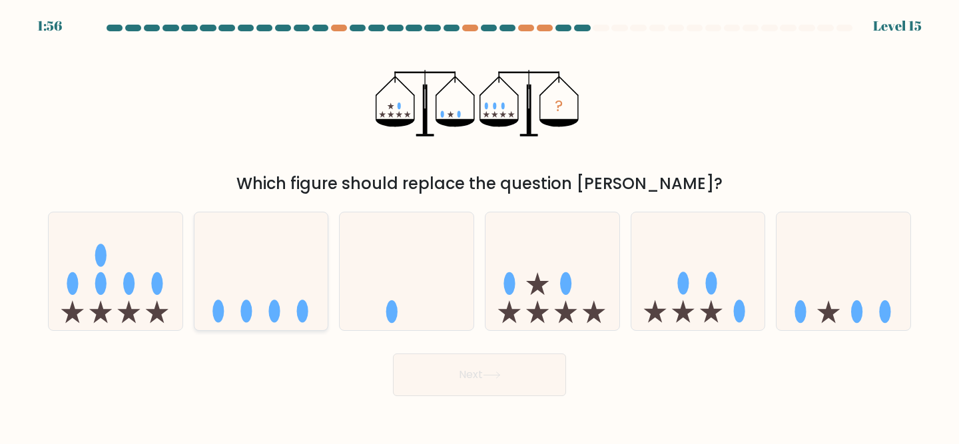
click at [277, 300] on icon at bounding box center [262, 271] width 134 height 111
click at [480, 226] on input "b." at bounding box center [480, 224] width 1 height 3
radio input "true"
click at [410, 370] on button "Next" at bounding box center [479, 375] width 173 height 43
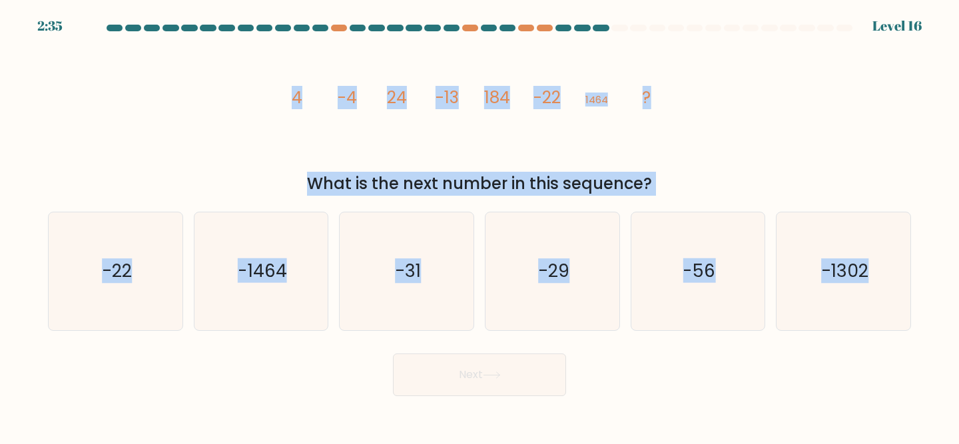
drag, startPoint x: 949, startPoint y: 330, endPoint x: 248, endPoint y: 94, distance: 740.4
click at [248, 94] on form at bounding box center [479, 211] width 959 height 372
copy form "4 -4 24 -13 184 -22 1464 ? What is the next number in this sequence? a. -22 b. …"
click at [313, 117] on icon "image/svg+xml 4 -4 24 -13 184 -22 1464 ?" at bounding box center [480, 103] width 400 height 133
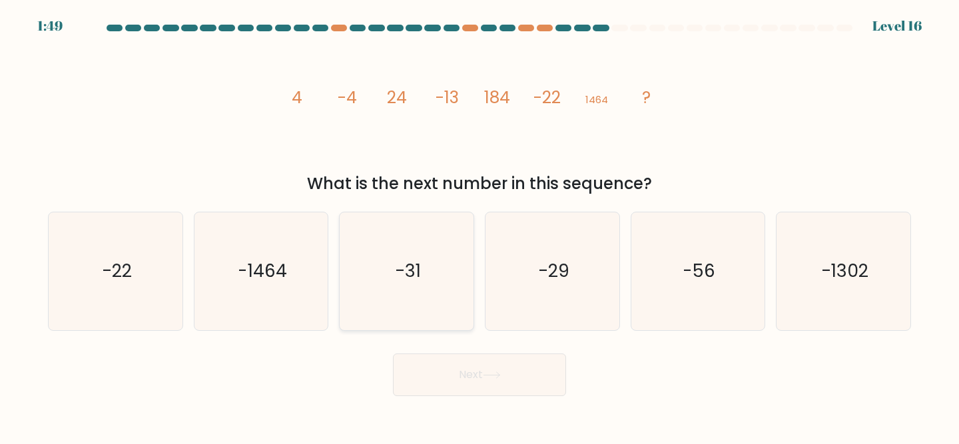
click at [422, 245] on icon "-31" at bounding box center [407, 272] width 118 height 118
click at [480, 226] on input "c. -31" at bounding box center [480, 224] width 1 height 3
radio input "true"
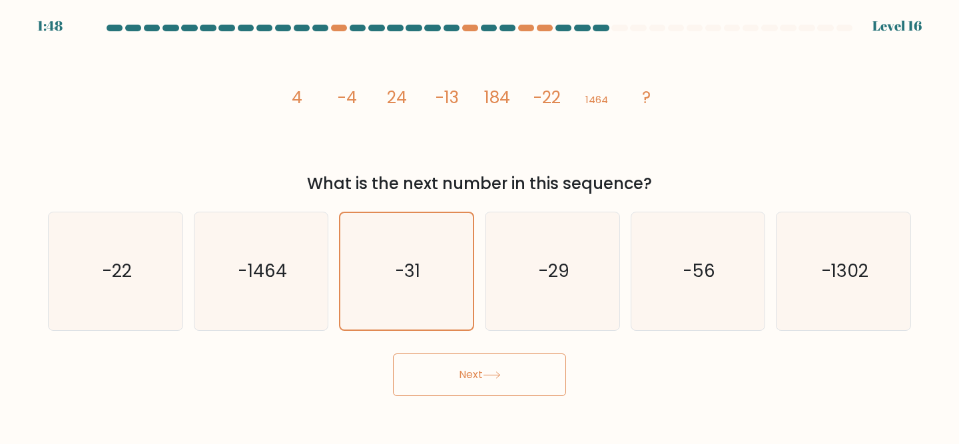
click at [466, 374] on button "Next" at bounding box center [479, 375] width 173 height 43
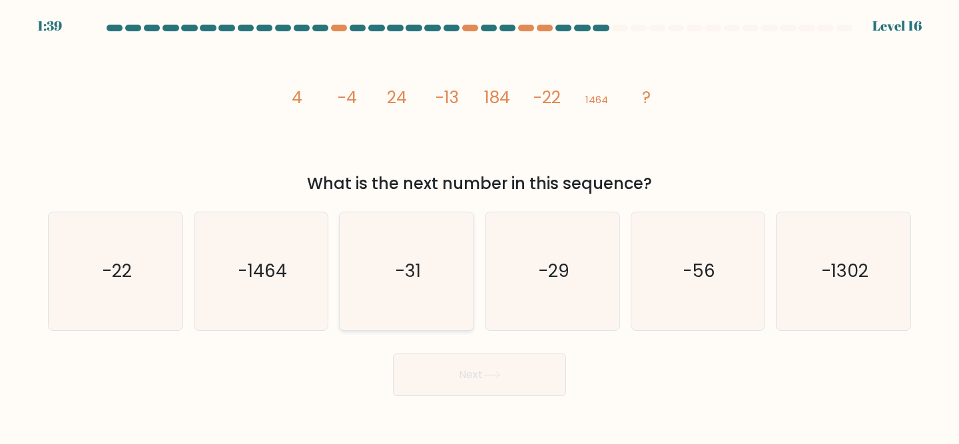
click at [429, 261] on icon "-31" at bounding box center [407, 272] width 118 height 118
click at [480, 226] on input "c. -31" at bounding box center [480, 224] width 1 height 3
radio input "true"
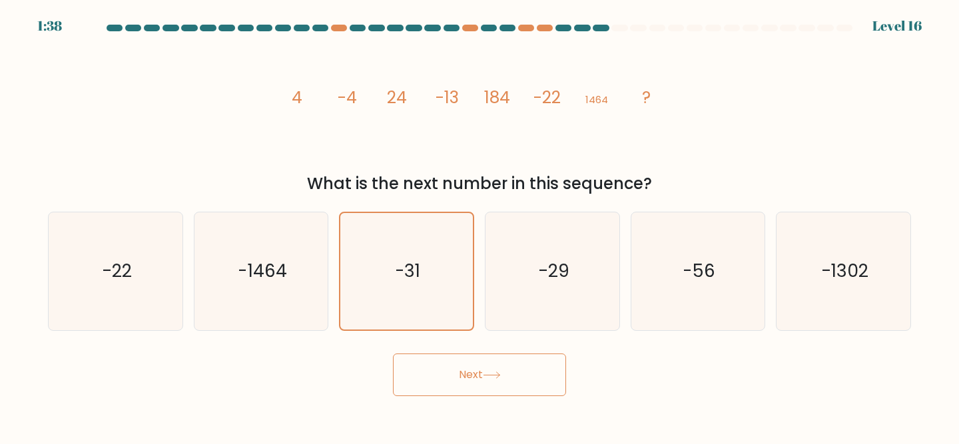
click at [430, 382] on button "Next" at bounding box center [479, 375] width 173 height 43
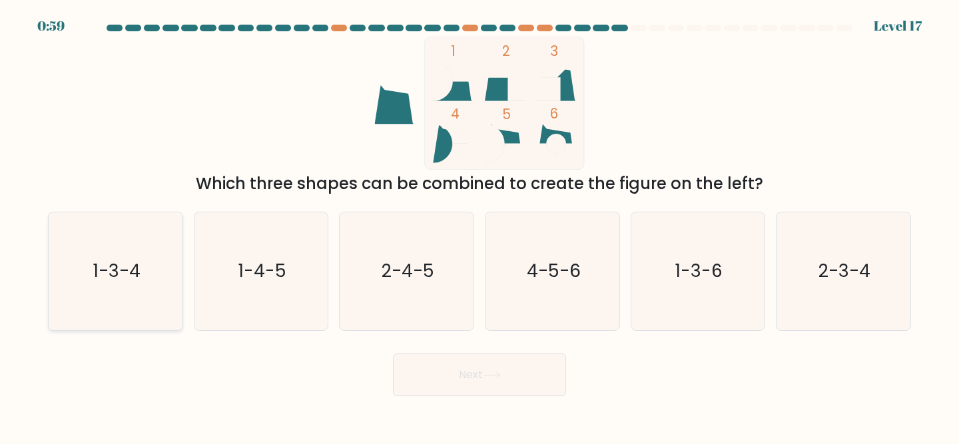
click at [109, 281] on text "1-3-4" at bounding box center [116, 271] width 47 height 25
click at [480, 226] on input "a. 1-3-4" at bounding box center [480, 224] width 1 height 3
radio input "true"
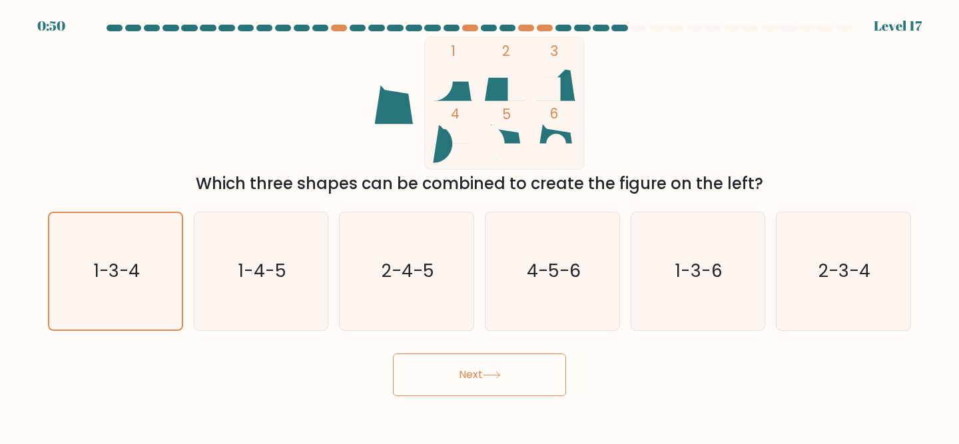
click at [535, 386] on button "Next" at bounding box center [479, 375] width 173 height 43
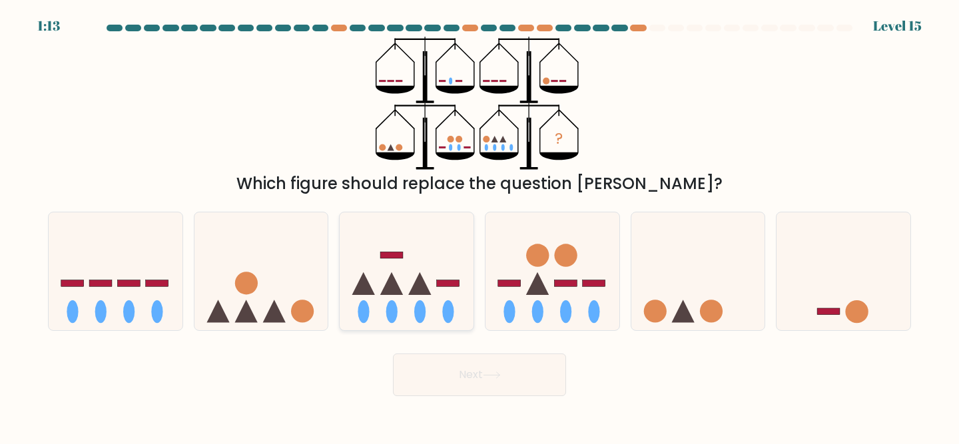
click at [402, 270] on icon at bounding box center [407, 271] width 134 height 111
click at [480, 226] on input "c." at bounding box center [480, 224] width 1 height 3
radio input "true"
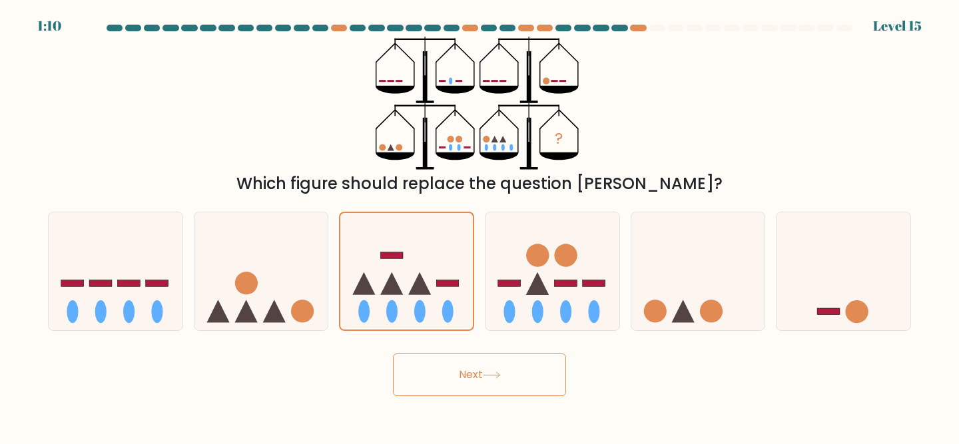
click at [480, 372] on button "Next" at bounding box center [479, 375] width 173 height 43
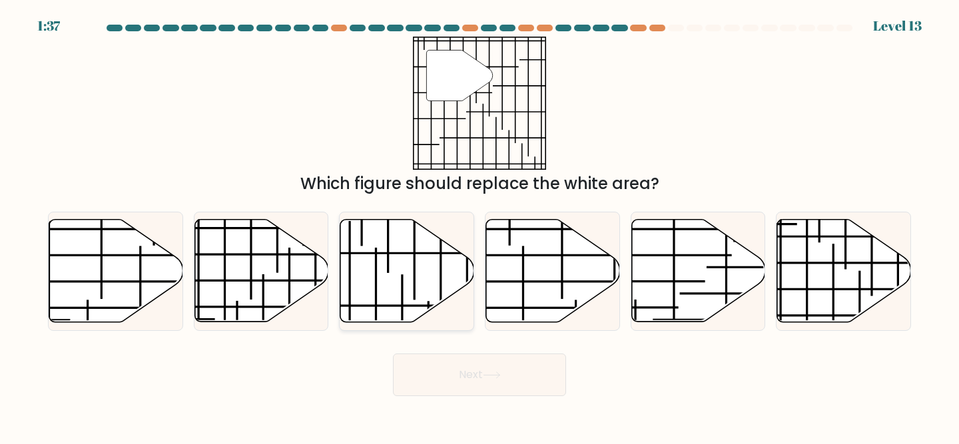
click at [398, 302] on icon at bounding box center [407, 271] width 134 height 103
click at [480, 226] on input "c." at bounding box center [480, 224] width 1 height 3
radio input "true"
click at [446, 382] on button "Next" at bounding box center [479, 375] width 173 height 43
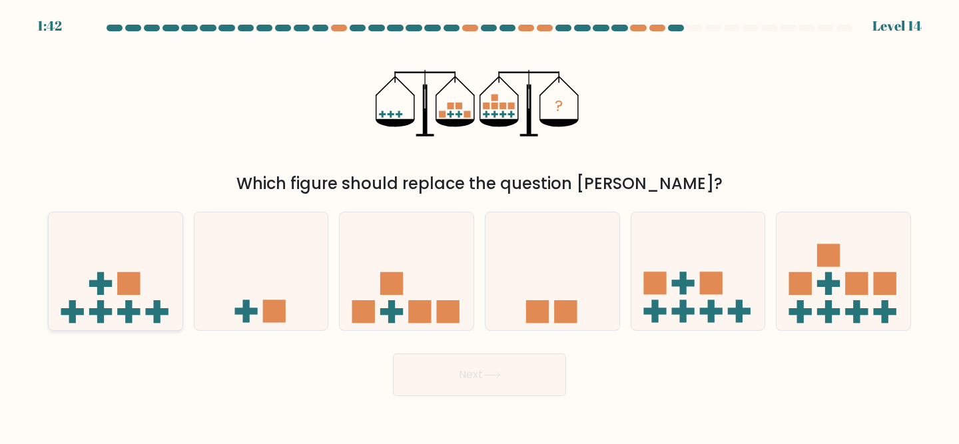
click at [143, 260] on icon at bounding box center [116, 271] width 134 height 111
click at [480, 226] on input "a." at bounding box center [480, 224] width 1 height 3
radio input "true"
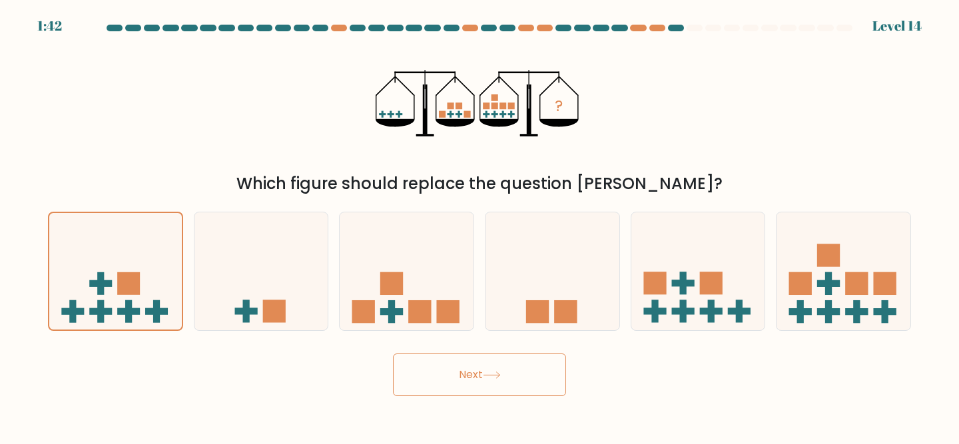
click at [462, 379] on button "Next" at bounding box center [479, 375] width 173 height 43
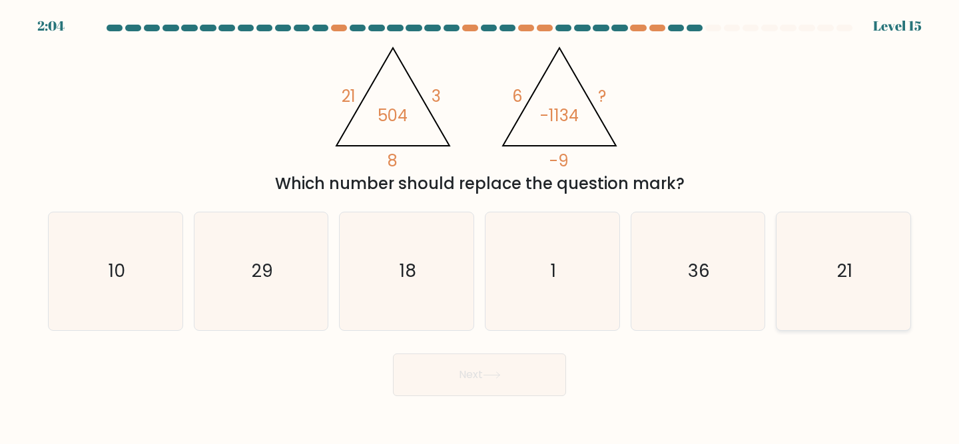
click at [857, 260] on icon "21" at bounding box center [844, 272] width 118 height 118
click at [480, 226] on input "f. 21" at bounding box center [480, 224] width 1 height 3
radio input "true"
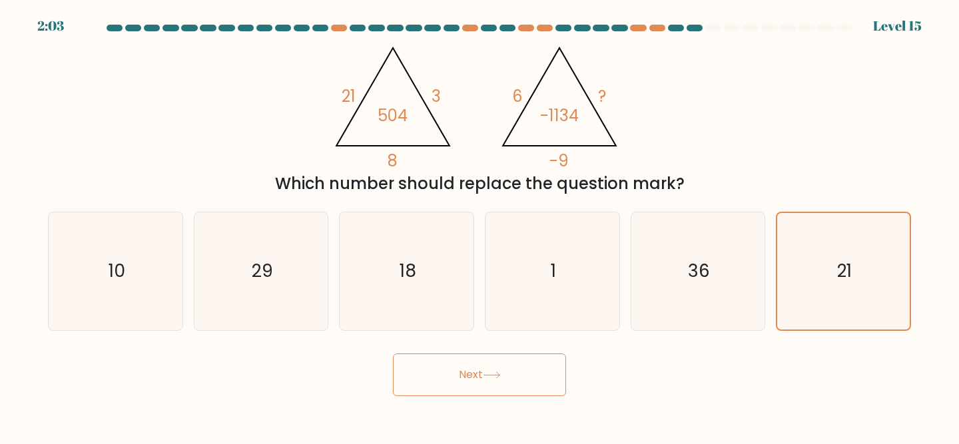
click at [426, 374] on button "Next" at bounding box center [479, 375] width 173 height 43
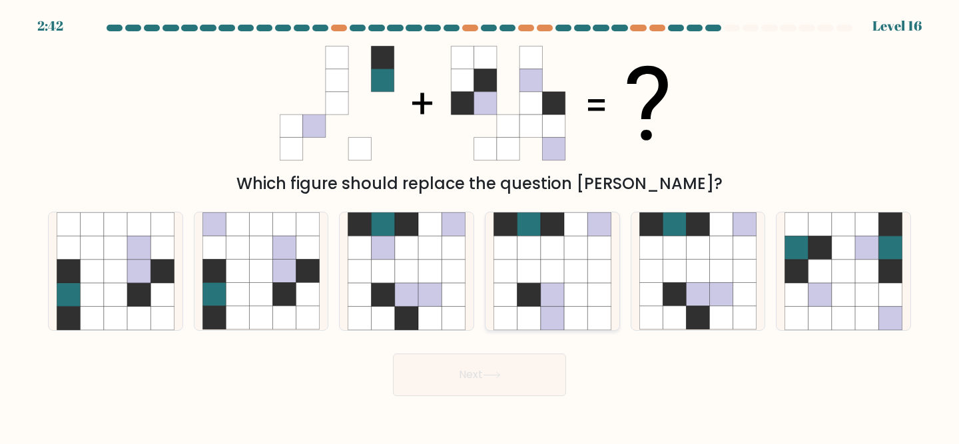
click at [553, 261] on icon at bounding box center [552, 271] width 23 height 23
click at [480, 226] on input "d." at bounding box center [480, 224] width 1 height 3
radio input "true"
click at [424, 263] on icon at bounding box center [429, 271] width 23 height 23
click at [480, 226] on input "c." at bounding box center [480, 224] width 1 height 3
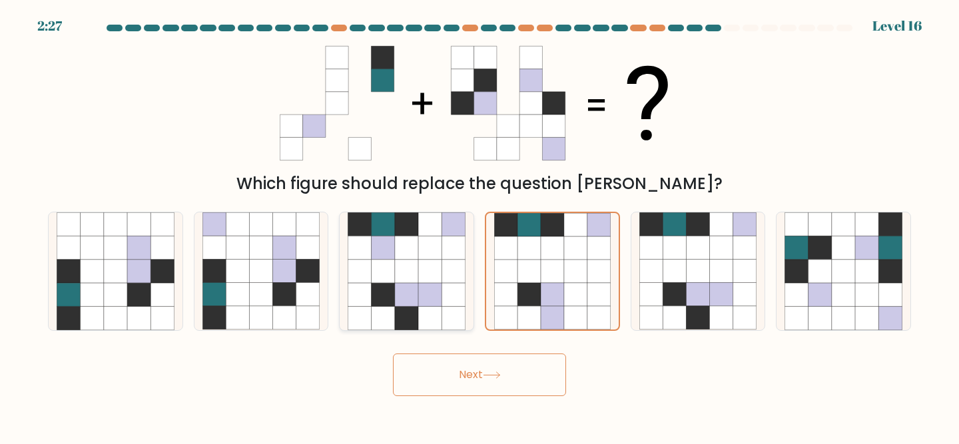
radio input "true"
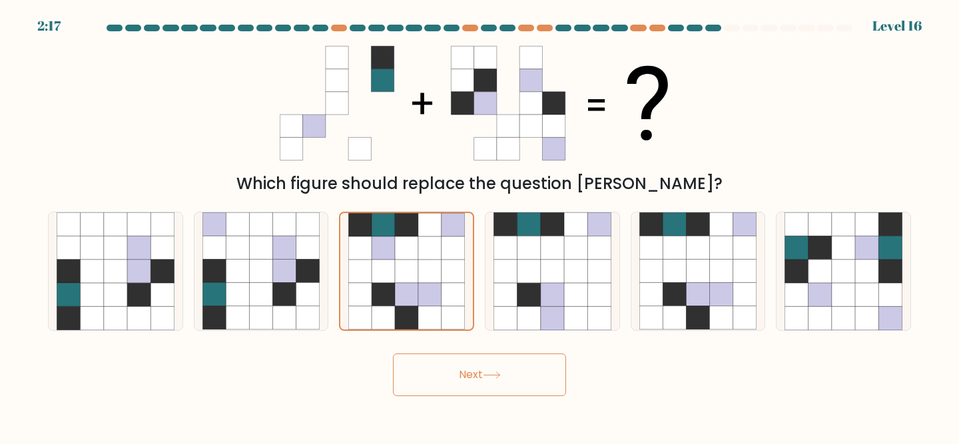
click at [501, 382] on button "Next" at bounding box center [479, 375] width 173 height 43
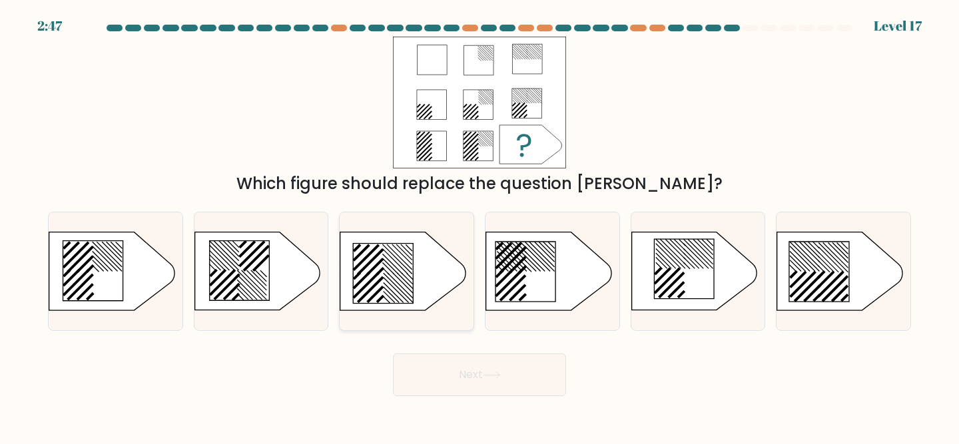
click at [400, 267] on line at bounding box center [395, 261] width 25 height 25
click at [480, 226] on input "c." at bounding box center [480, 224] width 1 height 3
radio input "true"
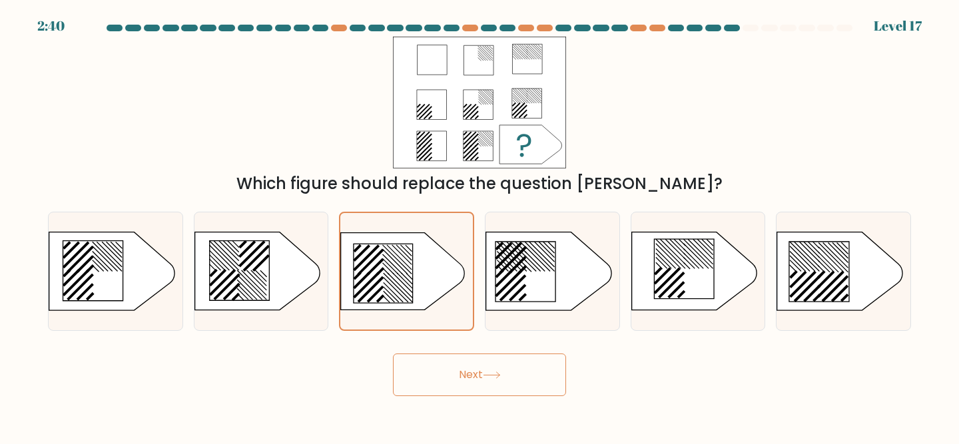
click at [469, 374] on button "Next" at bounding box center [479, 375] width 173 height 43
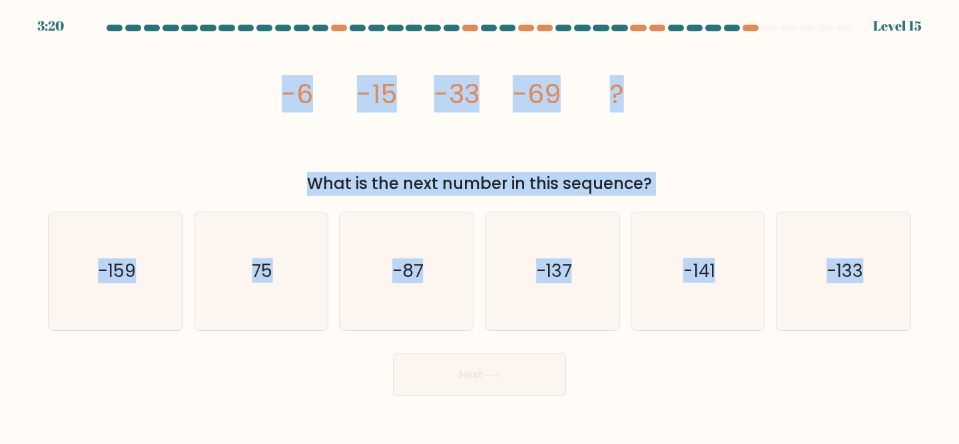
drag, startPoint x: 918, startPoint y: 312, endPoint x: 265, endPoint y: 117, distance: 682.0
click at [265, 117] on form at bounding box center [479, 211] width 959 height 372
copy form "-6 -15 -33 -69 ? What is the next number in this sequence? a. -159 b. 75 c. -87…"
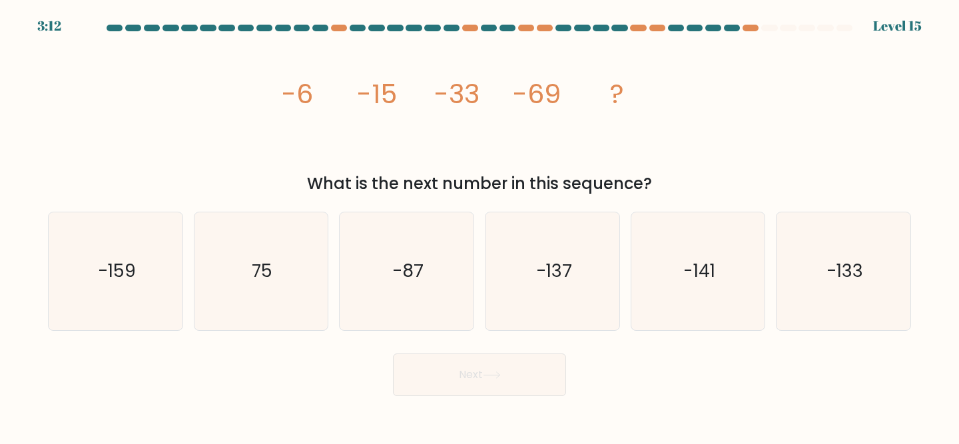
click at [238, 139] on div "image/svg+xml -6 -15 -33 -69 ? What is the next number in this sequence?" at bounding box center [480, 116] width 880 height 159
click at [856, 249] on icon "-133" at bounding box center [844, 272] width 118 height 118
click at [480, 226] on input "f. -133" at bounding box center [480, 224] width 1 height 3
radio input "true"
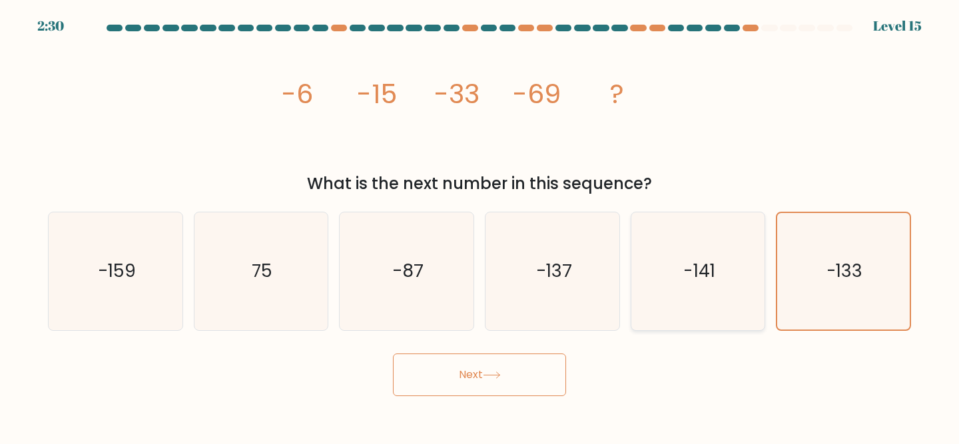
click at [694, 273] on text "-141" at bounding box center [700, 271] width 32 height 25
click at [480, 226] on input "e. -141" at bounding box center [480, 224] width 1 height 3
radio input "true"
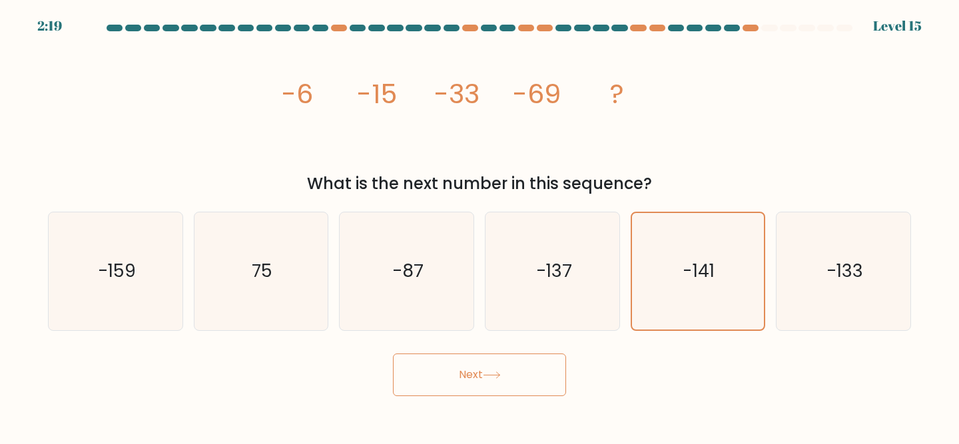
click at [491, 374] on icon at bounding box center [492, 375] width 18 height 7
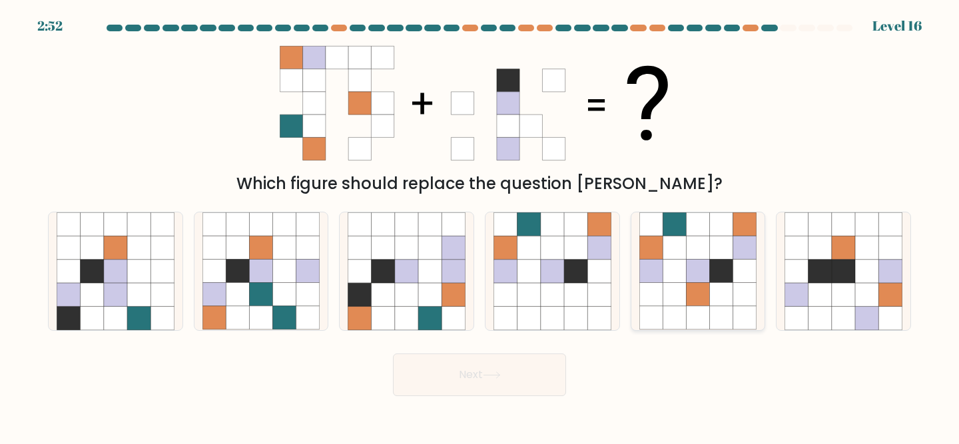
click at [728, 261] on icon at bounding box center [721, 271] width 23 height 23
click at [480, 226] on input "e." at bounding box center [480, 224] width 1 height 3
radio input "true"
click at [482, 373] on button "Next" at bounding box center [479, 375] width 173 height 43
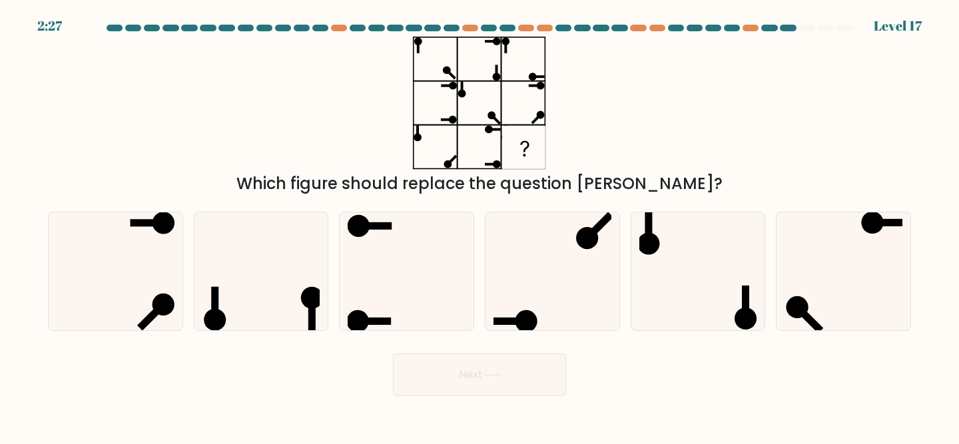
click at [836, 205] on div "a. b. c." at bounding box center [480, 266] width 874 height 130
click at [814, 255] on icon at bounding box center [844, 272] width 118 height 118
click at [480, 226] on input "f." at bounding box center [480, 224] width 1 height 3
radio input "true"
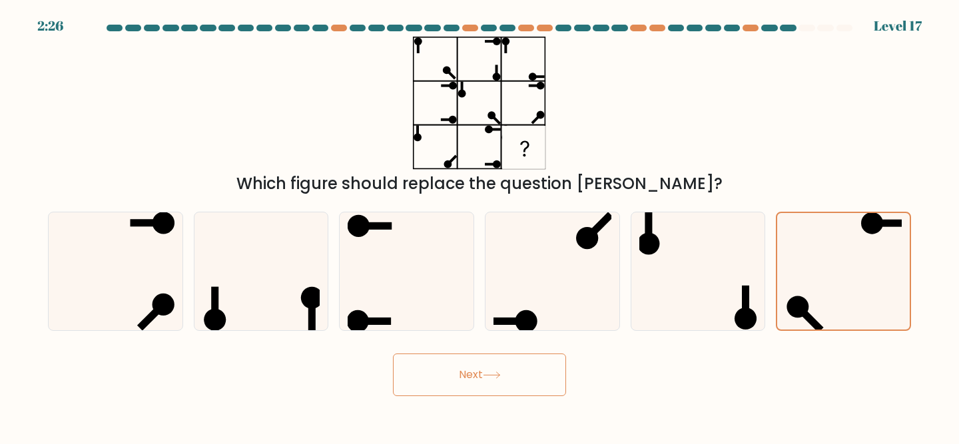
click at [488, 377] on icon at bounding box center [492, 375] width 18 height 7
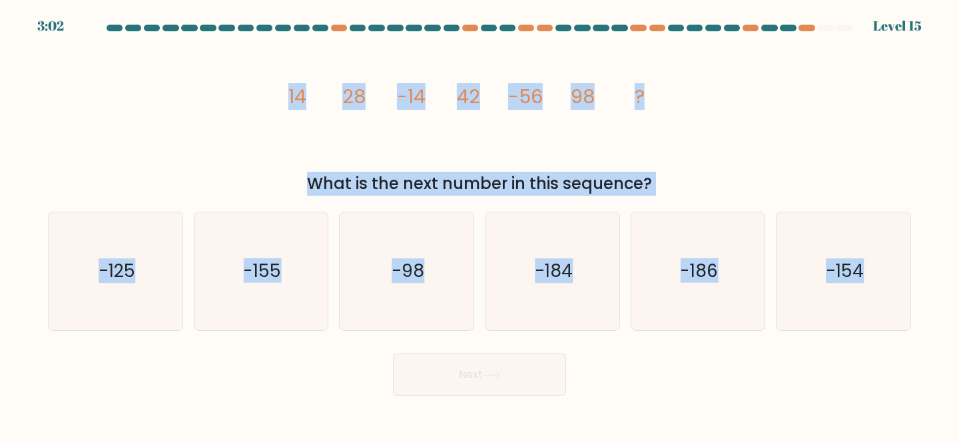
drag, startPoint x: 928, startPoint y: 348, endPoint x: 263, endPoint y: 113, distance: 705.3
click at [263, 113] on form at bounding box center [479, 211] width 959 height 372
copy form "14 28 -14 42 -56 98 ? What is the next number in this sequence? a. -125 b. -155…"
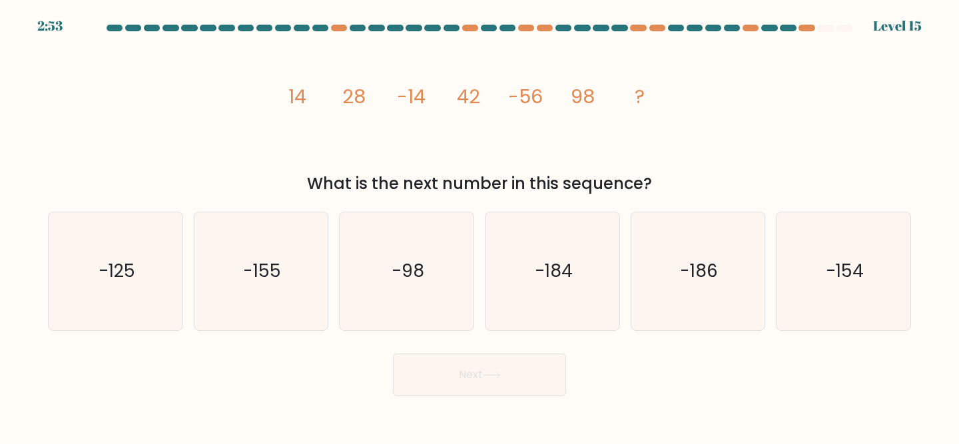
click at [334, 133] on icon "image/svg+xml 14 28 -14 42 -56 98 ?" at bounding box center [480, 103] width 400 height 133
click at [843, 259] on text "-154" at bounding box center [845, 271] width 38 height 25
click at [480, 226] on input "f. -154" at bounding box center [480, 224] width 1 height 3
radio input "true"
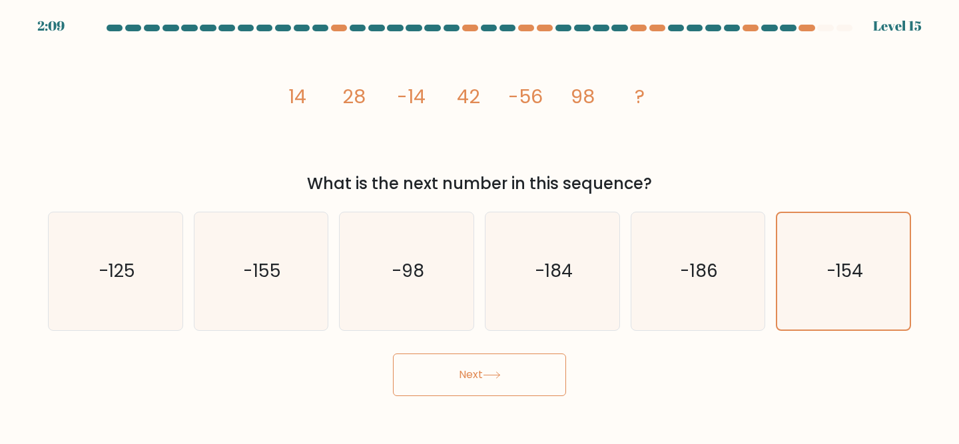
click at [528, 372] on button "Next" at bounding box center [479, 375] width 173 height 43
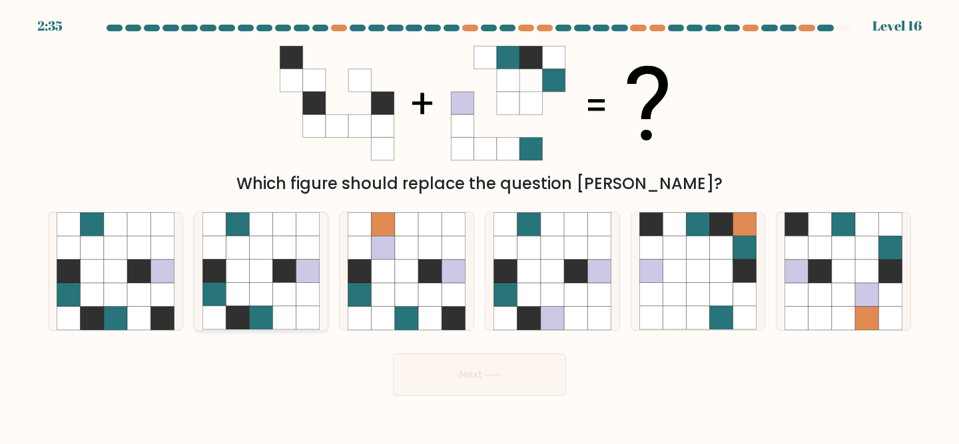
click at [271, 291] on icon at bounding box center [260, 294] width 23 height 23
click at [480, 226] on input "b." at bounding box center [480, 224] width 1 height 3
radio input "true"
click at [104, 253] on icon at bounding box center [115, 248] width 23 height 23
click at [480, 226] on input "a." at bounding box center [480, 224] width 1 height 3
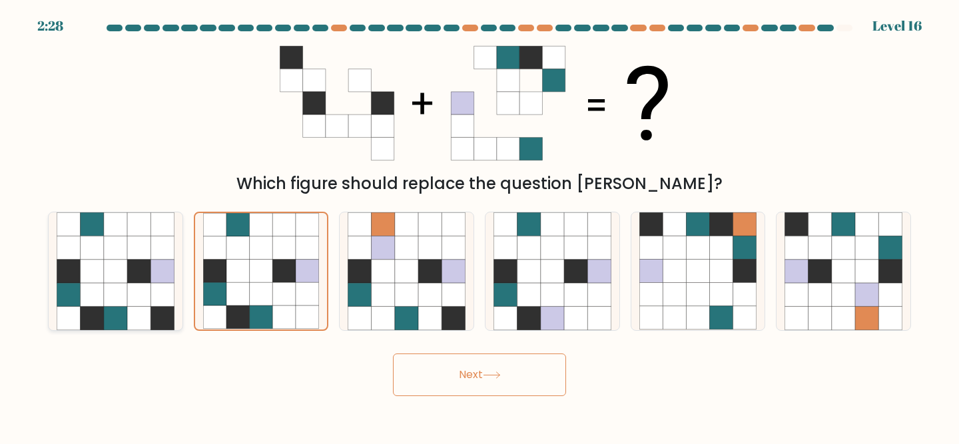
radio input "true"
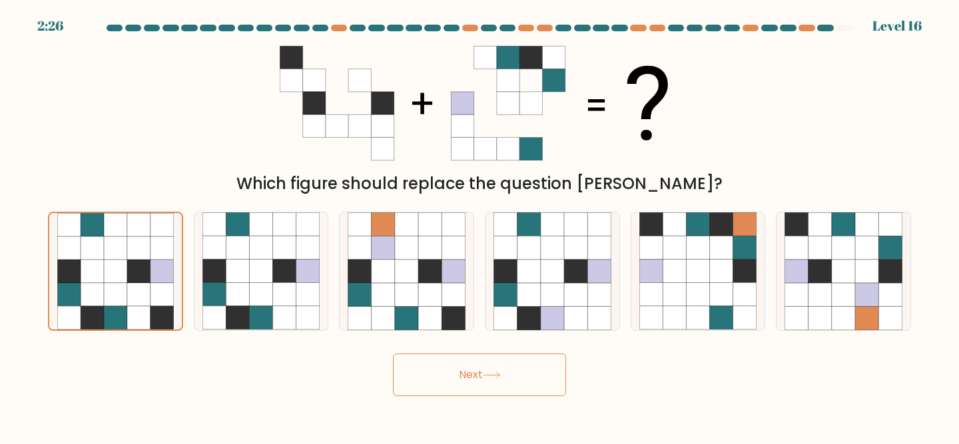
click at [476, 379] on button "Next" at bounding box center [479, 375] width 173 height 43
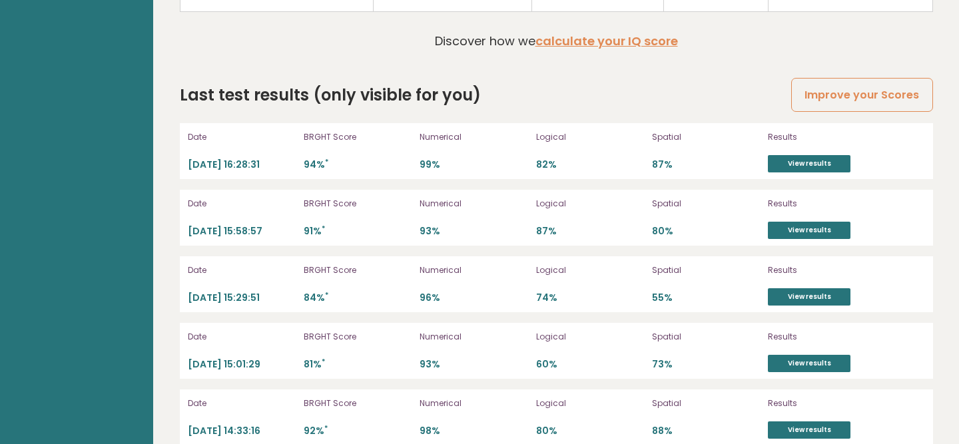
scroll to position [3549, 0]
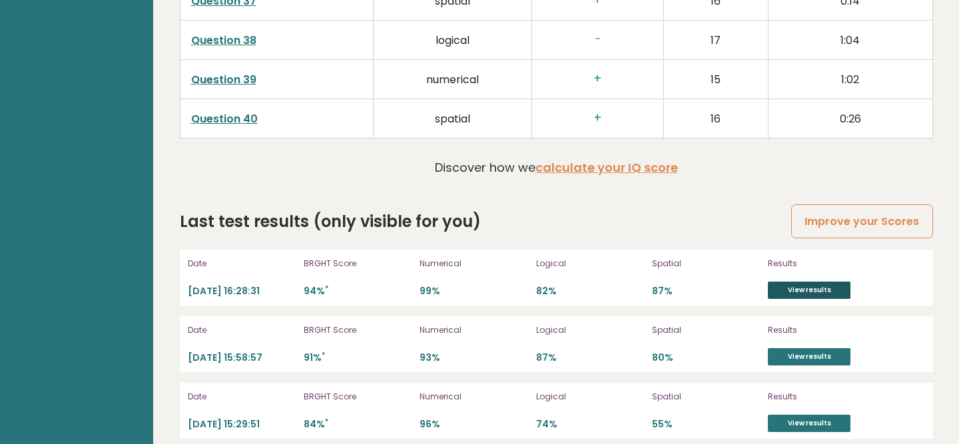
click at [798, 282] on link "View results" at bounding box center [809, 290] width 83 height 17
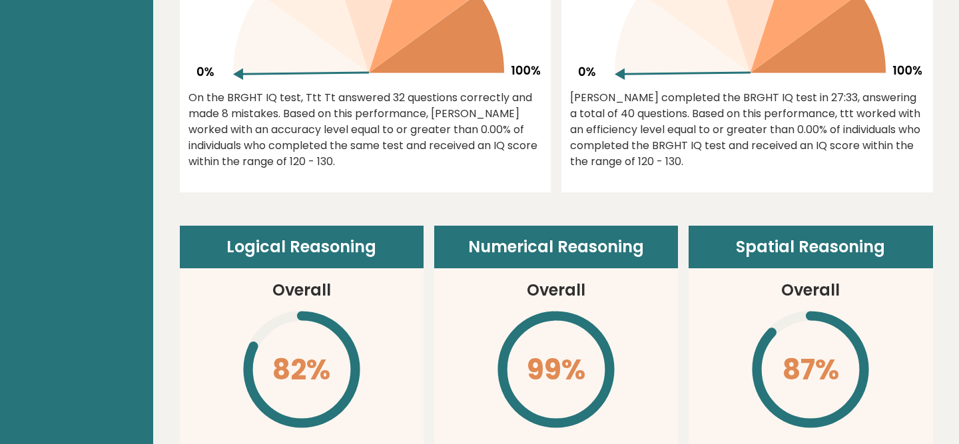
scroll to position [0, 0]
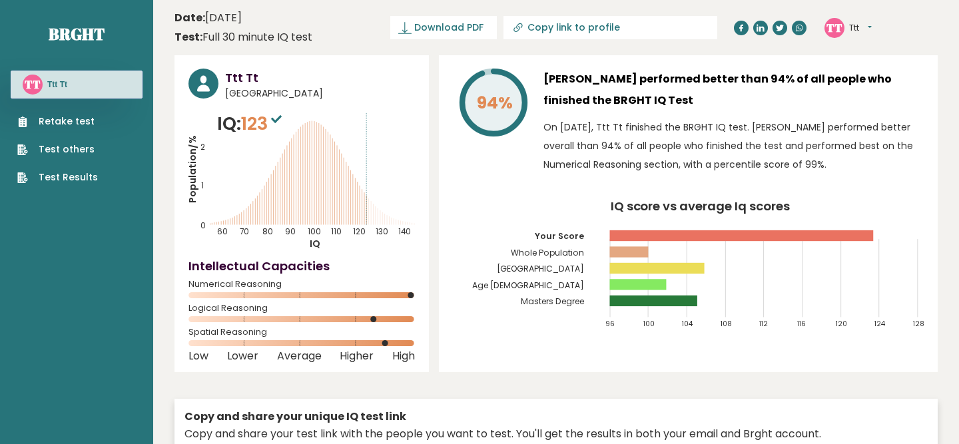
click at [80, 119] on link "Retake test" at bounding box center [57, 122] width 81 height 14
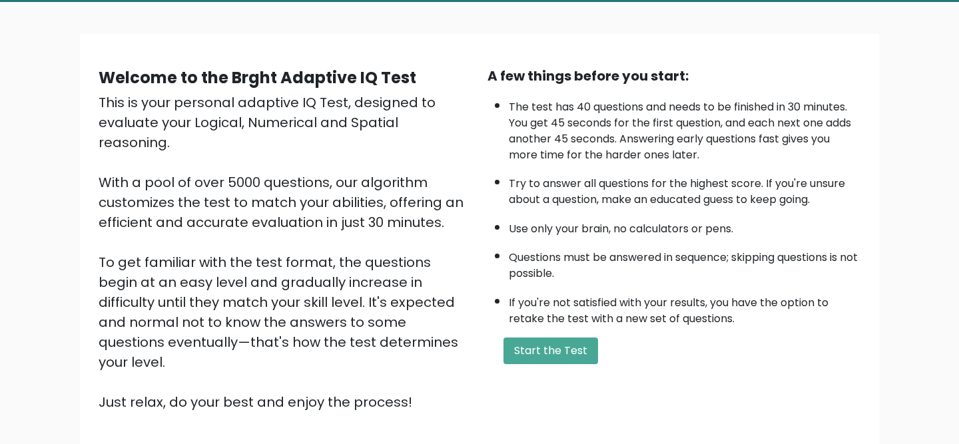
scroll to position [166, 0]
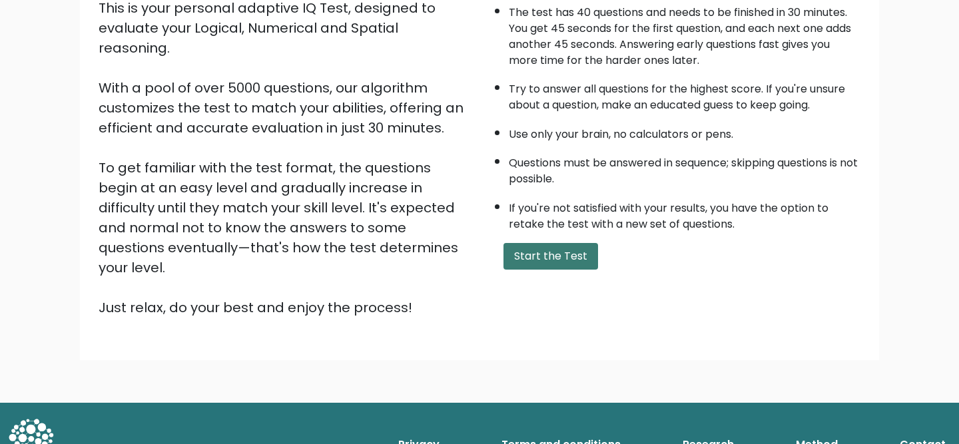
click at [518, 253] on button "Start the Test" at bounding box center [551, 256] width 95 height 27
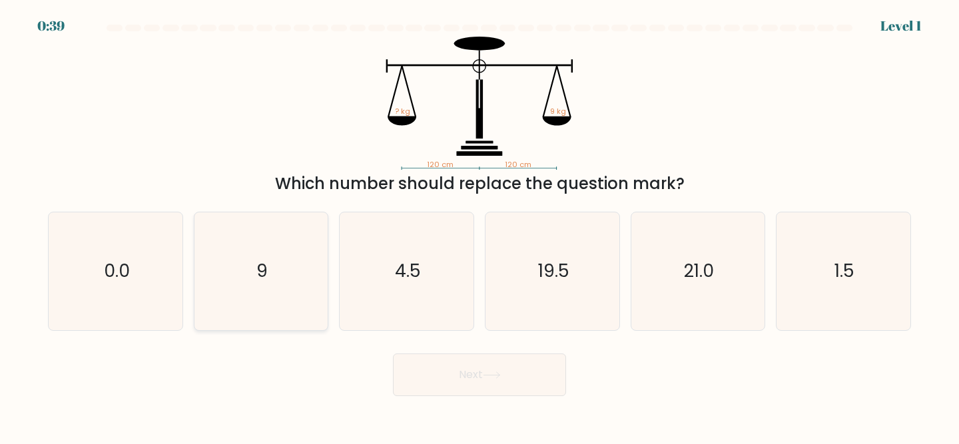
click at [300, 261] on icon "9" at bounding box center [262, 272] width 118 height 118
click at [480, 226] on input "b. 9" at bounding box center [480, 224] width 1 height 3
radio input "true"
click at [436, 375] on button "Next" at bounding box center [479, 375] width 173 height 43
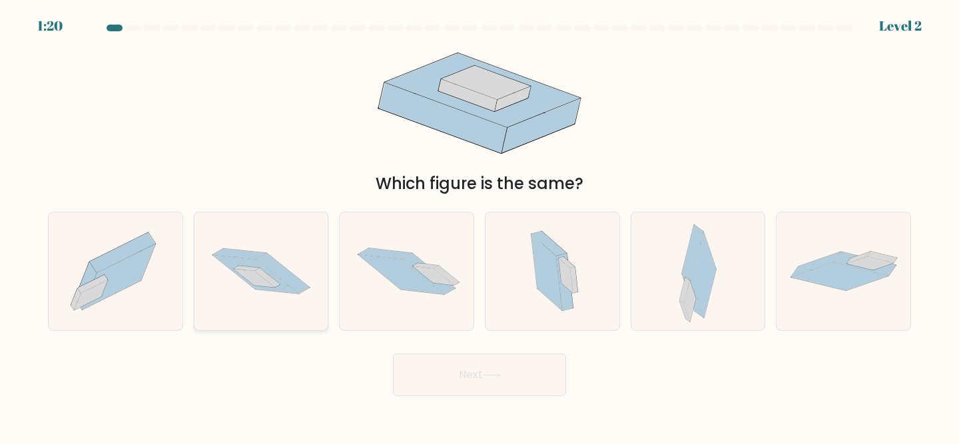
click at [277, 244] on icon at bounding box center [262, 271] width 134 height 89
click at [480, 226] on input "b." at bounding box center [480, 224] width 1 height 3
radio input "true"
click at [500, 375] on icon at bounding box center [492, 375] width 16 height 6
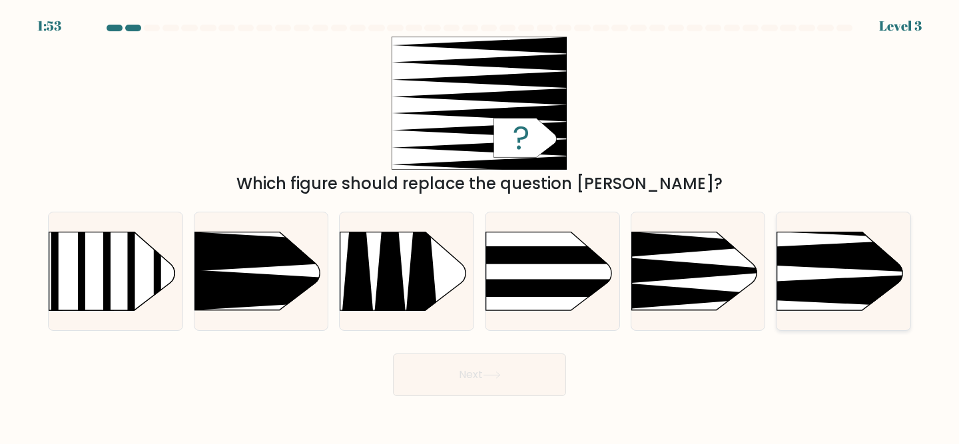
click at [810, 239] on rect at bounding box center [748, 202] width 348 height 265
click at [480, 226] on input "f." at bounding box center [480, 224] width 1 height 3
radio input "true"
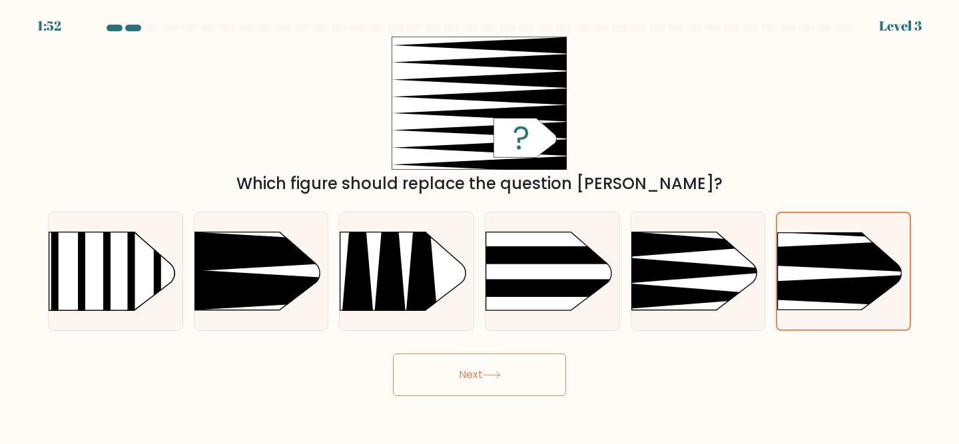
click at [500, 387] on button "Next" at bounding box center [479, 375] width 173 height 43
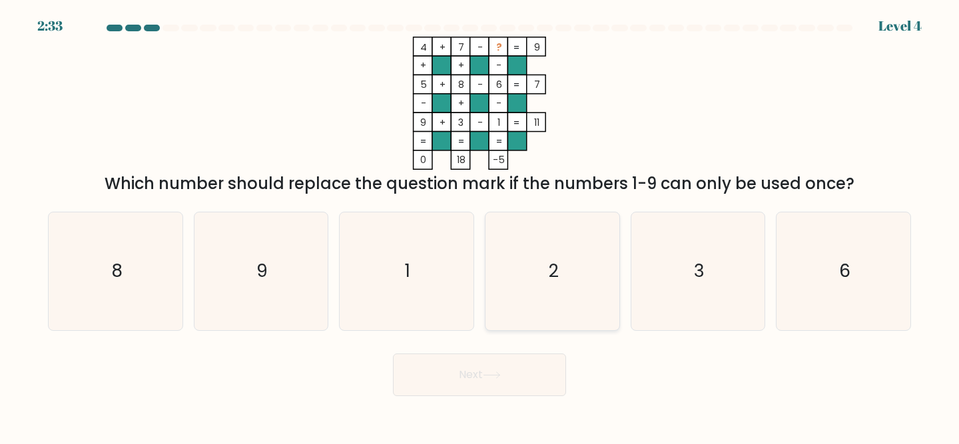
click at [557, 273] on text "2" at bounding box center [554, 271] width 10 height 25
click at [480, 226] on input "d. 2" at bounding box center [480, 224] width 1 height 3
radio input "true"
click at [486, 392] on button "Next" at bounding box center [479, 375] width 173 height 43
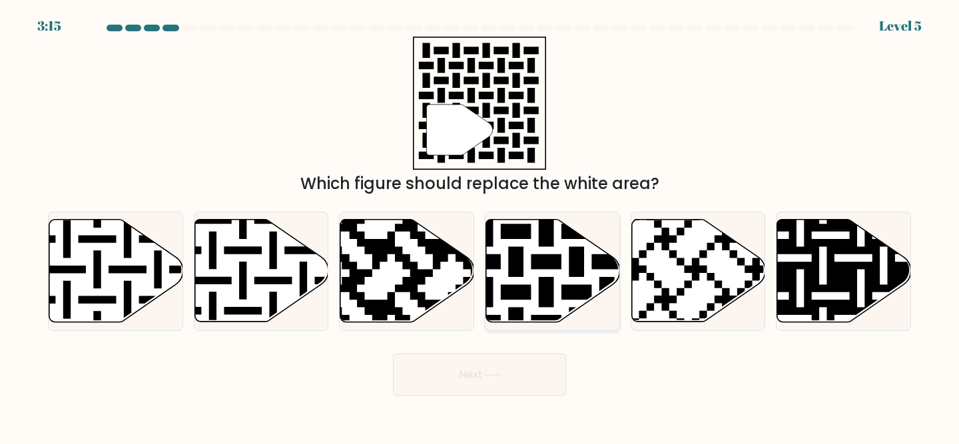
click at [530, 266] on icon at bounding box center [553, 271] width 134 height 103
click at [480, 226] on input "d." at bounding box center [480, 224] width 1 height 3
radio input "true"
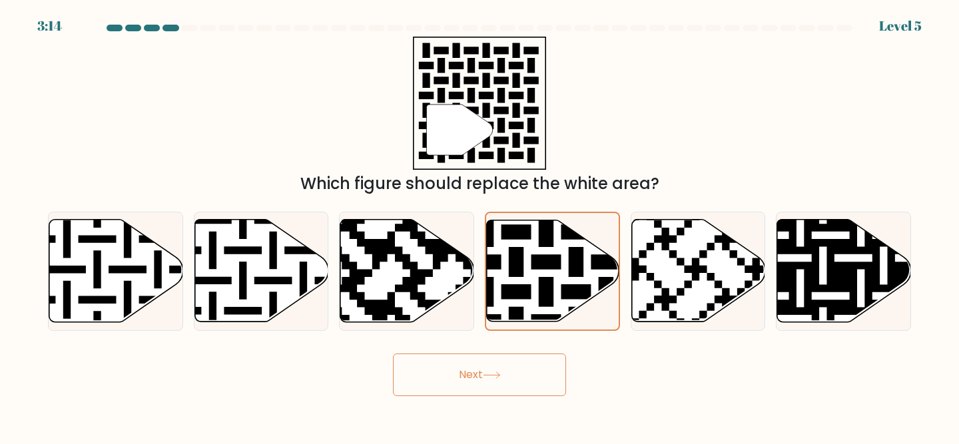
click at [469, 383] on button "Next" at bounding box center [479, 375] width 173 height 43
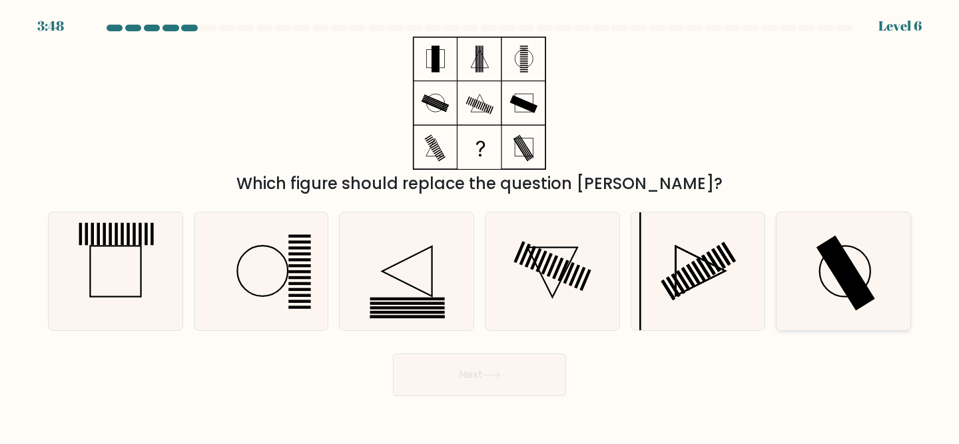
click at [849, 257] on rect at bounding box center [846, 273] width 59 height 75
click at [480, 226] on input "f." at bounding box center [480, 224] width 1 height 3
radio input "true"
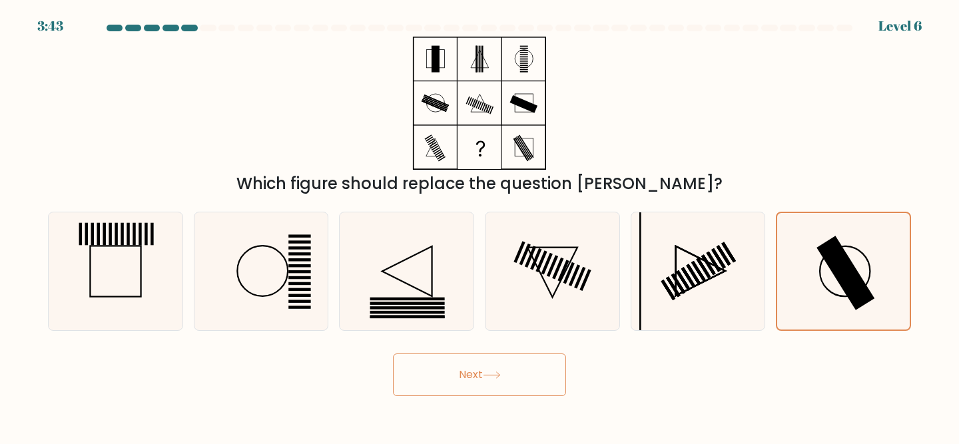
click at [460, 368] on button "Next" at bounding box center [479, 375] width 173 height 43
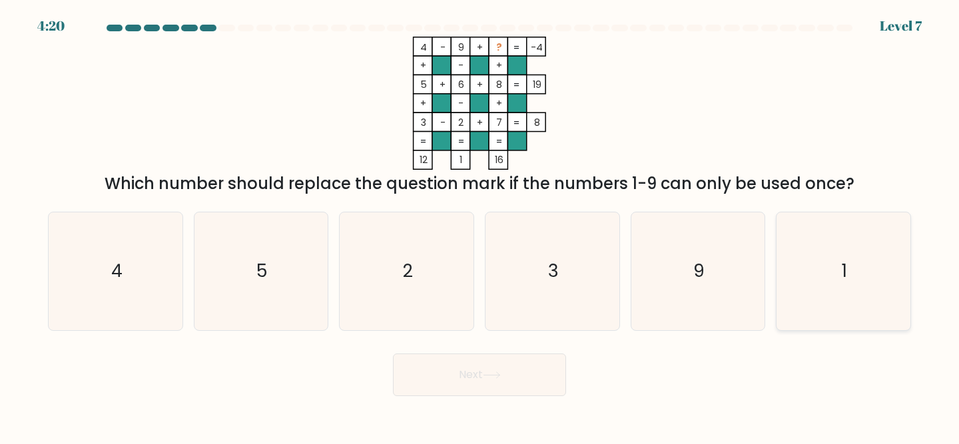
click at [803, 229] on icon "1" at bounding box center [844, 272] width 118 height 118
click at [480, 226] on input "f. 1" at bounding box center [480, 224] width 1 height 3
radio input "true"
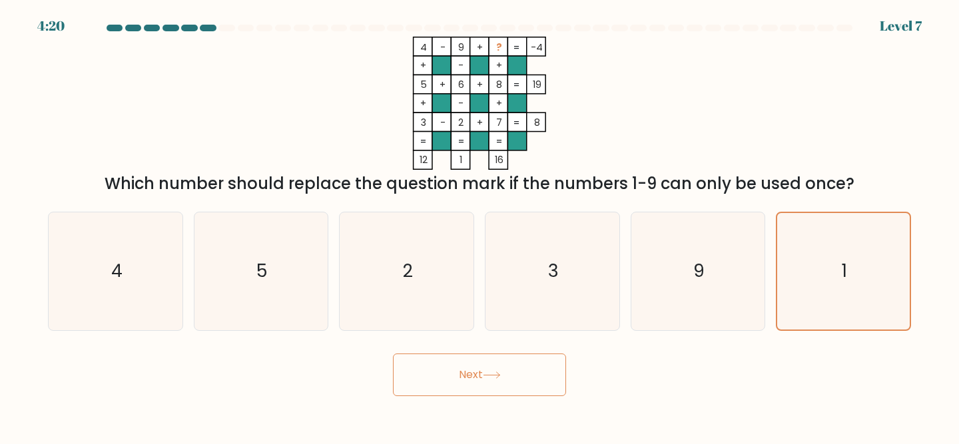
click at [526, 364] on button "Next" at bounding box center [479, 375] width 173 height 43
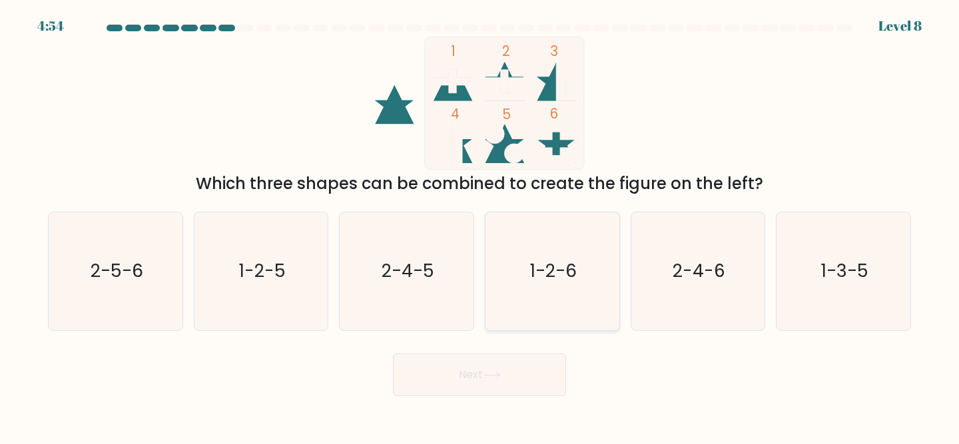
click at [562, 289] on icon "1-2-6" at bounding box center [553, 272] width 118 height 118
click at [480, 226] on input "d. 1-2-6" at bounding box center [480, 224] width 1 height 3
radio input "true"
click at [490, 382] on button "Next" at bounding box center [479, 375] width 173 height 43
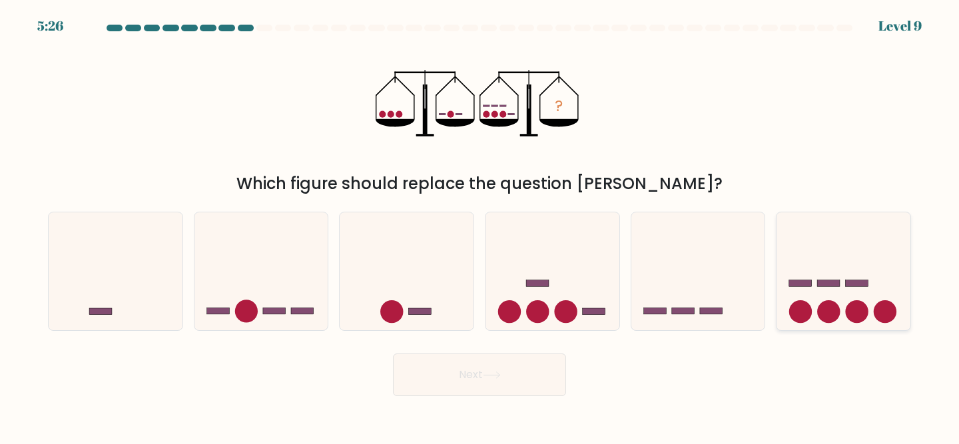
click at [834, 233] on icon at bounding box center [844, 271] width 134 height 111
click at [480, 226] on input "f." at bounding box center [480, 224] width 1 height 3
radio input "true"
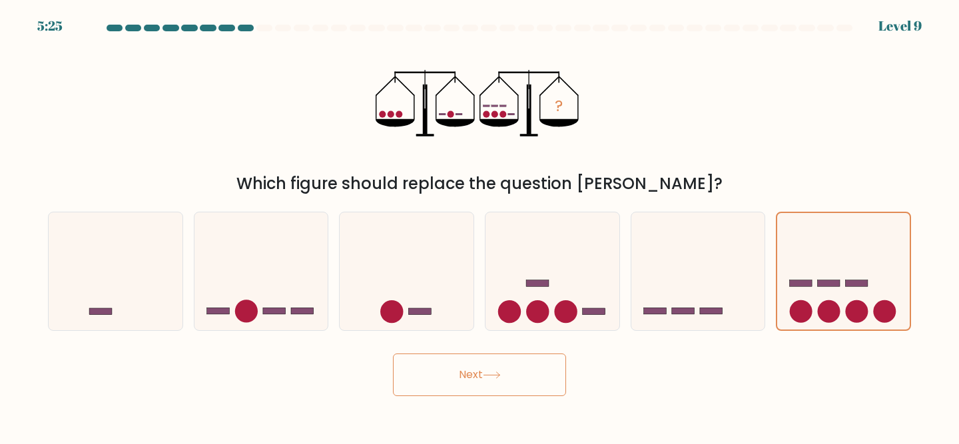
click at [545, 368] on button "Next" at bounding box center [479, 375] width 173 height 43
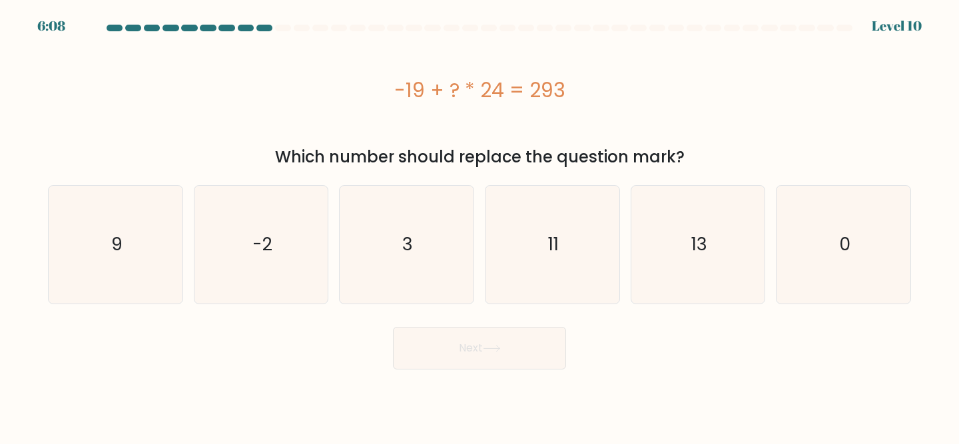
drag, startPoint x: 580, startPoint y: 102, endPoint x: 384, endPoint y: 104, distance: 195.9
click at [383, 103] on div "-19 + ? * 24 = 293" at bounding box center [480, 90] width 864 height 30
copy div "-19 + ? * 24 = 293"
click at [640, 225] on icon "13" at bounding box center [699, 245] width 118 height 118
click at [480, 225] on input "e. 13" at bounding box center [480, 224] width 1 height 3
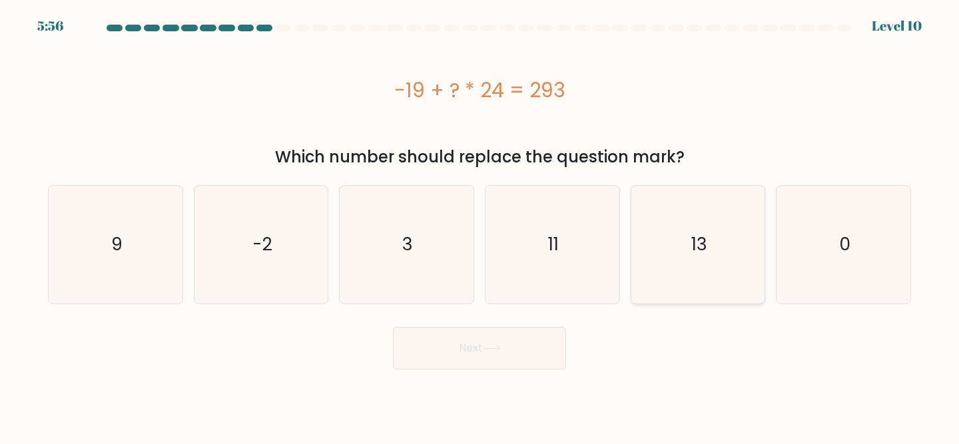
radio input "true"
click at [472, 348] on button "Next" at bounding box center [479, 348] width 173 height 43
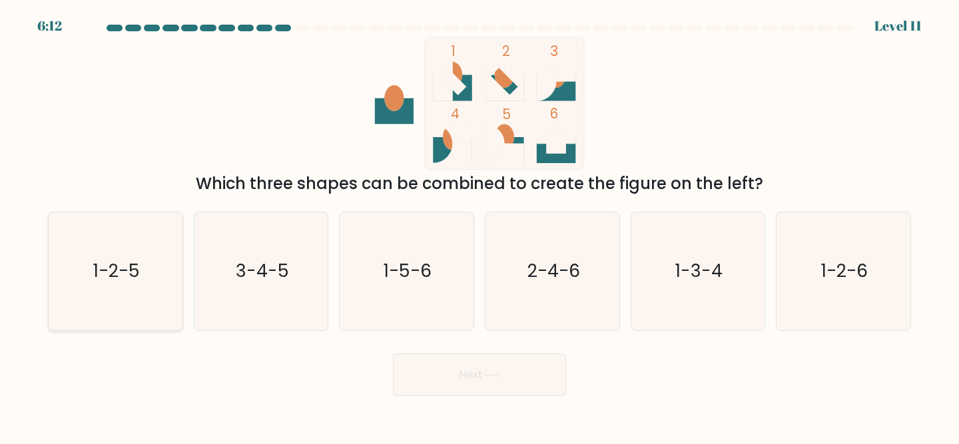
click at [133, 288] on icon "1-2-5" at bounding box center [116, 272] width 118 height 118
click at [480, 226] on input "a. 1-2-5" at bounding box center [480, 224] width 1 height 3
radio input "true"
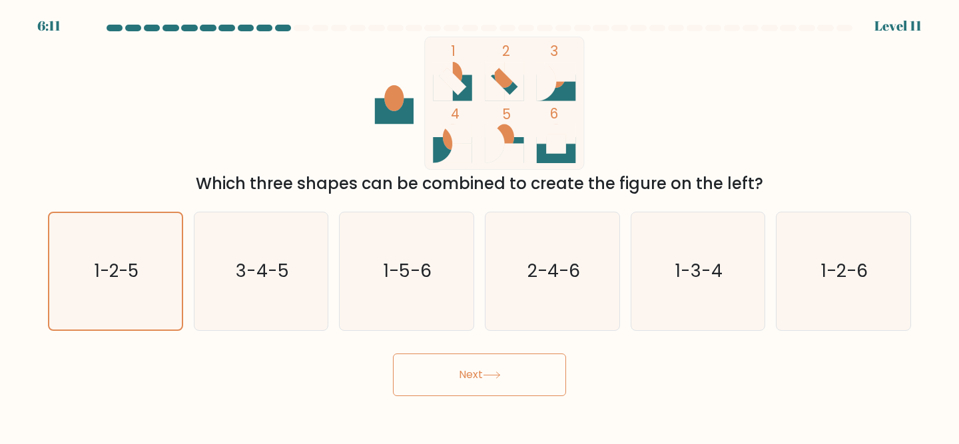
click at [478, 377] on button "Next" at bounding box center [479, 375] width 173 height 43
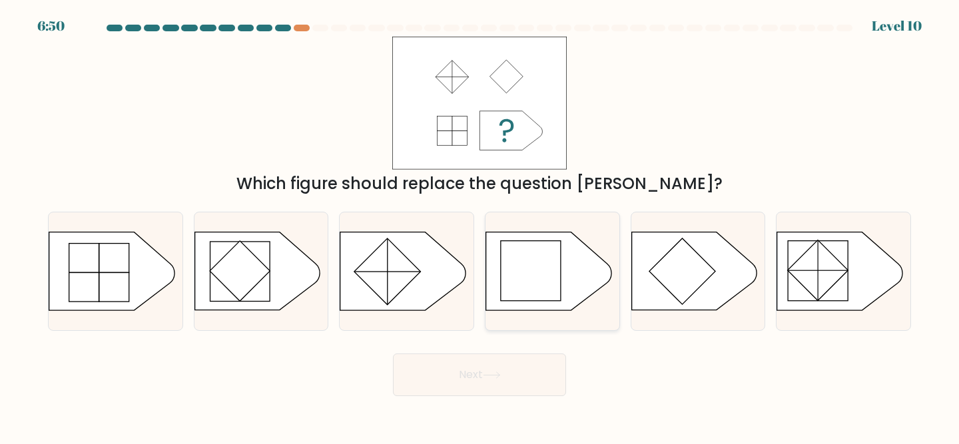
click at [522, 286] on rect at bounding box center [531, 271] width 60 height 60
click at [480, 226] on input "d." at bounding box center [480, 224] width 1 height 3
radio input "true"
click at [484, 384] on button "Next" at bounding box center [479, 375] width 173 height 43
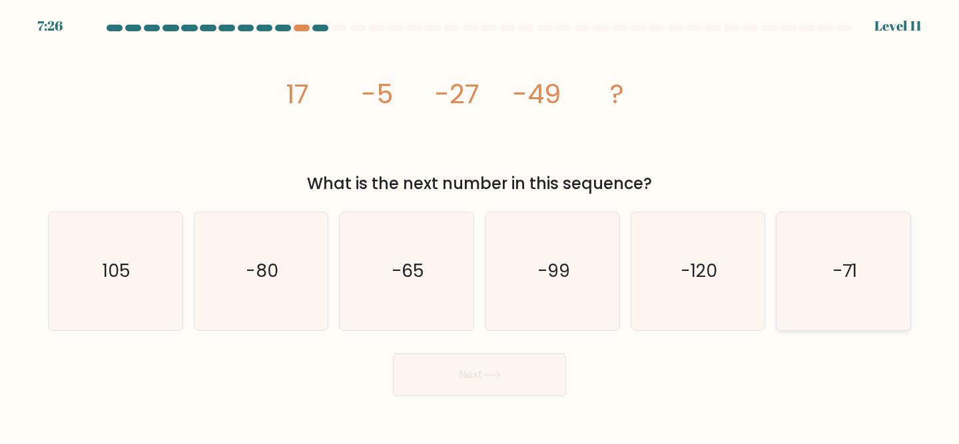
click at [790, 252] on icon "-71" at bounding box center [844, 272] width 118 height 118
click at [480, 226] on input "f. -71" at bounding box center [480, 224] width 1 height 3
radio input "true"
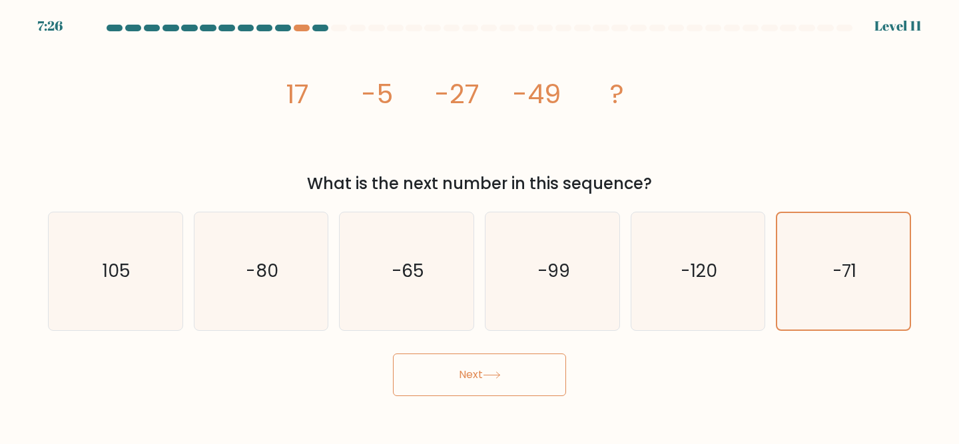
click at [519, 379] on button "Next" at bounding box center [479, 375] width 173 height 43
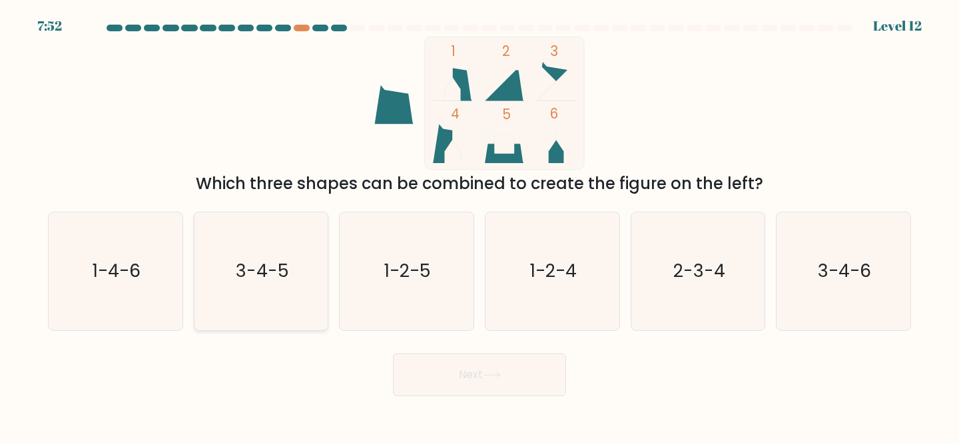
click at [267, 277] on text "3-4-5" at bounding box center [262, 271] width 53 height 25
click at [480, 226] on input "b. 3-4-5" at bounding box center [480, 224] width 1 height 3
radio input "true"
click at [95, 284] on icon "1-4-6" at bounding box center [116, 272] width 118 height 118
click at [480, 226] on input "a. 1-4-6" at bounding box center [480, 224] width 1 height 3
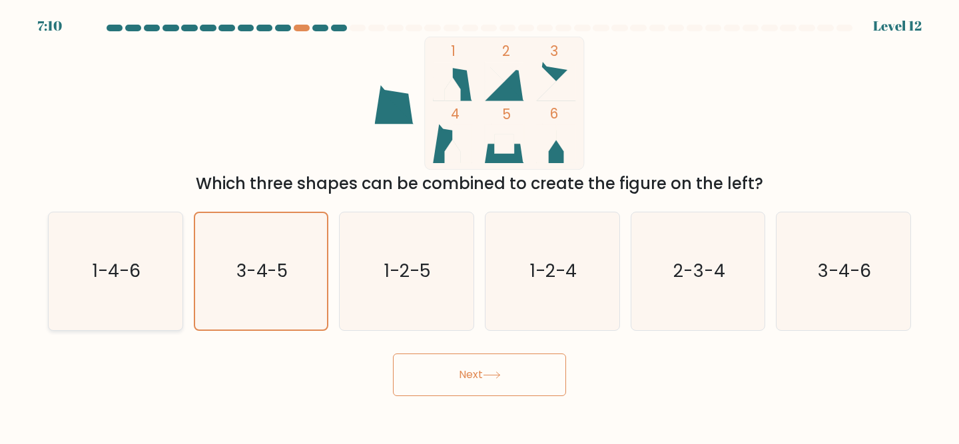
radio input "true"
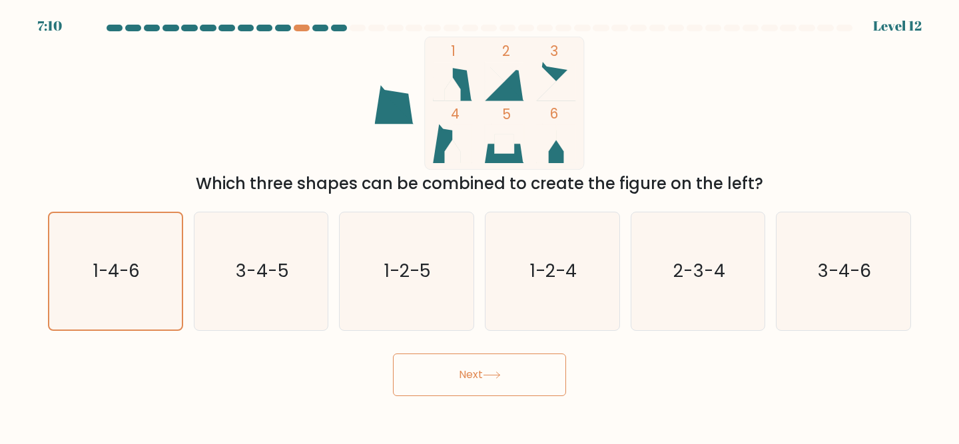
click at [432, 380] on button "Next" at bounding box center [479, 375] width 173 height 43
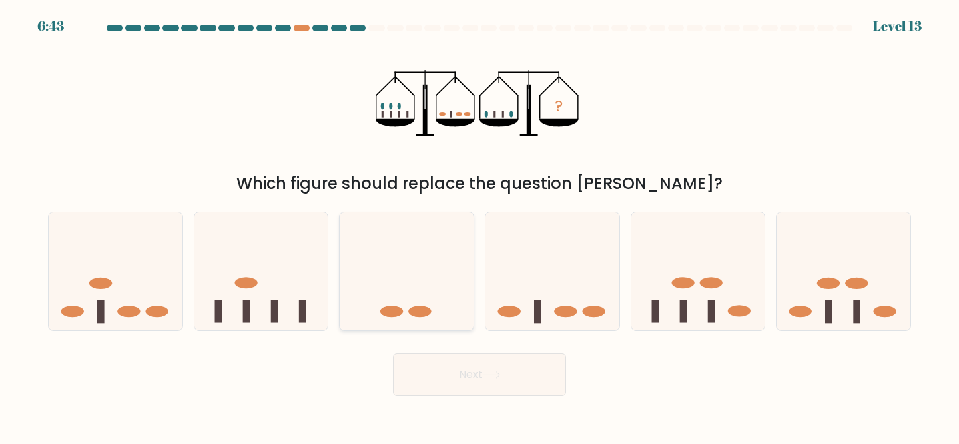
click at [422, 259] on icon at bounding box center [407, 271] width 134 height 111
click at [480, 226] on input "c." at bounding box center [480, 224] width 1 height 3
radio input "true"
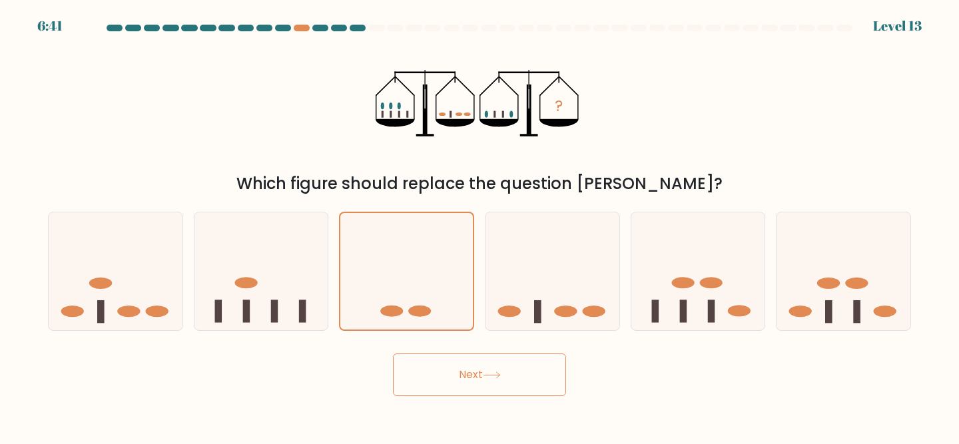
click at [469, 379] on button "Next" at bounding box center [479, 375] width 173 height 43
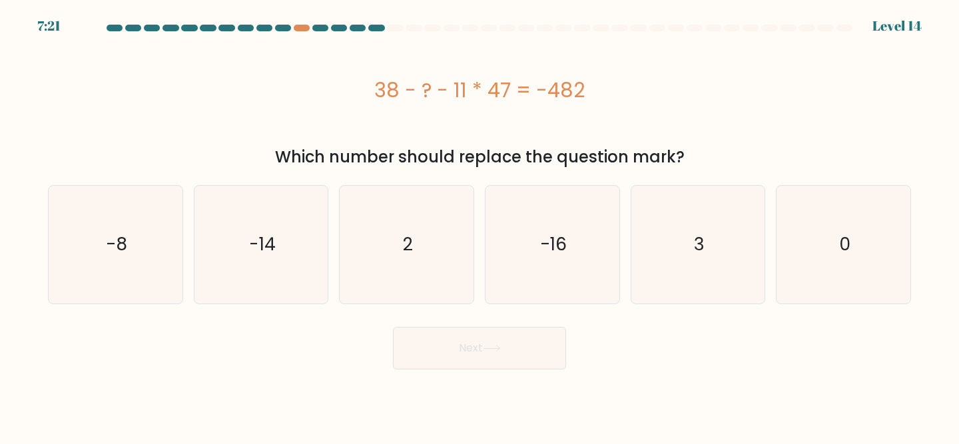
click at [526, 100] on div "38 - ? - 11 * 47 = -482" at bounding box center [480, 90] width 864 height 30
copy div "38 - ? - 11 * 47 = -482"
click at [714, 241] on icon "3" at bounding box center [699, 245] width 118 height 118
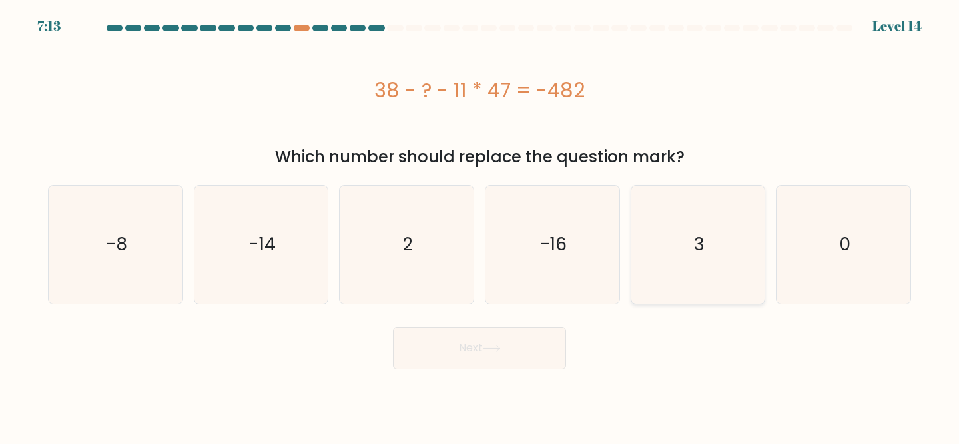
click at [480, 226] on input "e. 3" at bounding box center [480, 224] width 1 height 3
radio input "true"
click at [512, 348] on button "Next" at bounding box center [479, 348] width 173 height 43
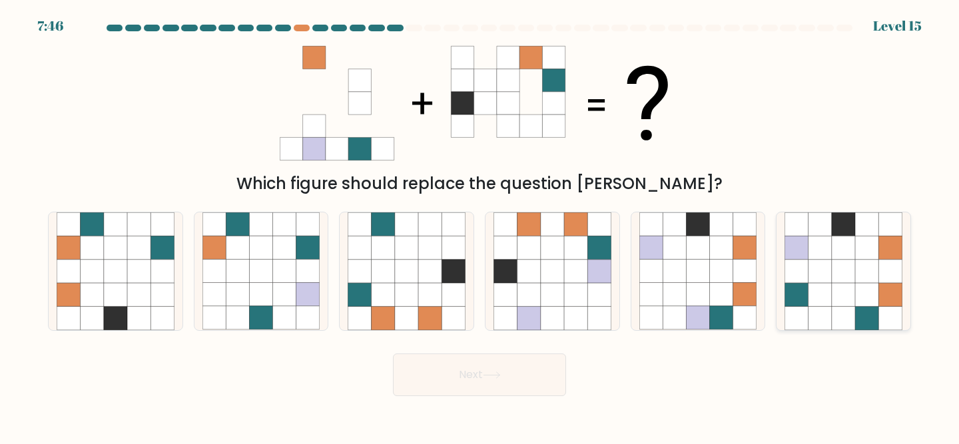
click at [829, 296] on icon at bounding box center [820, 294] width 23 height 23
click at [480, 226] on input "f." at bounding box center [480, 224] width 1 height 3
radio input "true"
click at [499, 368] on button "Next" at bounding box center [479, 375] width 173 height 43
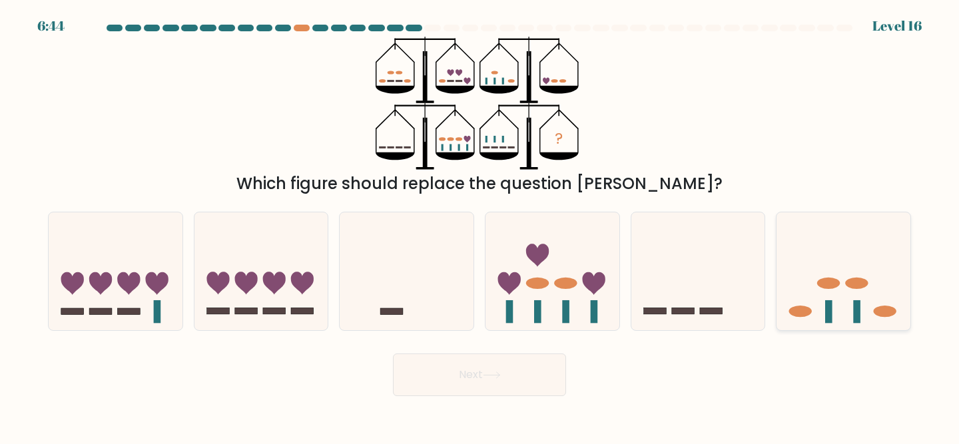
click at [836, 255] on icon at bounding box center [844, 271] width 134 height 111
click at [480, 226] on input "f." at bounding box center [480, 224] width 1 height 3
radio input "true"
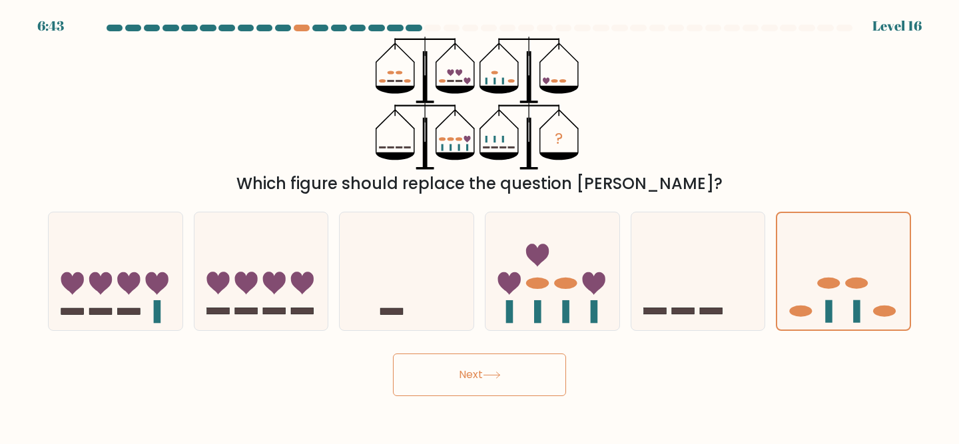
click at [491, 368] on button "Next" at bounding box center [479, 375] width 173 height 43
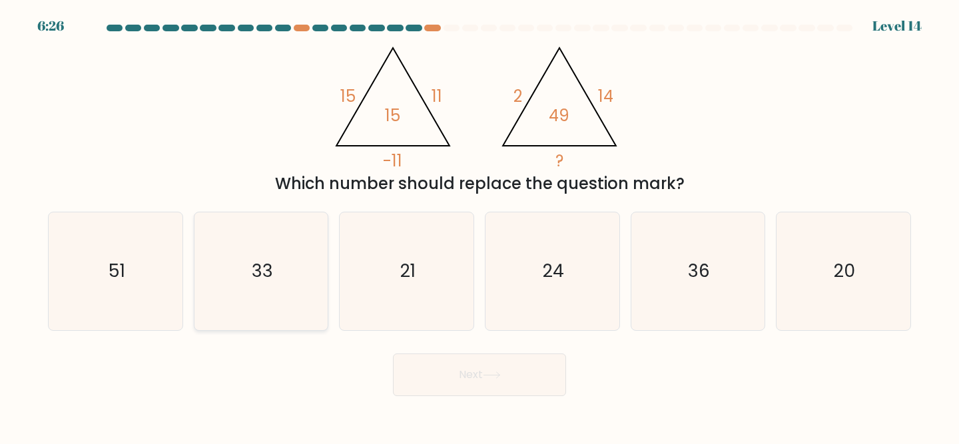
click at [284, 275] on icon "33" at bounding box center [262, 272] width 118 height 118
click at [480, 226] on input "b. 33" at bounding box center [480, 224] width 1 height 3
radio input "true"
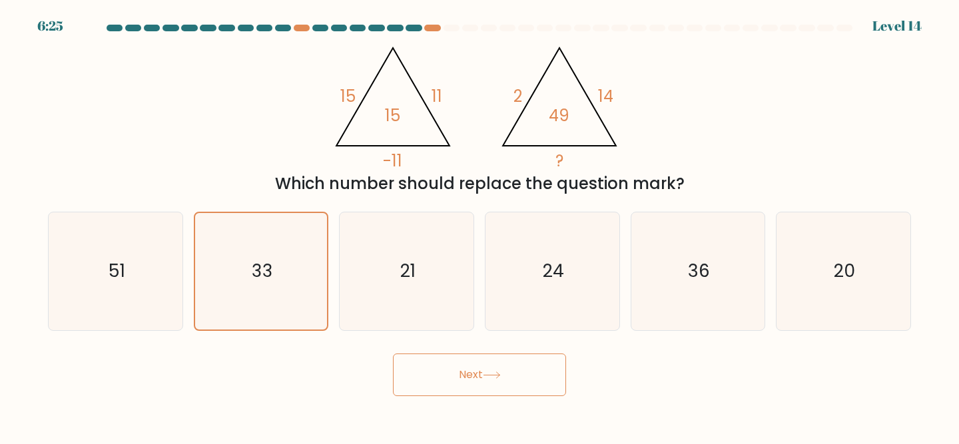
click at [422, 375] on button "Next" at bounding box center [479, 375] width 173 height 43
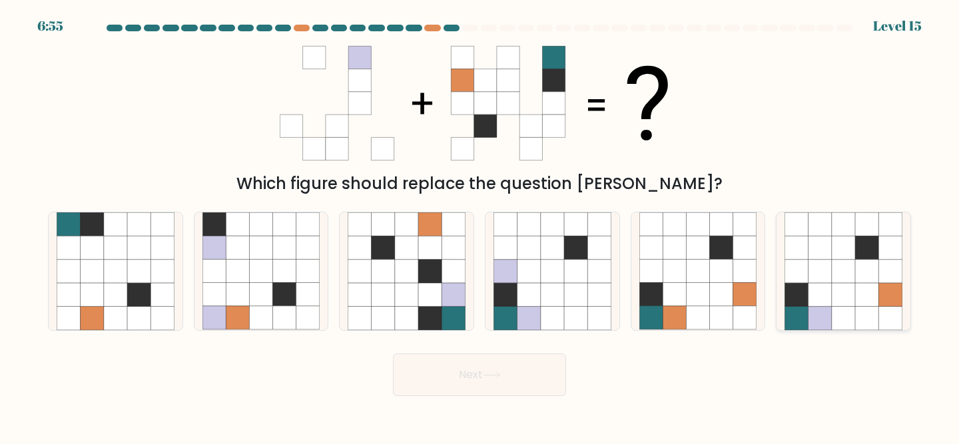
click at [842, 246] on icon at bounding box center [843, 248] width 23 height 23
click at [480, 226] on input "f." at bounding box center [480, 224] width 1 height 3
radio input "true"
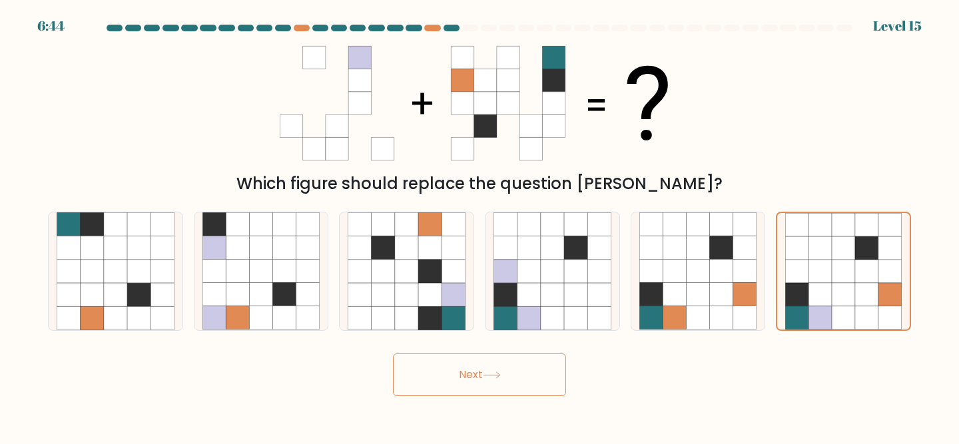
click at [446, 377] on button "Next" at bounding box center [479, 375] width 173 height 43
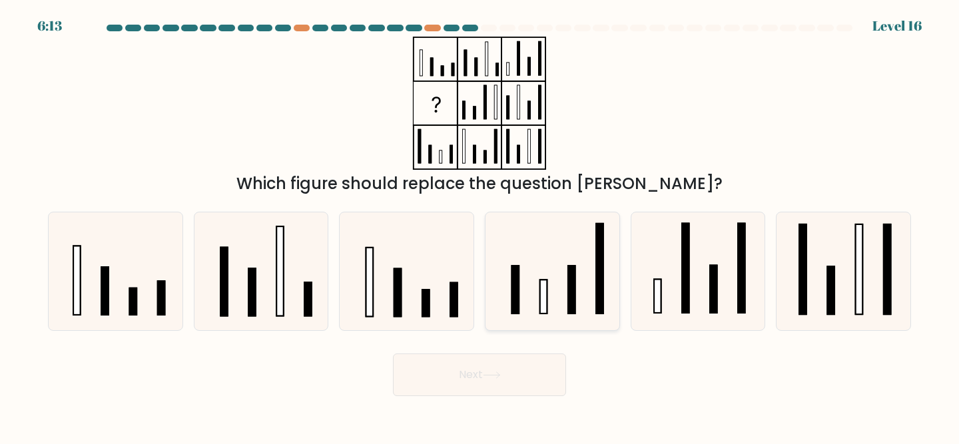
click at [550, 277] on icon at bounding box center [553, 272] width 118 height 118
click at [480, 226] on input "d." at bounding box center [480, 224] width 1 height 3
radio input "true"
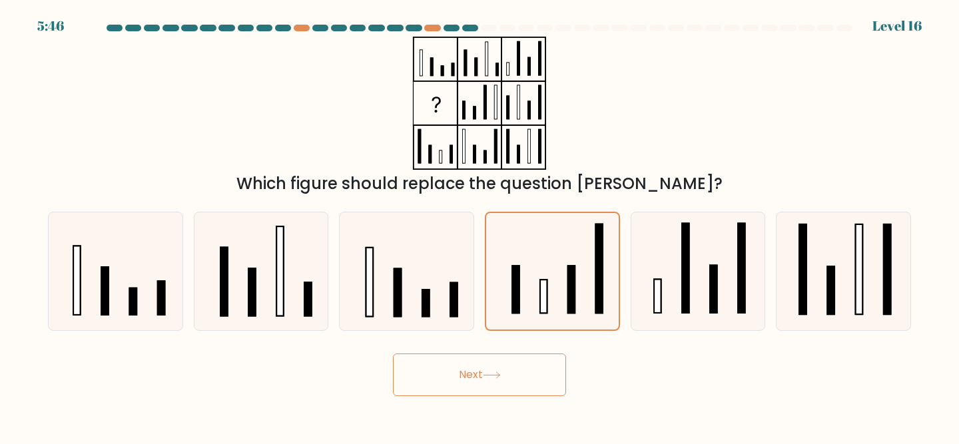
click at [518, 373] on button "Next" at bounding box center [479, 375] width 173 height 43
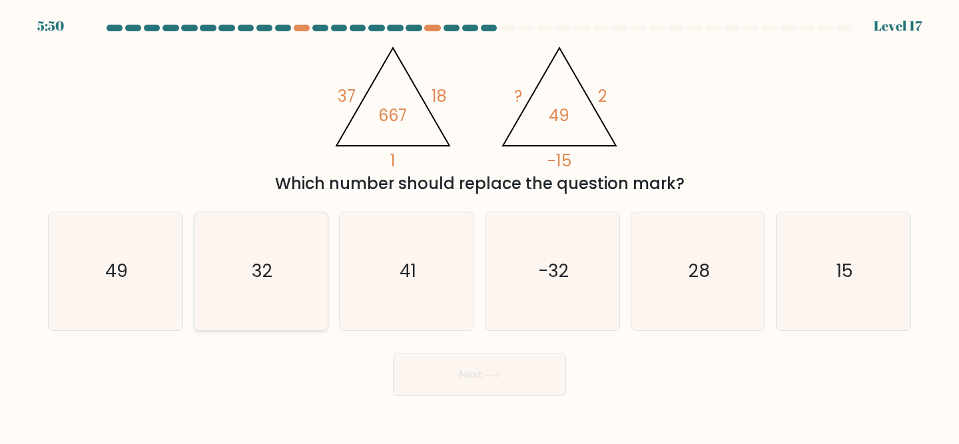
click at [245, 256] on icon "32" at bounding box center [262, 272] width 118 height 118
click at [480, 226] on input "b. 32" at bounding box center [480, 224] width 1 height 3
radio input "true"
click at [465, 378] on button "Next" at bounding box center [479, 375] width 173 height 43
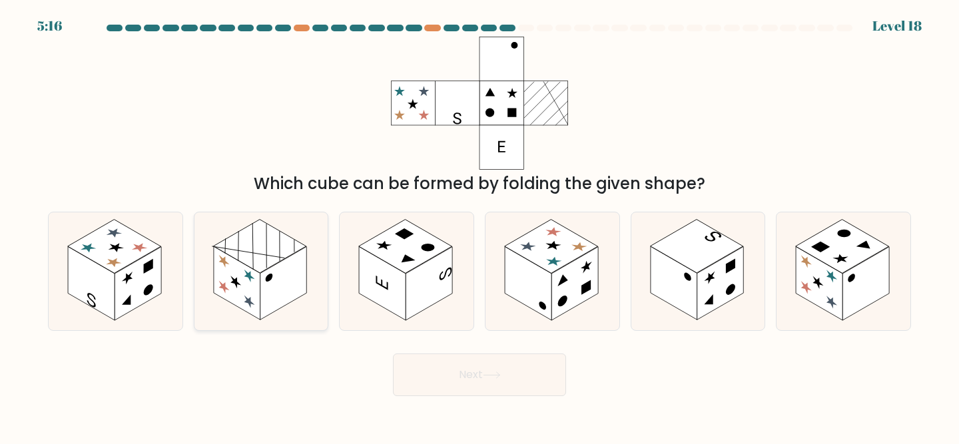
click at [273, 264] on rect at bounding box center [259, 247] width 93 height 54
click at [480, 226] on input "b." at bounding box center [480, 224] width 1 height 3
radio input "true"
click at [484, 367] on button "Next" at bounding box center [479, 375] width 173 height 43
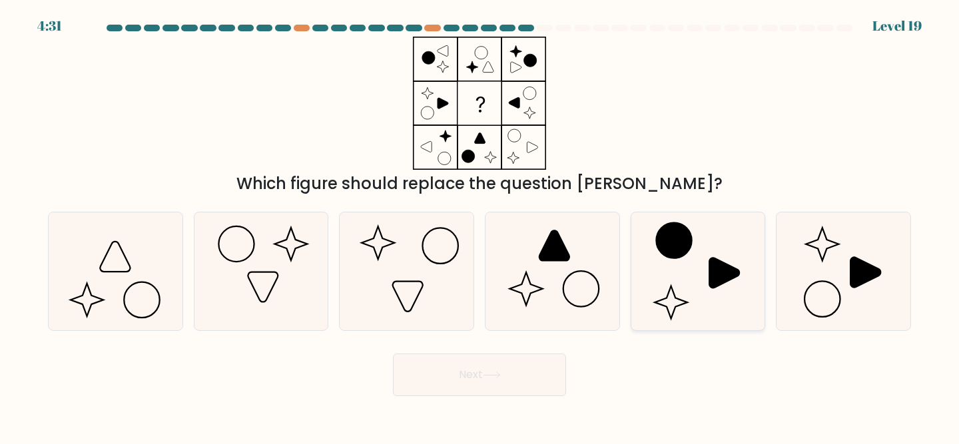
click at [693, 251] on icon at bounding box center [699, 272] width 118 height 118
click at [480, 226] on input "e." at bounding box center [480, 224] width 1 height 3
radio input "true"
click at [407, 241] on icon at bounding box center [407, 272] width 118 height 118
click at [480, 226] on input "c." at bounding box center [480, 224] width 1 height 3
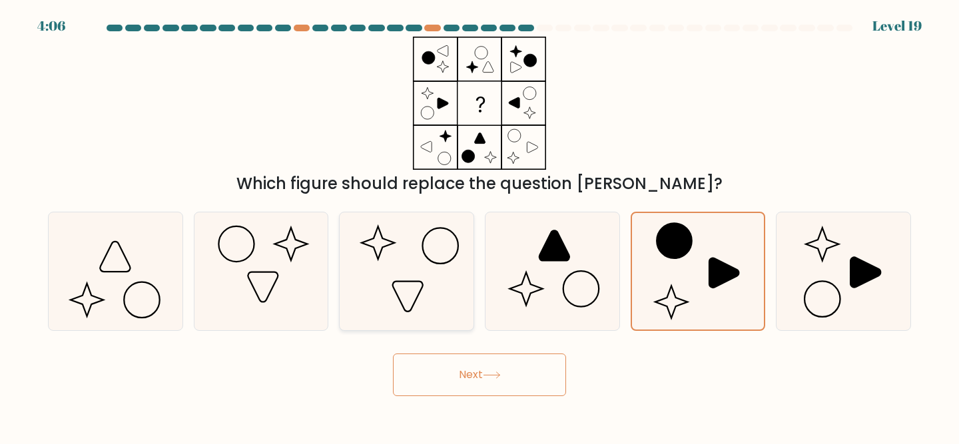
radio input "true"
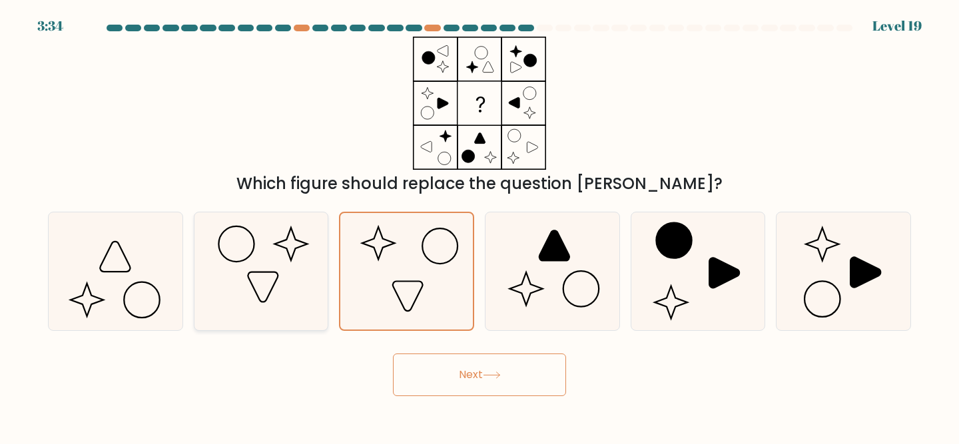
click at [239, 259] on icon at bounding box center [262, 272] width 118 height 118
click at [480, 226] on input "b." at bounding box center [480, 224] width 1 height 3
radio input "true"
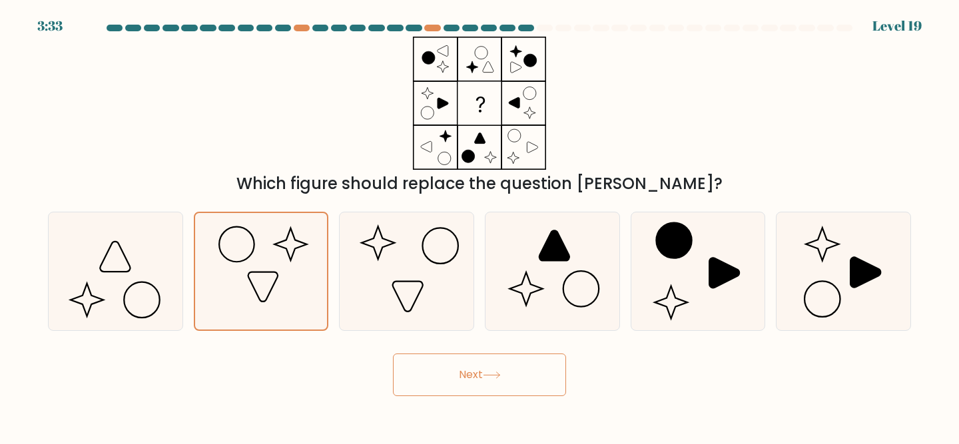
click at [446, 376] on button "Next" at bounding box center [479, 375] width 173 height 43
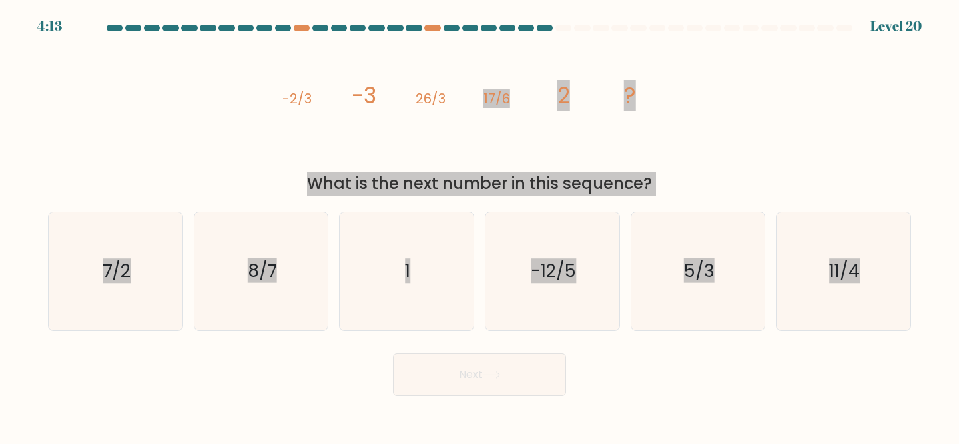
drag, startPoint x: 906, startPoint y: 344, endPoint x: 453, endPoint y: 138, distance: 497.7
click at [453, 141] on form at bounding box center [479, 211] width 959 height 372
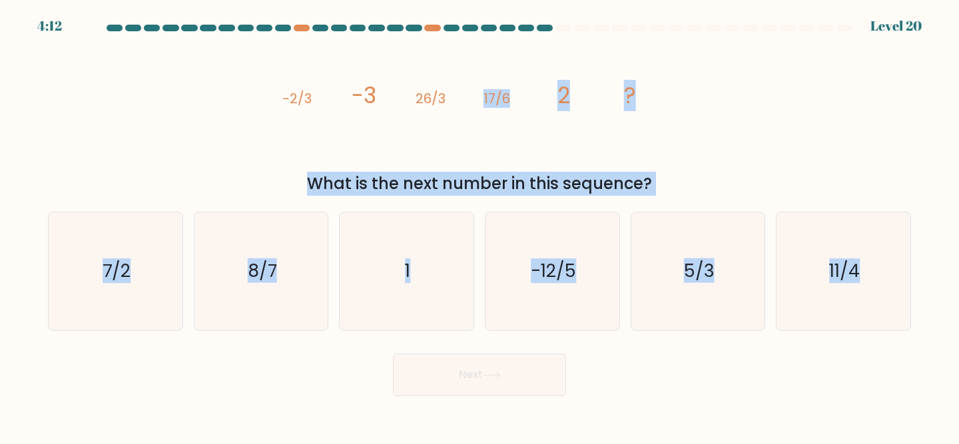
click at [453, 138] on icon "image/svg+xml -2/3 -3 26/3 17/6 2 ?" at bounding box center [480, 103] width 400 height 133
drag, startPoint x: 201, startPoint y: 75, endPoint x: 915, endPoint y: 336, distance: 760.5
click at [915, 336] on form at bounding box center [479, 211] width 959 height 372
copy form "-3 26/3 17/6 2 ? What is the next number in this sequence? a. 7/2 b. 8/7 c. 1 d…"
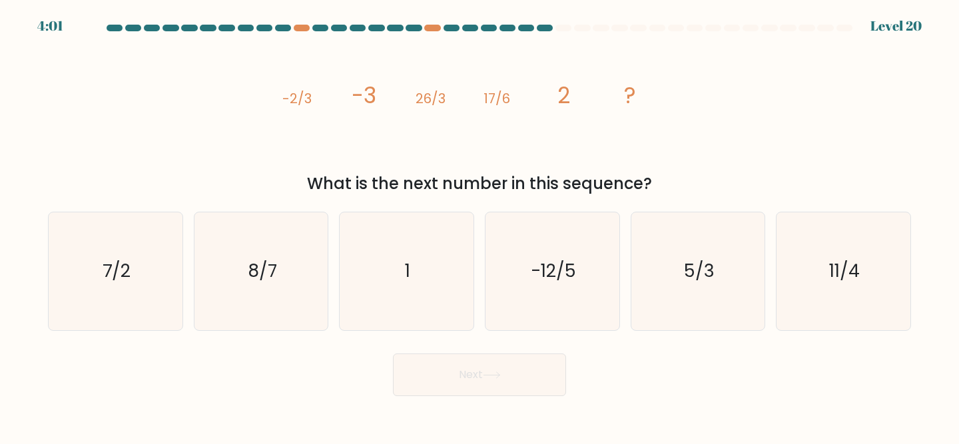
click at [330, 109] on icon "image/svg+xml -2/3 -3 26/3 17/6 2 ?" at bounding box center [480, 103] width 400 height 133
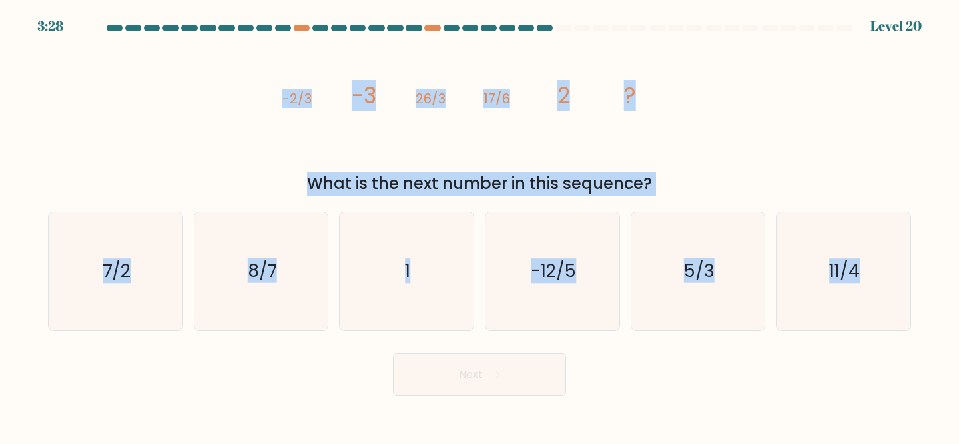
drag, startPoint x: 917, startPoint y: 328, endPoint x: 278, endPoint y: 92, distance: 682.0
click at [278, 92] on form at bounding box center [479, 211] width 959 height 372
copy form "-2/3 -3 26/3 17/6 2 ? What is the next number in this sequence? a. 7/2 b. 8/7 c…"
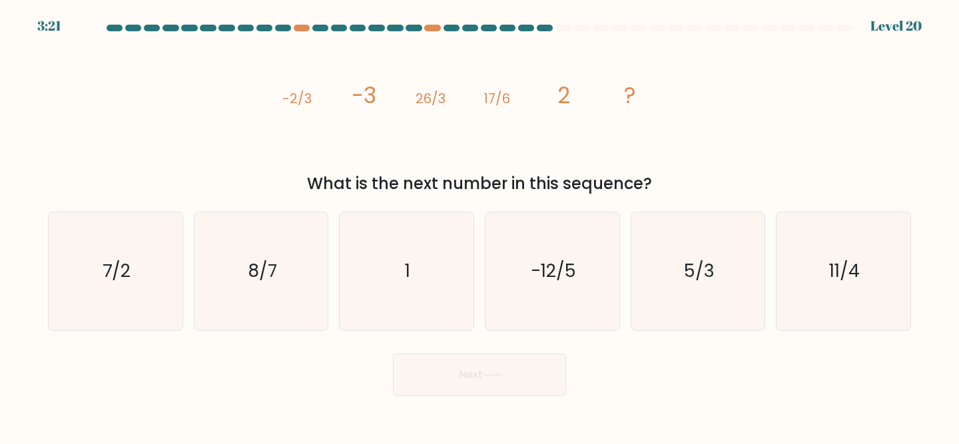
click at [231, 141] on div "image/svg+xml -2/3 -3 26/3 17/6 2 ? What is the next number in this sequence?" at bounding box center [480, 116] width 880 height 159
click at [821, 247] on icon "11/4" at bounding box center [844, 272] width 118 height 118
click at [480, 226] on input "f. 11/4" at bounding box center [480, 224] width 1 height 3
radio input "true"
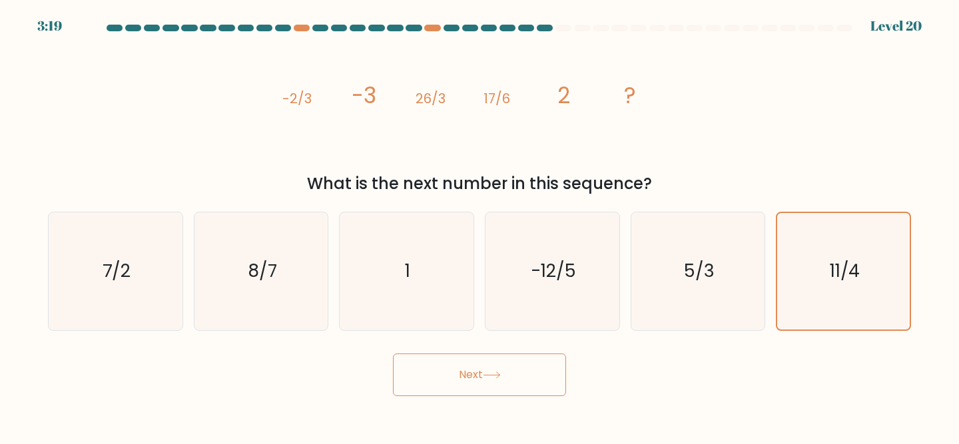
click at [448, 368] on button "Next" at bounding box center [479, 375] width 173 height 43
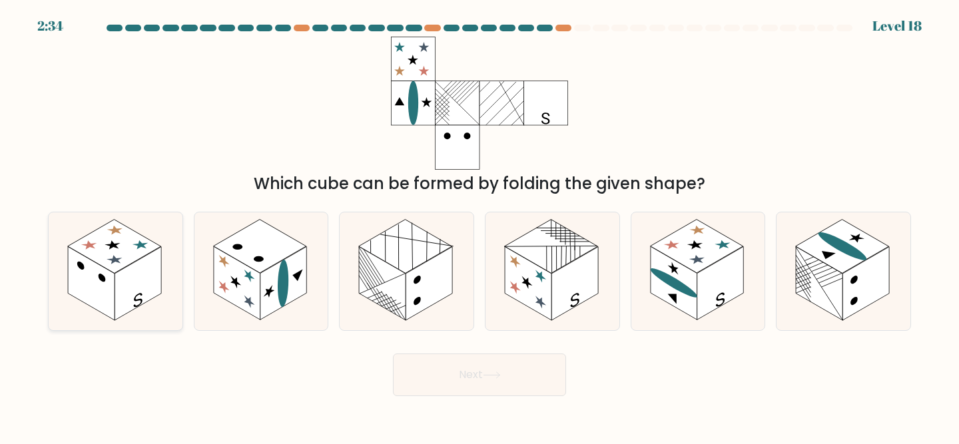
click at [138, 251] on rect at bounding box center [114, 247] width 93 height 54
click at [480, 226] on input "a." at bounding box center [480, 224] width 1 height 3
radio input "true"
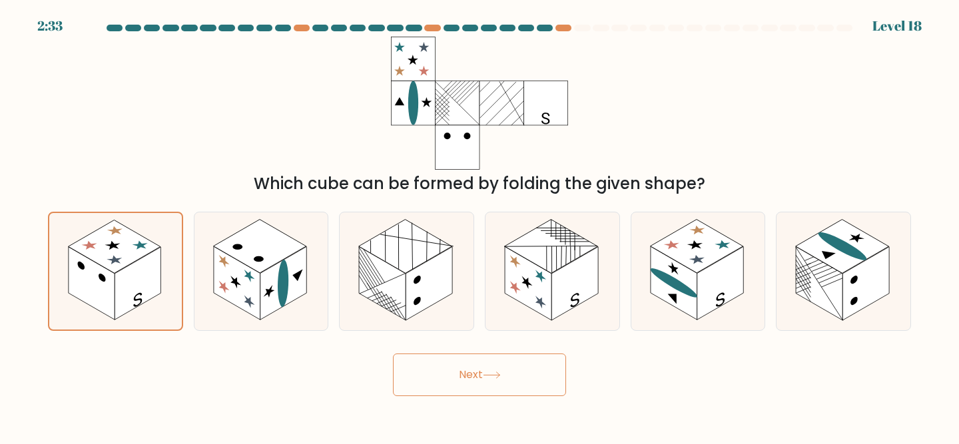
click at [484, 381] on button "Next" at bounding box center [479, 375] width 173 height 43
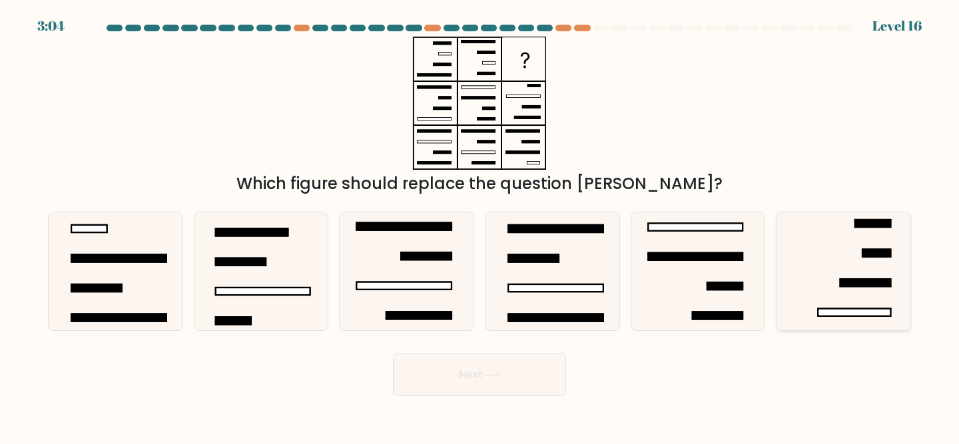
click at [826, 255] on icon at bounding box center [844, 272] width 118 height 118
click at [480, 226] on input "f." at bounding box center [480, 224] width 1 height 3
radio input "true"
click at [520, 378] on button "Next" at bounding box center [479, 375] width 173 height 43
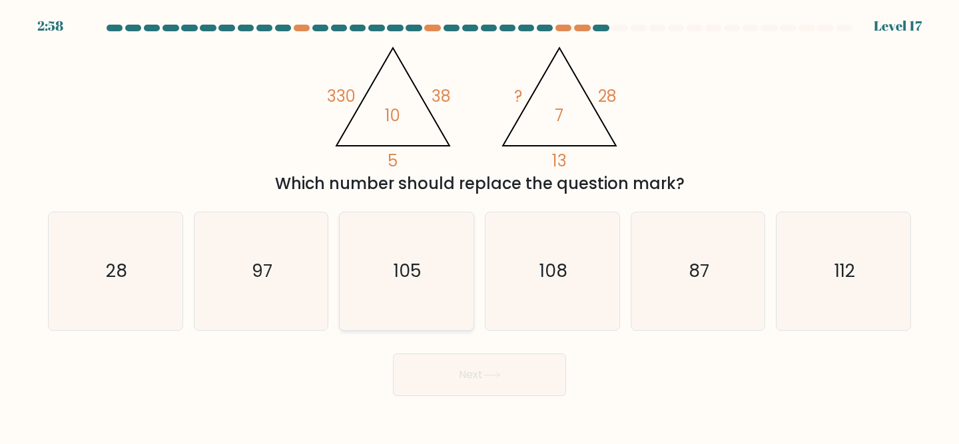
click at [445, 297] on icon "105" at bounding box center [407, 272] width 118 height 118
click at [480, 226] on input "c. 105" at bounding box center [480, 224] width 1 height 3
radio input "true"
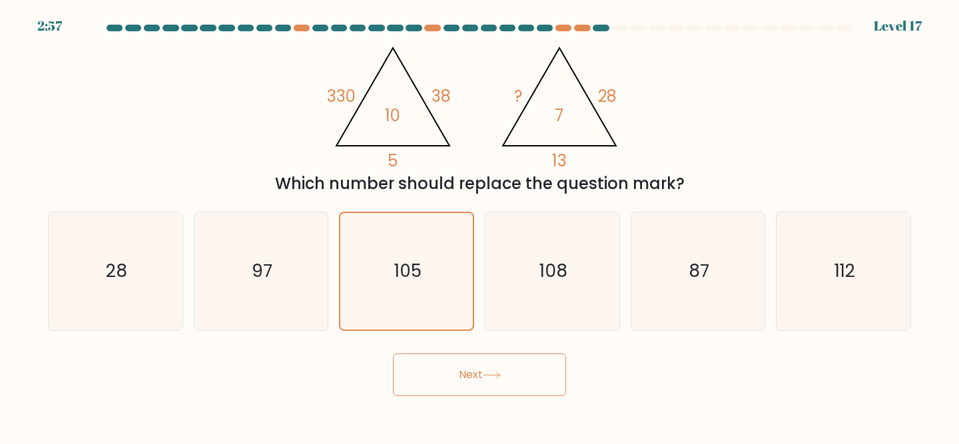
click at [466, 370] on button "Next" at bounding box center [479, 375] width 173 height 43
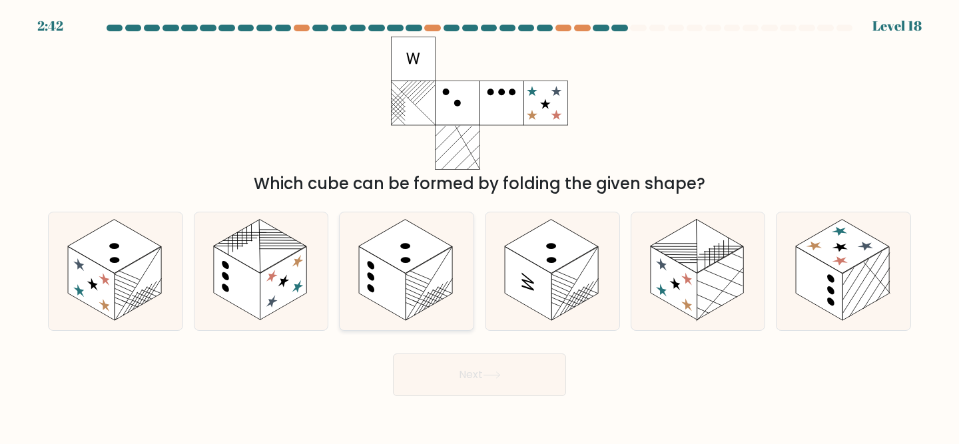
click at [450, 238] on icon at bounding box center [407, 272] width 134 height 118
click at [480, 226] on input "c." at bounding box center [480, 224] width 1 height 3
radio input "true"
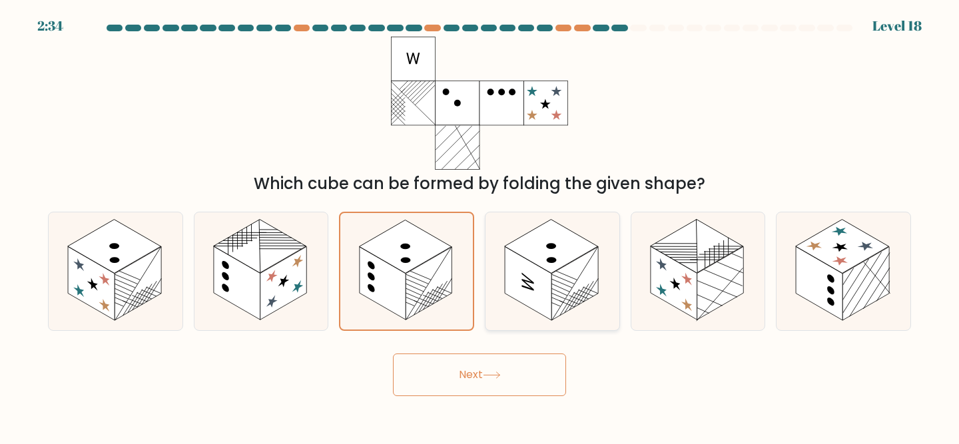
click at [573, 251] on rect at bounding box center [551, 247] width 93 height 54
click at [480, 226] on input "d." at bounding box center [480, 224] width 1 height 3
radio input "true"
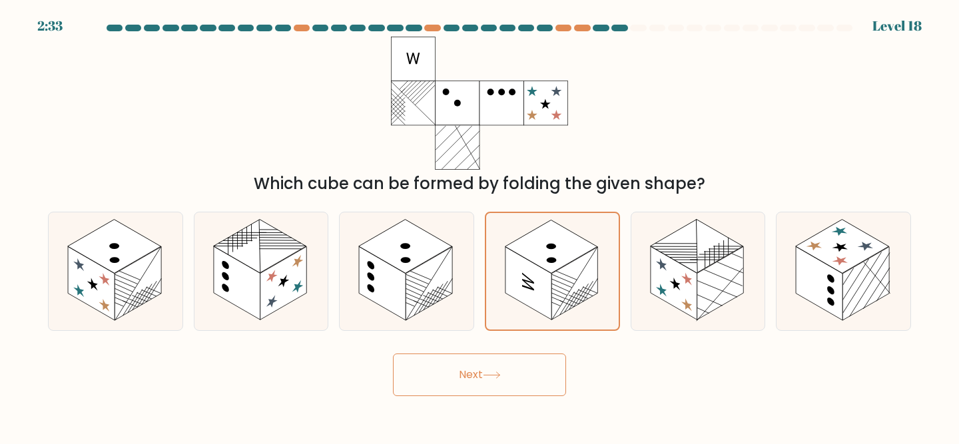
click at [488, 376] on icon at bounding box center [492, 375] width 16 height 6
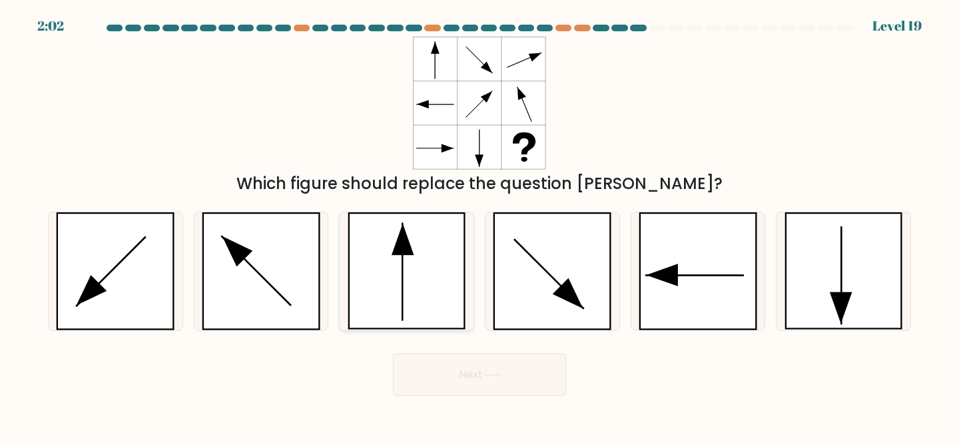
click at [398, 260] on icon at bounding box center [407, 272] width 119 height 118
click at [480, 226] on input "c." at bounding box center [480, 224] width 1 height 3
radio input "true"
click at [690, 240] on icon at bounding box center [698, 272] width 119 height 118
click at [480, 226] on input "e." at bounding box center [480, 224] width 1 height 3
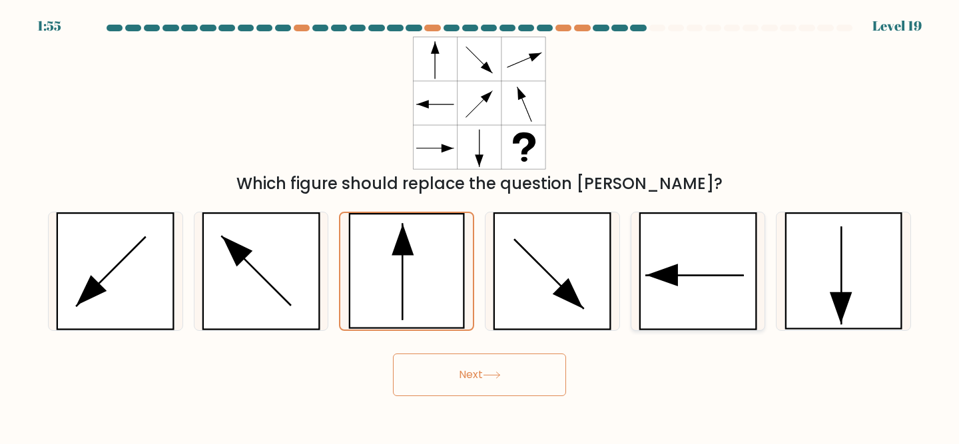
radio input "true"
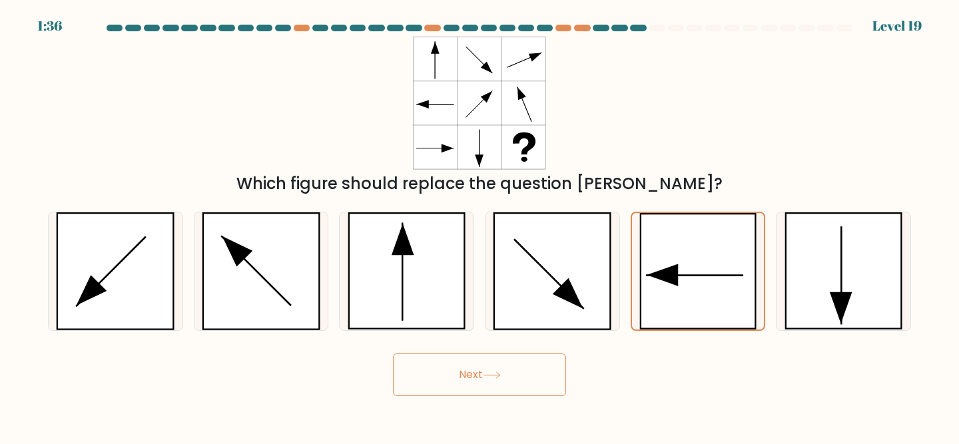
click at [482, 383] on button "Next" at bounding box center [479, 375] width 173 height 43
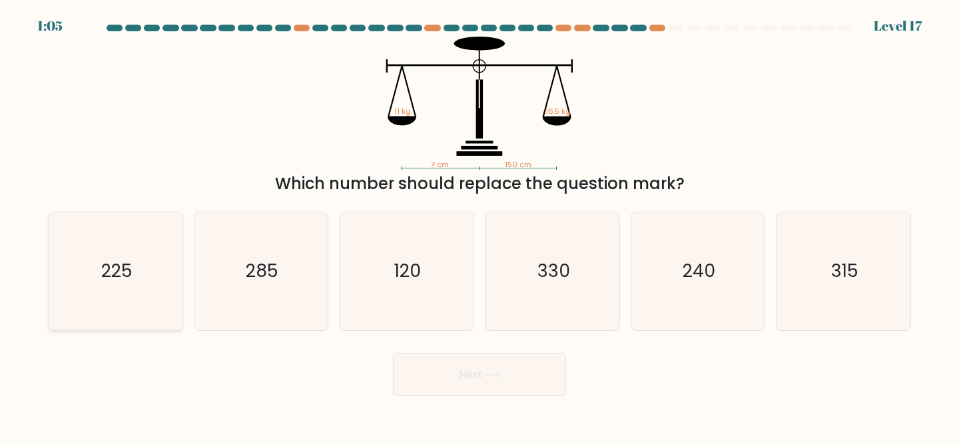
click at [145, 257] on icon "225" at bounding box center [116, 272] width 118 height 118
click at [480, 226] on input "a. 225" at bounding box center [480, 224] width 1 height 3
radio input "true"
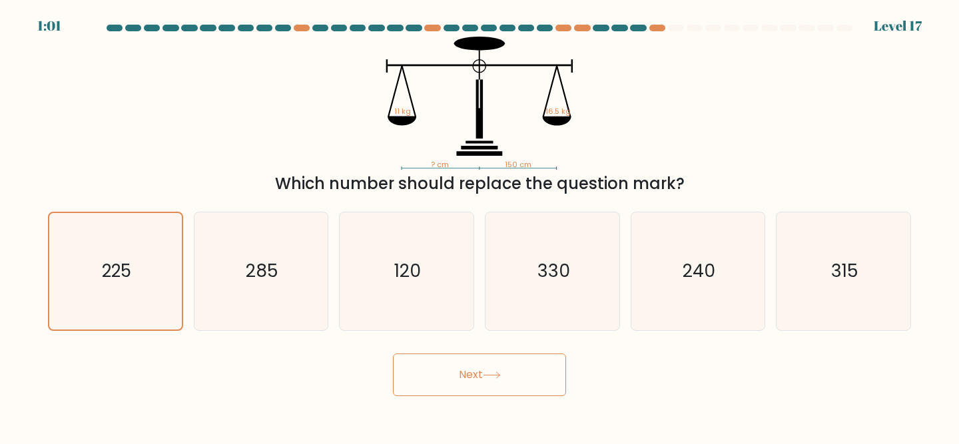
click at [454, 373] on button "Next" at bounding box center [479, 375] width 173 height 43
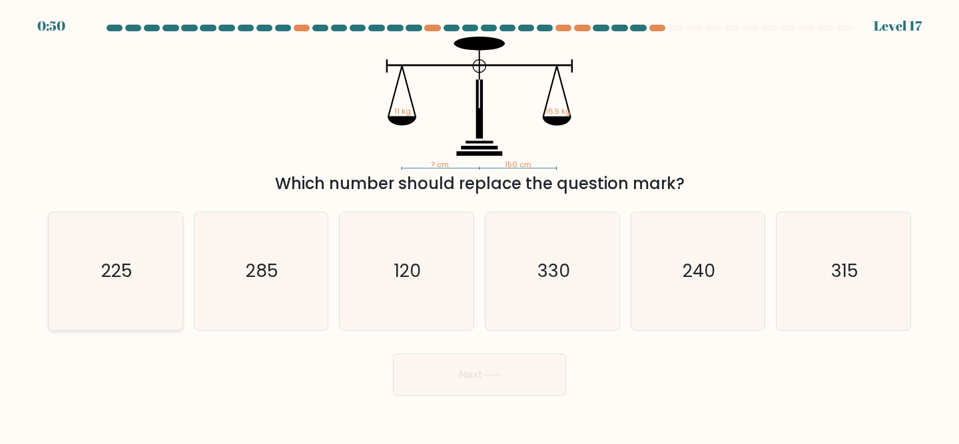
click at [115, 274] on text "225" at bounding box center [116, 271] width 31 height 25
click at [480, 226] on input "a. 225" at bounding box center [480, 224] width 1 height 3
radio input "true"
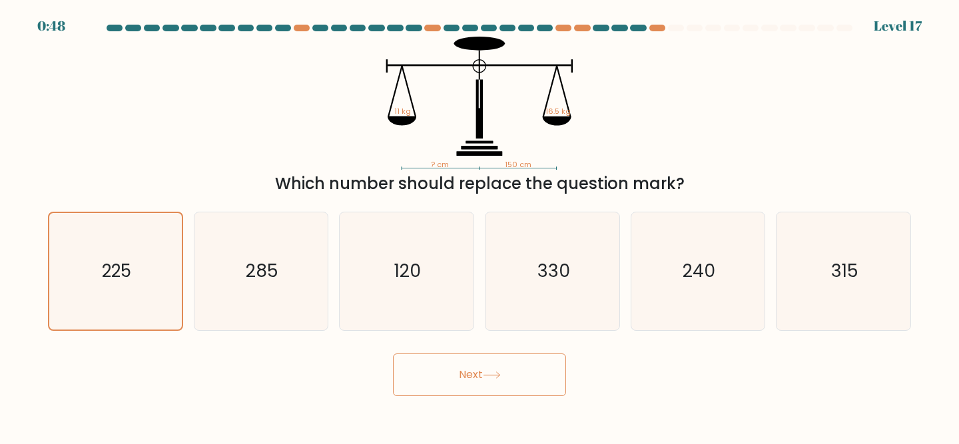
click at [440, 388] on button "Next" at bounding box center [479, 375] width 173 height 43
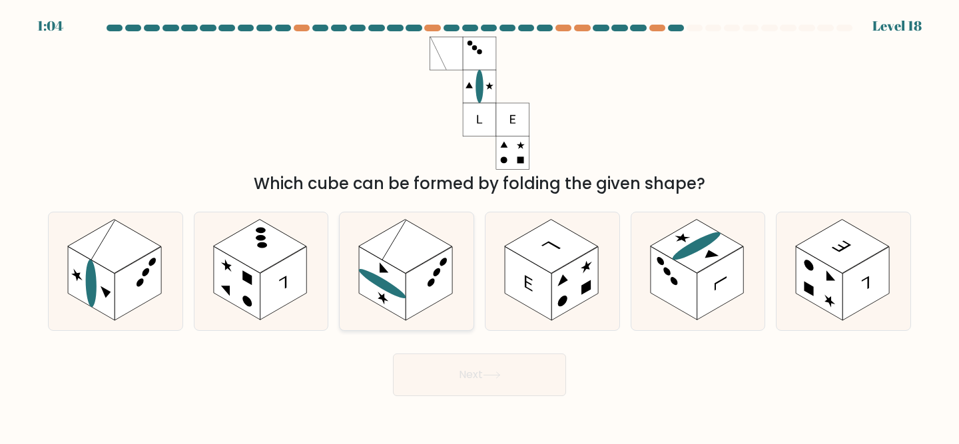
click at [412, 260] on rect at bounding box center [405, 247] width 93 height 54
click at [480, 226] on input "c." at bounding box center [480, 224] width 1 height 3
radio input "true"
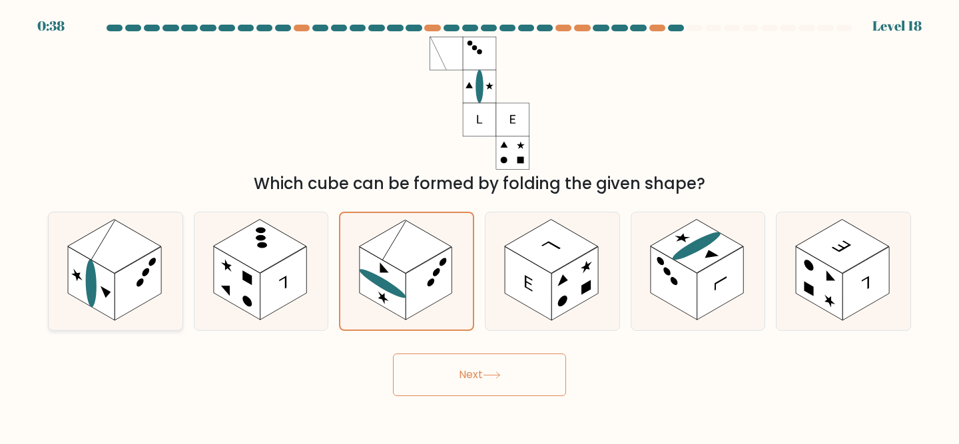
click at [143, 281] on rect at bounding box center [138, 283] width 47 height 73
click at [480, 226] on input "a." at bounding box center [480, 224] width 1 height 3
radio input "true"
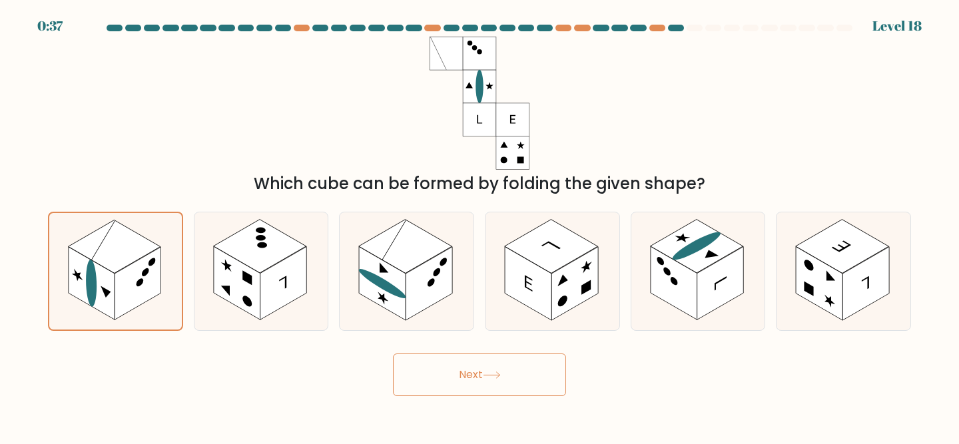
click at [458, 385] on button "Next" at bounding box center [479, 375] width 173 height 43
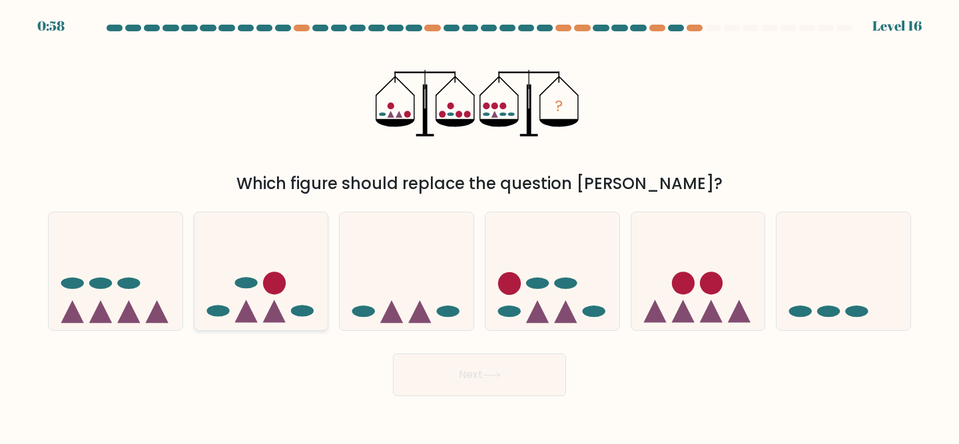
click at [255, 279] on icon at bounding box center [262, 271] width 134 height 111
click at [480, 226] on input "b." at bounding box center [480, 224] width 1 height 3
radio input "true"
click at [481, 366] on button "Next" at bounding box center [479, 375] width 173 height 43
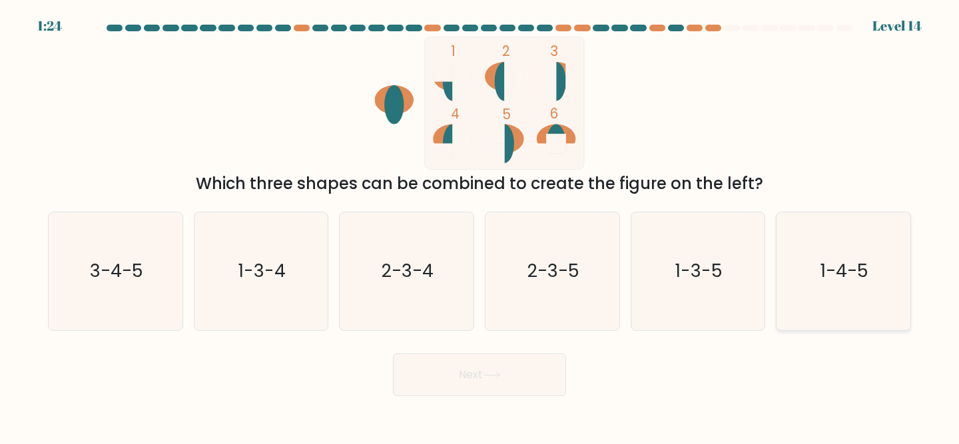
click at [842, 236] on icon "1-4-5" at bounding box center [844, 272] width 118 height 118
click at [480, 226] on input "f. 1-4-5" at bounding box center [480, 224] width 1 height 3
radio input "true"
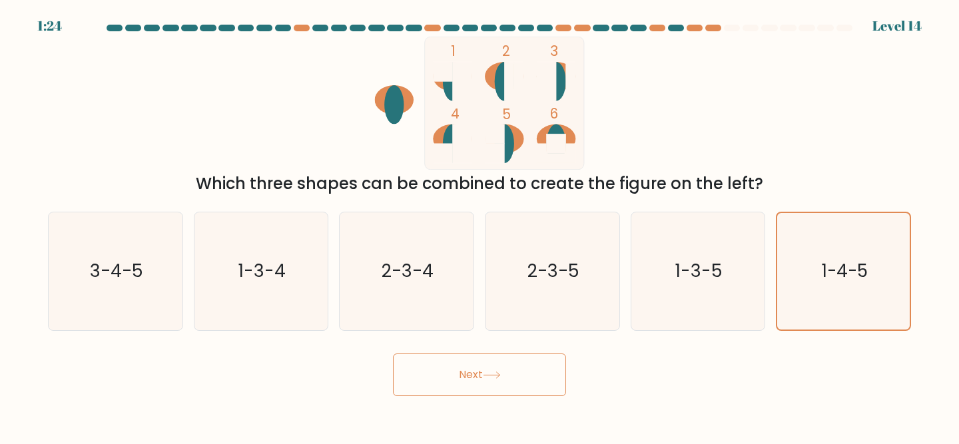
click at [550, 376] on button "Next" at bounding box center [479, 375] width 173 height 43
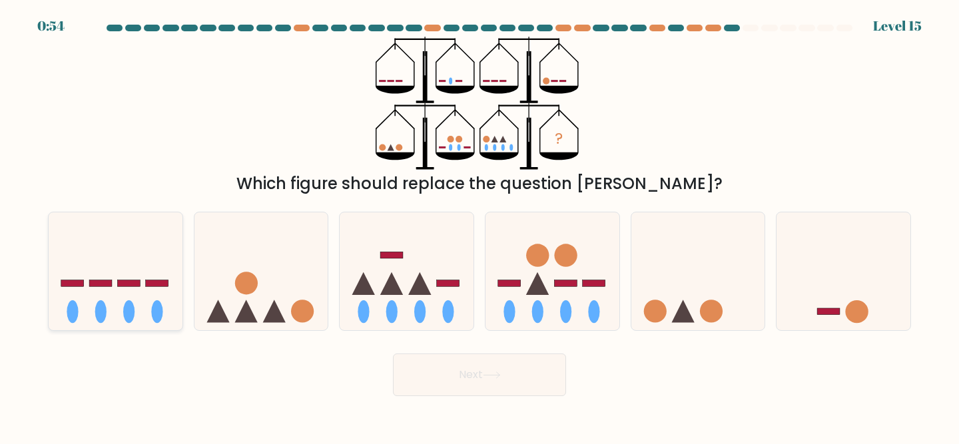
click at [137, 311] on icon at bounding box center [116, 271] width 134 height 111
click at [480, 226] on input "a." at bounding box center [480, 224] width 1 height 3
radio input "true"
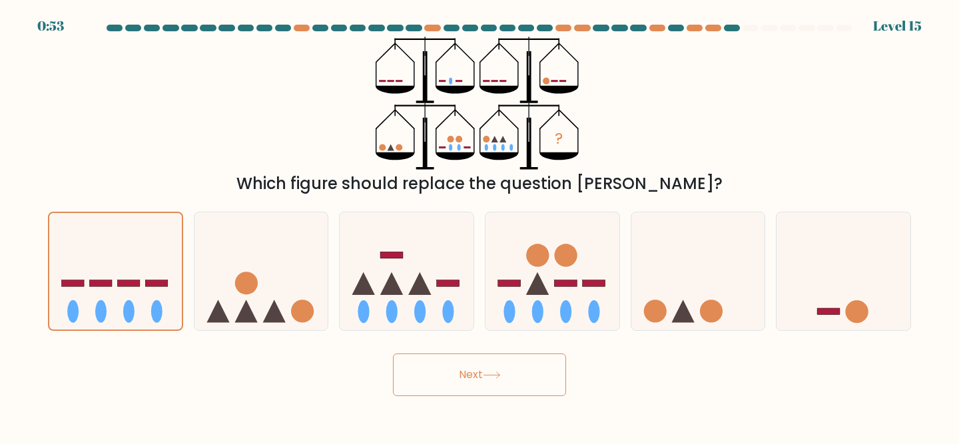
click at [436, 368] on button "Next" at bounding box center [479, 375] width 173 height 43
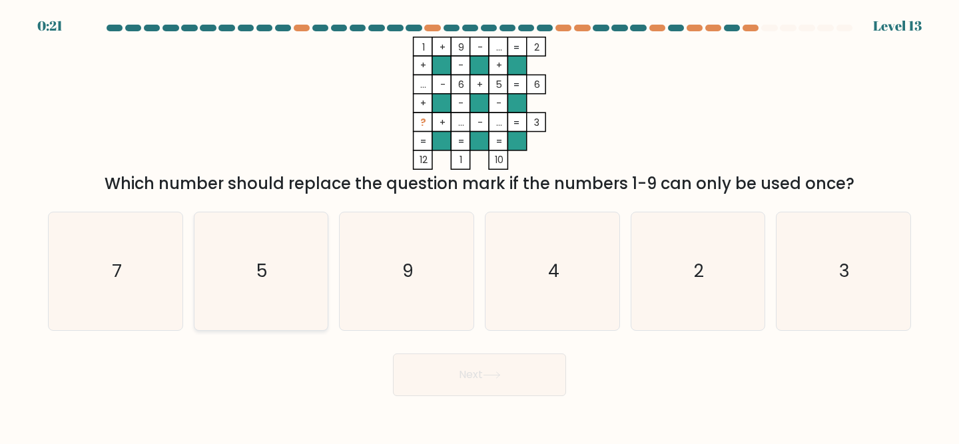
click at [251, 266] on icon "5" at bounding box center [262, 272] width 118 height 118
click at [480, 226] on input "b. 5" at bounding box center [480, 224] width 1 height 3
radio input "true"
click at [464, 369] on button "Next" at bounding box center [479, 375] width 173 height 43
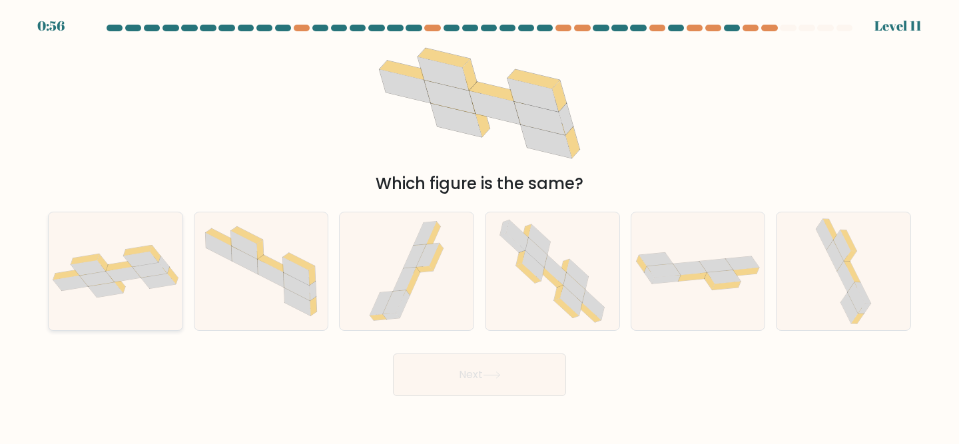
click at [149, 267] on icon at bounding box center [150, 270] width 35 height 15
click at [480, 226] on input "a." at bounding box center [480, 224] width 1 height 3
radio input "true"
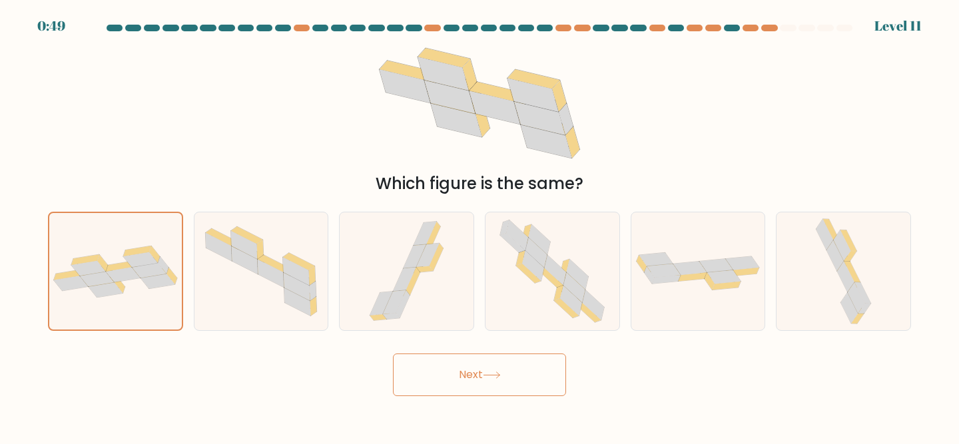
click at [463, 369] on button "Next" at bounding box center [479, 375] width 173 height 43
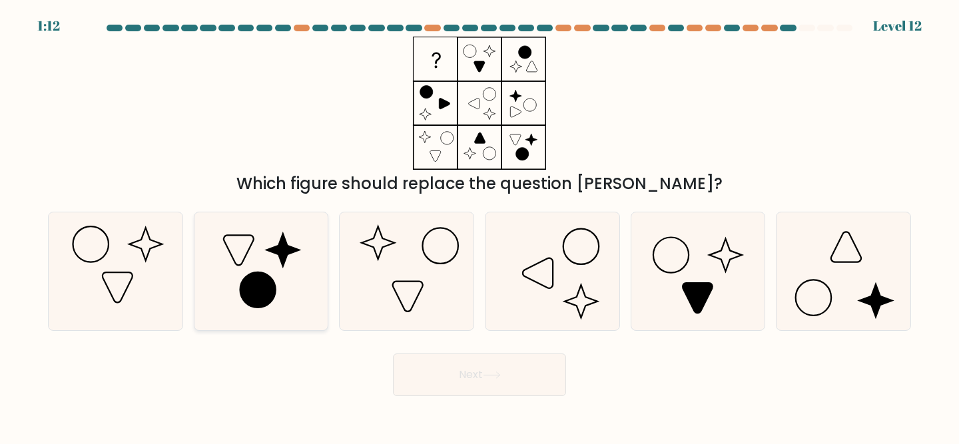
click at [265, 277] on icon at bounding box center [257, 290] width 35 height 35
click at [480, 226] on input "b." at bounding box center [480, 224] width 1 height 3
radio input "true"
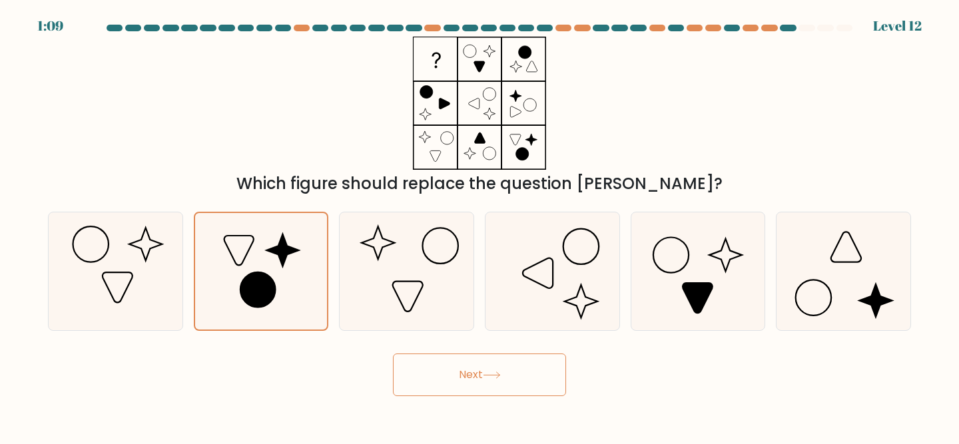
click at [460, 372] on button "Next" at bounding box center [479, 375] width 173 height 43
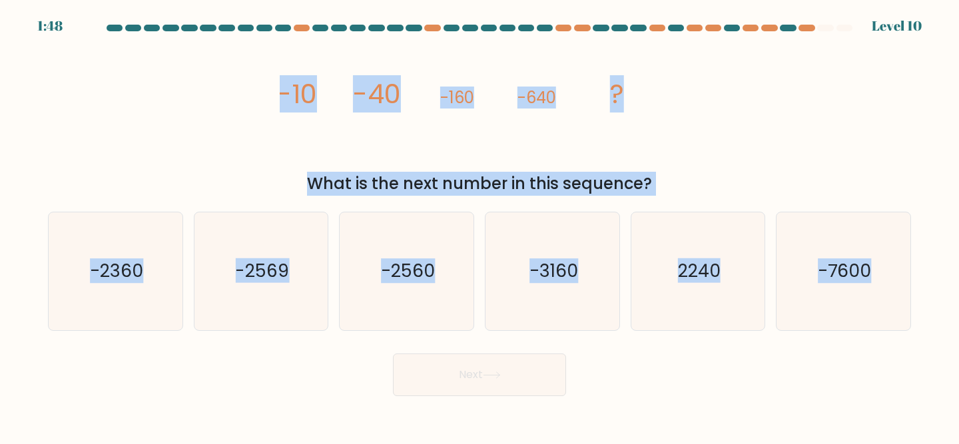
drag, startPoint x: 931, startPoint y: 322, endPoint x: 251, endPoint y: 111, distance: 712.5
click at [251, 111] on form at bounding box center [479, 211] width 959 height 372
copy form "-10 -40 -160 -640 ? What is the next number in this sequence? a. -2360 b. -2569…"
click at [293, 149] on icon "image/svg+xml -10 -40 -160 -640 ?" at bounding box center [480, 103] width 400 height 133
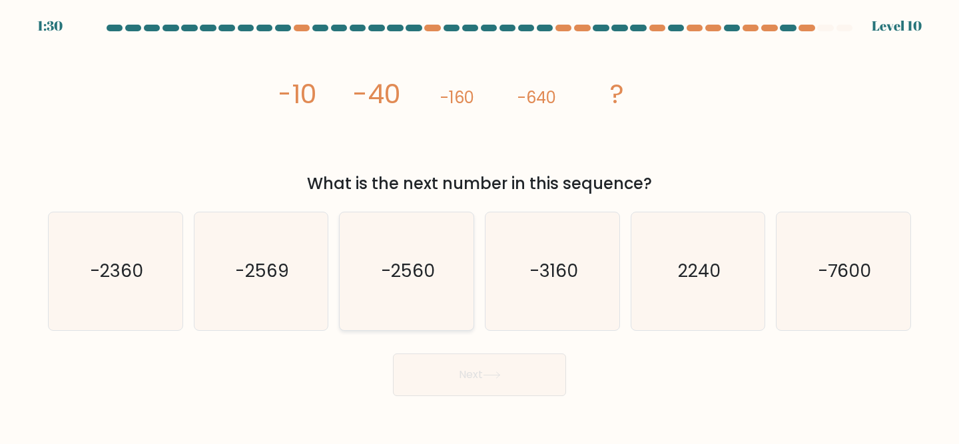
click at [412, 297] on icon "-2560" at bounding box center [407, 272] width 118 height 118
click at [480, 226] on input "c. -2560" at bounding box center [480, 224] width 1 height 3
radio input "true"
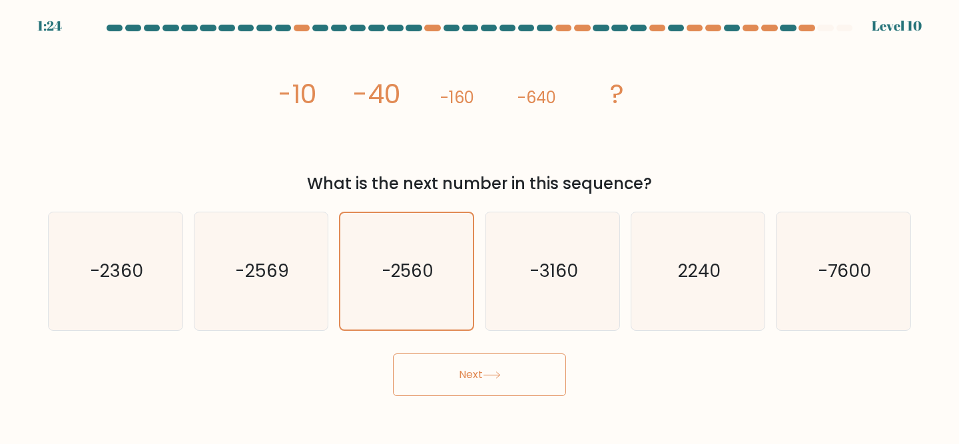
click at [469, 380] on button "Next" at bounding box center [479, 375] width 173 height 43
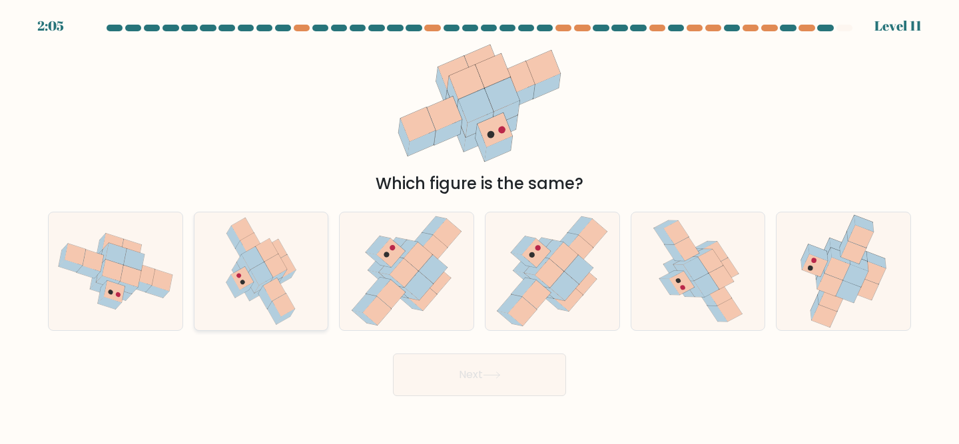
click at [282, 246] on icon at bounding box center [276, 250] width 23 height 23
click at [480, 226] on input "b." at bounding box center [480, 224] width 1 height 3
radio input "true"
click at [722, 284] on icon at bounding box center [721, 277] width 25 height 23
click at [480, 226] on input "e." at bounding box center [480, 224] width 1 height 3
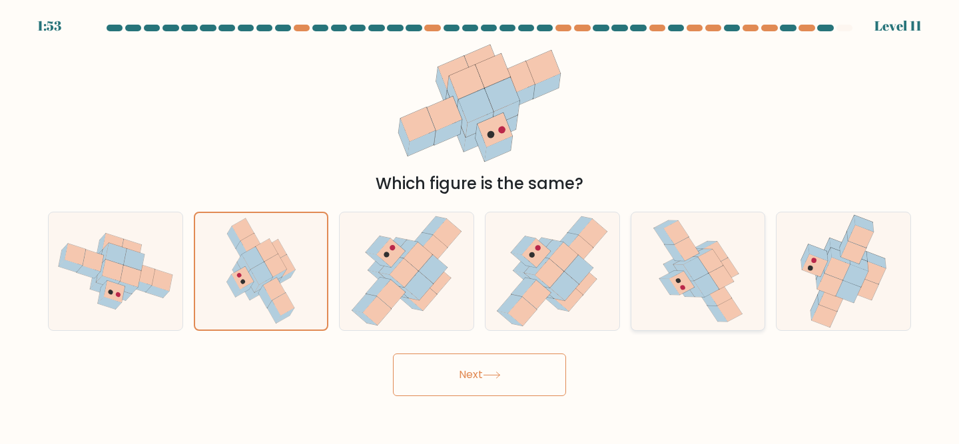
radio input "true"
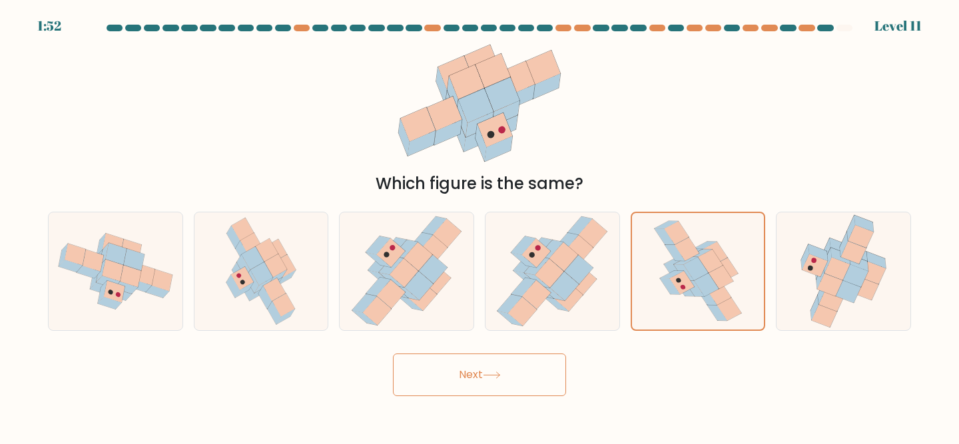
click at [538, 365] on button "Next" at bounding box center [479, 375] width 173 height 43
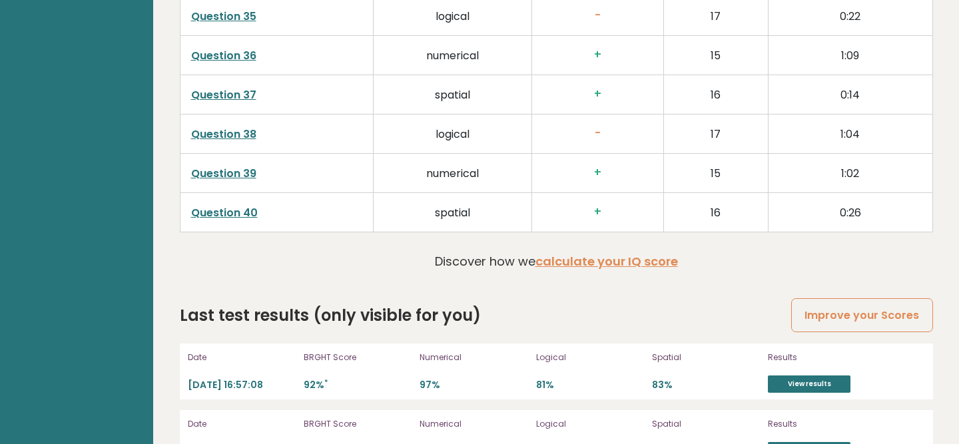
scroll to position [3562, 0]
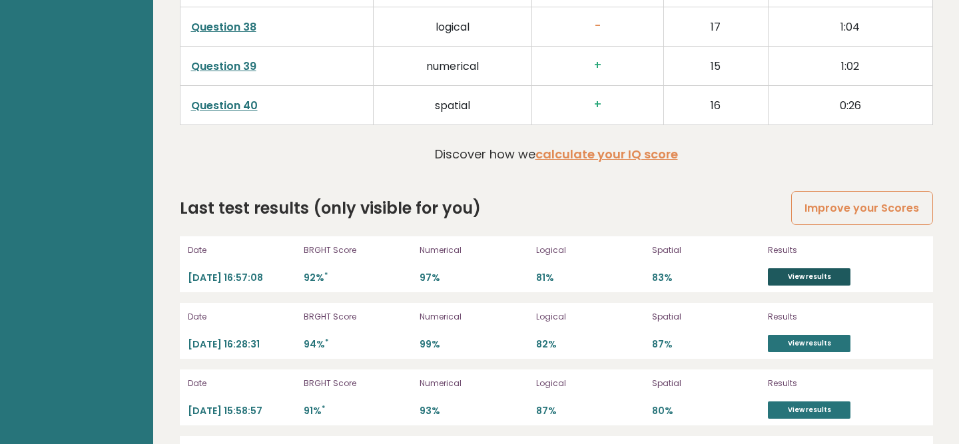
click at [793, 269] on link "View results" at bounding box center [809, 277] width 83 height 17
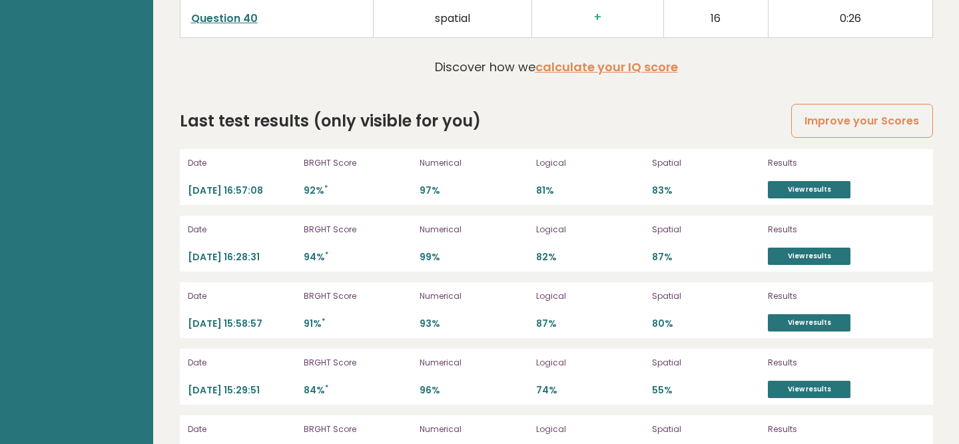
scroll to position [3641, 0]
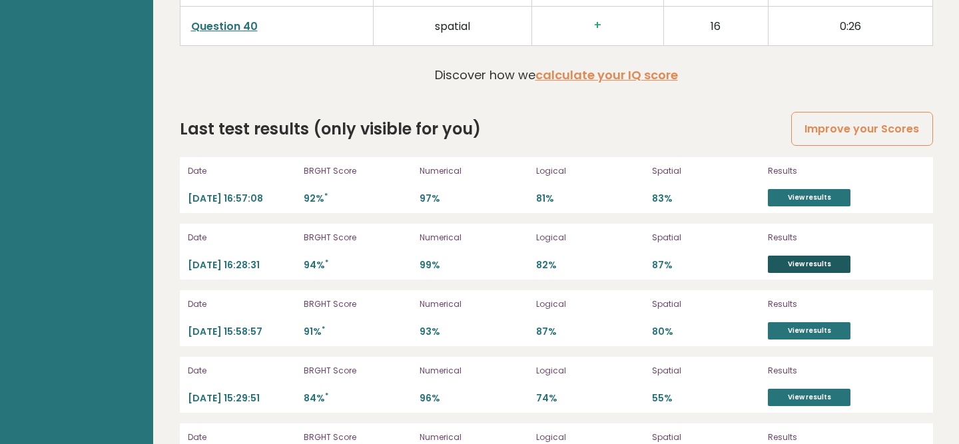
click at [799, 256] on link "View results" at bounding box center [809, 264] width 83 height 17
click at [821, 322] on link "View results" at bounding box center [809, 330] width 83 height 17
click at [796, 189] on link "View results" at bounding box center [809, 197] width 83 height 17
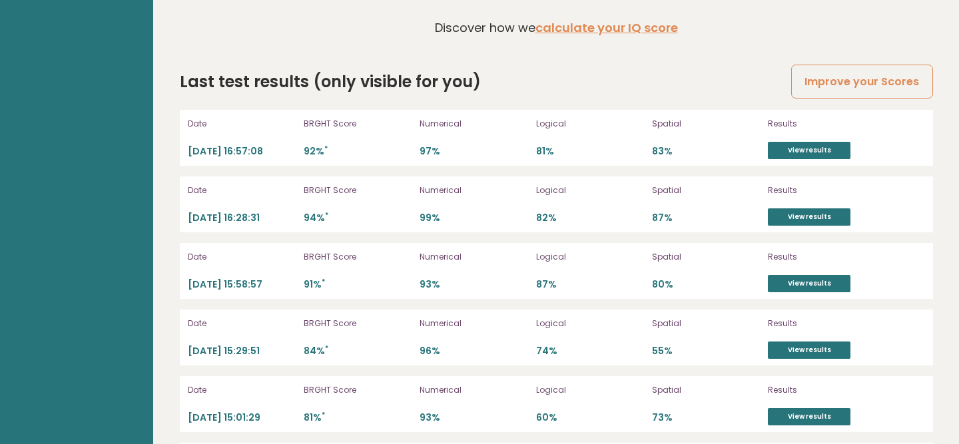
scroll to position [3703, 0]
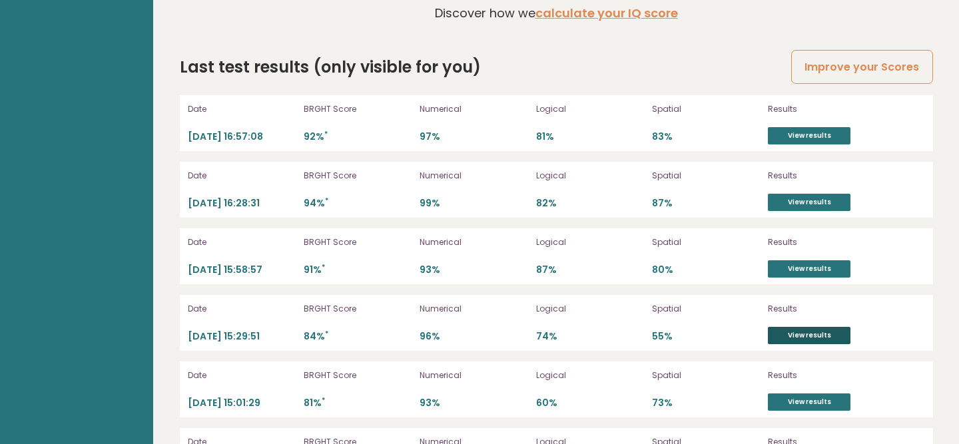
click at [790, 327] on link "View results" at bounding box center [809, 335] width 83 height 17
click at [792, 261] on link "View results" at bounding box center [809, 269] width 83 height 17
click at [780, 127] on link "View results" at bounding box center [809, 135] width 83 height 17
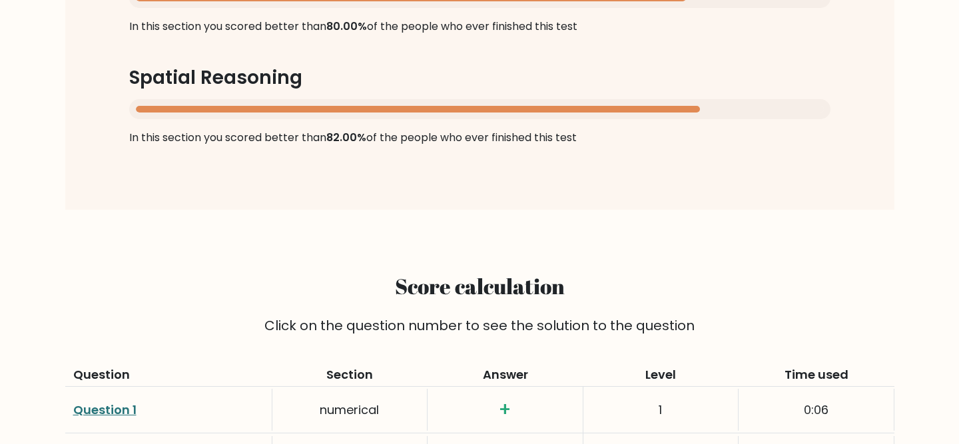
scroll to position [1319, 0]
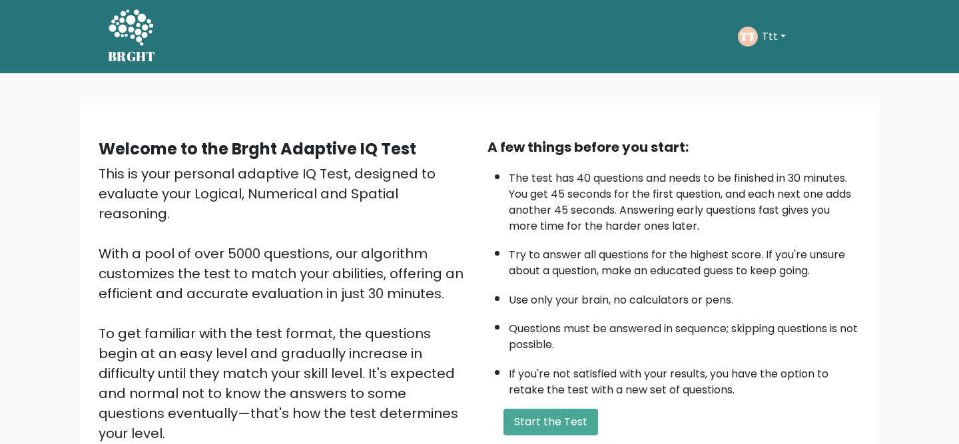
scroll to position [166, 0]
